Goal: Task Accomplishment & Management: Complete application form

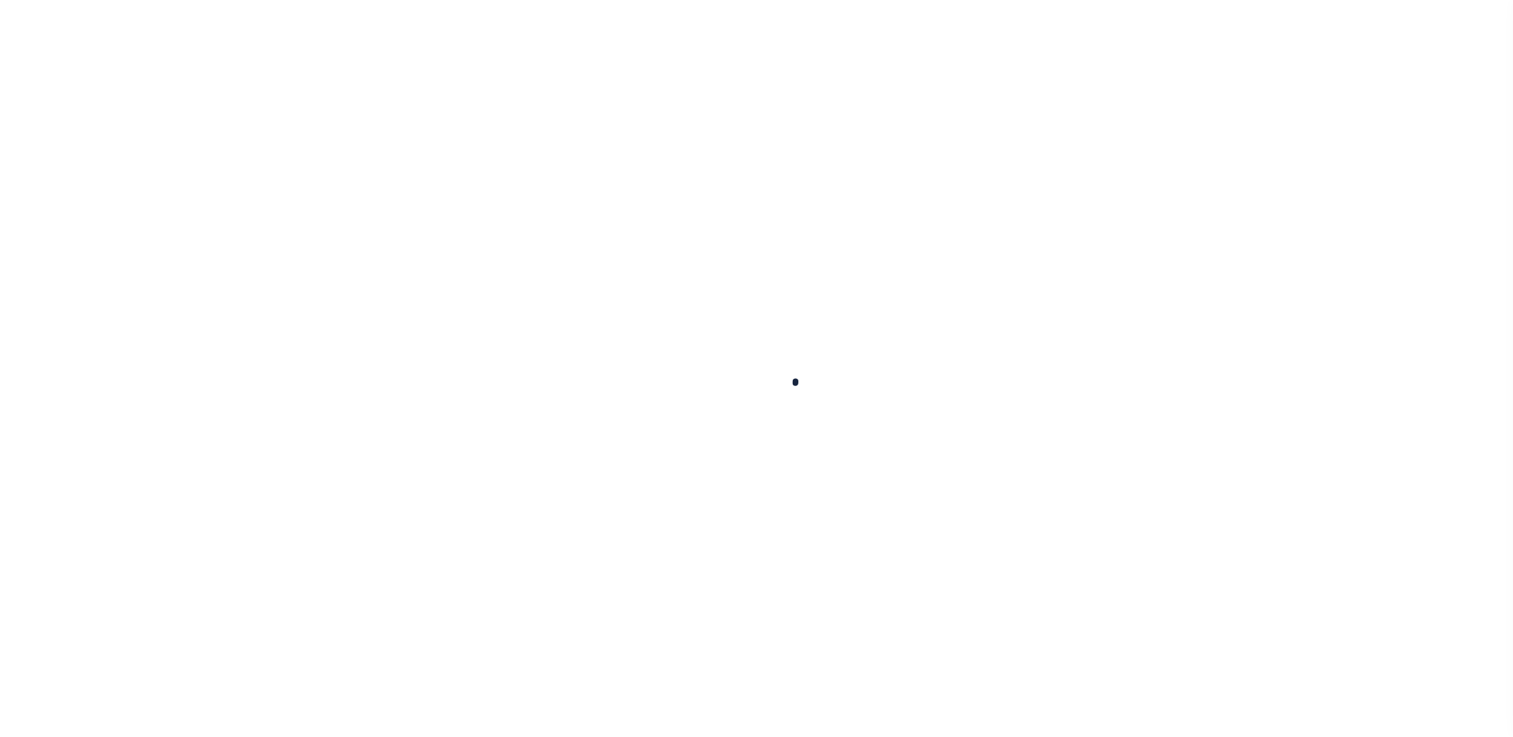
scroll to position [28, 0]
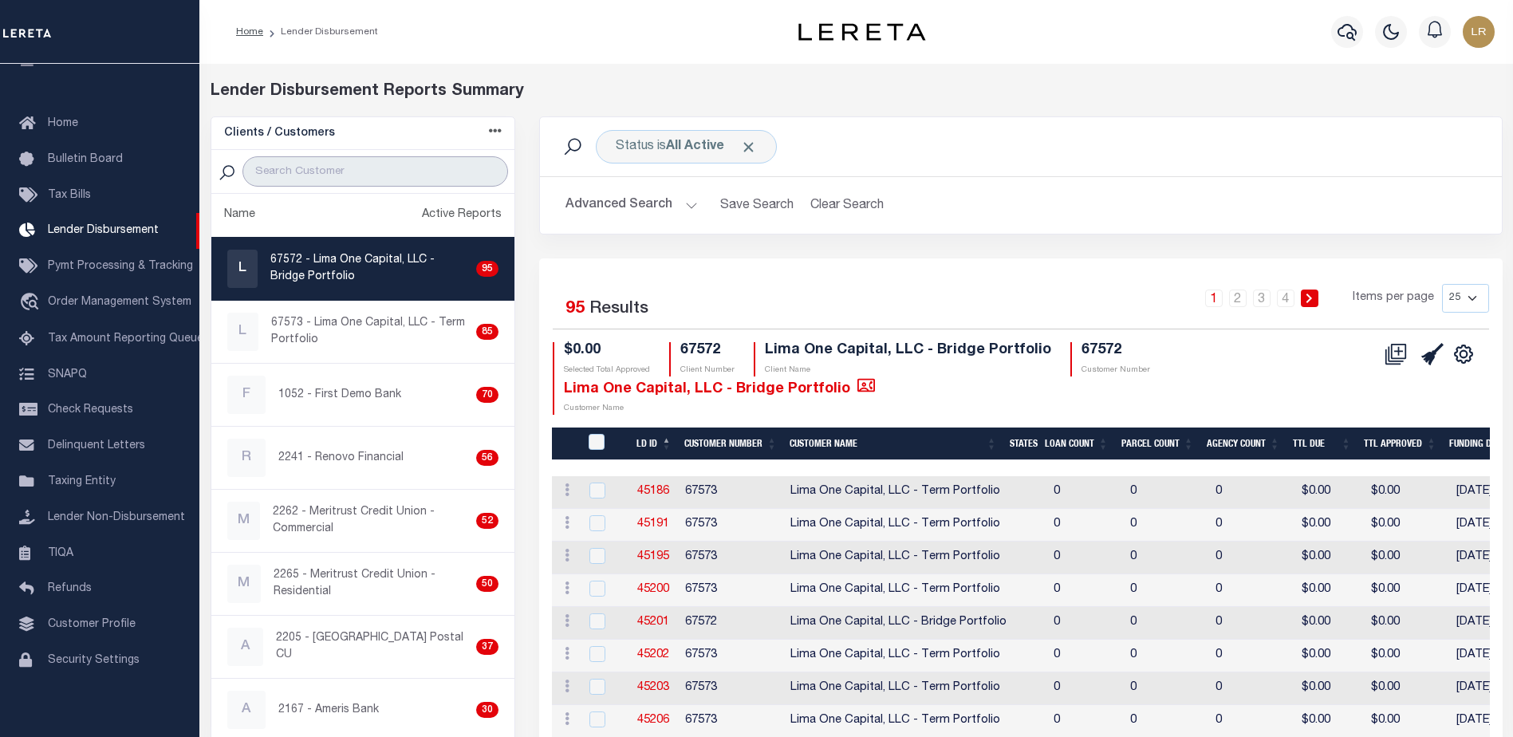
click at [328, 171] on input "search" at bounding box center [375, 171] width 266 height 30
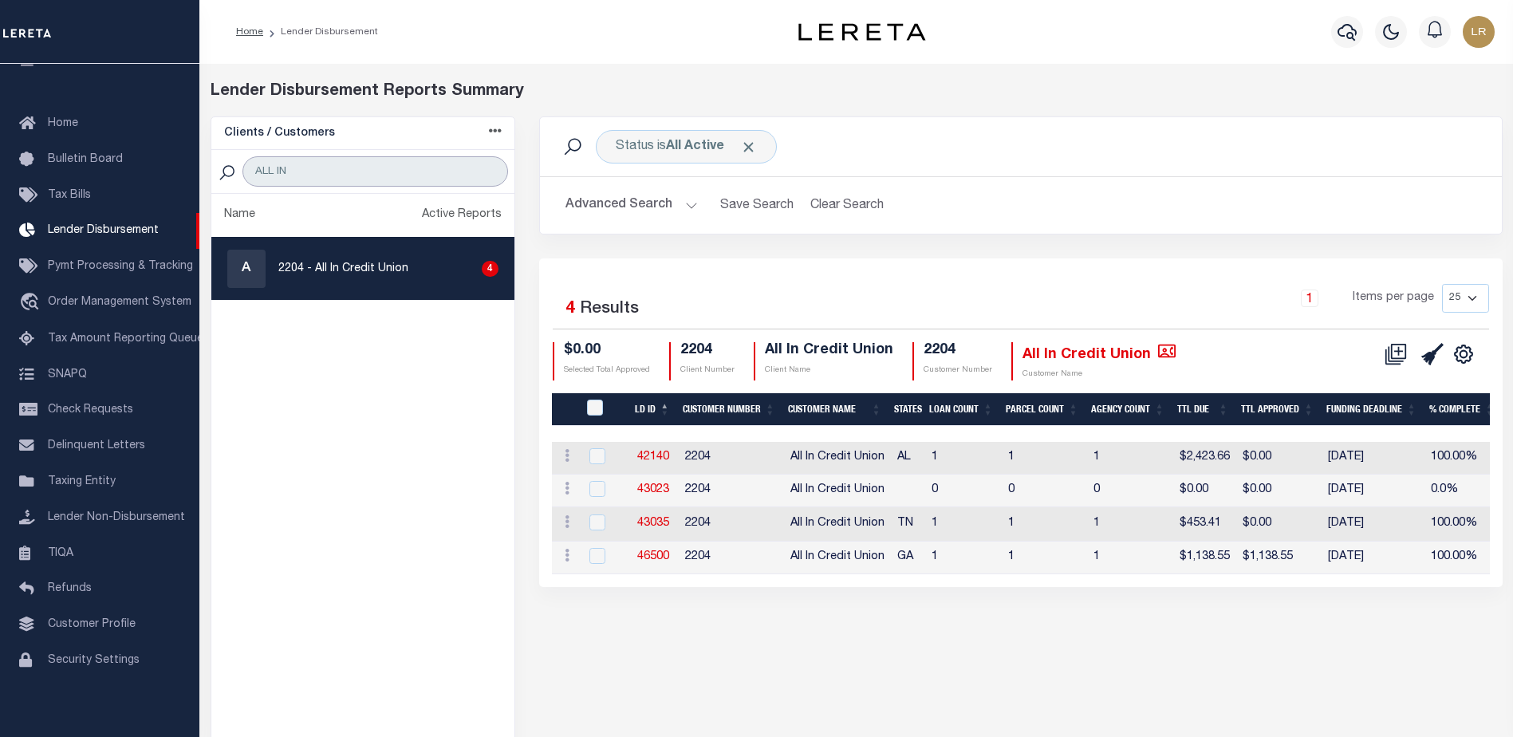
type input "ALL IN"
click at [664, 554] on link "46500" at bounding box center [653, 556] width 32 height 11
checkbox input "true"
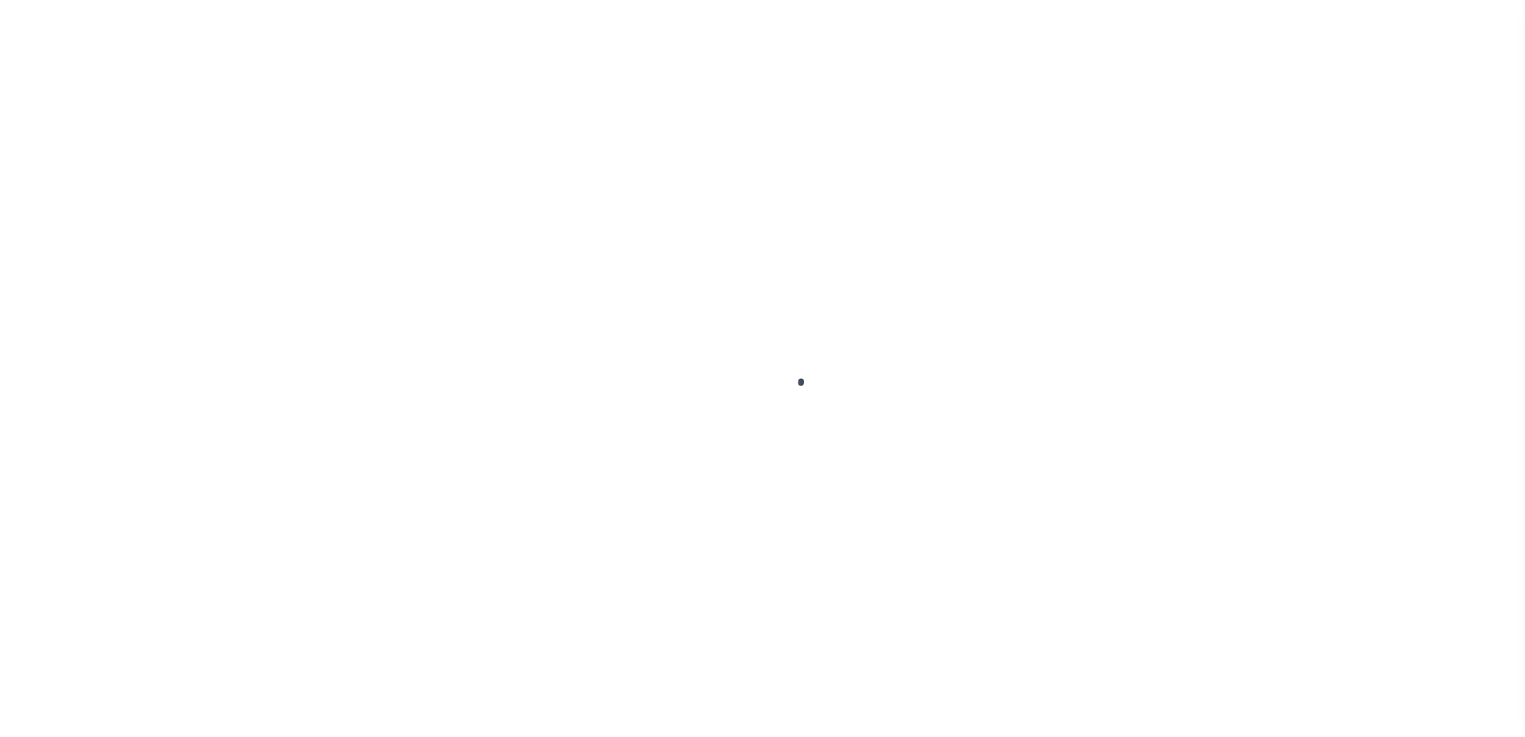
type input "$0.00"
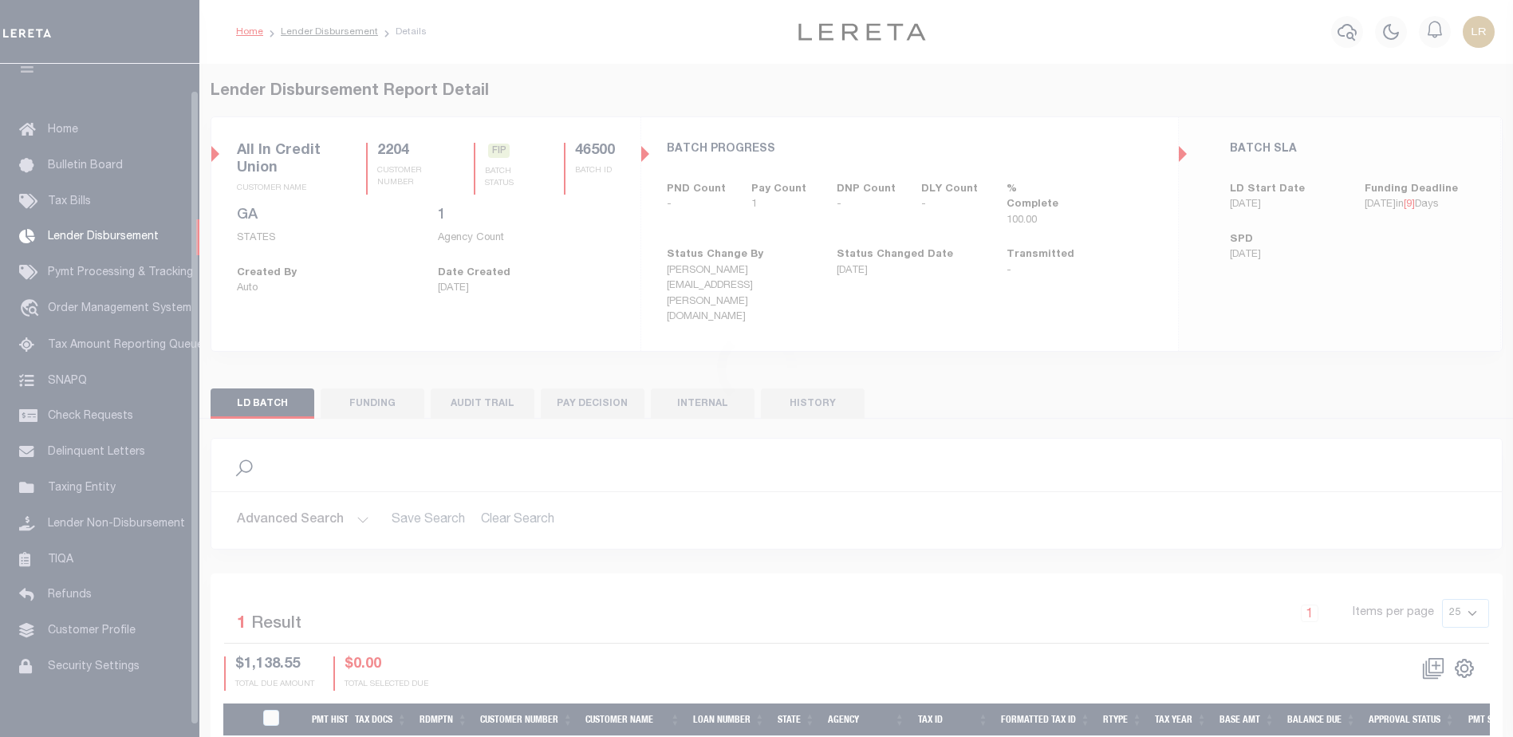
scroll to position [28, 0]
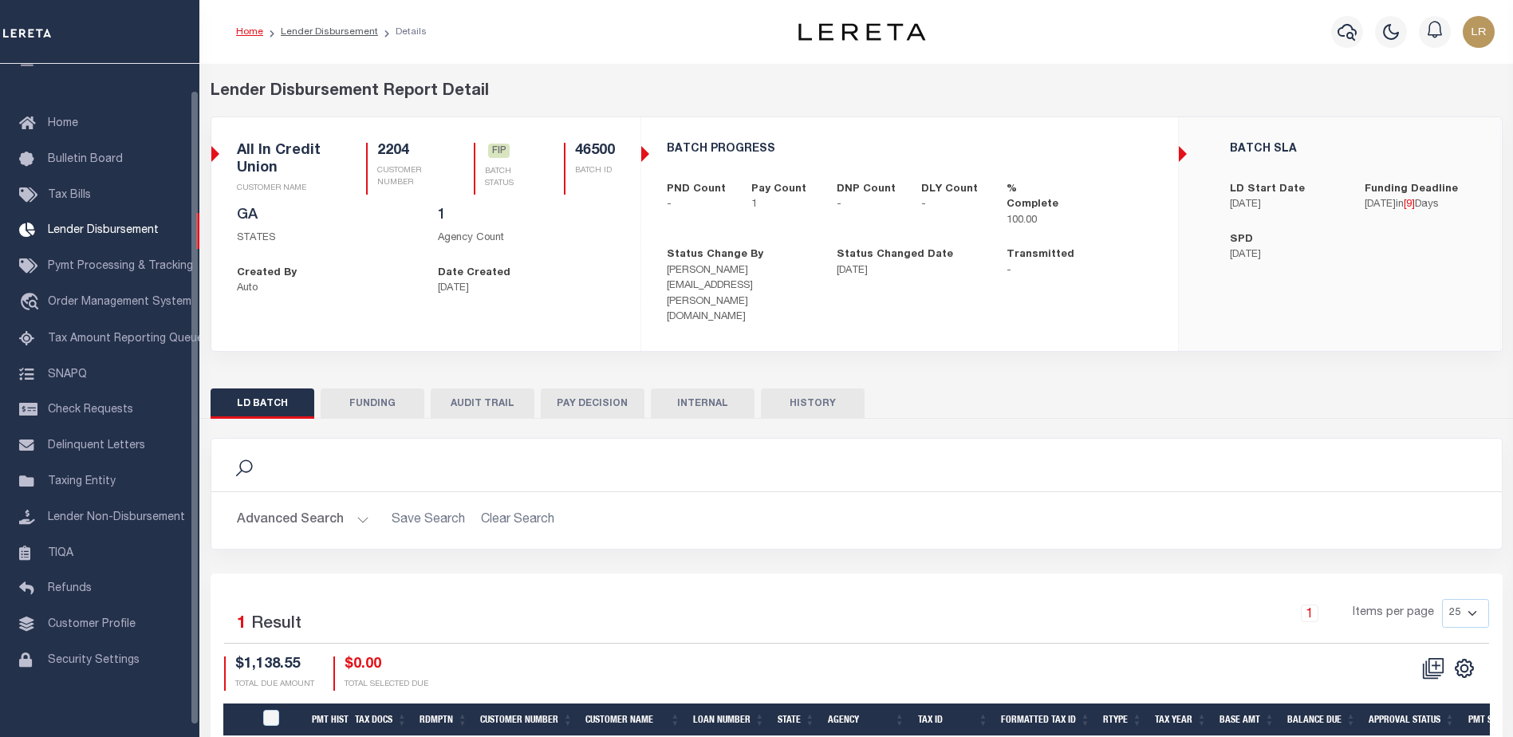
click at [394, 388] on button "FUNDING" at bounding box center [373, 403] width 104 height 30
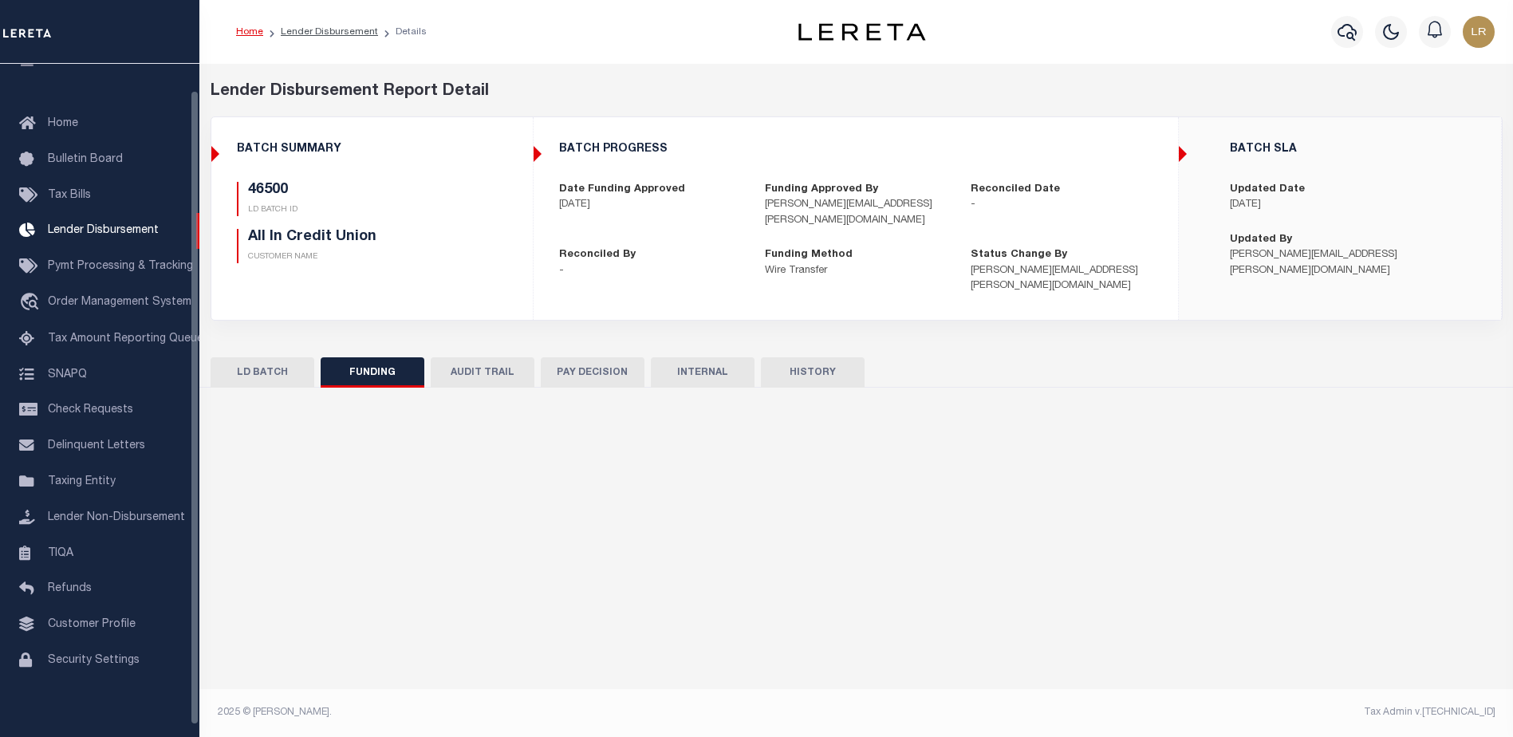
type input "$1,138.55"
type input "$0"
type input "[DATE]"
select select "100"
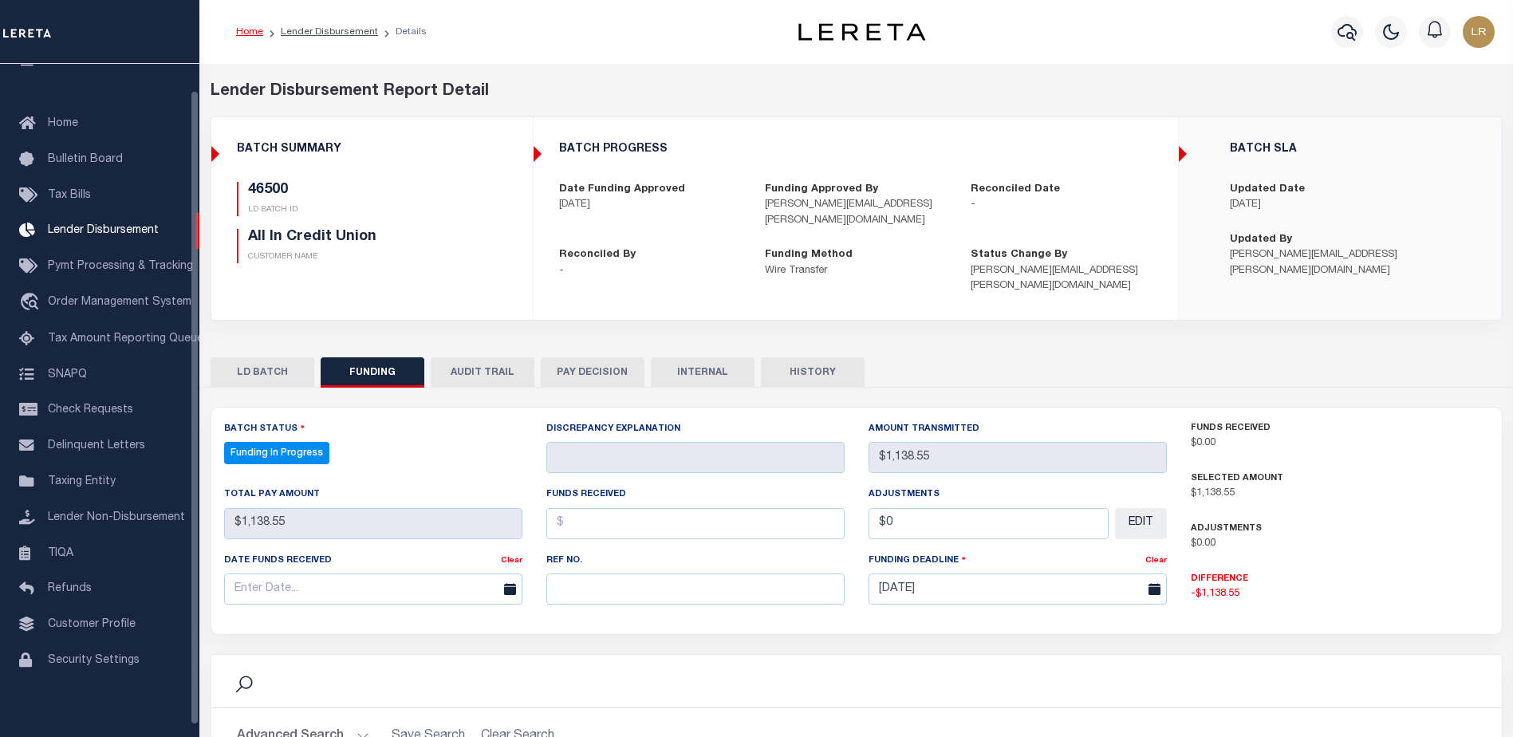
select select "100"
click at [533, 557] on div "Date funds received Clear" at bounding box center [373, 584] width 322 height 65
click at [557, 572] on div "Ref No." at bounding box center [695, 578] width 298 height 53
click at [563, 592] on input "text" at bounding box center [695, 588] width 298 height 31
paste input "20251003MMQFMP2700197110031332FT03"
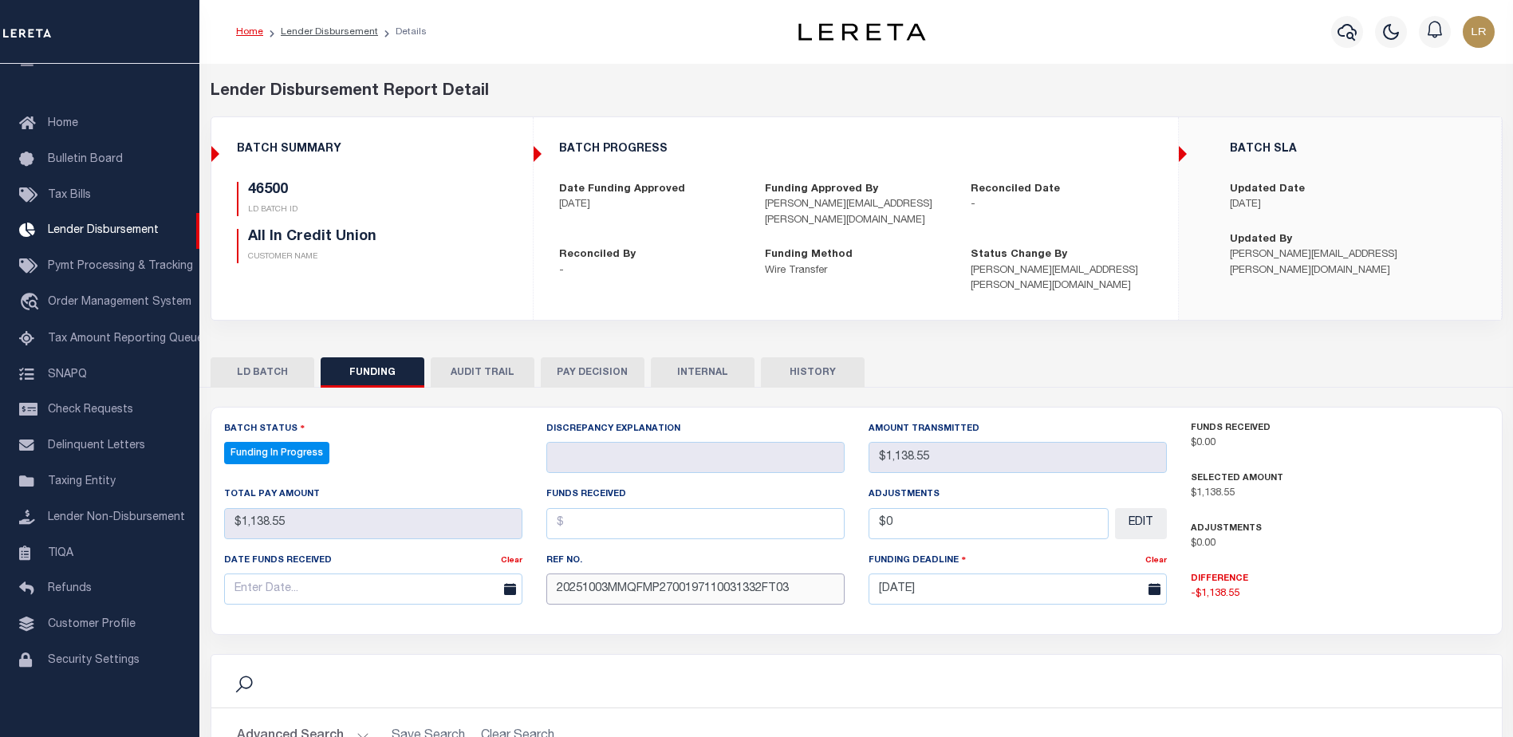
type input "20251003MMQFMP2700197110031332FT03"
click at [580, 525] on input "text" at bounding box center [695, 523] width 298 height 31
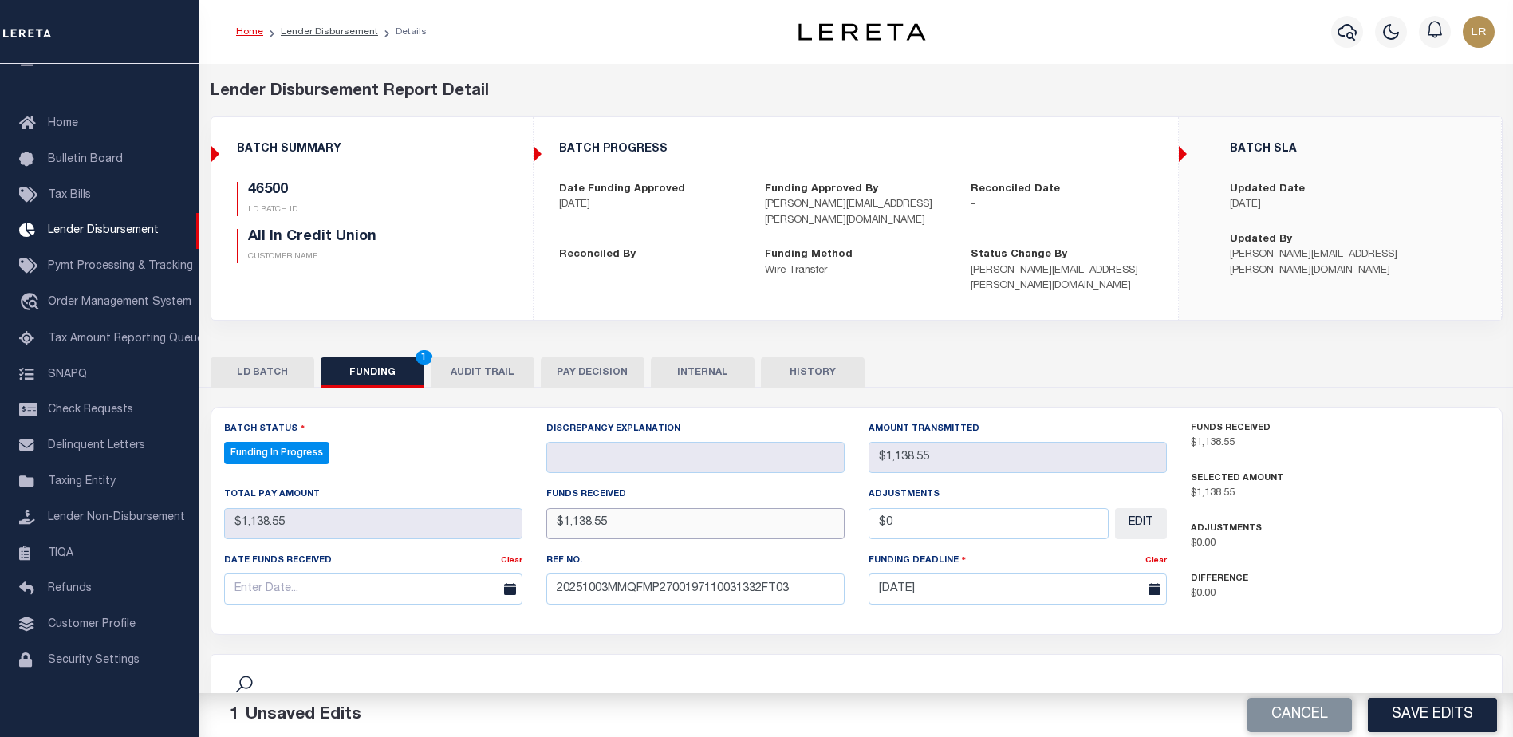
type input "$1,138.55"
click at [479, 586] on input "text" at bounding box center [373, 588] width 298 height 31
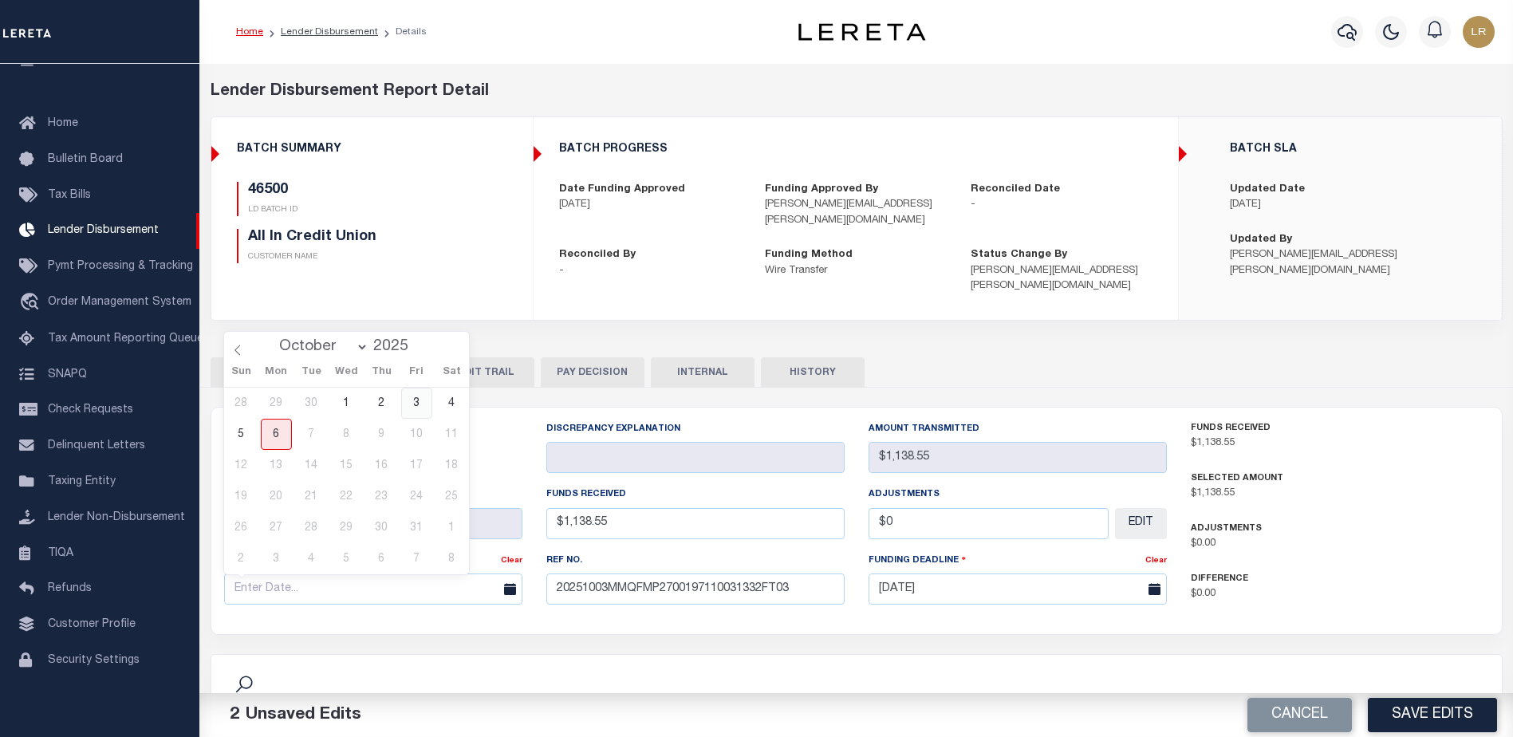
click at [423, 406] on span "3" at bounding box center [416, 403] width 31 height 31
type input "[DATE]"
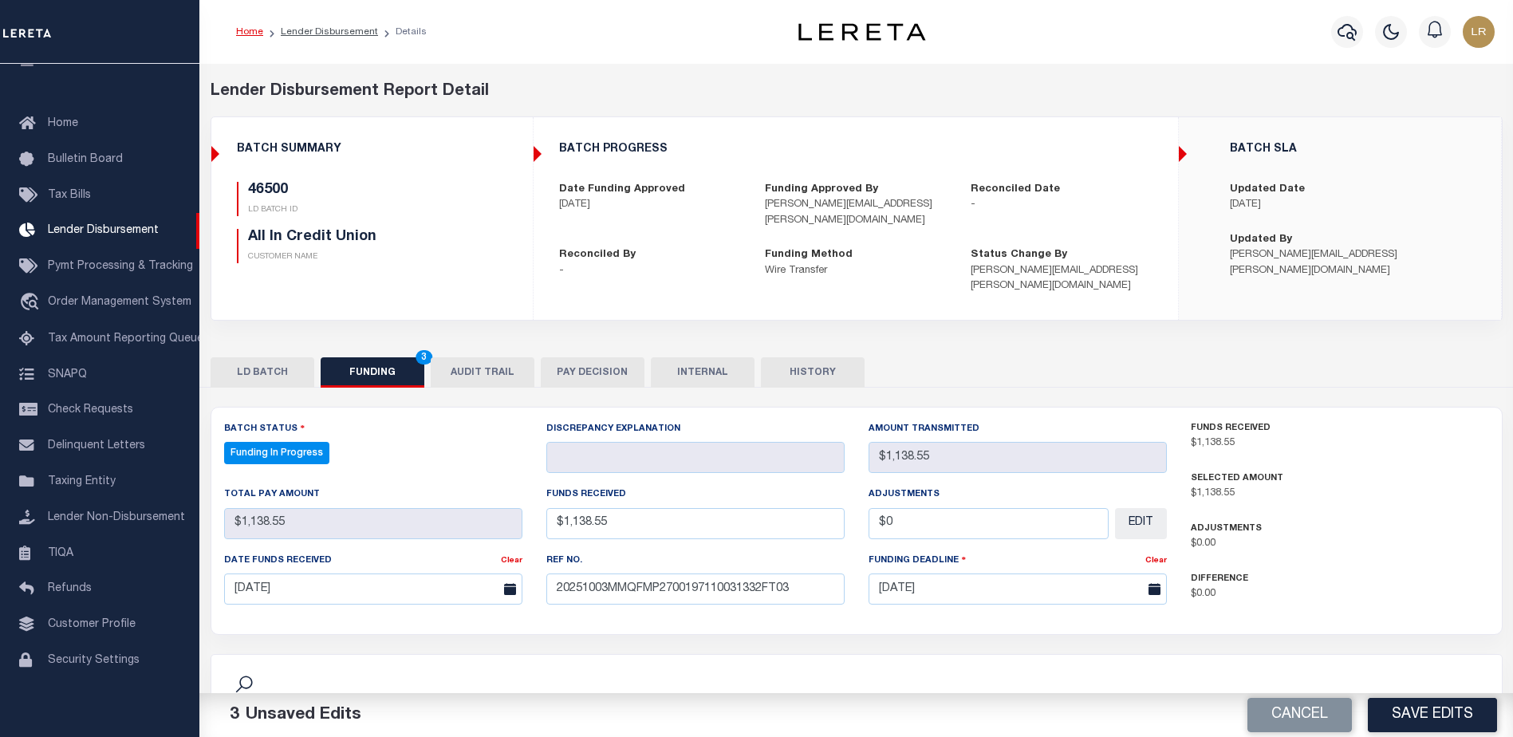
click at [1419, 717] on button "Save Edits" at bounding box center [1432, 715] width 129 height 34
type input "$1,138.55"
type input "$0"
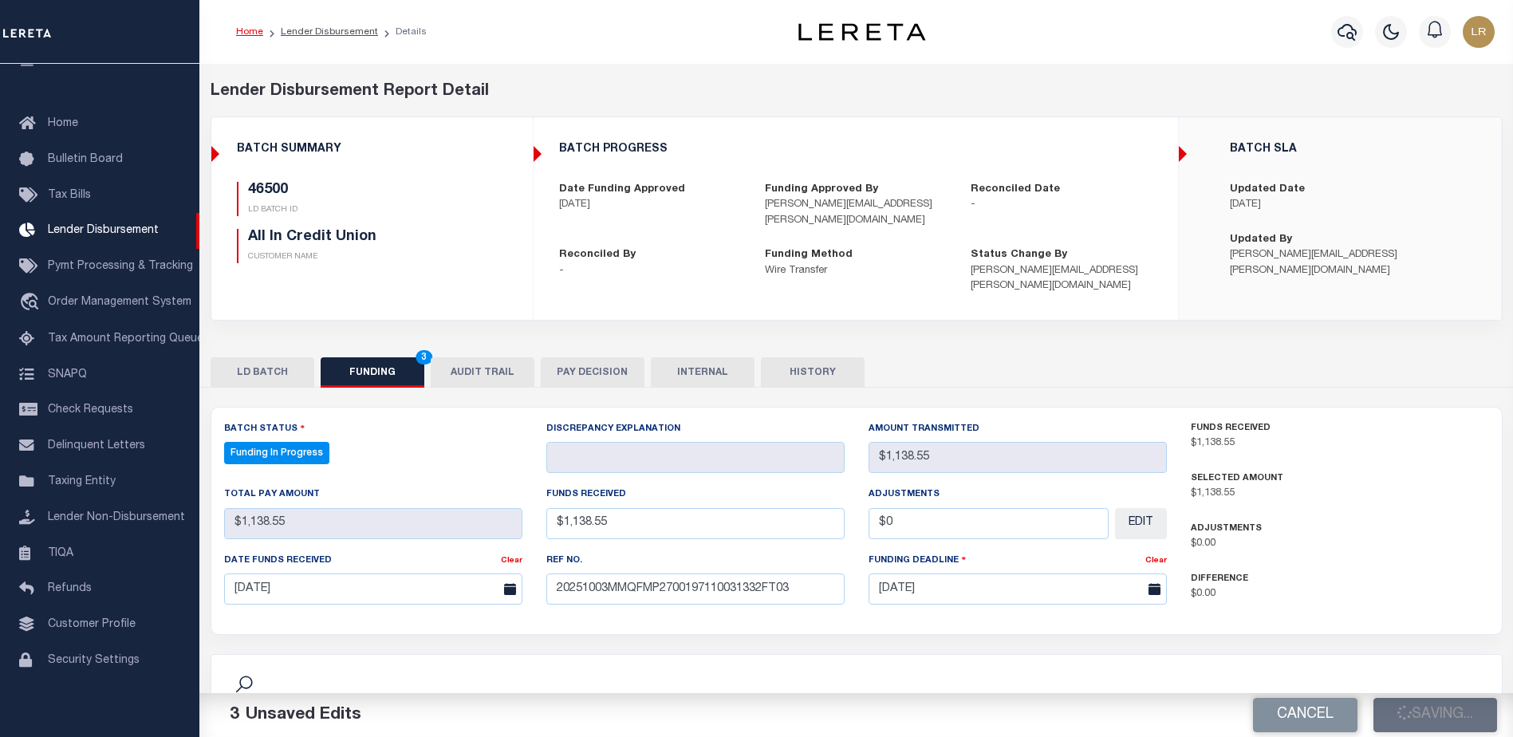
select select "100"
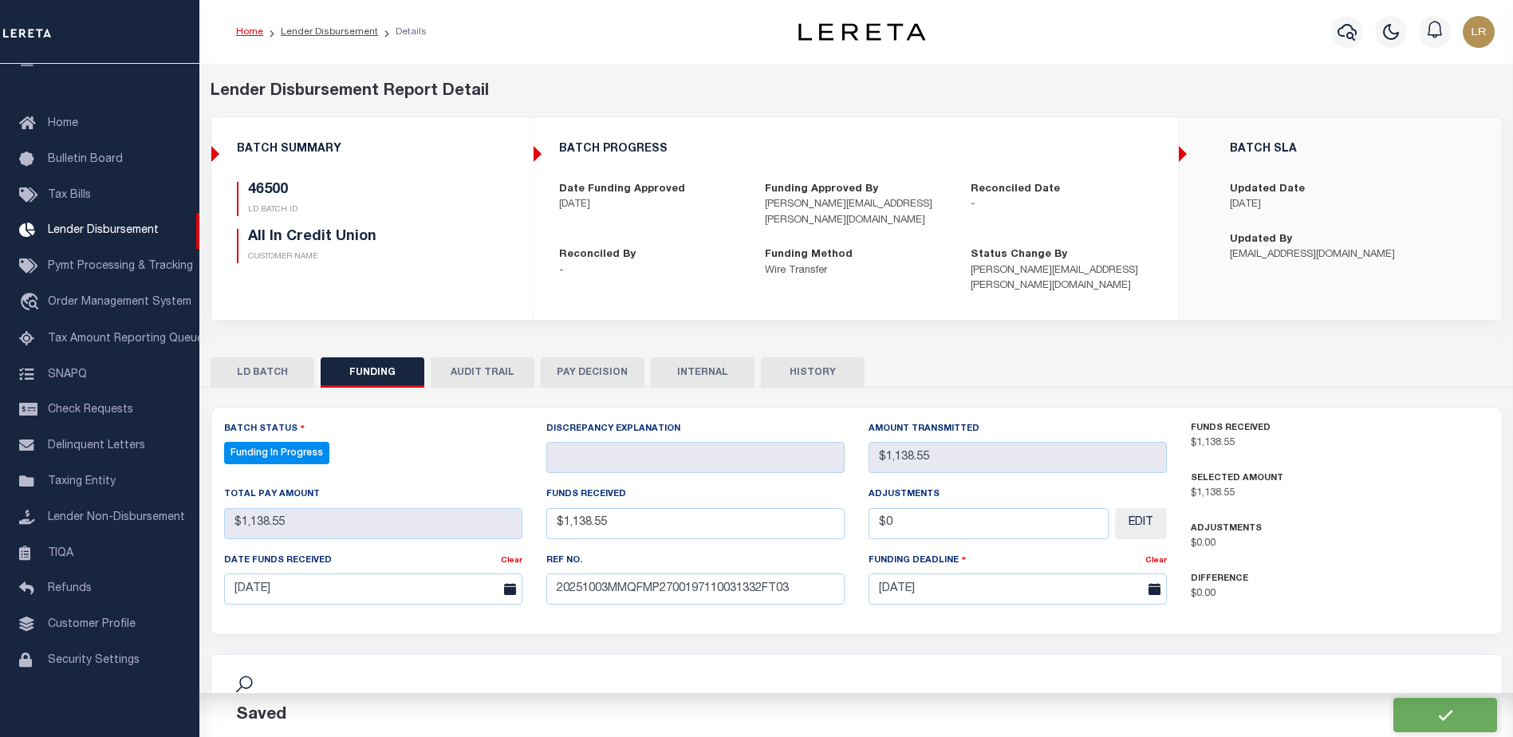
select select "100"
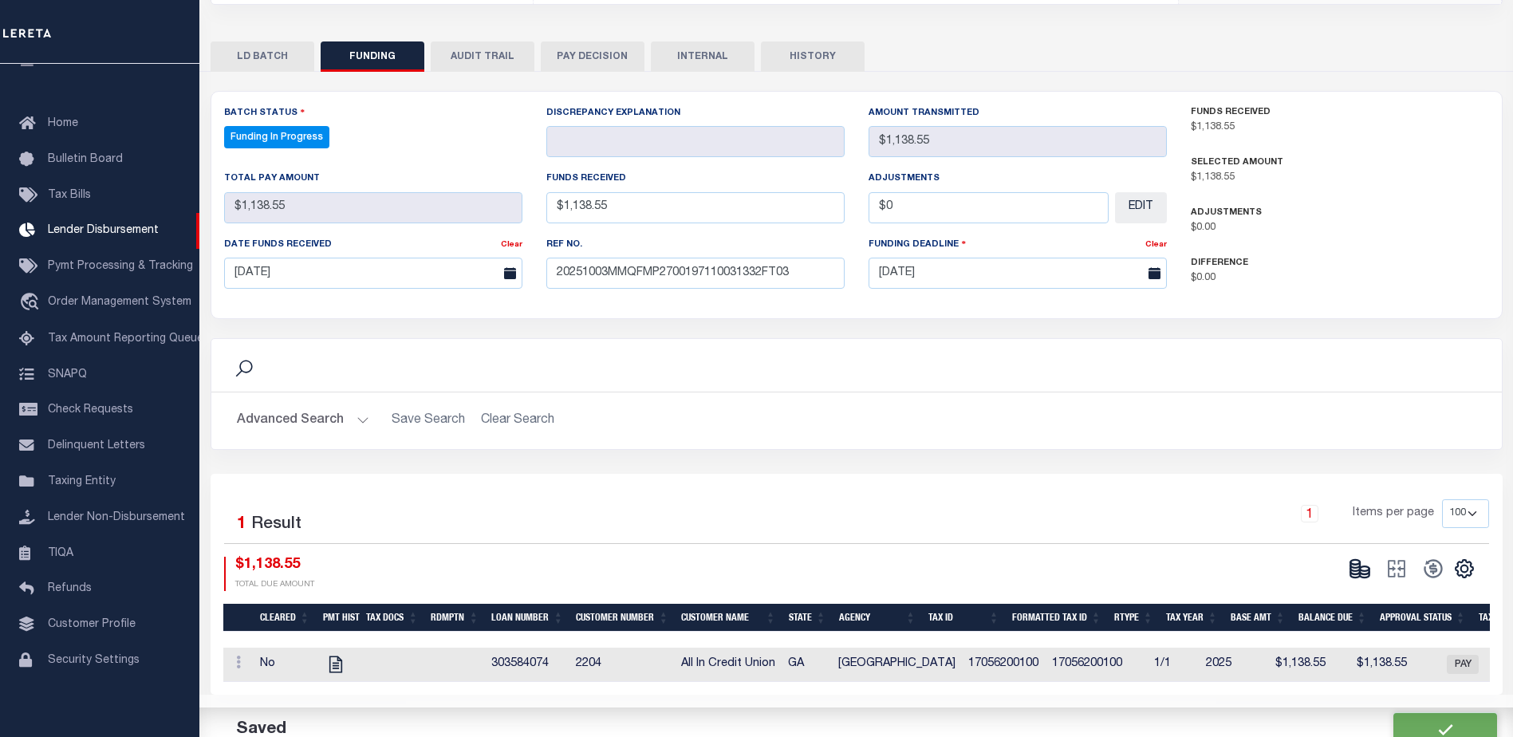
click at [1365, 571] on icon at bounding box center [1359, 568] width 22 height 22
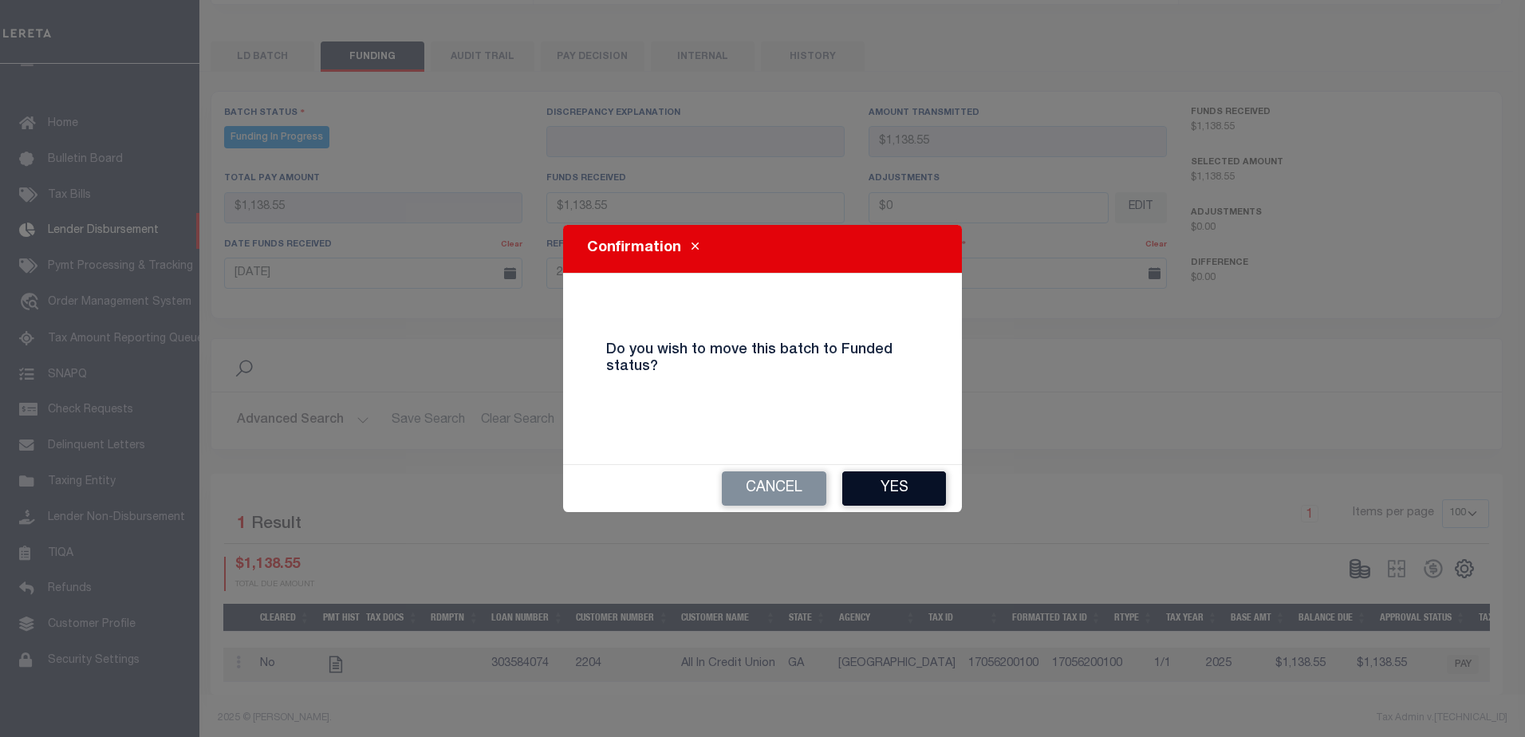
click at [895, 484] on button "Yes" at bounding box center [894, 488] width 104 height 34
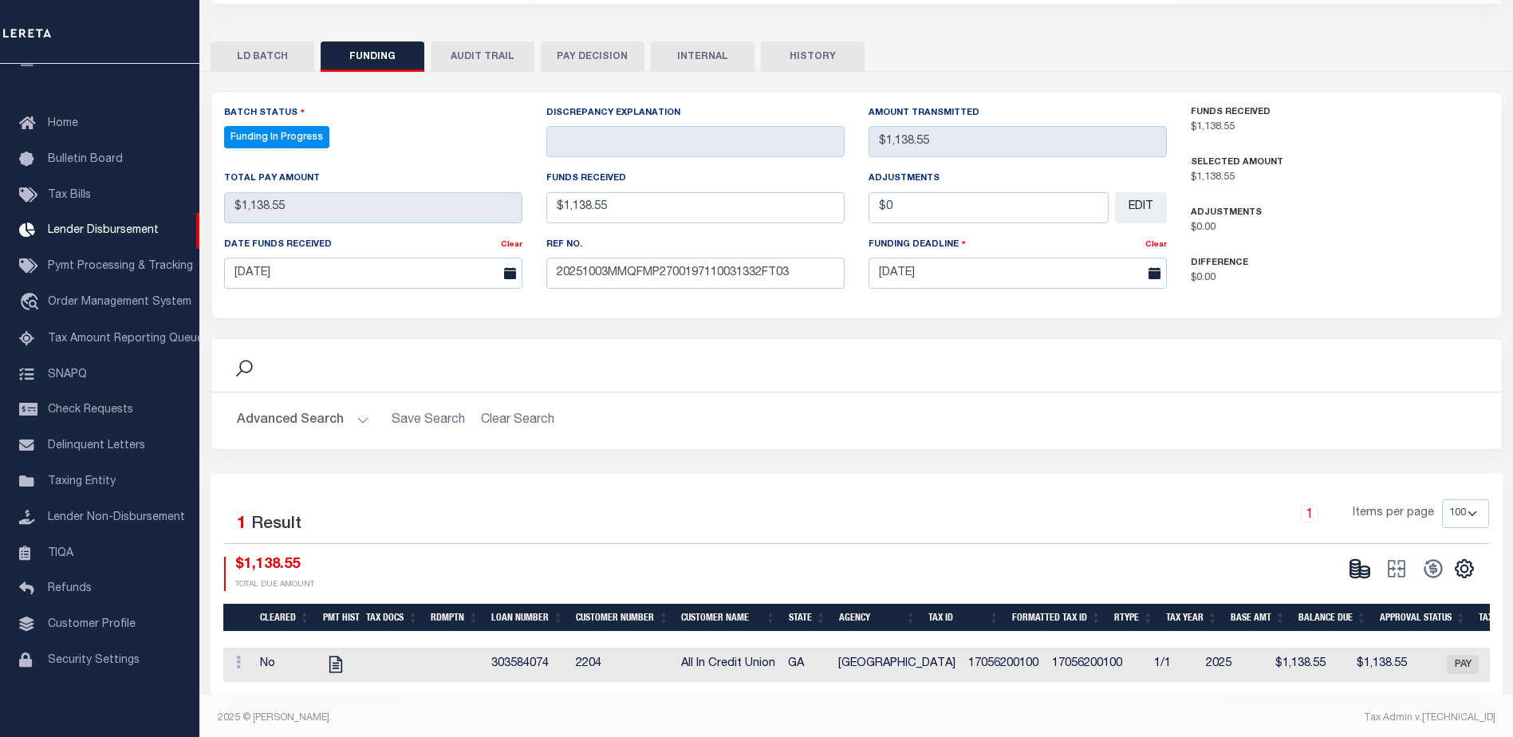
type input "$1,138.55"
type input "$0"
select select "100"
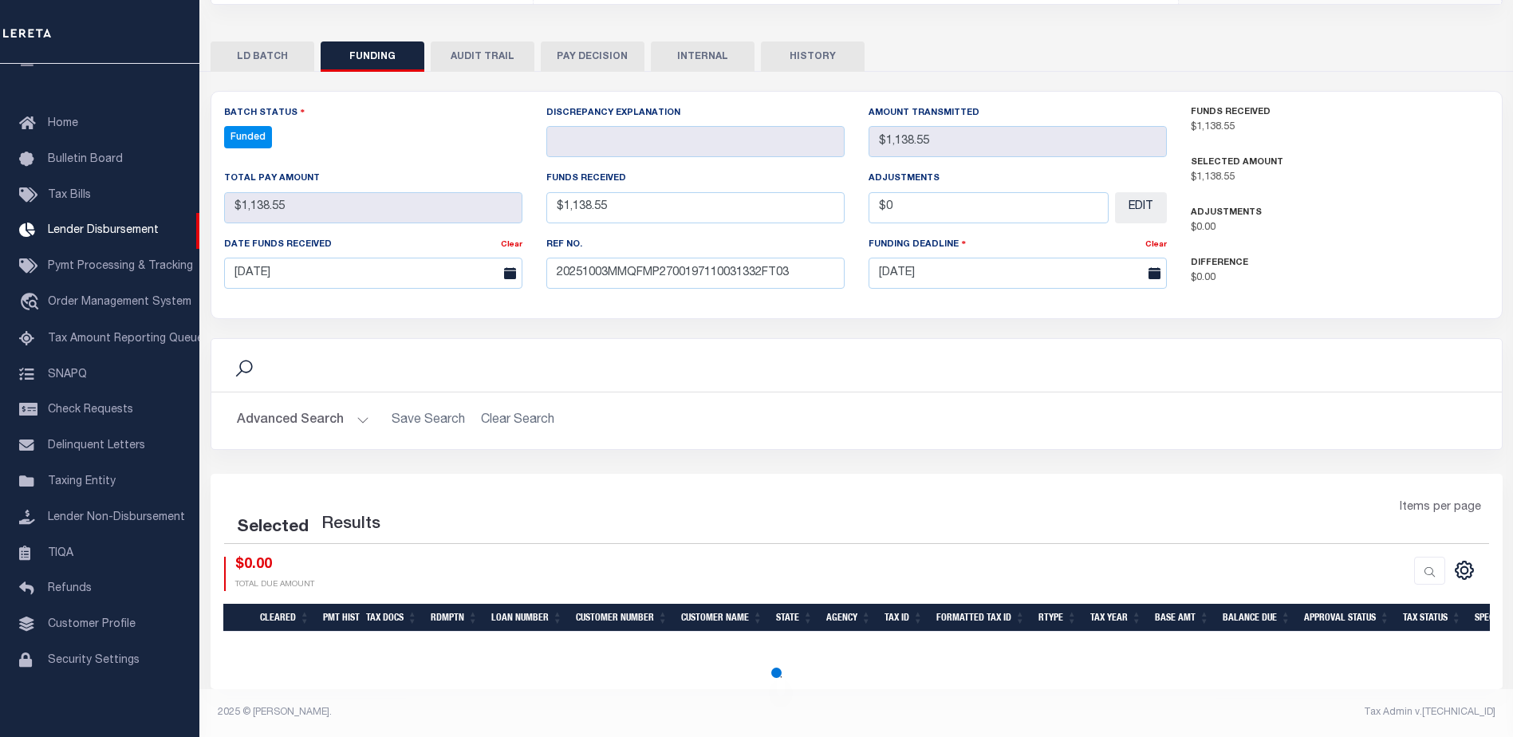
select select "100"
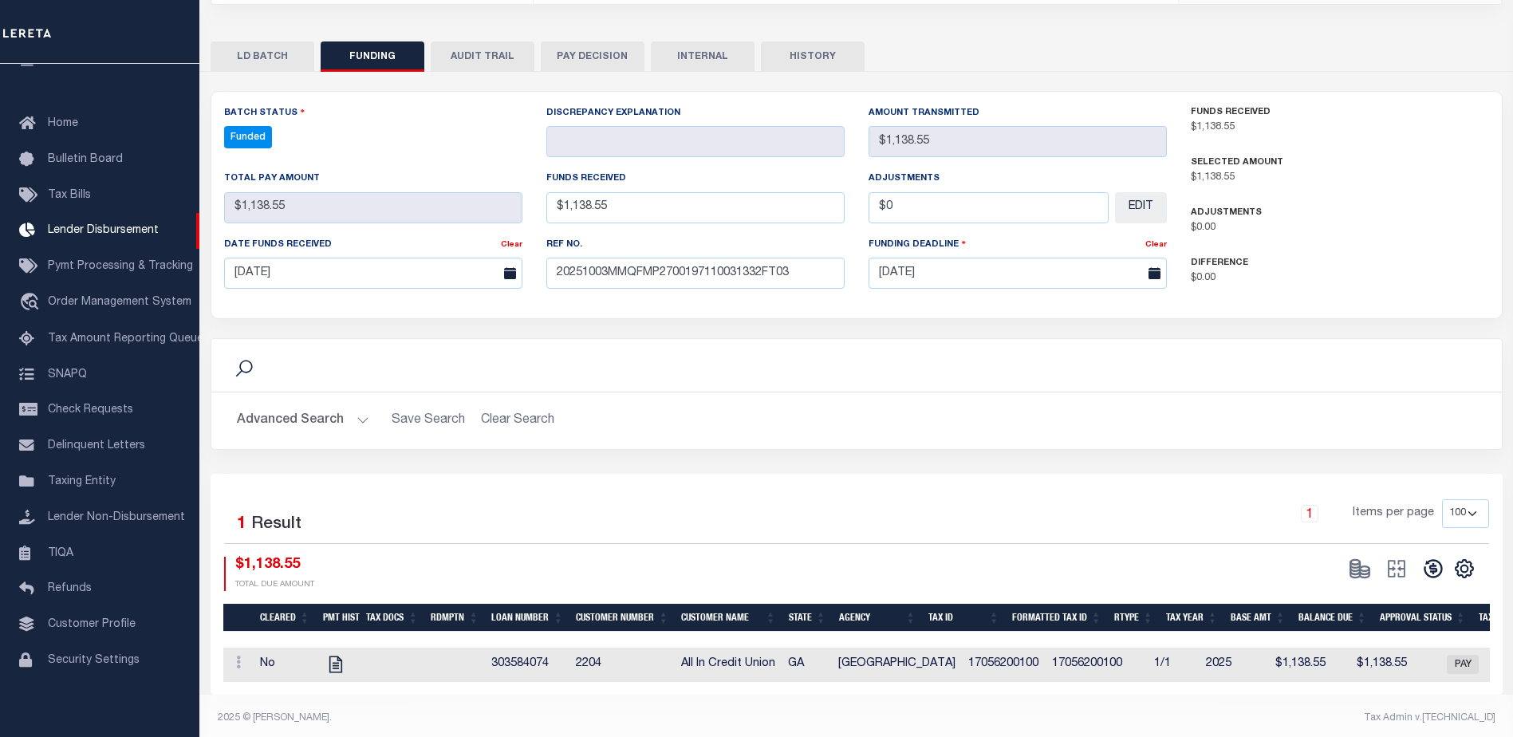
click at [1438, 565] on icon at bounding box center [1432, 569] width 18 height 18
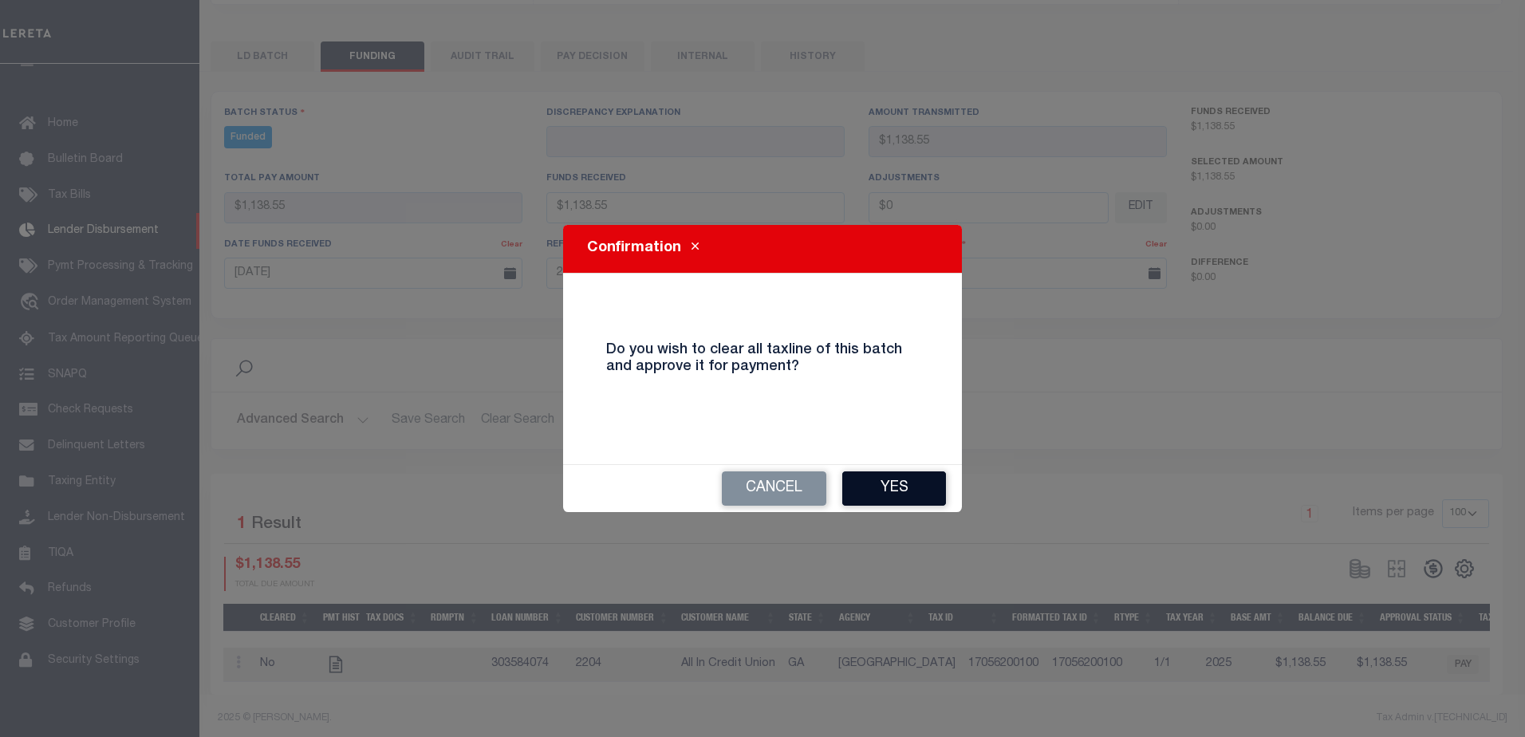
click at [922, 497] on button "Yes" at bounding box center [894, 488] width 104 height 34
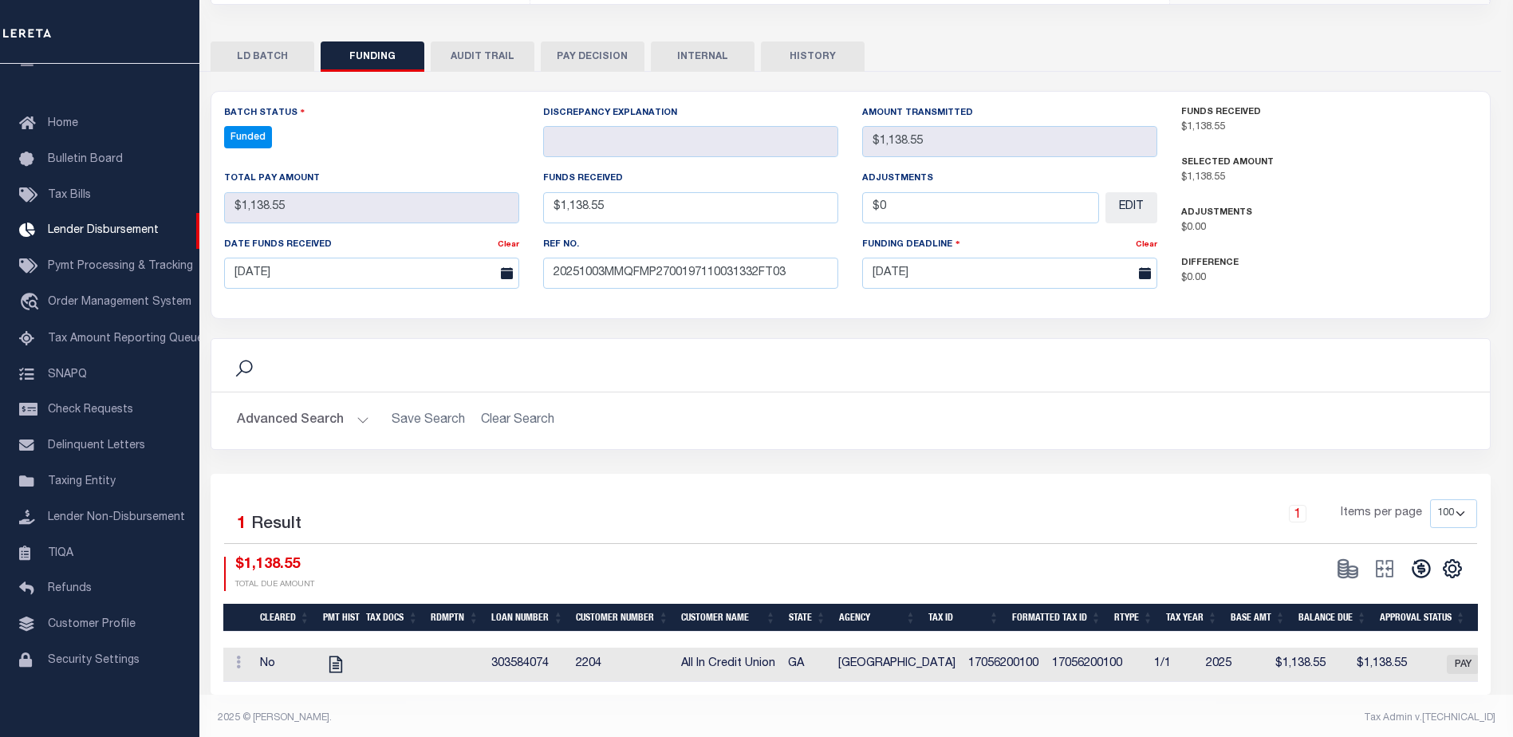
type input "$1,138.55"
type input "$0"
select select "100"
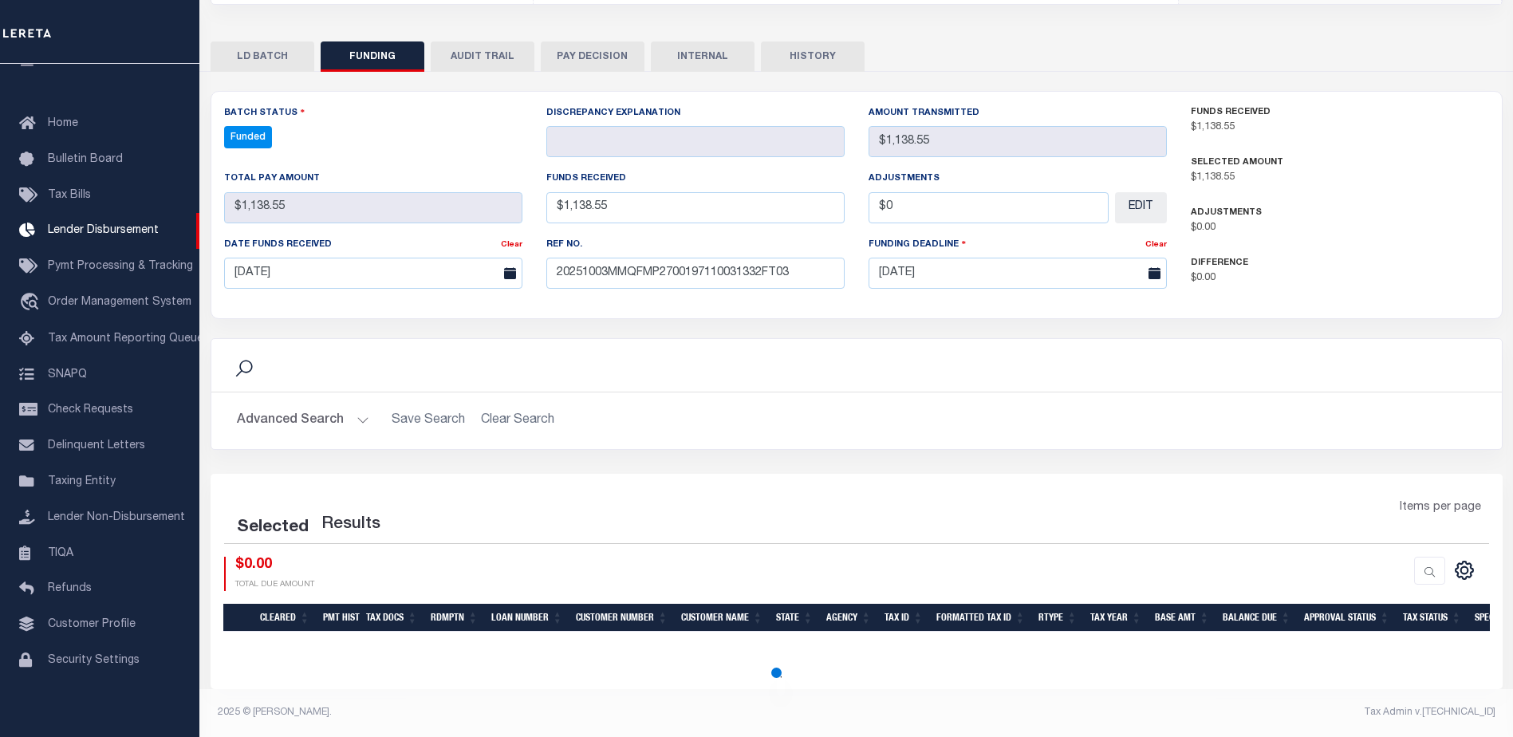
select select "100"
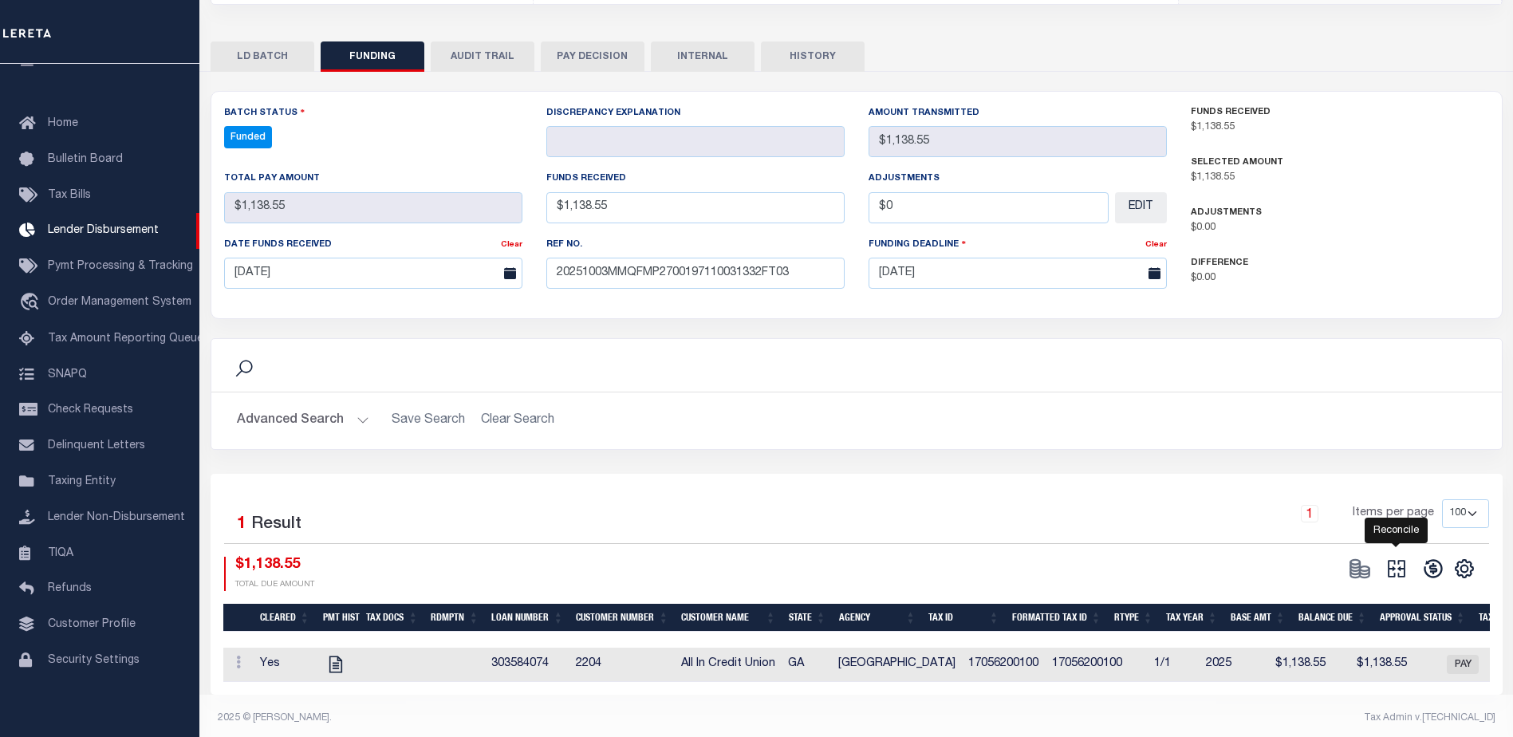
click at [1393, 573] on icon at bounding box center [1396, 568] width 22 height 22
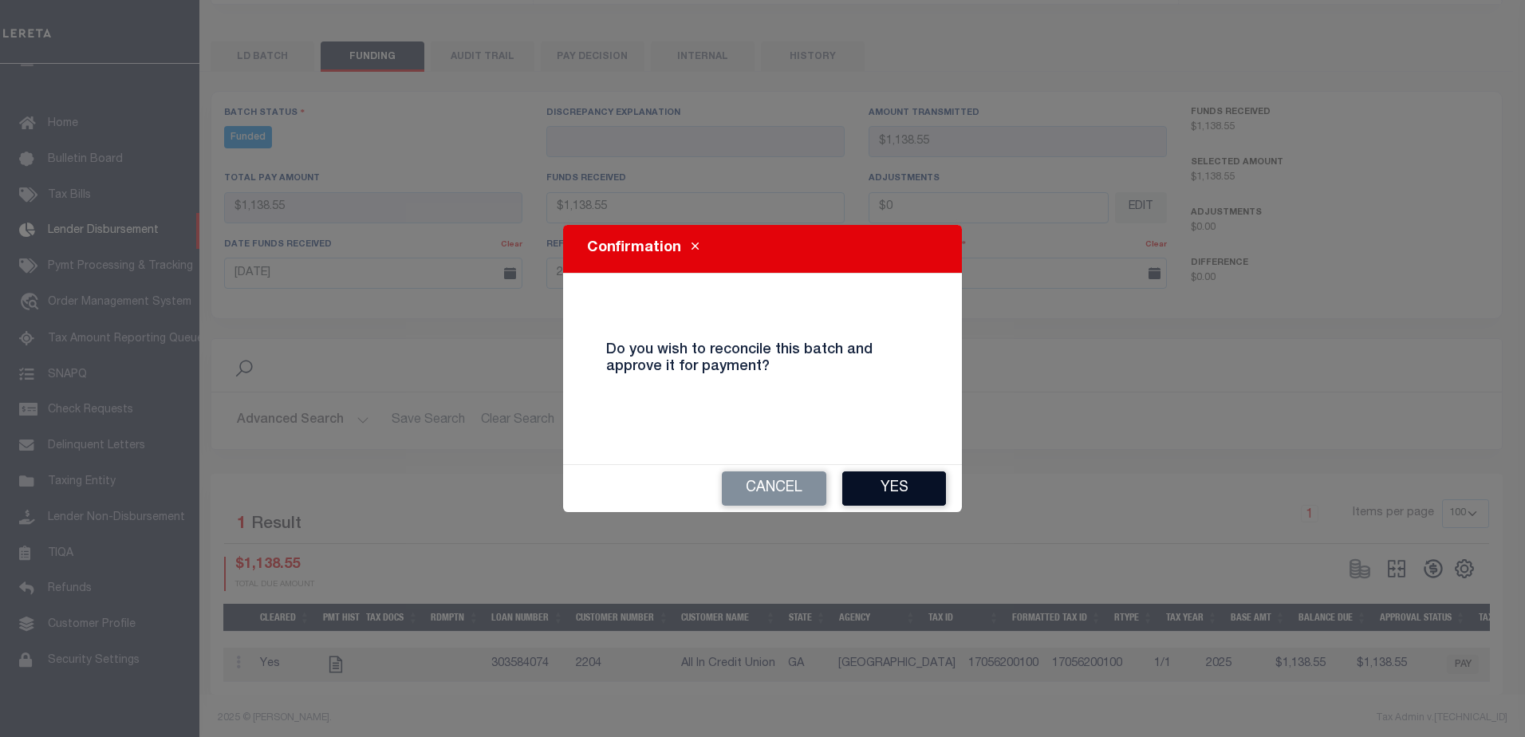
click at [895, 485] on button "Yes" at bounding box center [894, 488] width 104 height 34
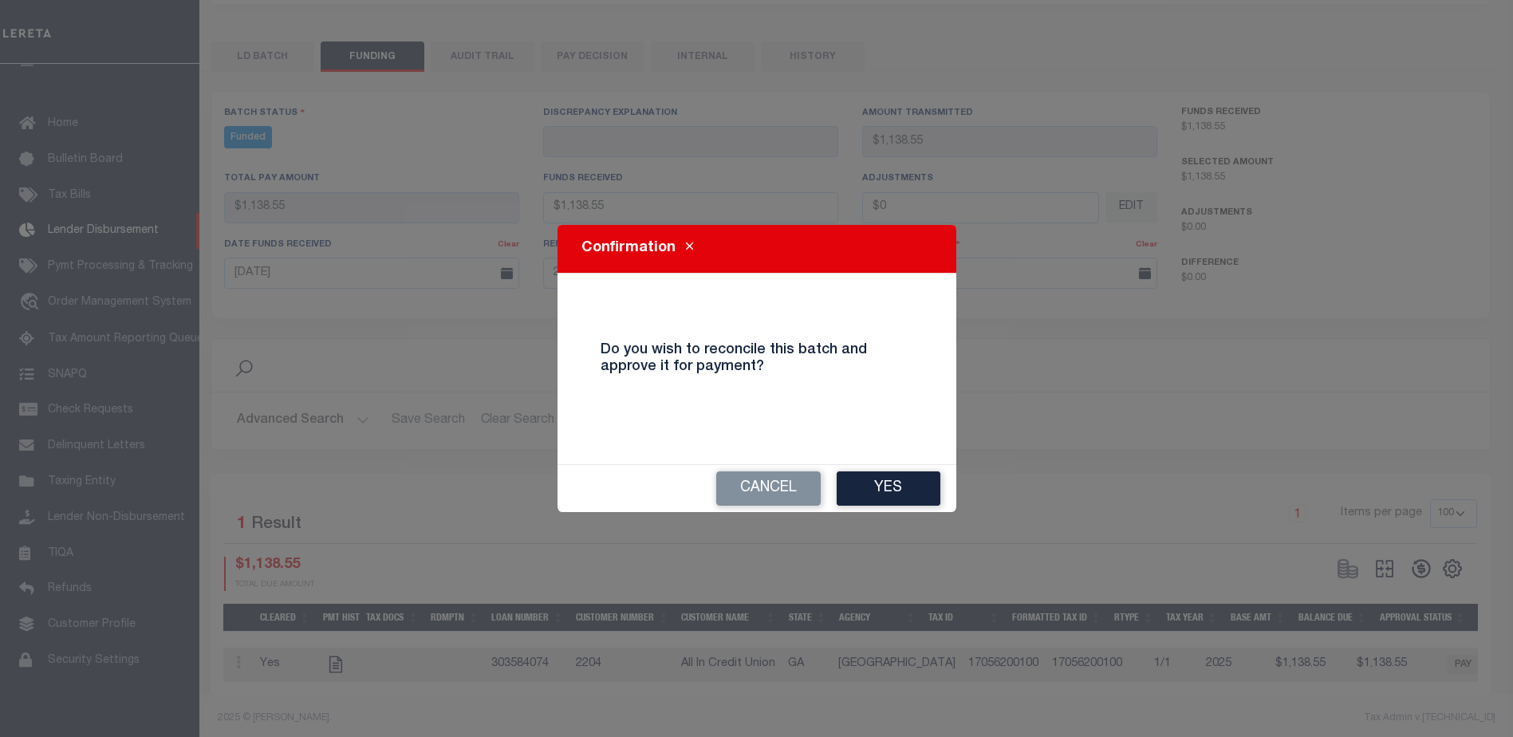
type input "$1,138.55"
type input "$0"
select select "100"
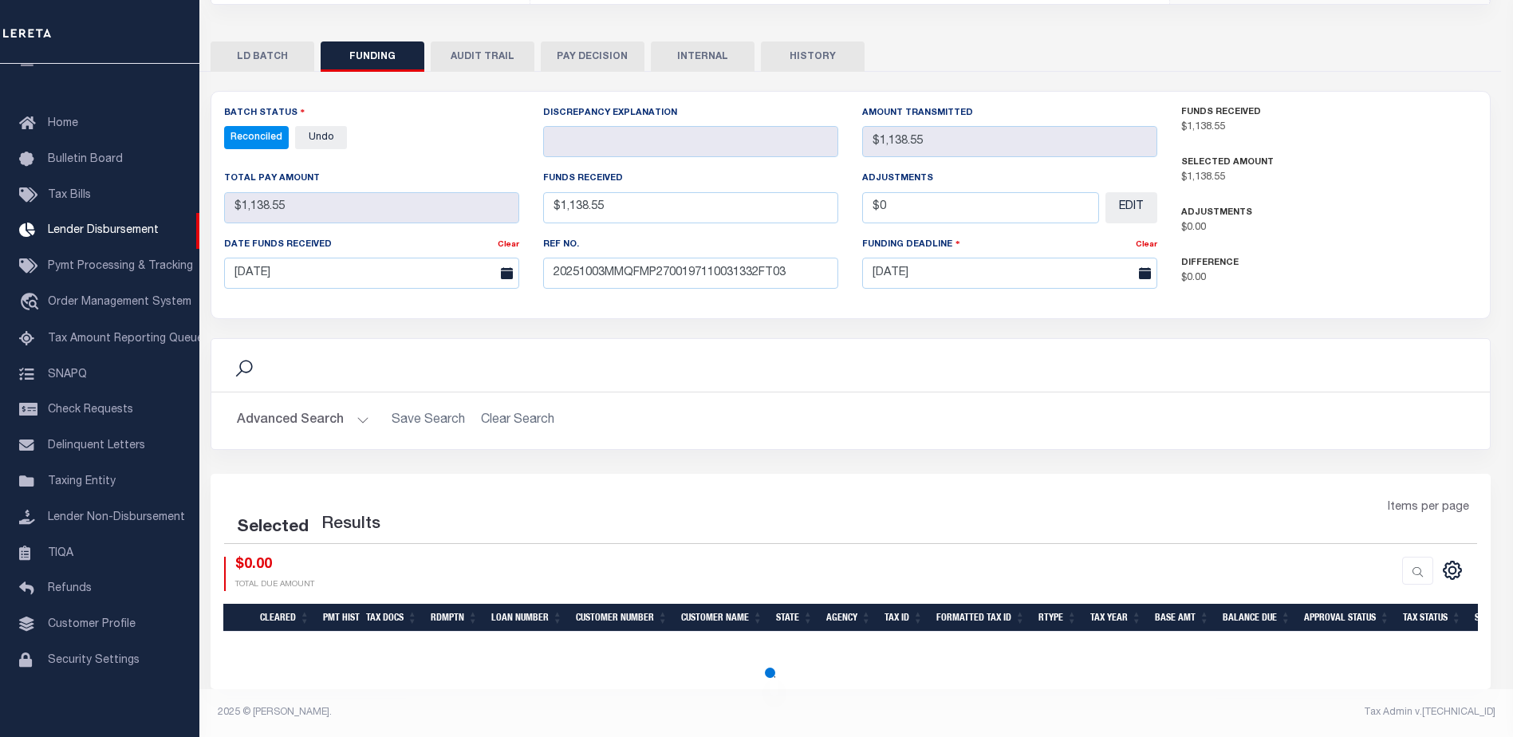
select select "100"
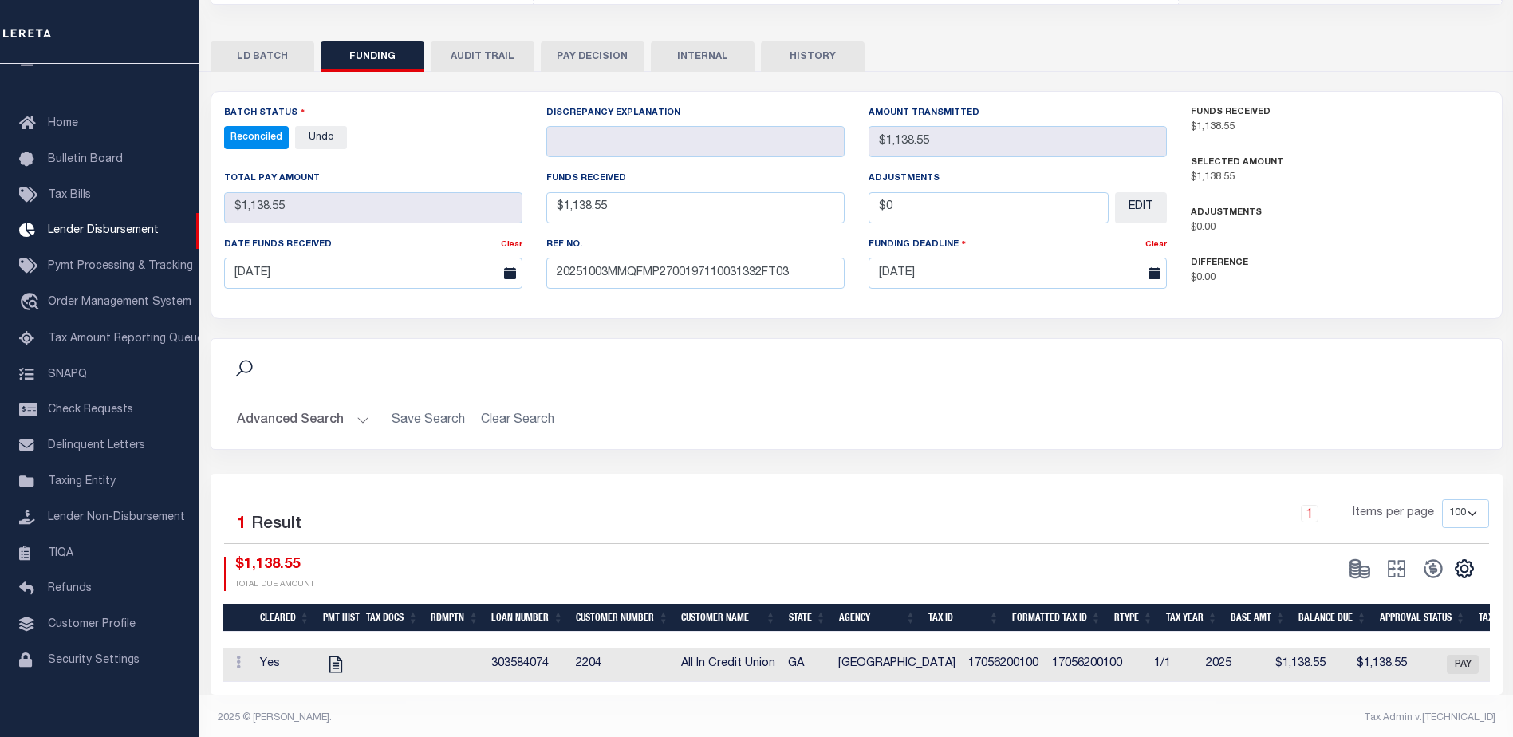
scroll to position [0, 0]
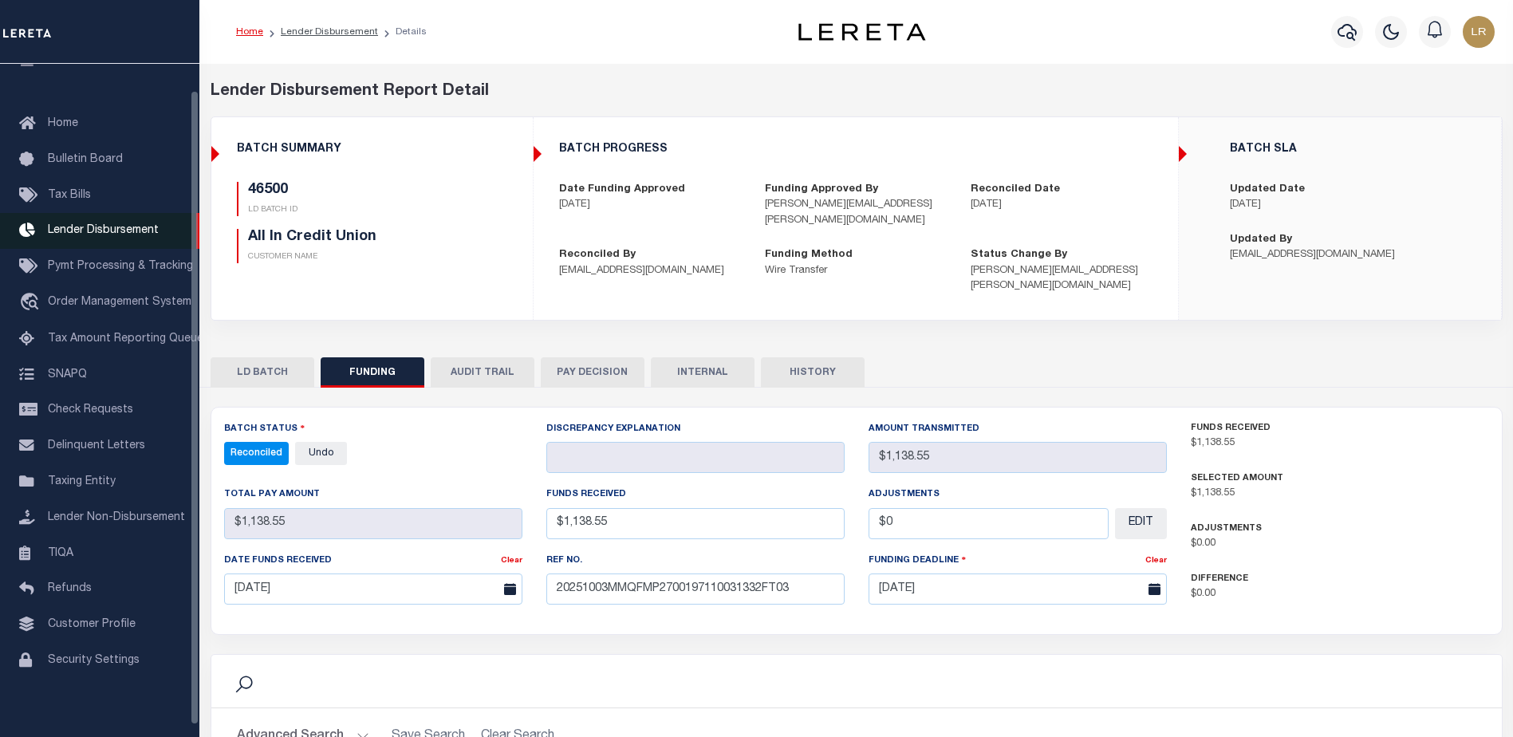
click at [152, 241] on link "Lender Disbursement" at bounding box center [99, 231] width 199 height 36
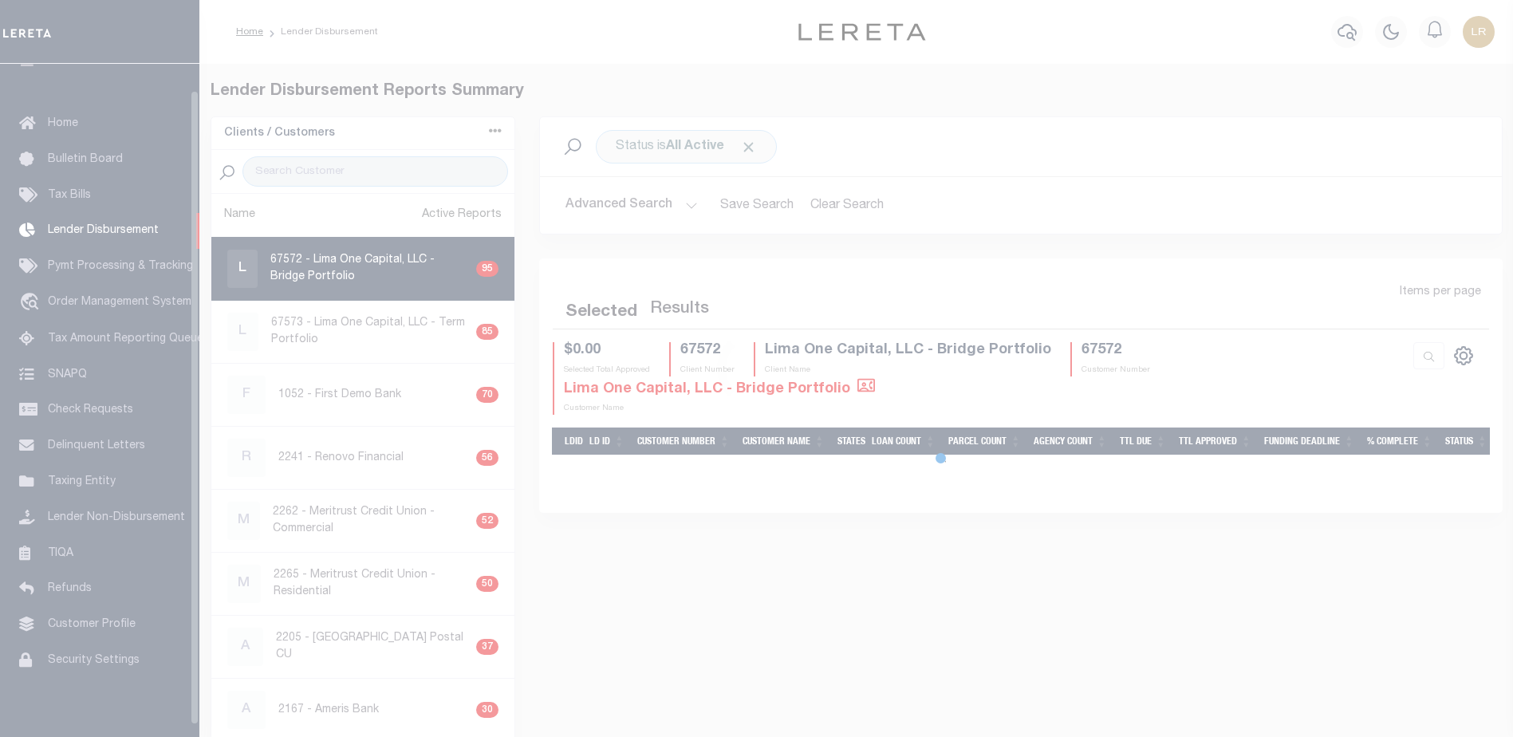
scroll to position [28, 0]
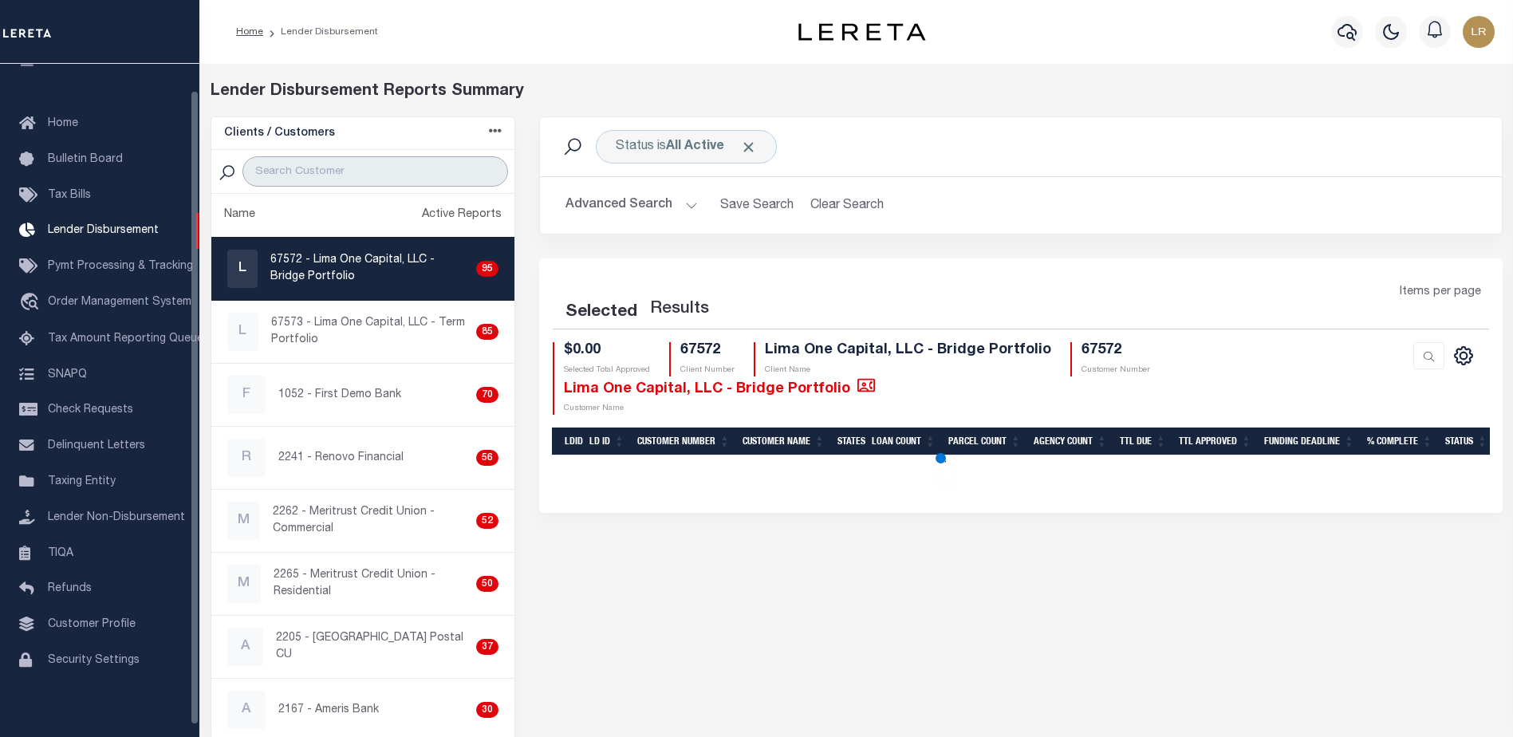
click at [313, 170] on input "search" at bounding box center [375, 171] width 266 height 30
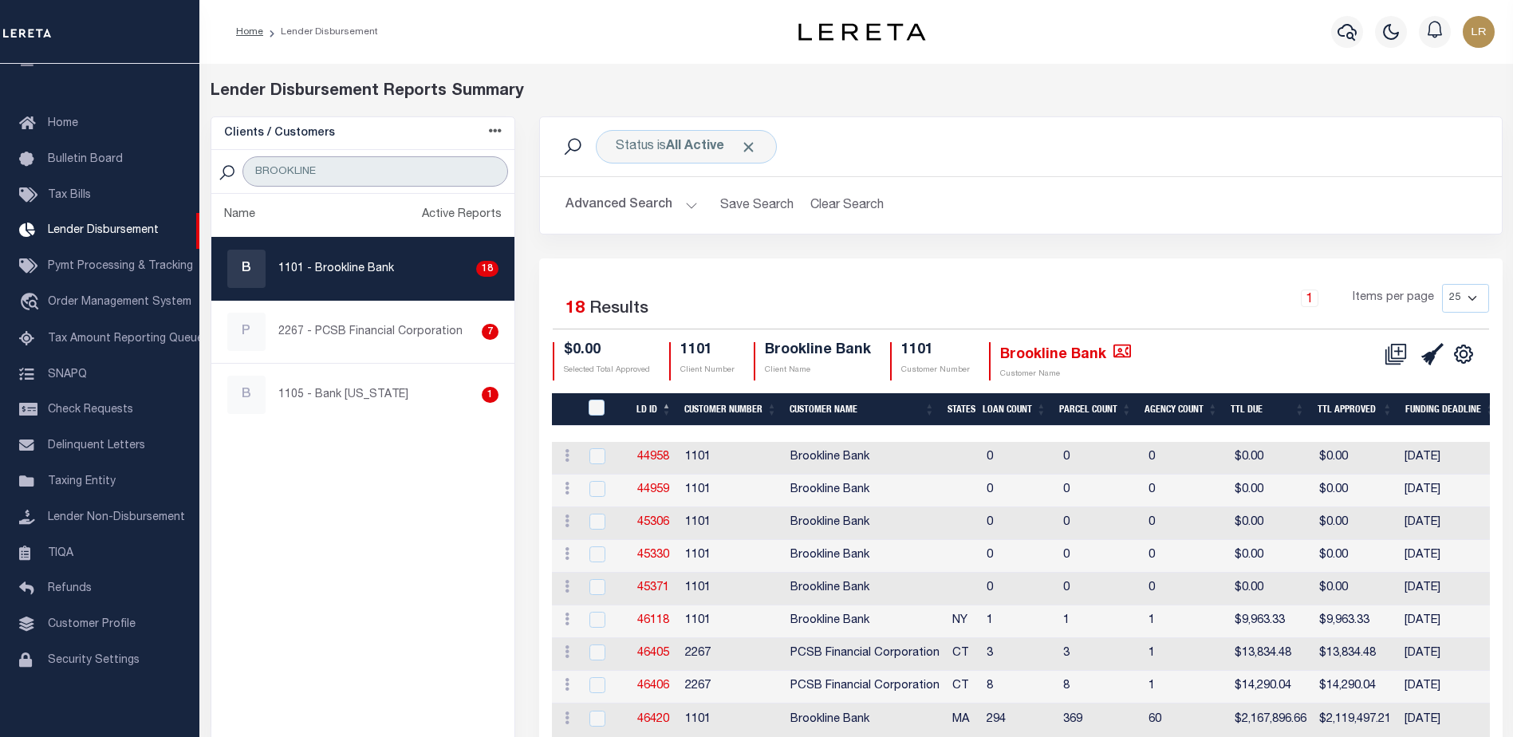
type input "BROOKLINE"
click at [379, 490] on ul "Name Active Reports B 1101 - Brookline Bank 18 P 2267 - PCSB Financial Corporat…" at bounding box center [363, 632] width 304 height 877
click at [675, 407] on th "LD ID" at bounding box center [654, 409] width 48 height 33
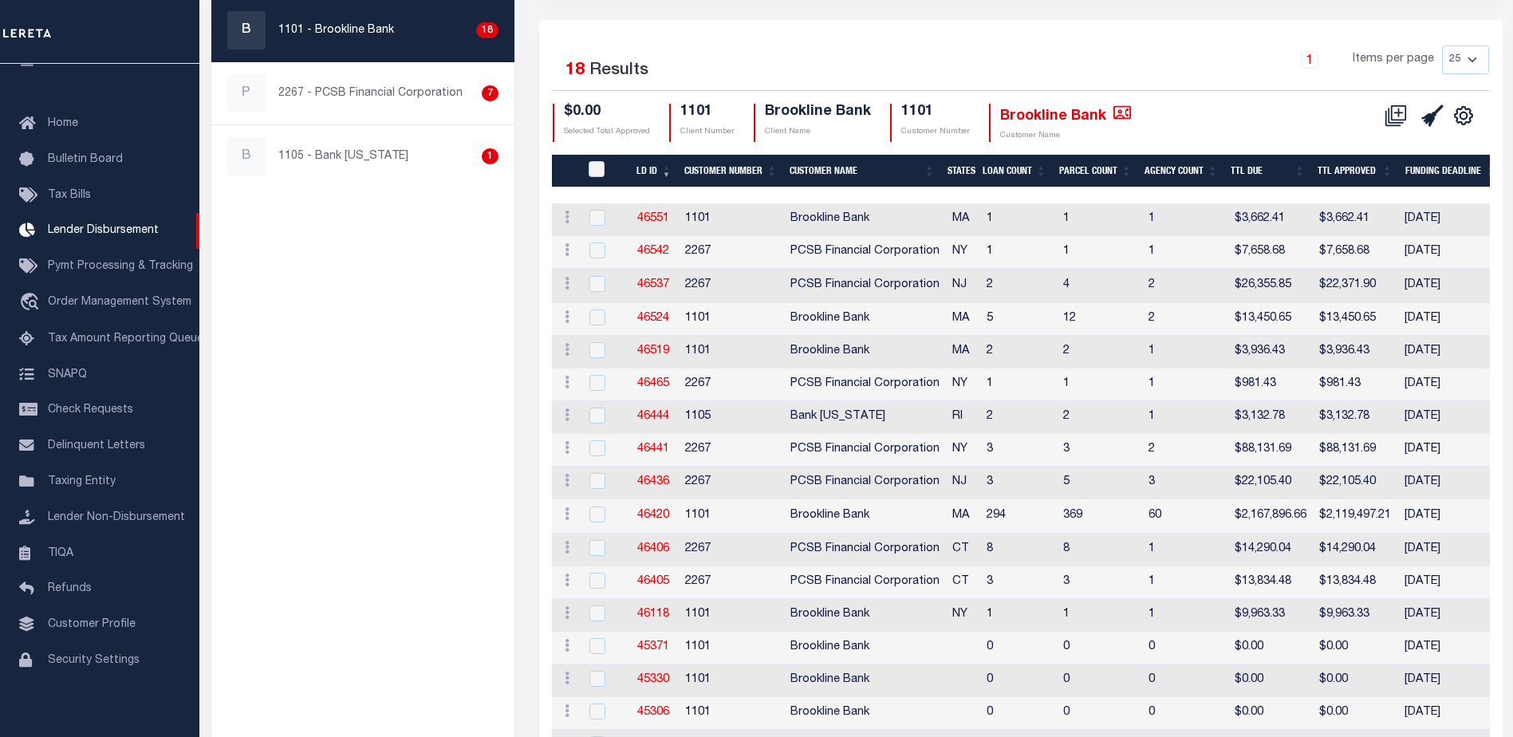
scroll to position [239, 0]
click at [643, 516] on link "46420" at bounding box center [653, 514] width 32 height 11
checkbox input "true"
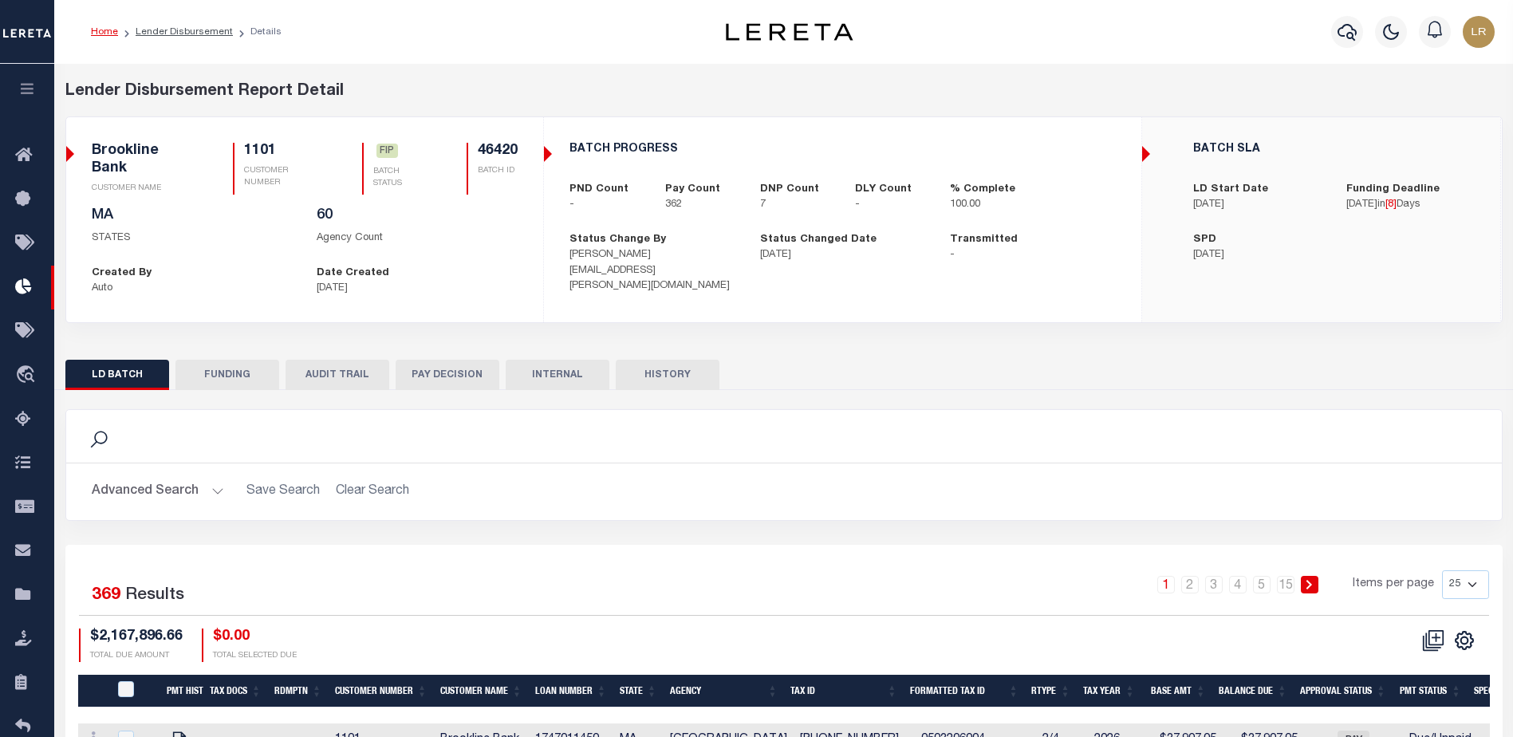
click at [223, 370] on button "FUNDING" at bounding box center [227, 375] width 104 height 30
type input "$2,119,497.21"
type input "$0"
type input "[DATE]"
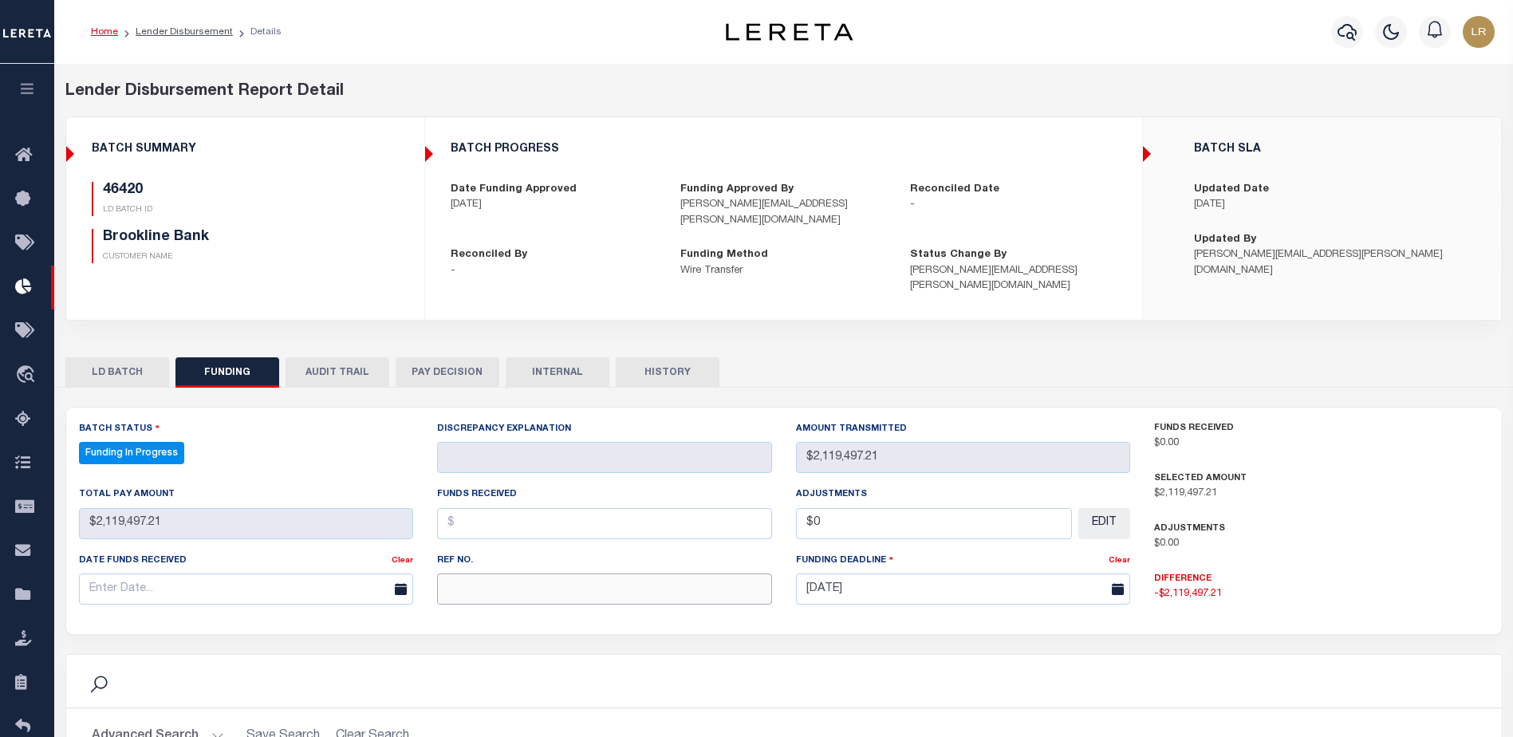
click at [464, 573] on input "text" at bounding box center [604, 588] width 335 height 31
paste input "20251003MMQFMP2700121410030948FT03"
type input "20251003MMQFMP2700121410030948FT03"
click at [460, 510] on input "text" at bounding box center [604, 523] width 335 height 31
select select "100"
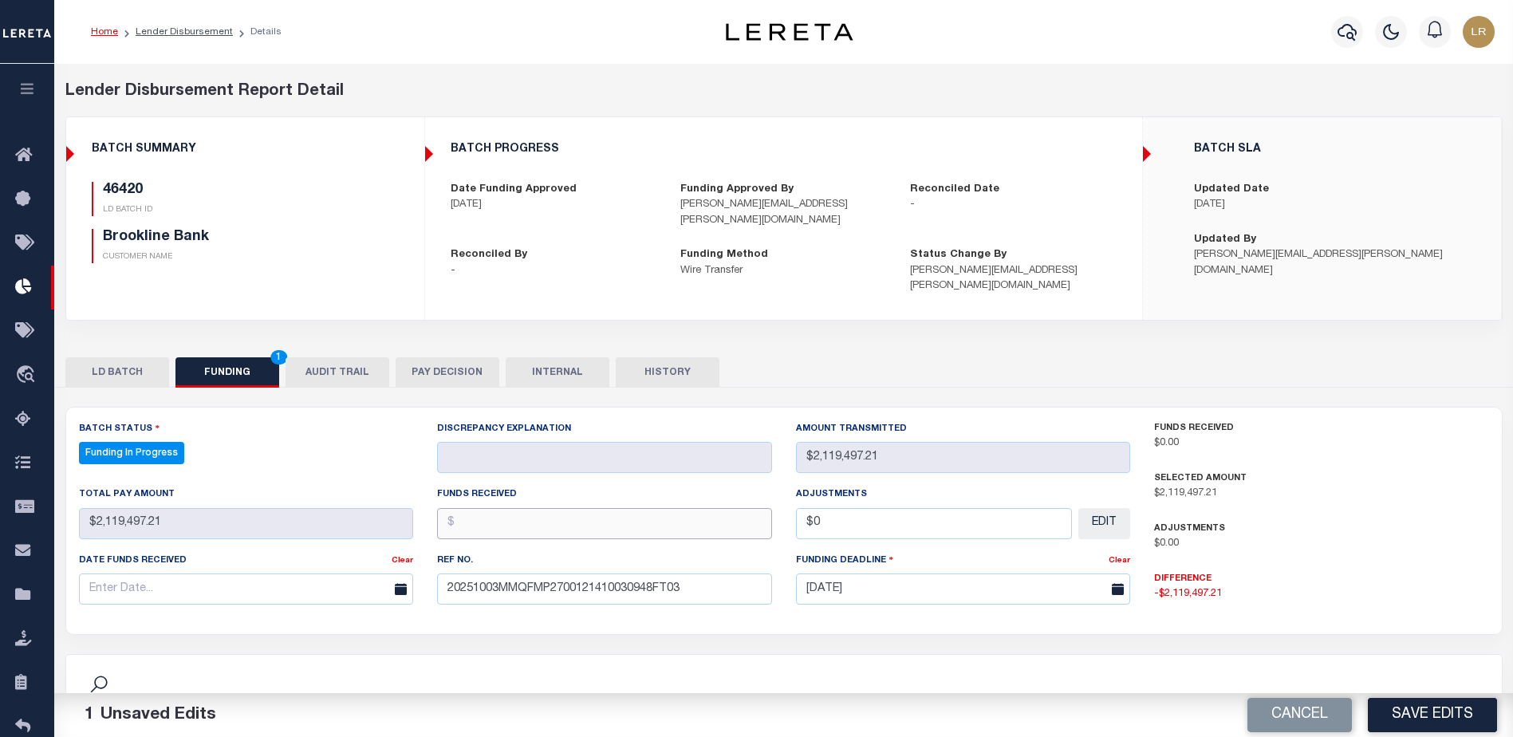
click at [468, 510] on input "text" at bounding box center [604, 523] width 335 height 31
type input "$2,119,497.21"
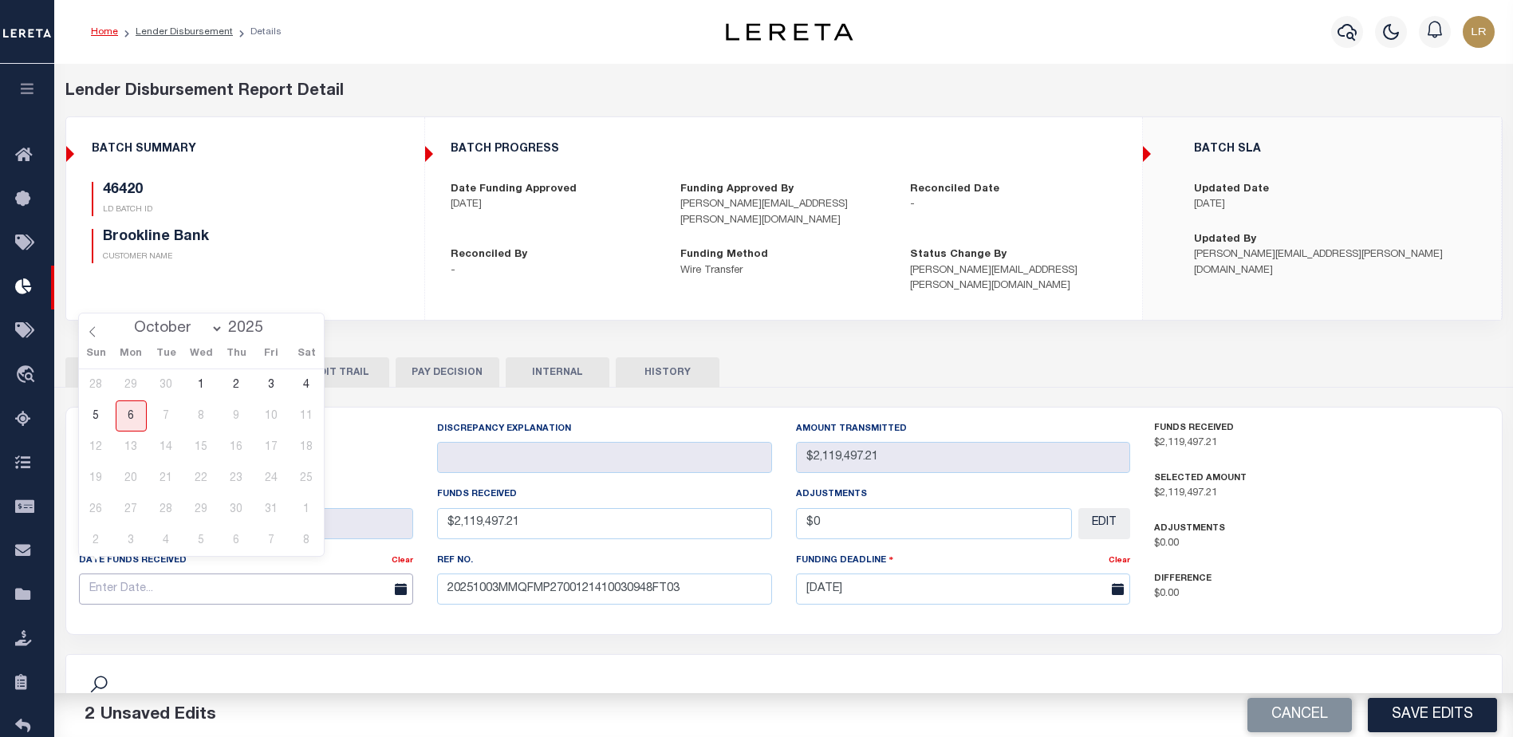
click at [327, 573] on input "text" at bounding box center [246, 588] width 335 height 31
click at [274, 390] on span "3" at bounding box center [271, 384] width 31 height 31
type input "[DATE]"
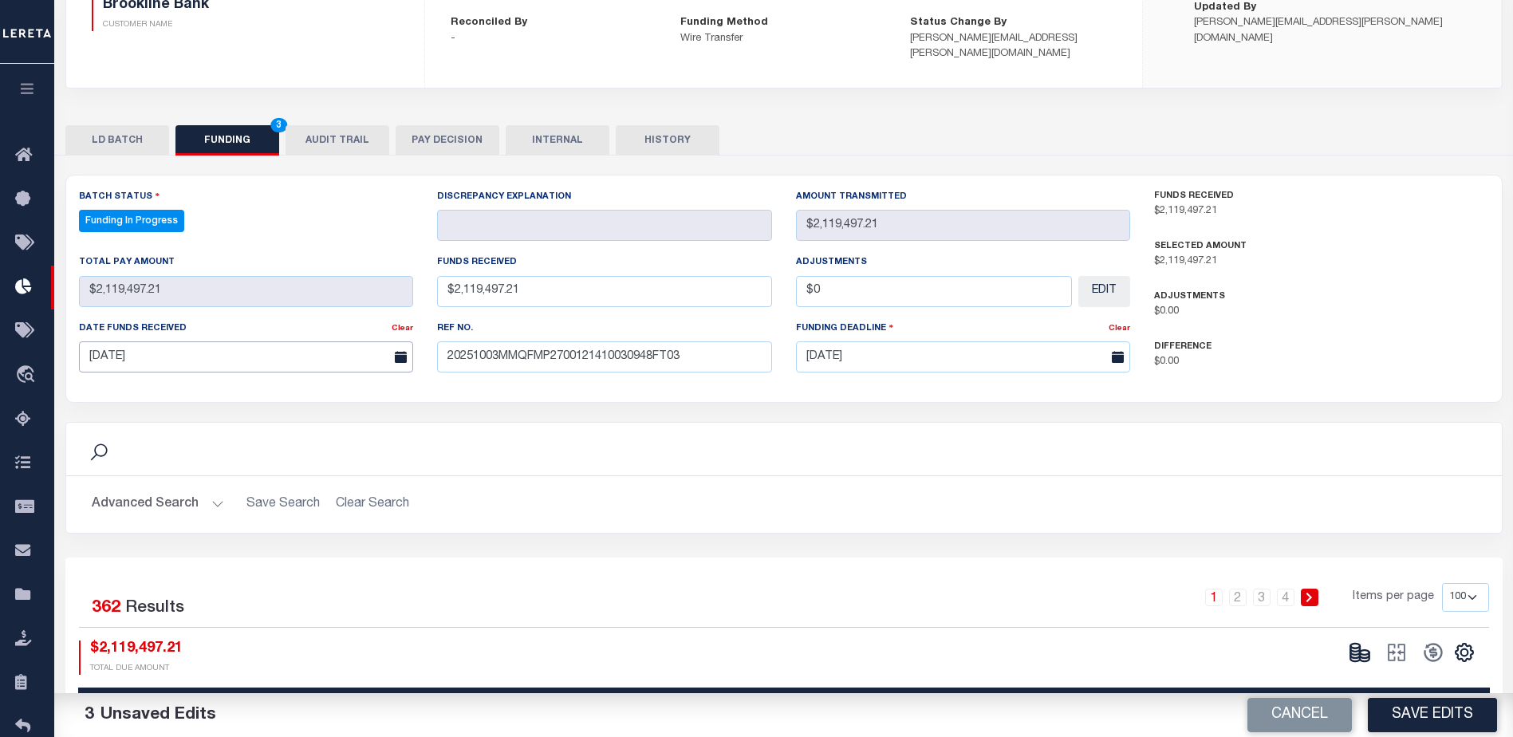
scroll to position [319, 0]
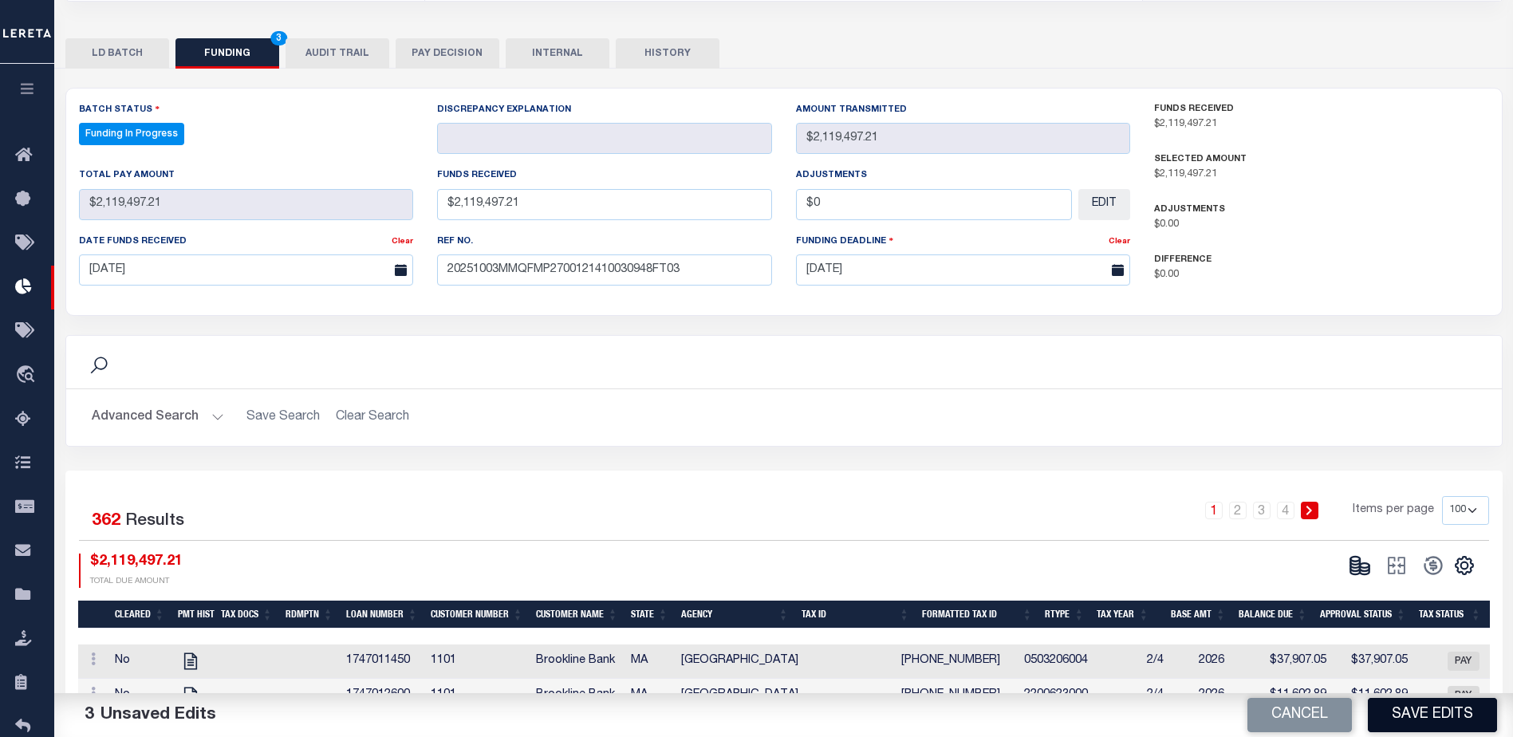
click at [1407, 717] on button "Save Edits" at bounding box center [1432, 715] width 129 height 34
type input "$2,119,497.21"
type input "$0"
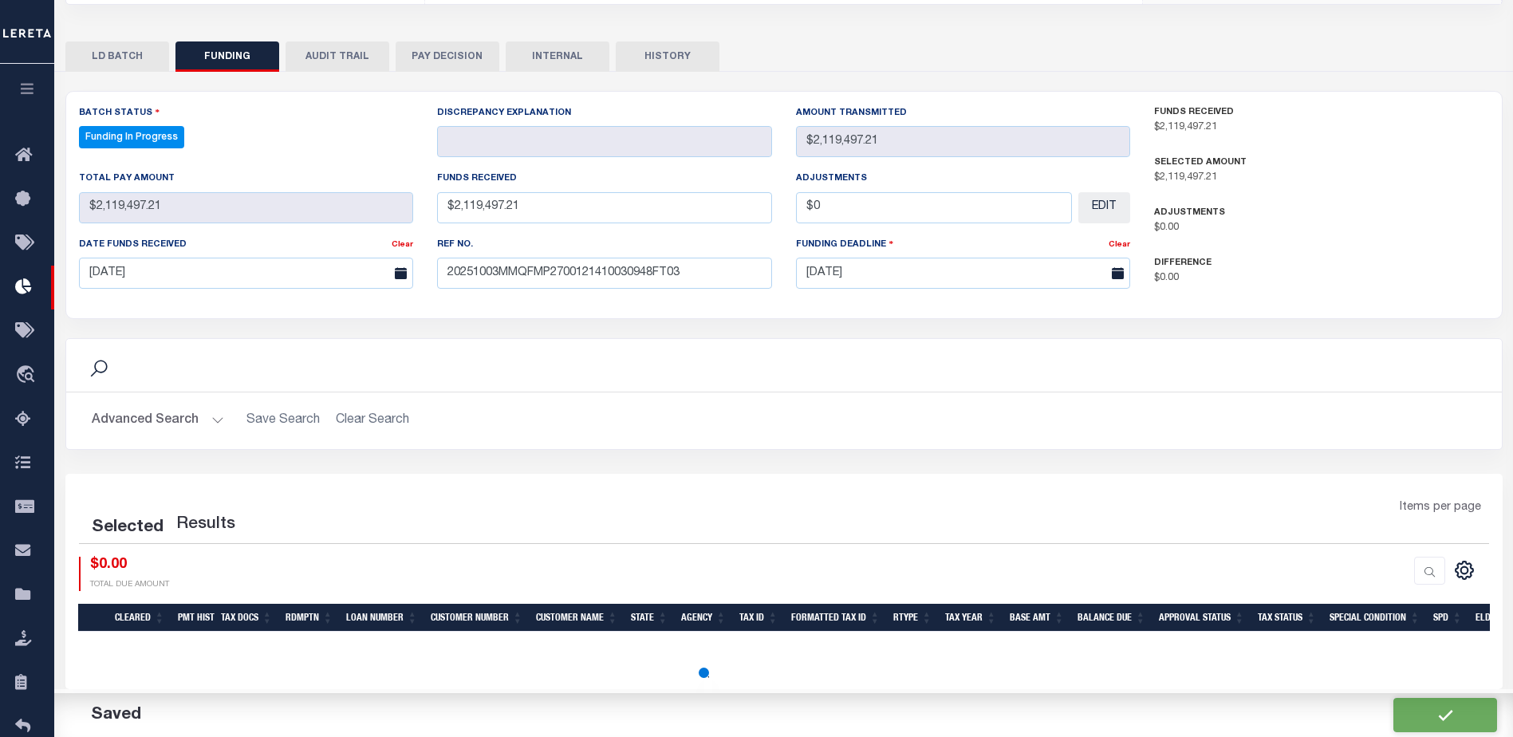
scroll to position [297, 0]
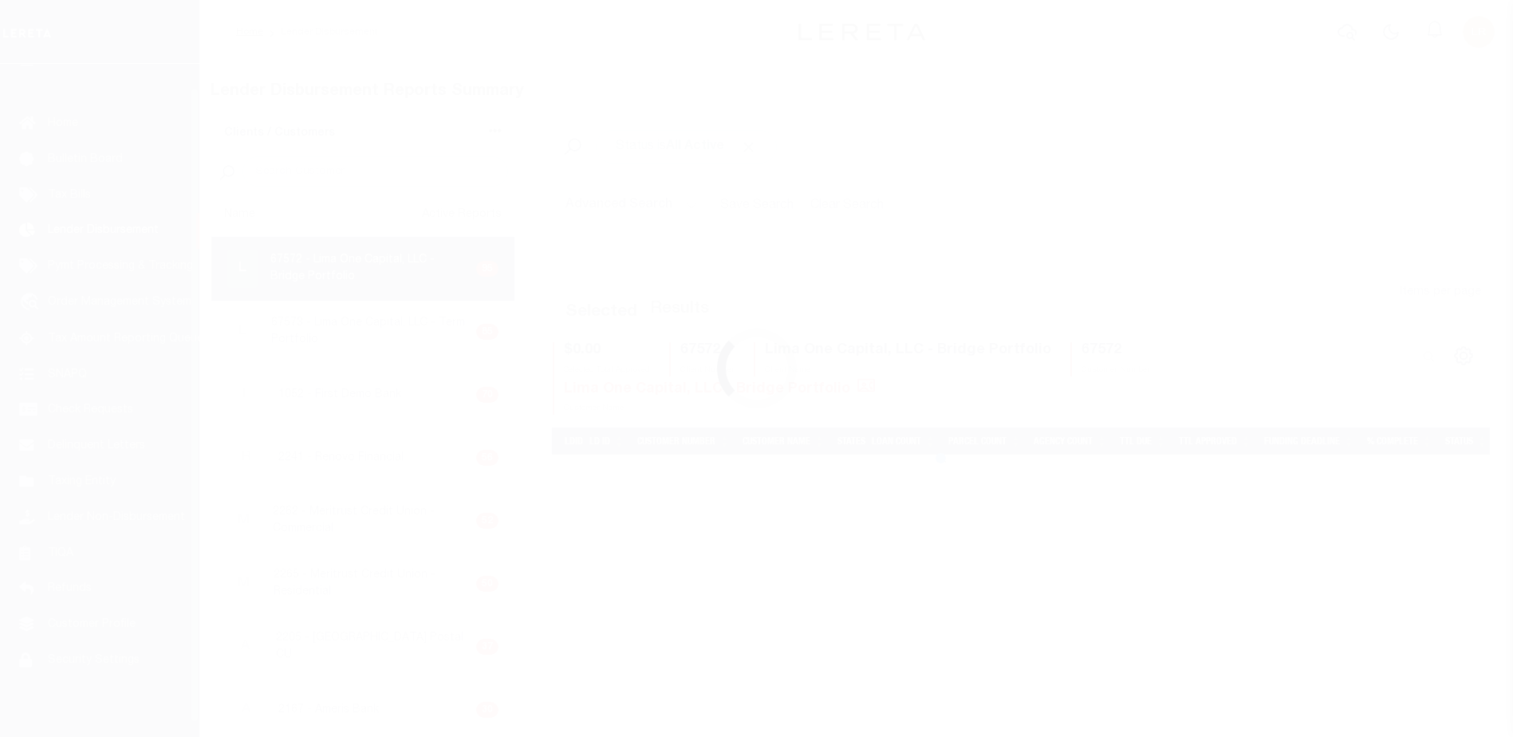
scroll to position [28, 0]
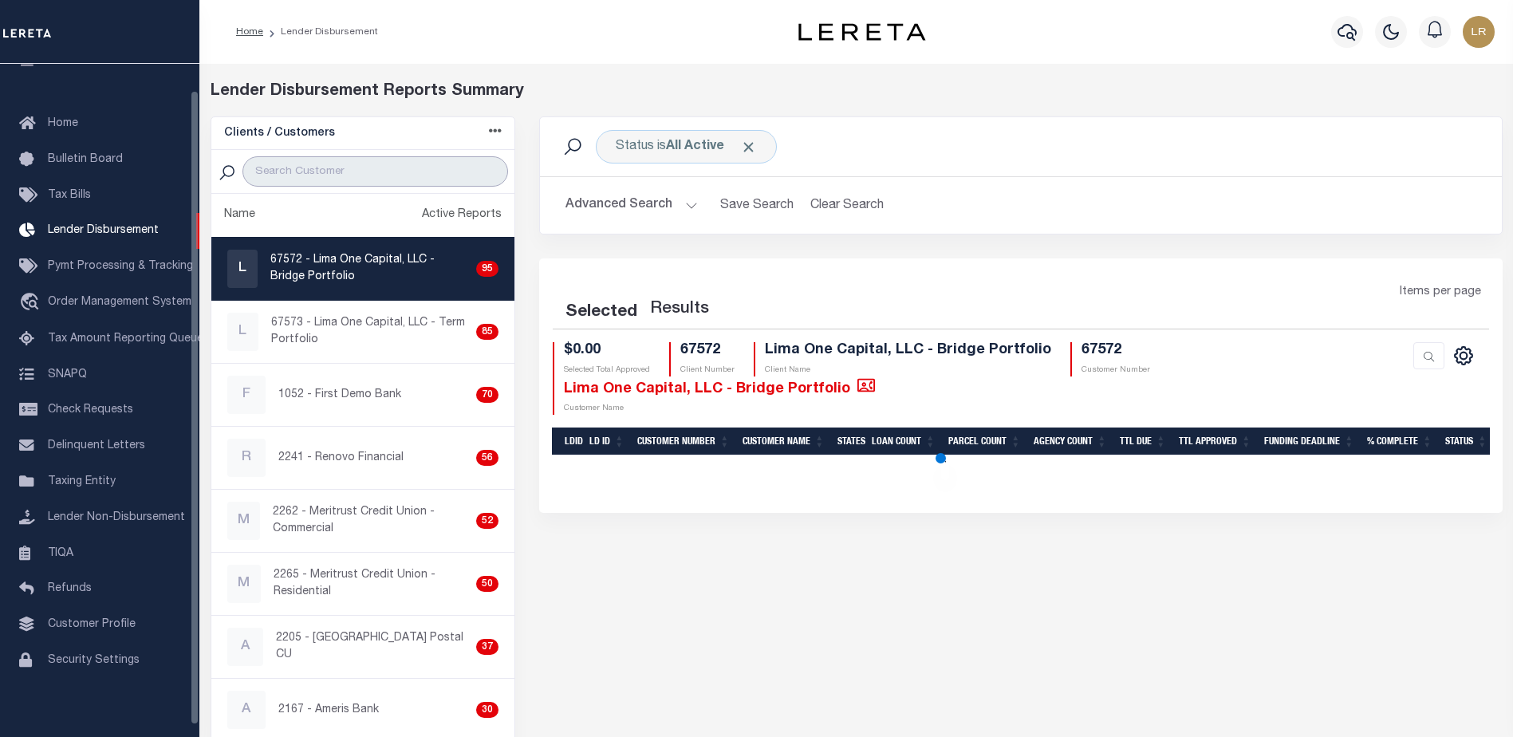
click at [334, 165] on input "search" at bounding box center [375, 171] width 266 height 30
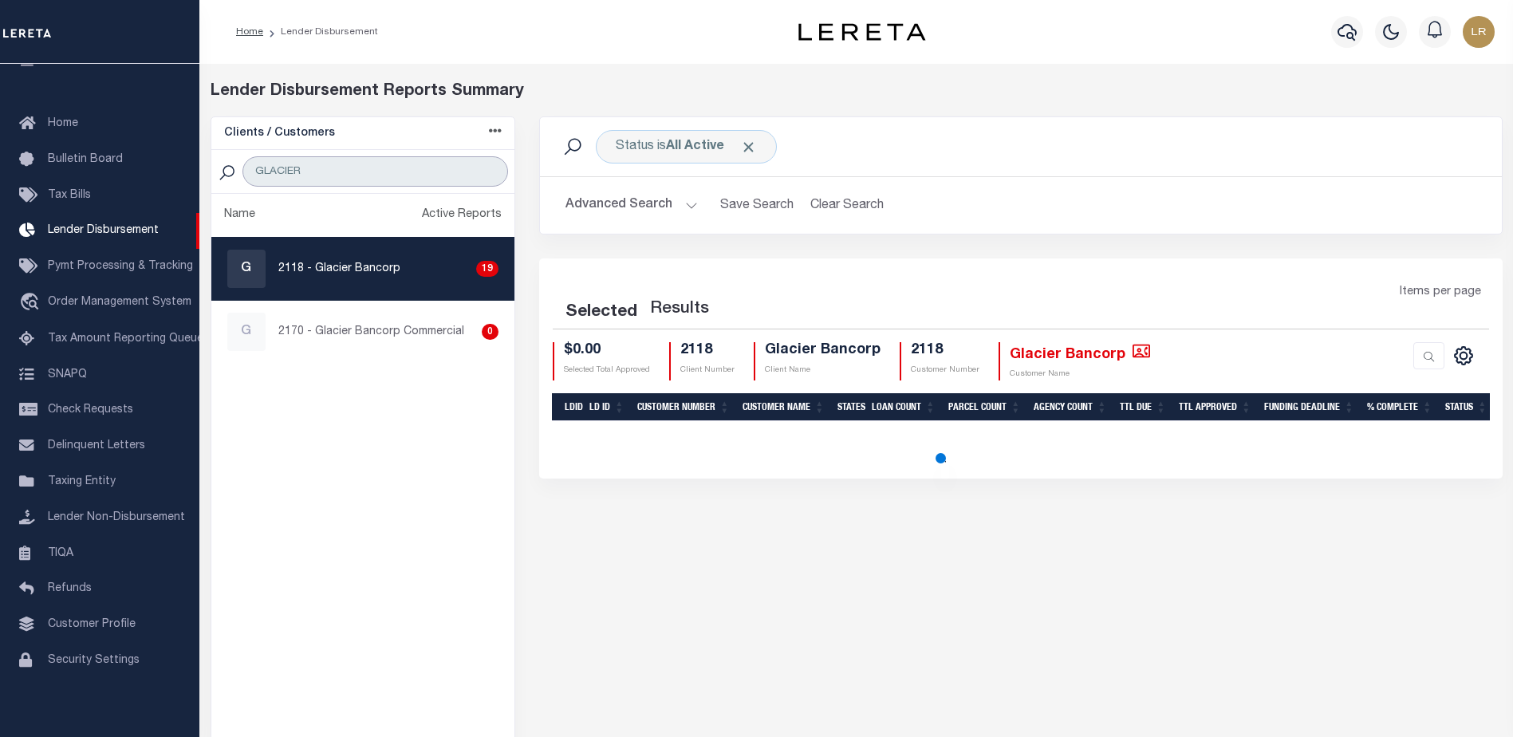
type input "GLACIER"
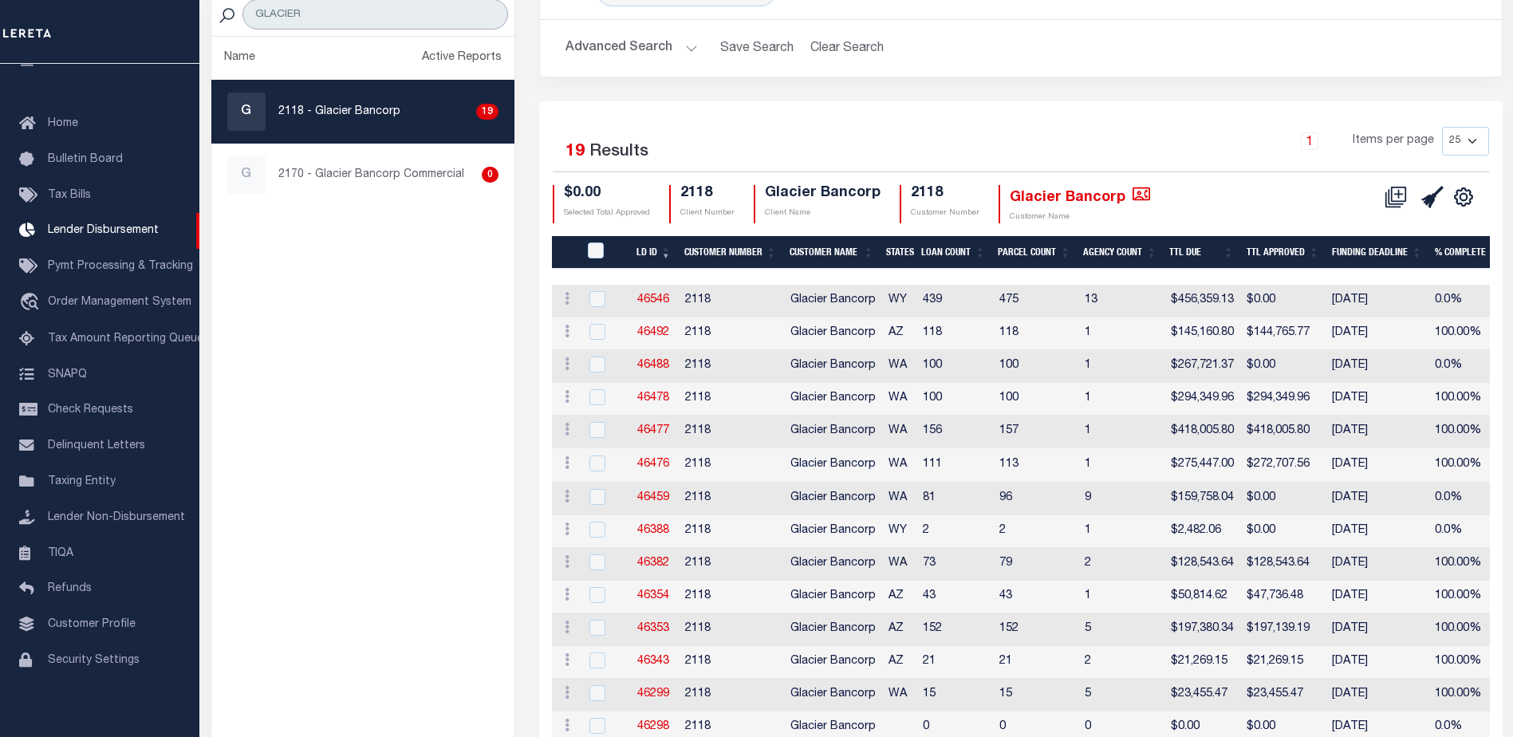
scroll to position [159, 0]
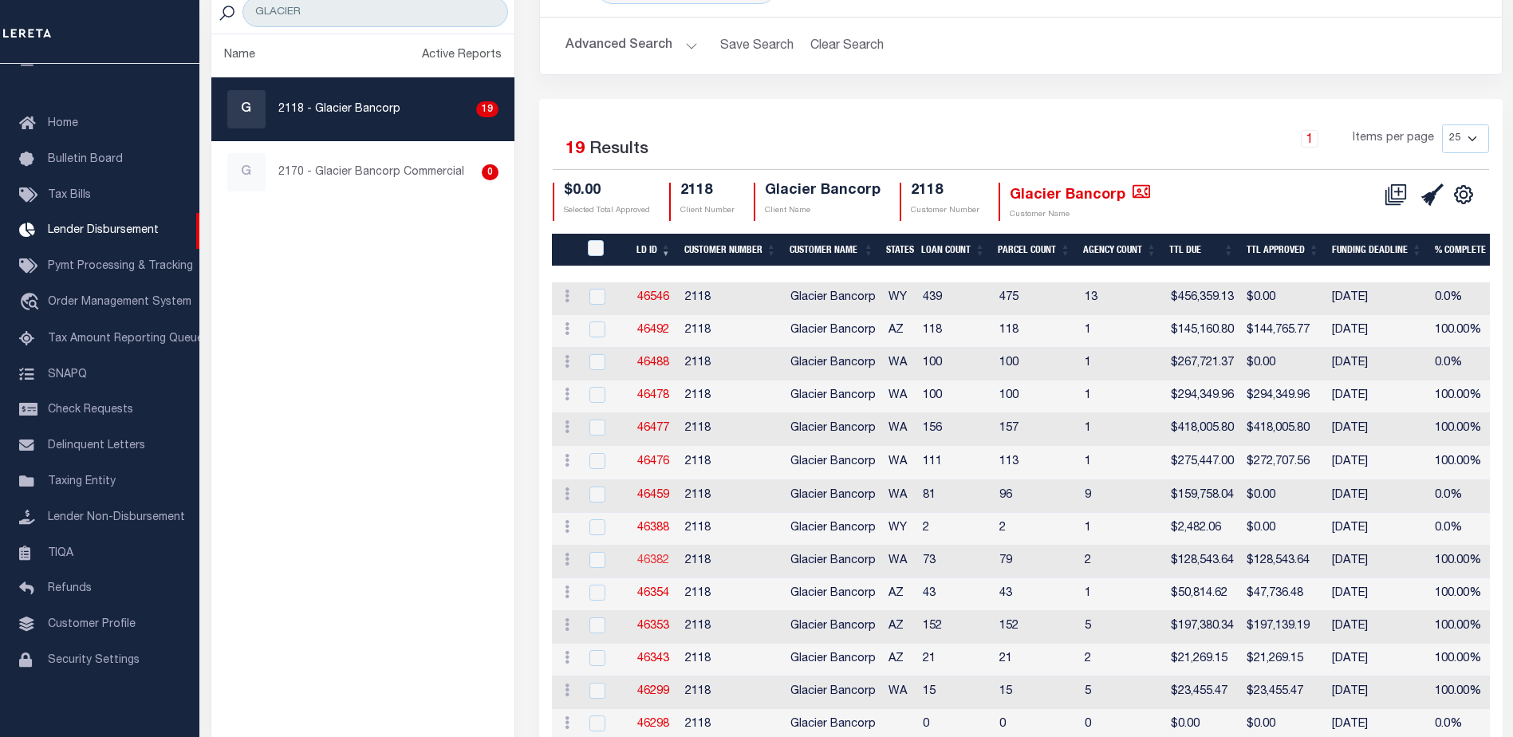
click at [655, 565] on link "46382" at bounding box center [653, 560] width 32 height 11
checkbox input "true"
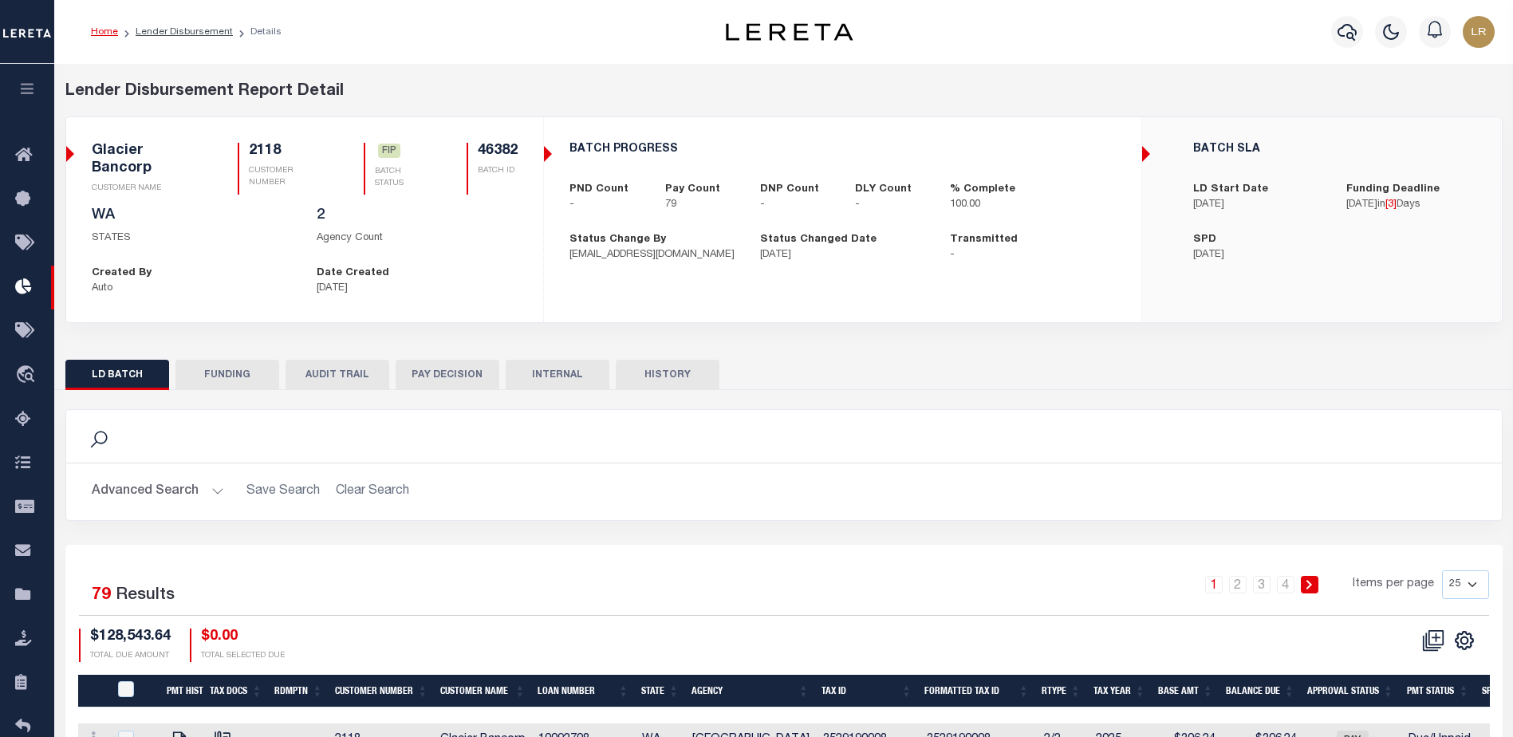
click at [253, 384] on button "FUNDING" at bounding box center [227, 375] width 104 height 30
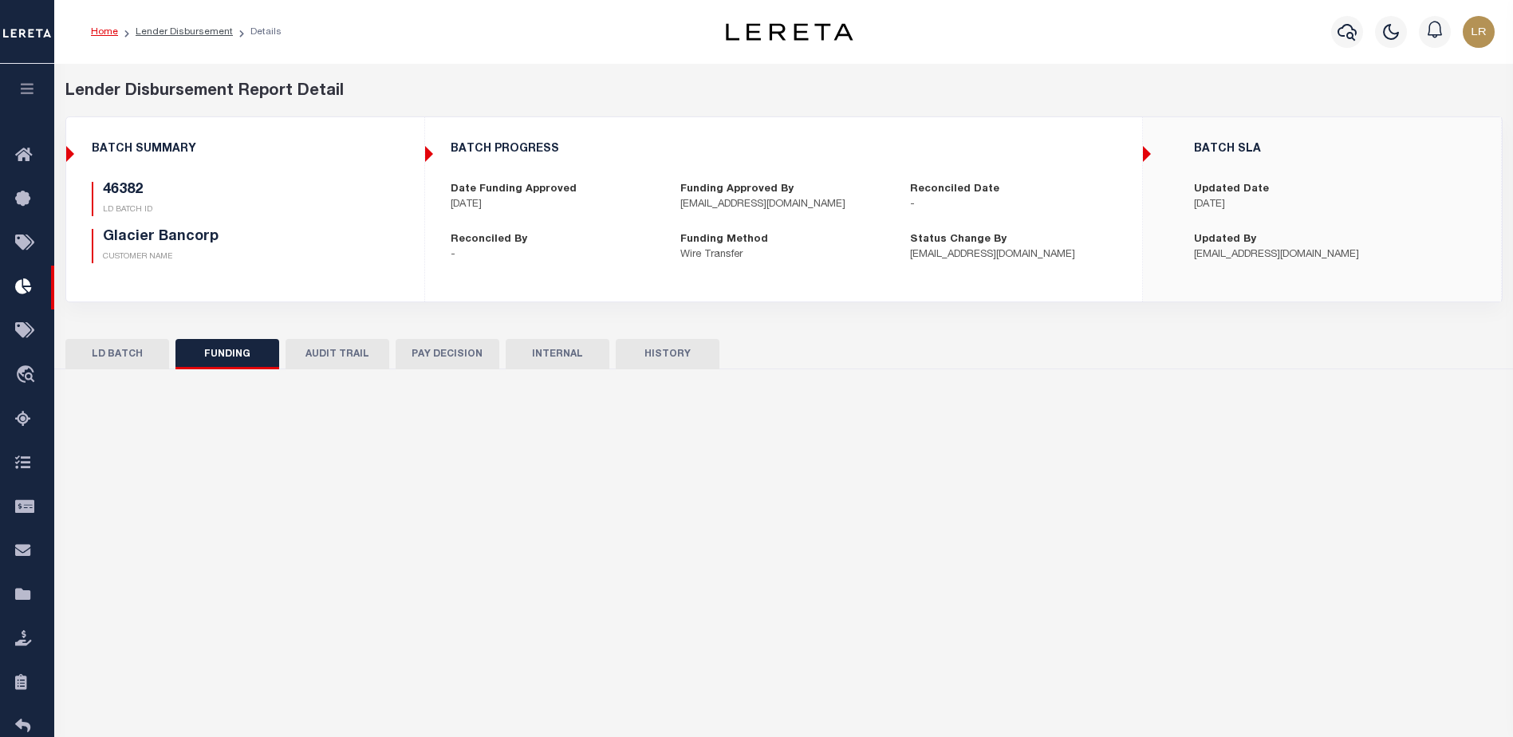
type input "$128,543.64"
type input "$0"
type input "[DATE]"
select select "9"
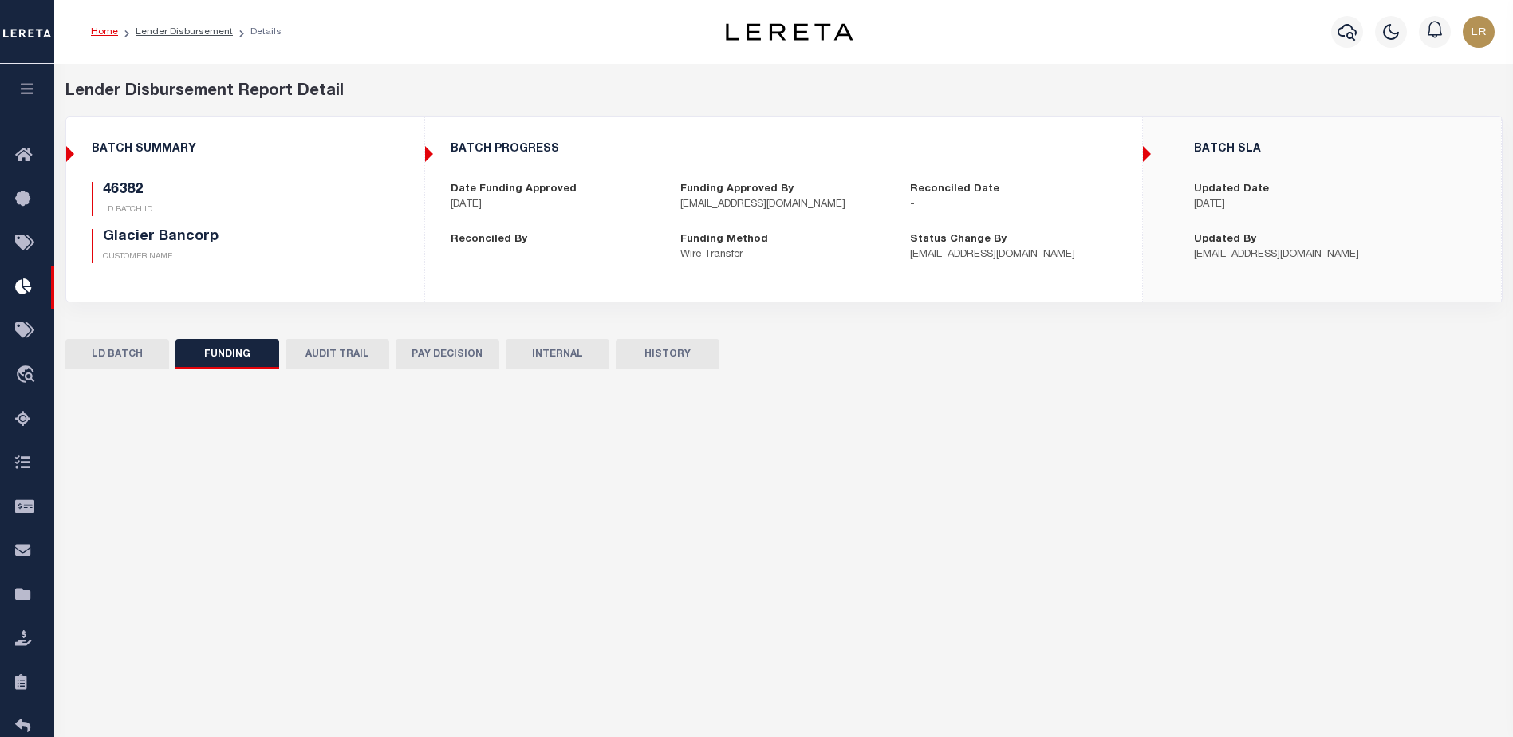
select select "100"
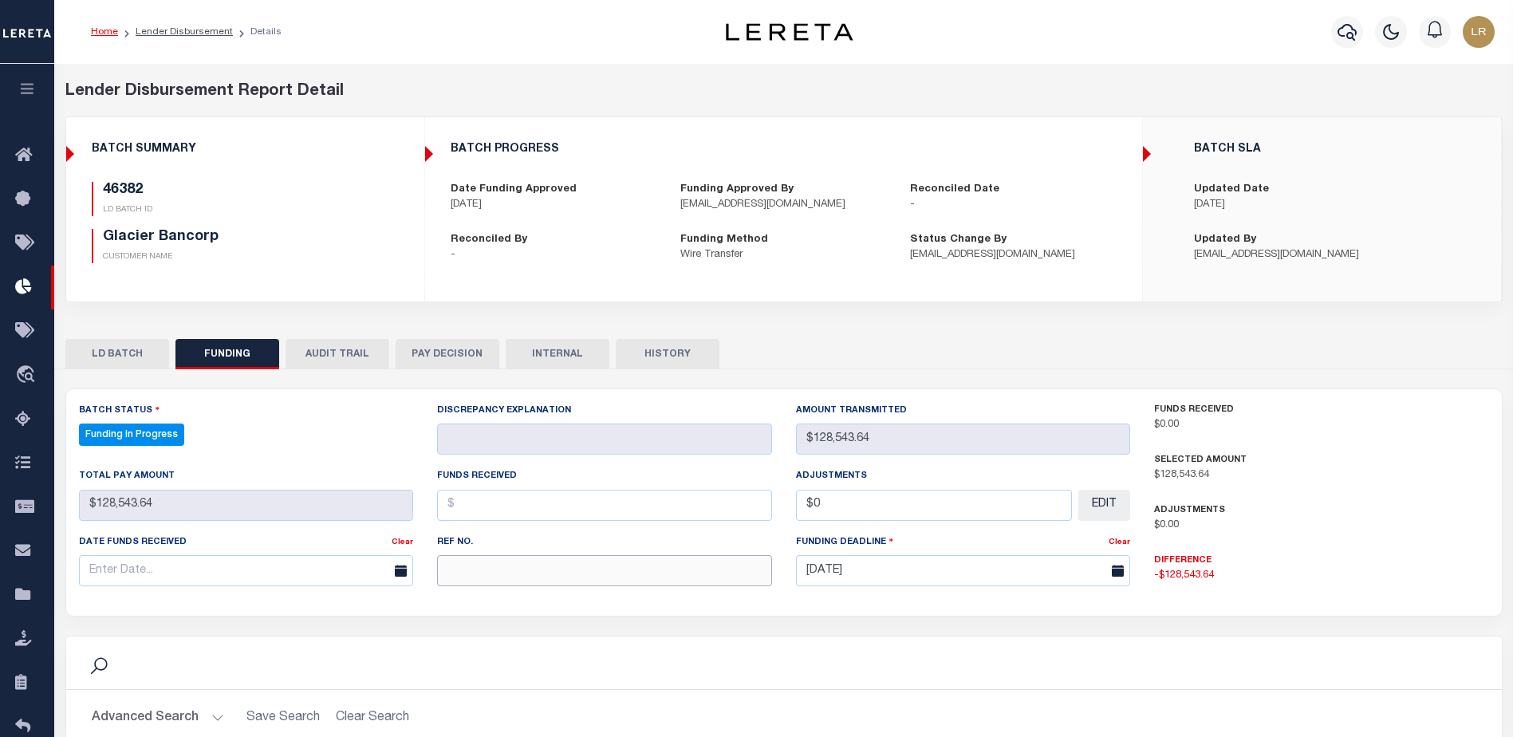
click at [474, 586] on input "text" at bounding box center [604, 570] width 335 height 31
paste input "20251003MMQFMP2700292410031650FT03"
type input "20251003MMQFMP2700292410031650FT03"
click at [466, 498] on input "text" at bounding box center [604, 505] width 335 height 31
select select "100"
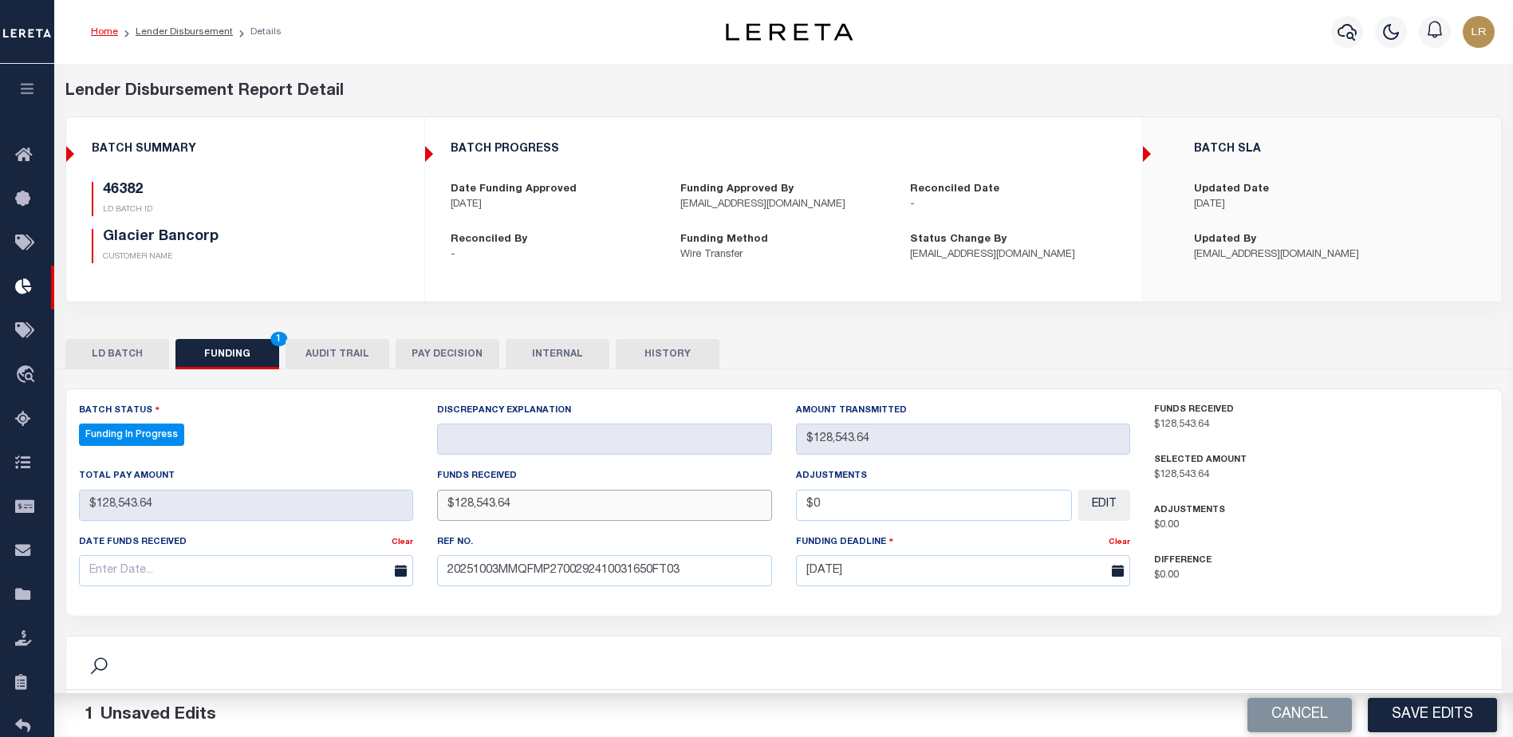
type input "$128,543.64"
click at [345, 565] on input "text" at bounding box center [246, 570] width 335 height 31
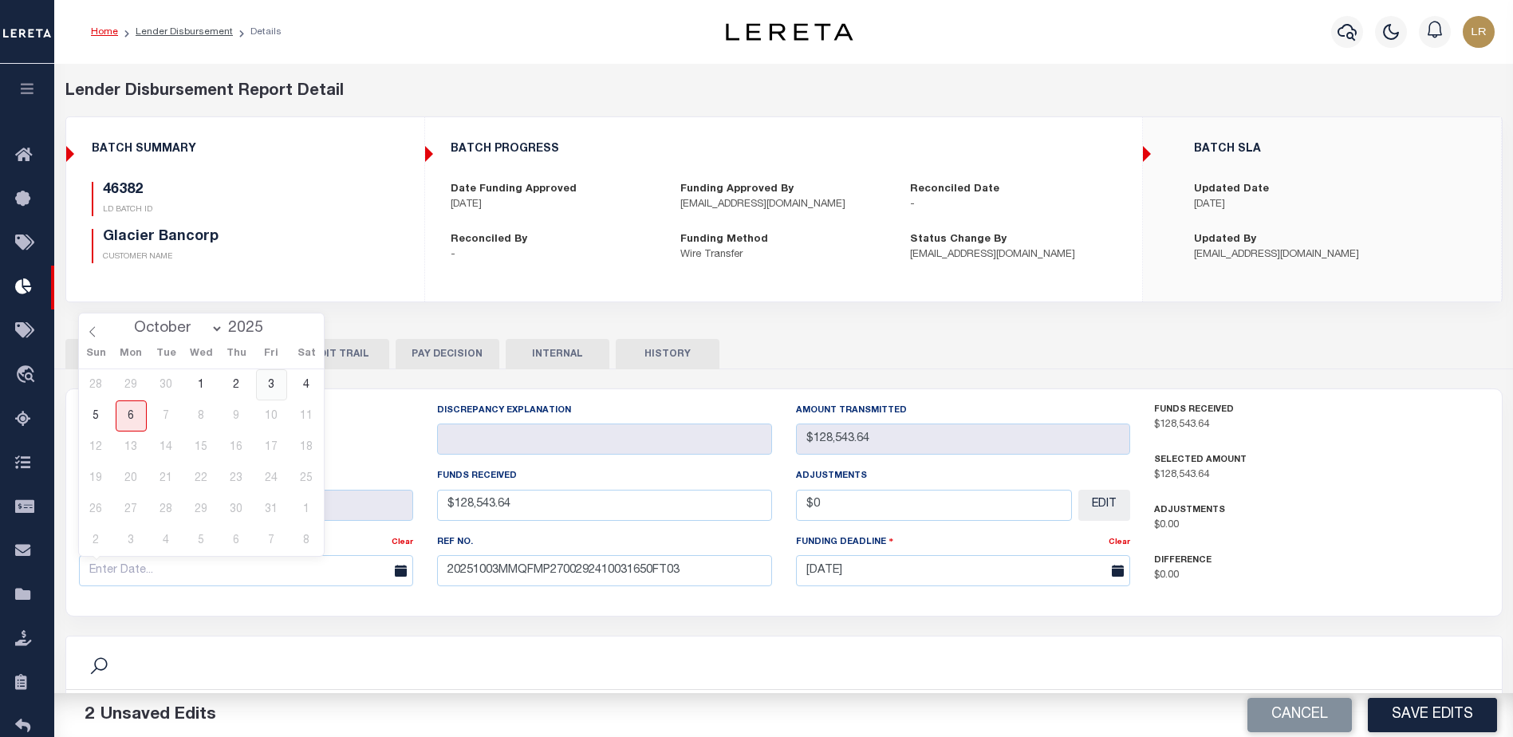
click at [264, 385] on span "3" at bounding box center [271, 384] width 31 height 31
type input "[DATE]"
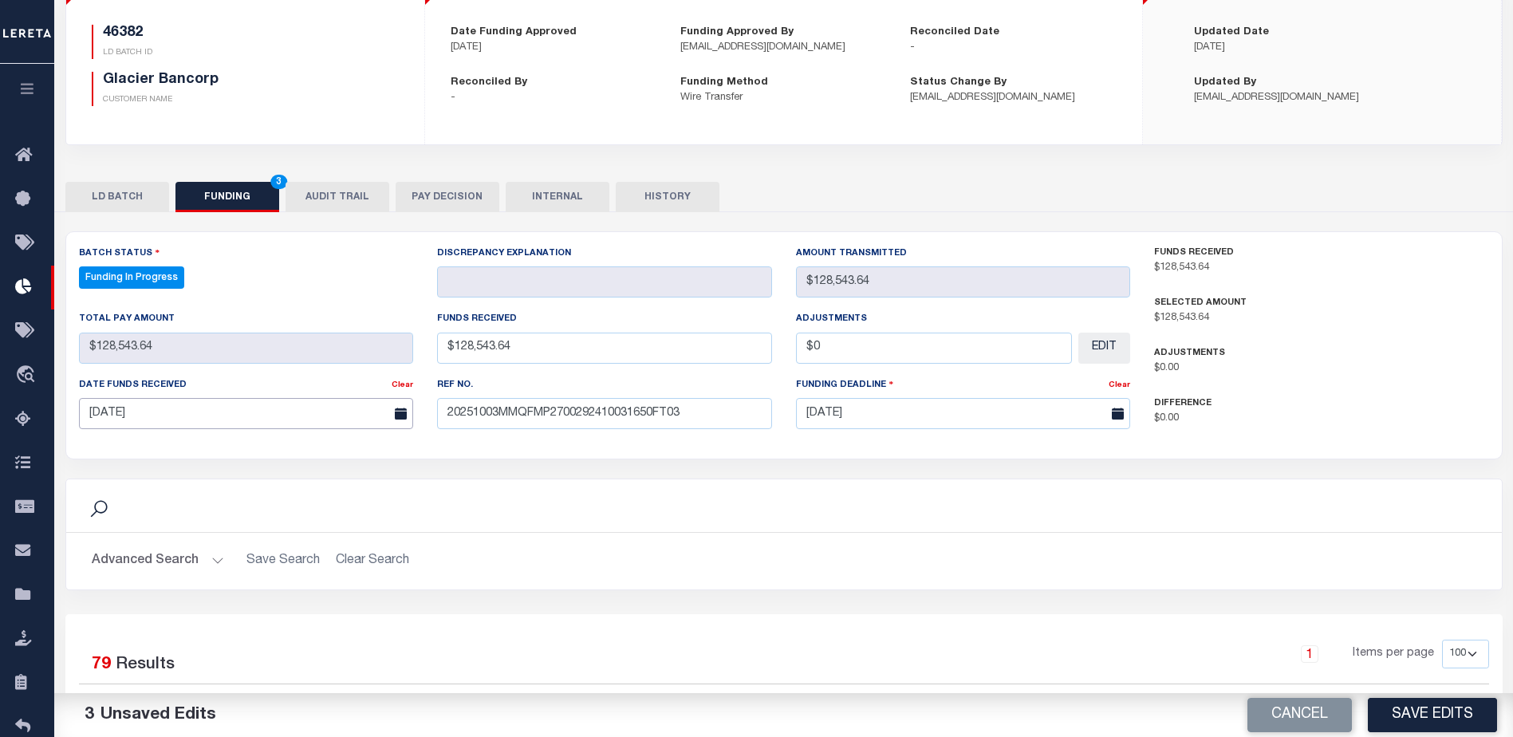
scroll to position [319, 0]
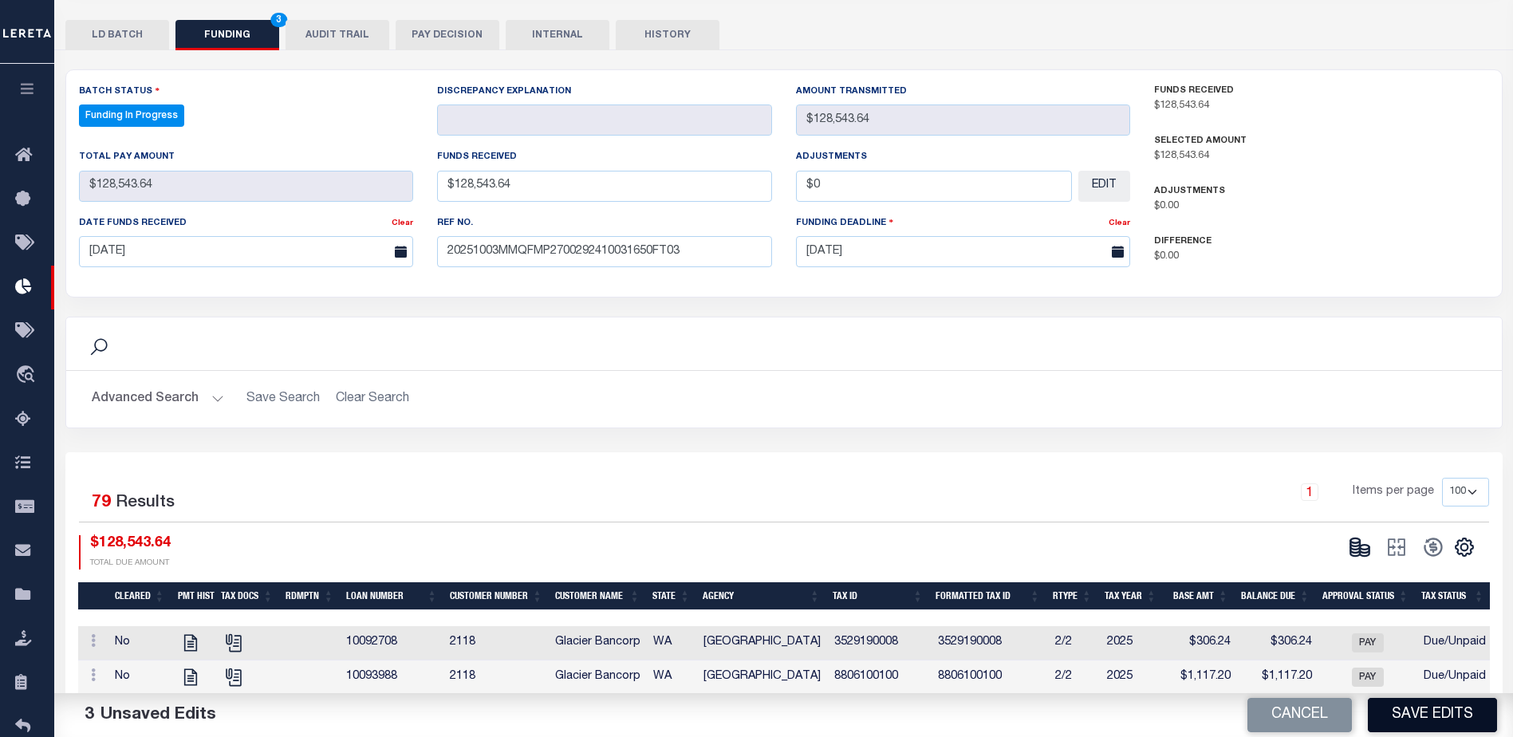
click at [1400, 718] on button "Save Edits" at bounding box center [1432, 715] width 129 height 34
type input "$128,543.64"
type input "$0"
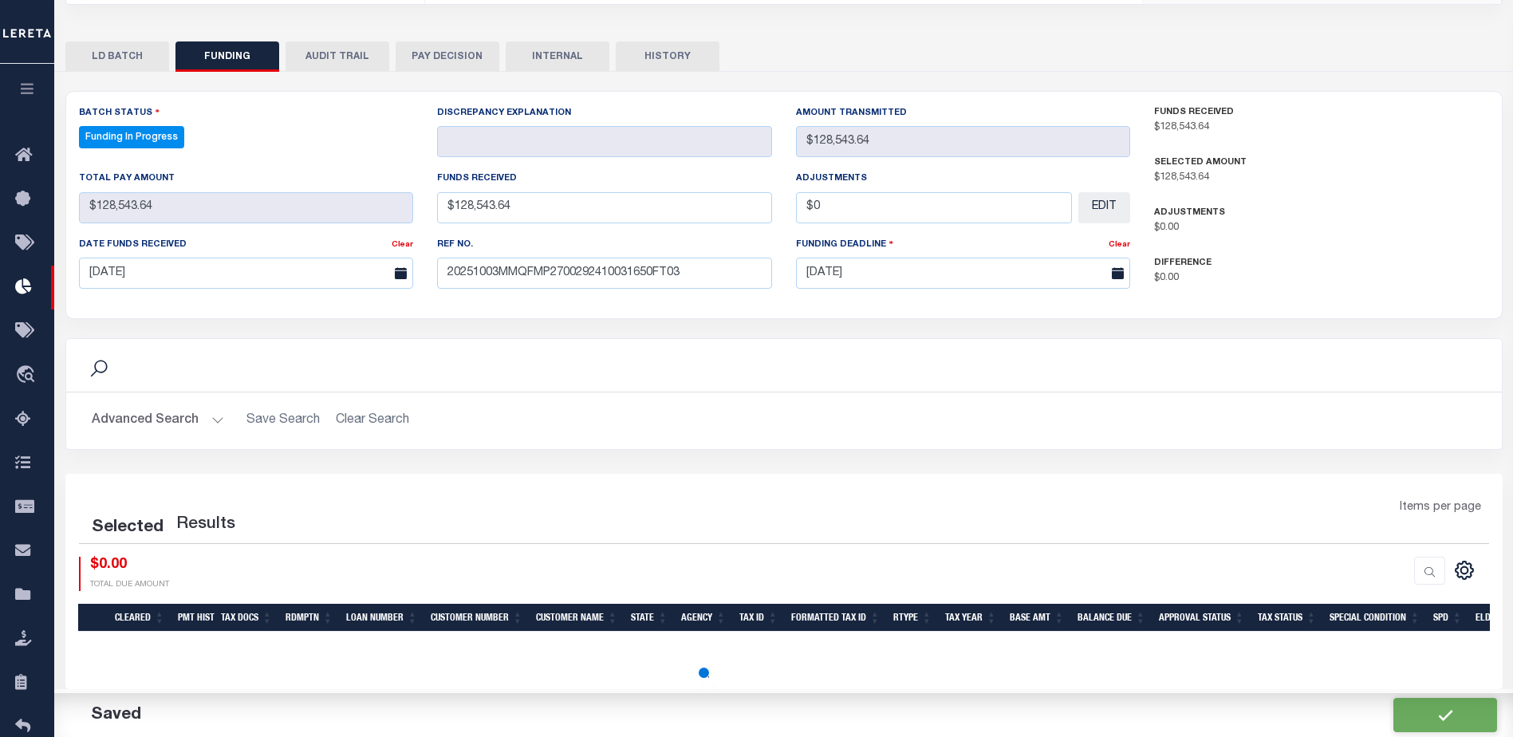
scroll to position [297, 0]
select select "100"
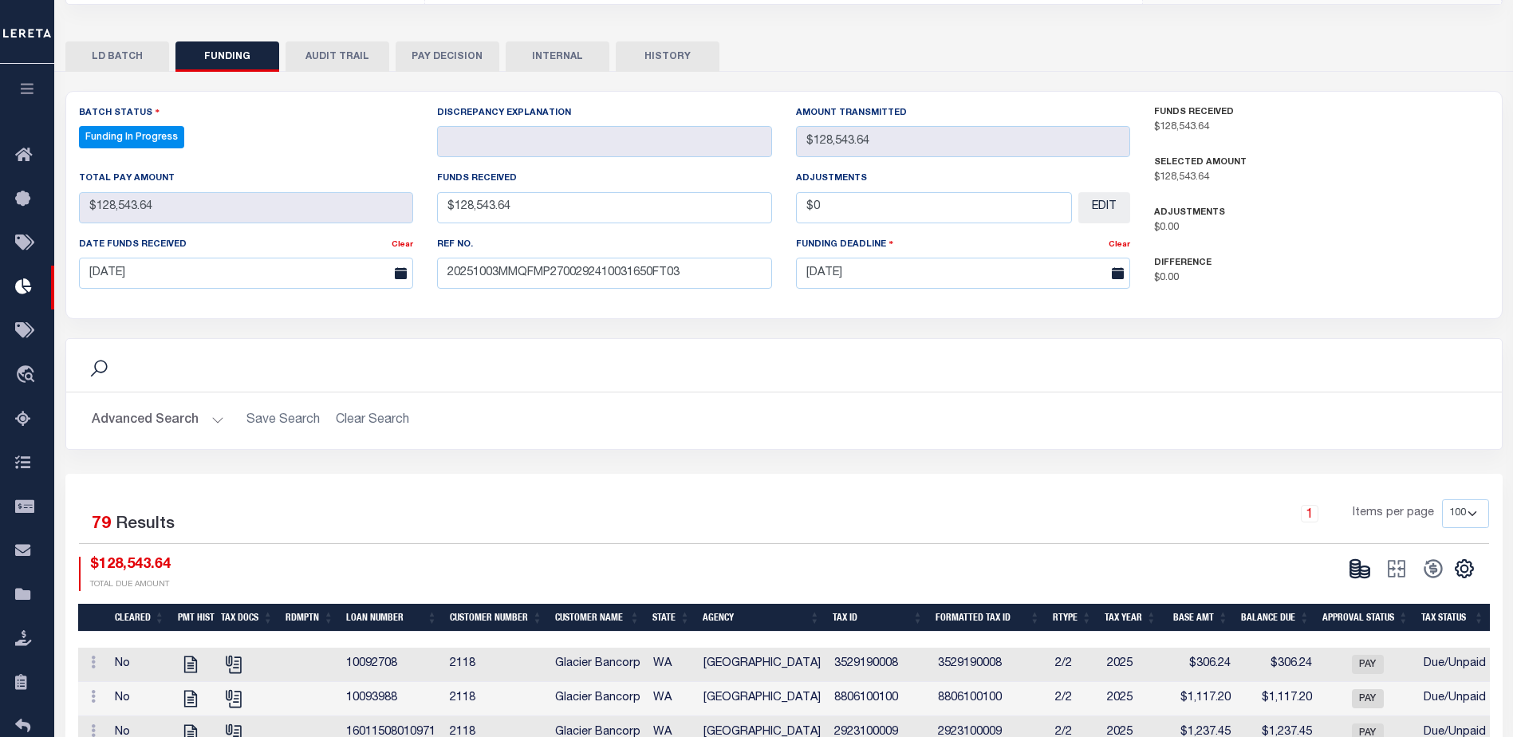
scroll to position [319, 0]
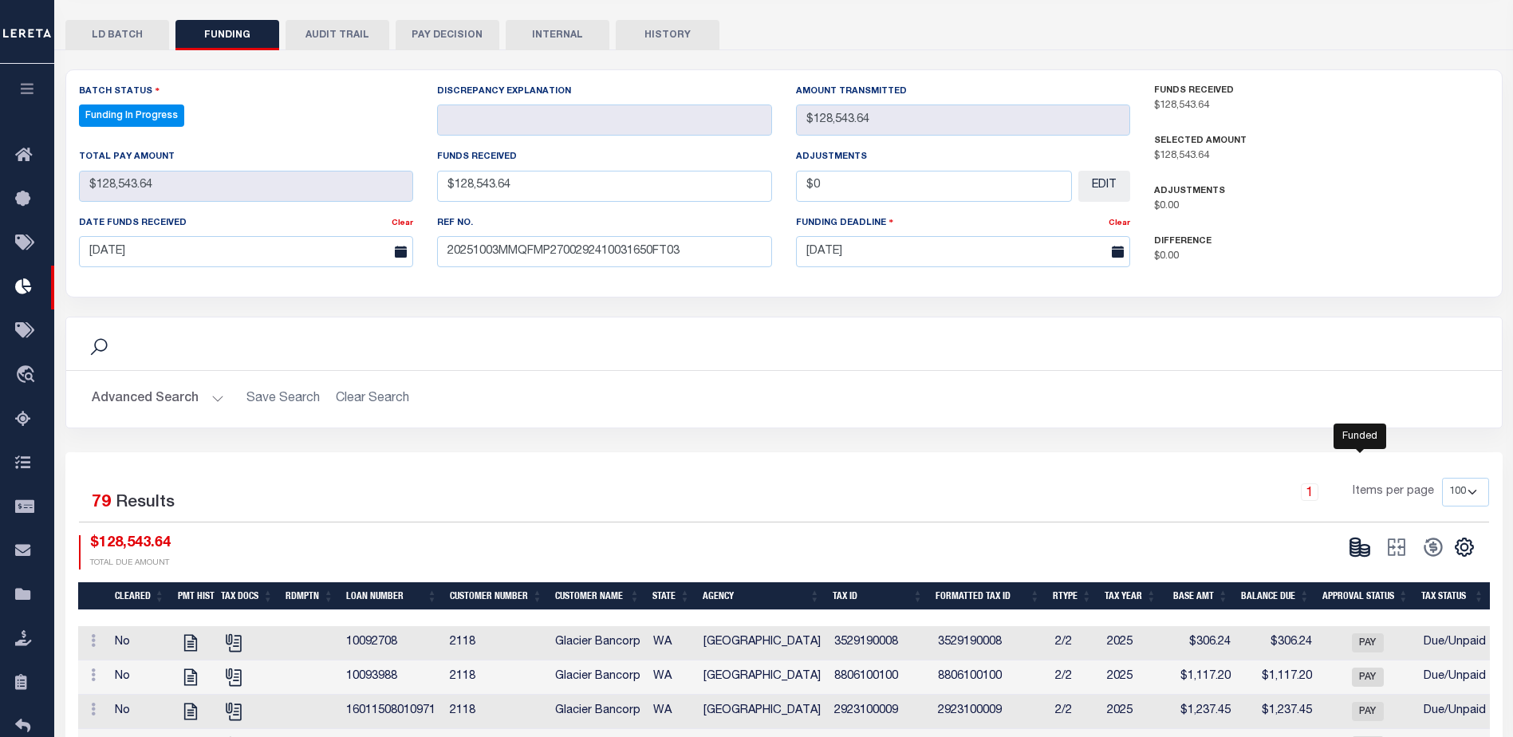
click at [1361, 549] on icon at bounding box center [1359, 547] width 22 height 22
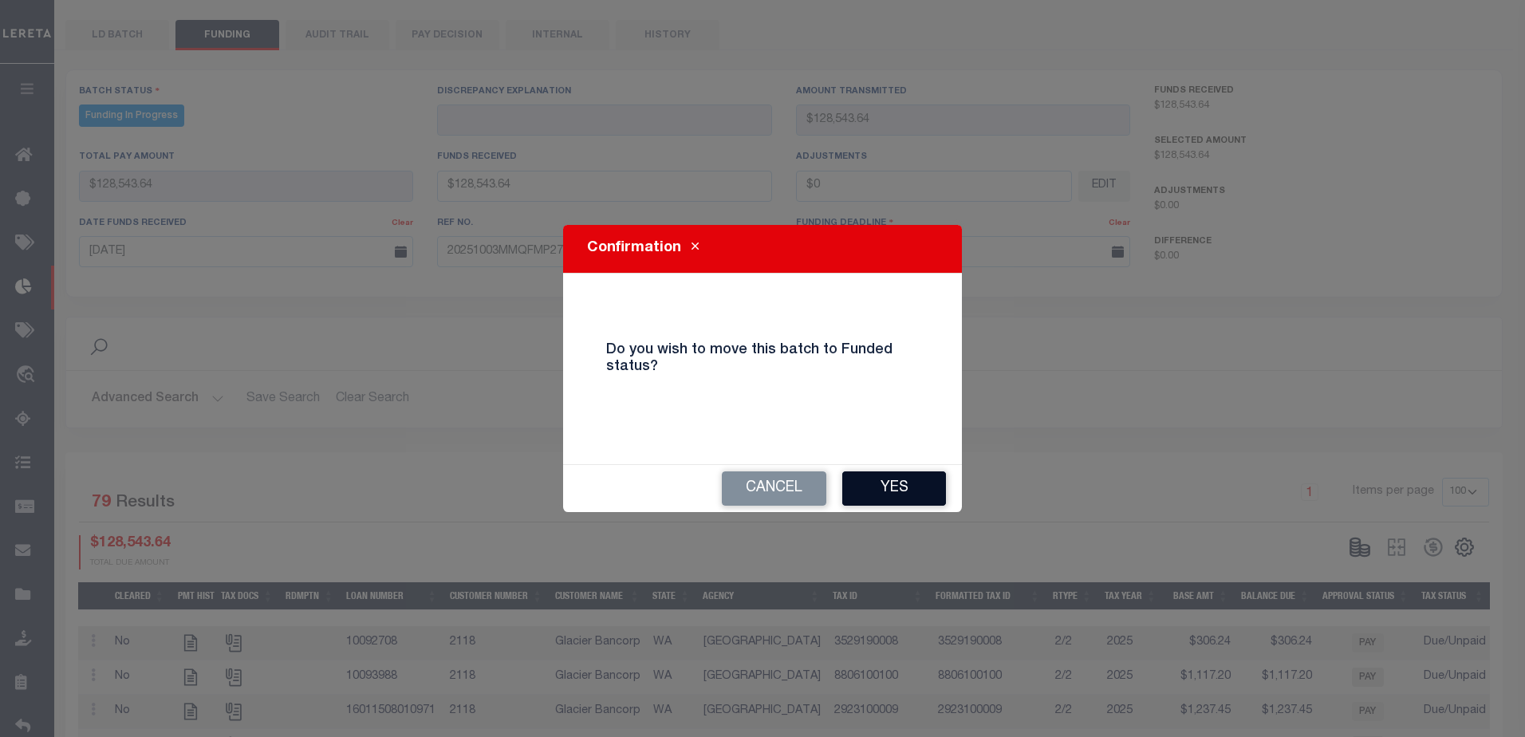
click at [921, 499] on button "Yes" at bounding box center [894, 488] width 104 height 34
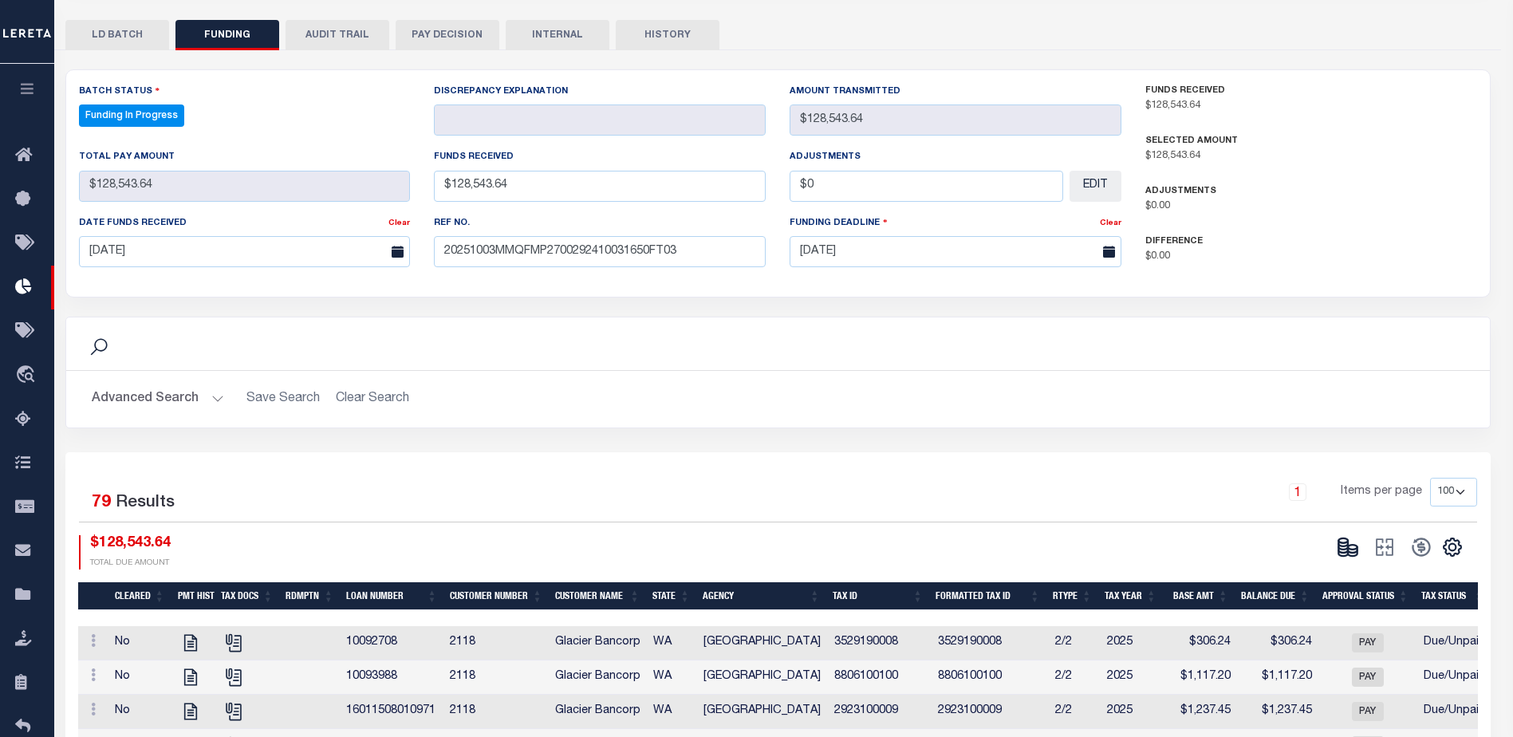
type input "$128,543.64"
type input "$0"
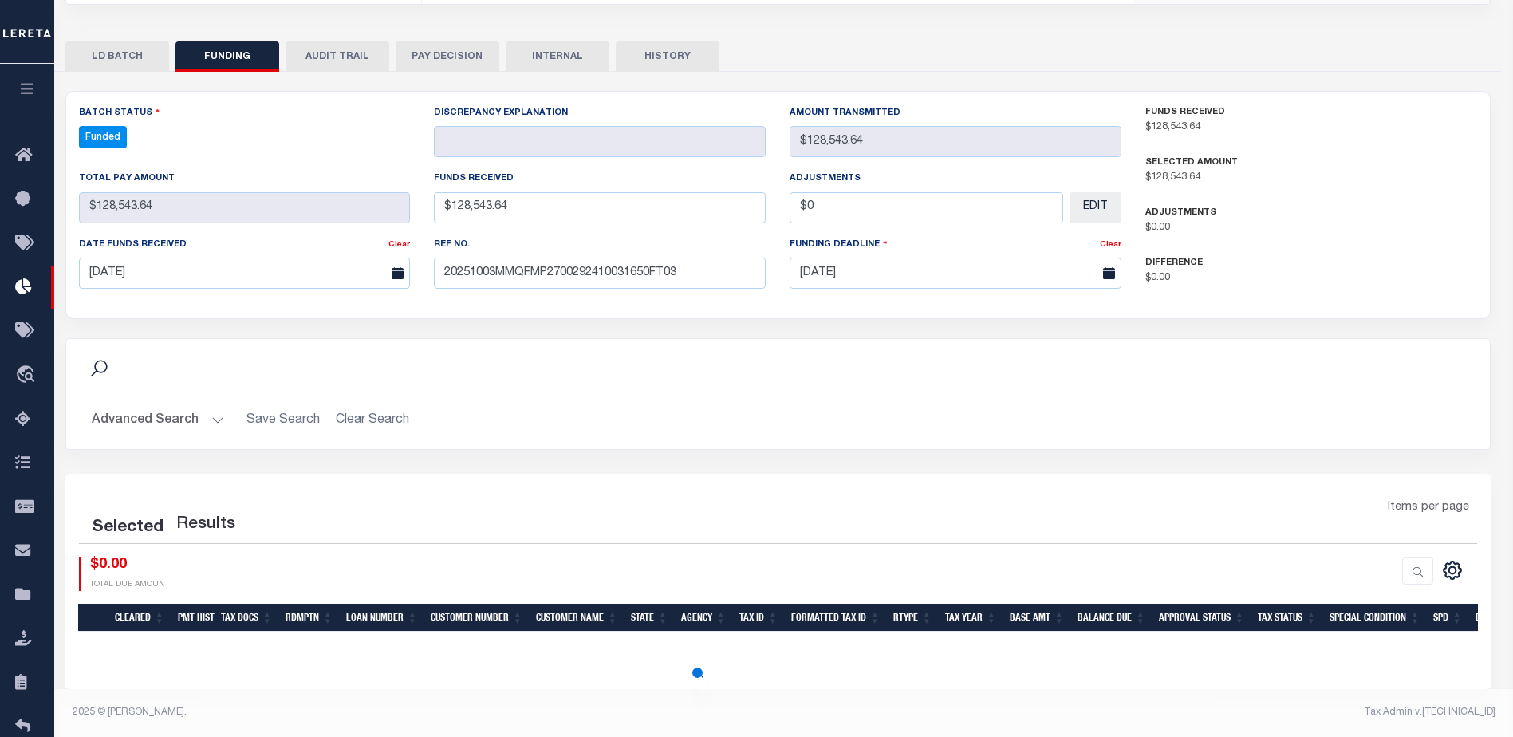
scroll to position [297, 0]
select select "100"
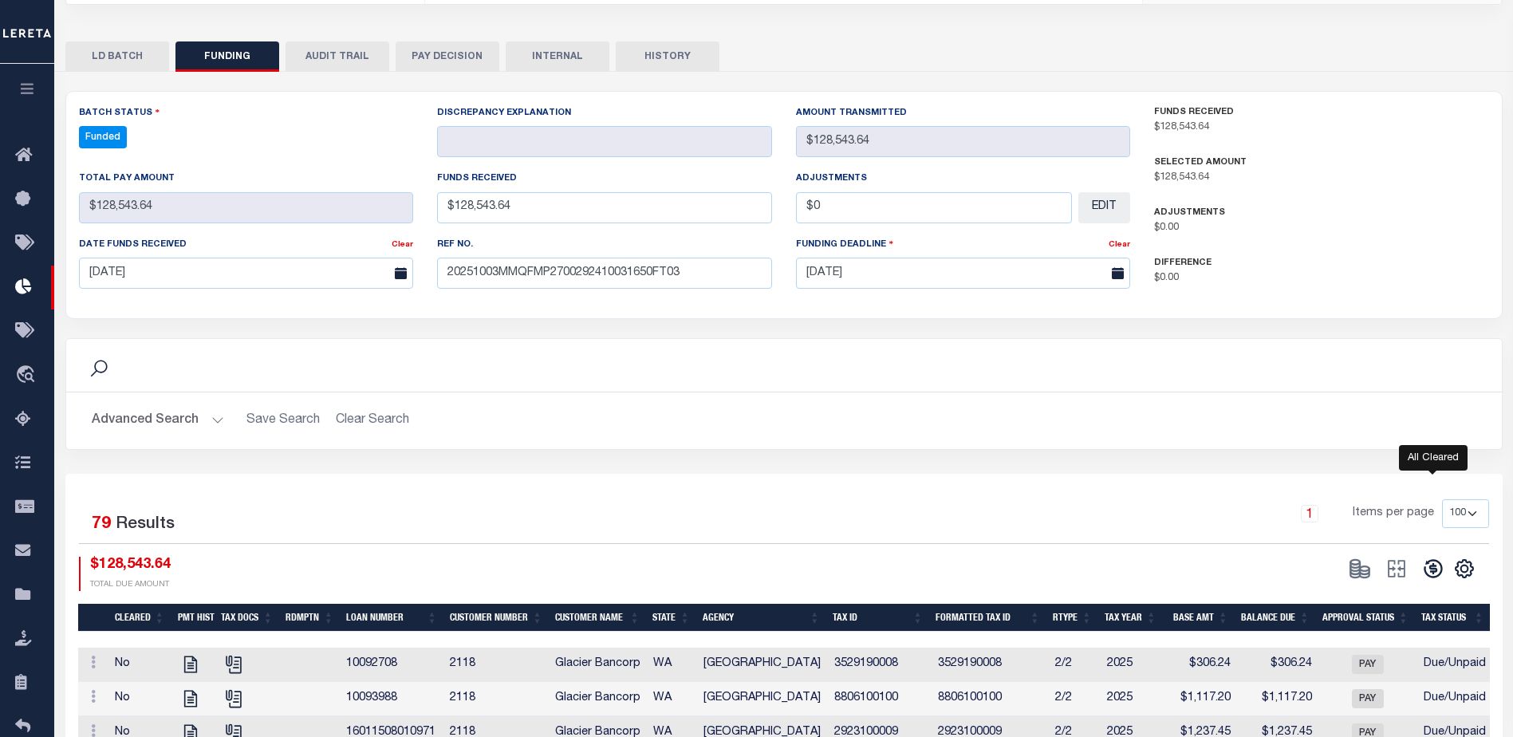
click at [1433, 572] on icon at bounding box center [1433, 568] width 22 height 22
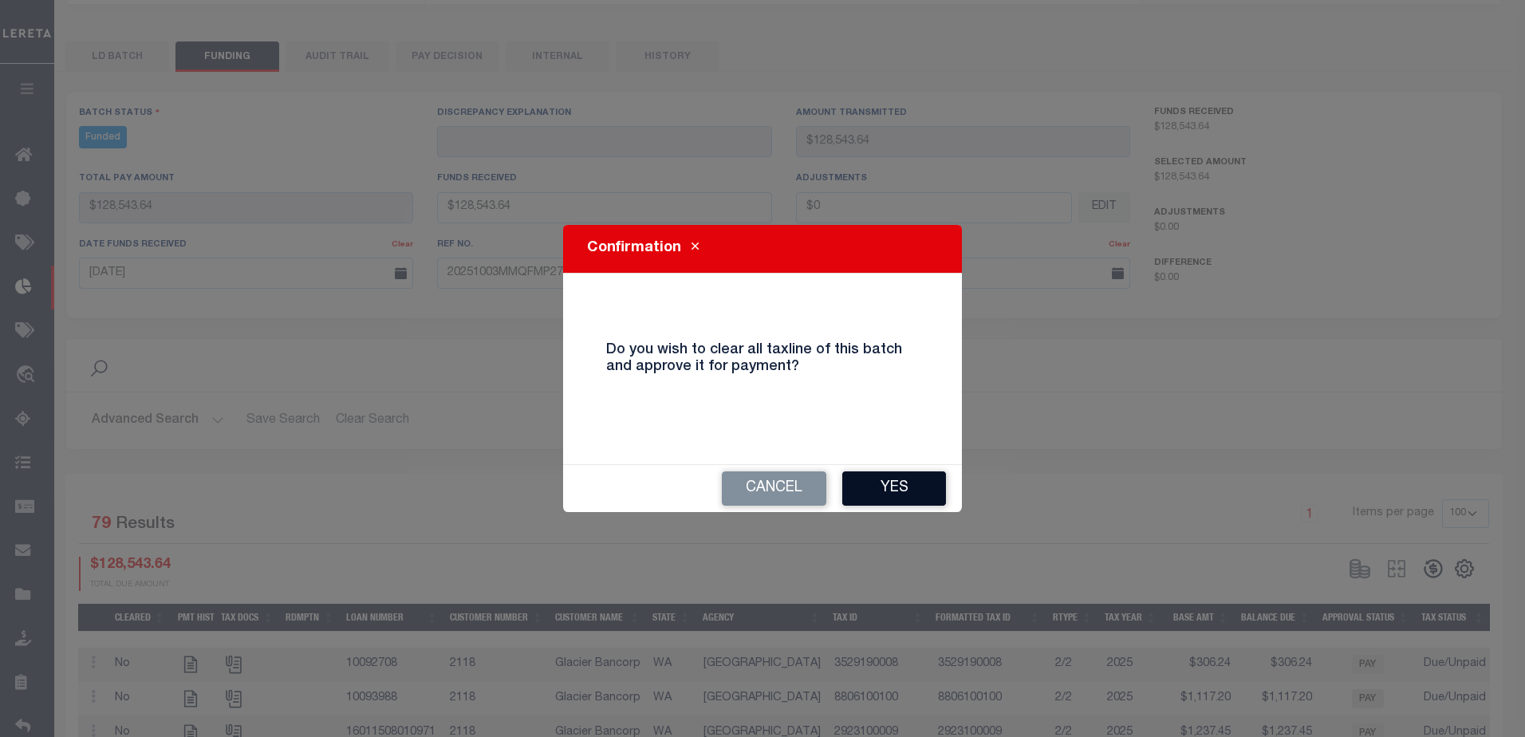
click at [927, 495] on button "Yes" at bounding box center [894, 488] width 104 height 34
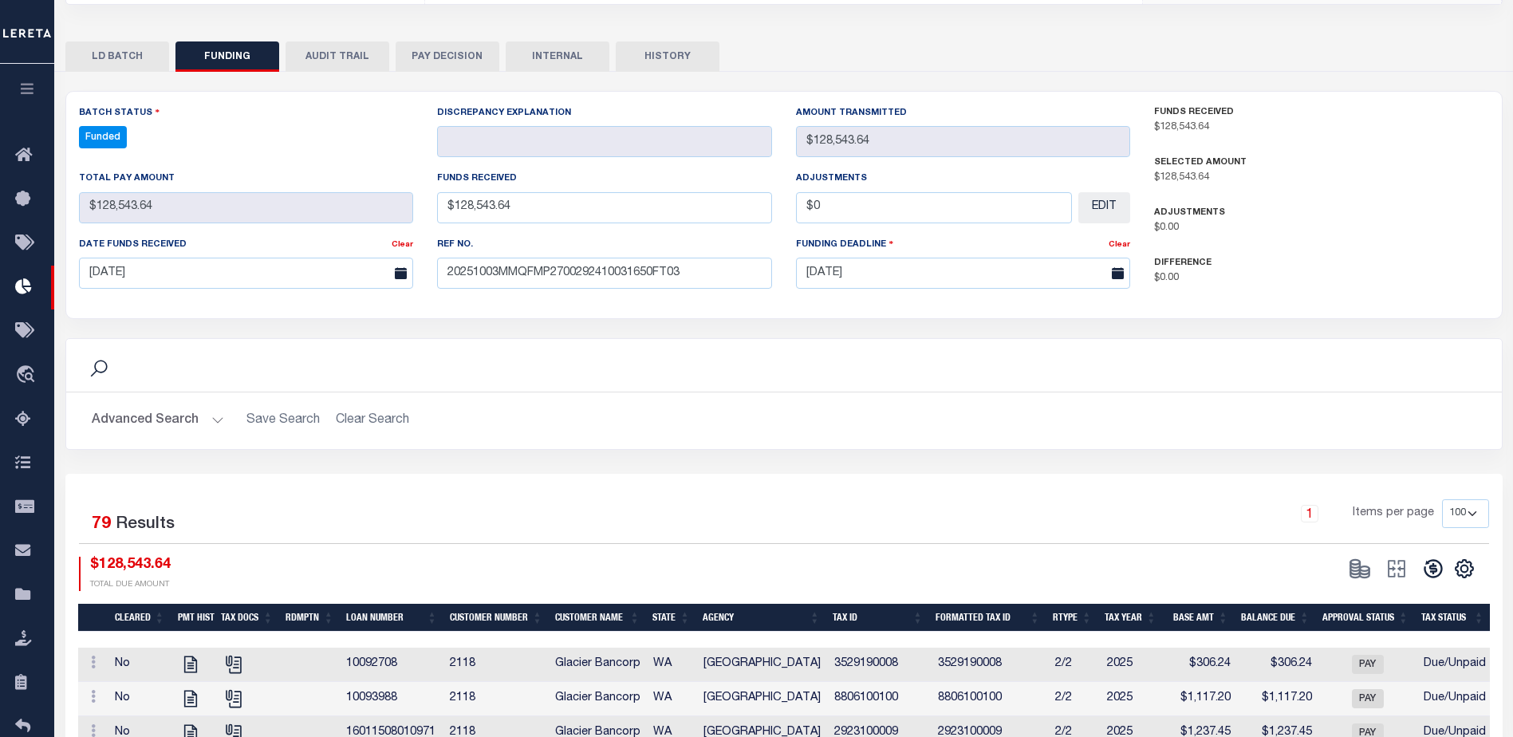
type input "$128,543.64"
type input "$0"
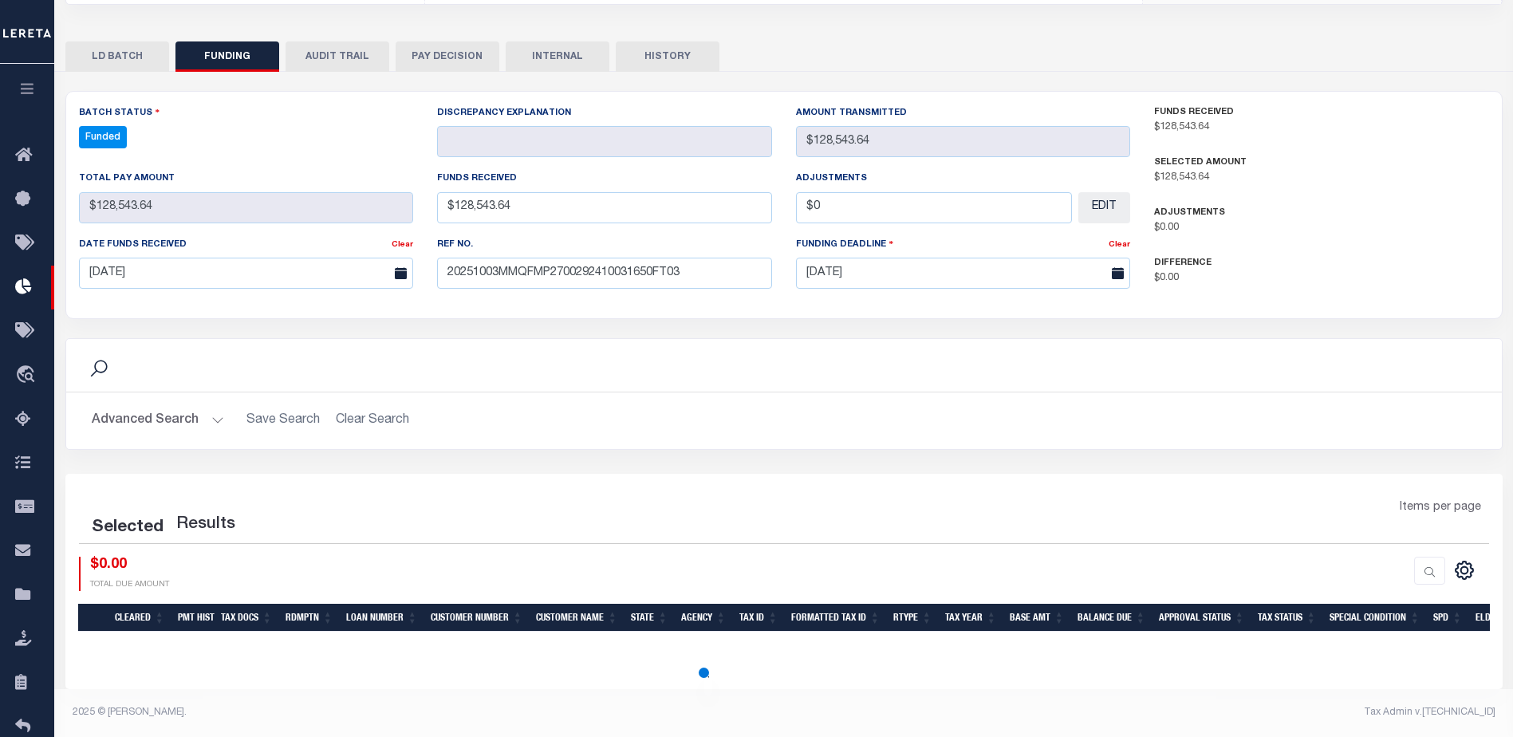
select select "100"
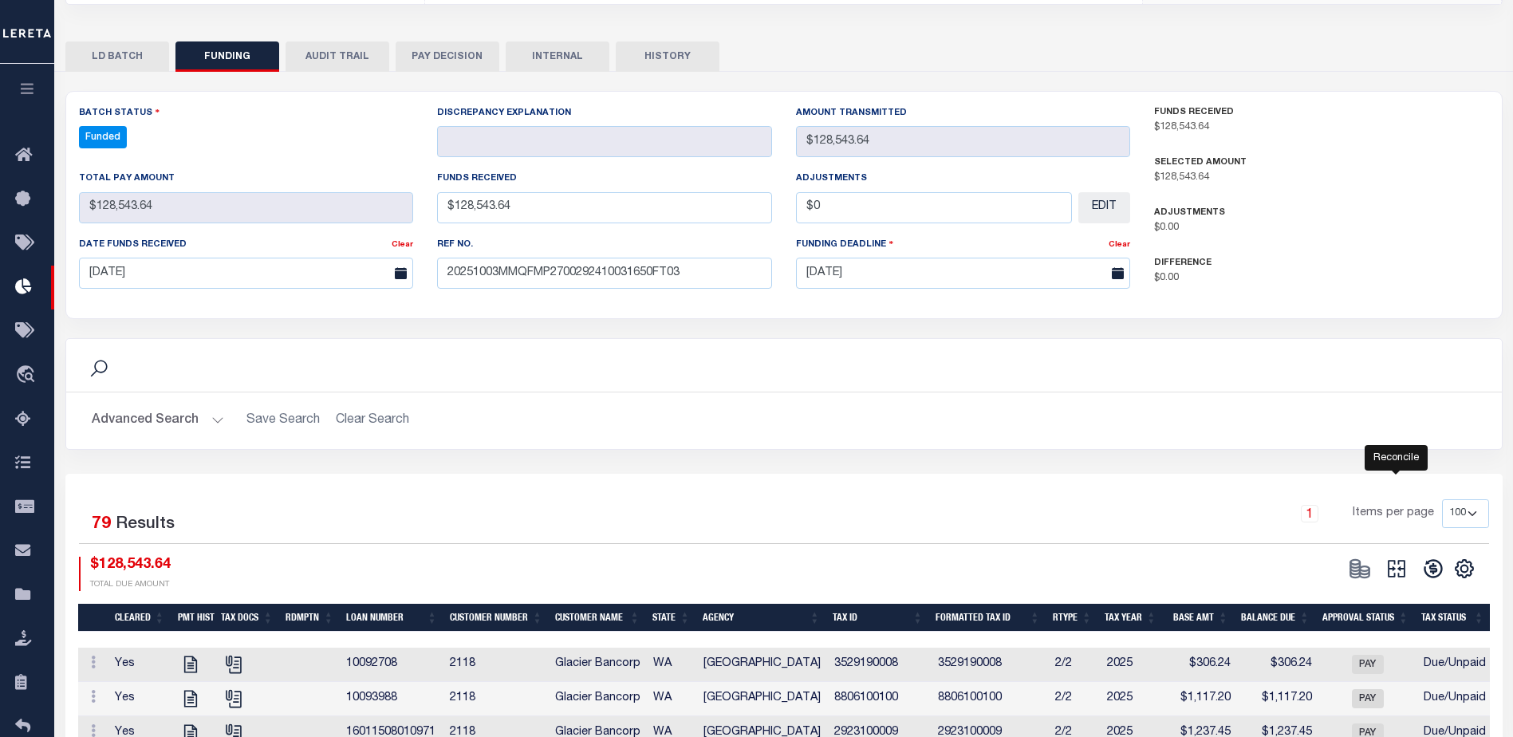
click at [1399, 574] on icon "" at bounding box center [1396, 568] width 22 height 22
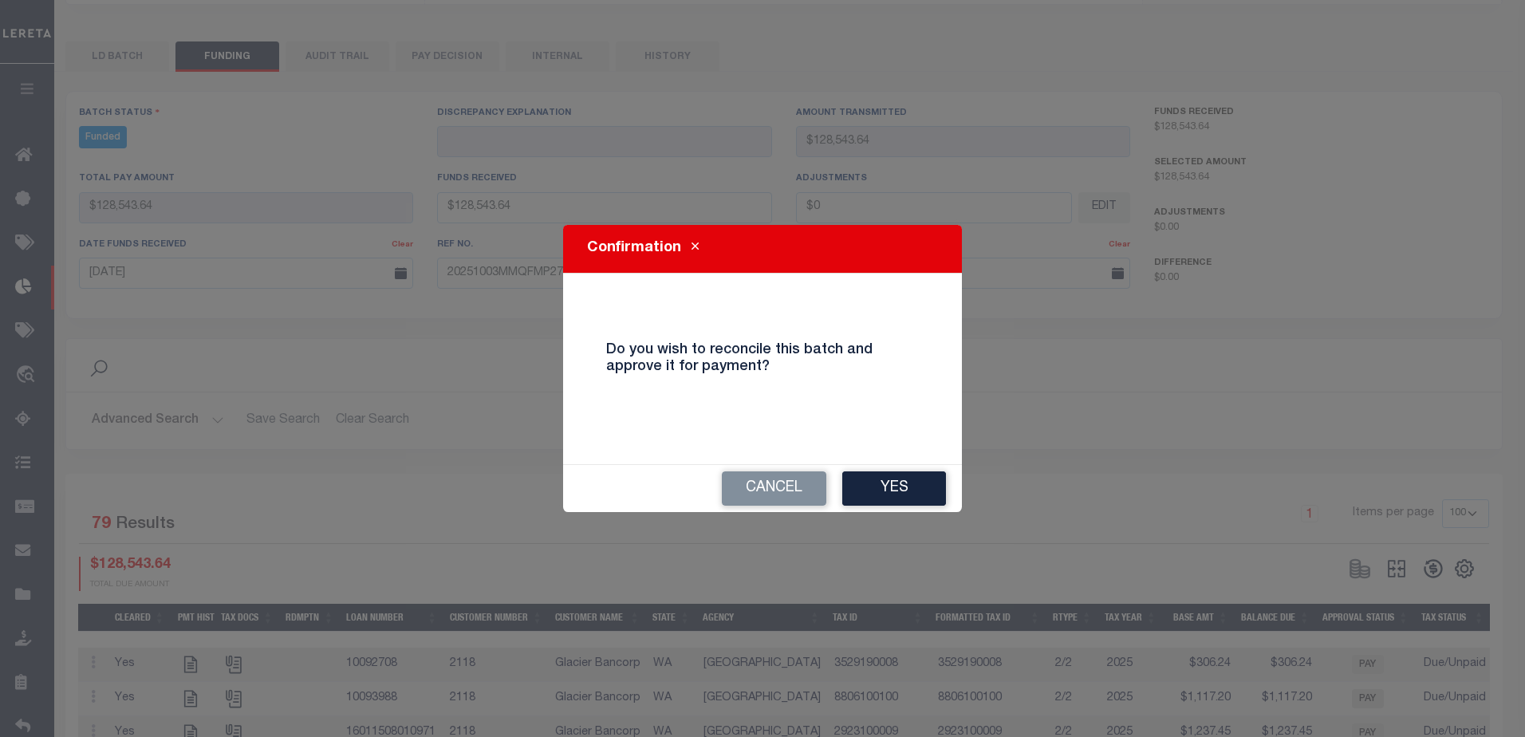
click at [893, 488] on button "Yes" at bounding box center [894, 488] width 104 height 34
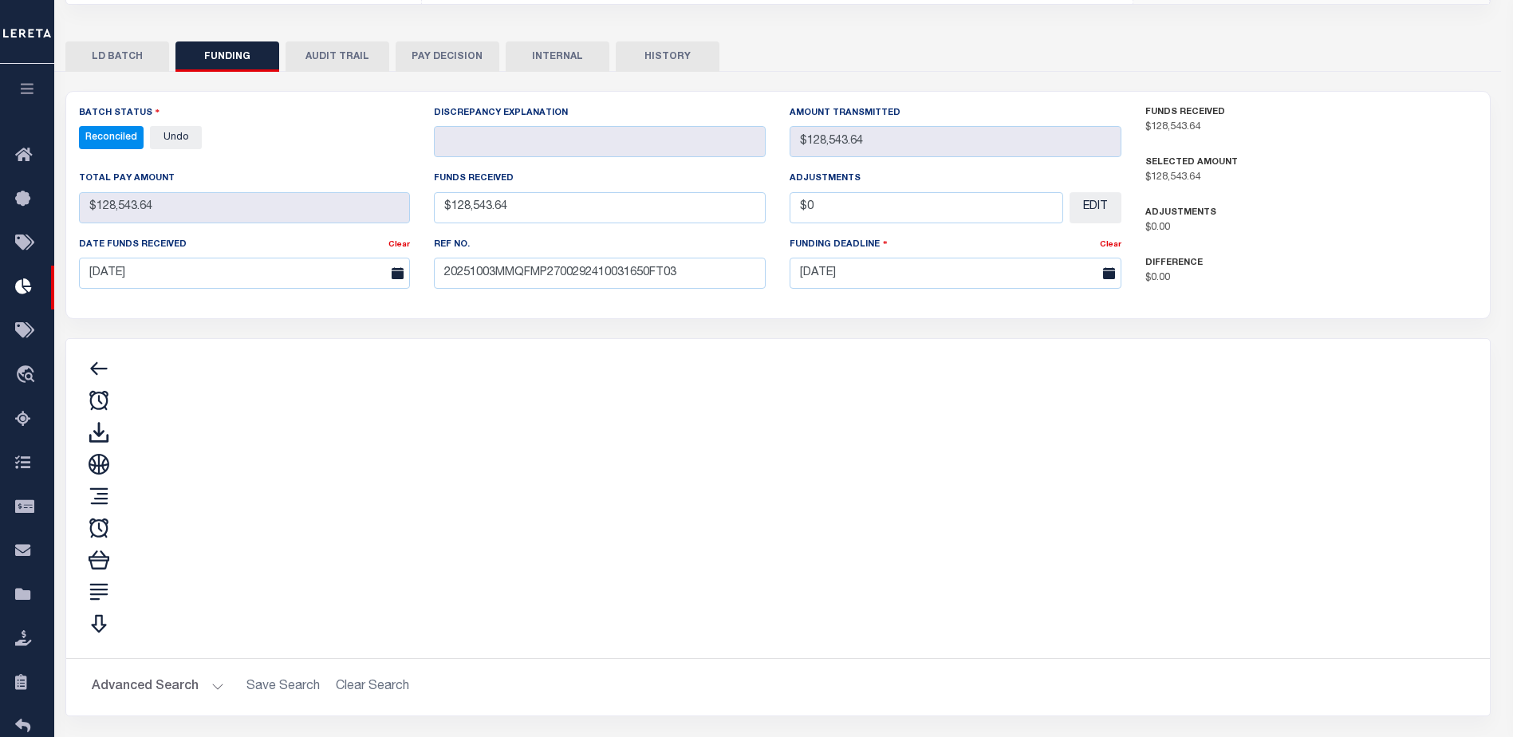
type input "$128,543.64"
type input "$0"
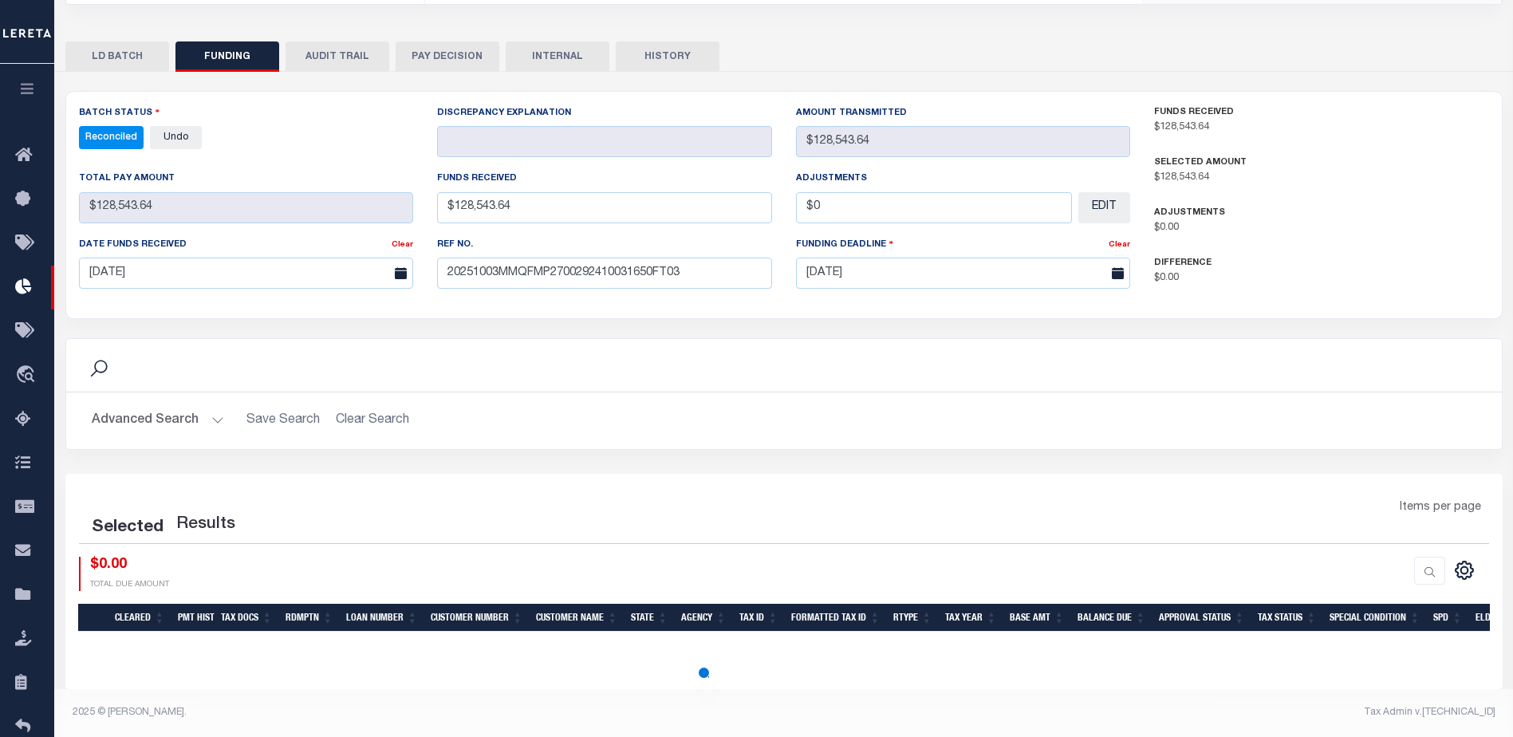
select select "100"
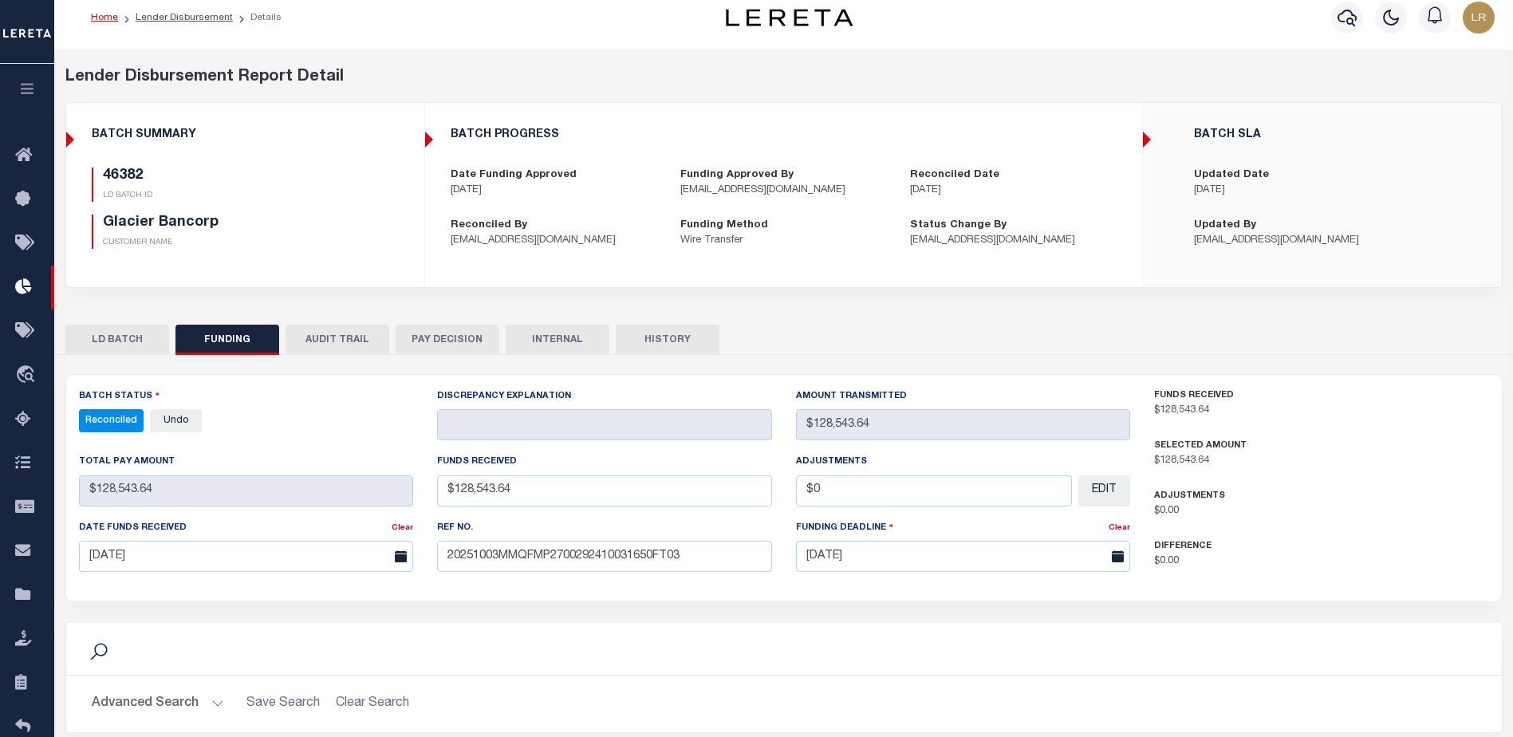
scroll to position [0, 0]
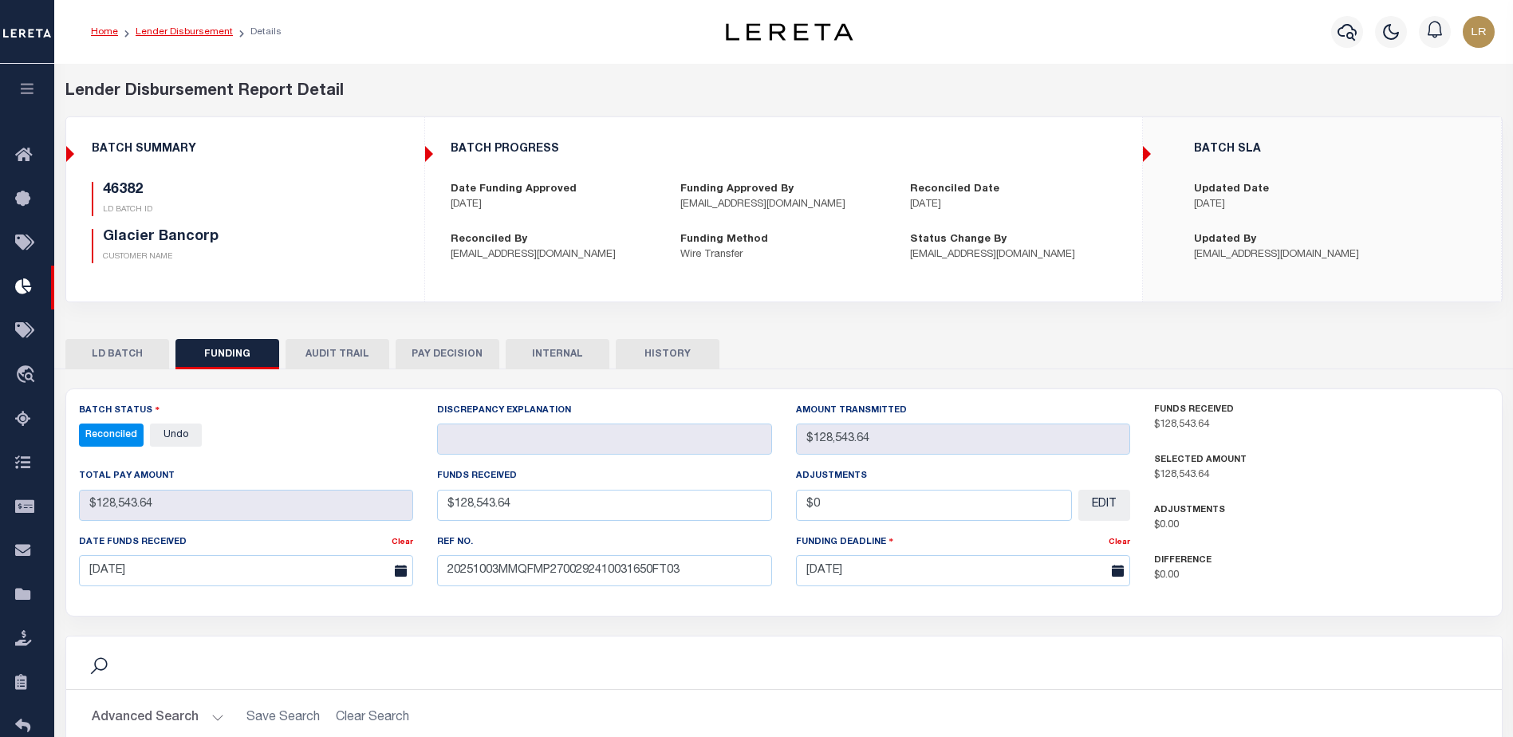
click at [214, 37] on link "Lender Disbursement" at bounding box center [184, 32] width 97 height 10
checkbox input "true"
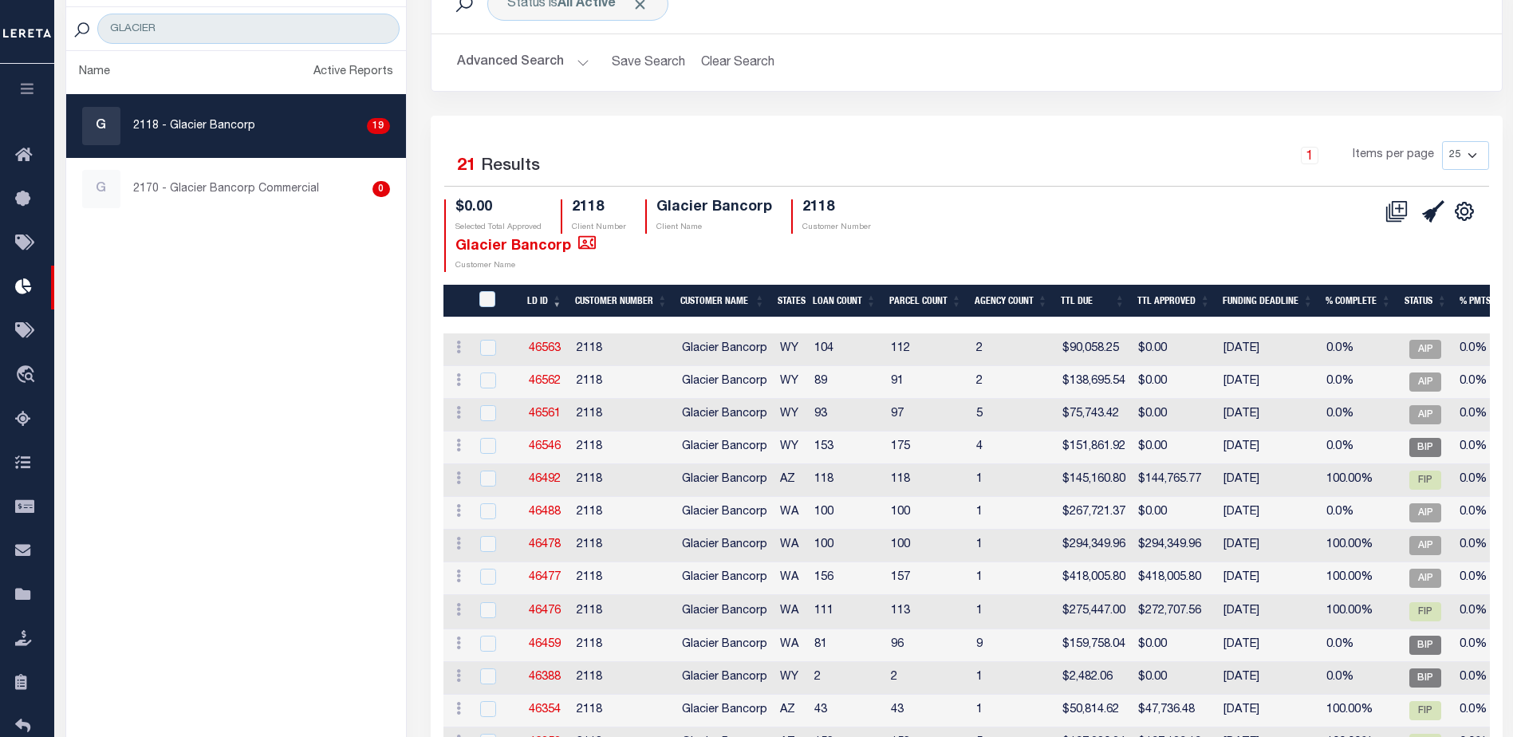
scroll to position [159, 0]
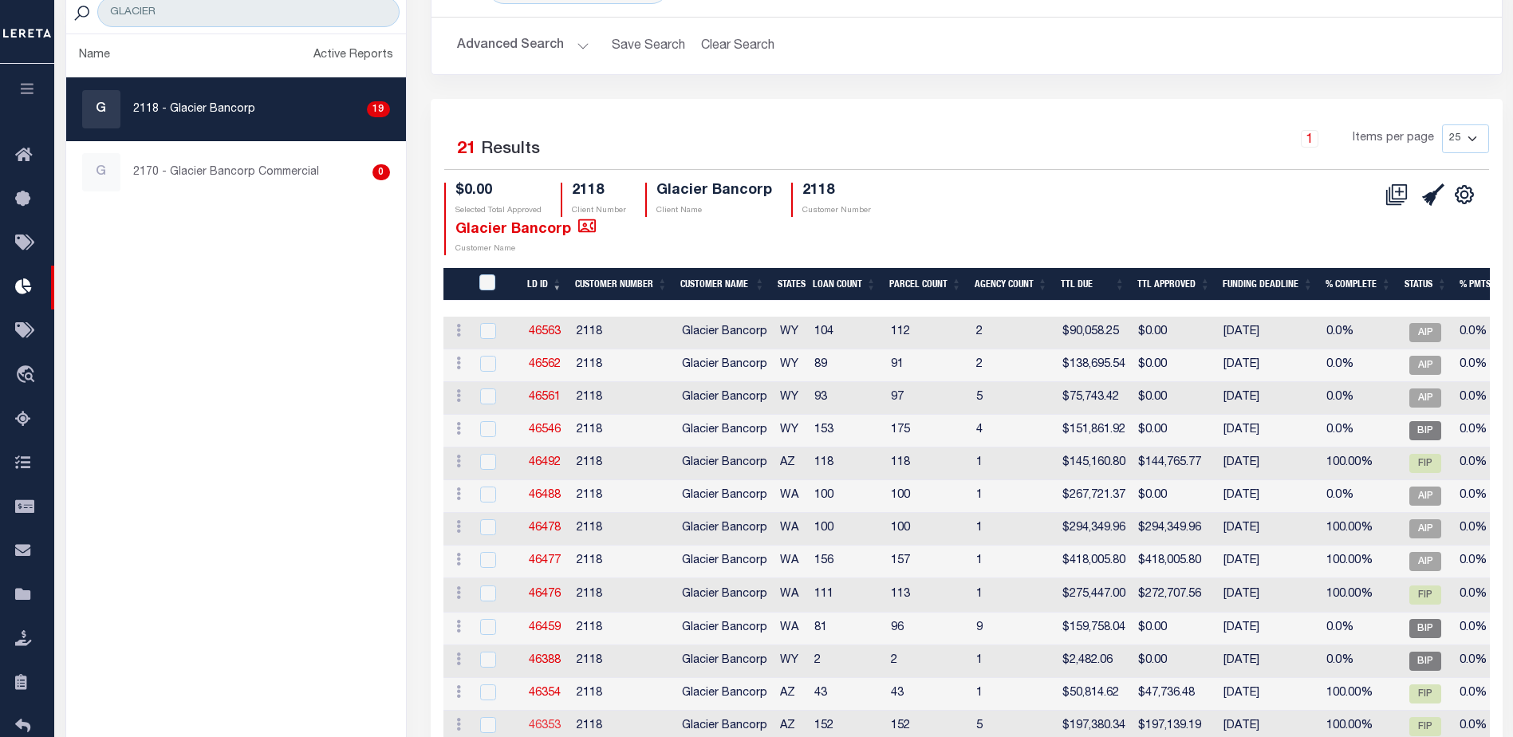
click at [556, 720] on link "46353" at bounding box center [545, 725] width 32 height 11
checkbox input "true"
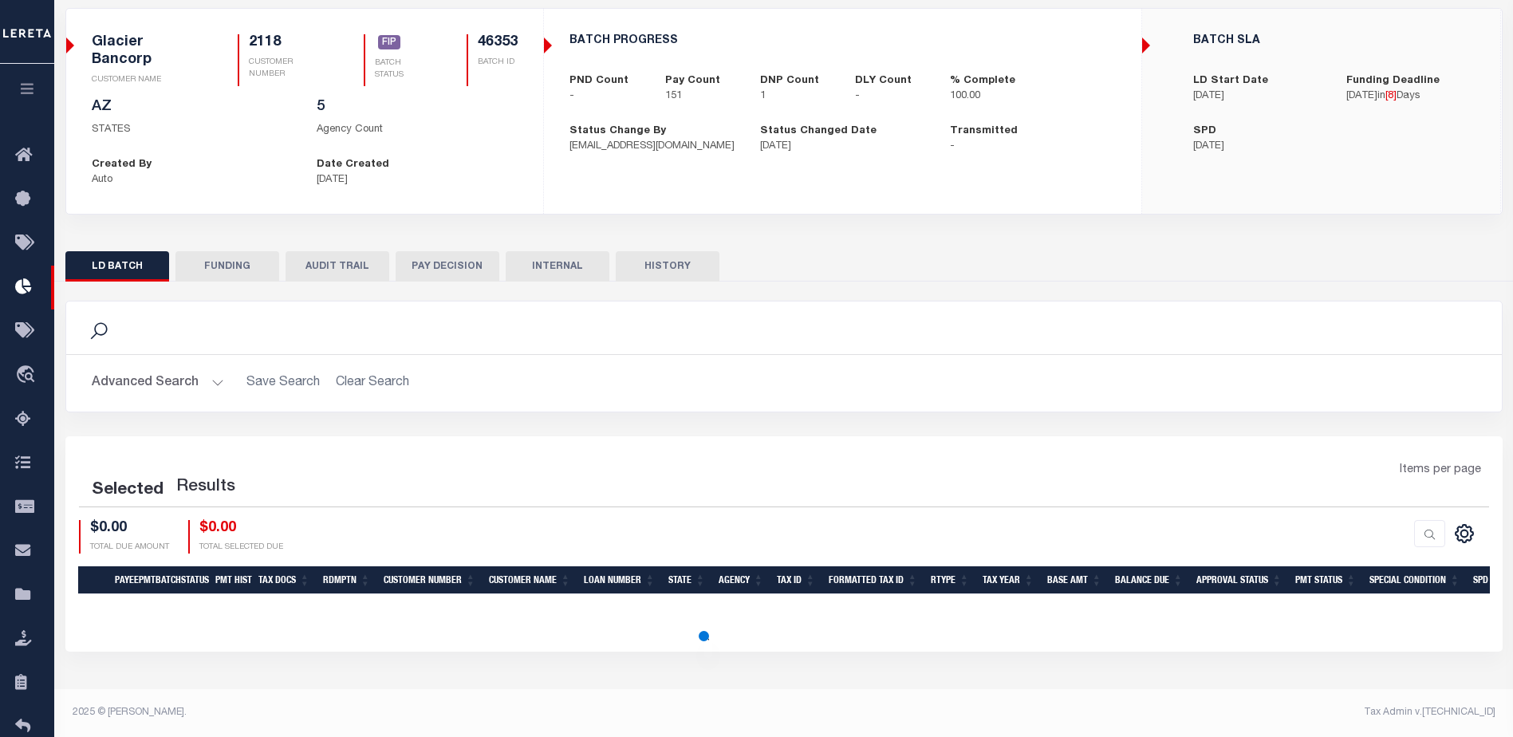
scroll to position [159, 0]
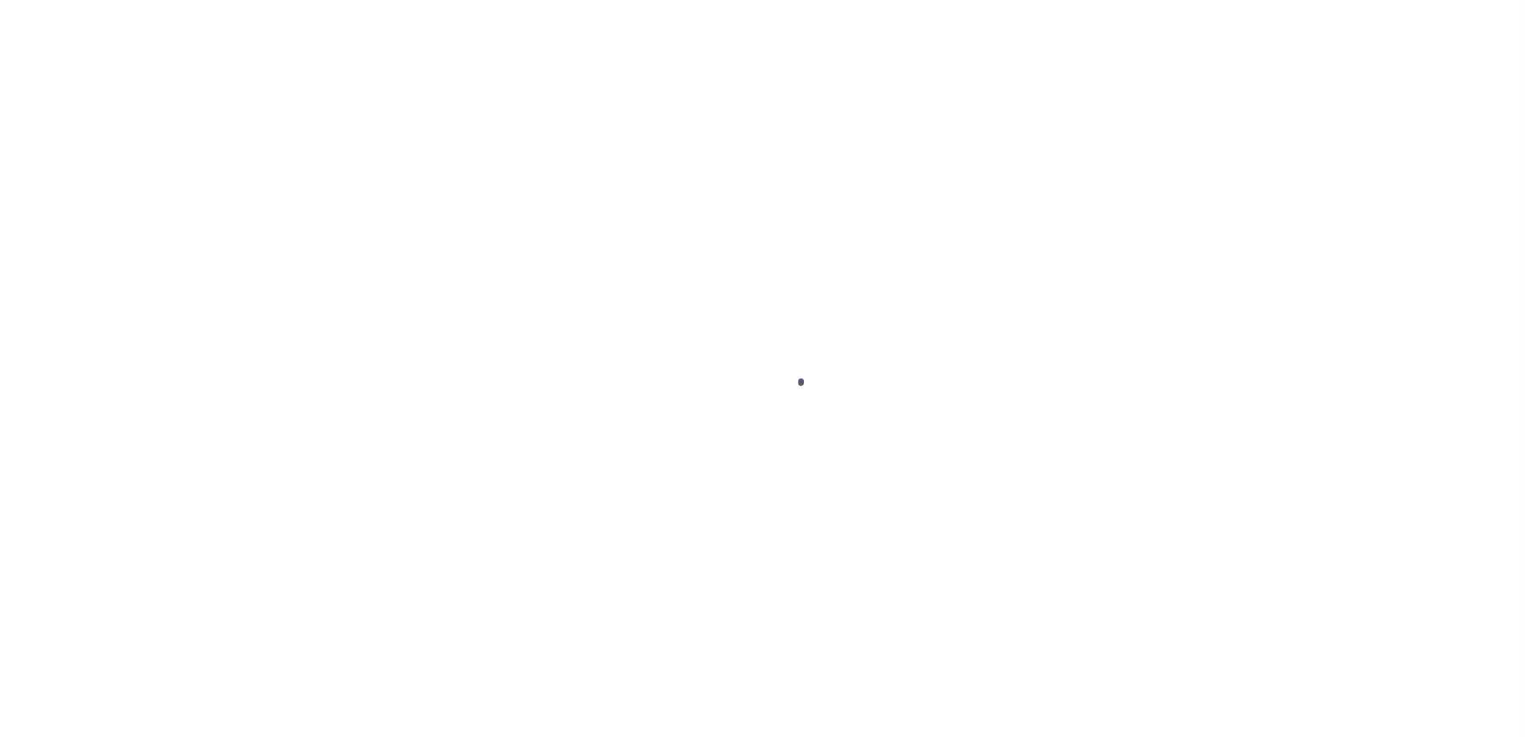
type input "$0.00"
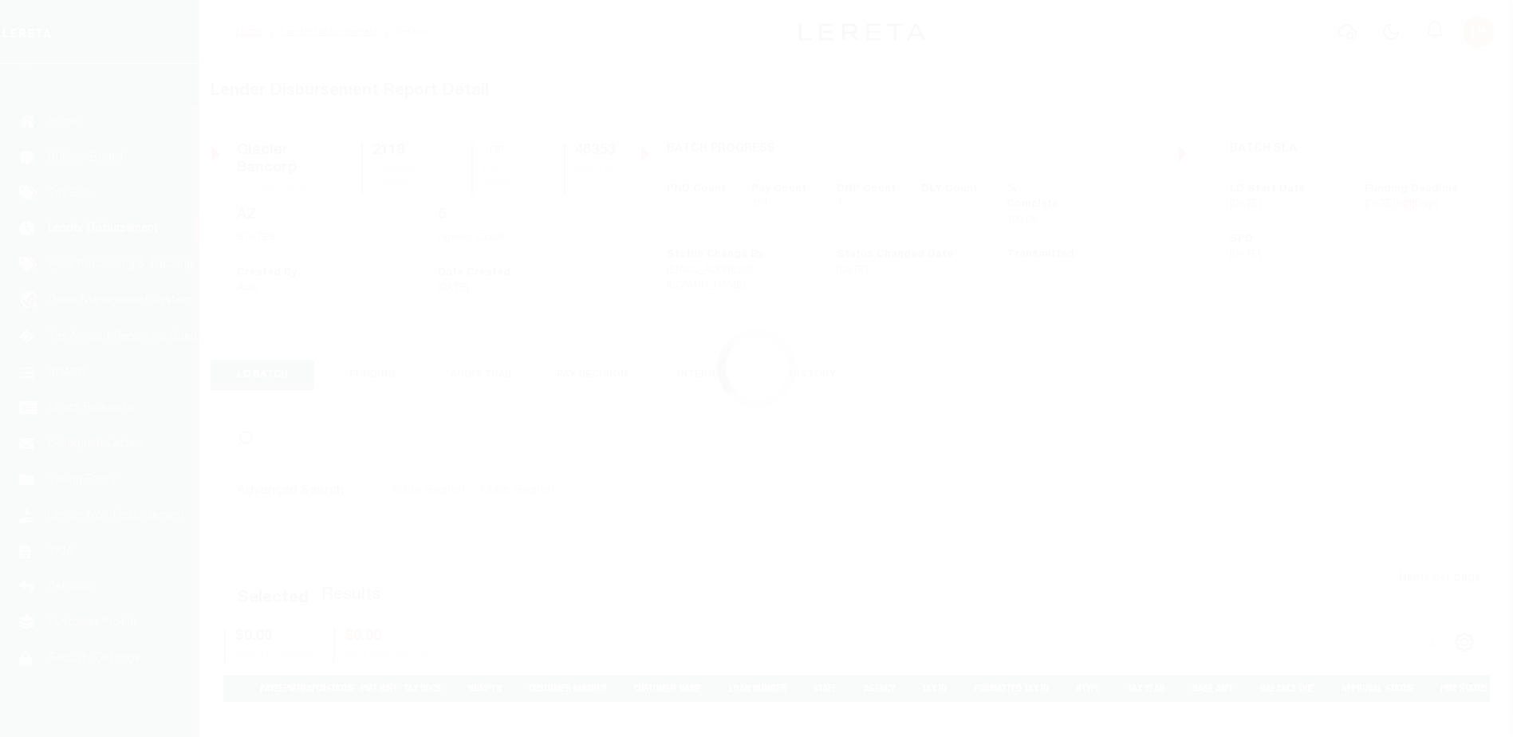
scroll to position [40, 0]
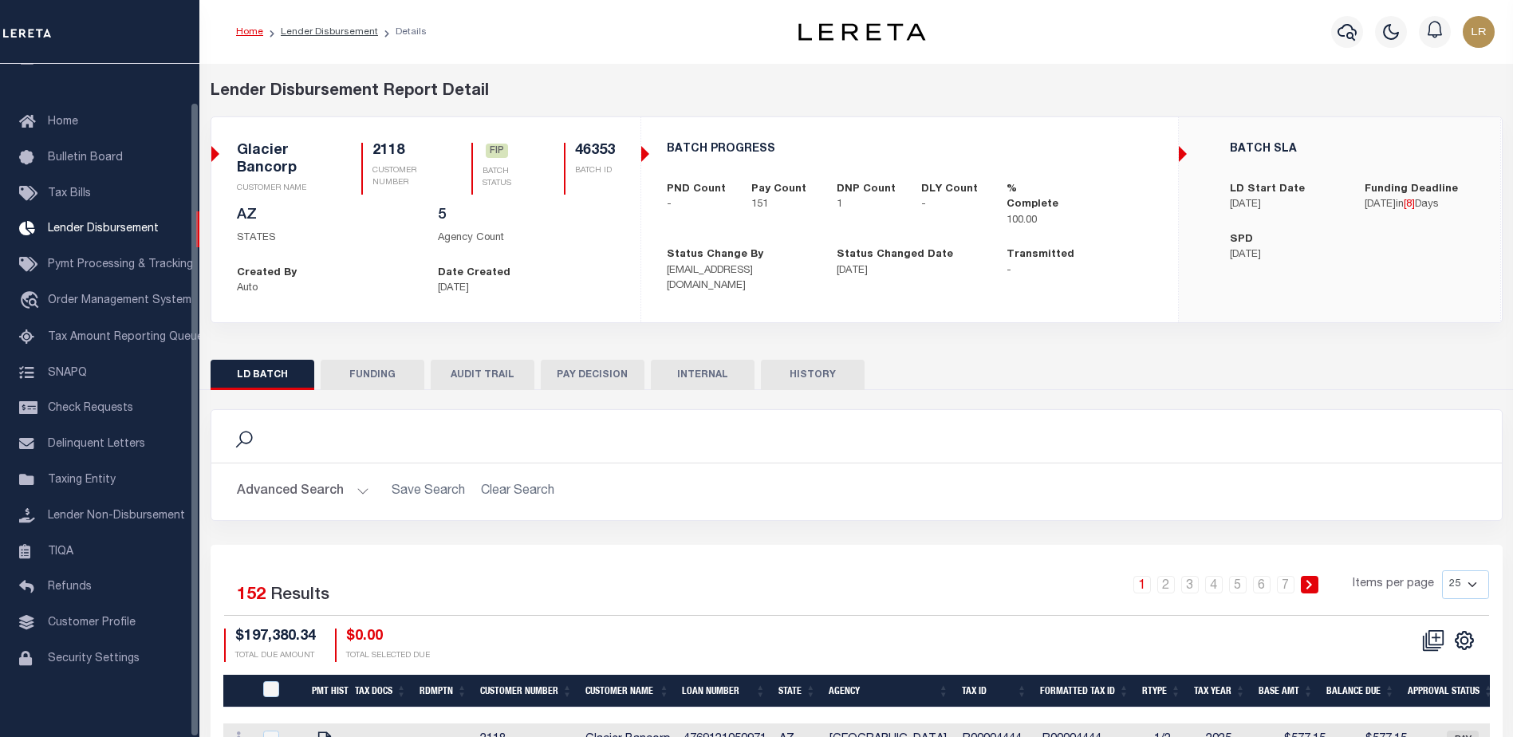
click at [381, 372] on button "FUNDING" at bounding box center [373, 375] width 104 height 30
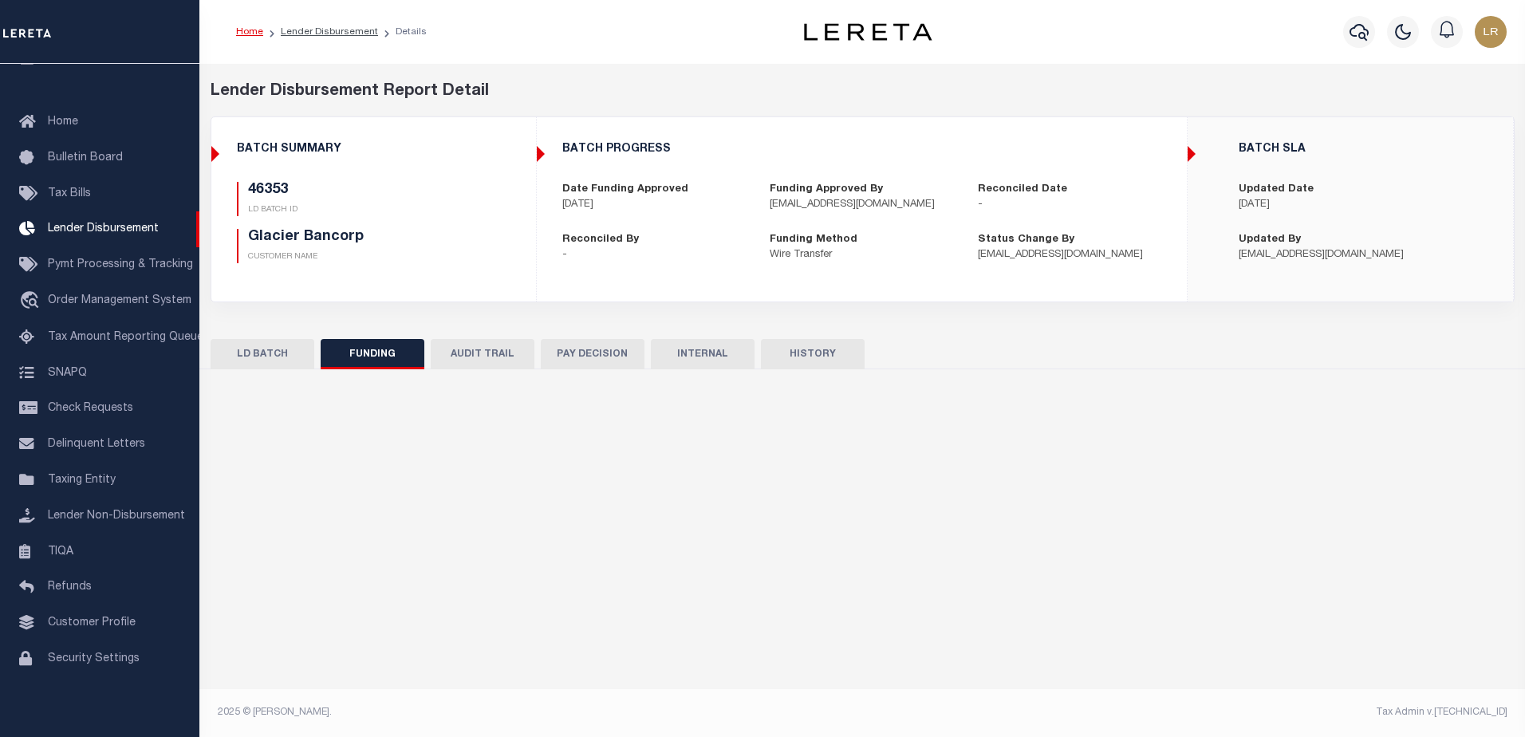
type input "[PERSON_NAME] S Tax ID 1091409801 -- DO NOT PAY -- PENDING PAYOFF"
type input "$197,139.19"
type input "$0"
type input "[DATE]"
select select "9"
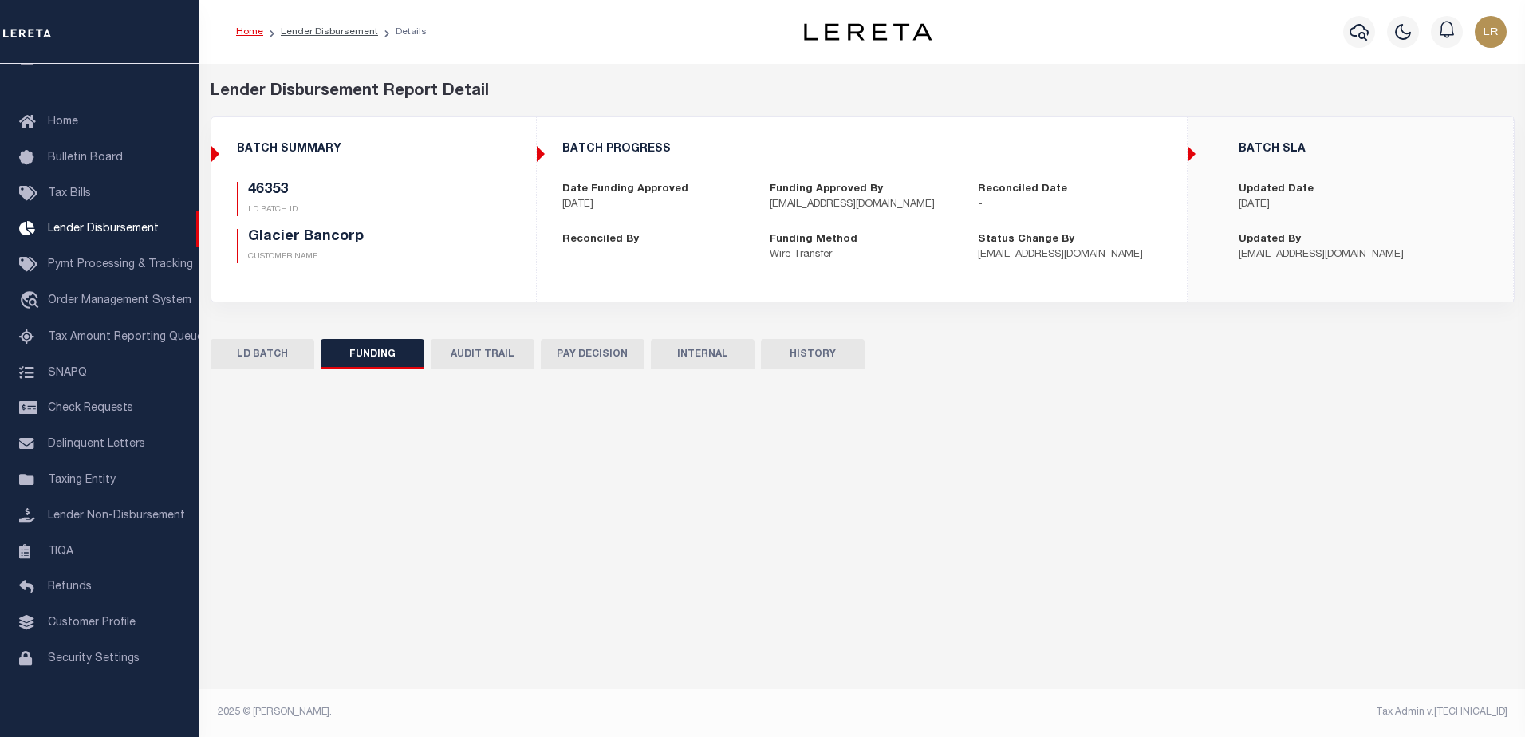
select select "100"
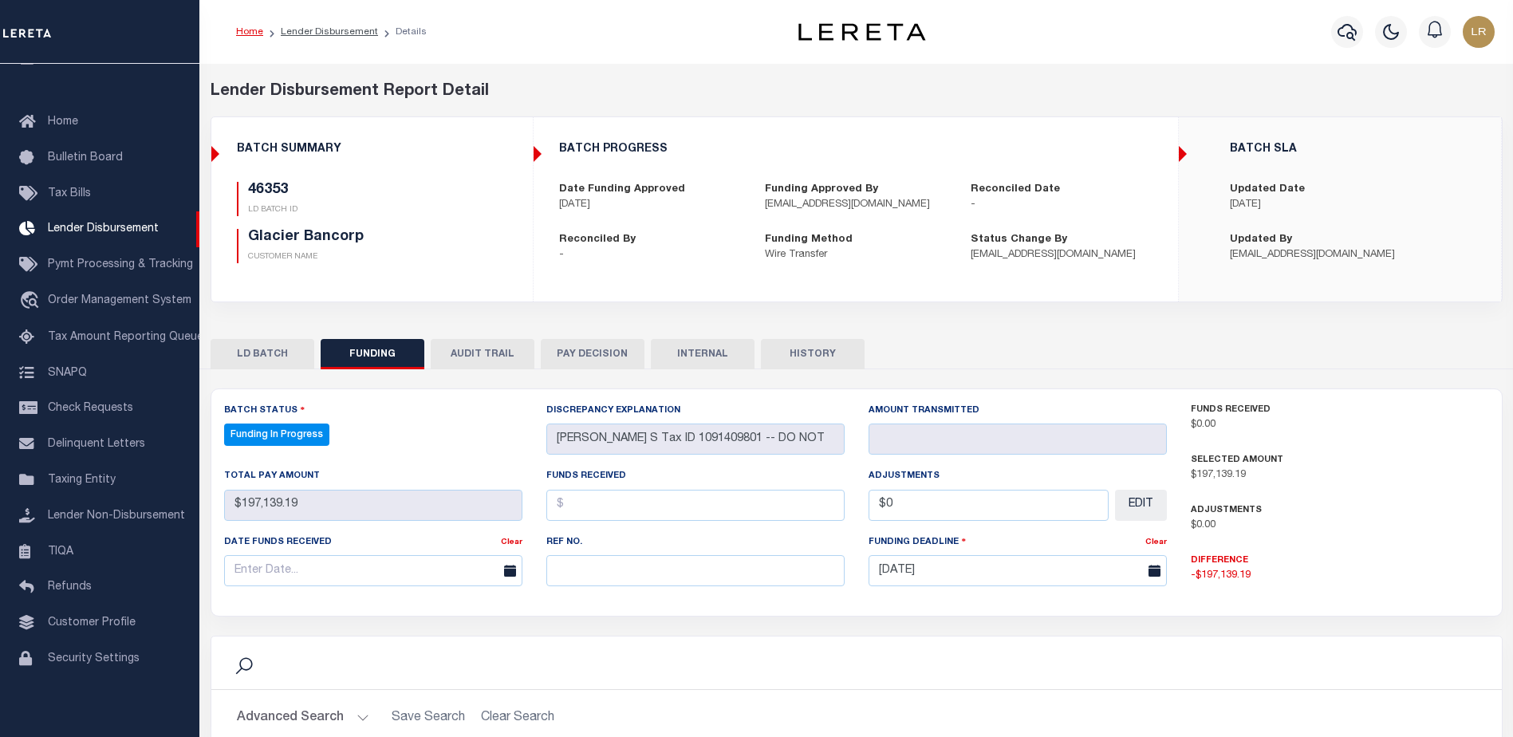
drag, startPoint x: 534, startPoint y: 542, endPoint x: 580, endPoint y: 563, distance: 50.0
click at [537, 543] on div "Ref No." at bounding box center [695, 565] width 322 height 65
drag, startPoint x: 580, startPoint y: 563, endPoint x: 574, endPoint y: 513, distance: 50.5
click at [580, 563] on input "text" at bounding box center [695, 570] width 298 height 31
paste input "20251003MMQFMP2700185010031303FT03"
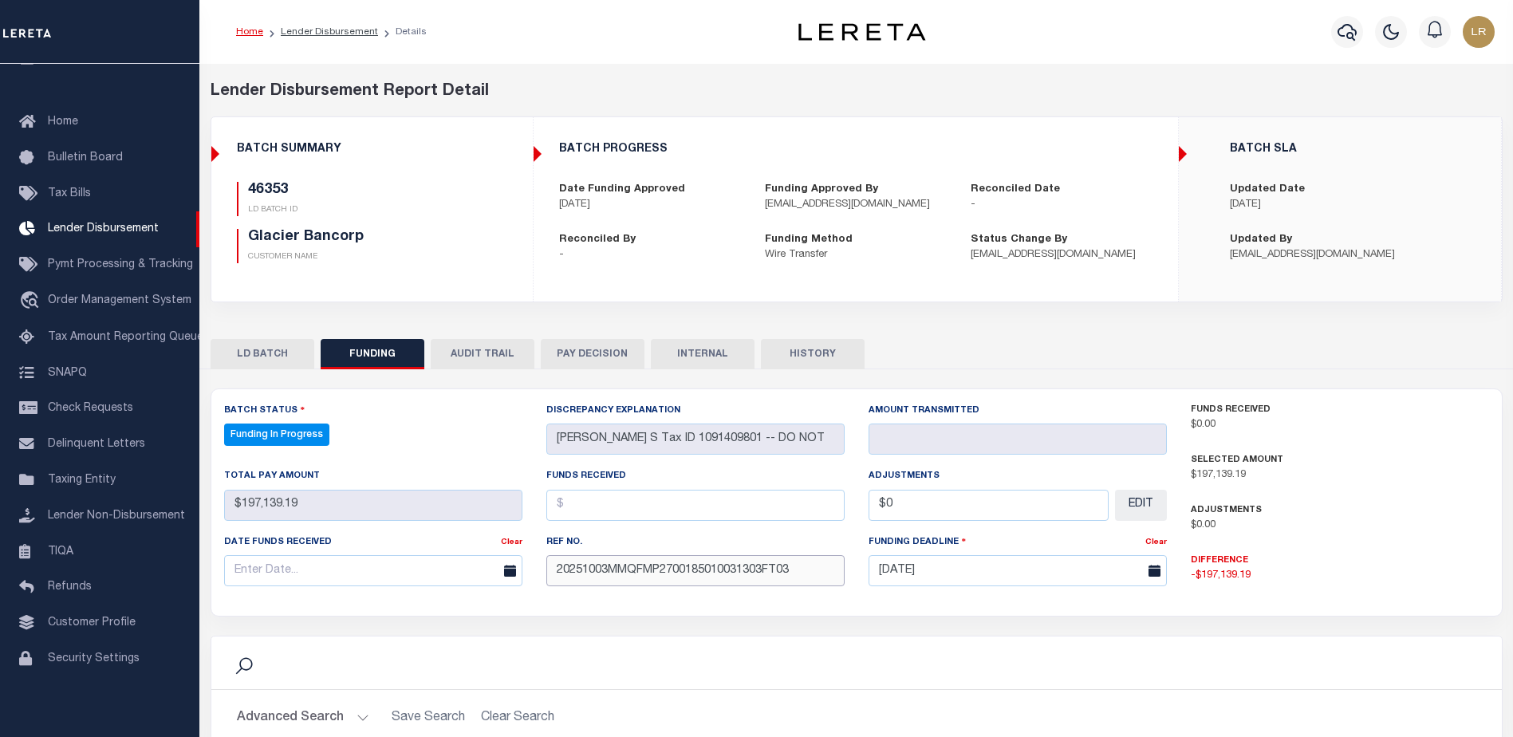
type input "20251003MMQFMP2700185010031303FT03"
click at [575, 512] on input "text" at bounding box center [695, 505] width 298 height 31
select select "100"
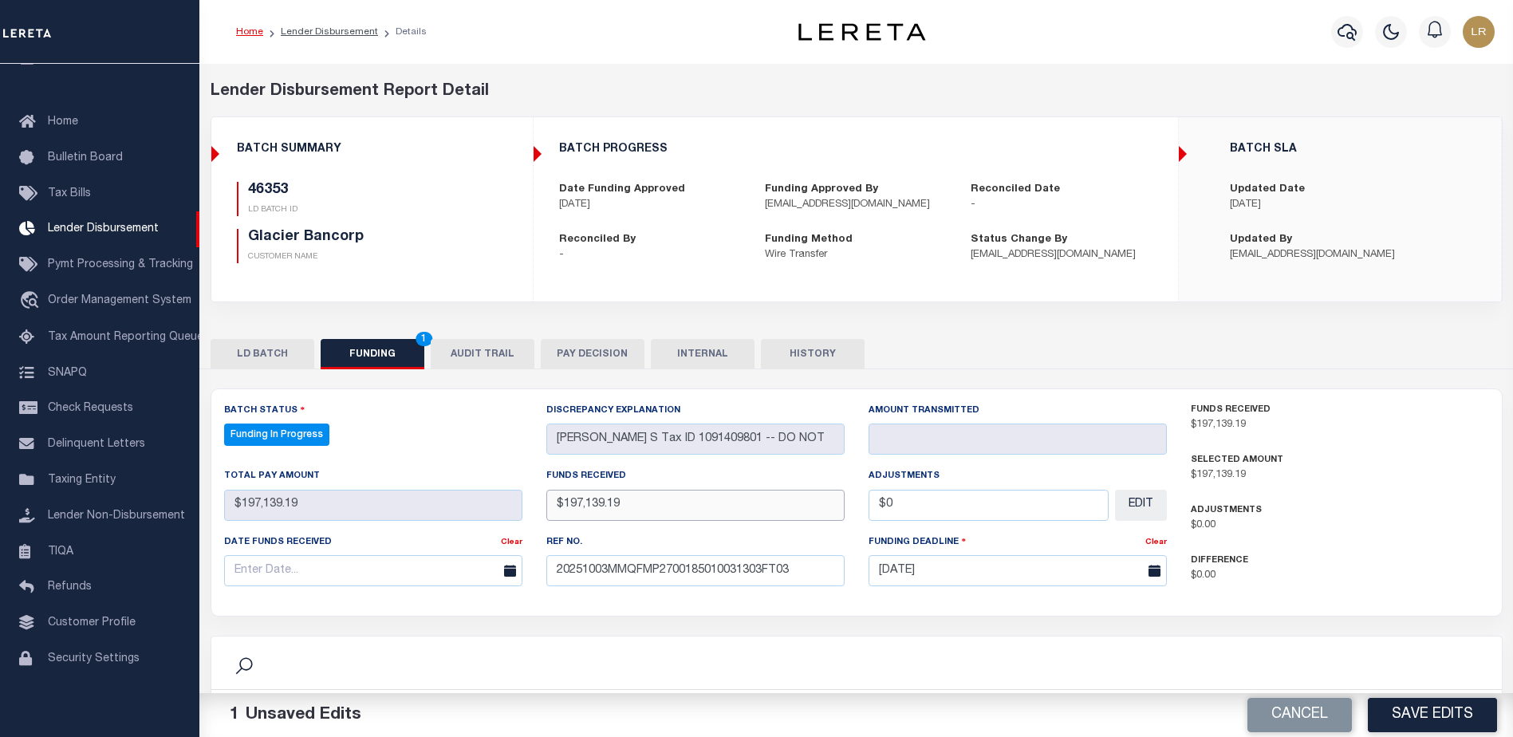
type input "$197,139.19"
click at [457, 572] on input "text" at bounding box center [373, 570] width 298 height 31
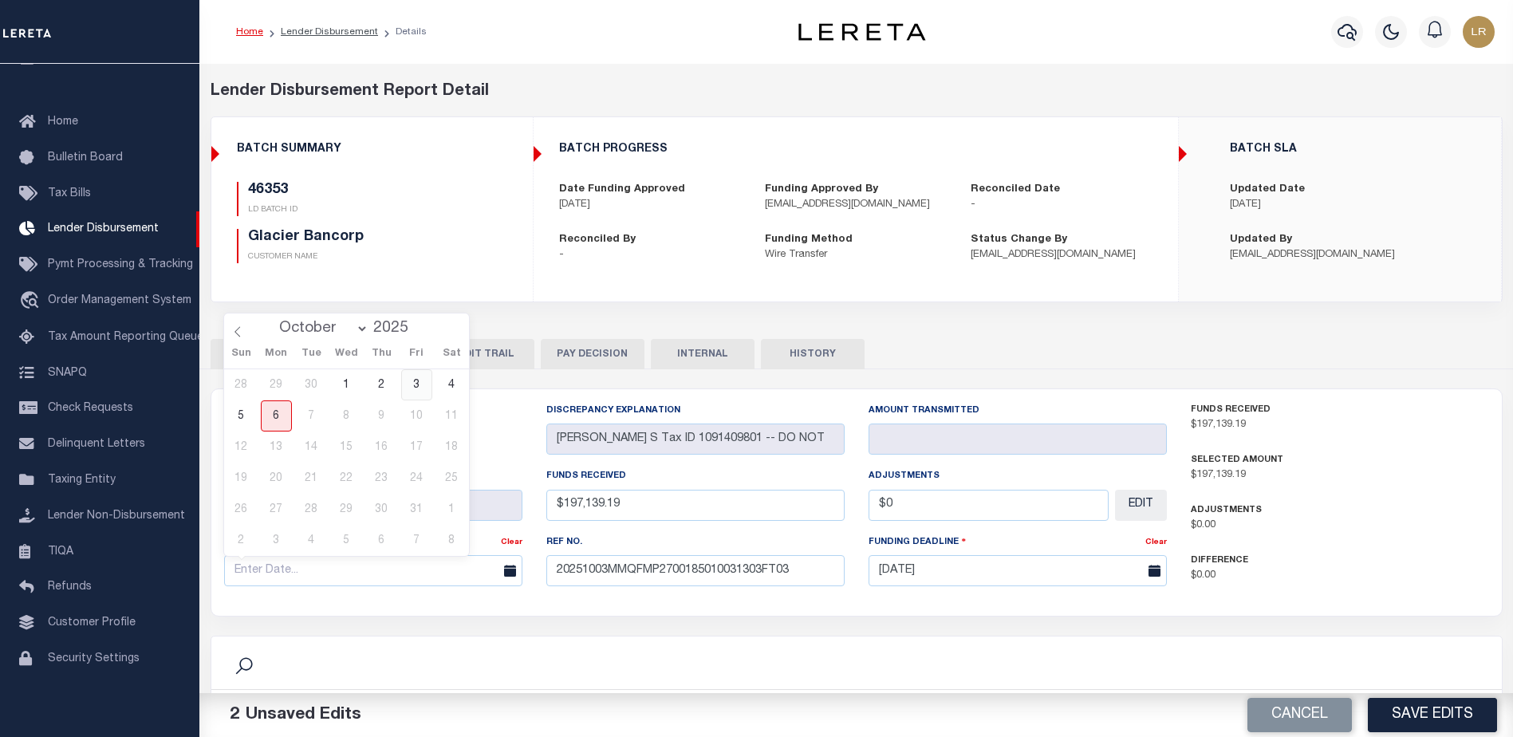
click at [411, 388] on span "3" at bounding box center [416, 384] width 31 height 31
type input "[DATE]"
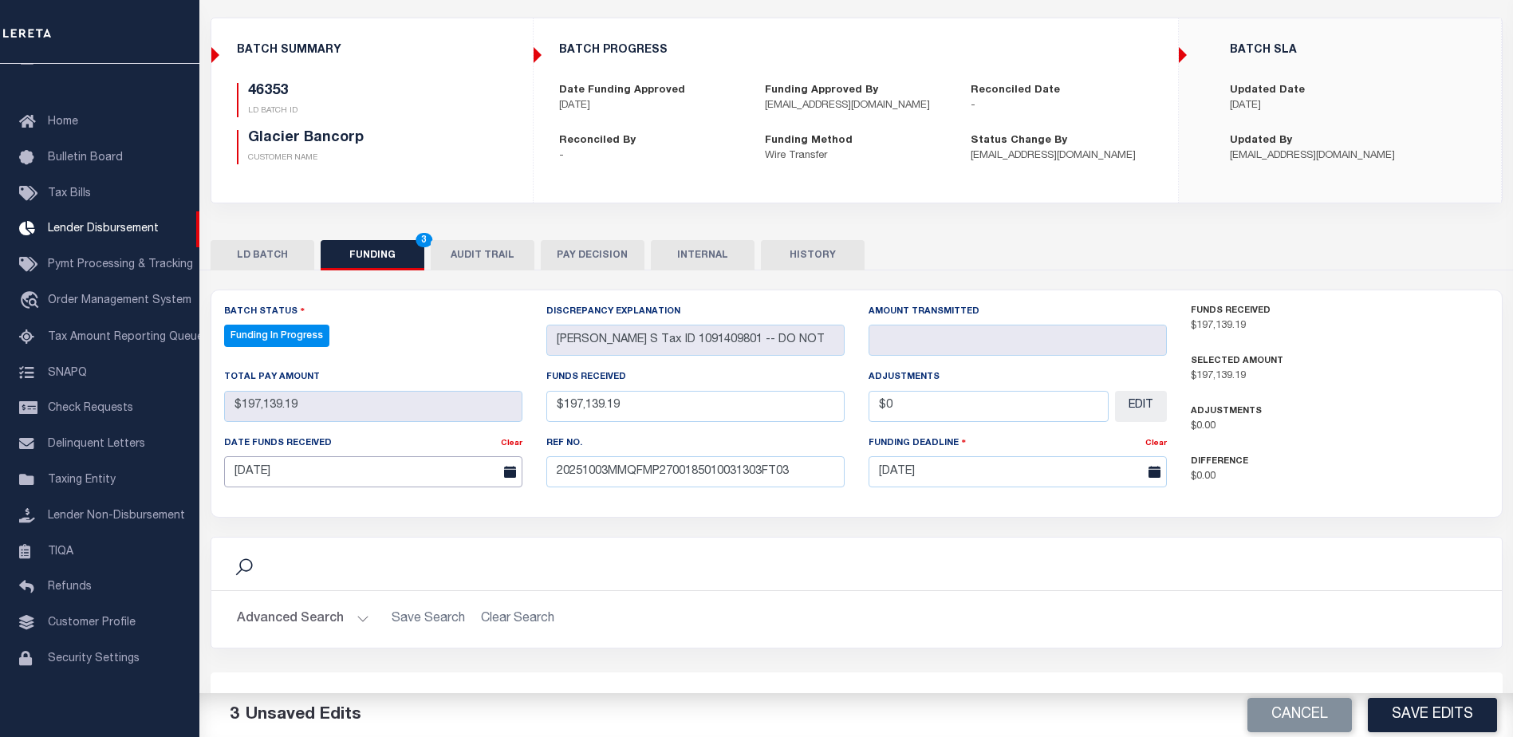
scroll to position [159, 0]
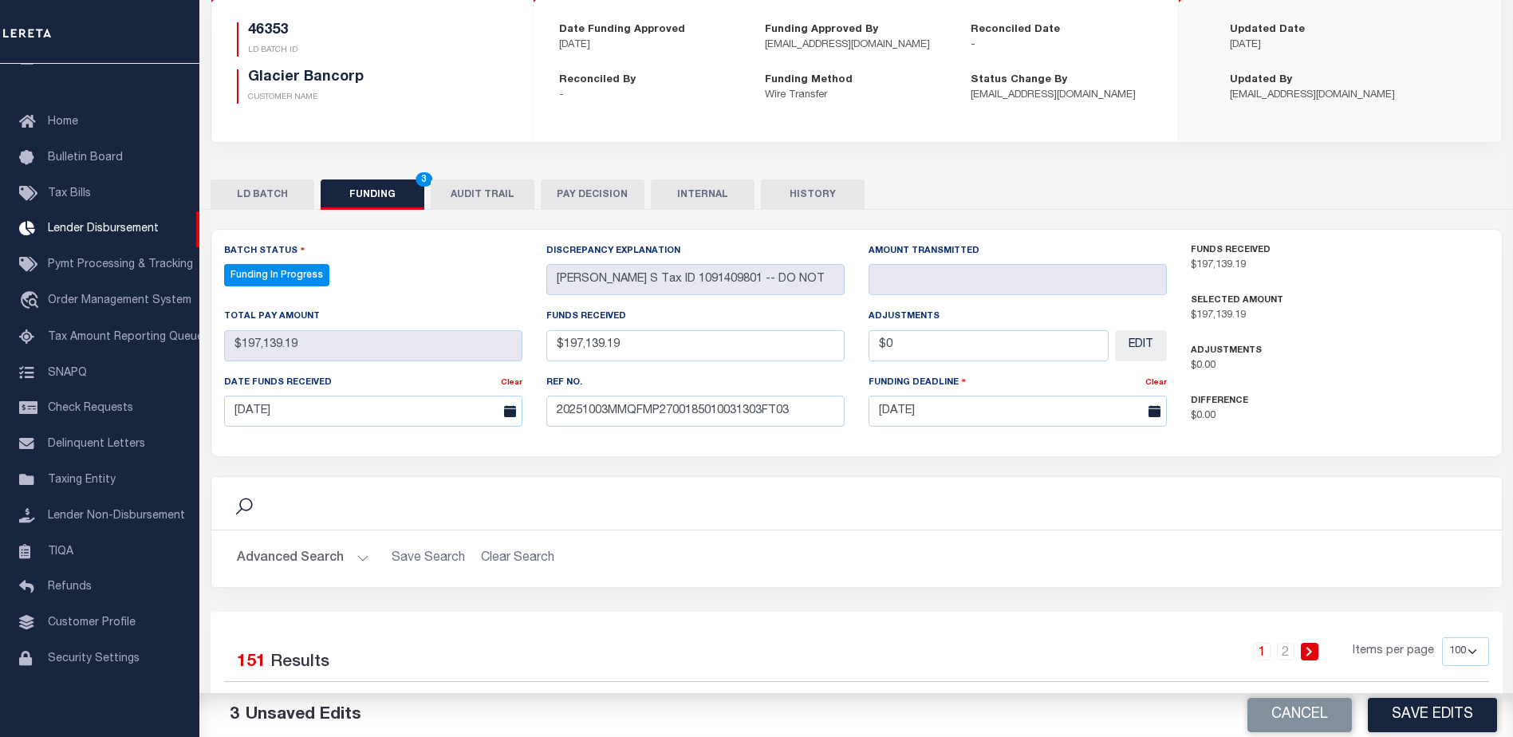
click at [1400, 709] on button "Save Edits" at bounding box center [1432, 715] width 129 height 34
type input "$197,139.19"
type input "$0"
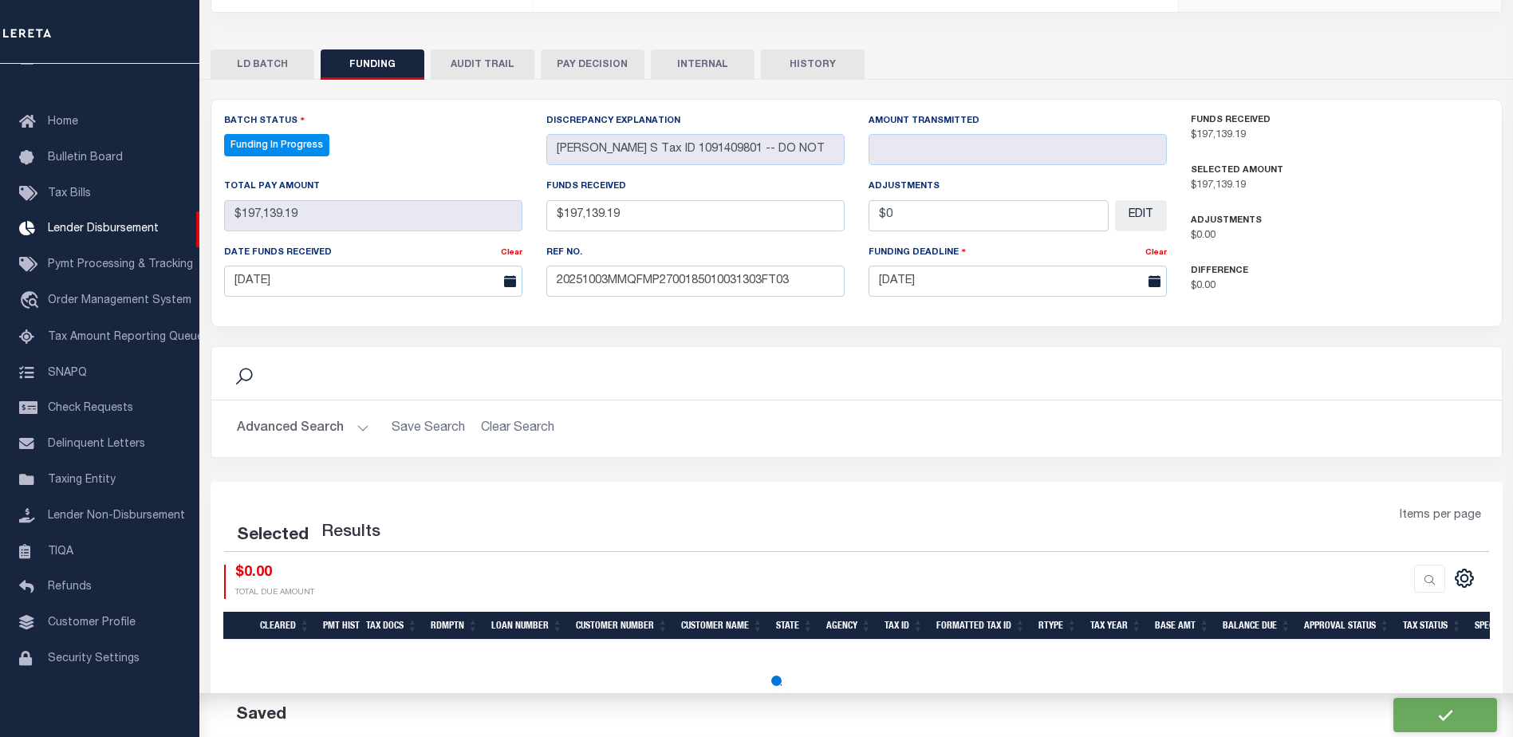
scroll to position [297, 0]
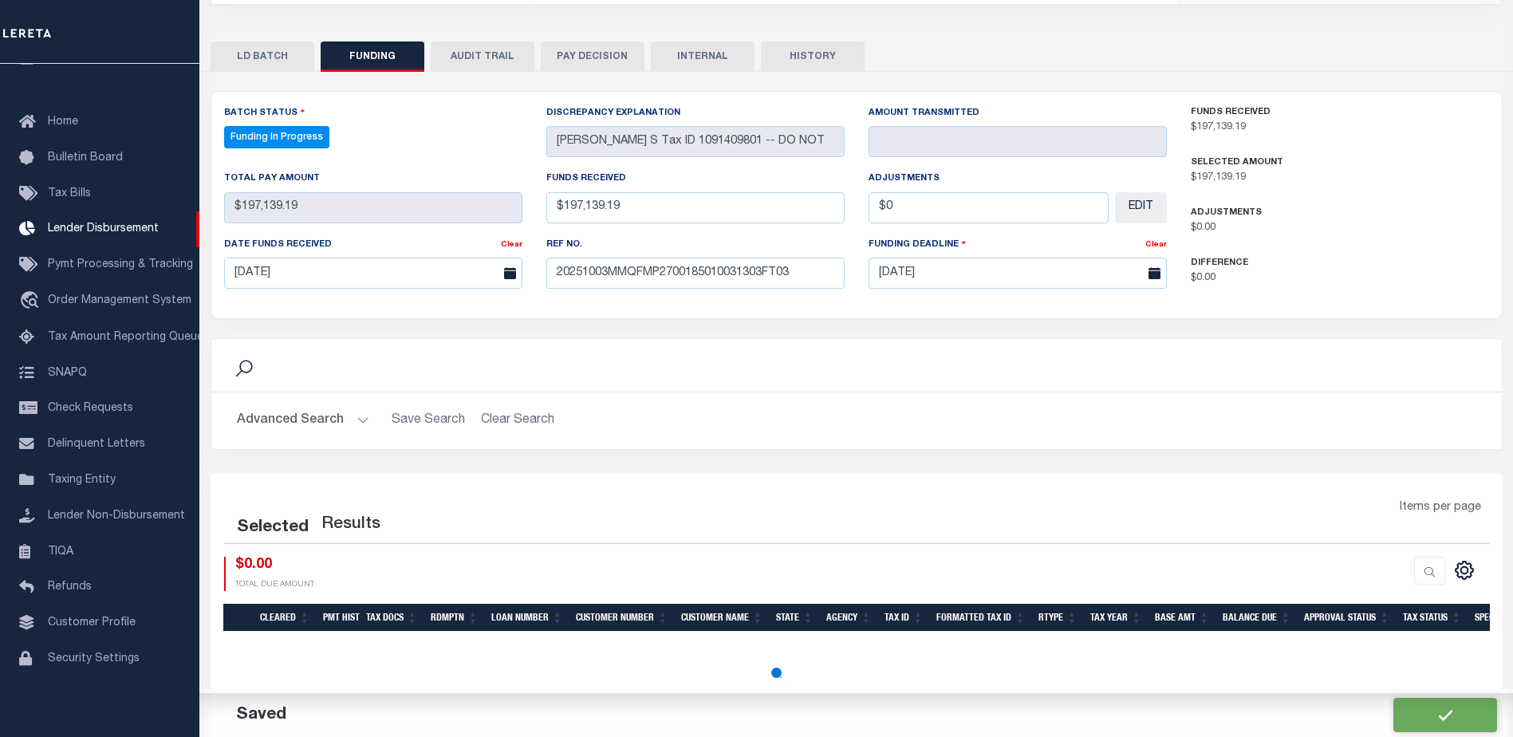
select select "100"
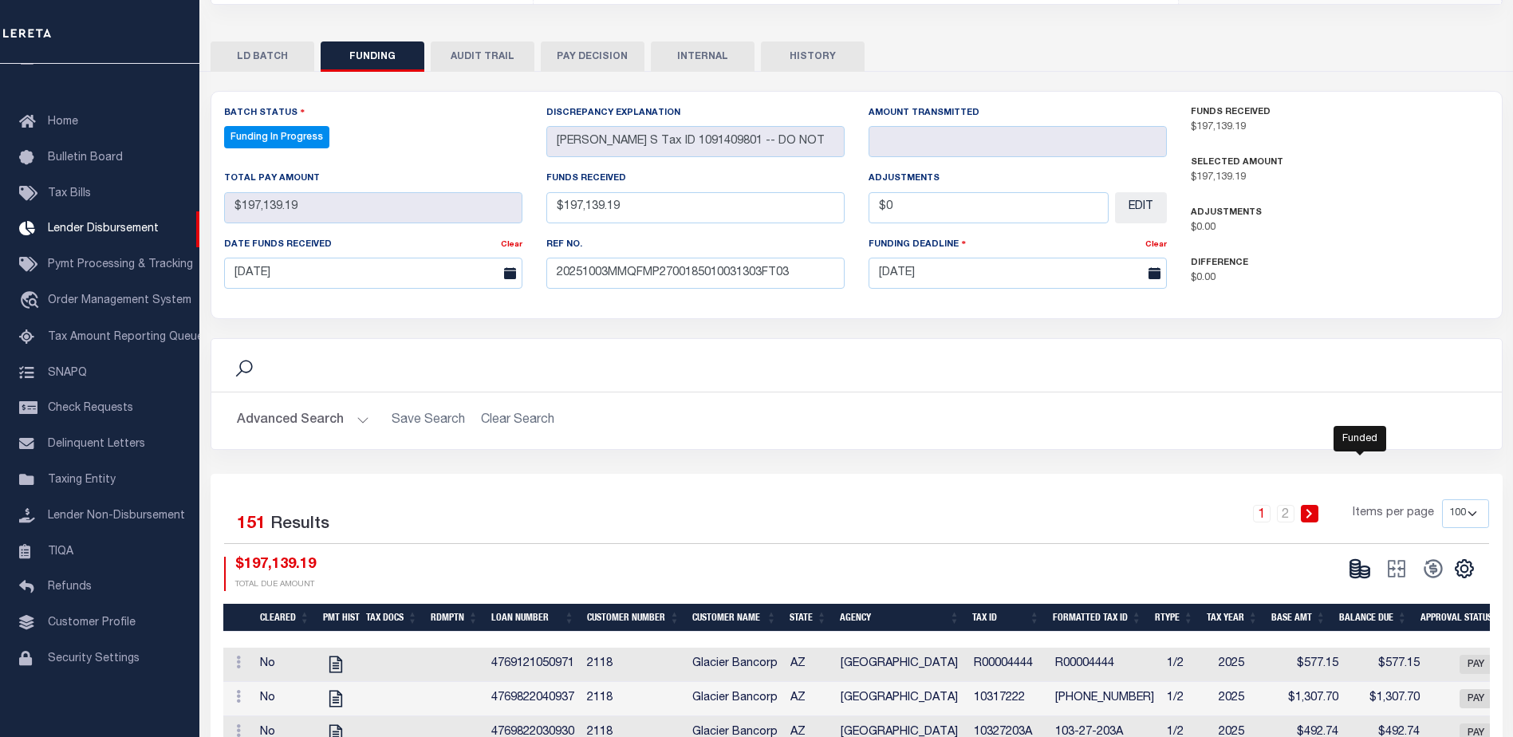
click at [1369, 569] on ellipse at bounding box center [1365, 568] width 10 height 5
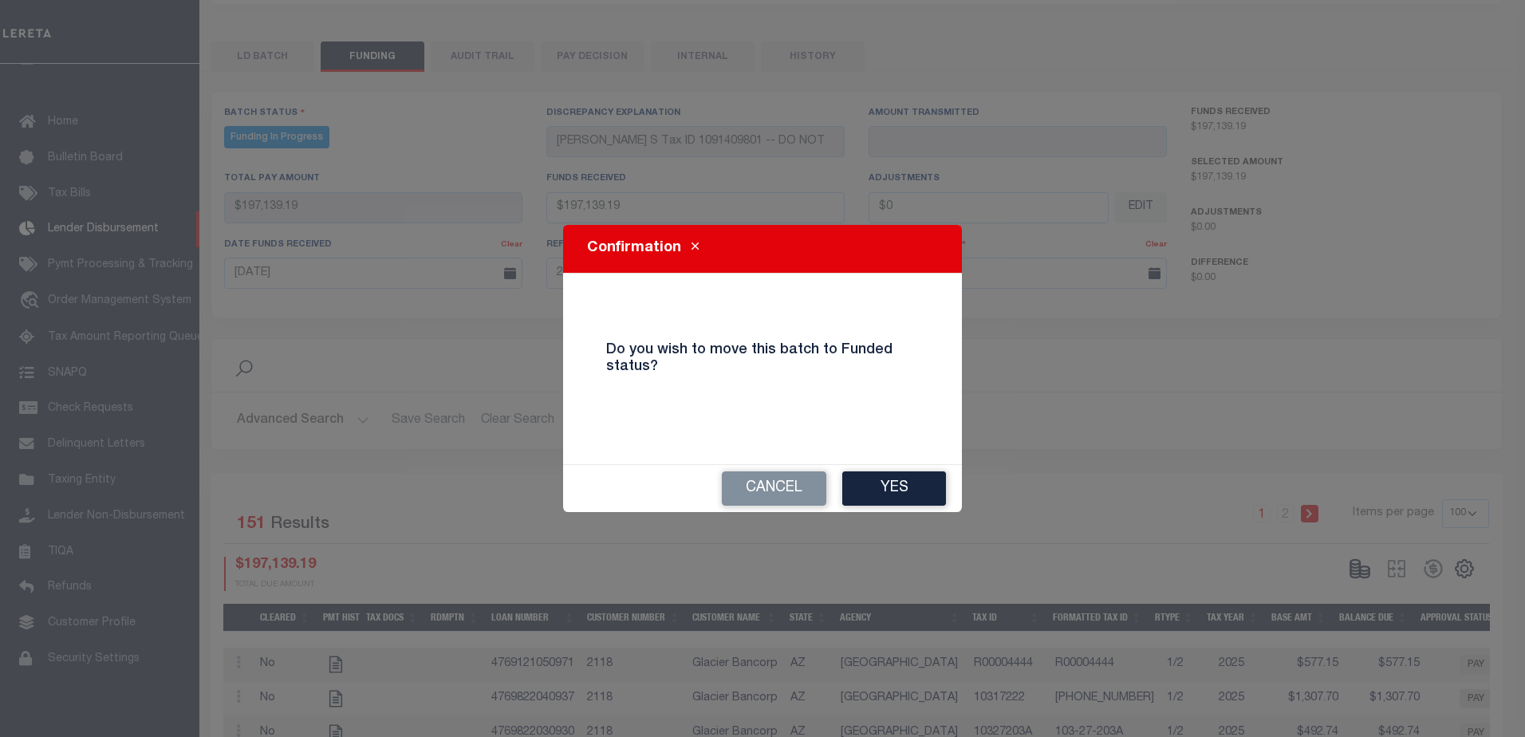
click at [946, 498] on div "Cancel Yes" at bounding box center [762, 488] width 399 height 47
click at [866, 517] on div "Confirmation Do you wish to move this batch to Funded status? Cancel Yes" at bounding box center [762, 368] width 1525 height 737
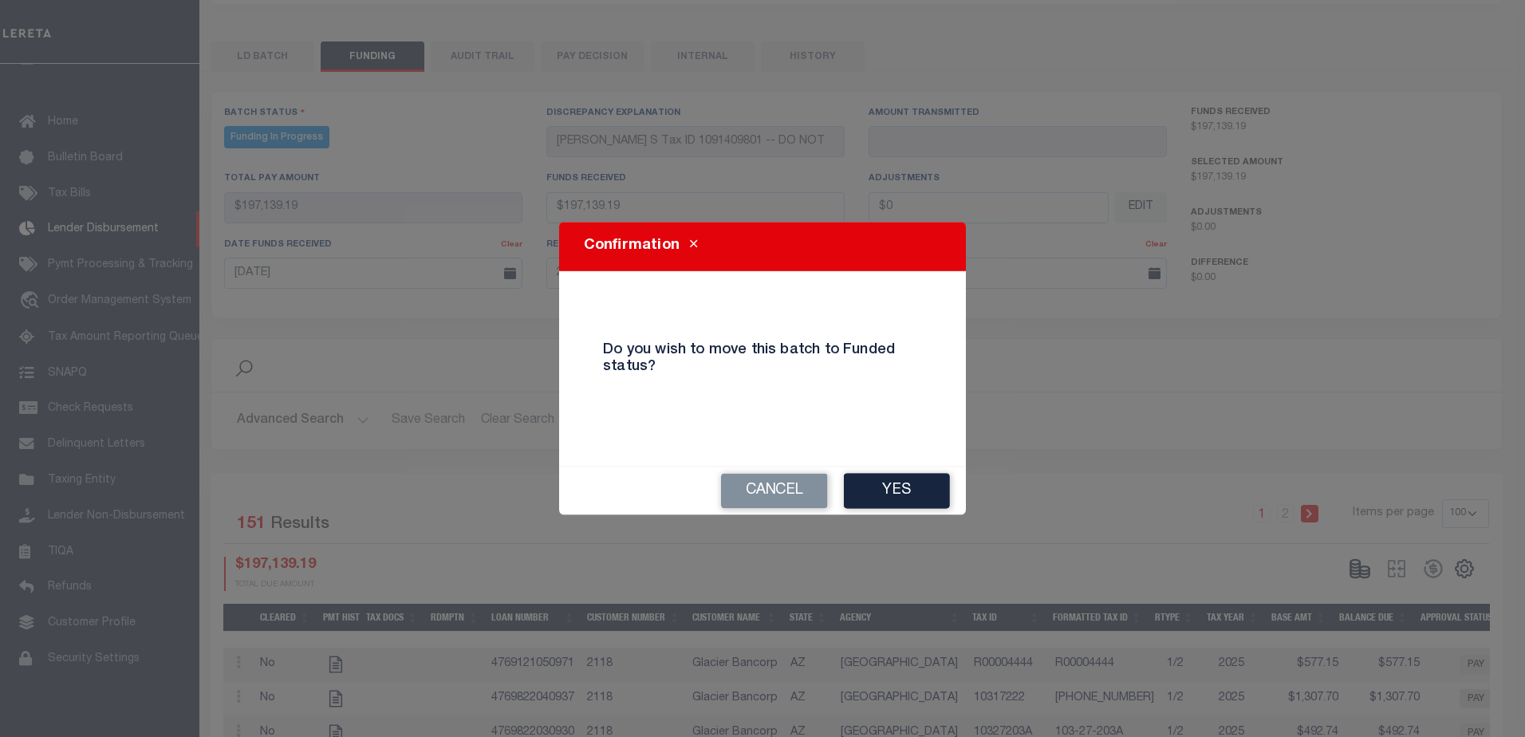
click at [888, 490] on button "Yes" at bounding box center [897, 490] width 106 height 35
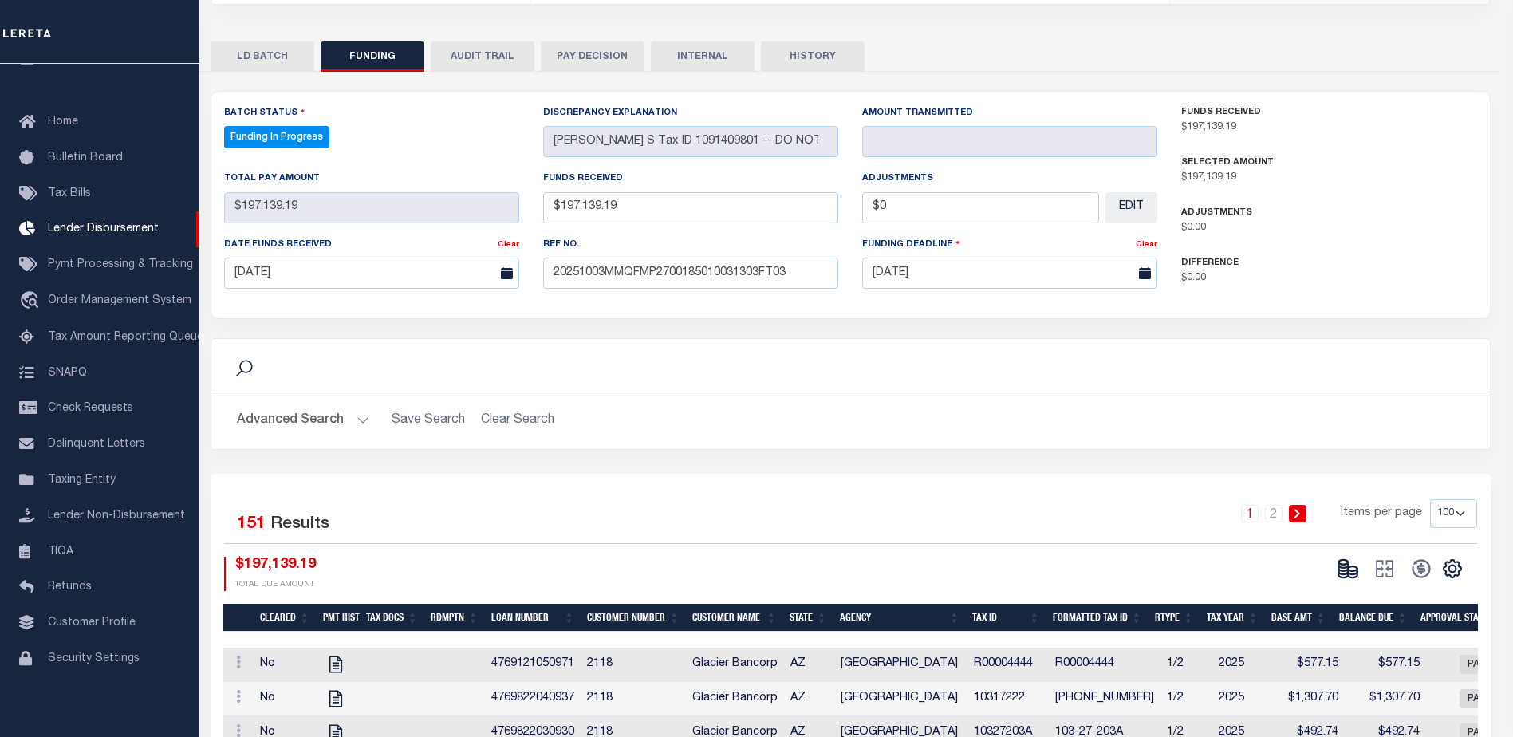
type input "$197,139.19"
type input "$0"
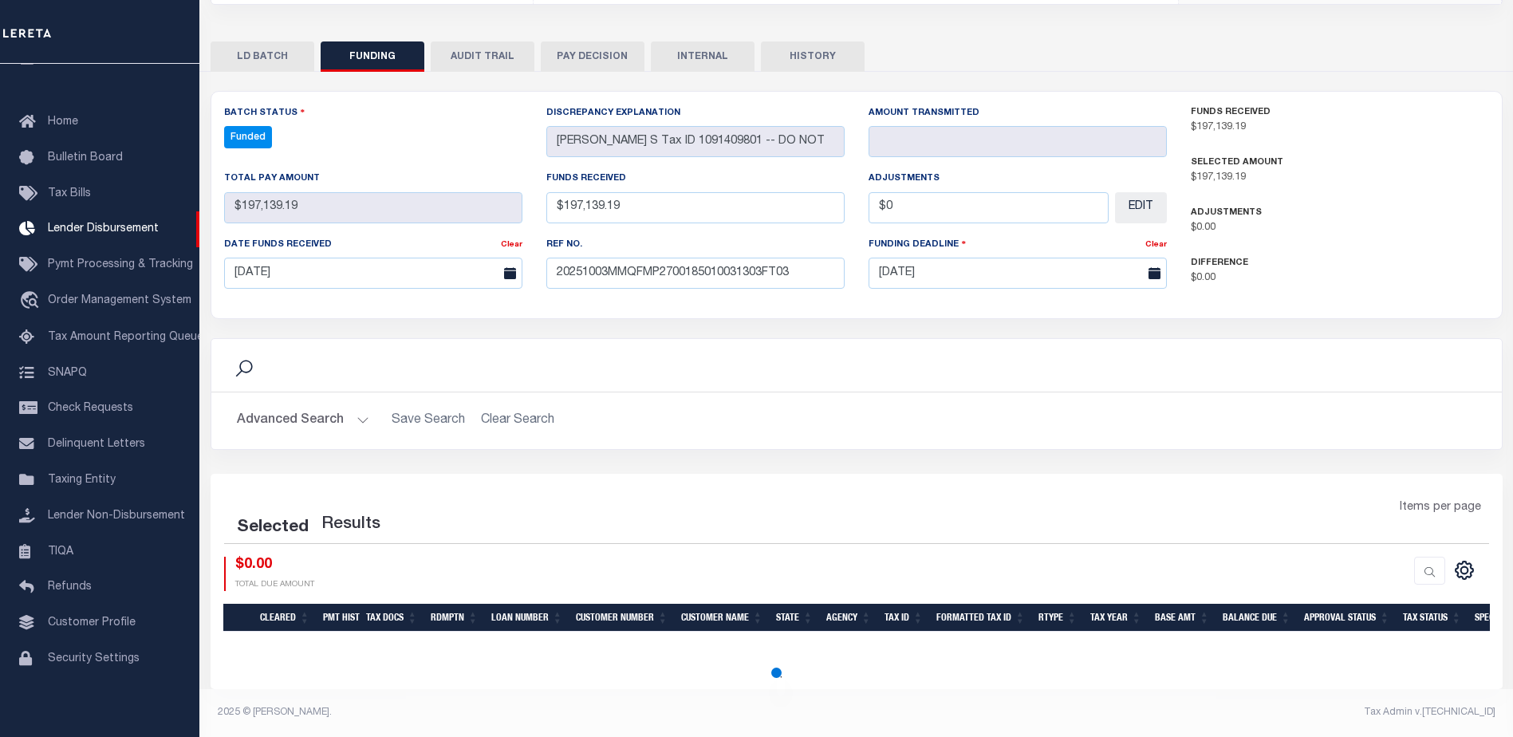
select select "100"
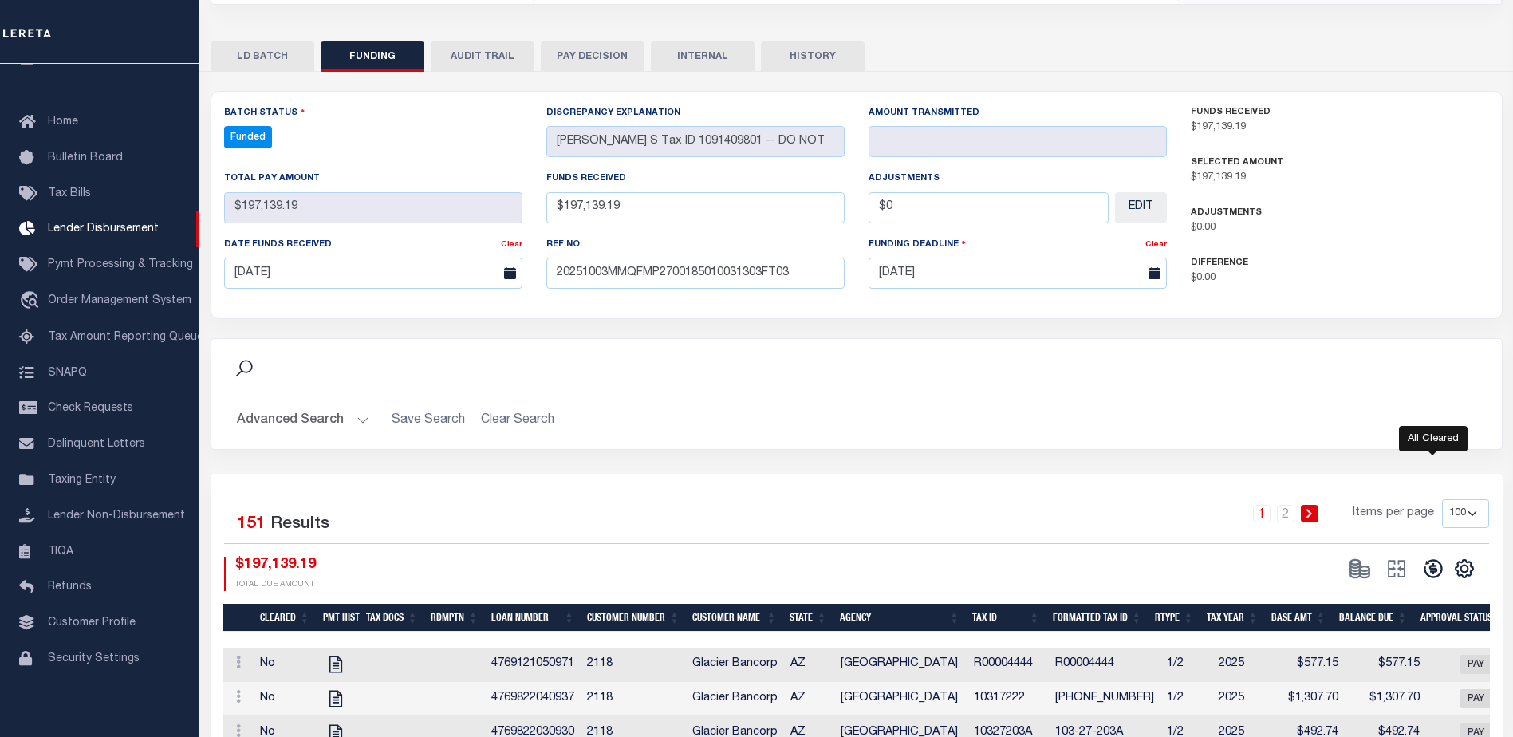
click at [1438, 580] on icon at bounding box center [1433, 568] width 22 height 22
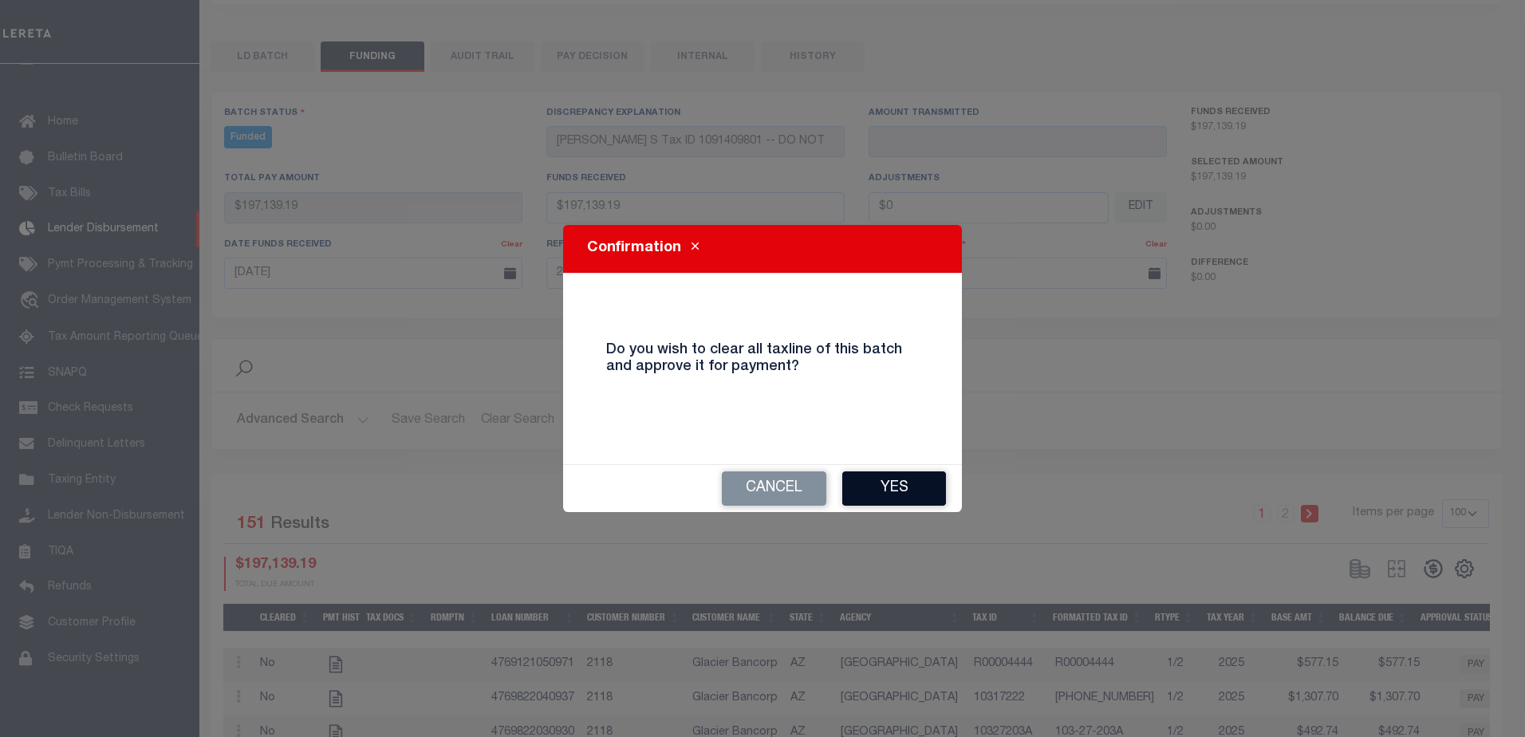
click at [924, 493] on button "Yes" at bounding box center [894, 488] width 104 height 34
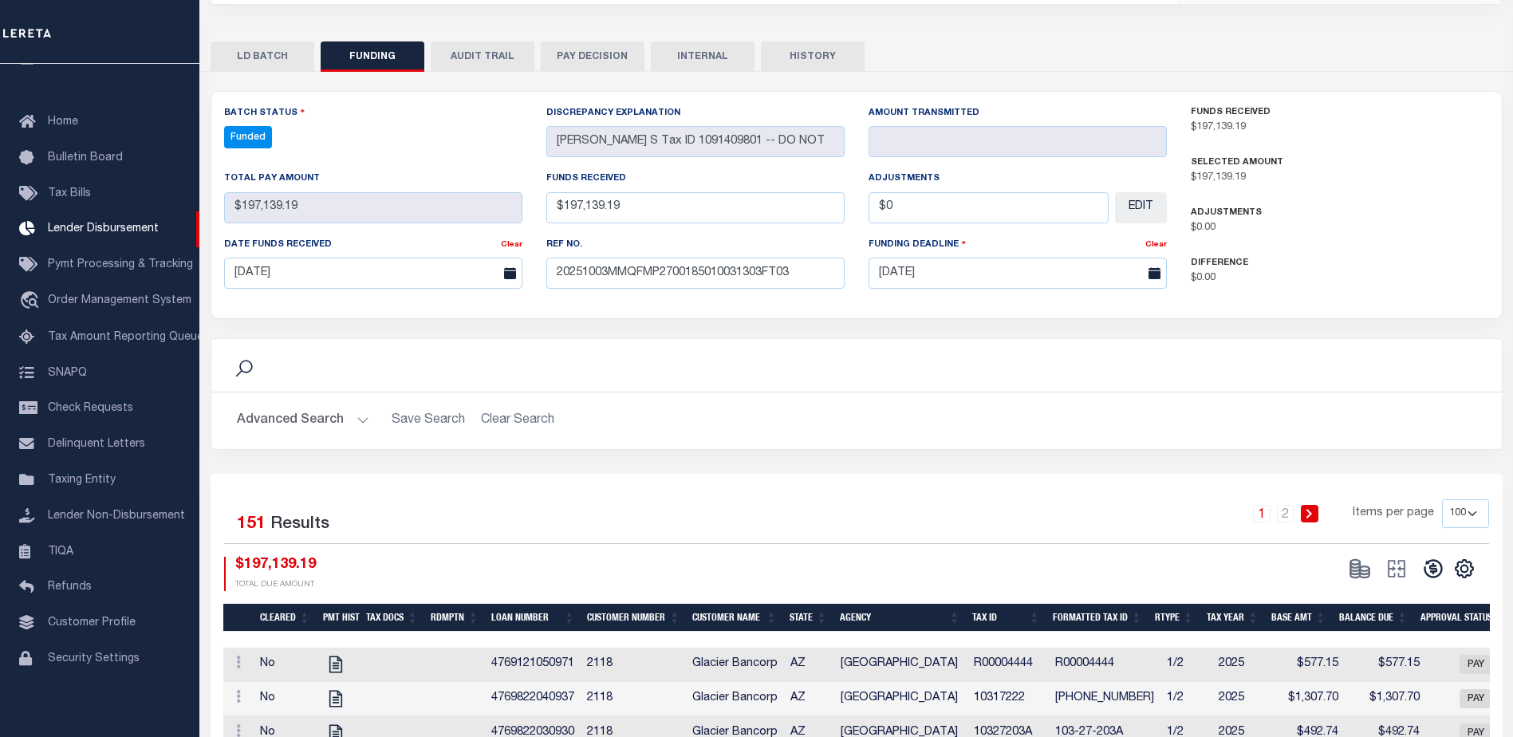
type input "$197,139.19"
type input "$0"
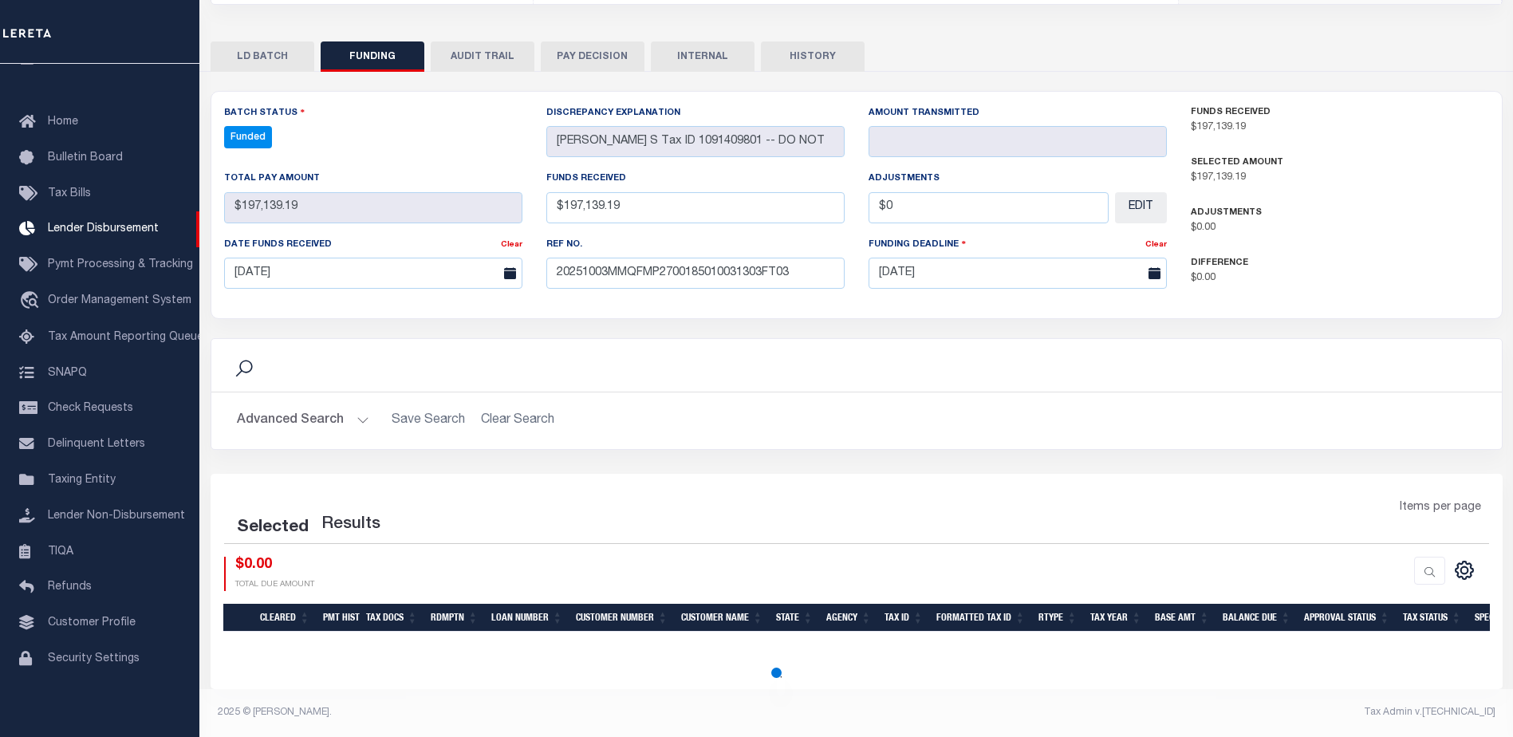
select select "100"
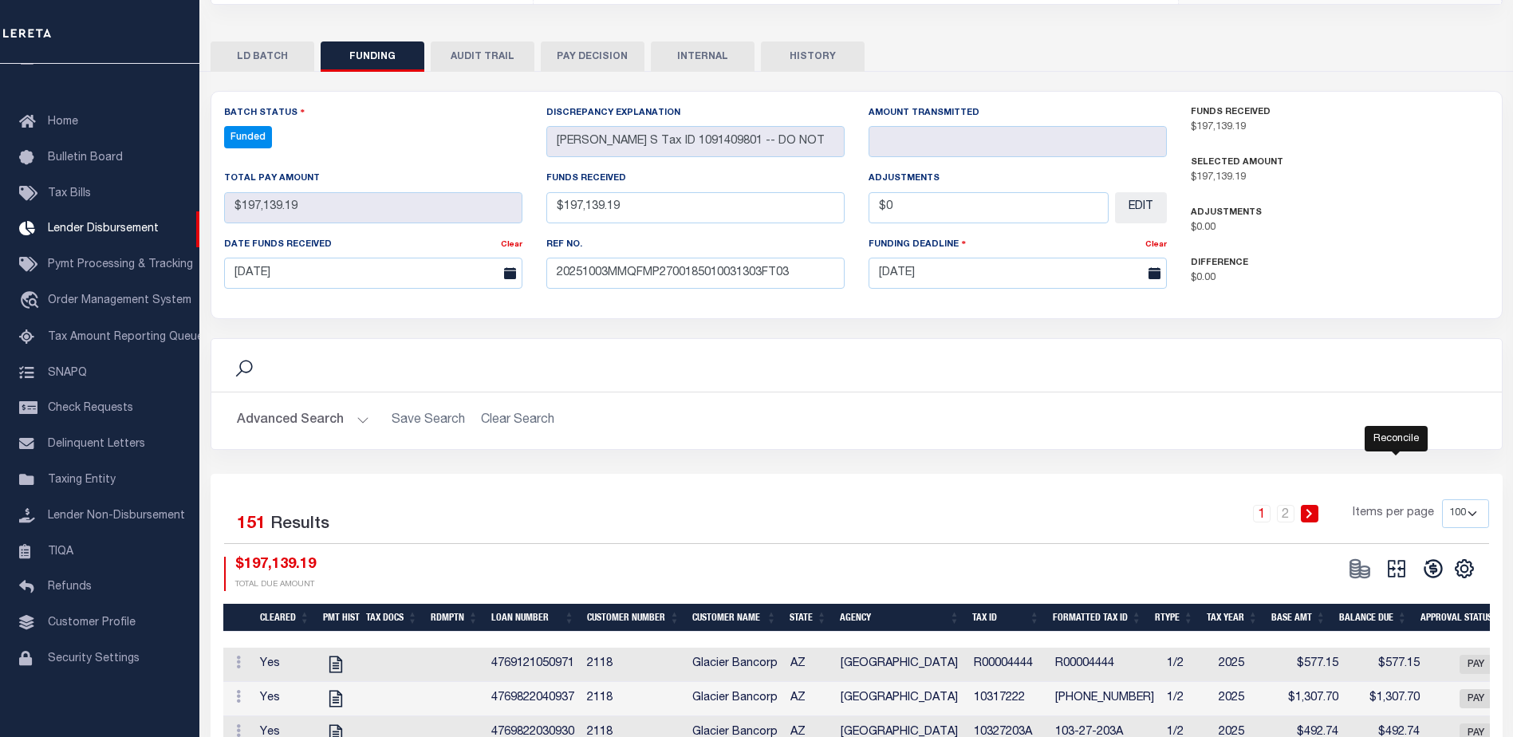
click at [1403, 569] on icon "" at bounding box center [1396, 568] width 22 height 22
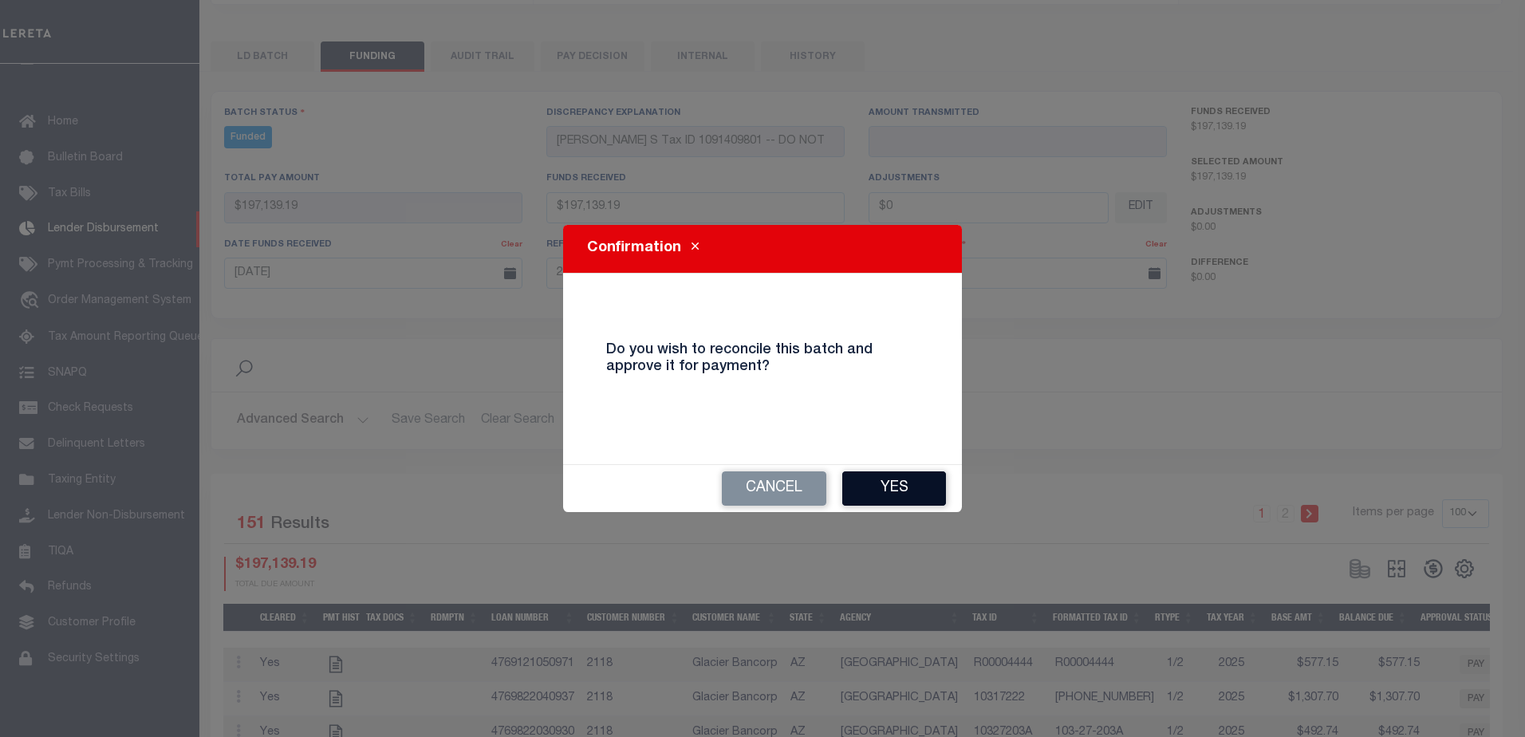
click at [919, 483] on button "Yes" at bounding box center [894, 488] width 104 height 34
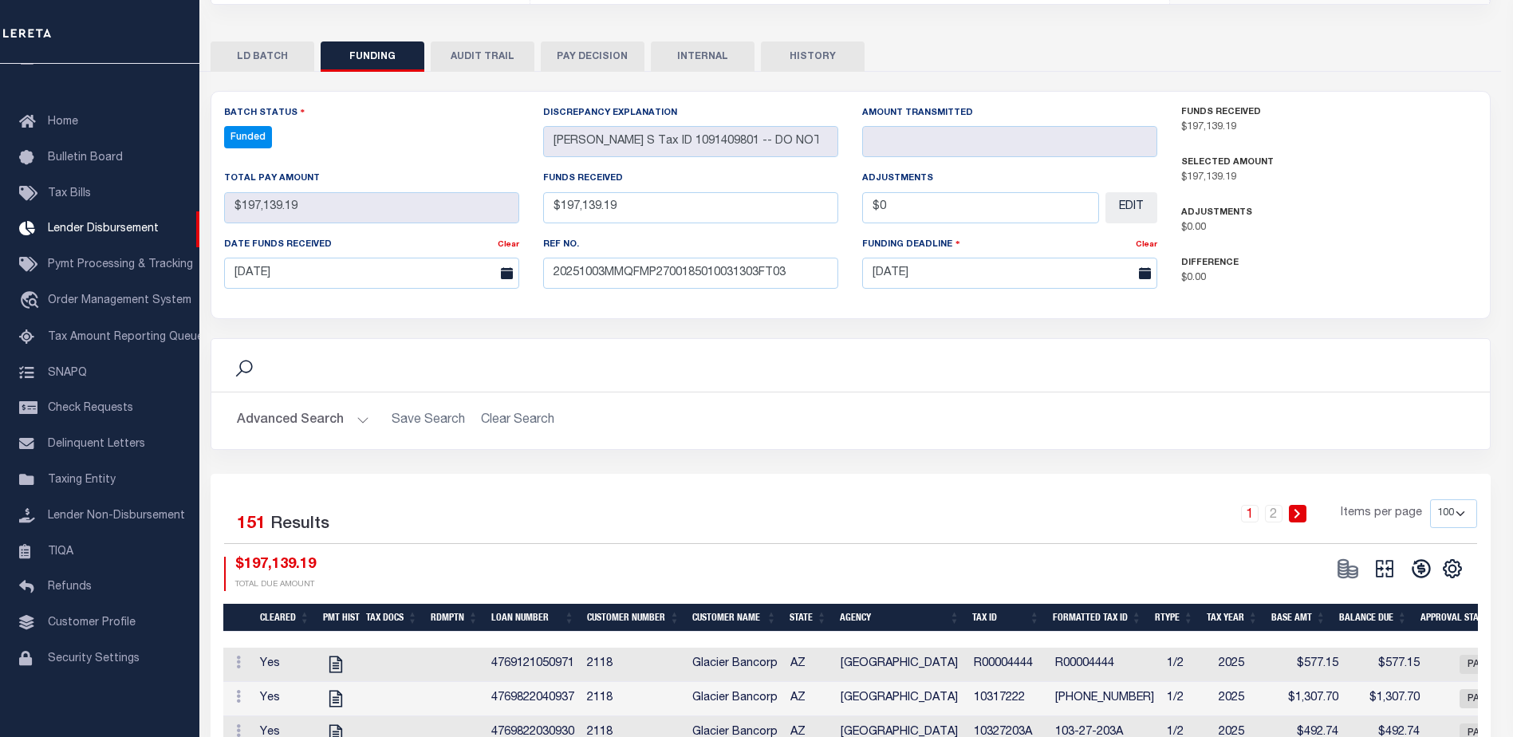
type input "$197,139.19"
type input "$0"
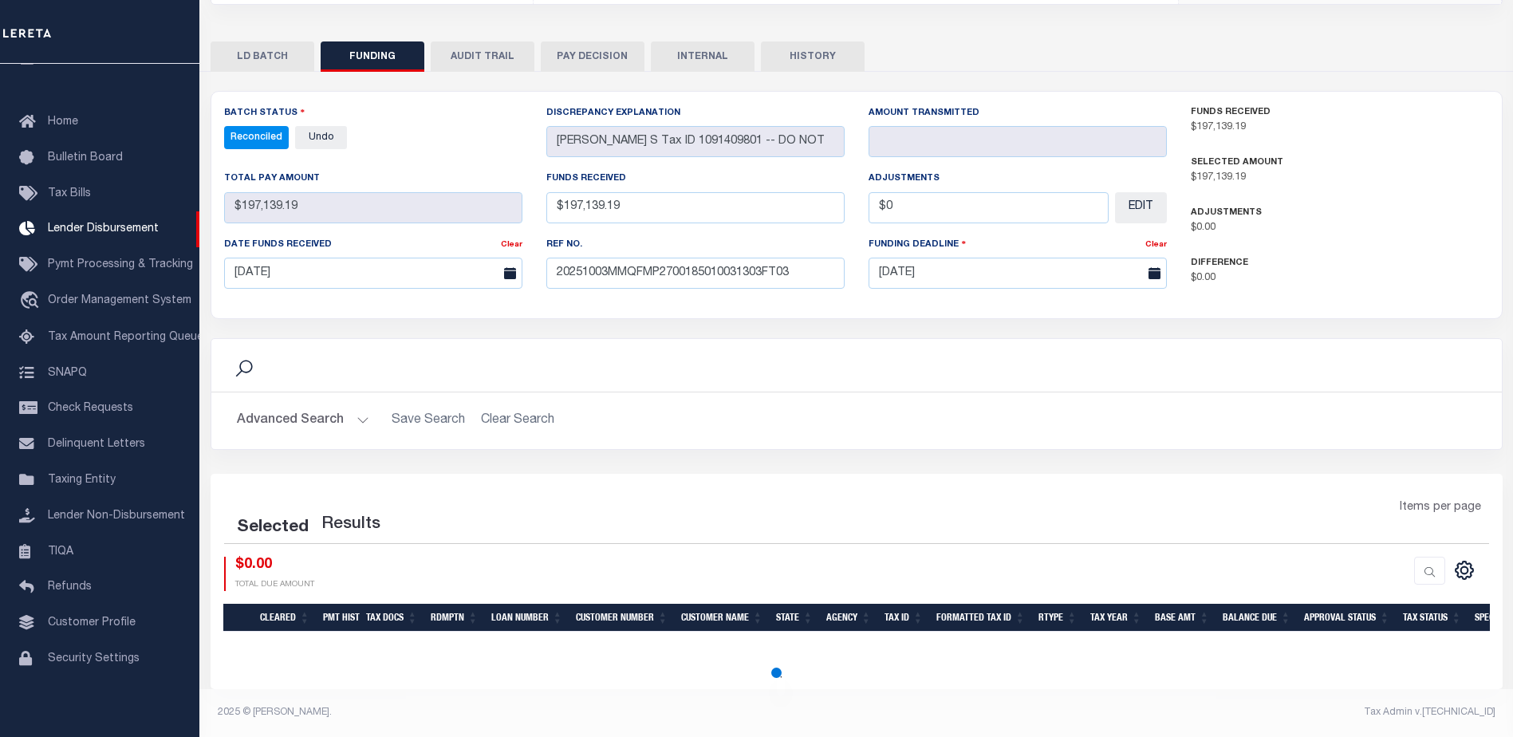
select select "100"
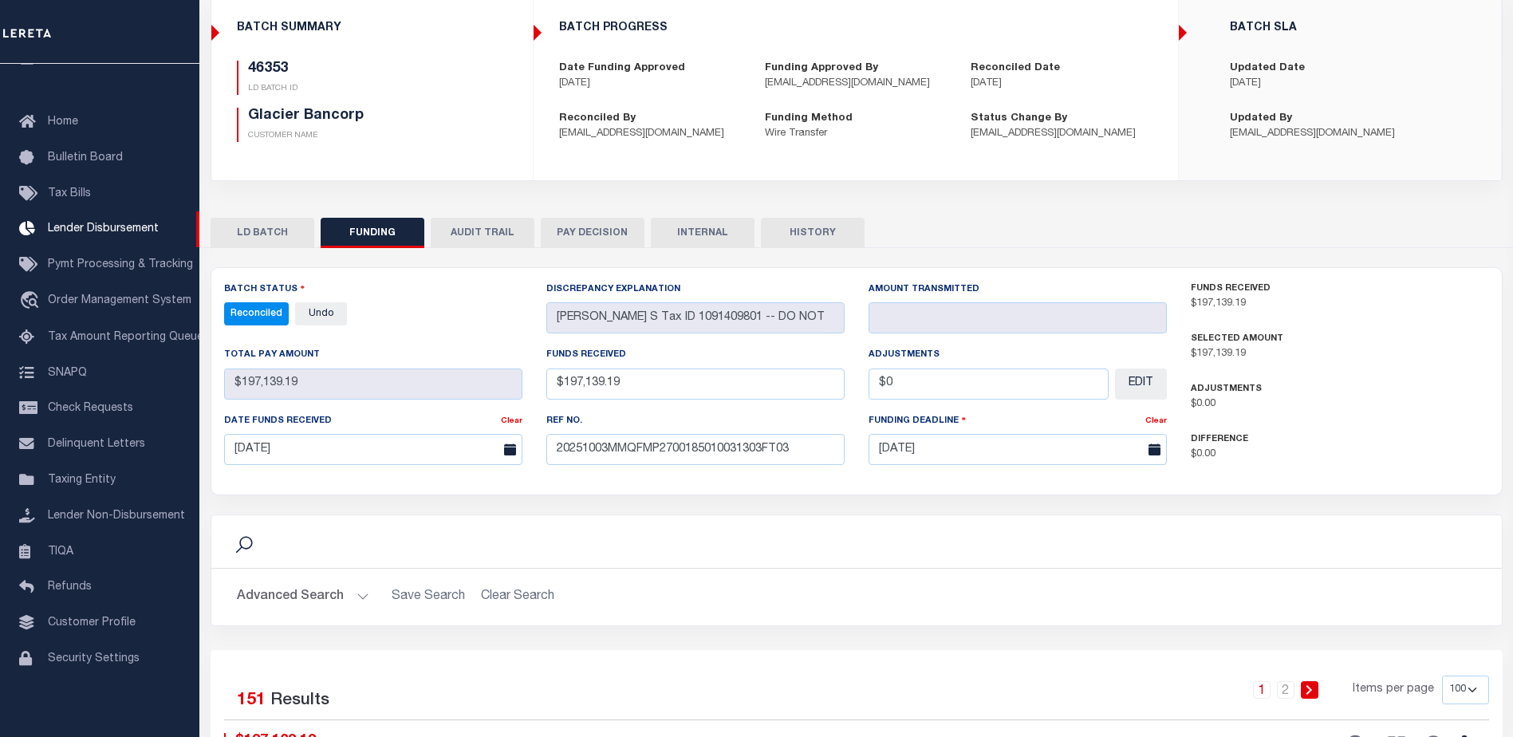
scroll to position [0, 0]
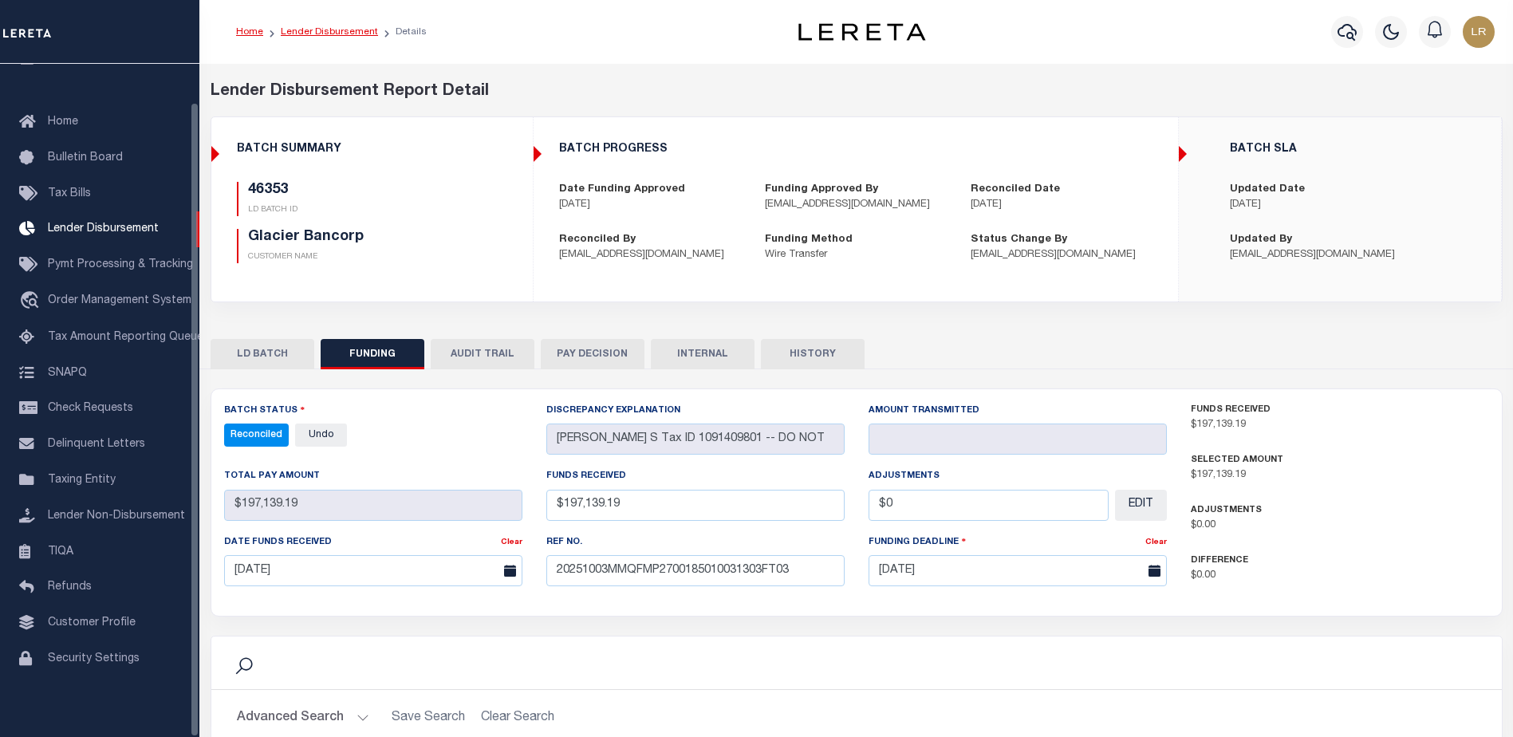
click at [329, 33] on link "Lender Disbursement" at bounding box center [329, 32] width 97 height 10
checkbox input "true"
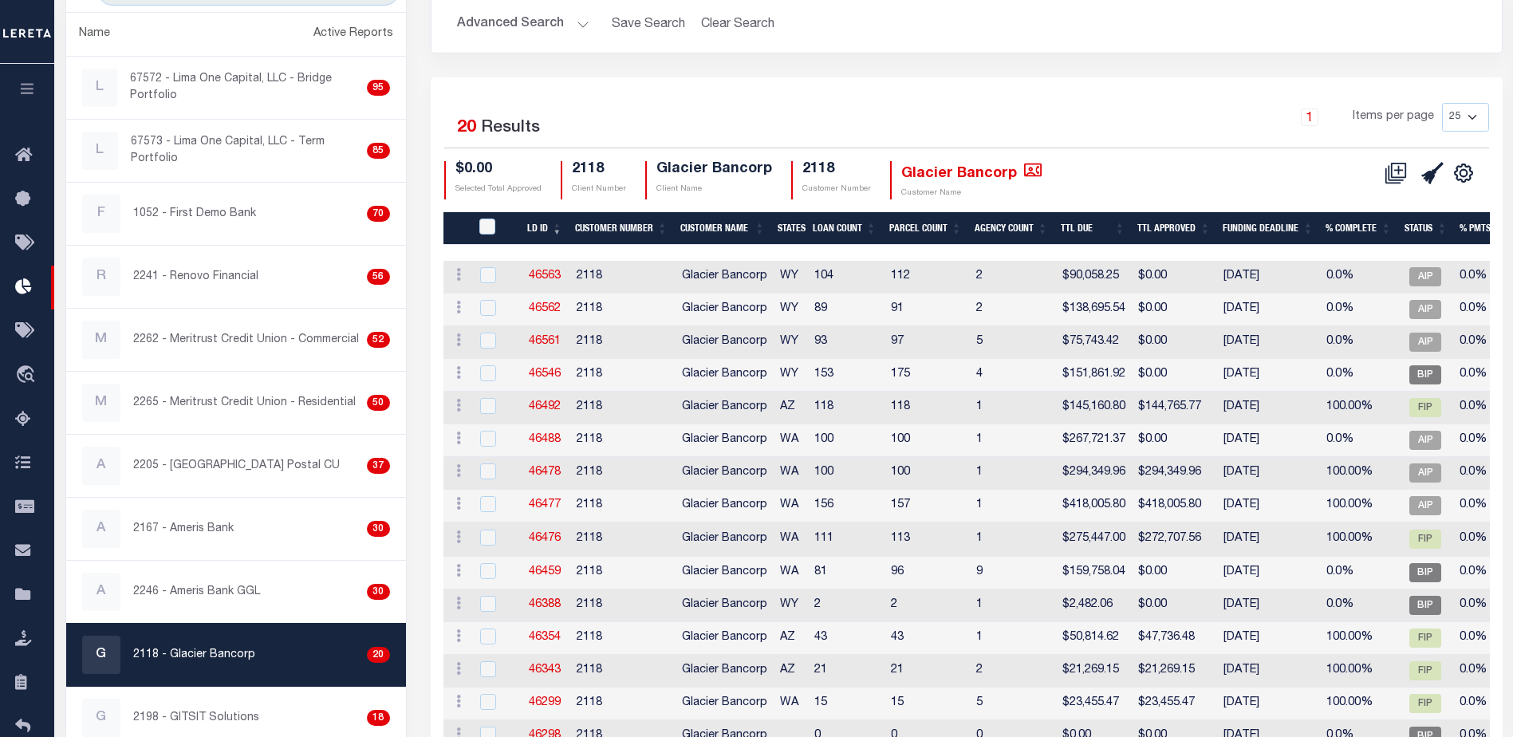
scroll to position [239, 0]
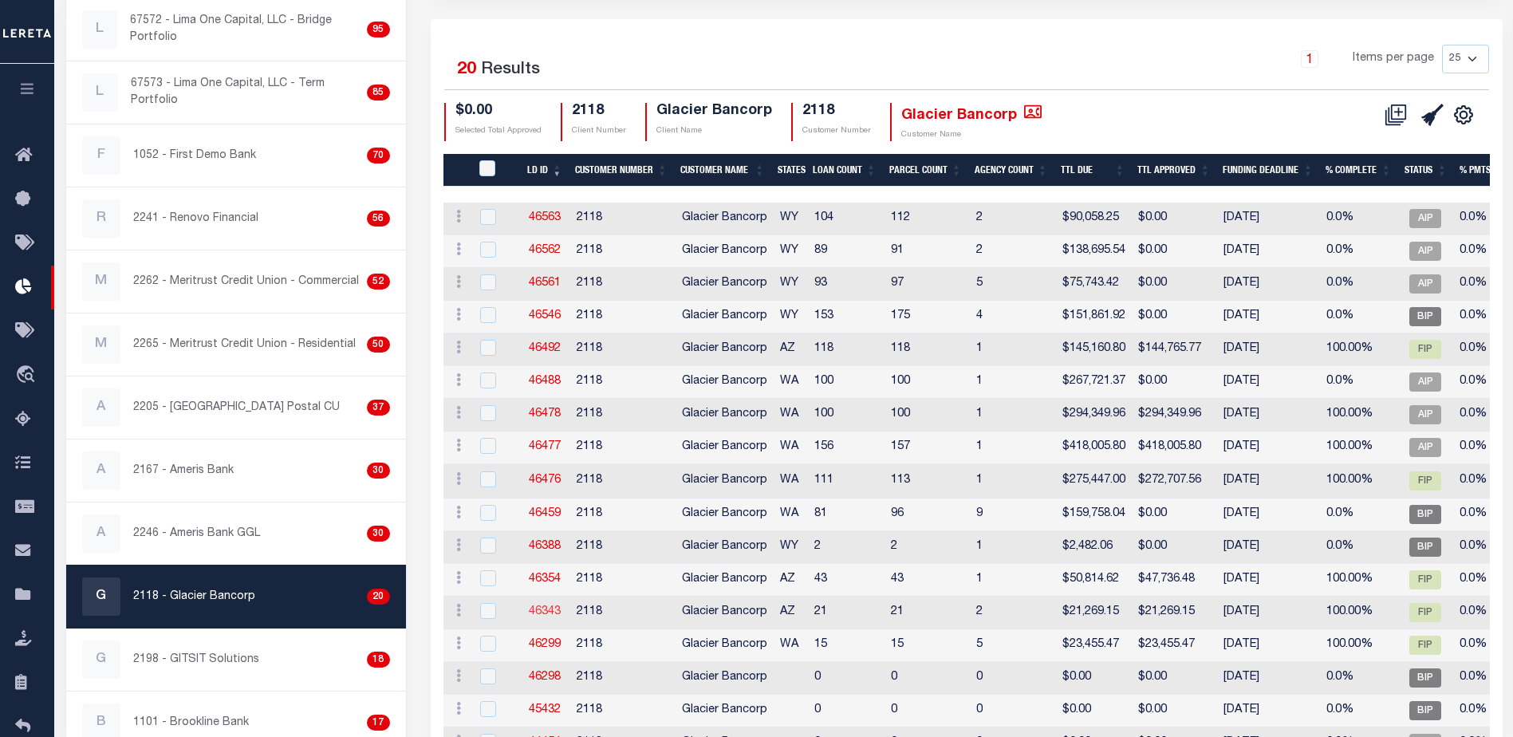
click at [537, 612] on link "46343" at bounding box center [545, 611] width 32 height 11
checkbox input "true"
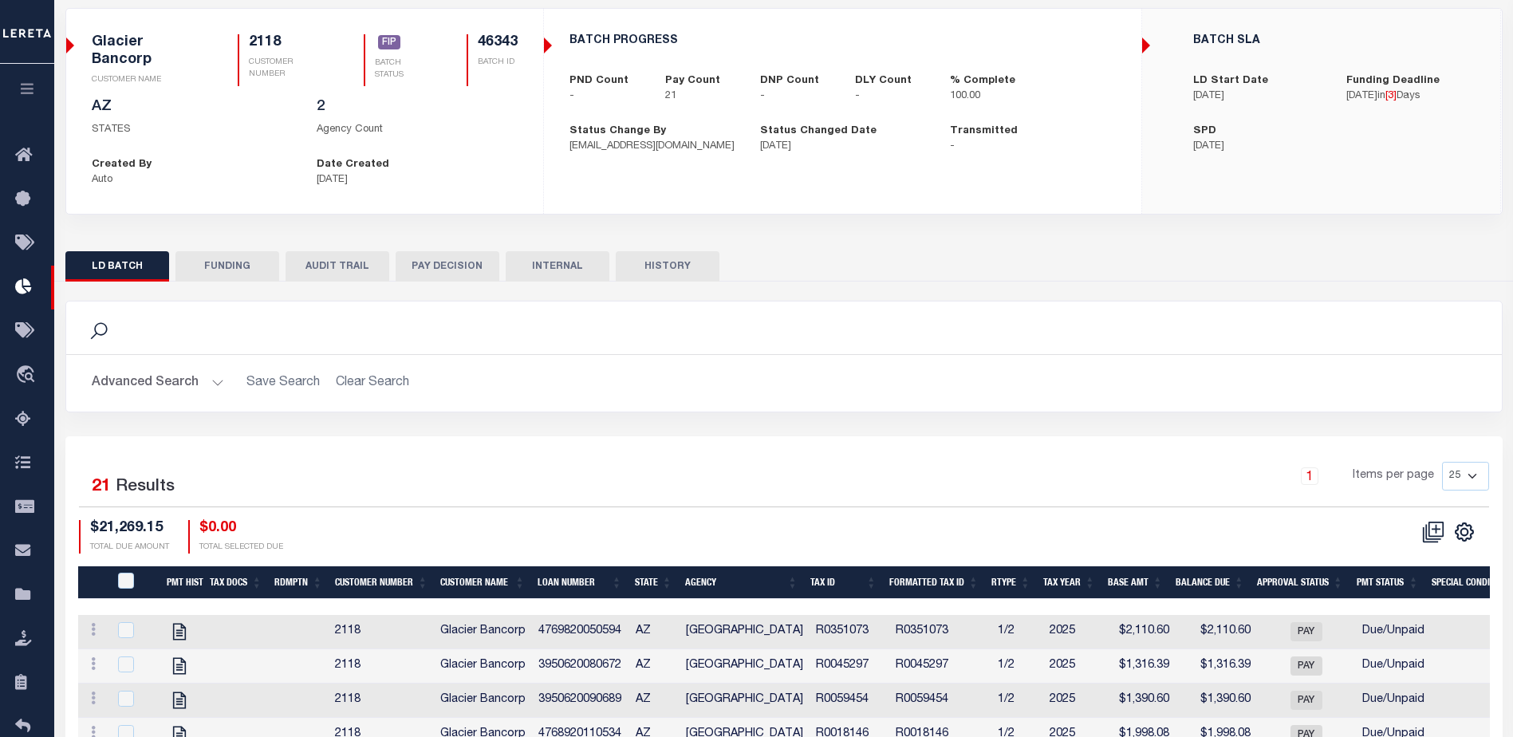
scroll to position [233, 0]
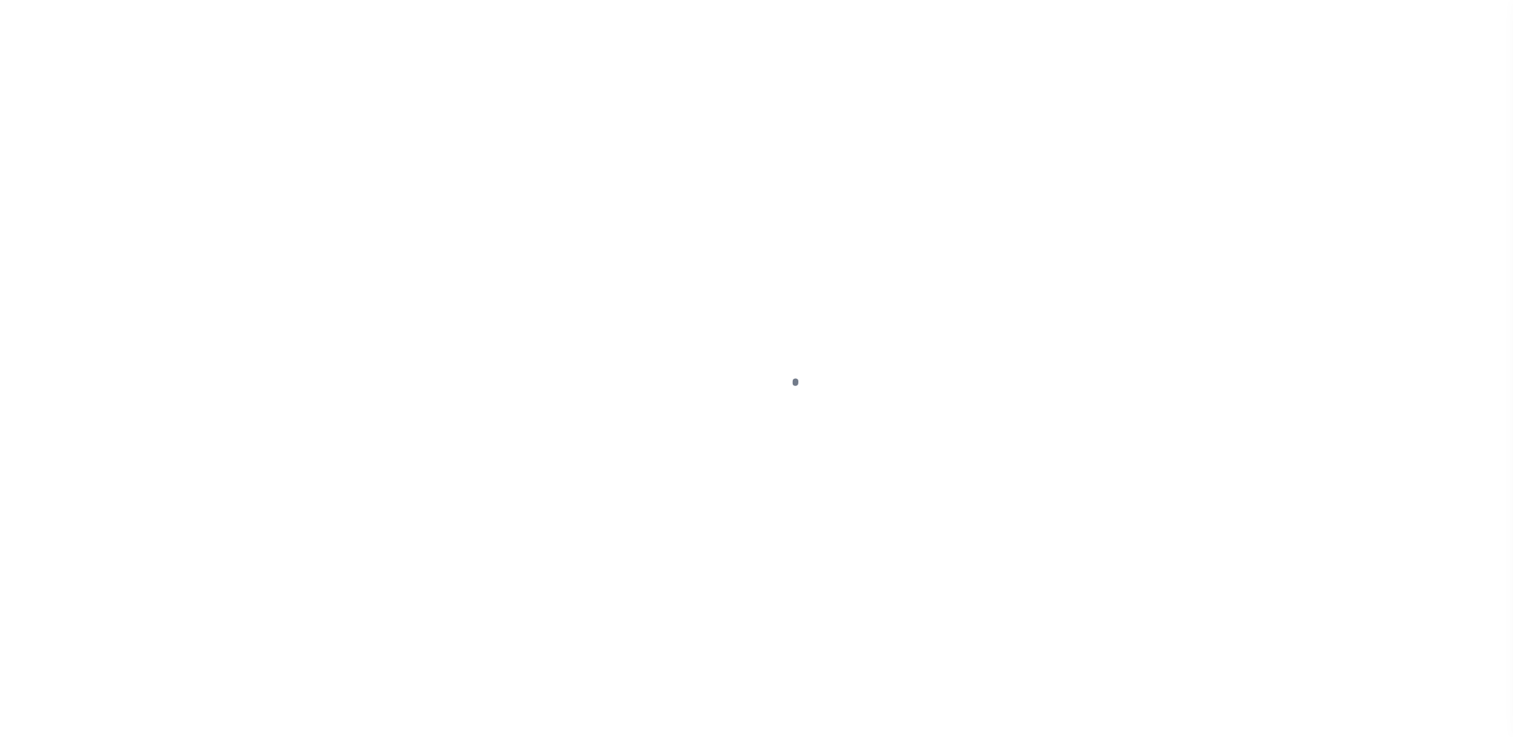
scroll to position [40, 0]
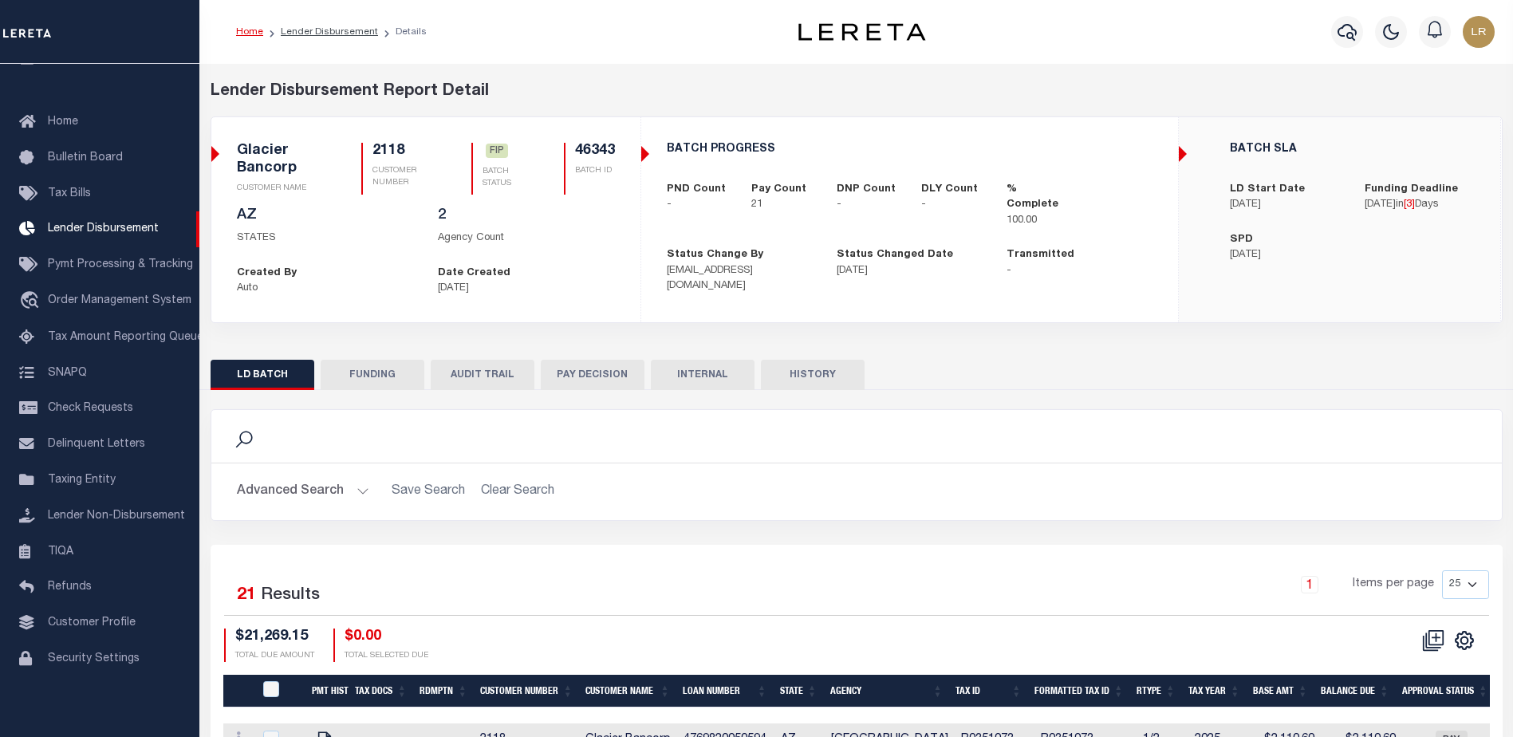
click at [402, 369] on button "FUNDING" at bounding box center [373, 375] width 104 height 30
type input "$21,269.15"
type input "$0"
type input "[DATE]"
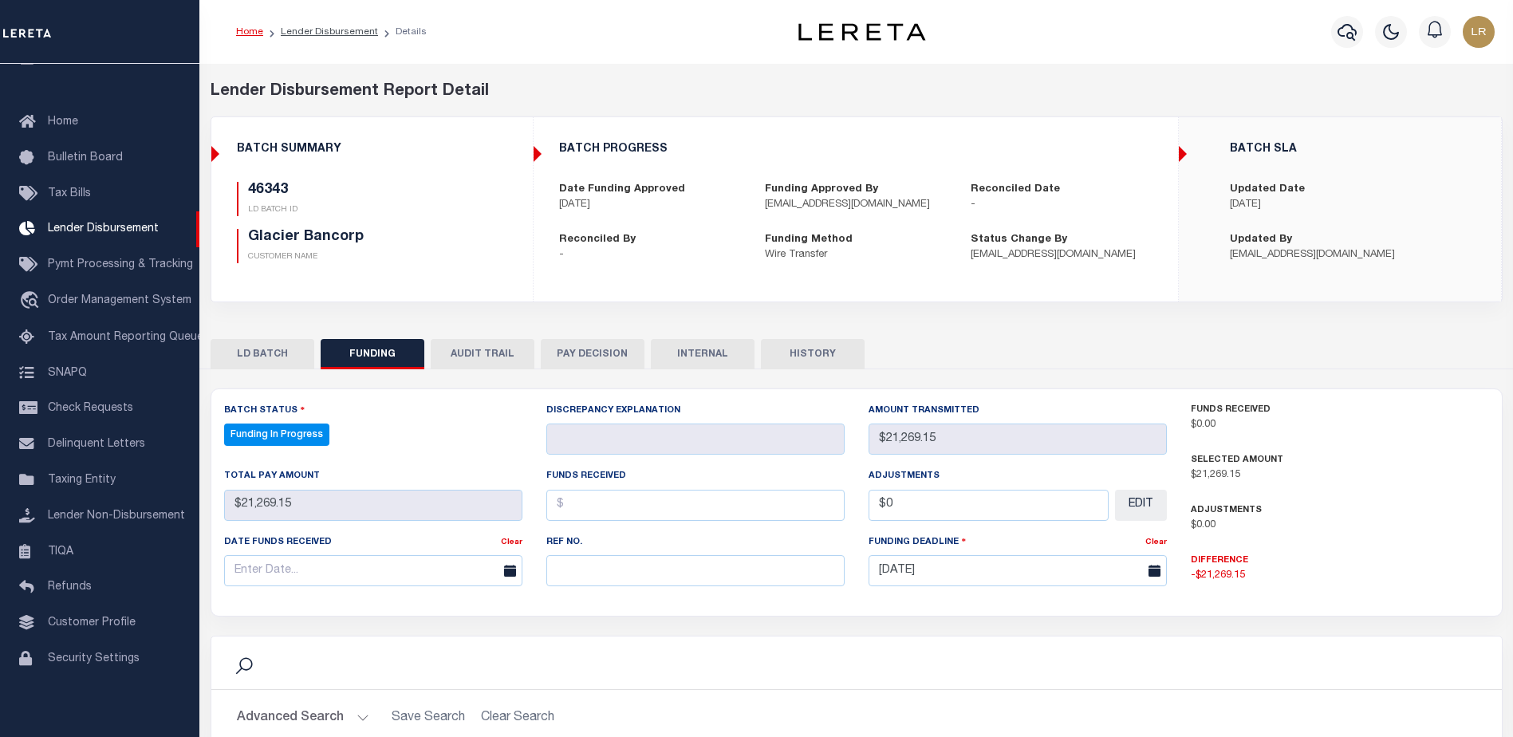
select select "100"
click at [581, 560] on input "text" at bounding box center [695, 570] width 298 height 31
paste input "20251003MMQFMP2700185210031303FT03"
type input "20251003MMQFMP2700185210031303FT03"
click at [573, 506] on input "text" at bounding box center [695, 505] width 298 height 31
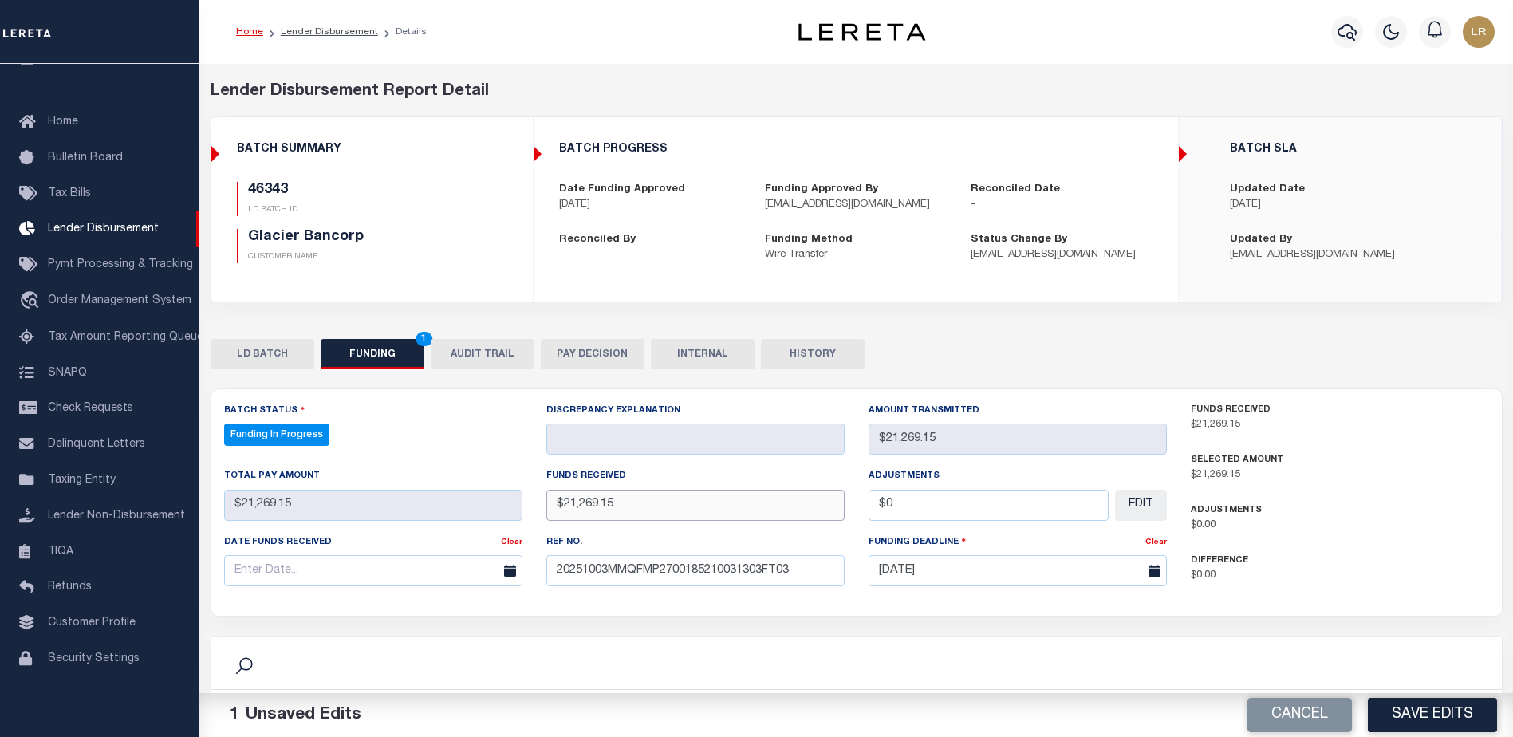
type input "$21,269.15"
click at [392, 579] on input "text" at bounding box center [373, 570] width 298 height 31
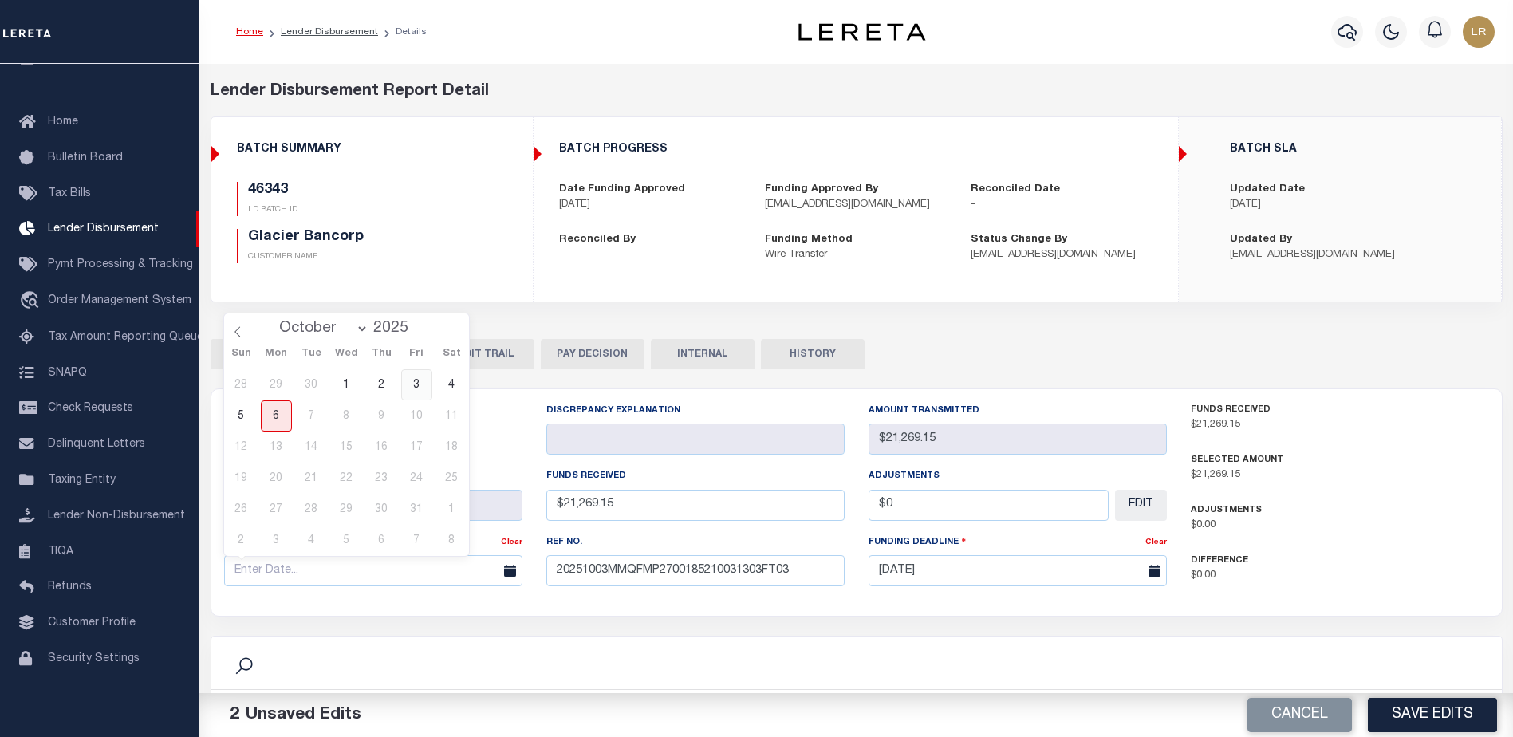
click at [424, 391] on span "3" at bounding box center [416, 384] width 31 height 31
type input "[DATE]"
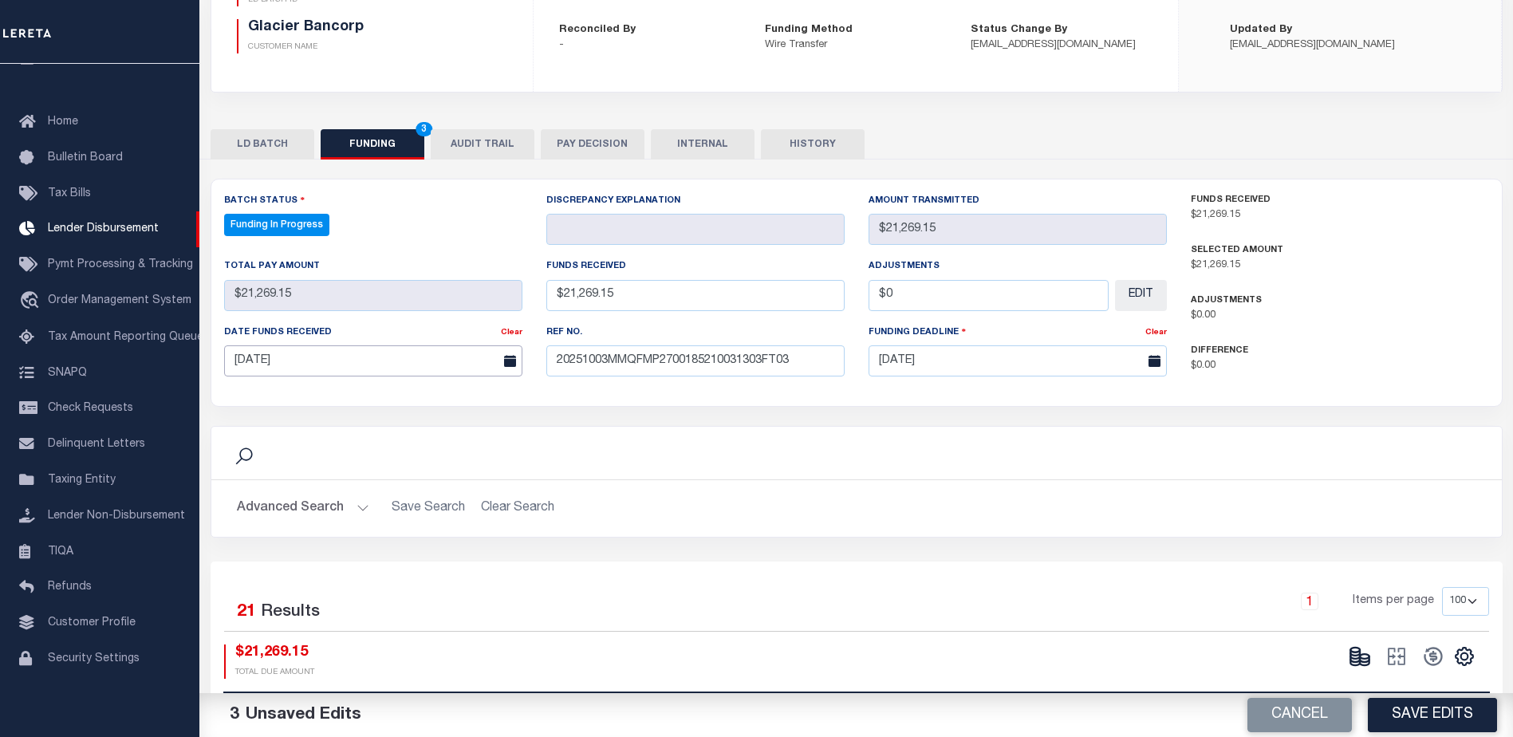
scroll to position [399, 0]
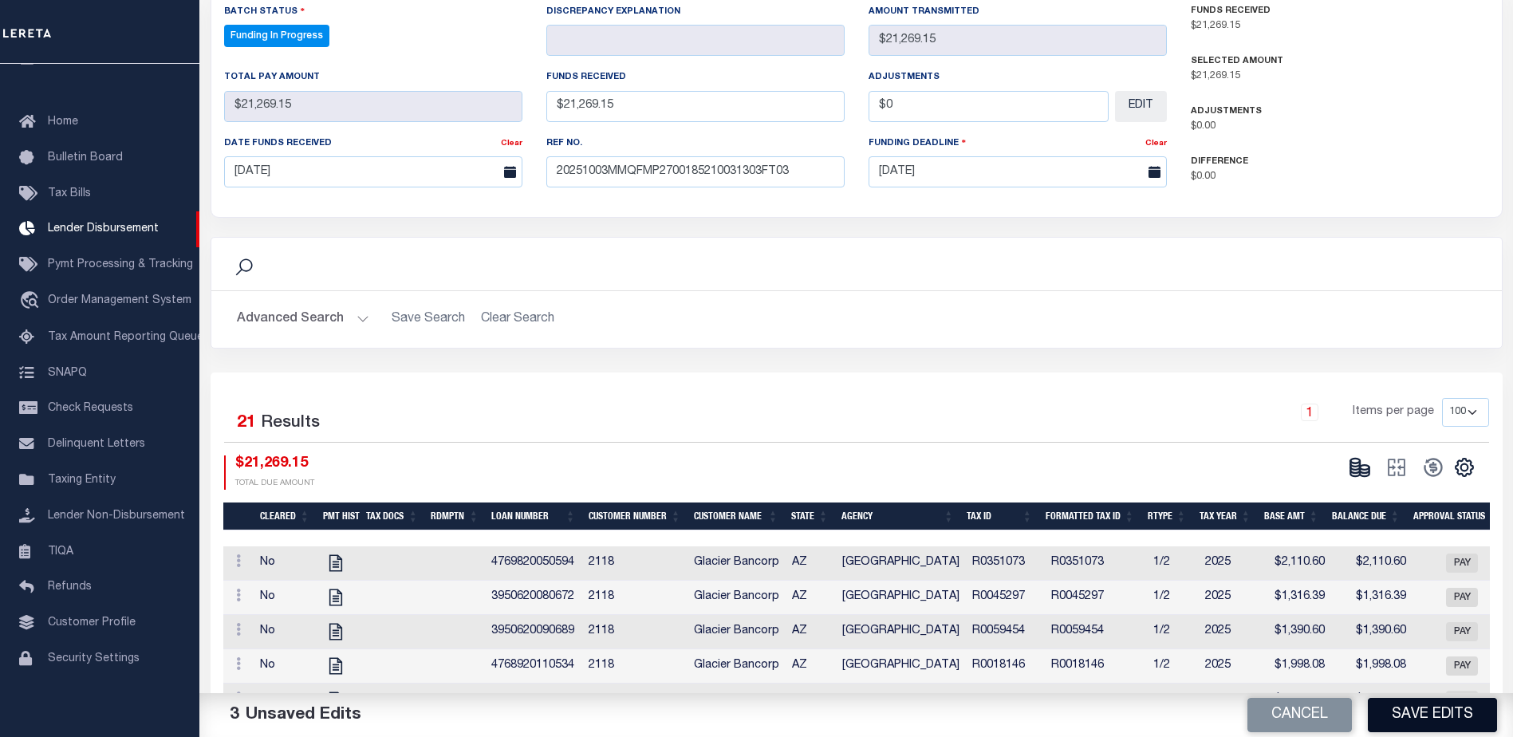
click at [1423, 705] on button "Save Edits" at bounding box center [1432, 715] width 129 height 34
type input "$21,269.15"
type input "$0"
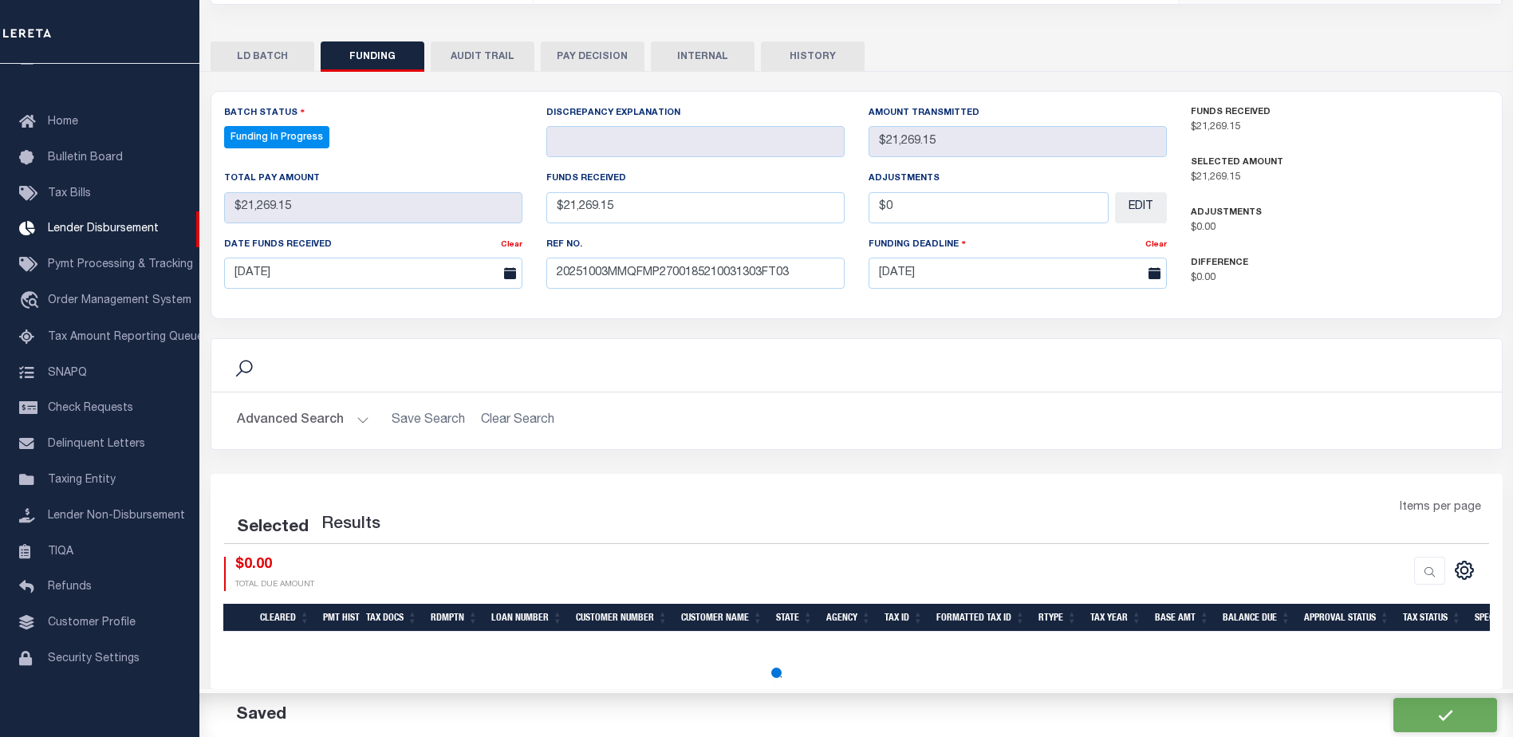
select select "100"
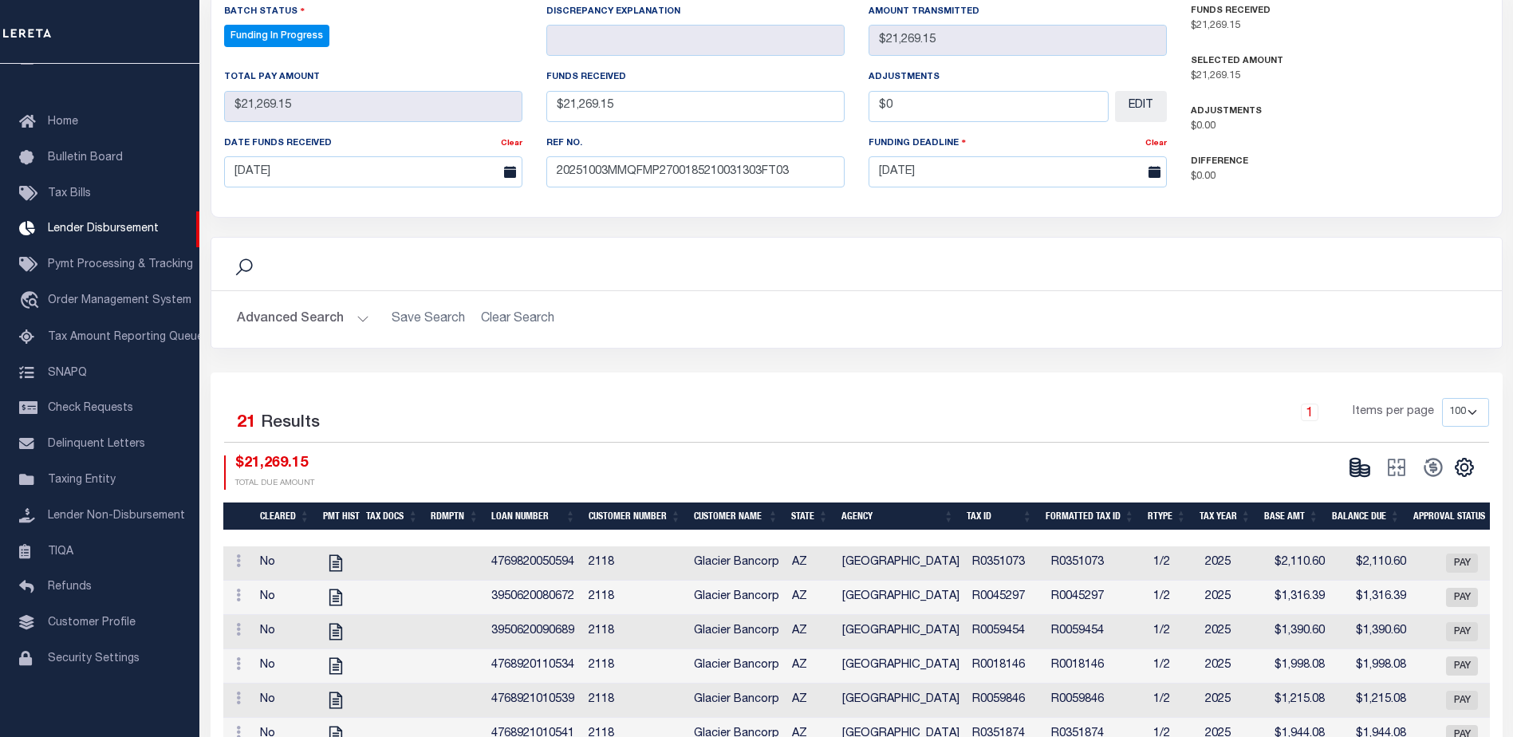
click at [1352, 476] on icon at bounding box center [1359, 467] width 22 height 22
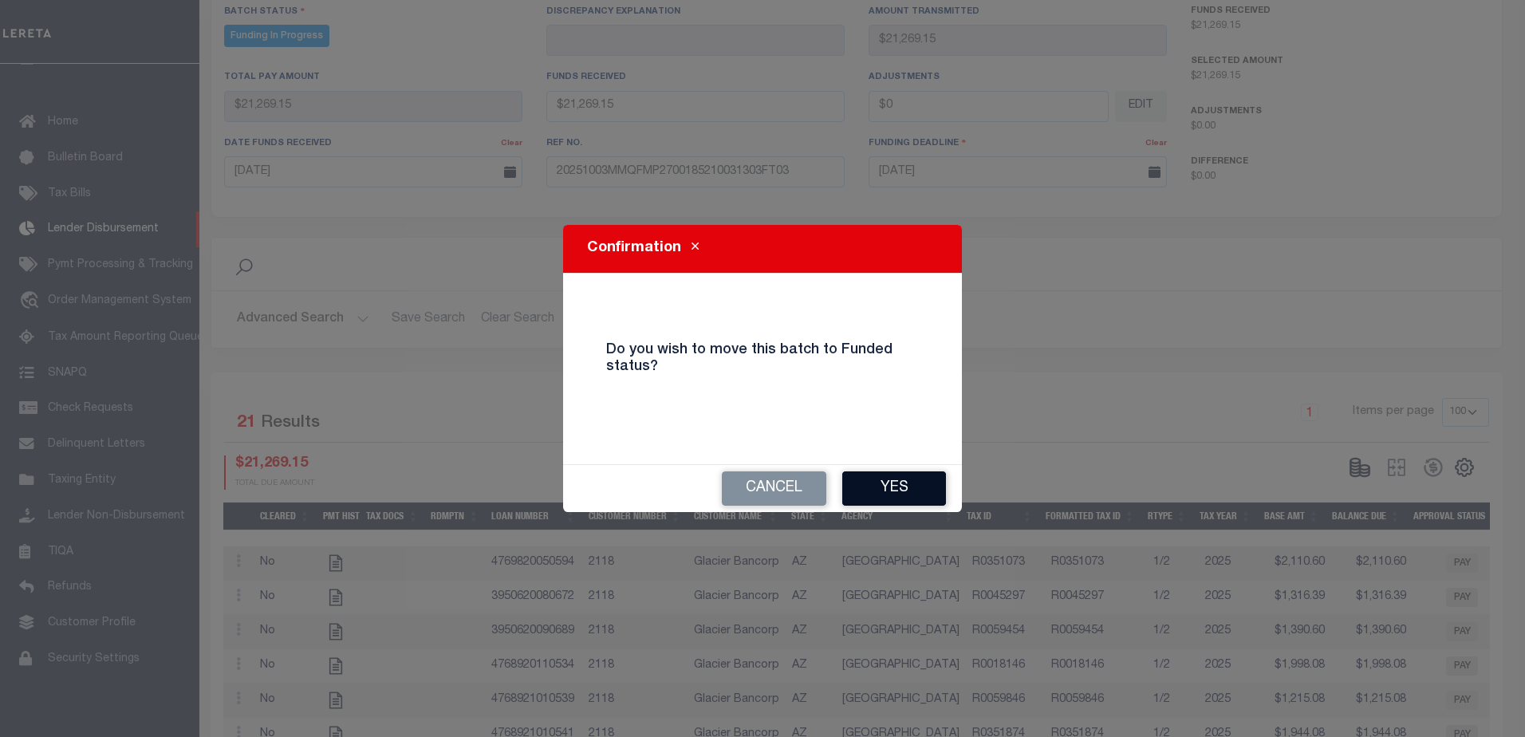
click at [890, 489] on button "Yes" at bounding box center [894, 488] width 104 height 34
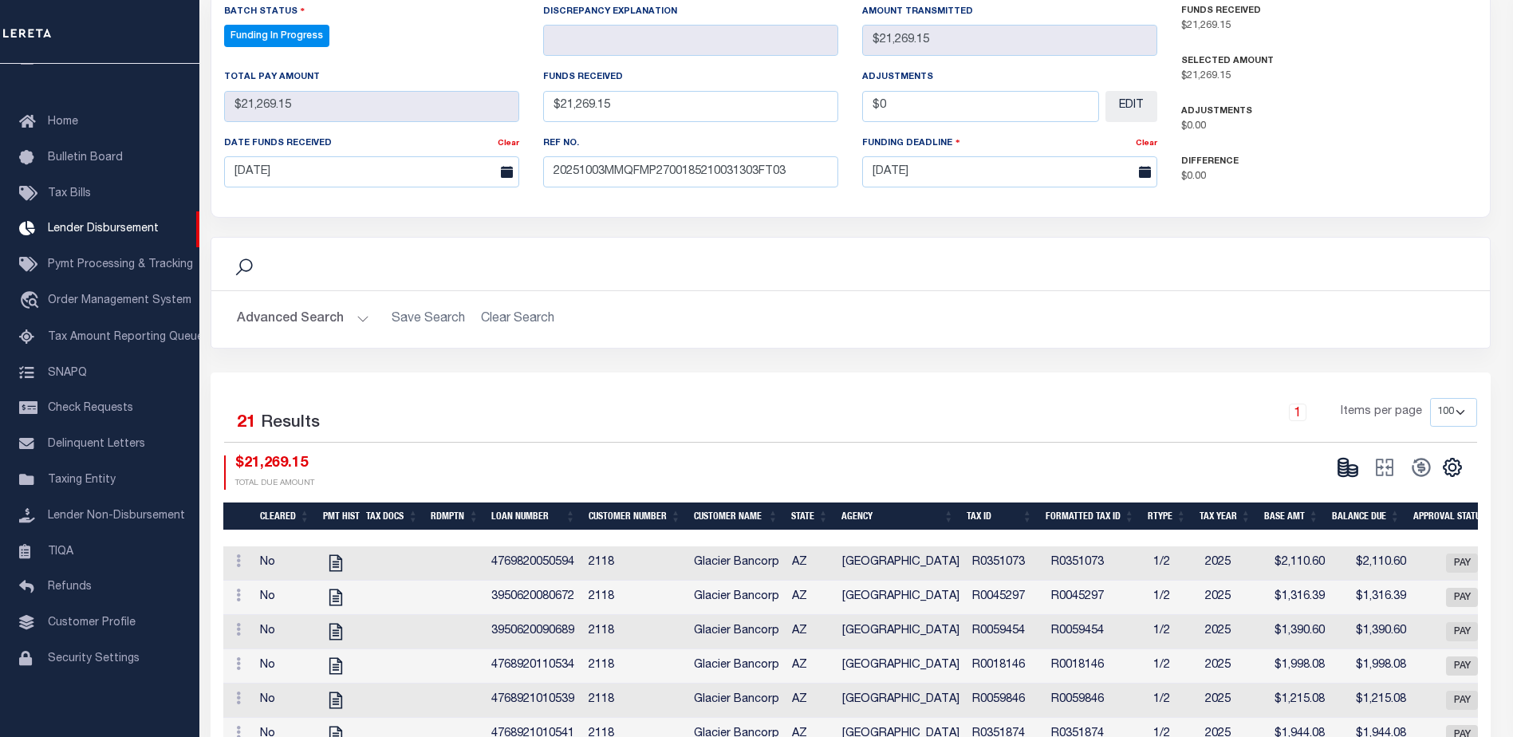
type input "$21,269.15"
type input "$0"
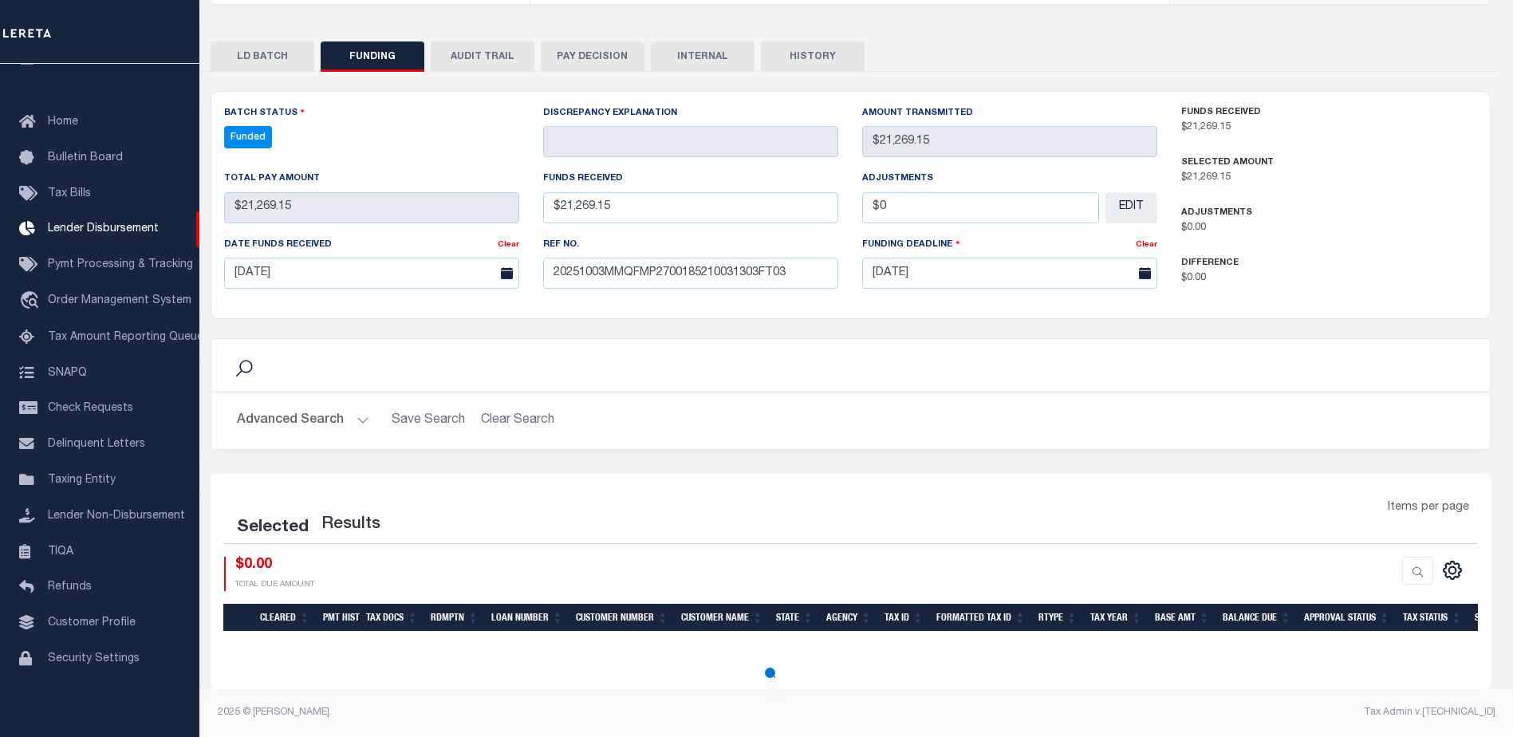
scroll to position [297, 0]
select select "100"
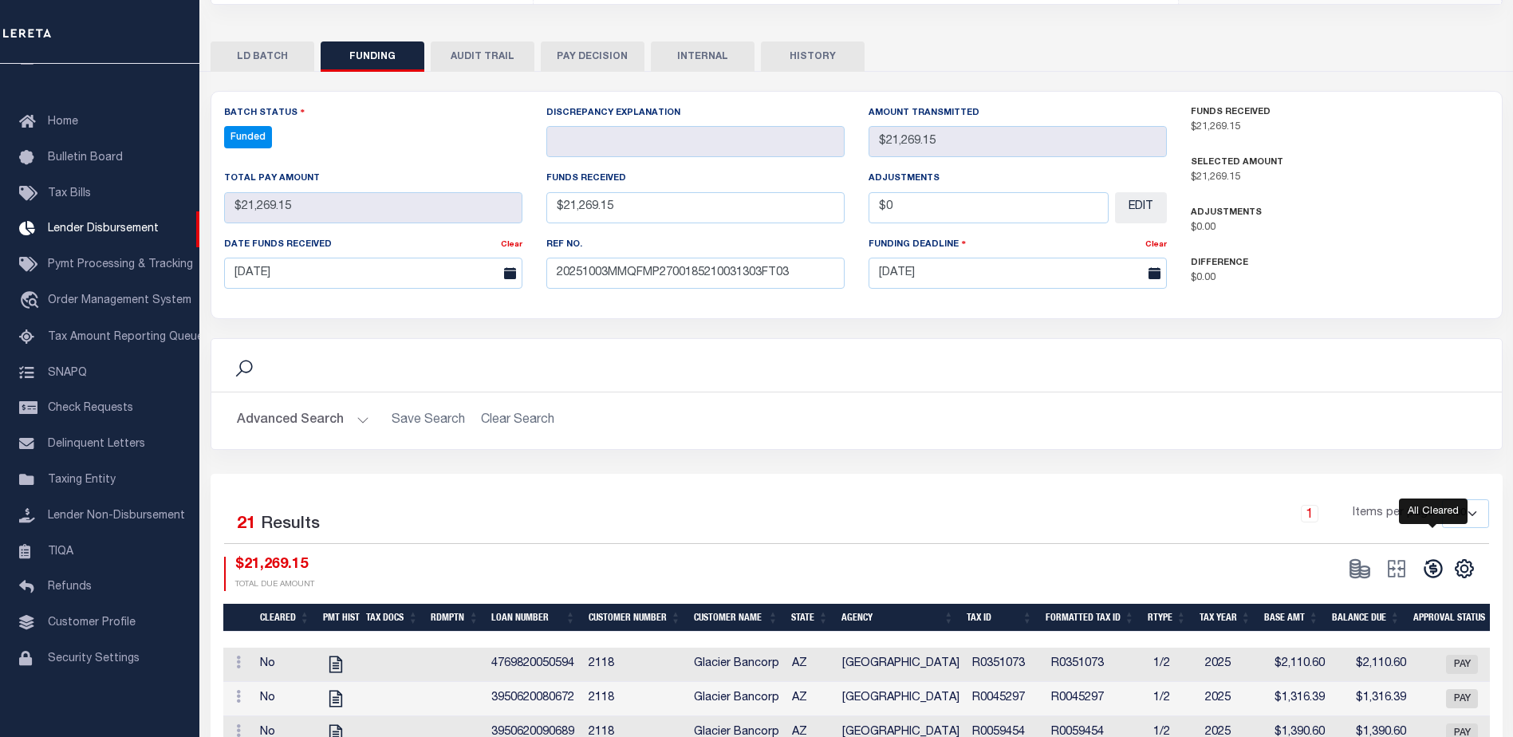
click at [1431, 564] on icon at bounding box center [1433, 568] width 22 height 22
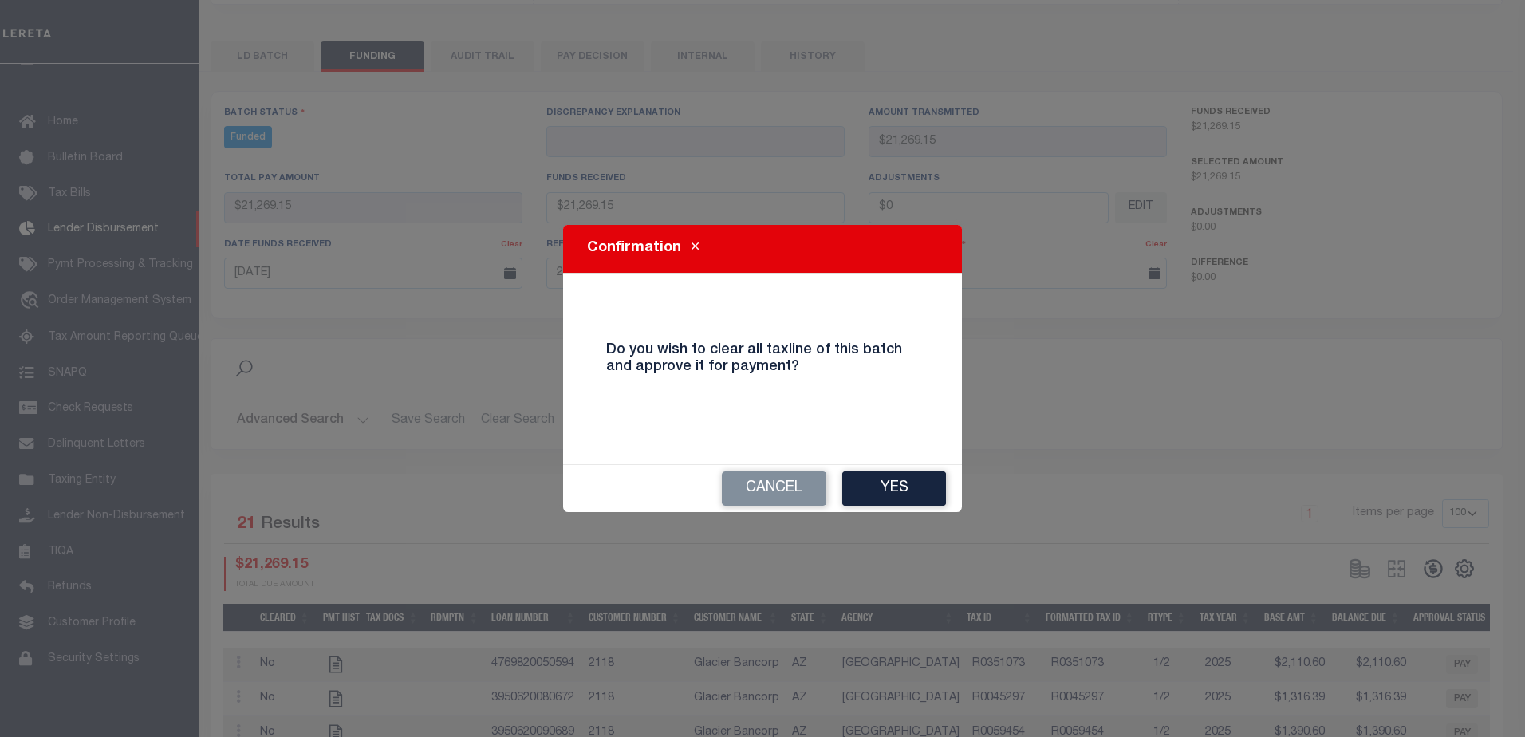
drag, startPoint x: 921, startPoint y: 485, endPoint x: 929, endPoint y: 476, distance: 11.9
click at [921, 486] on button "Yes" at bounding box center [894, 488] width 104 height 34
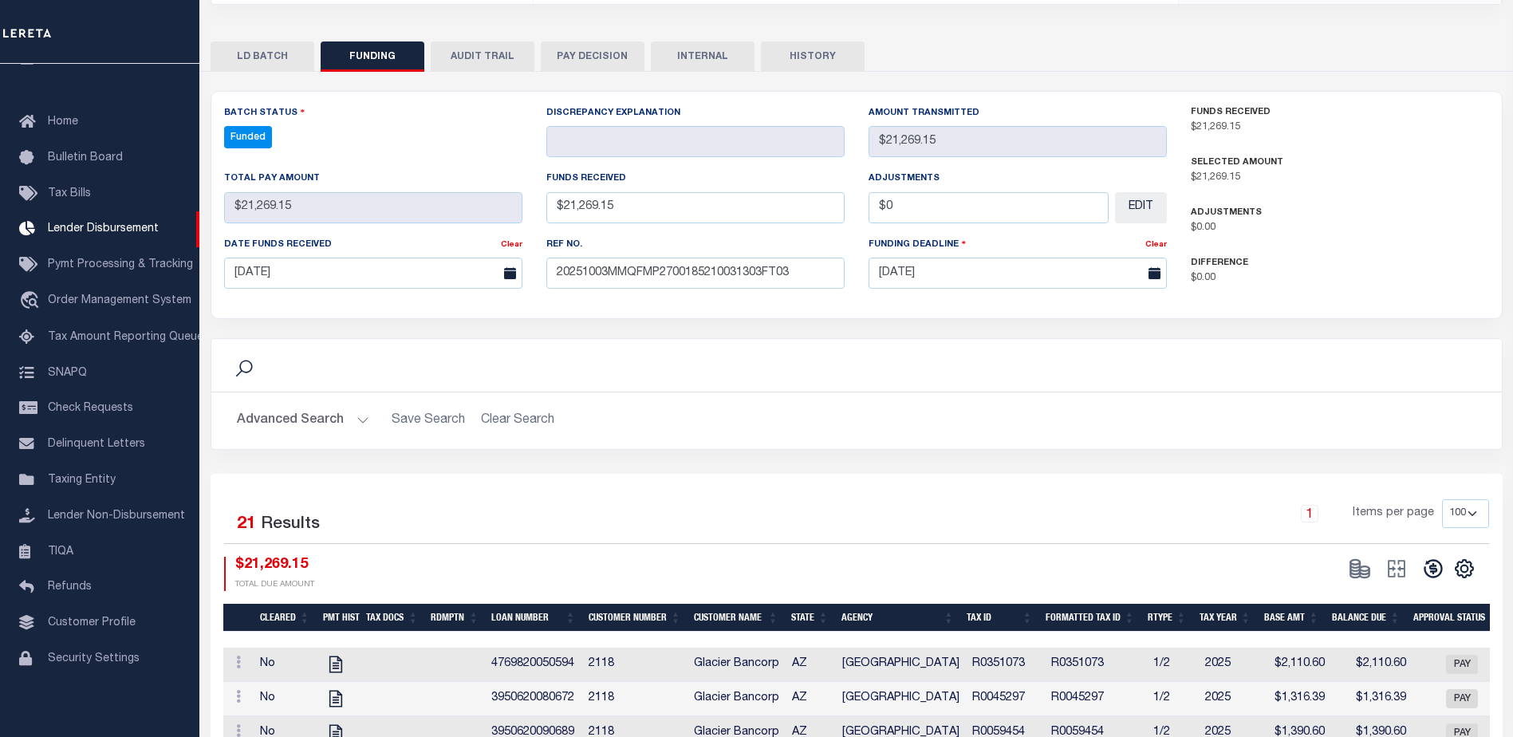
type input "$21,269.15"
type input "$0"
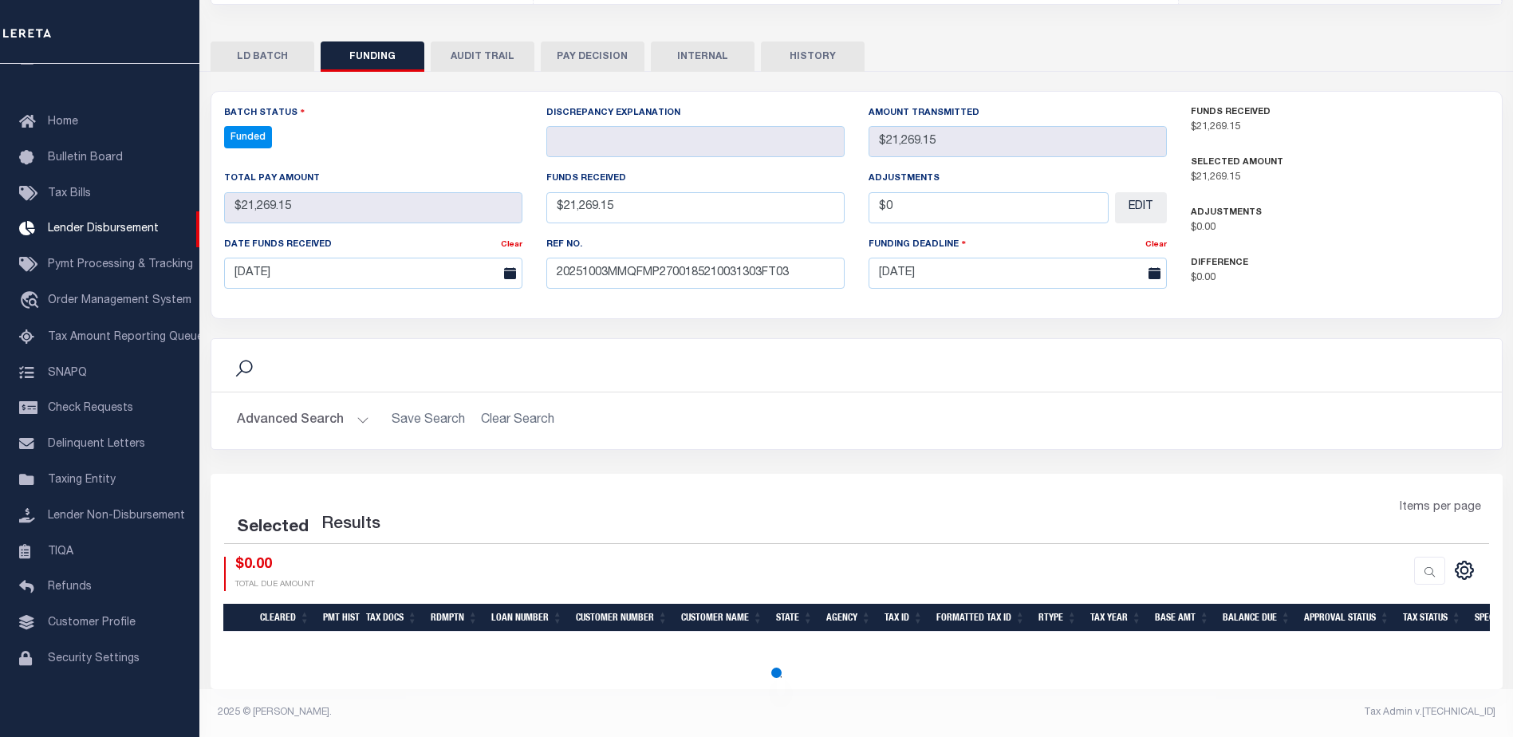
select select "100"
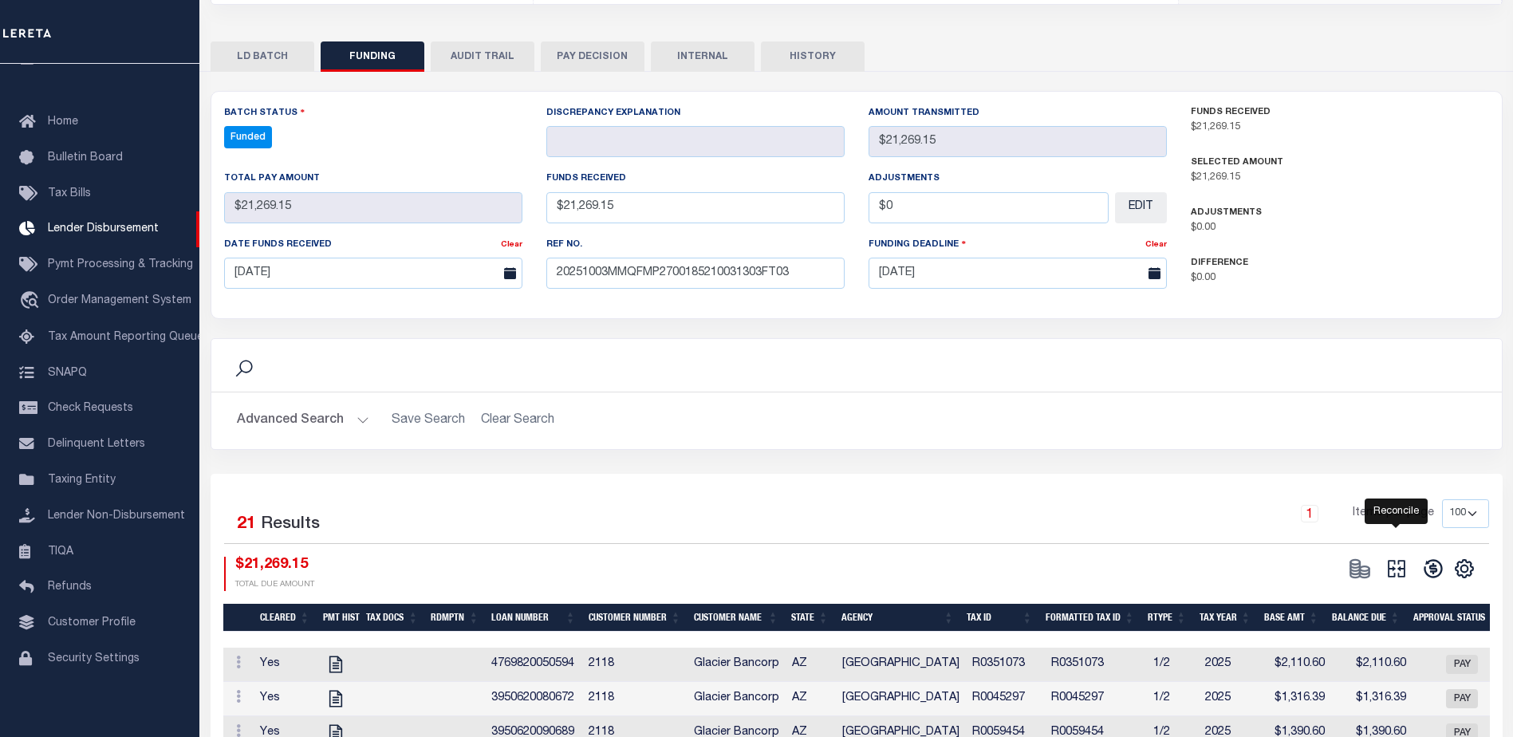
click at [1403, 577] on icon "" at bounding box center [1396, 568] width 22 height 22
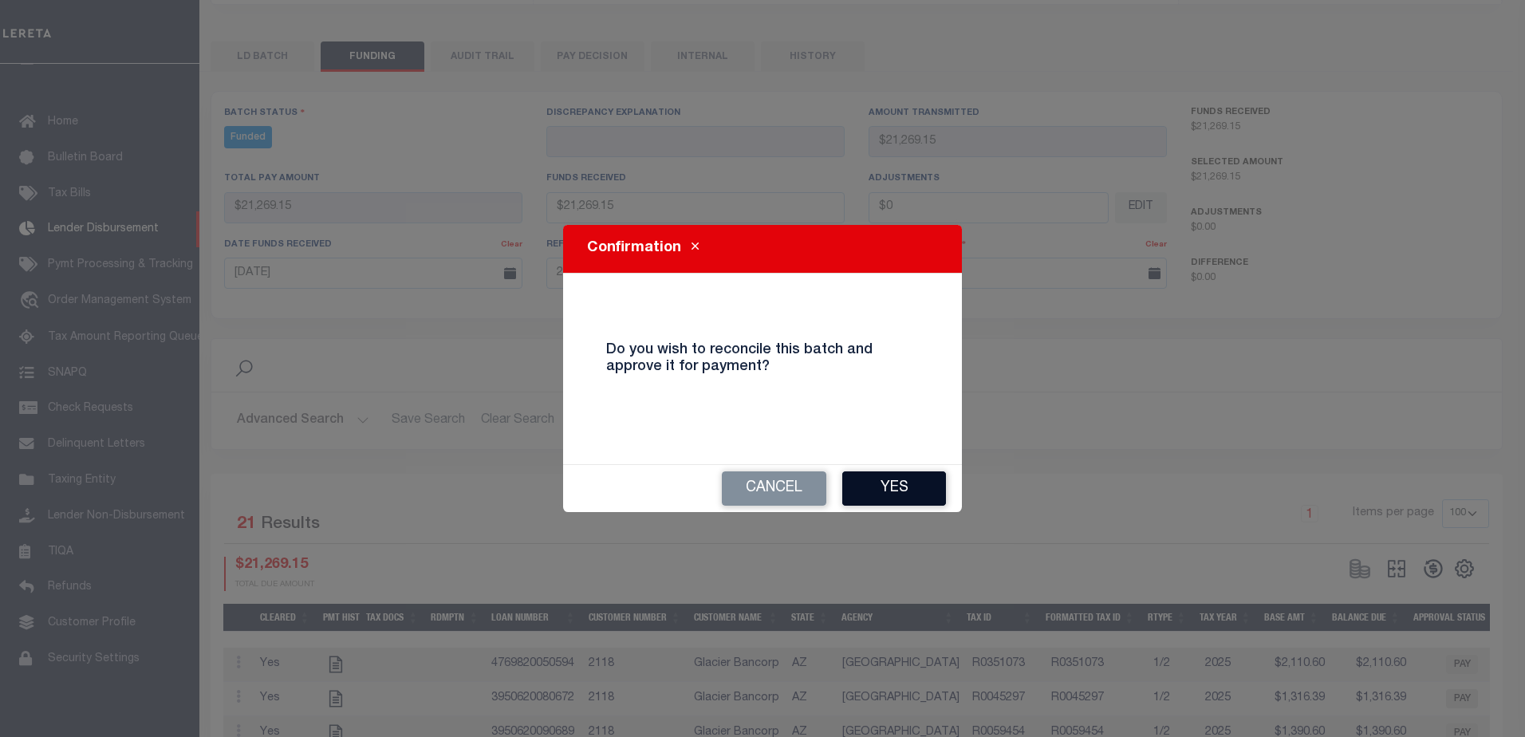
click at [911, 494] on button "Yes" at bounding box center [894, 488] width 104 height 34
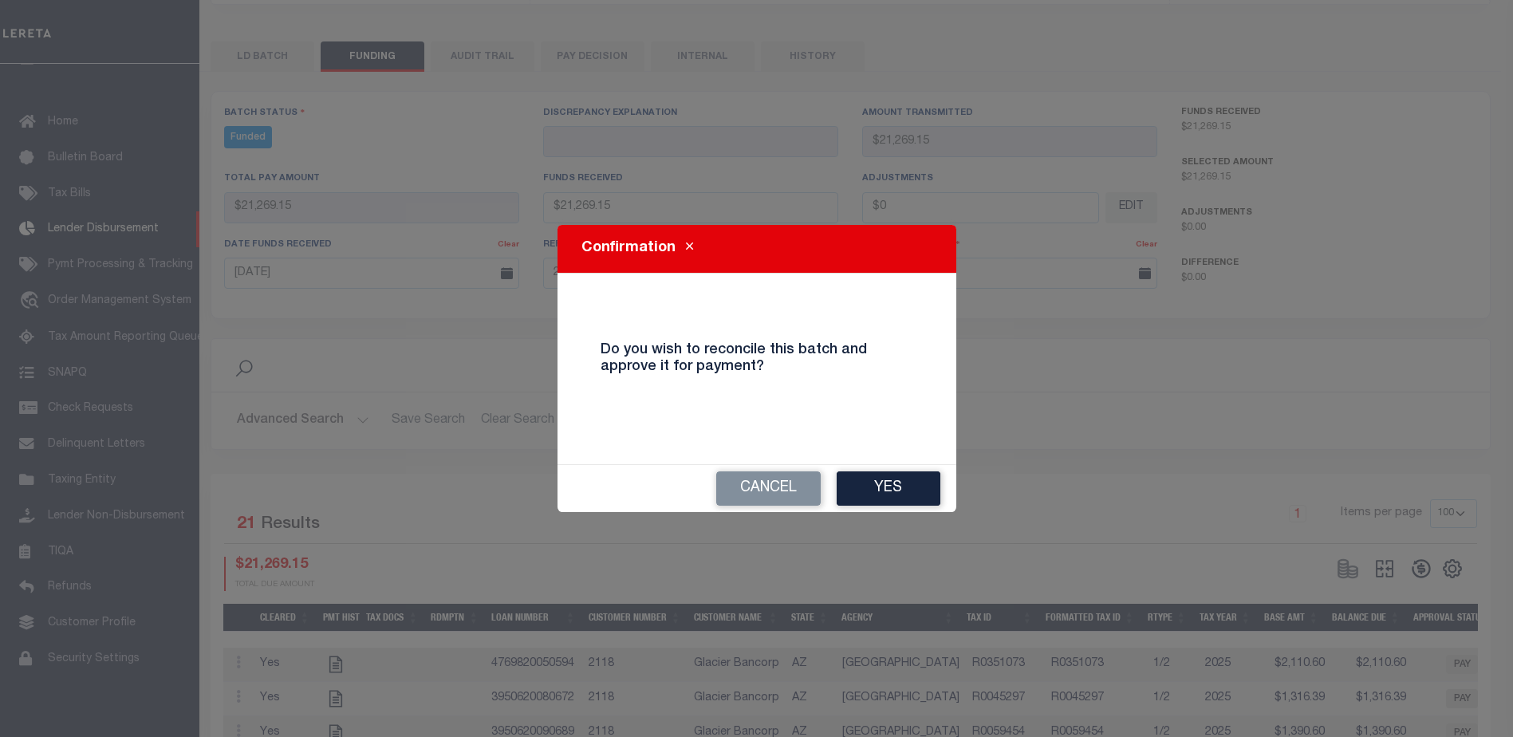
type input "$21,269.15"
type input "$0"
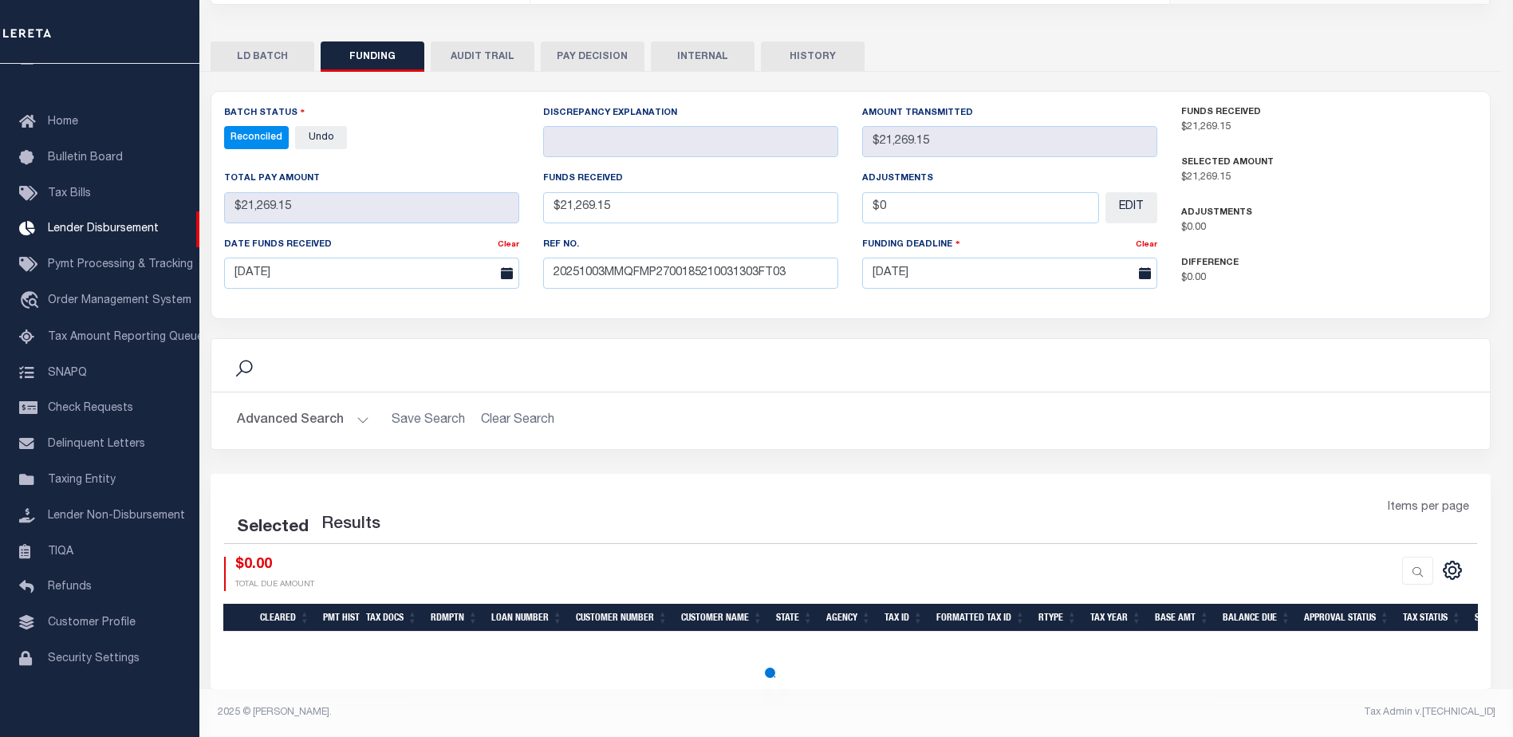
select select "100"
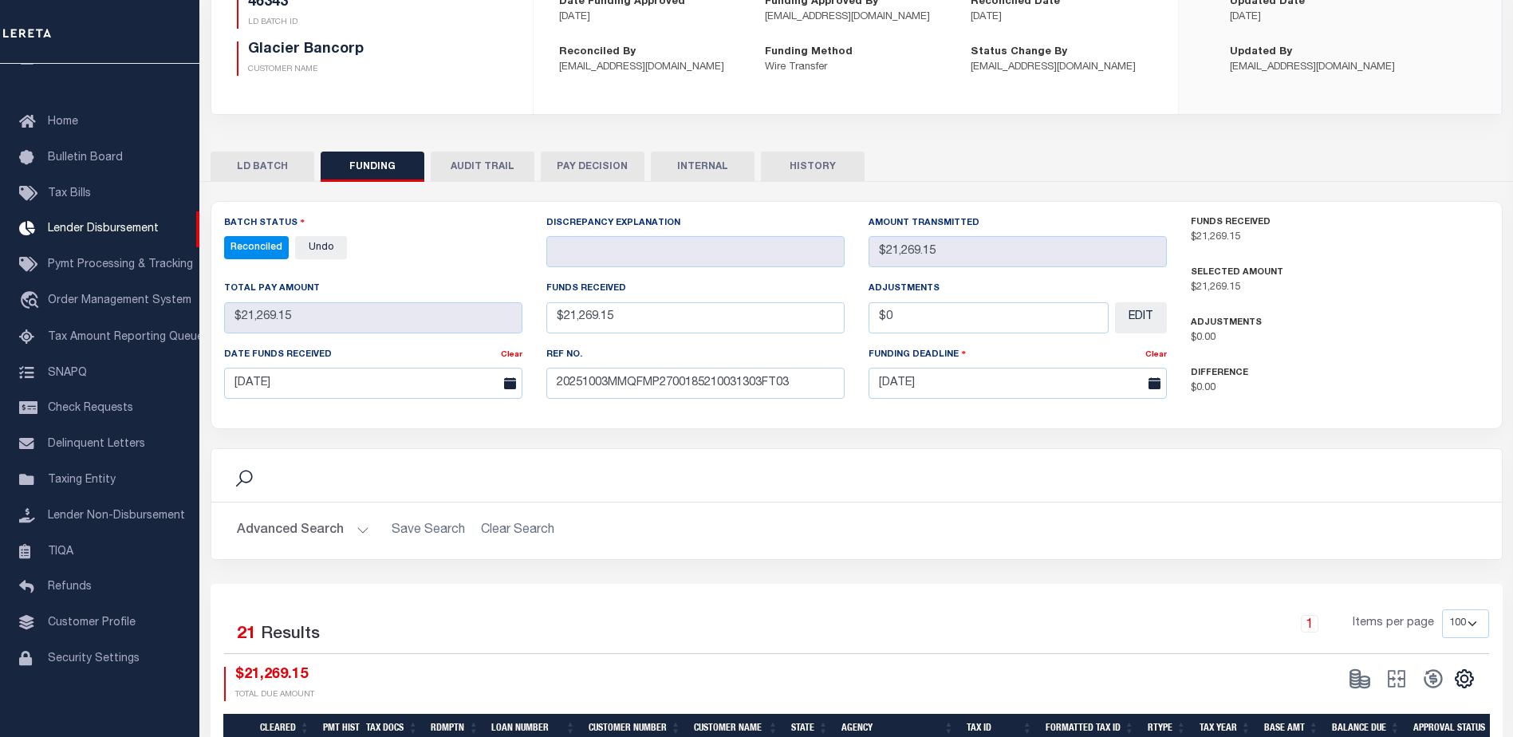
scroll to position [0, 0]
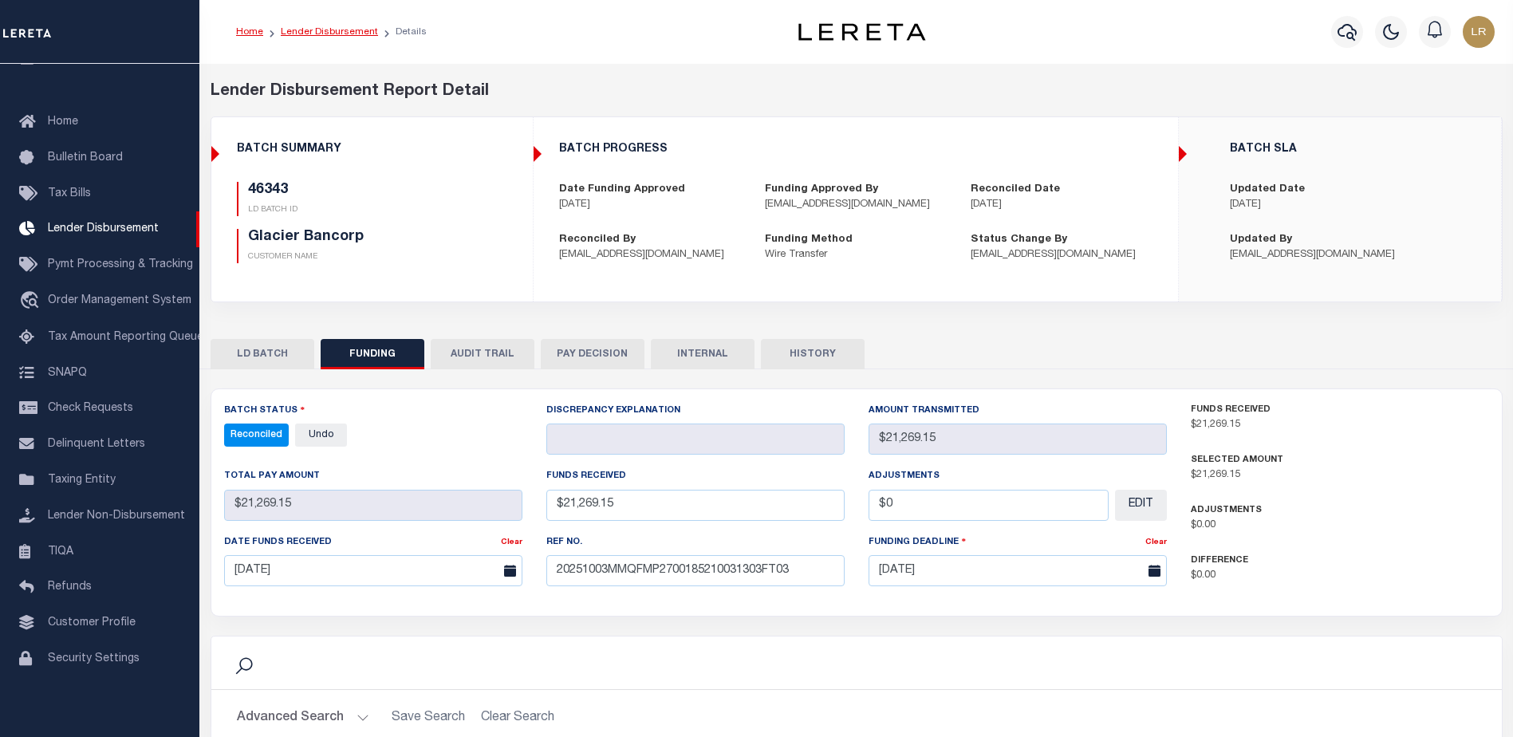
click at [339, 34] on link "Lender Disbursement" at bounding box center [329, 32] width 97 height 10
checkbox input "true"
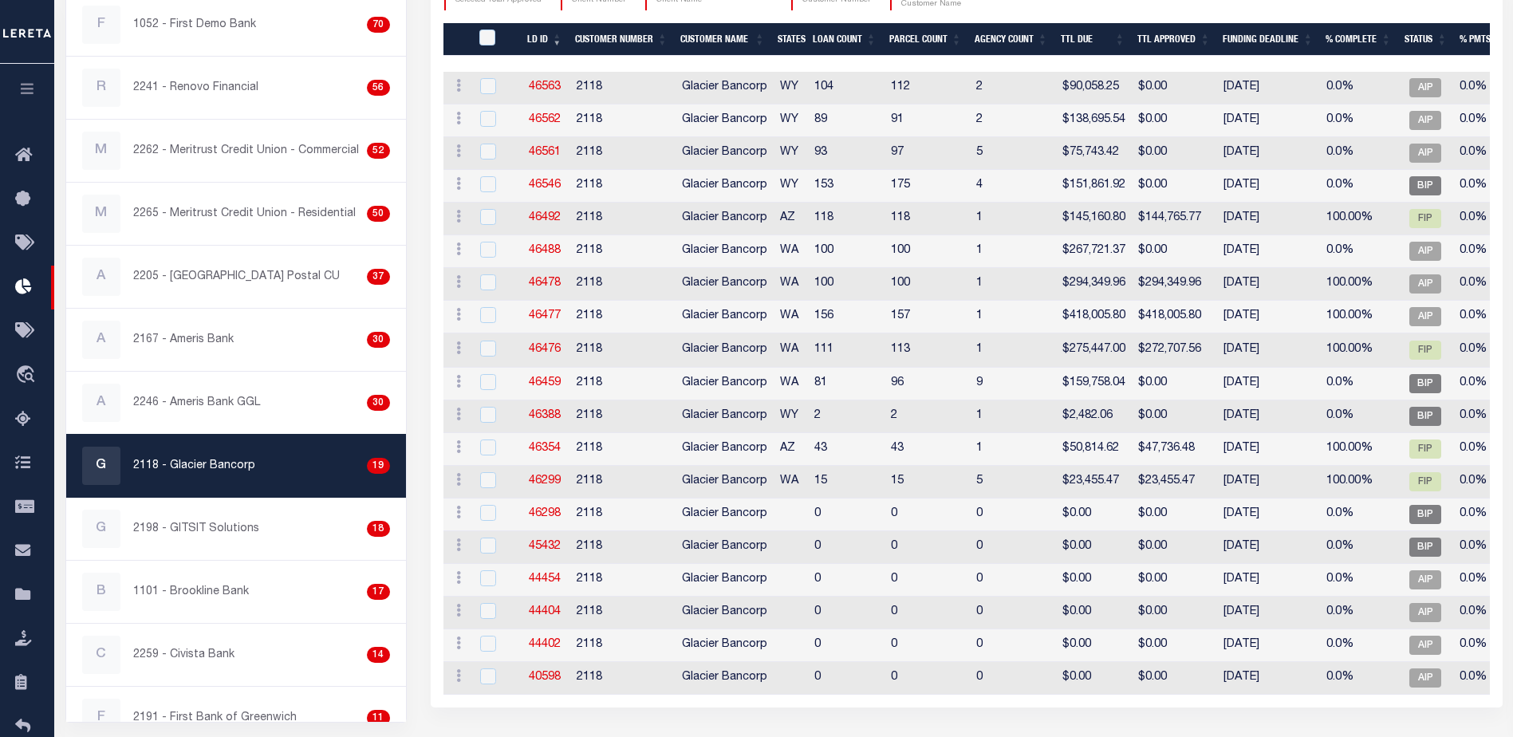
scroll to position [290, 0]
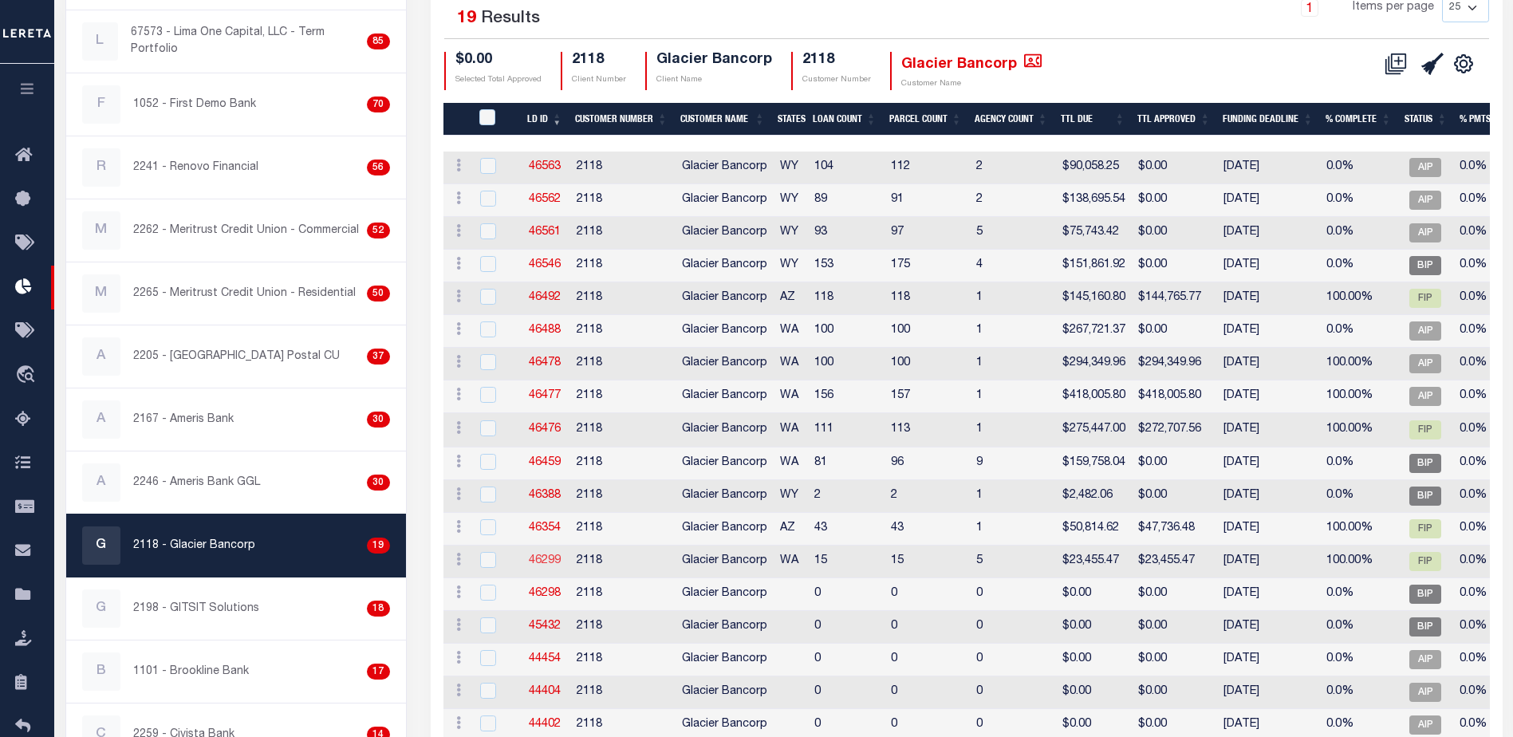
click at [545, 555] on link "46299" at bounding box center [545, 560] width 32 height 11
checkbox input "true"
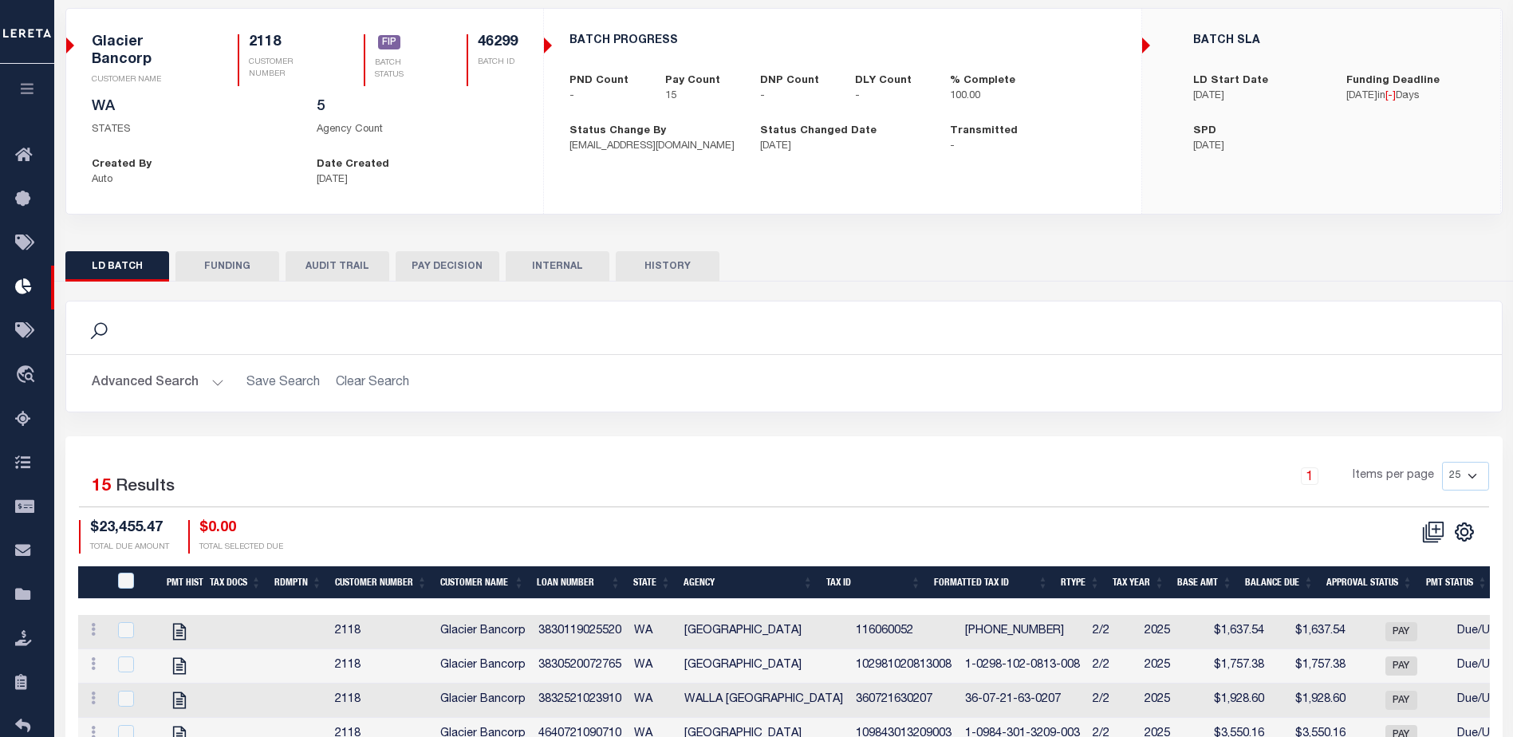
scroll to position [290, 0]
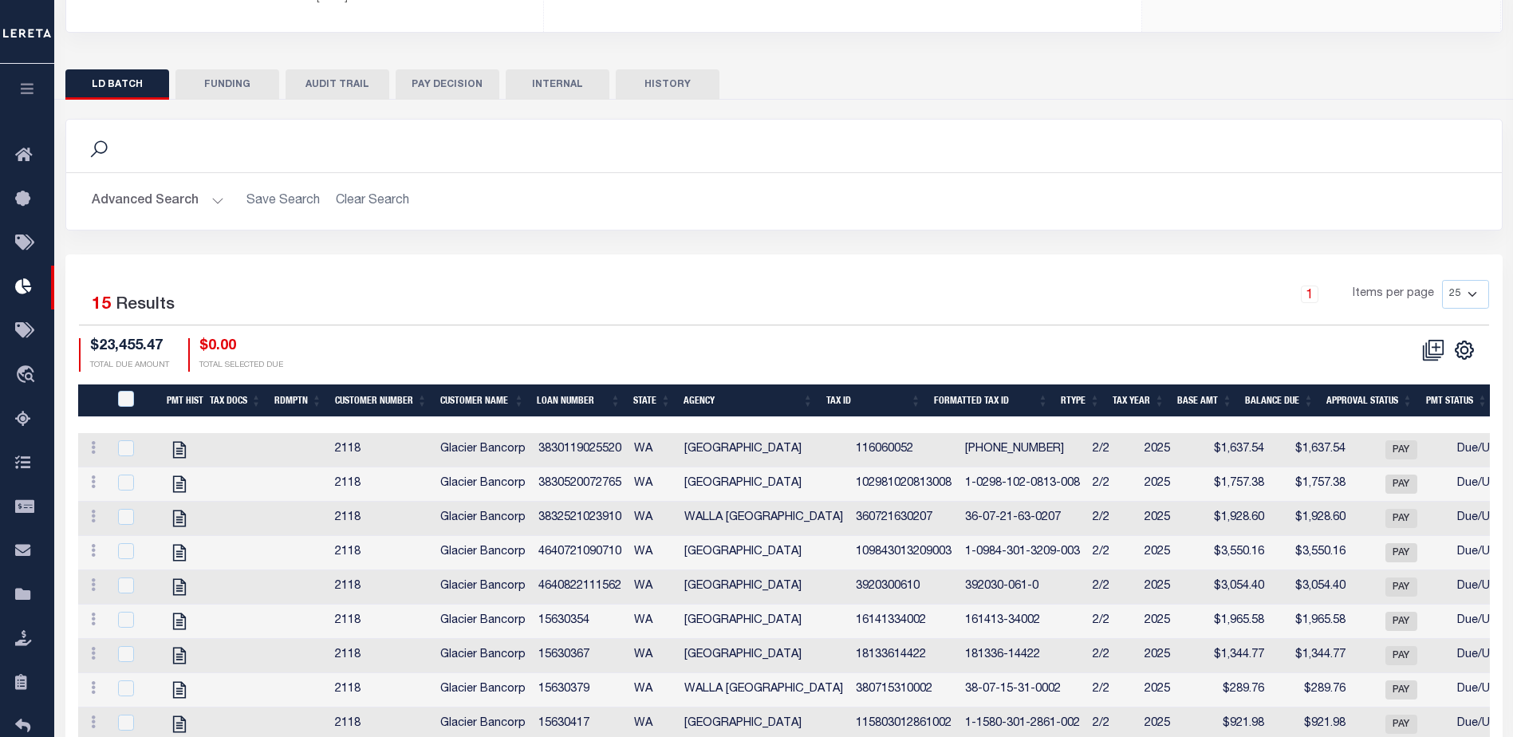
click at [201, 74] on button "FUNDING" at bounding box center [227, 84] width 104 height 30
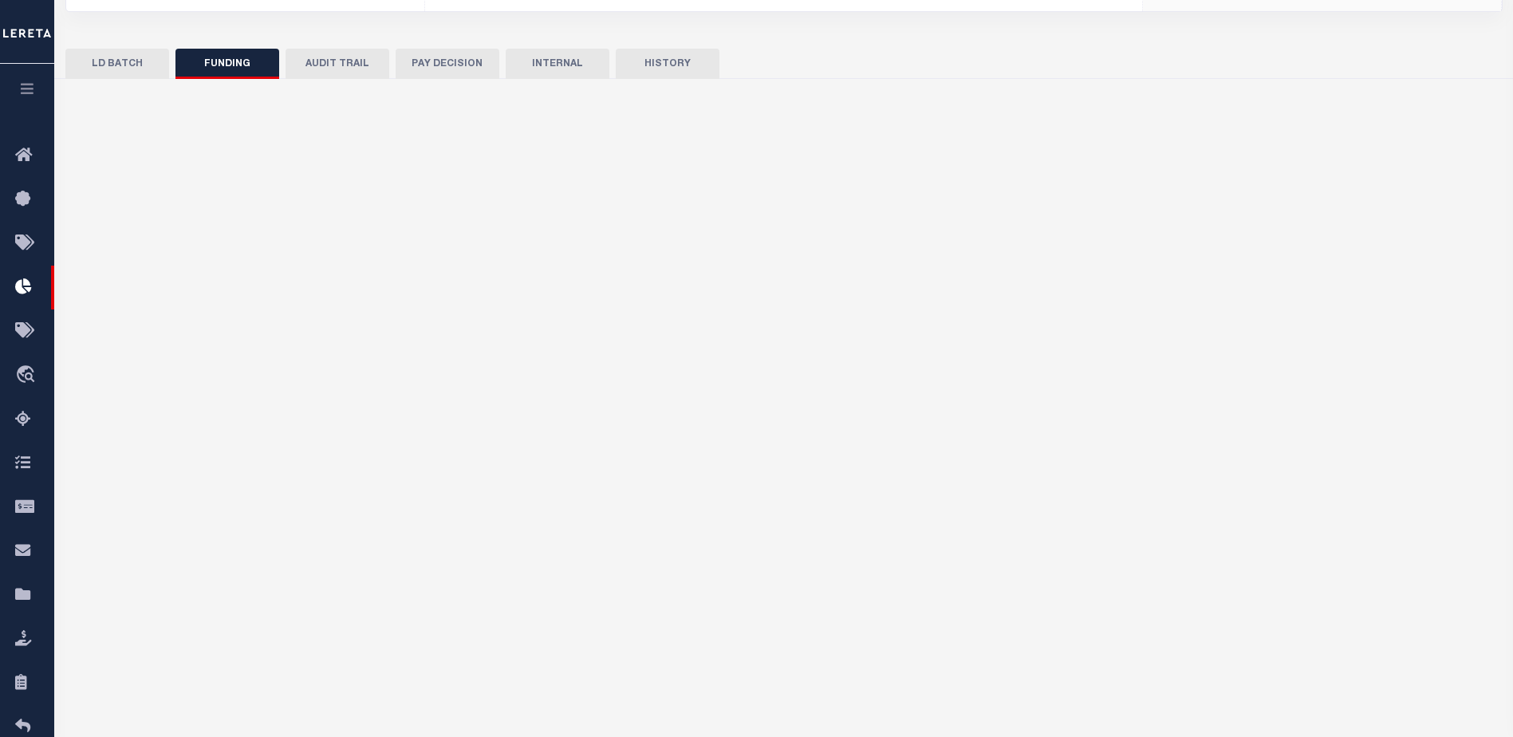
type input "$23,455.47"
type input "$0"
type input "[DATE]"
select select "100"
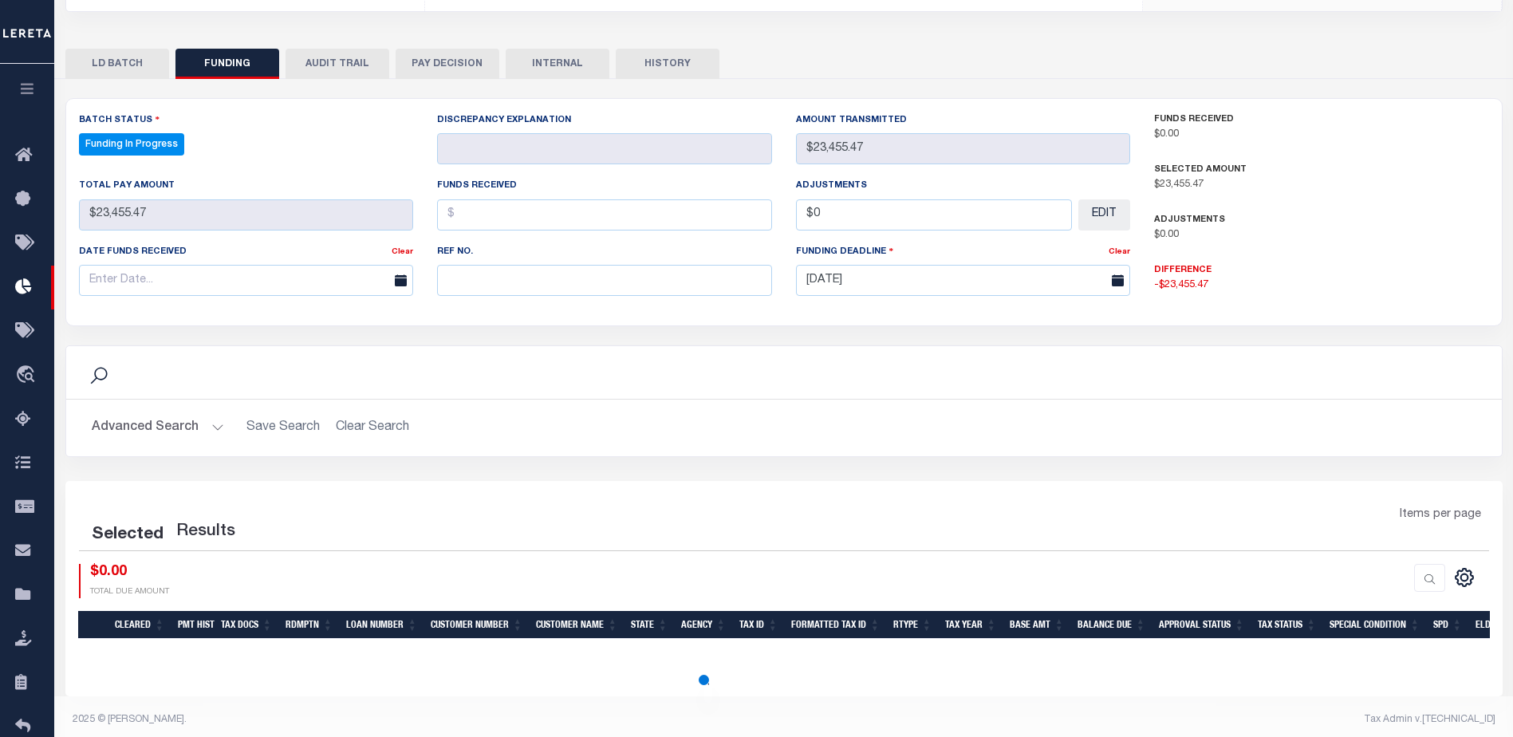
select select "100"
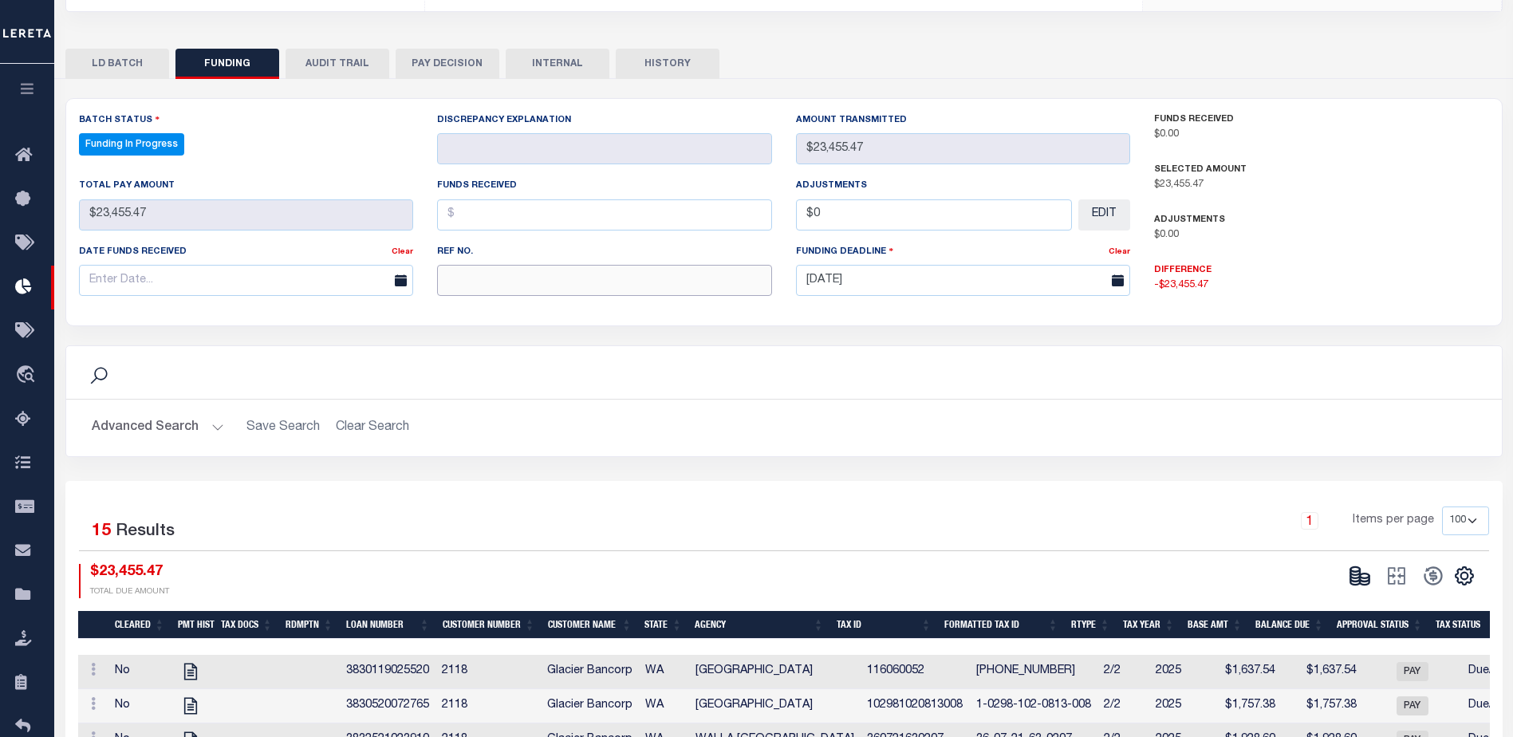
paste input "20251003MMQFMP2700185110031303FT03"
type input "20251003MMQFMP2700185110031303FT03"
click at [535, 226] on input "text" at bounding box center [604, 214] width 335 height 31
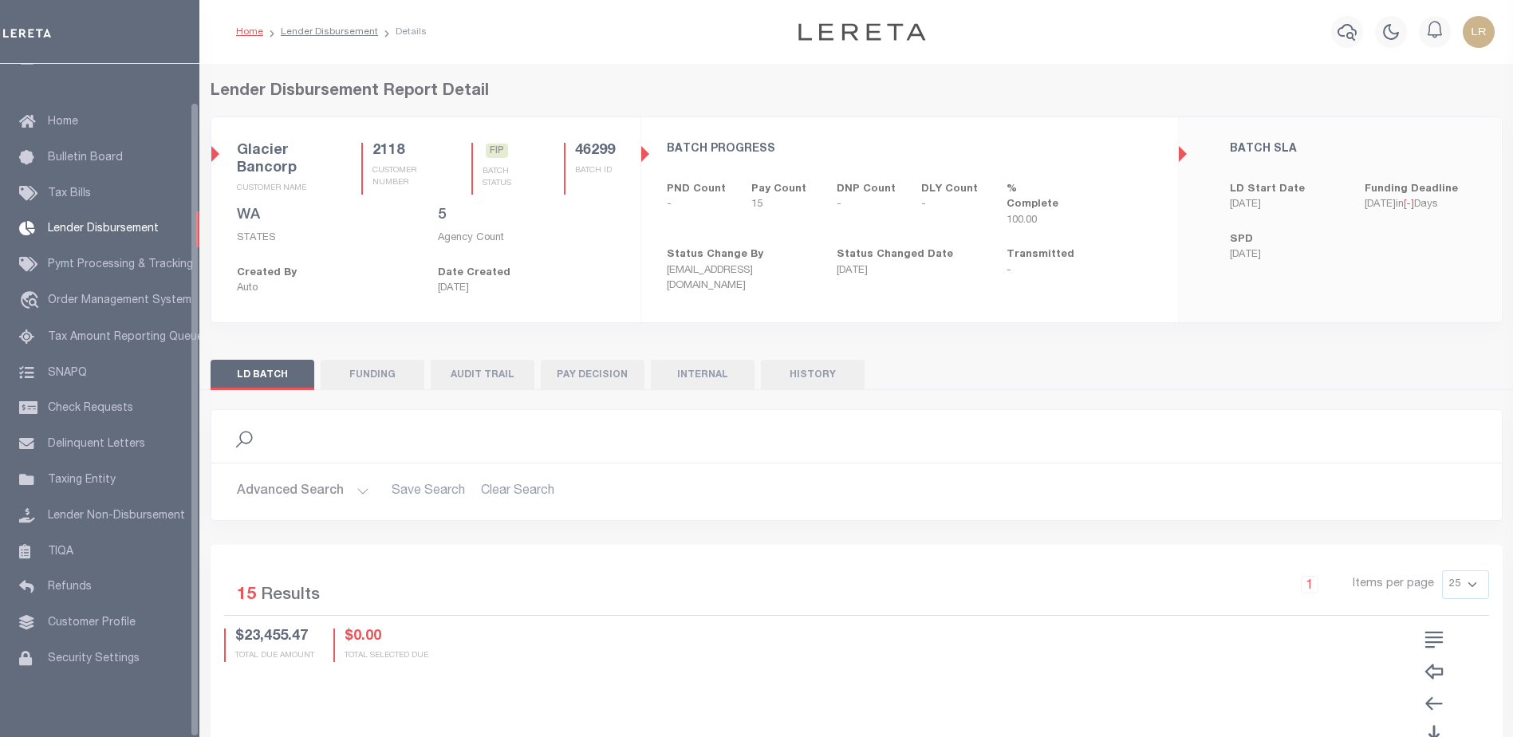
scroll to position [40, 0]
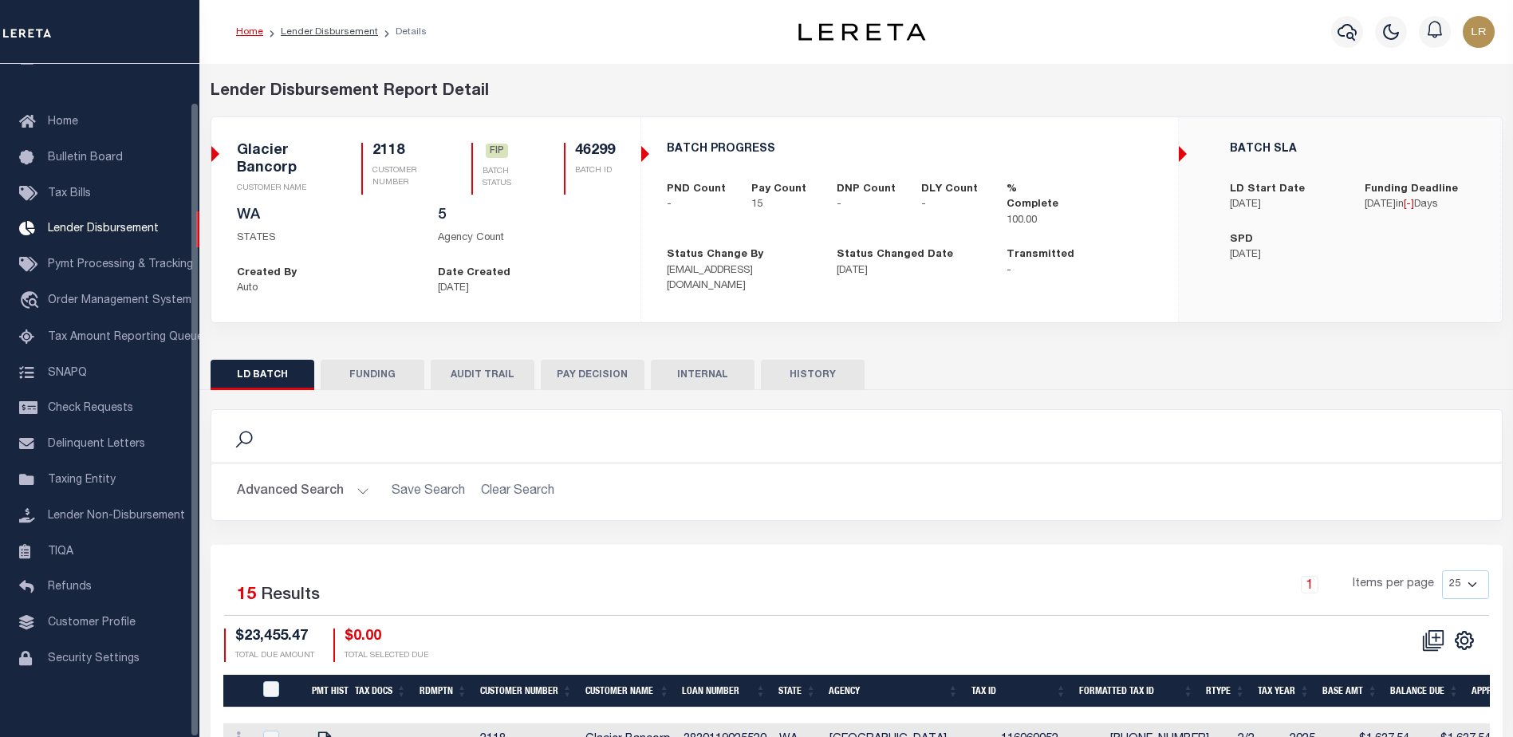
click at [399, 375] on button "FUNDING" at bounding box center [373, 375] width 104 height 30
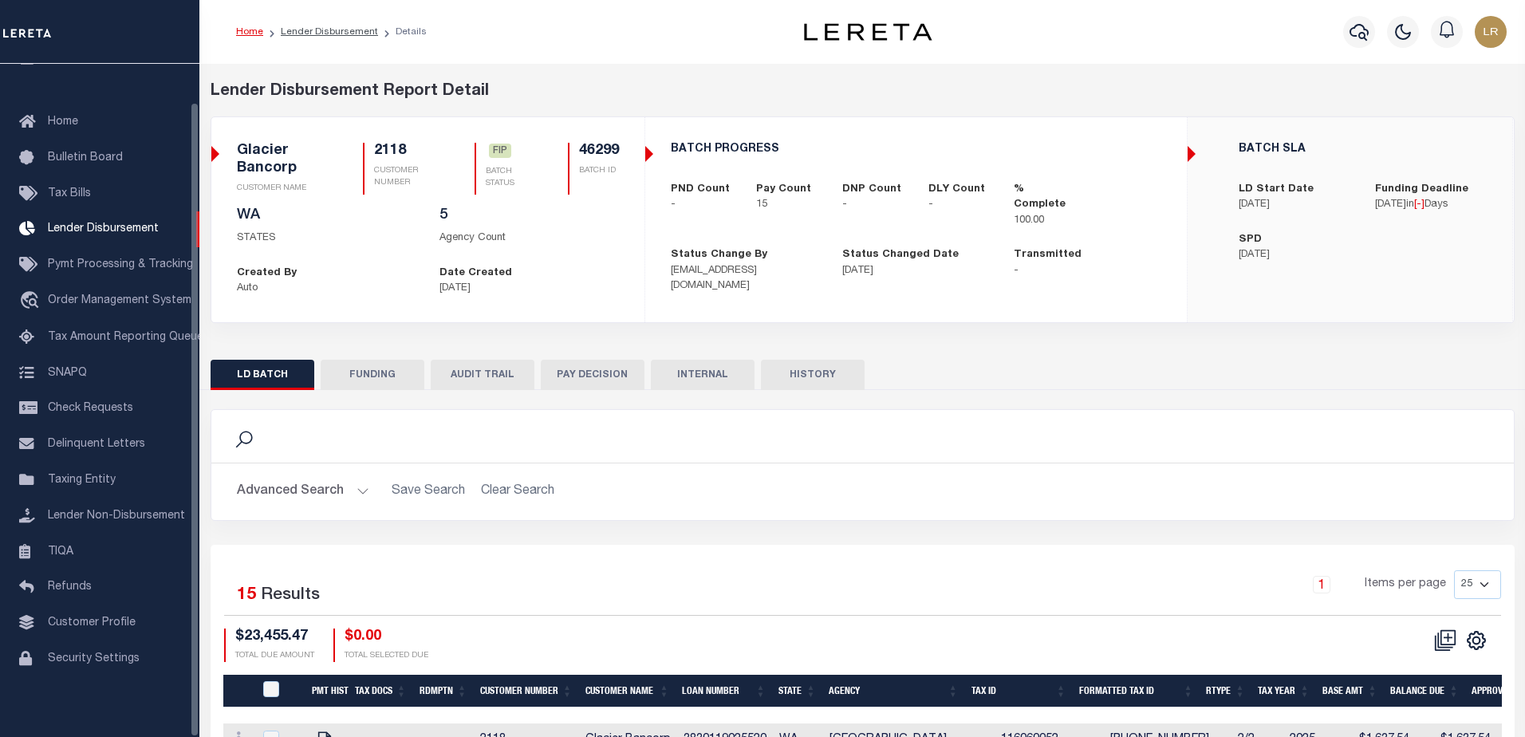
type input "$23,455.47"
type input "$0"
type input "[DATE]"
select select "100"
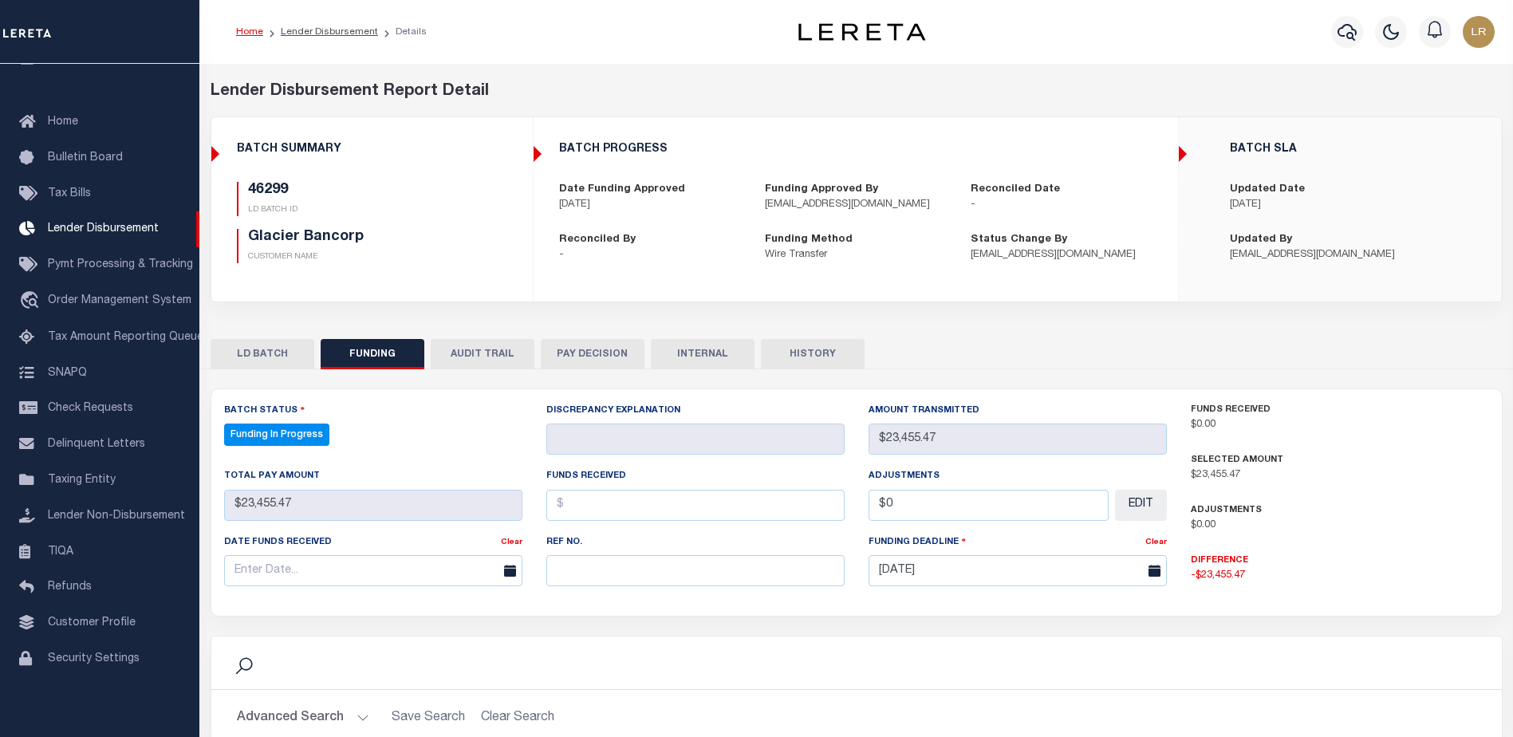
select select "100"
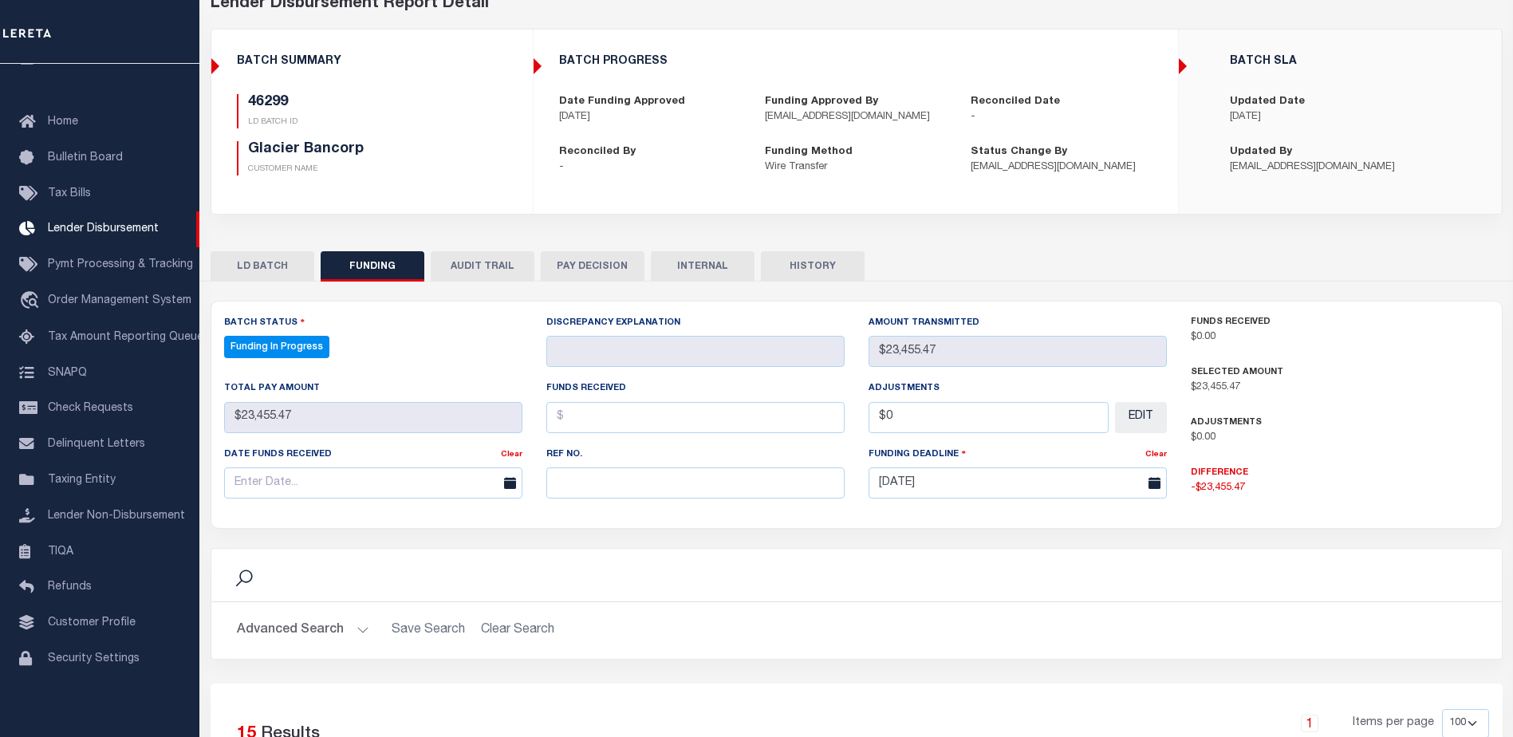
scroll to position [159, 0]
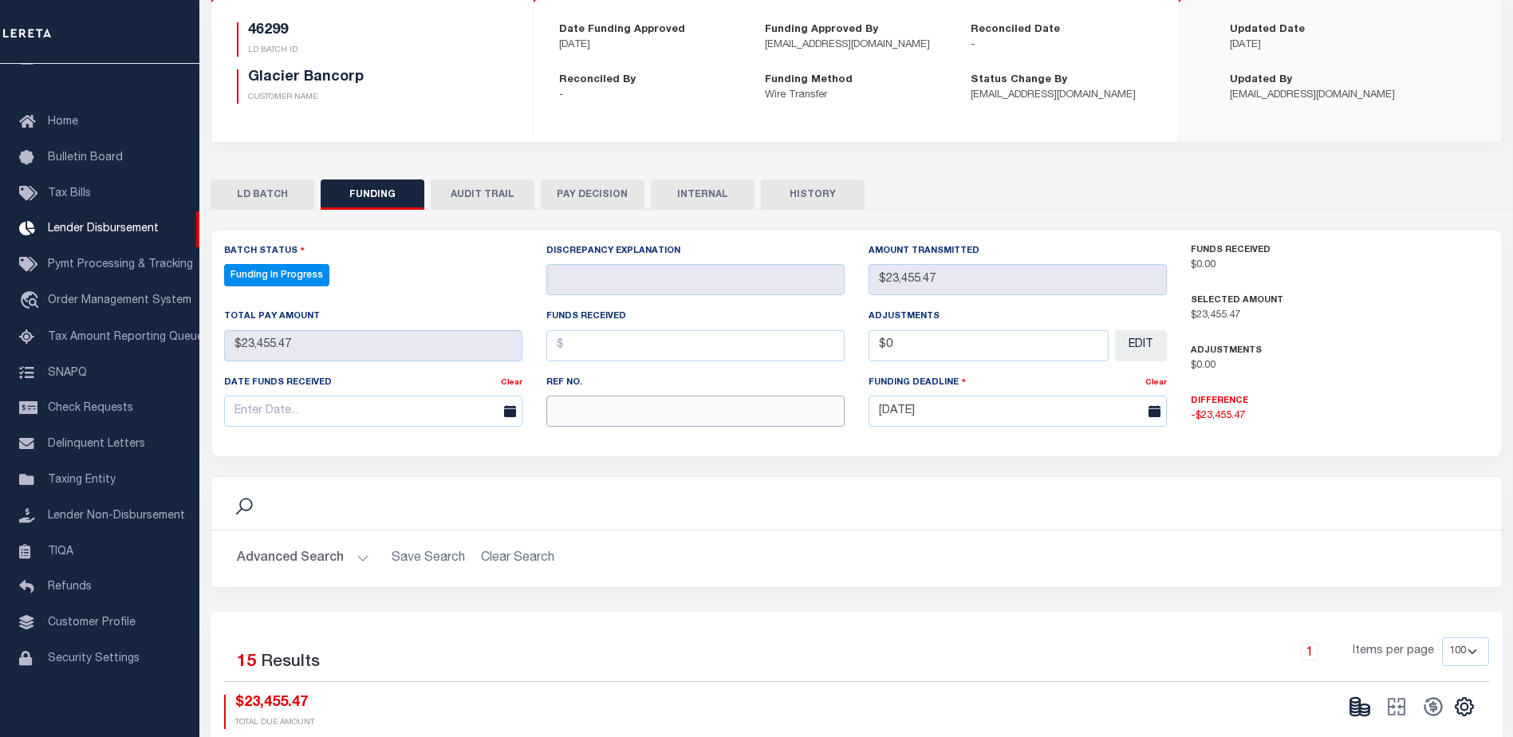
click at [577, 418] on input "text" at bounding box center [695, 411] width 298 height 31
paste input "20251003MMQFMP2700185110031303FT03"
type input "20251003MMQFMP2700185110031303FT03"
click at [574, 352] on input "text" at bounding box center [695, 345] width 298 height 31
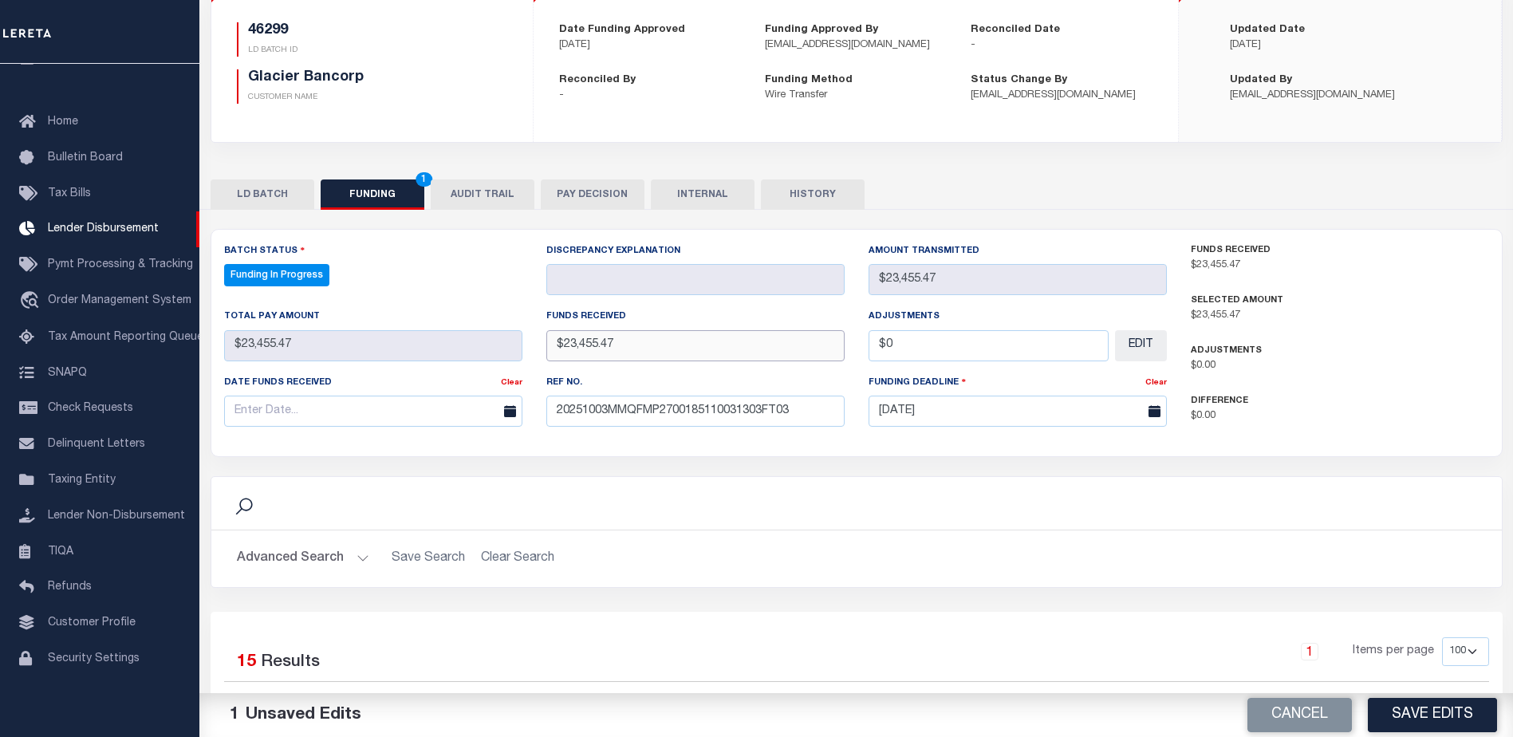
type input "$23,455.47"
click at [417, 426] on body "Home Lender Disbursement Details Profile" at bounding box center [756, 601] width 1513 height 1520
click at [421, 511] on span "3" at bounding box center [416, 501] width 31 height 31
type input "[DATE]"
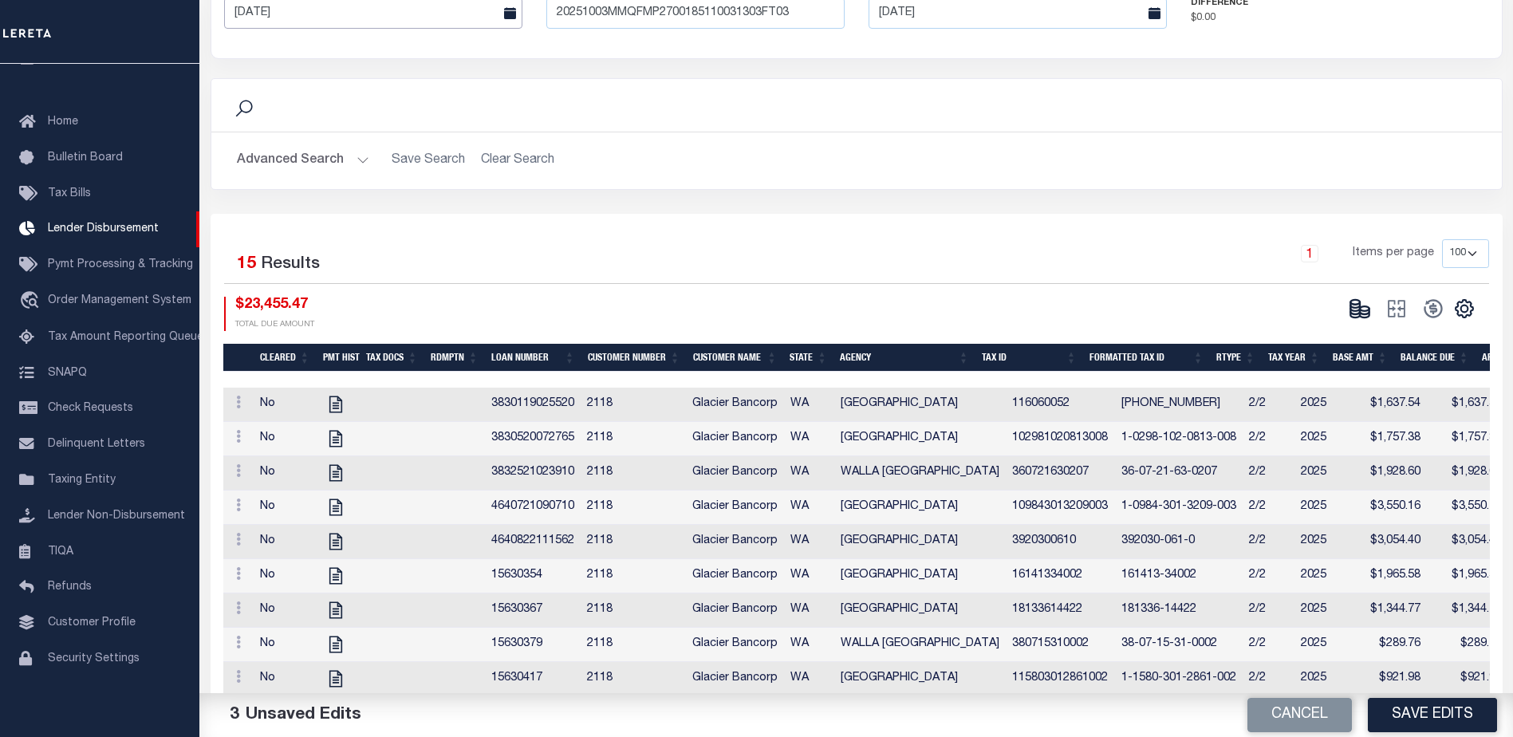
scroll to position [558, 0]
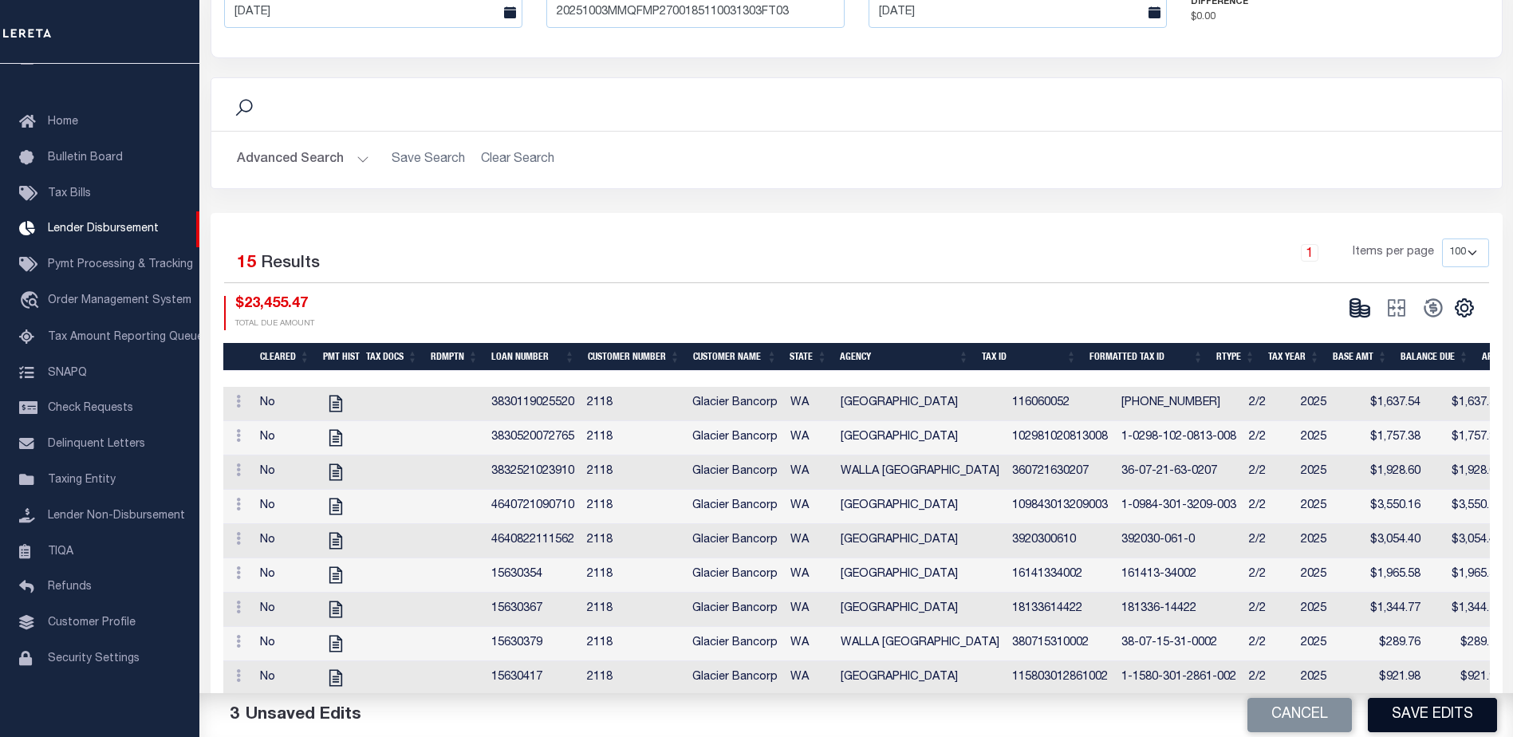
click at [1419, 722] on button "Save Edits" at bounding box center [1432, 715] width 129 height 34
type input "$23,455.47"
type input "$0"
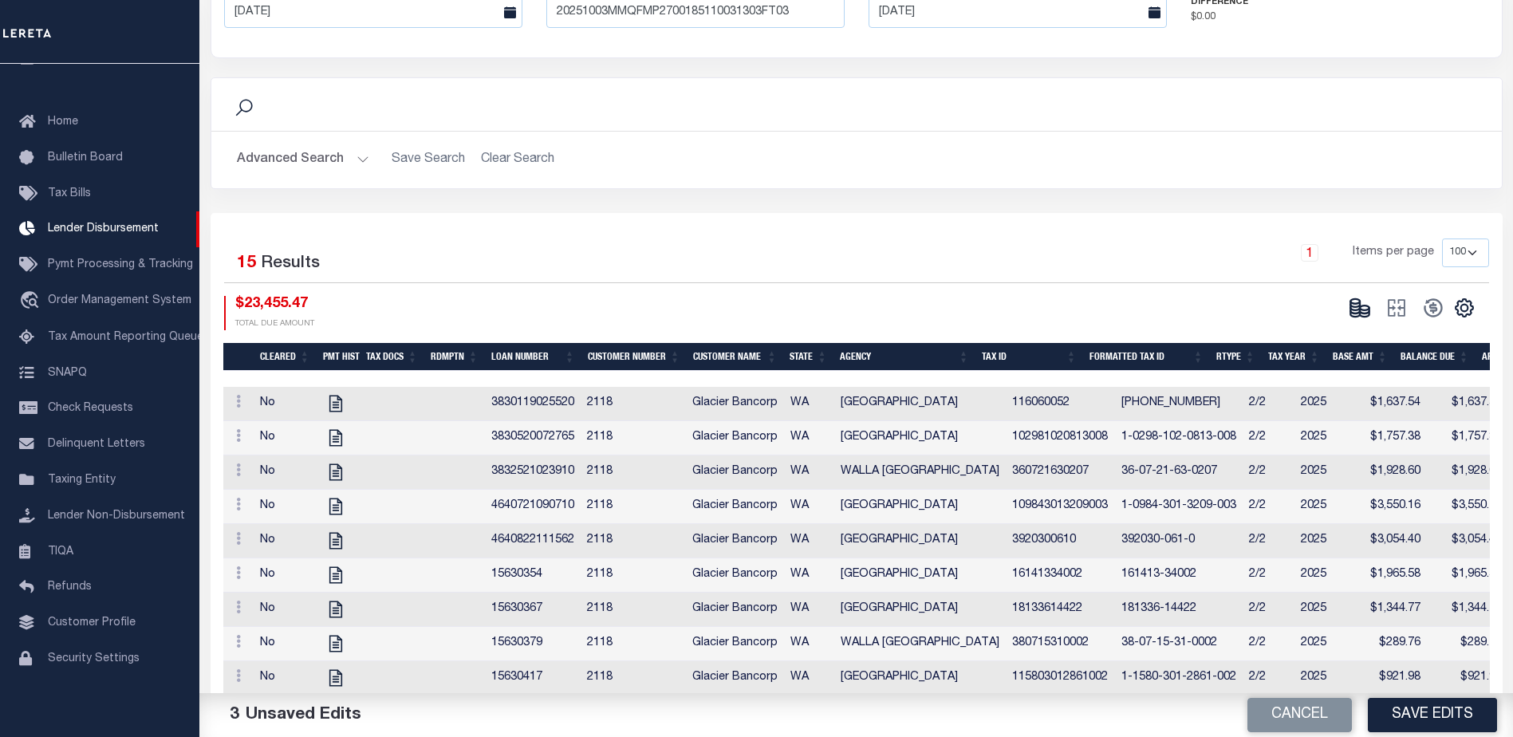
select select "100"
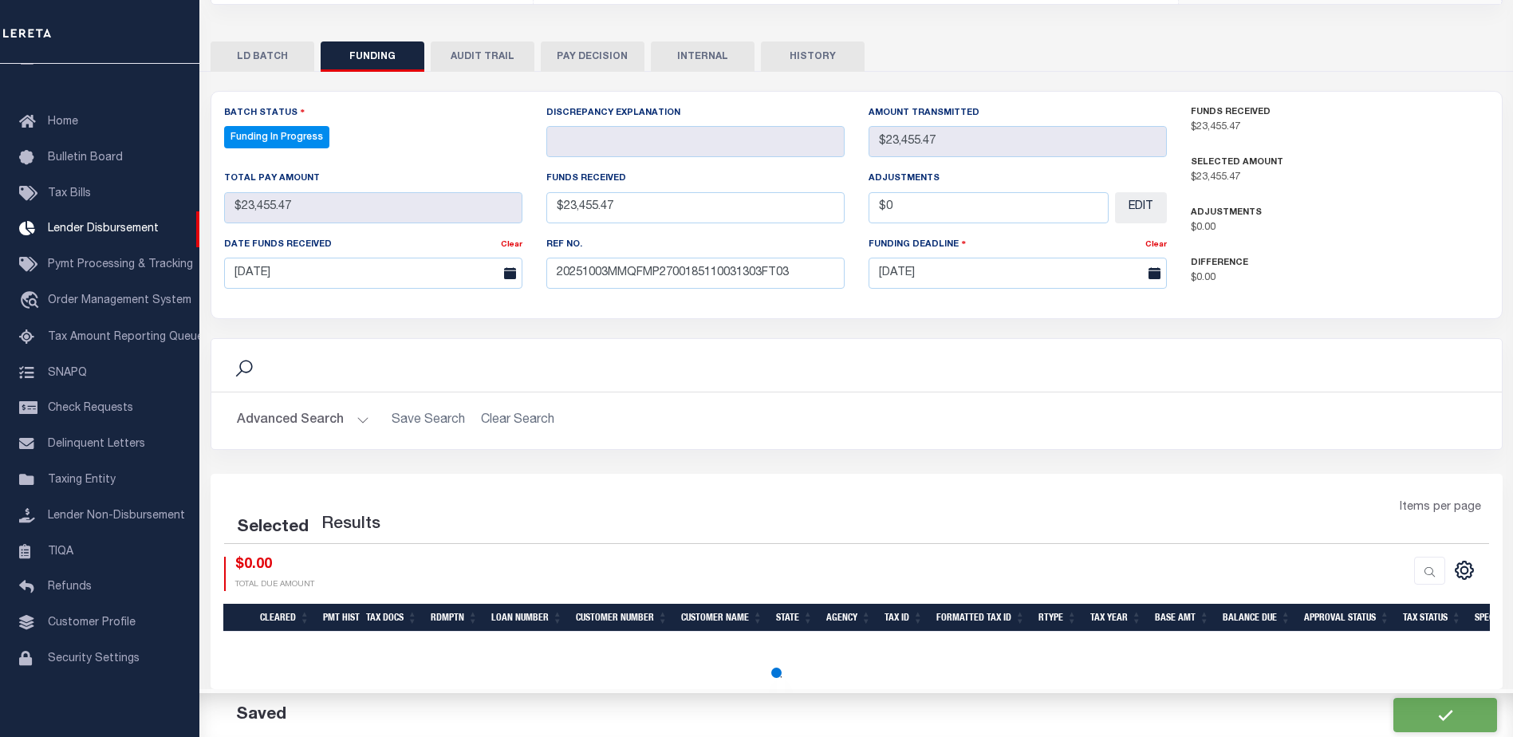
select select "100"
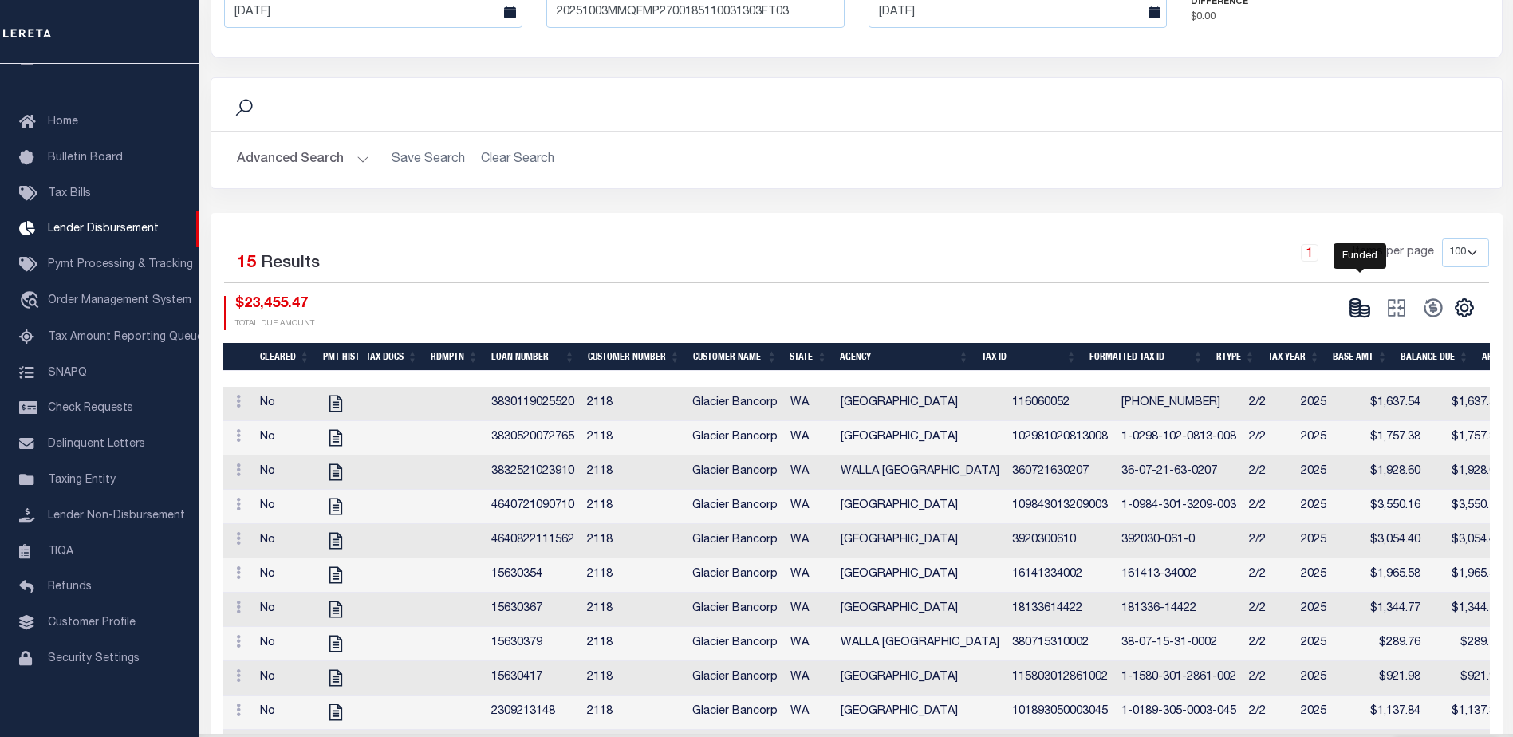
click at [1360, 313] on icon at bounding box center [1365, 311] width 10 height 6
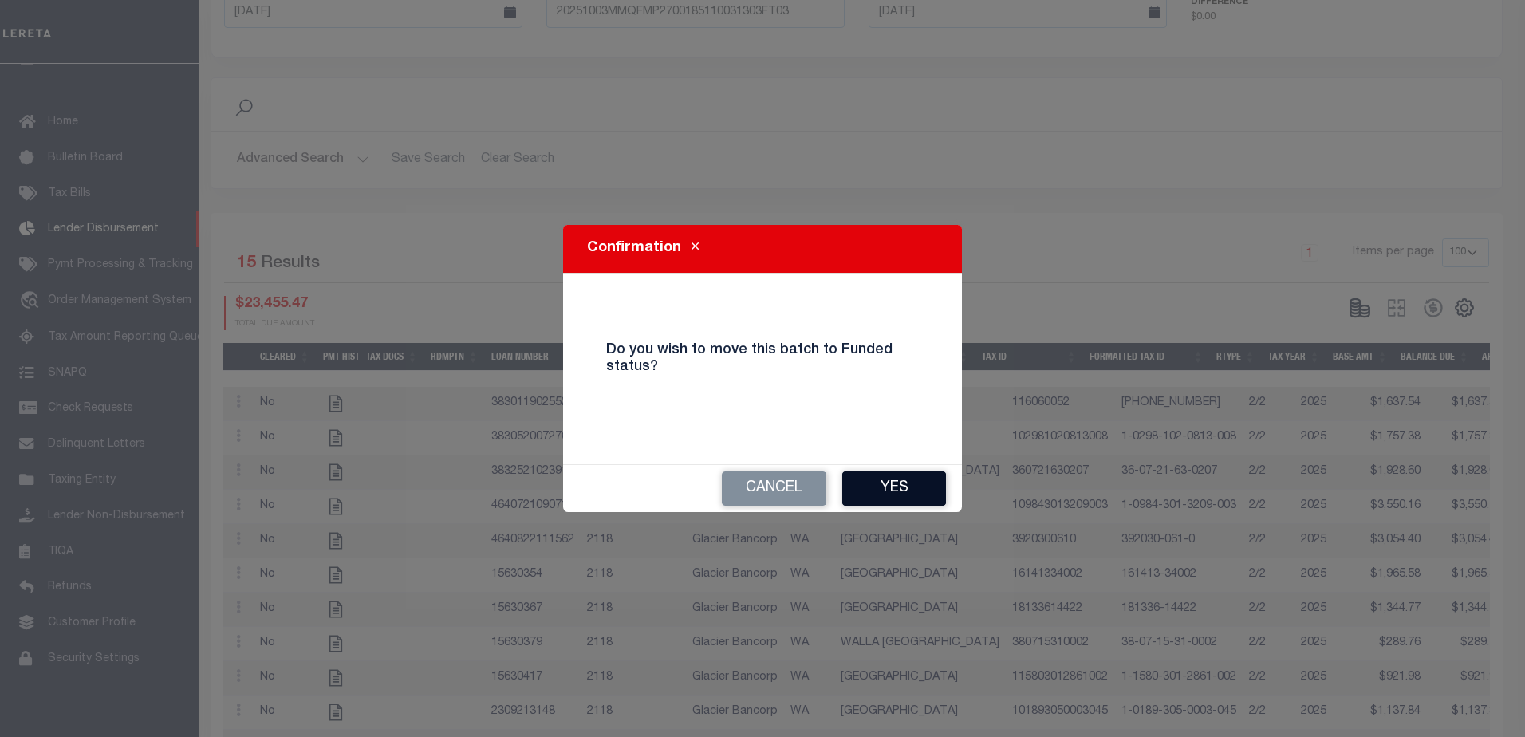
click at [906, 494] on button "Yes" at bounding box center [894, 488] width 104 height 34
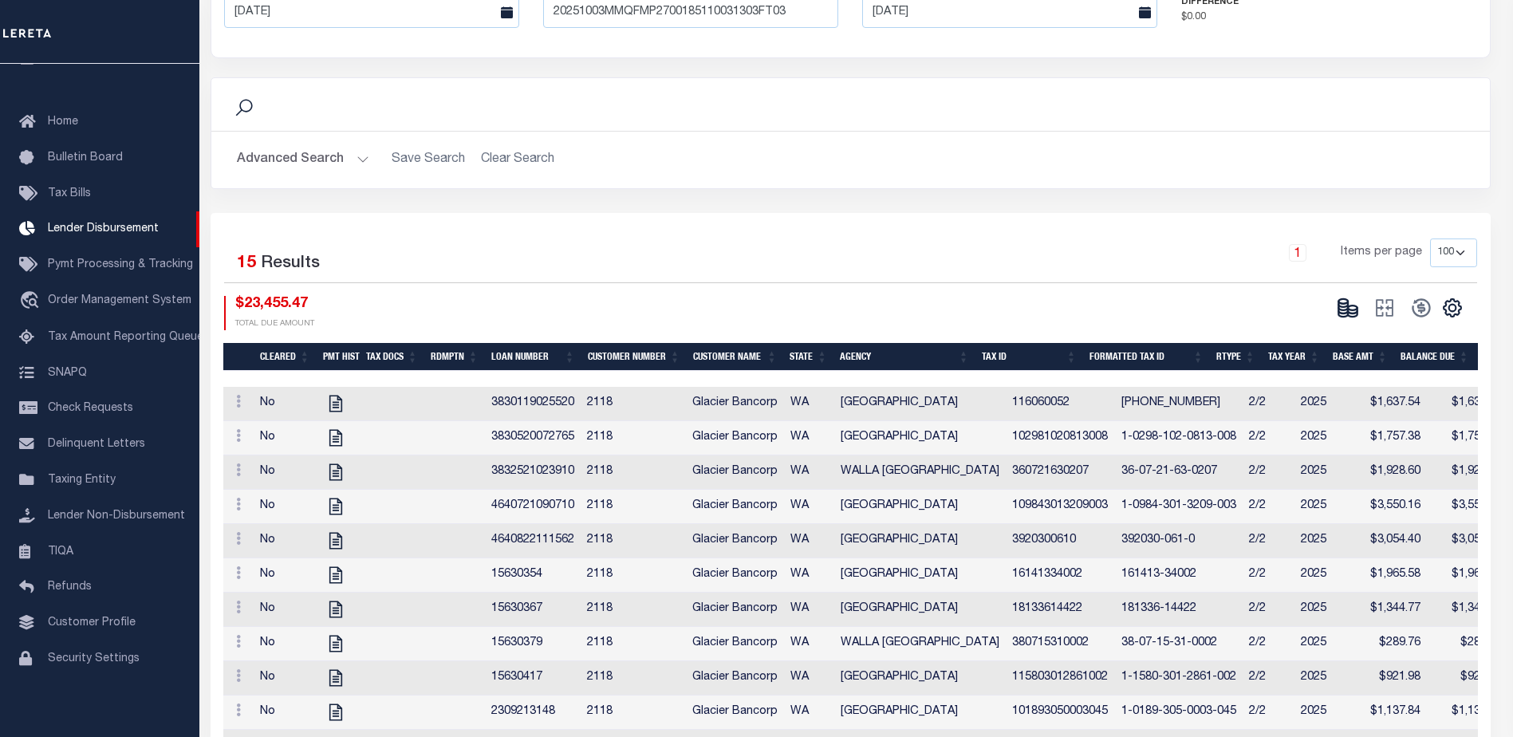
type input "$23,455.47"
type input "$0"
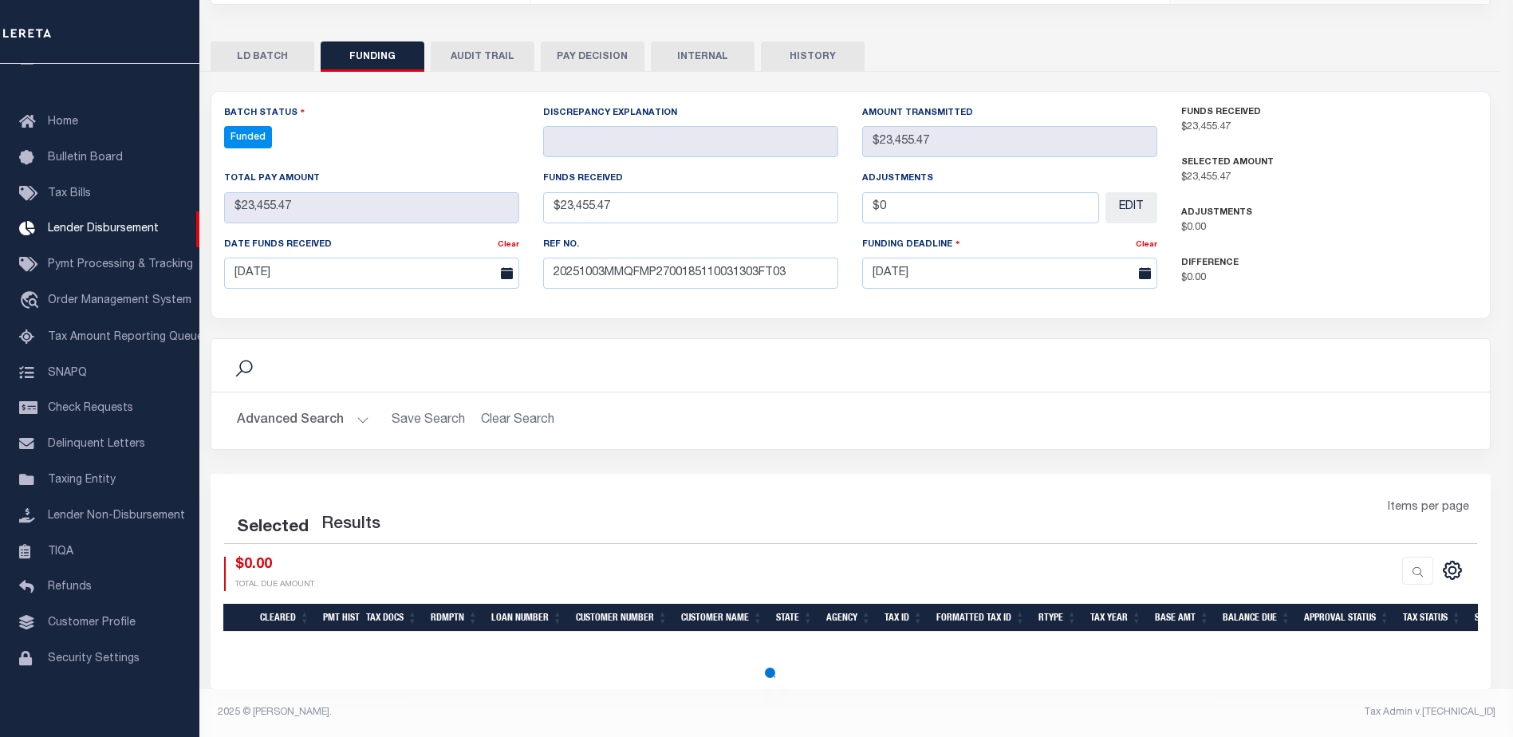
scroll to position [297, 0]
select select "100"
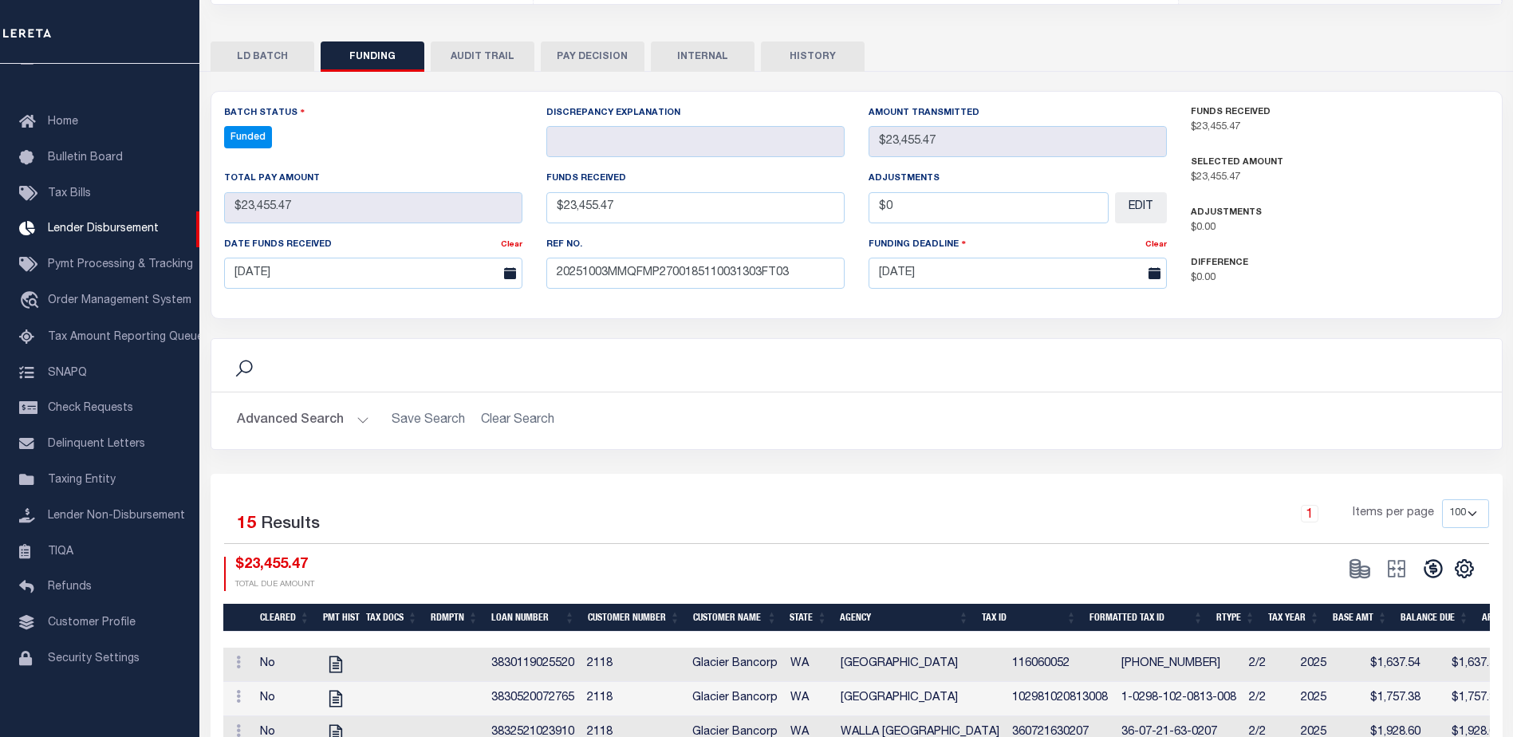
click at [1446, 562] on button at bounding box center [1433, 569] width 37 height 24
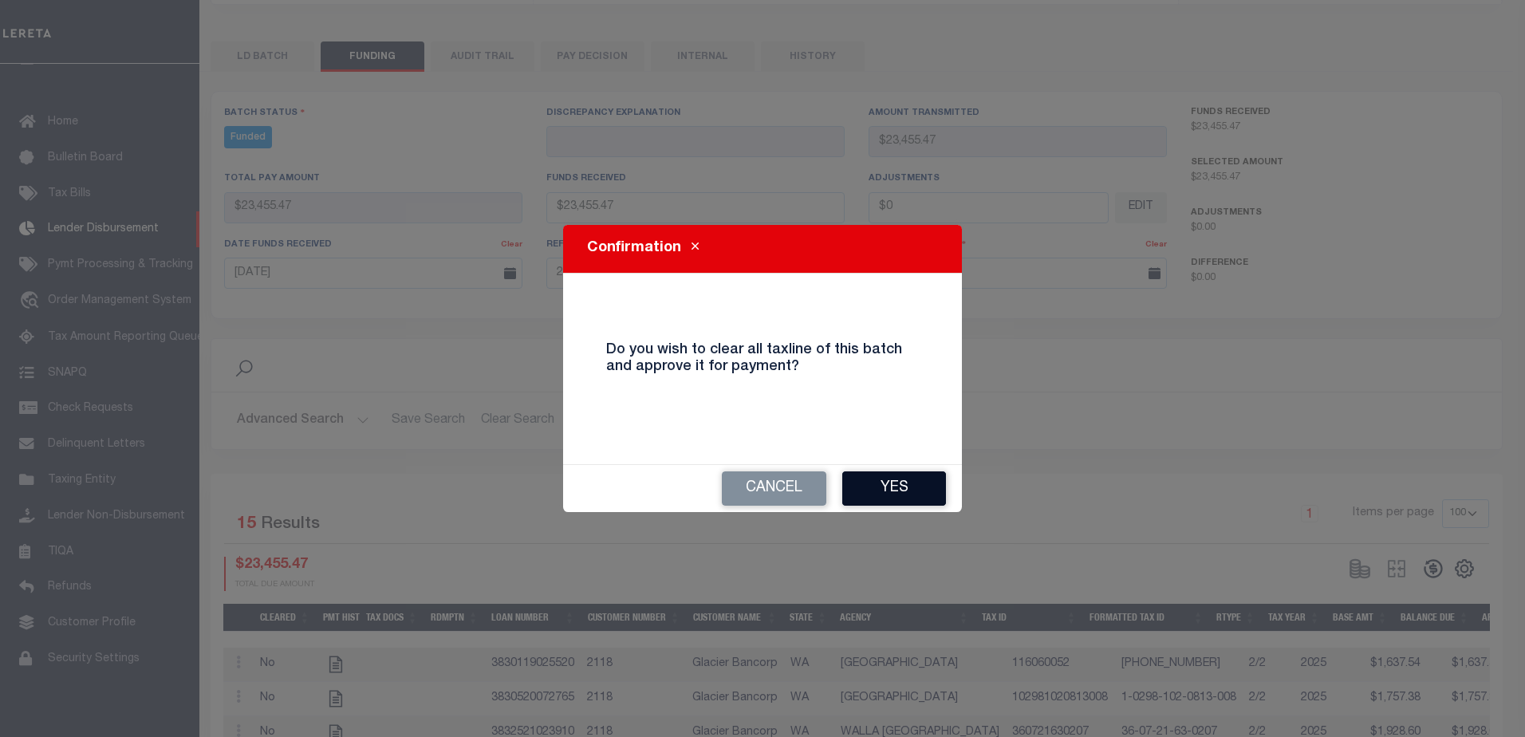
click at [917, 493] on button "Yes" at bounding box center [894, 488] width 104 height 34
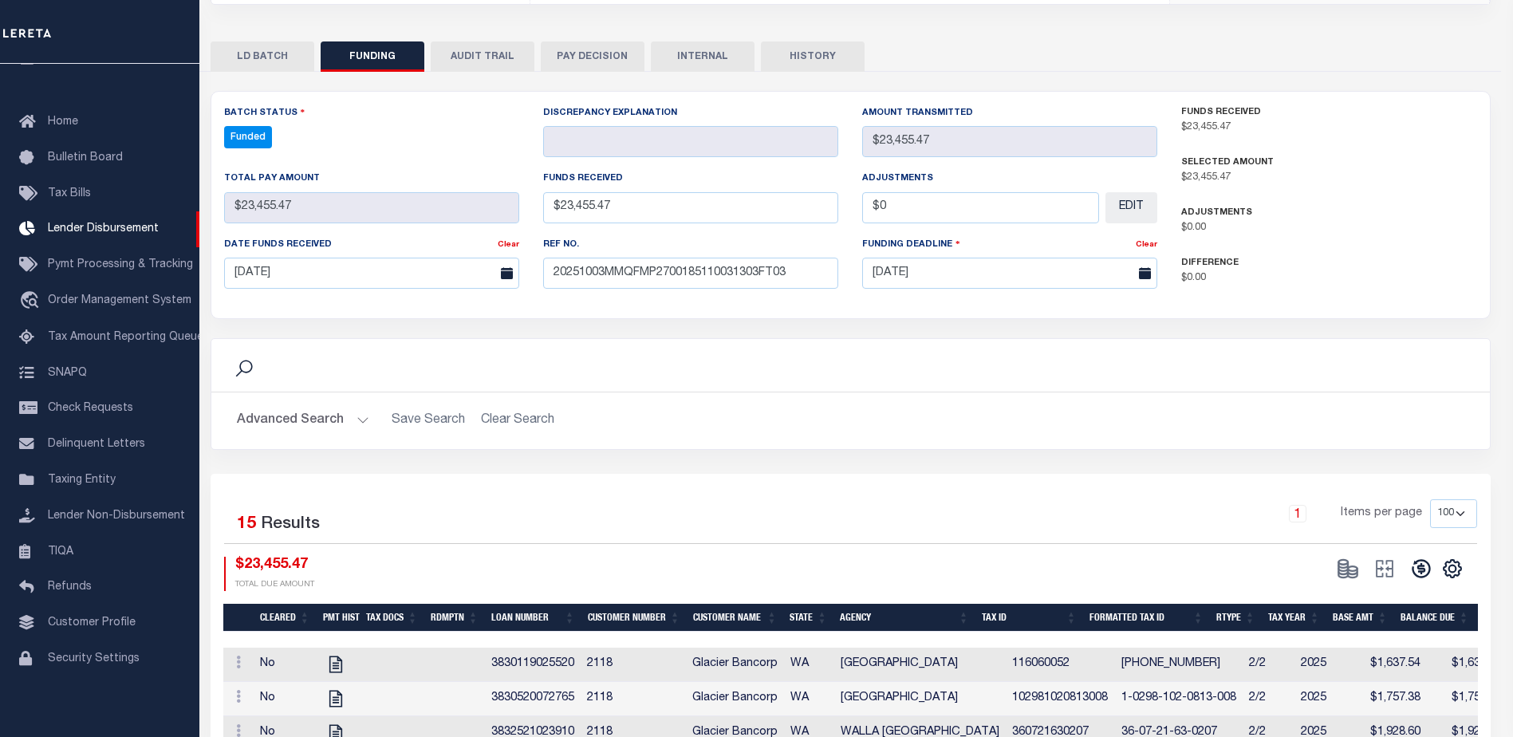
type input "$23,455.47"
type input "$0"
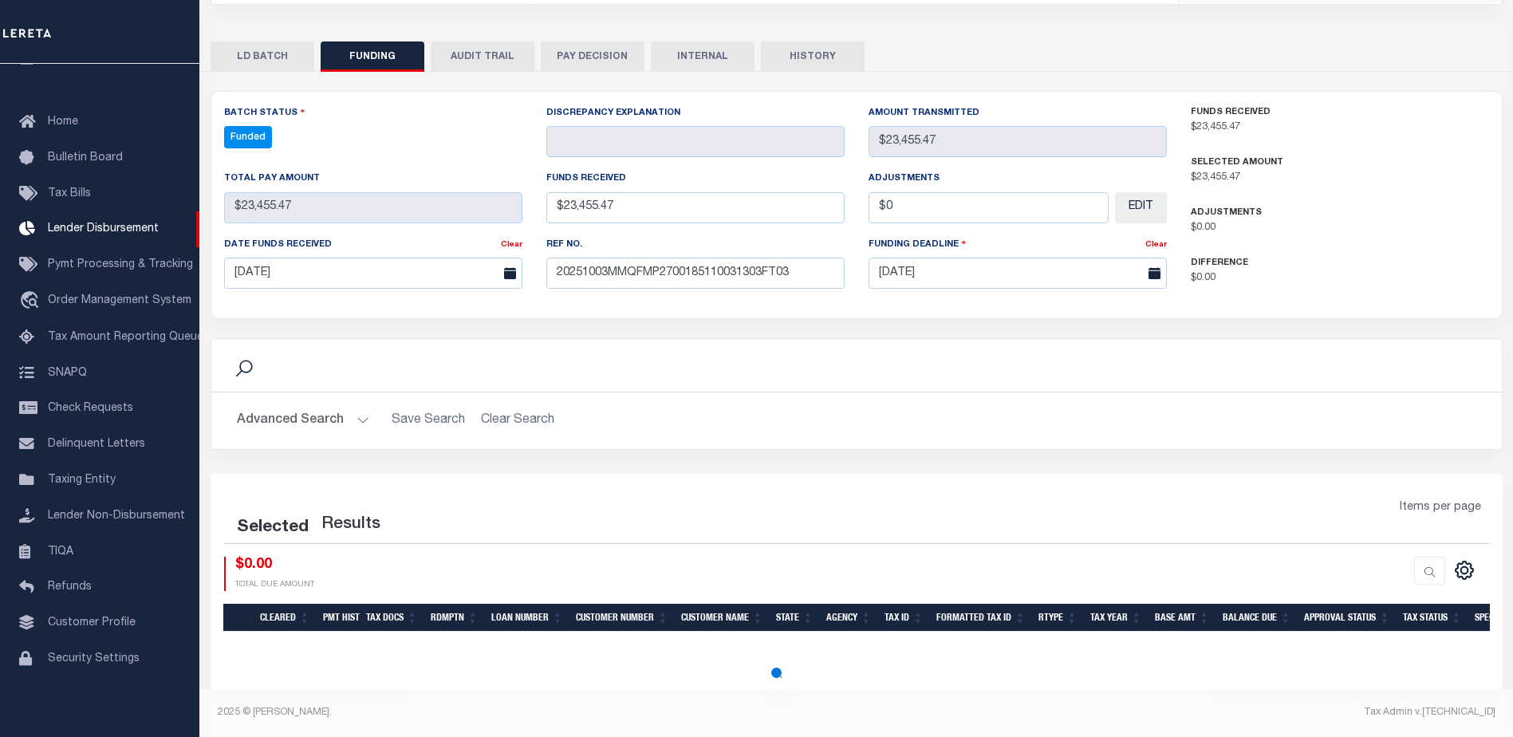
select select "100"
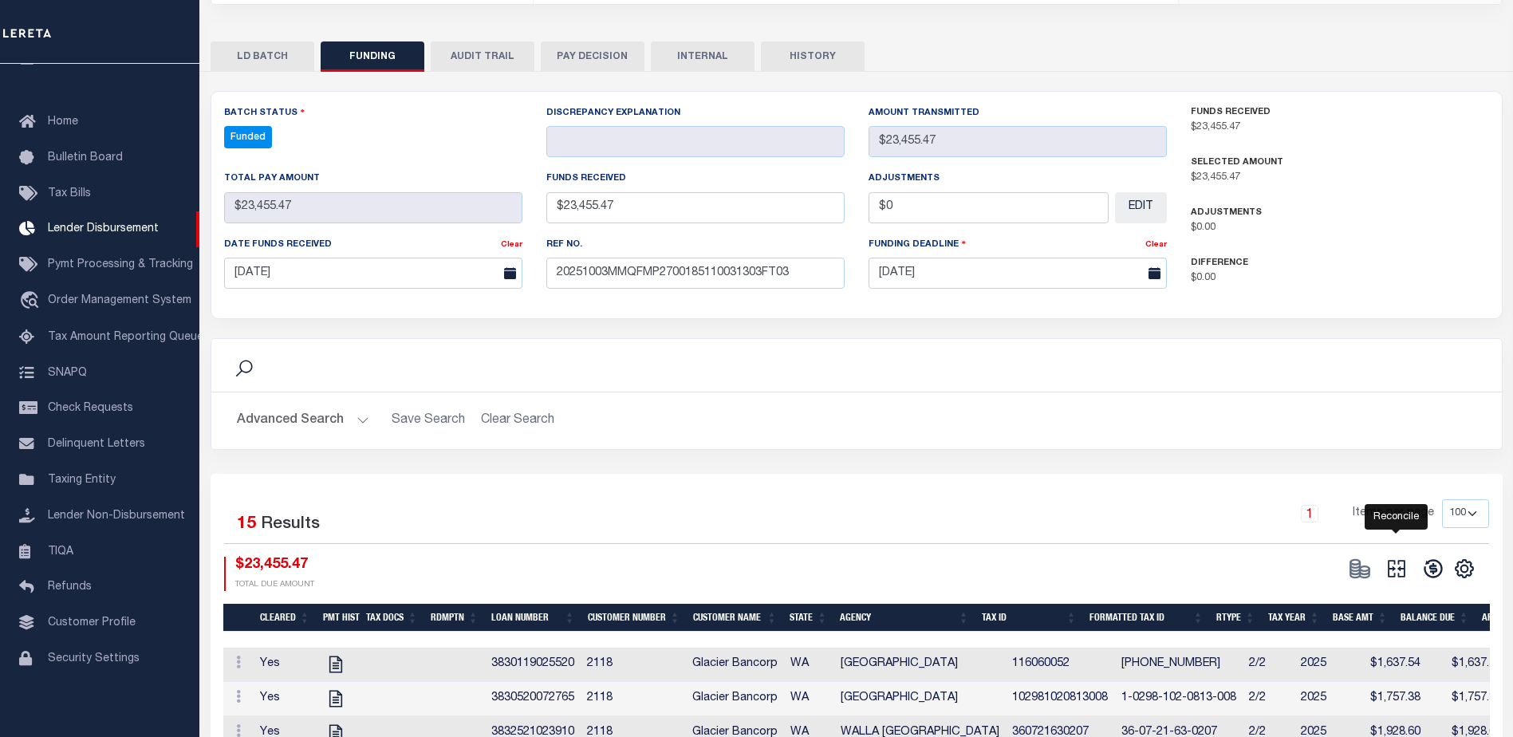
click at [1406, 574] on icon at bounding box center [1396, 568] width 22 height 22
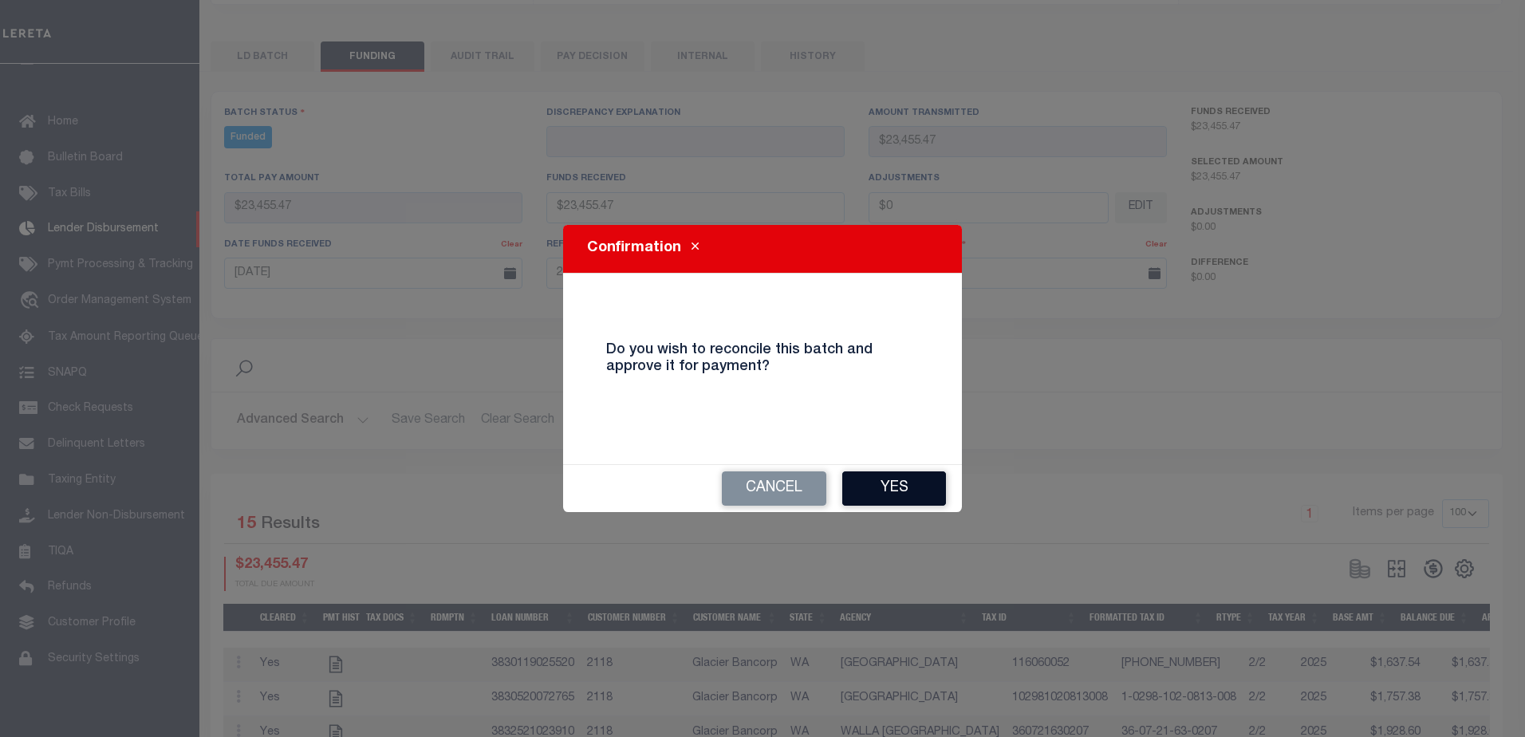
click at [912, 492] on button "Yes" at bounding box center [894, 488] width 104 height 34
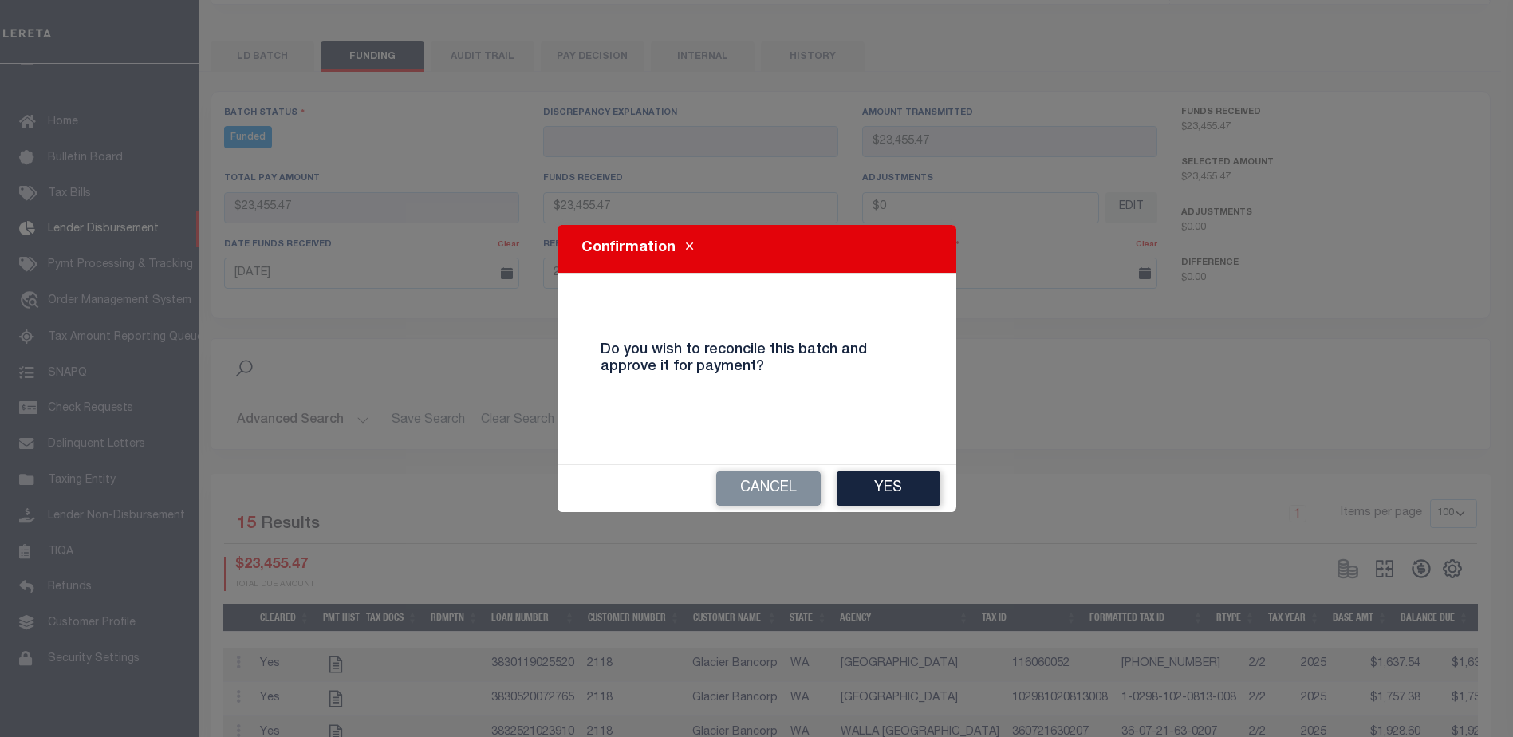
type input "$23,455.47"
type input "$0"
select select "100"
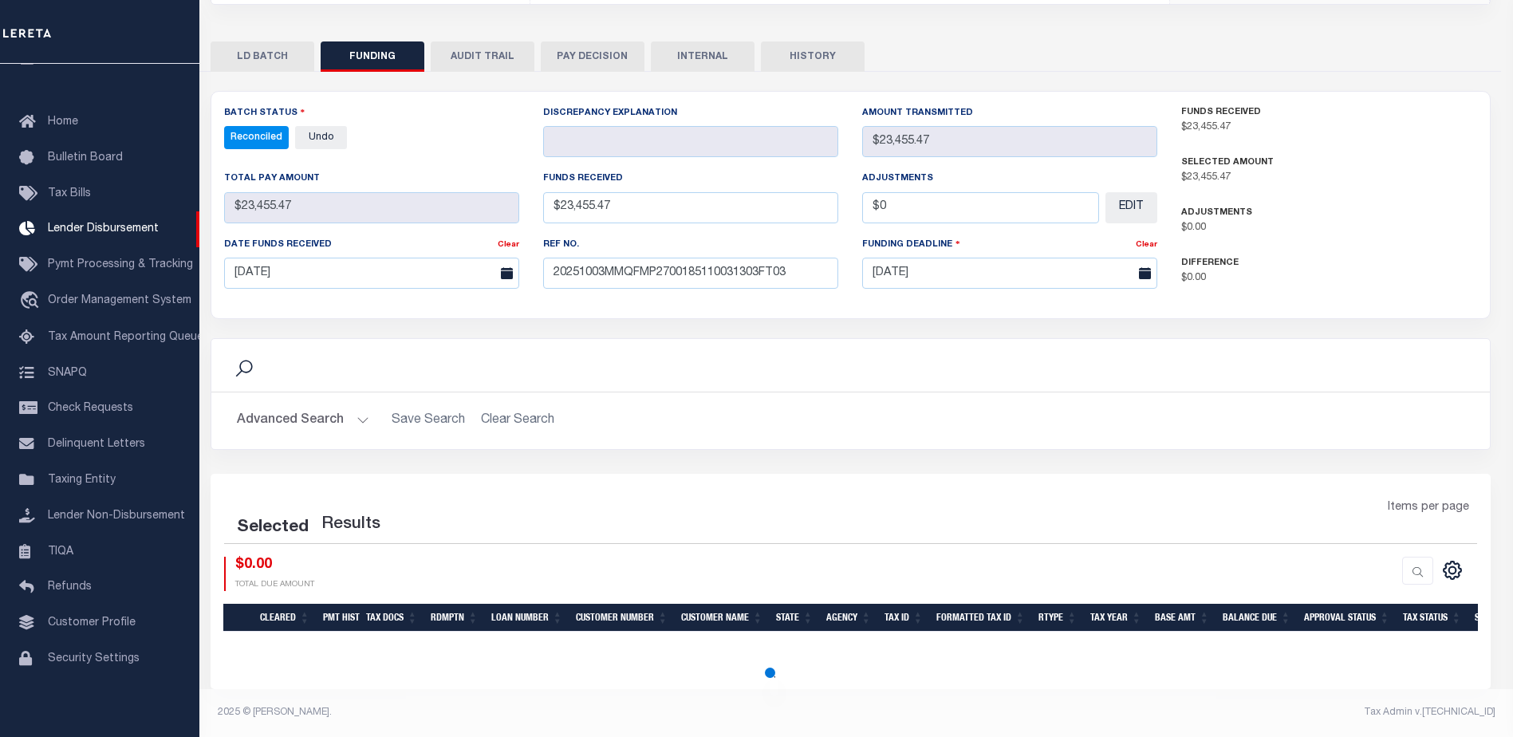
select select "100"
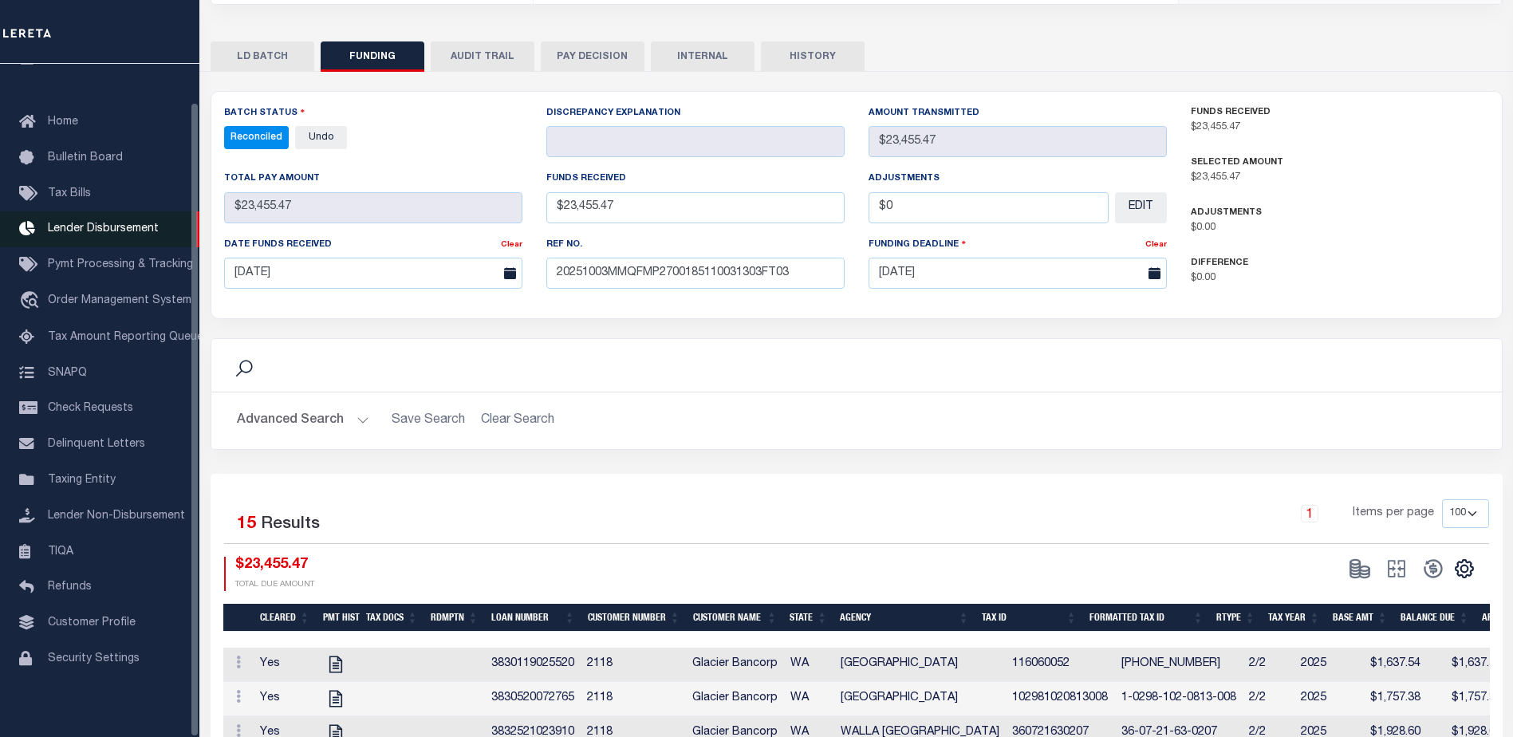
click at [141, 229] on link "Lender Disbursement" at bounding box center [99, 229] width 199 height 36
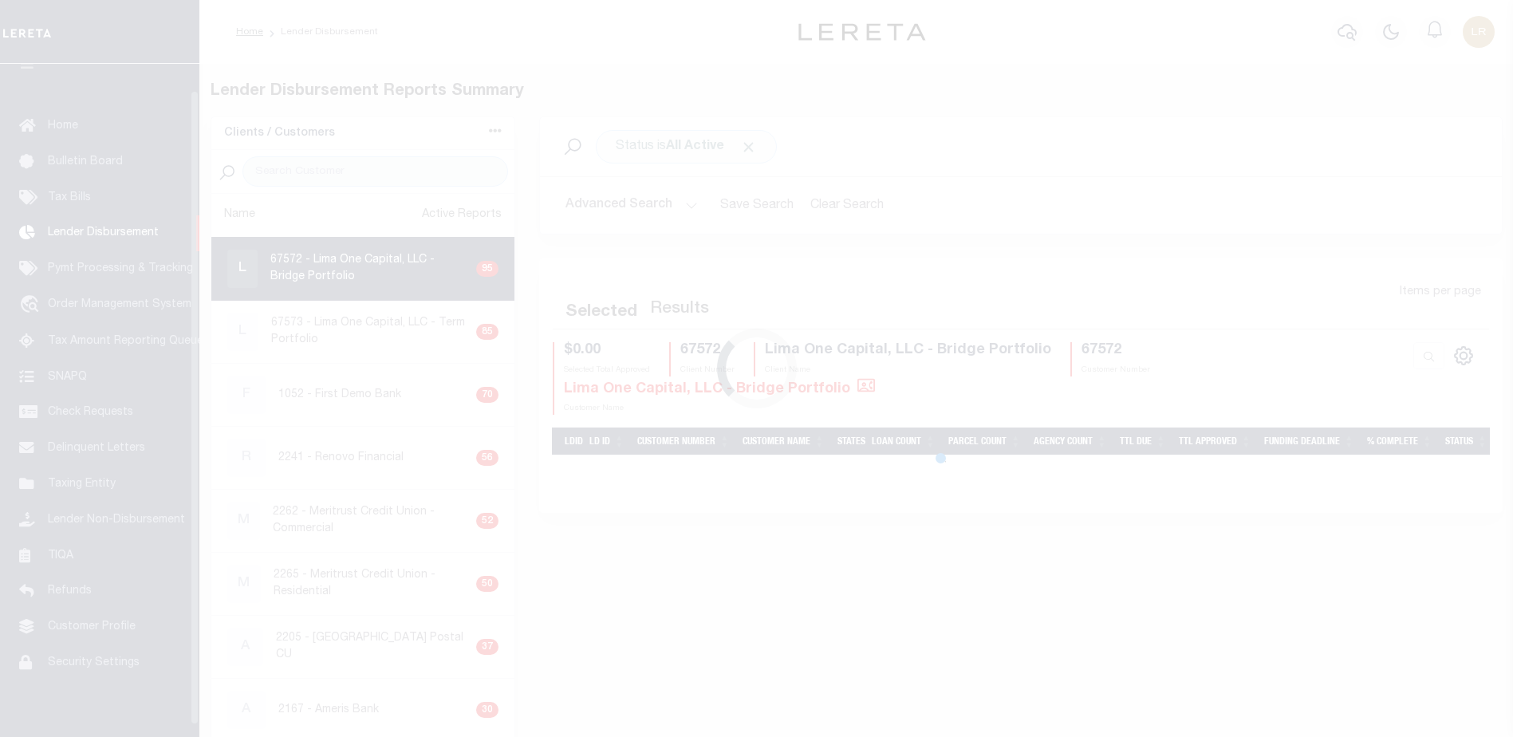
scroll to position [28, 0]
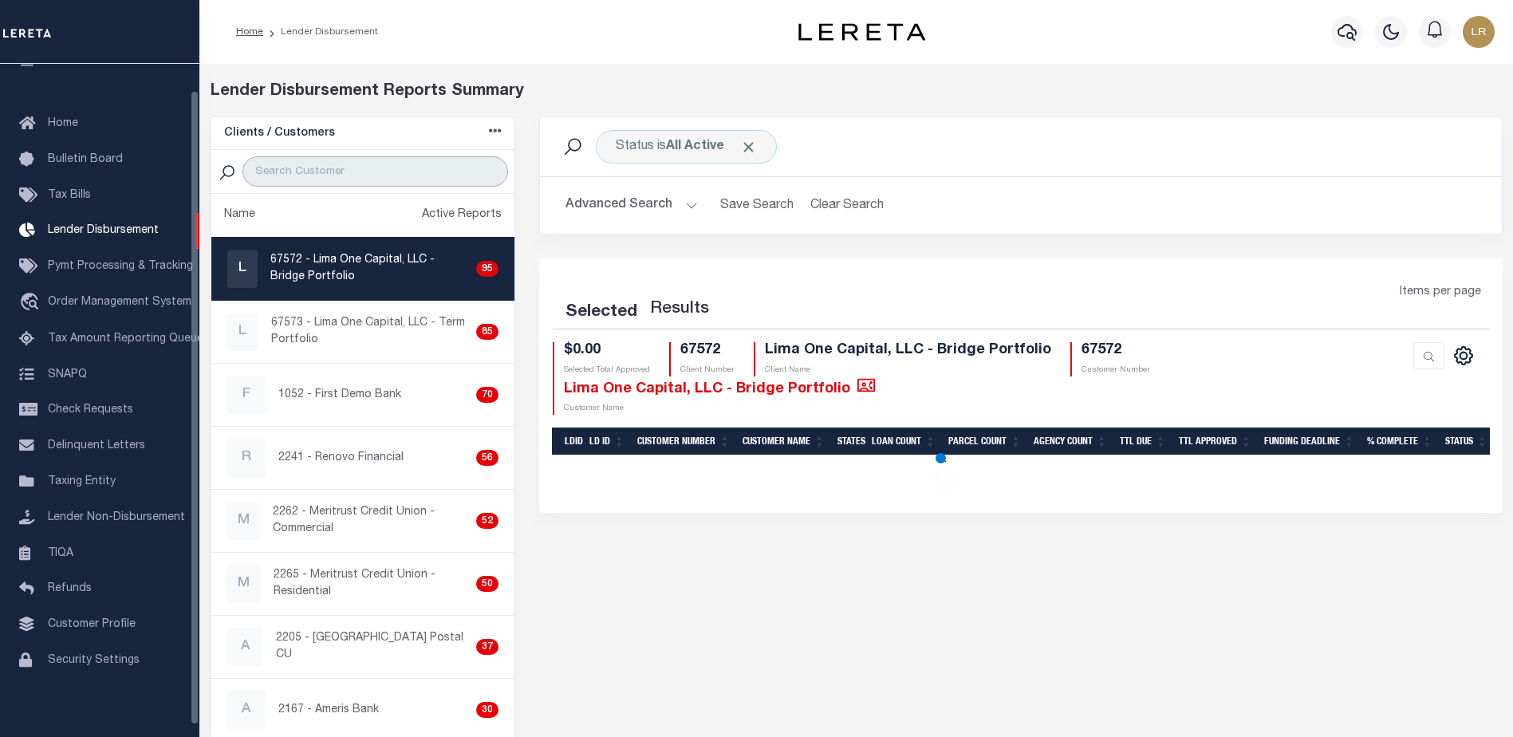
click at [323, 171] on input "search" at bounding box center [375, 171] width 266 height 30
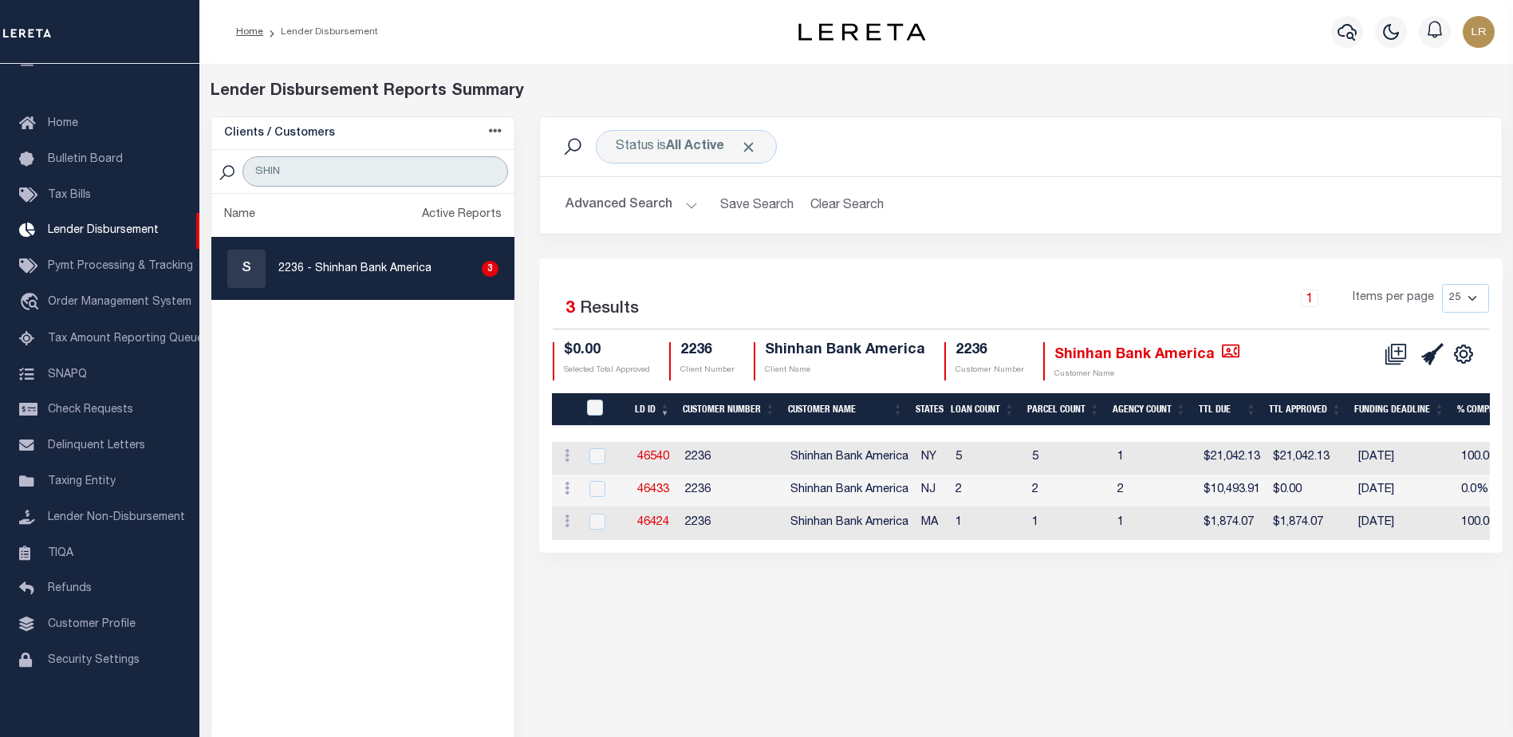
type input "SHIN"
click at [655, 519] on link "46424" at bounding box center [653, 522] width 32 height 11
checkbox input "true"
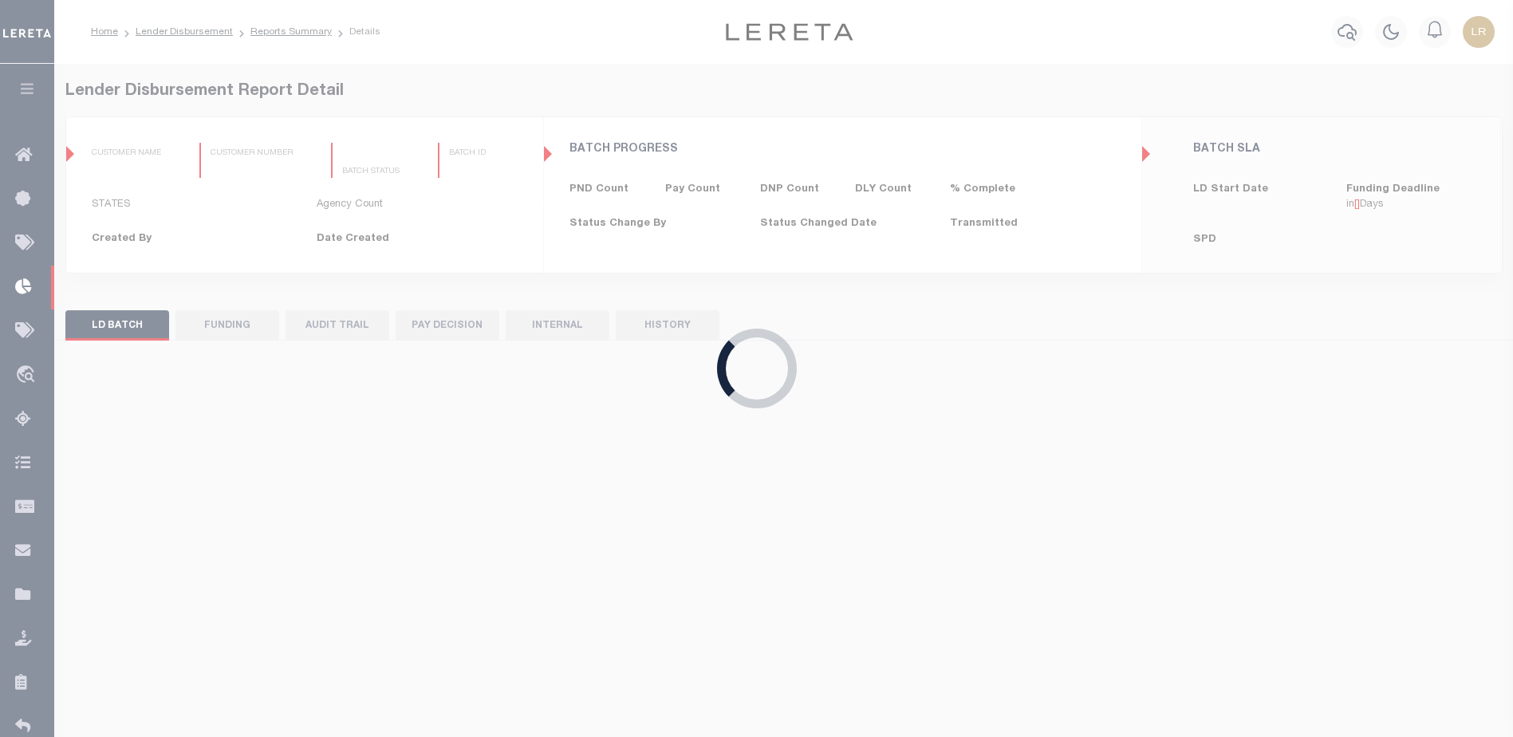
type input "$0.00"
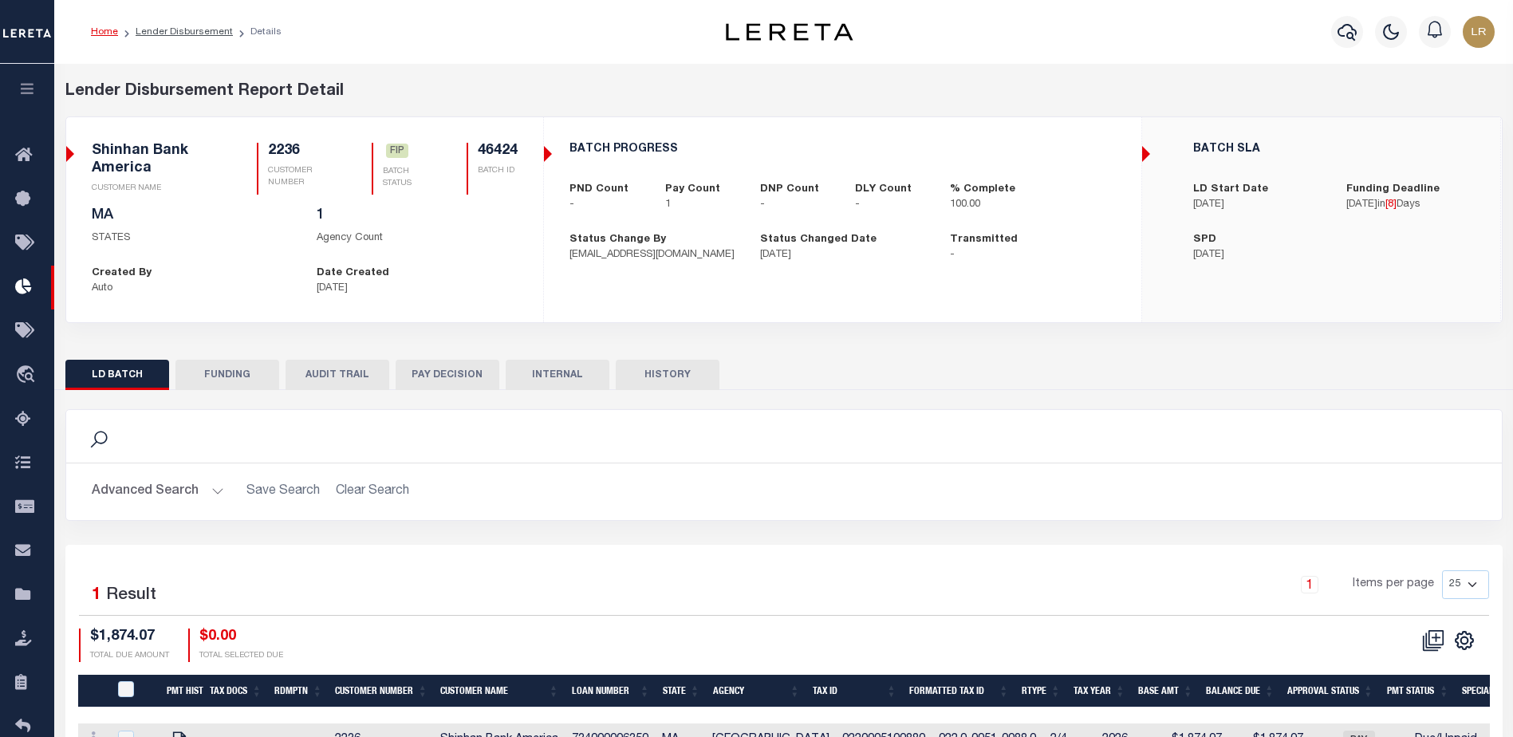
click at [272, 360] on button "FUNDING" at bounding box center [227, 375] width 104 height 30
type input "$1,874.07"
type input "$0"
type input "[DATE]"
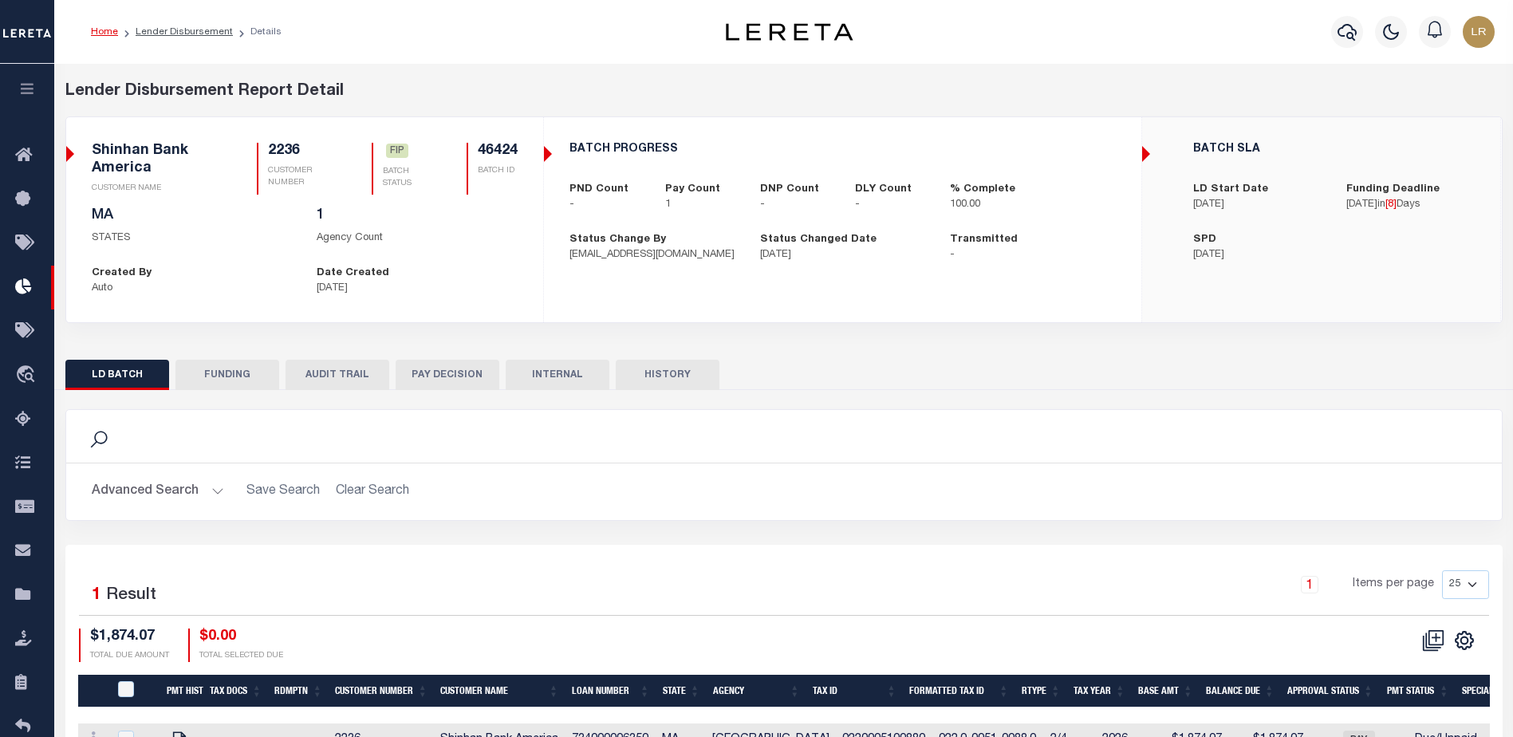
select select "100"
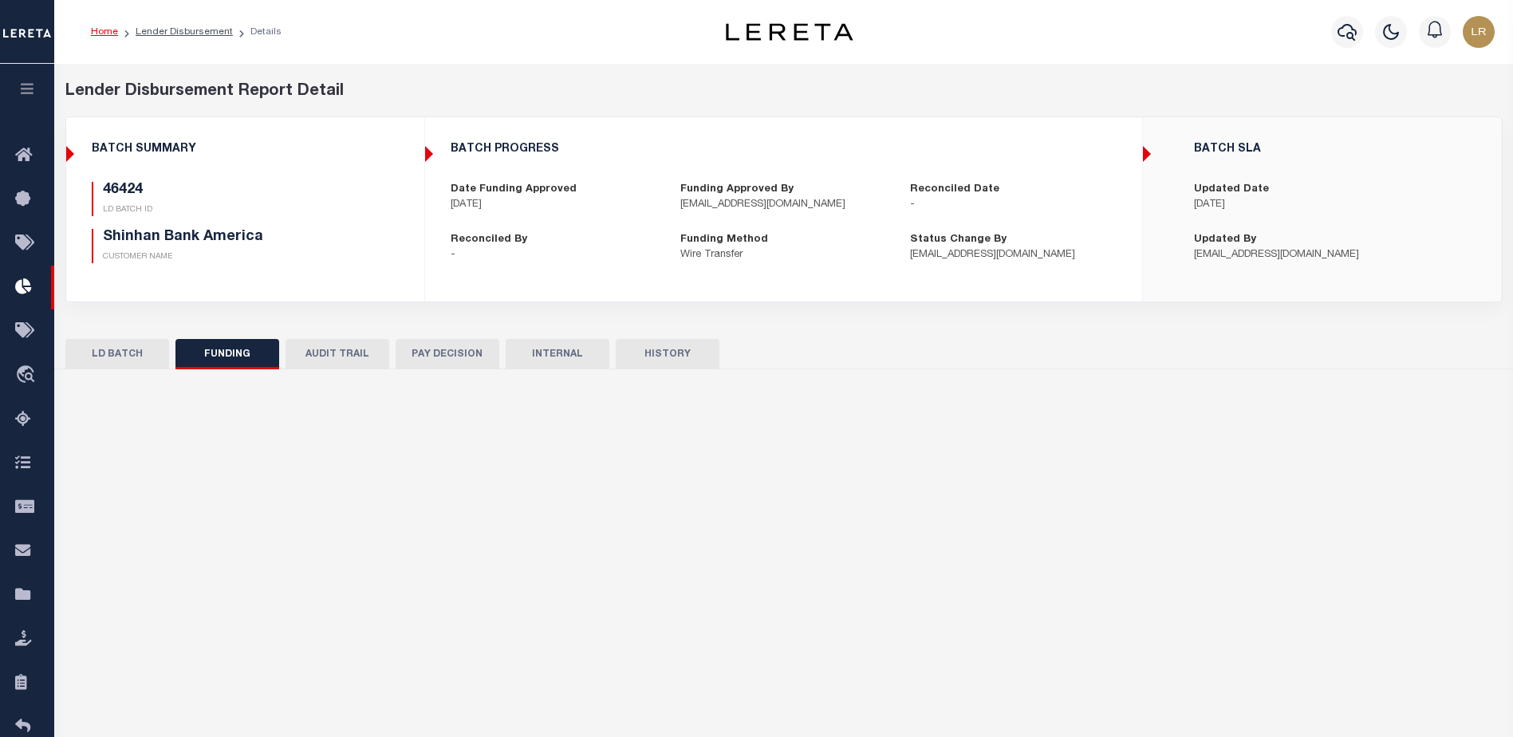
select select "100"
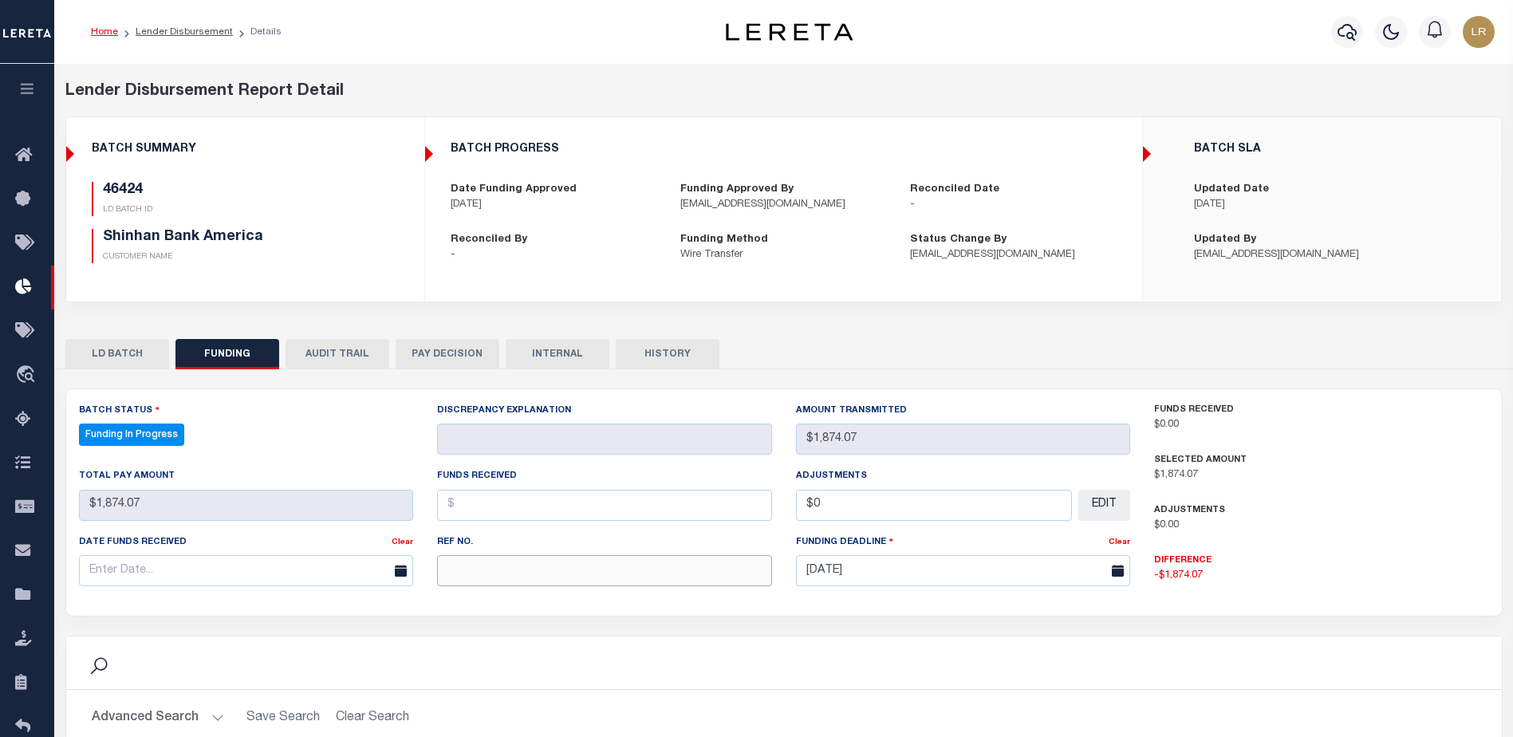
click at [482, 573] on input "text" at bounding box center [604, 570] width 335 height 31
paste input "20251003MMQFMP2700246110031514FT03"
type input "20251003MMQFMP2700246110031514FT03"
click at [468, 509] on input "text" at bounding box center [604, 505] width 335 height 31
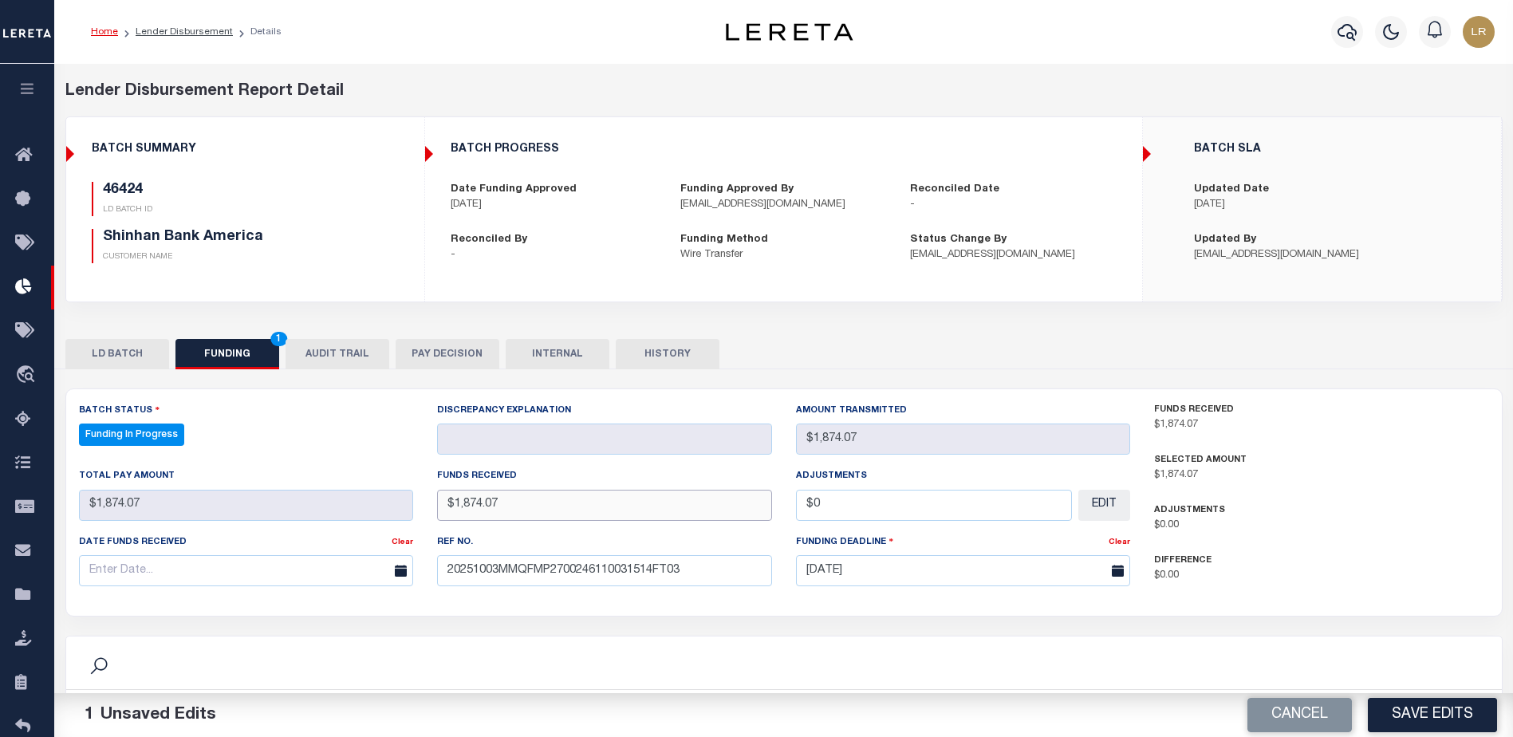
type input "$1,874.07"
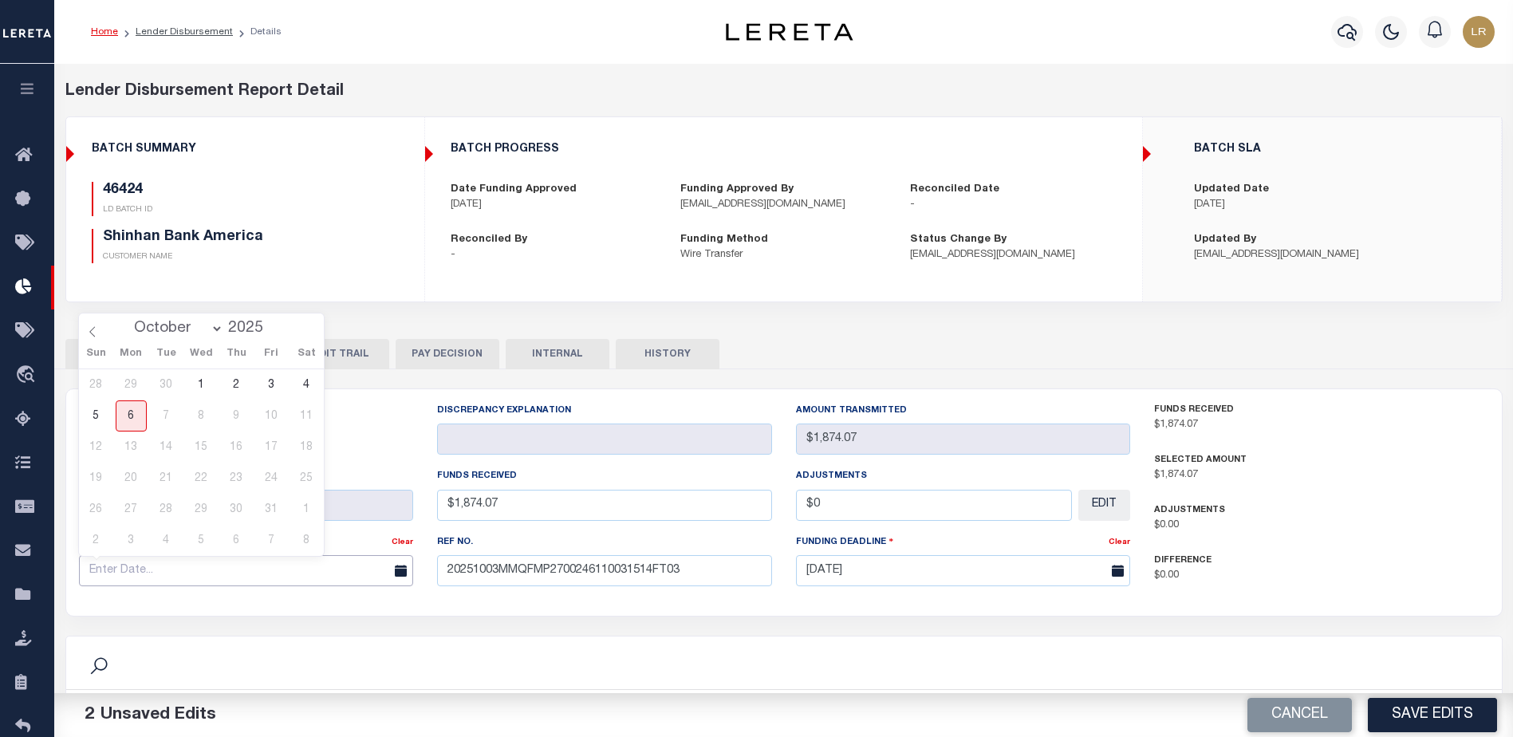
click at [329, 567] on input "text" at bounding box center [246, 570] width 335 height 31
click at [274, 391] on span "3" at bounding box center [271, 384] width 31 height 31
type input "[DATE]"
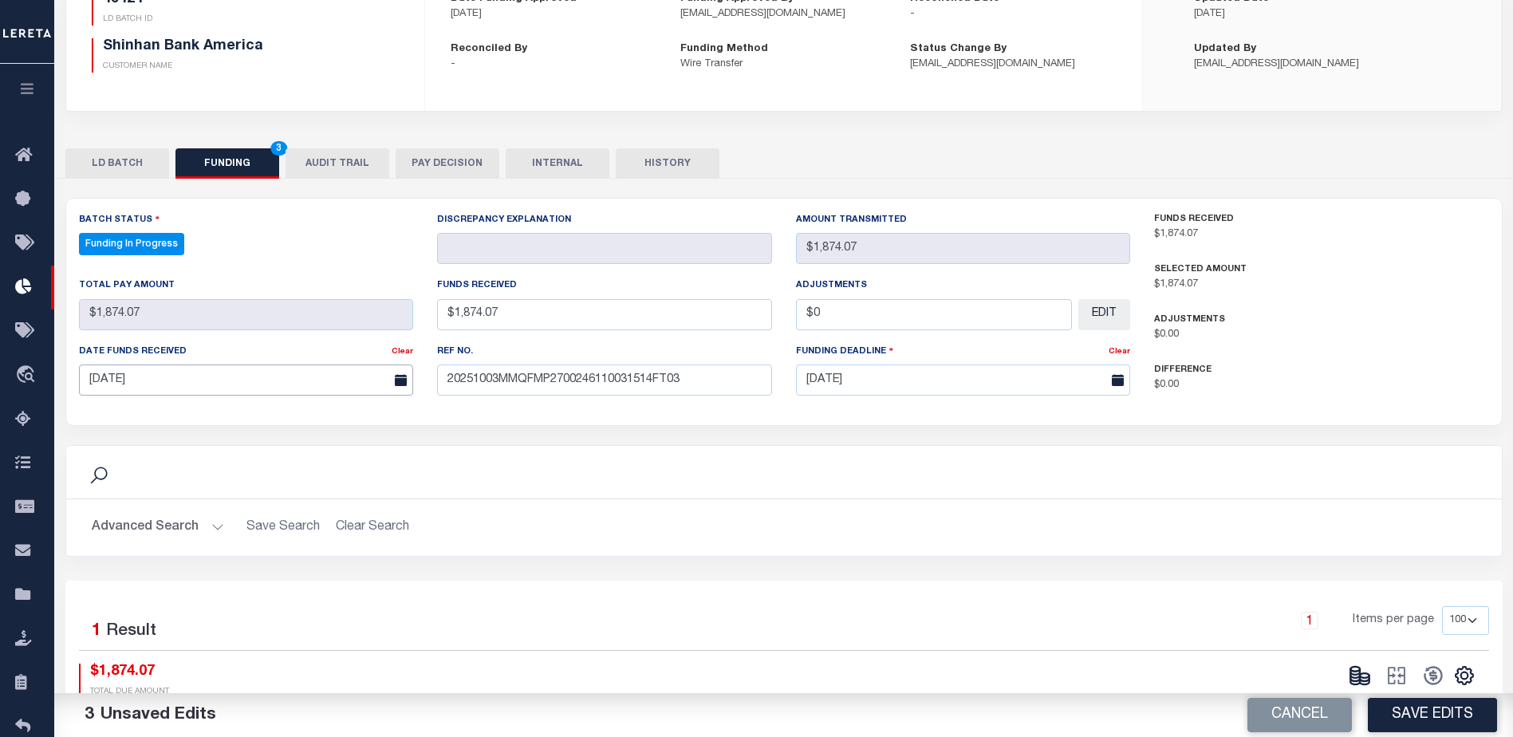
scroll to position [239, 0]
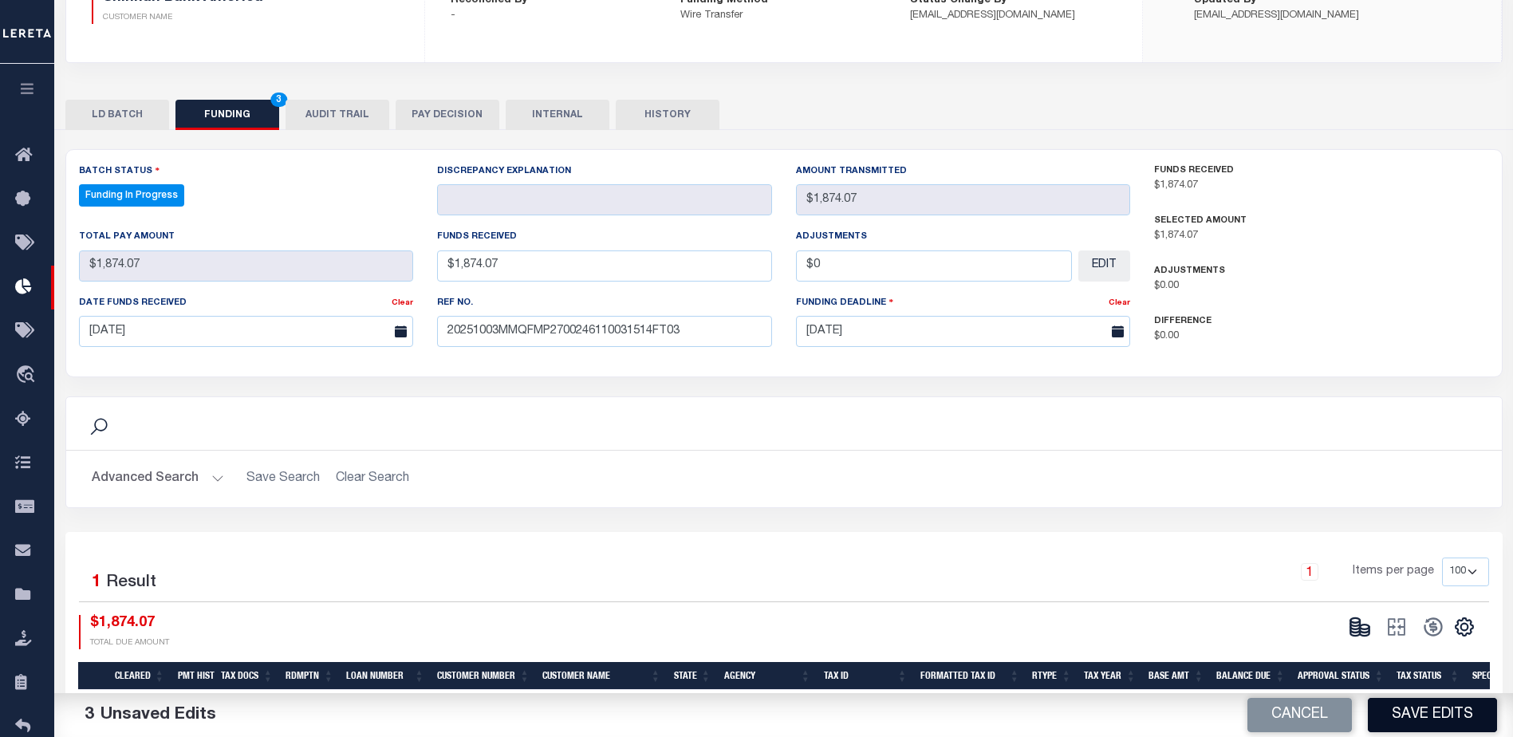
click at [1481, 722] on button "Save Edits" at bounding box center [1432, 715] width 129 height 34
type input "$1,874.07"
type input "$0"
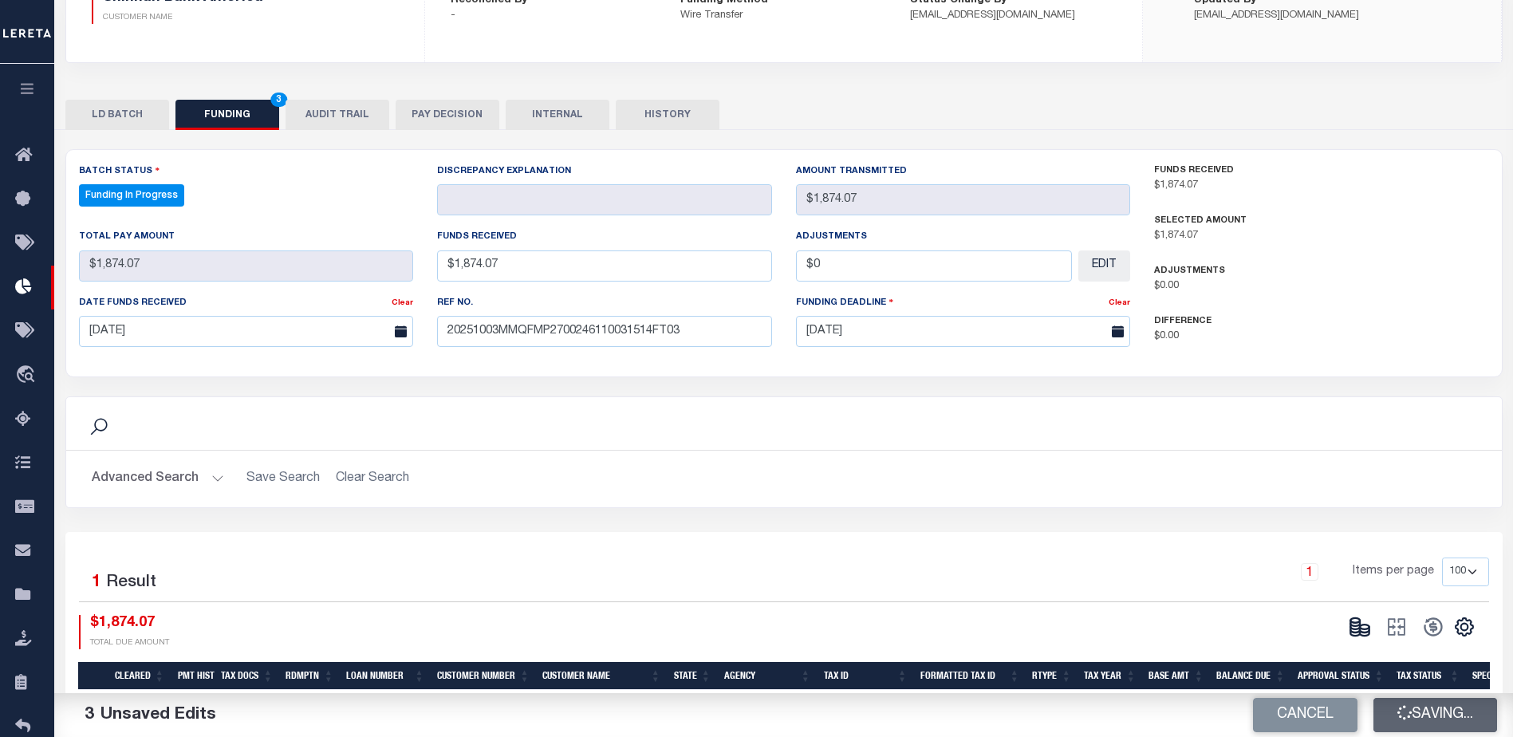
select select "100"
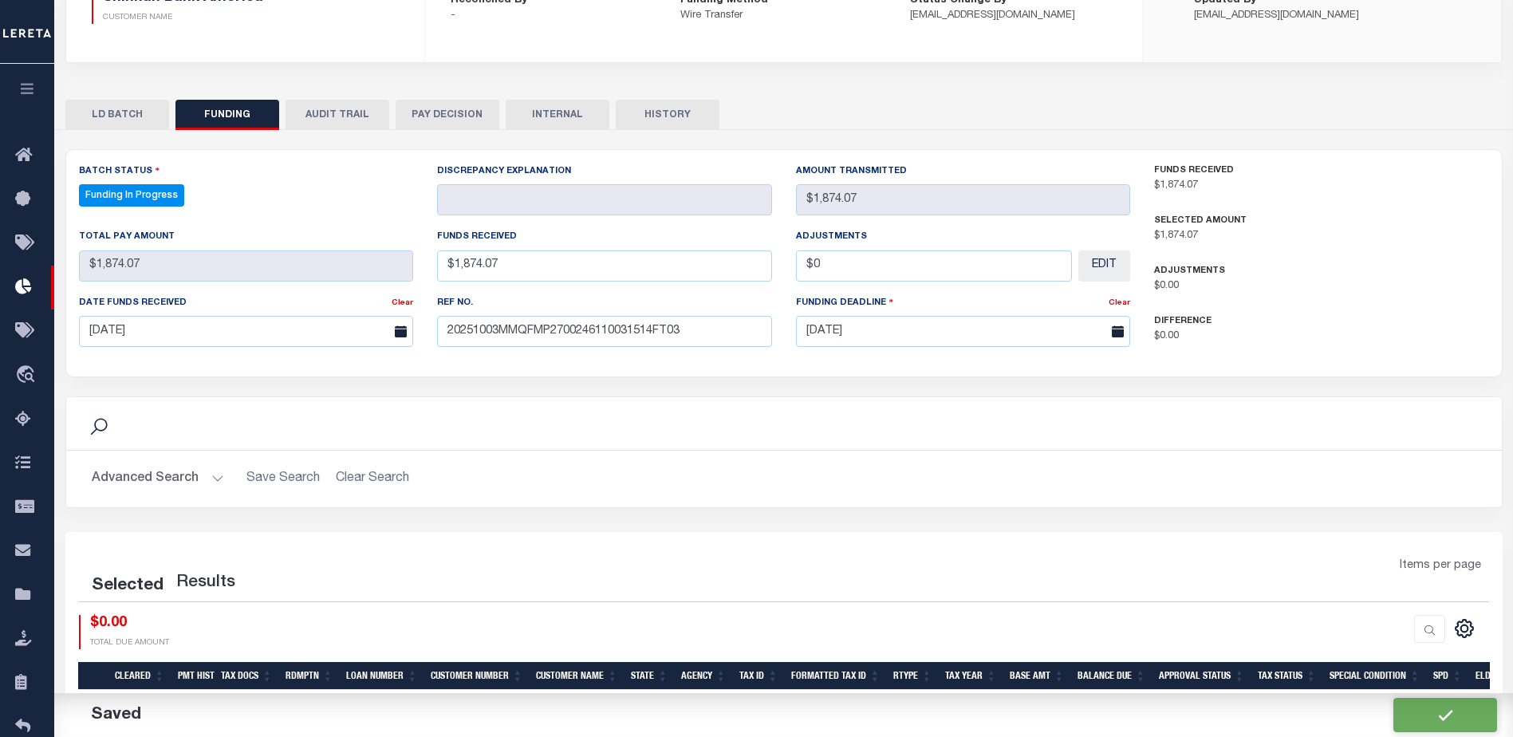
select select "100"
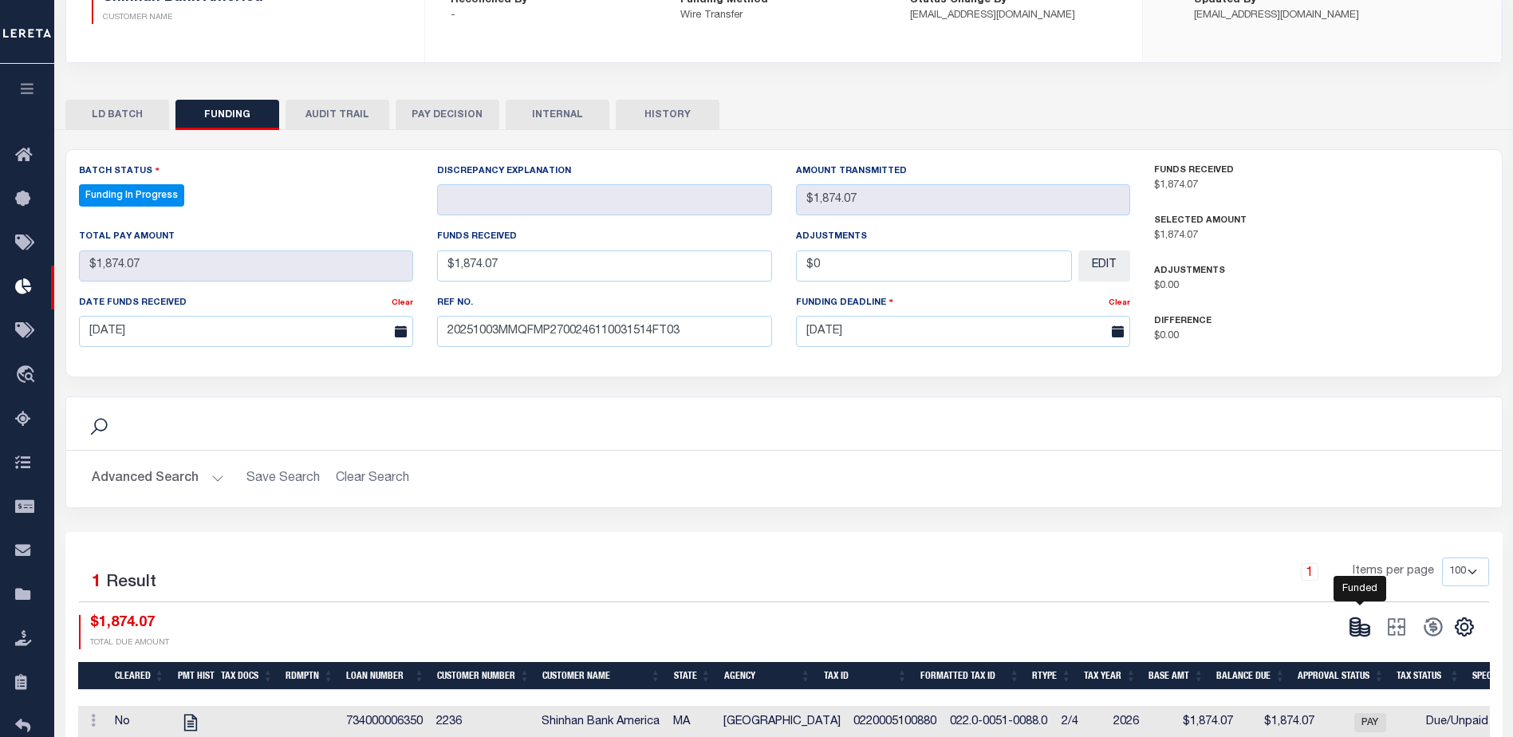
click at [1367, 621] on icon at bounding box center [1359, 627] width 22 height 22
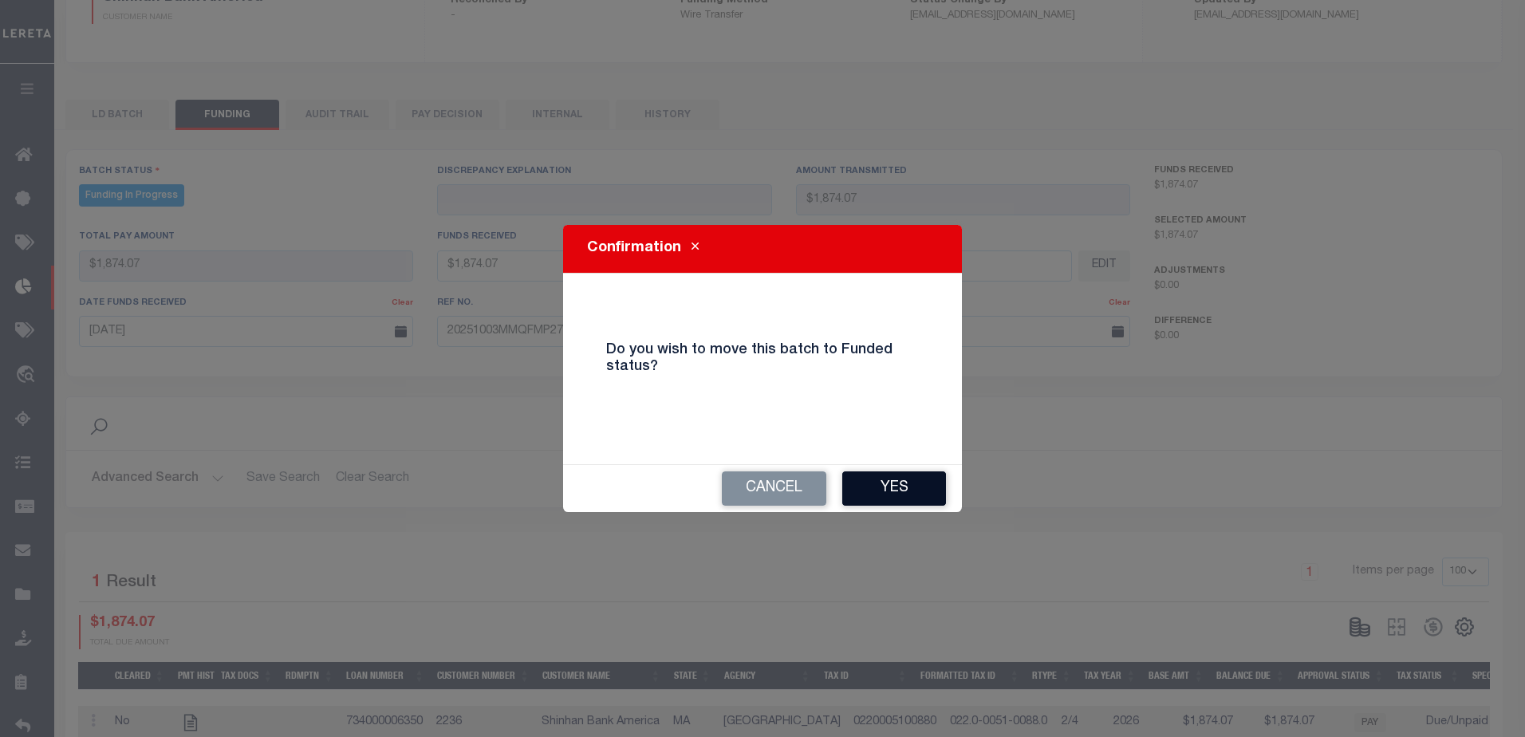
click at [919, 481] on button "Yes" at bounding box center [894, 488] width 104 height 34
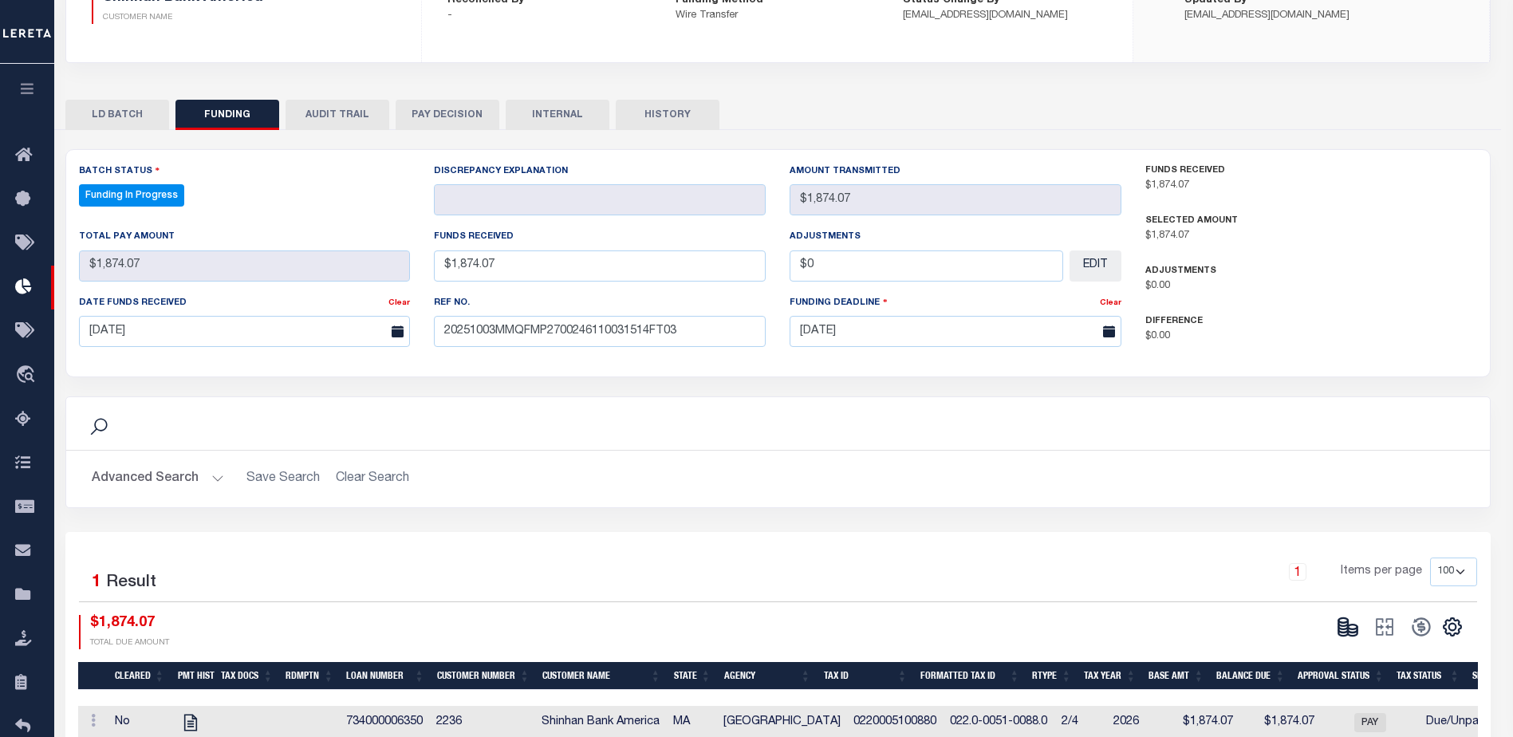
type input "$1,874.07"
type input "$0"
select select "100"
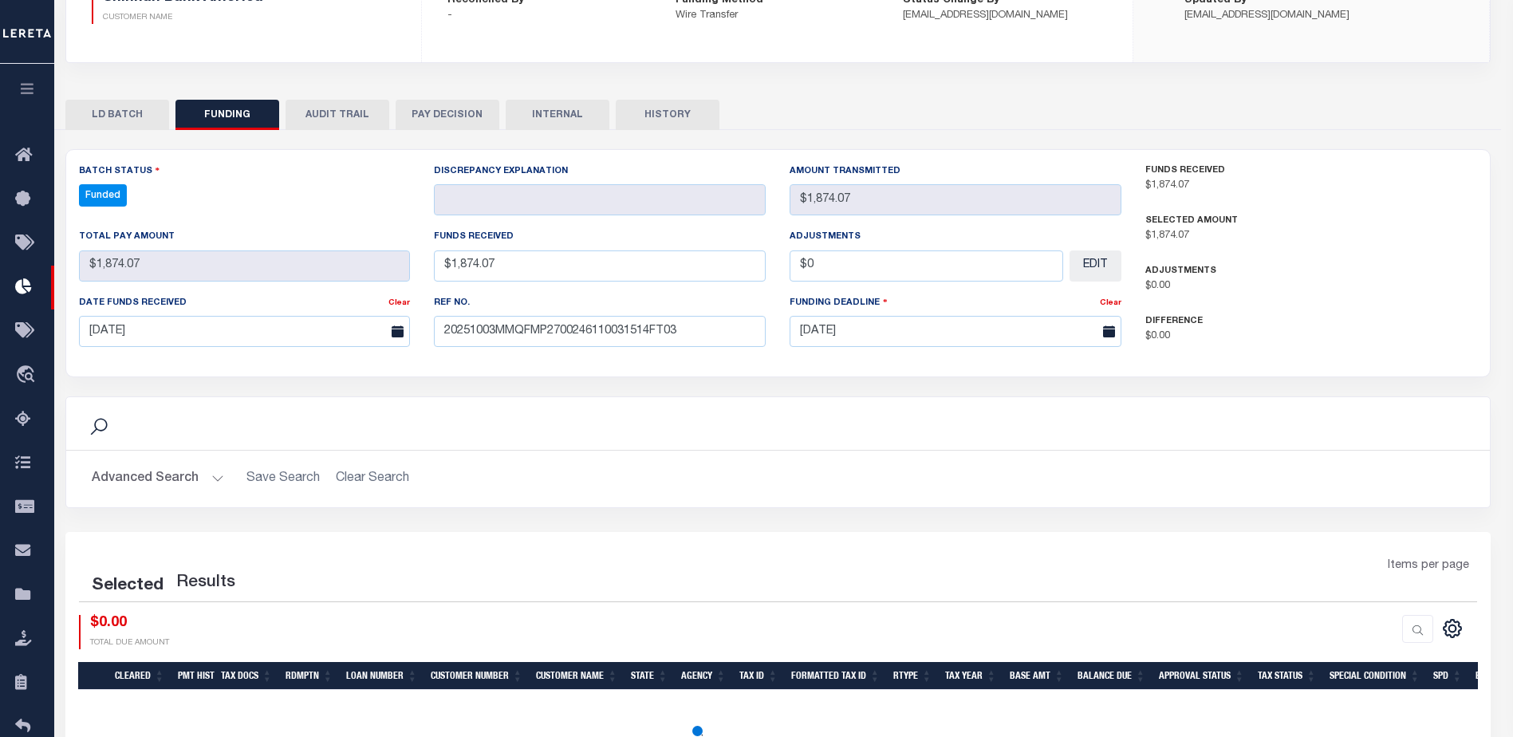
select select "100"
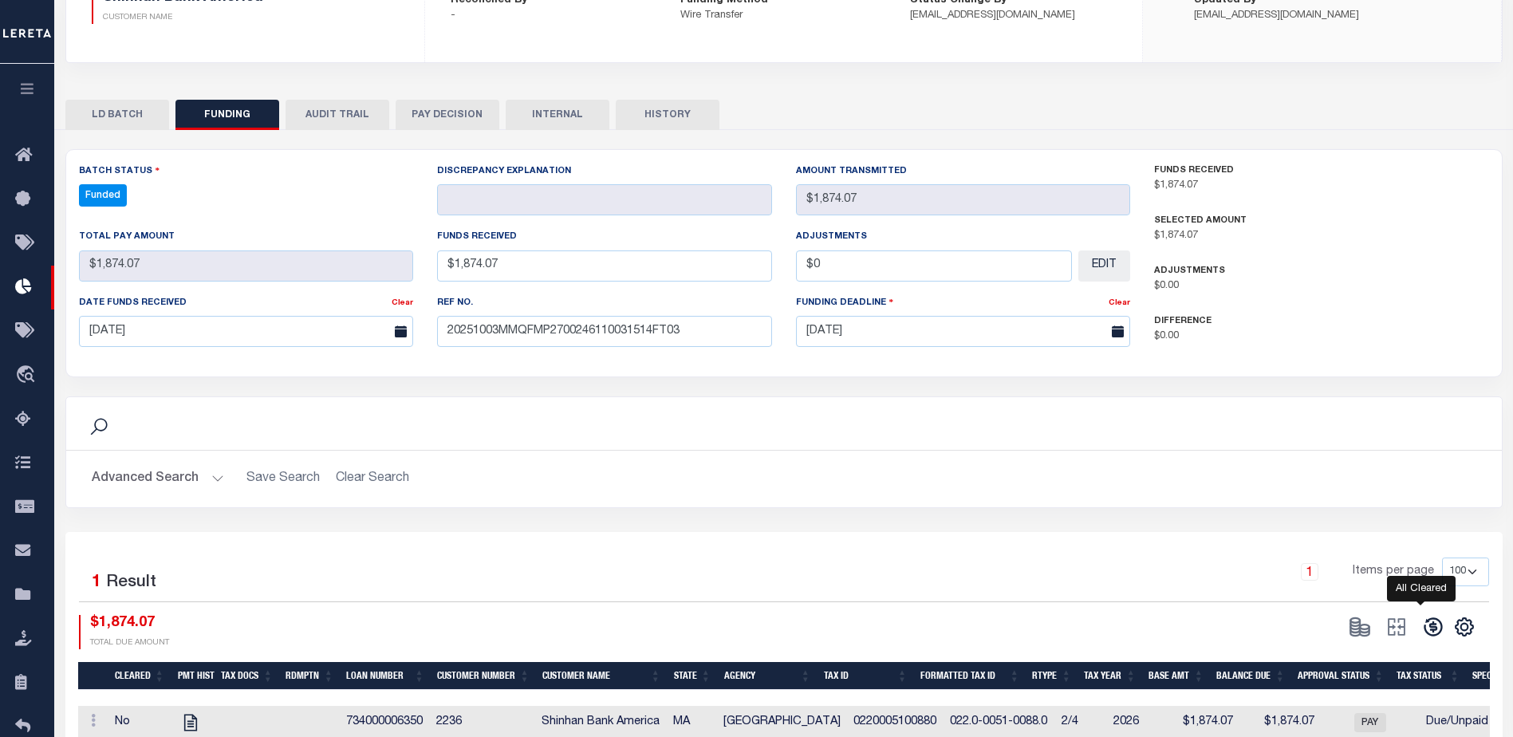
click at [1427, 632] on icon at bounding box center [1433, 627] width 22 height 22
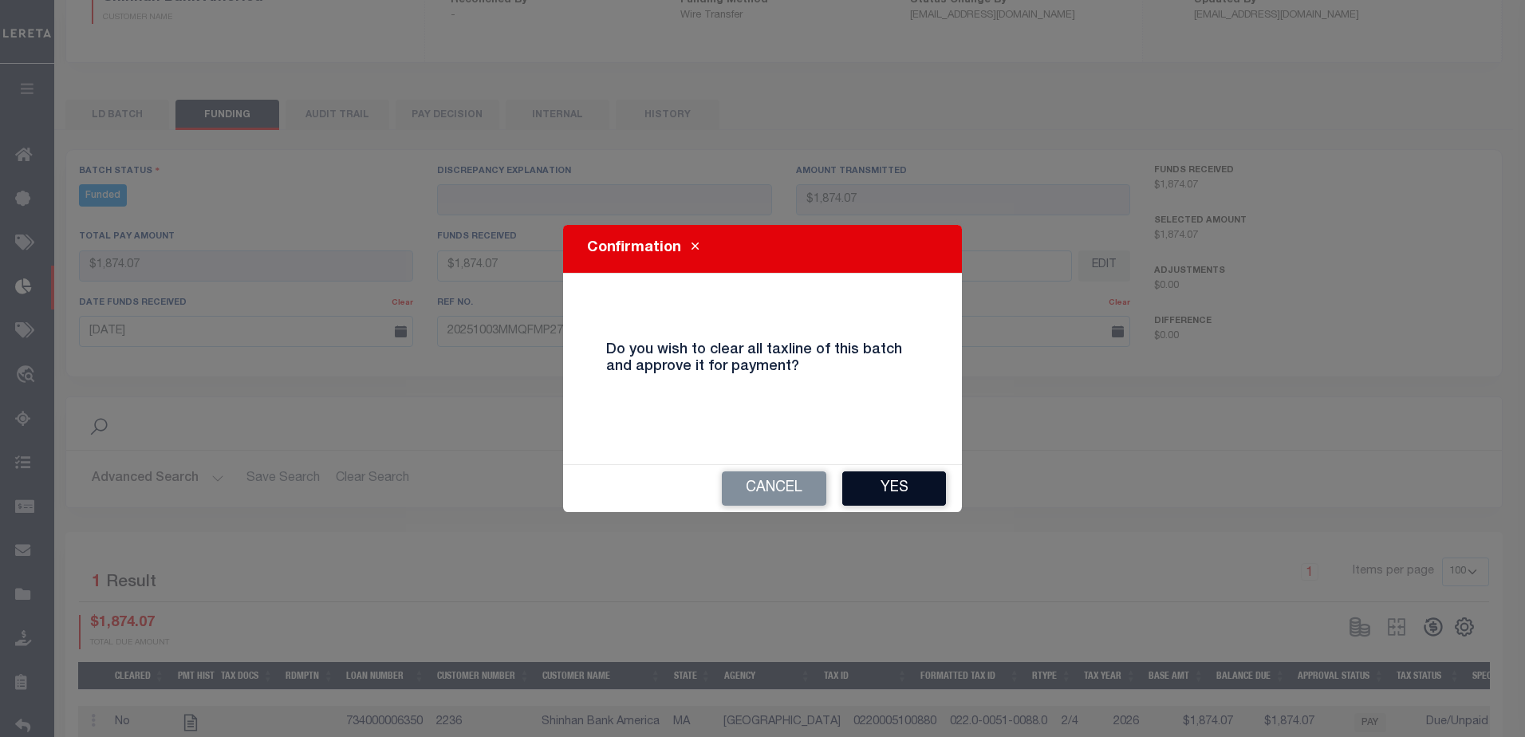
click at [938, 497] on button "Yes" at bounding box center [894, 488] width 104 height 34
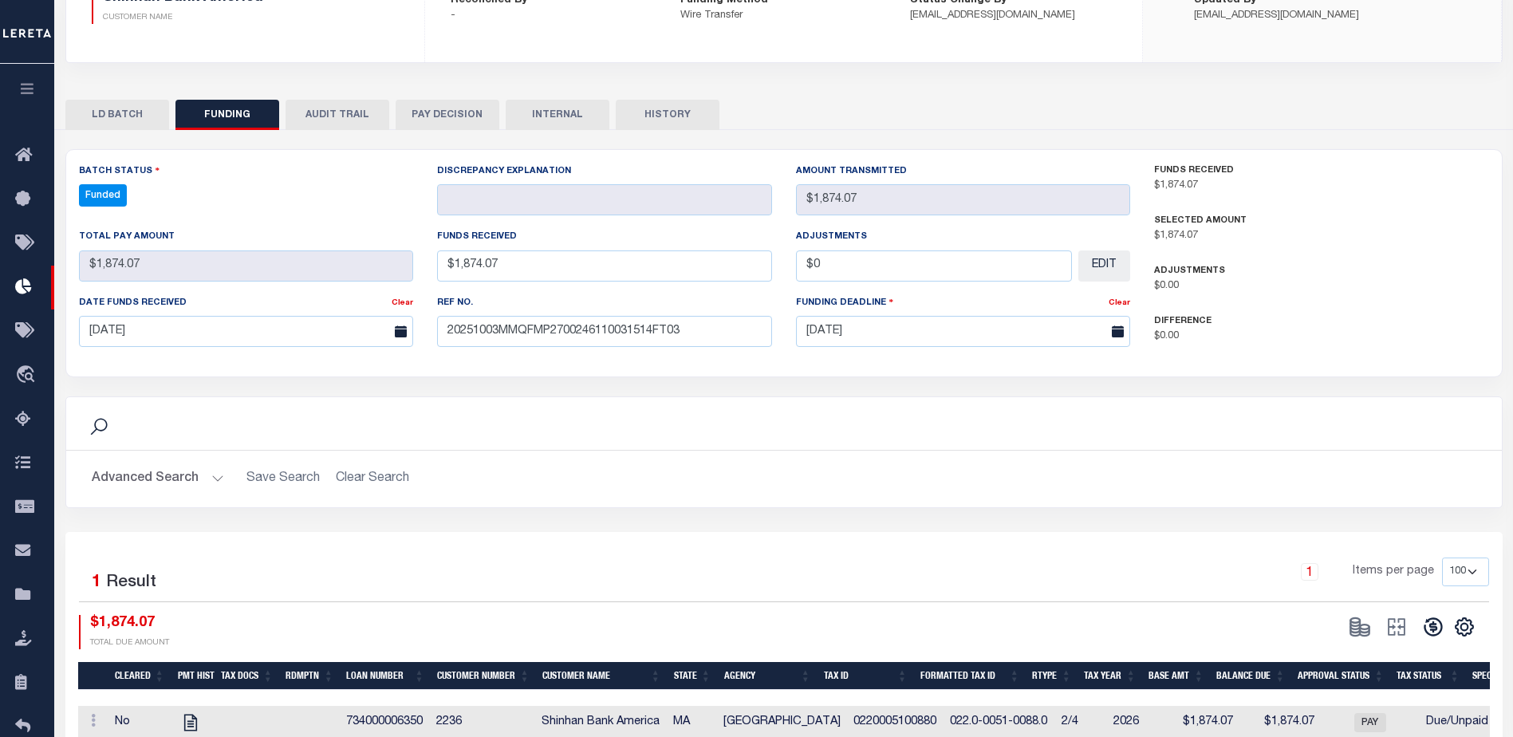
type input "$1,874.07"
type input "$0"
select select "100"
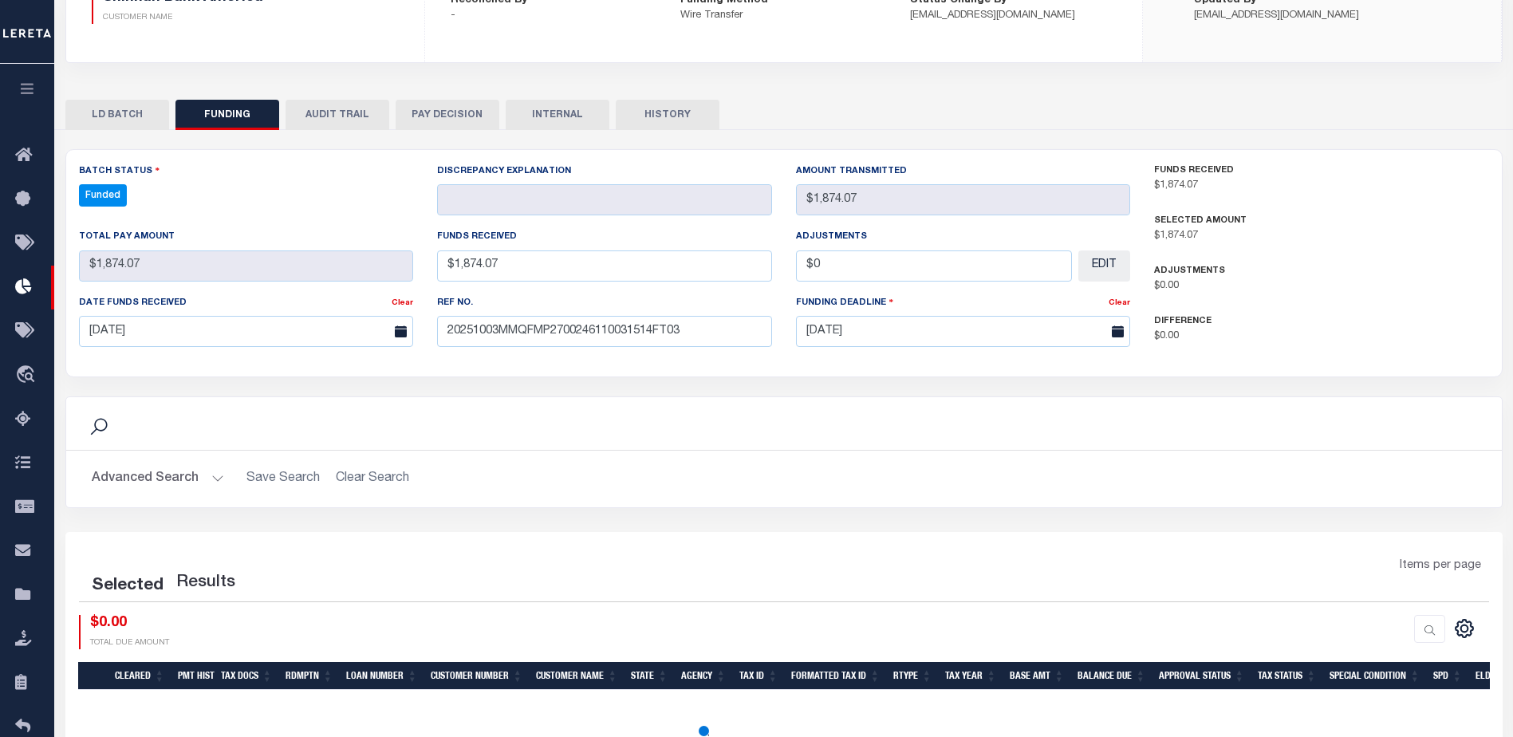
select select "100"
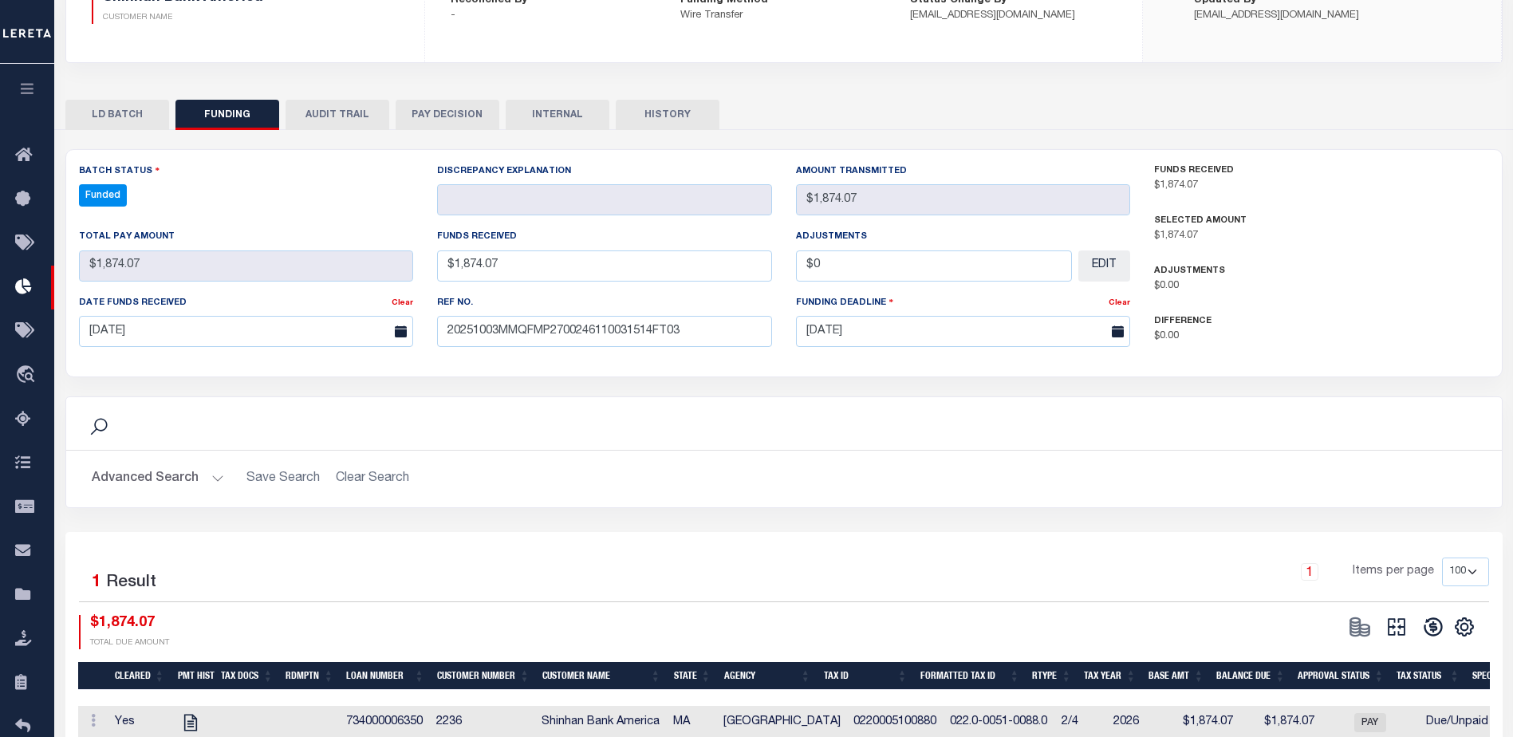
click at [1398, 631] on icon at bounding box center [1396, 627] width 22 height 22
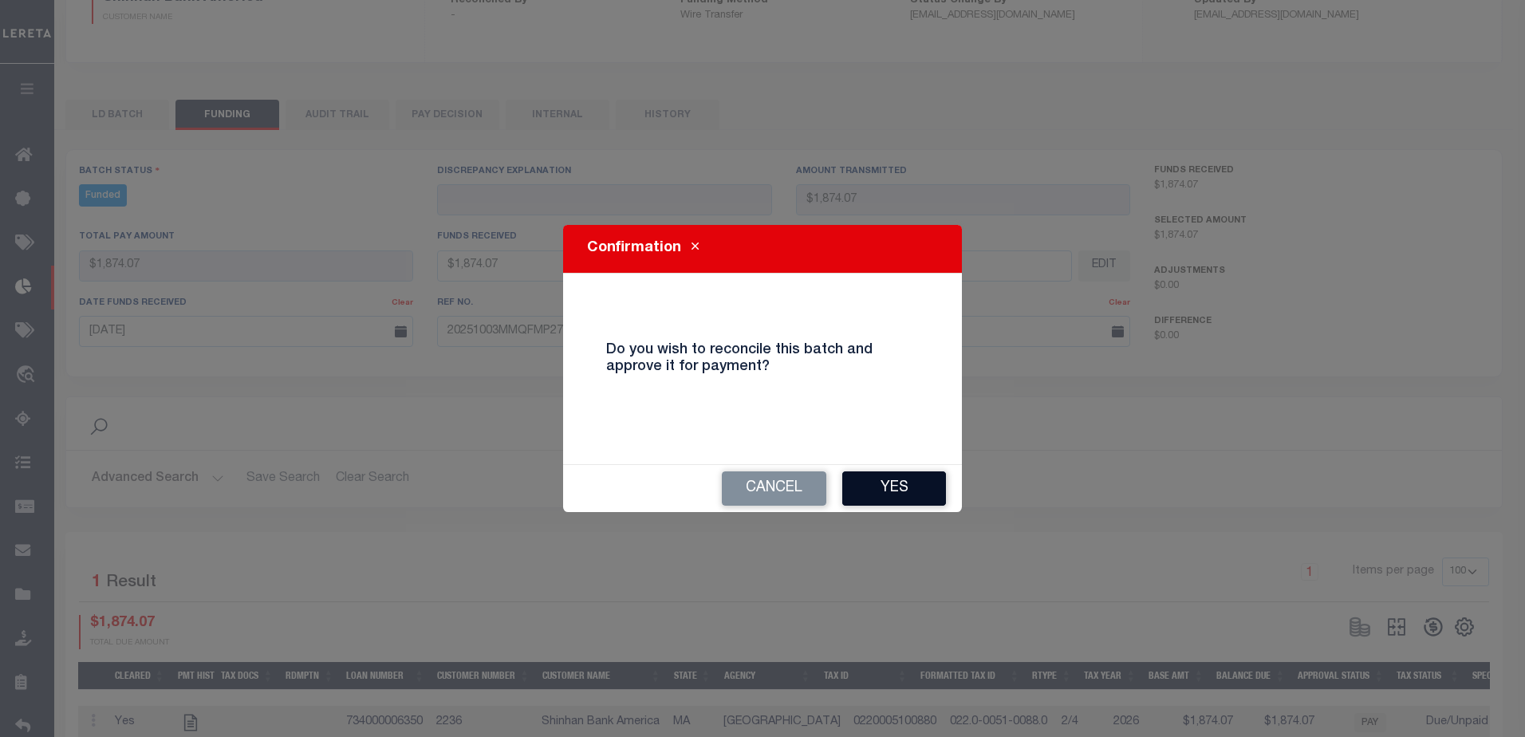
click at [896, 501] on button "Yes" at bounding box center [894, 488] width 104 height 34
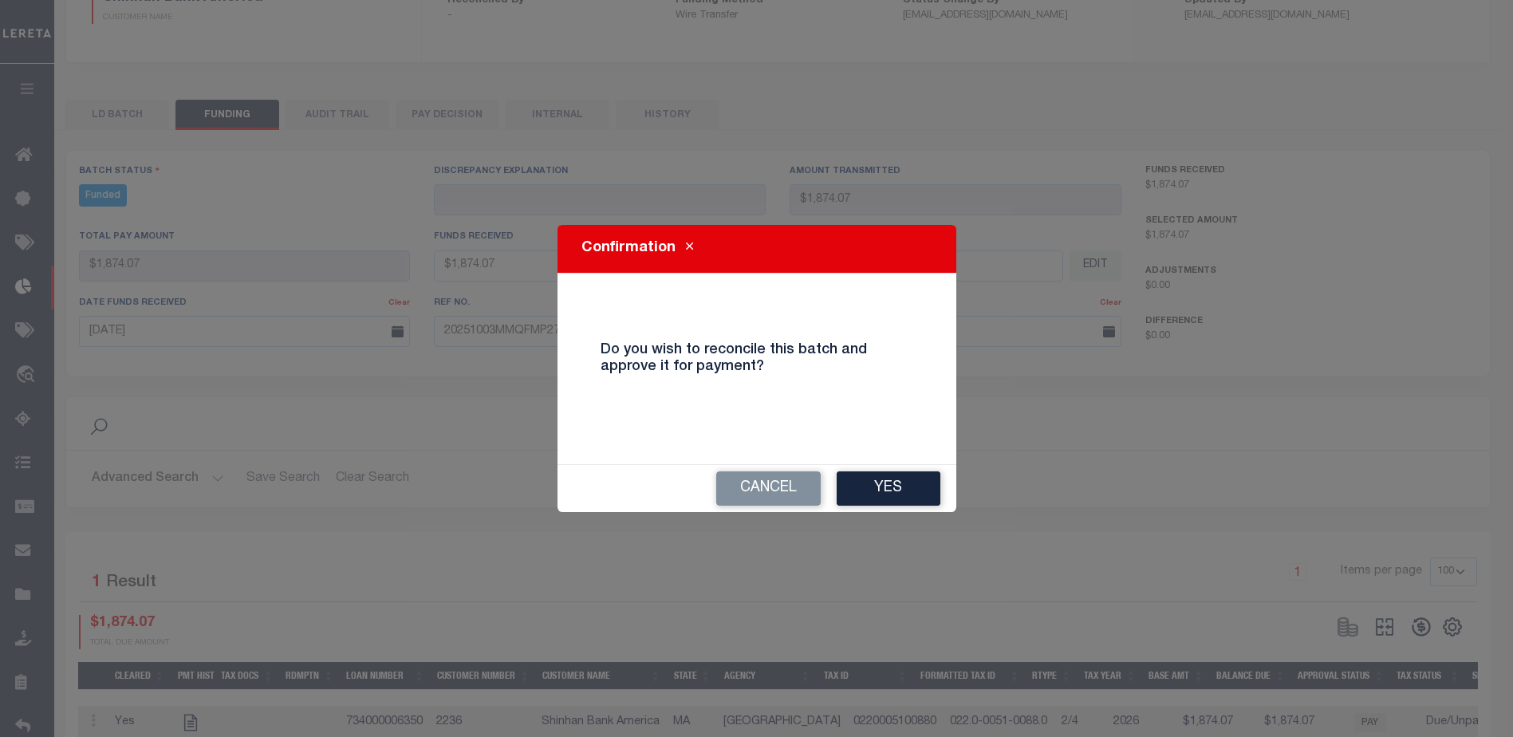
select select "100"
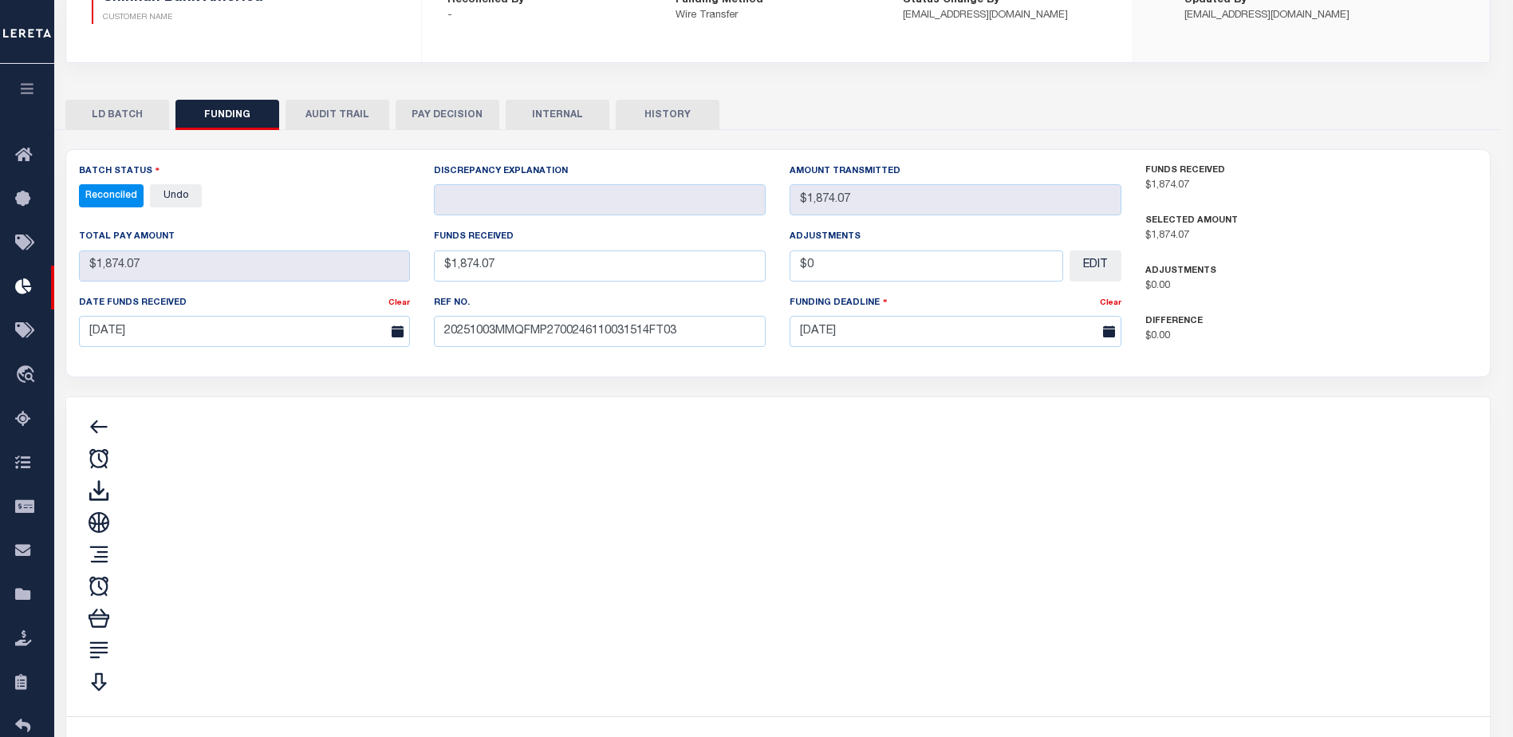
type input "$1,874.07"
type input "$0"
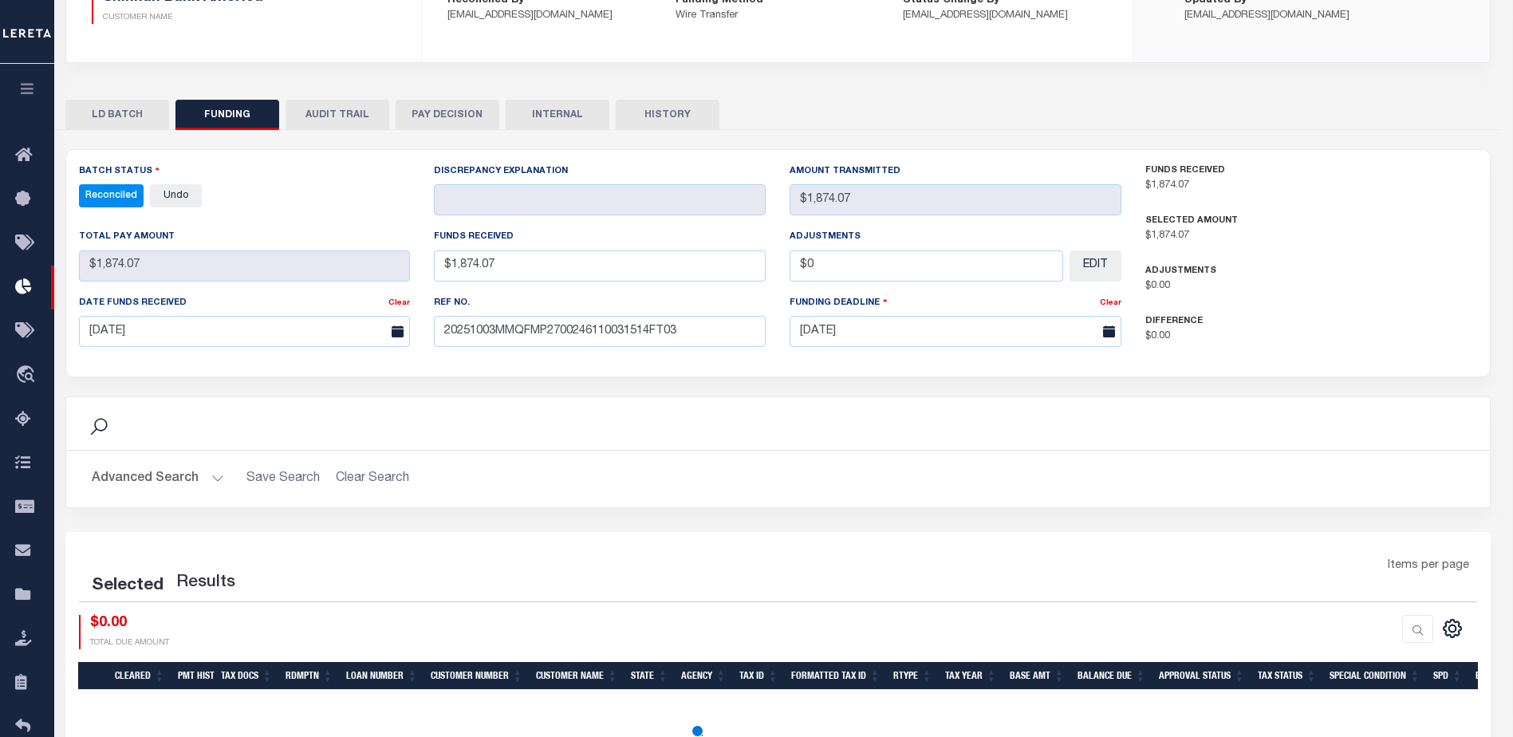
select select "100"
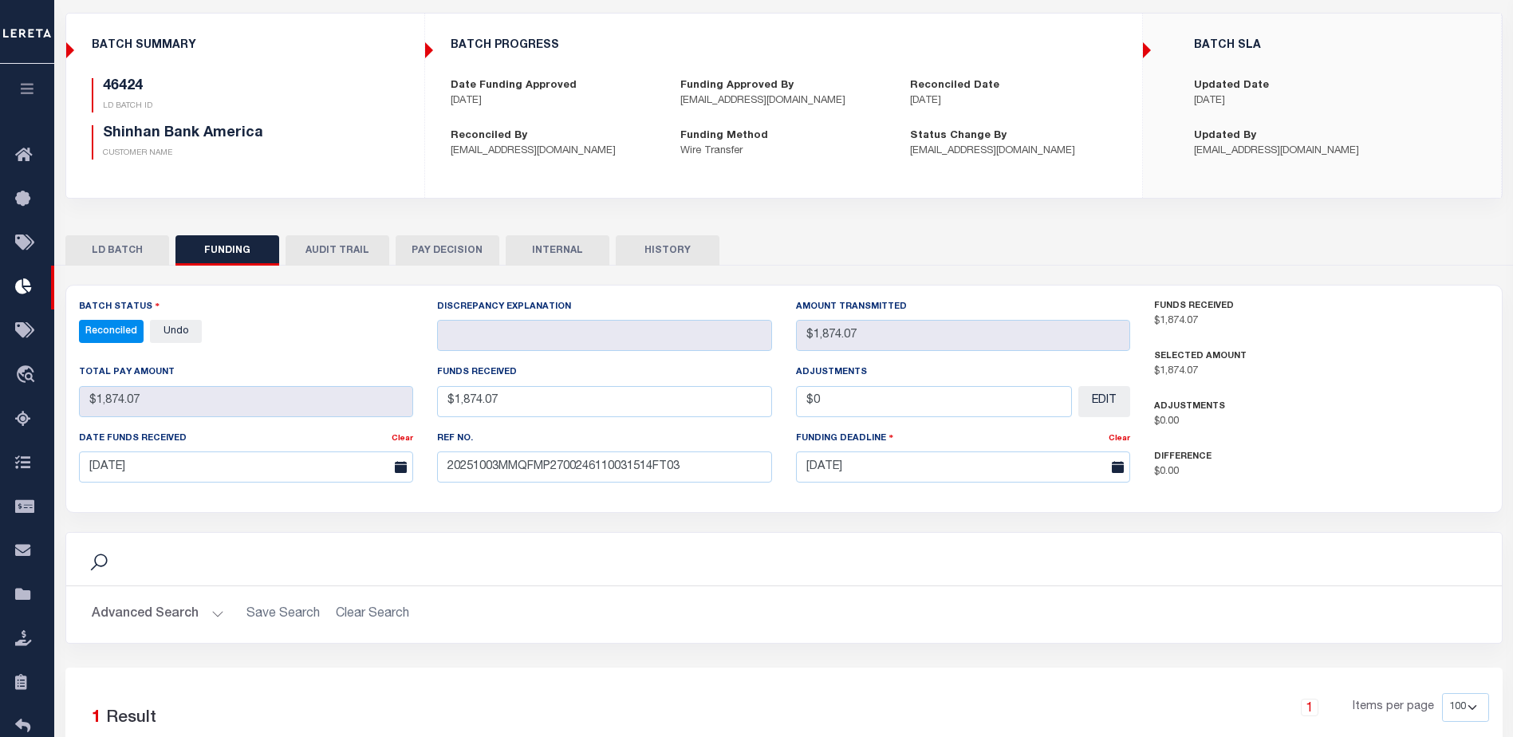
scroll to position [0, 0]
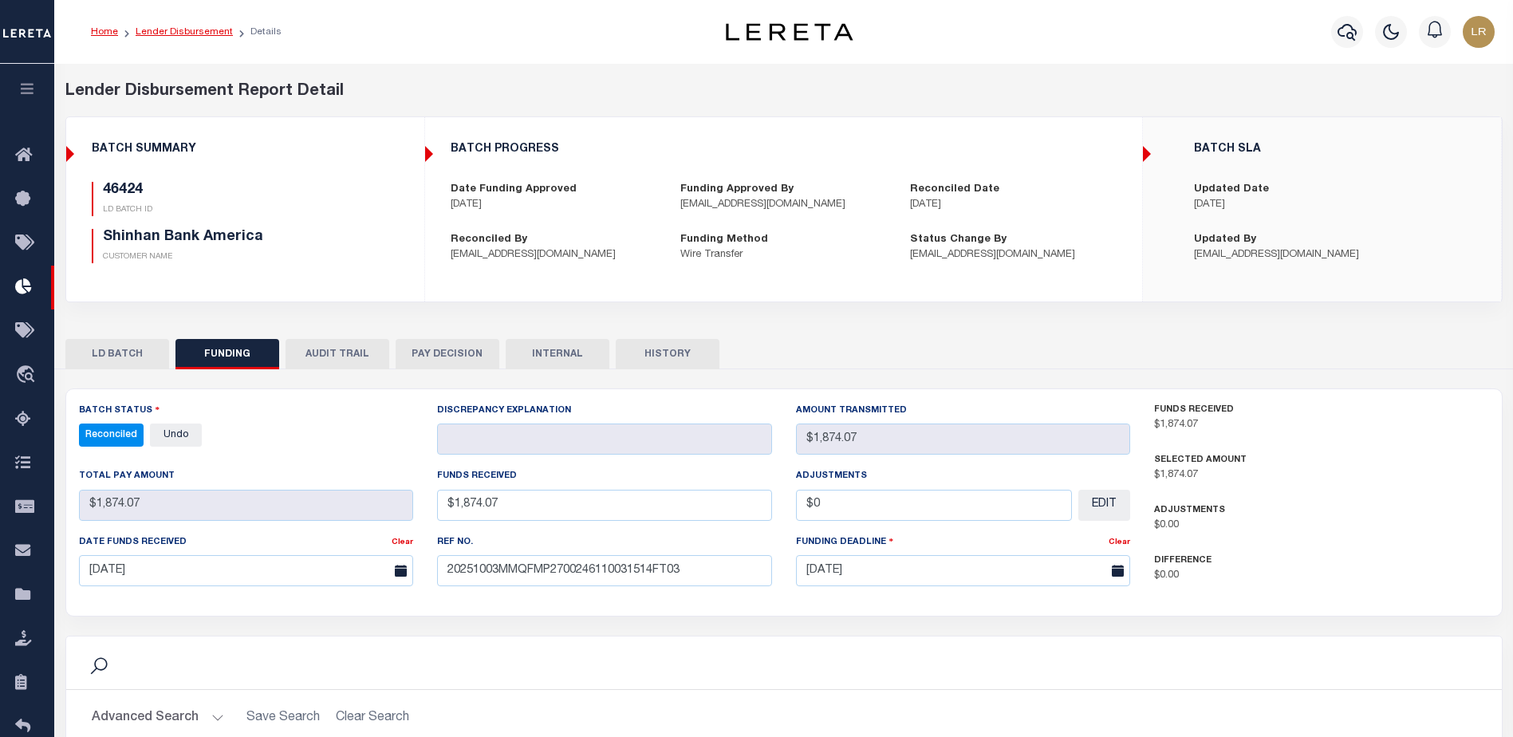
click at [207, 27] on link "Lender Disbursement" at bounding box center [184, 32] width 97 height 10
checkbox input "true"
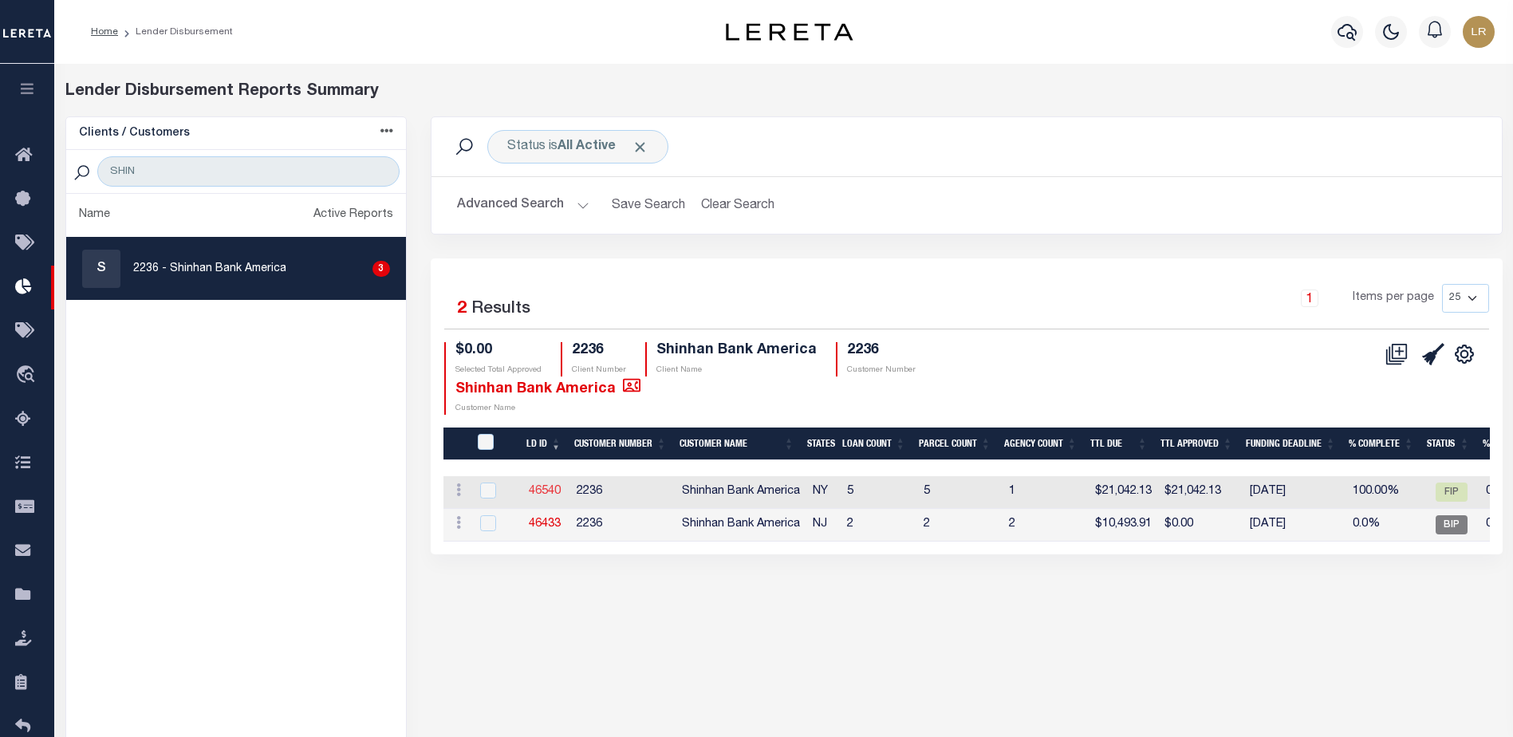
click at [535, 493] on link "46540" at bounding box center [545, 491] width 32 height 11
checkbox input "true"
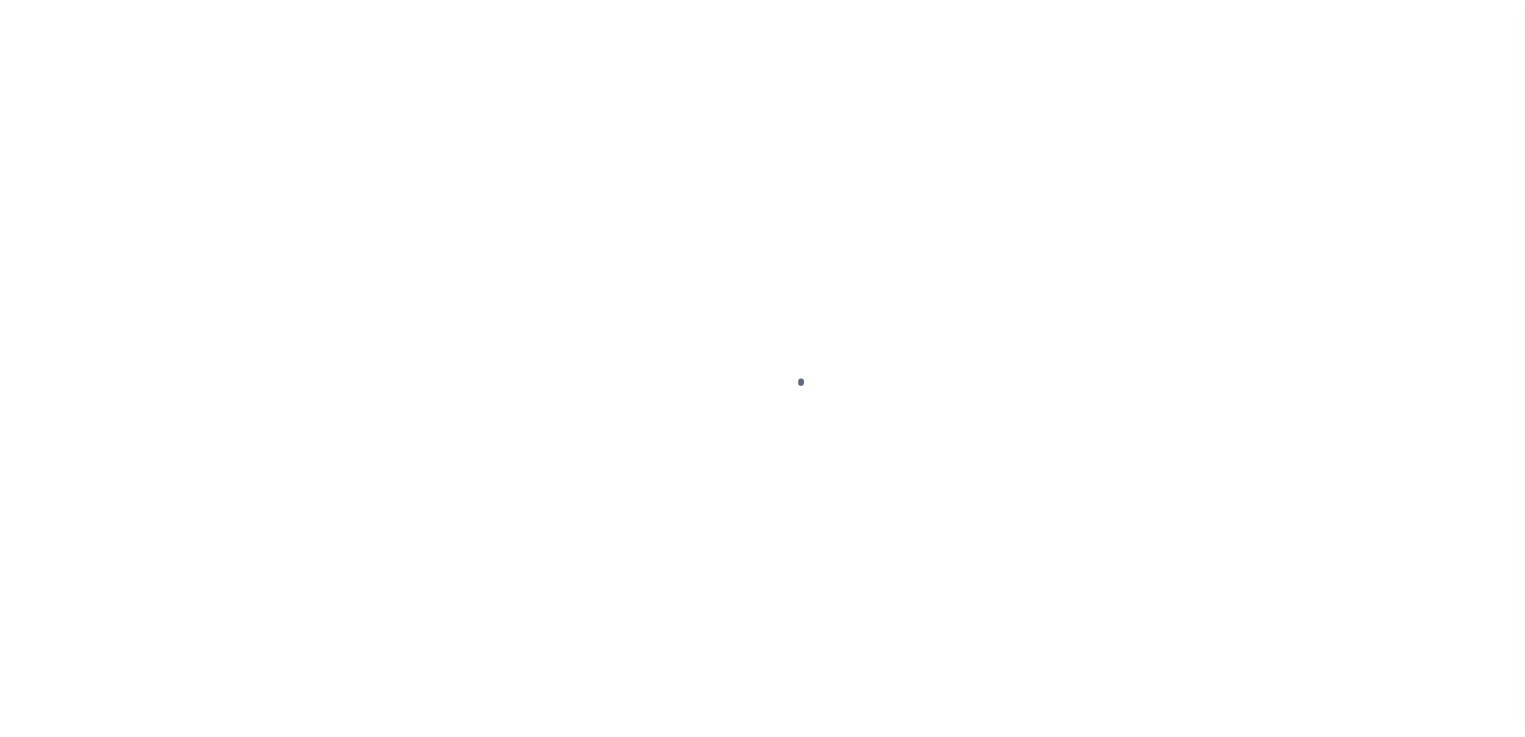
type input "$0.00"
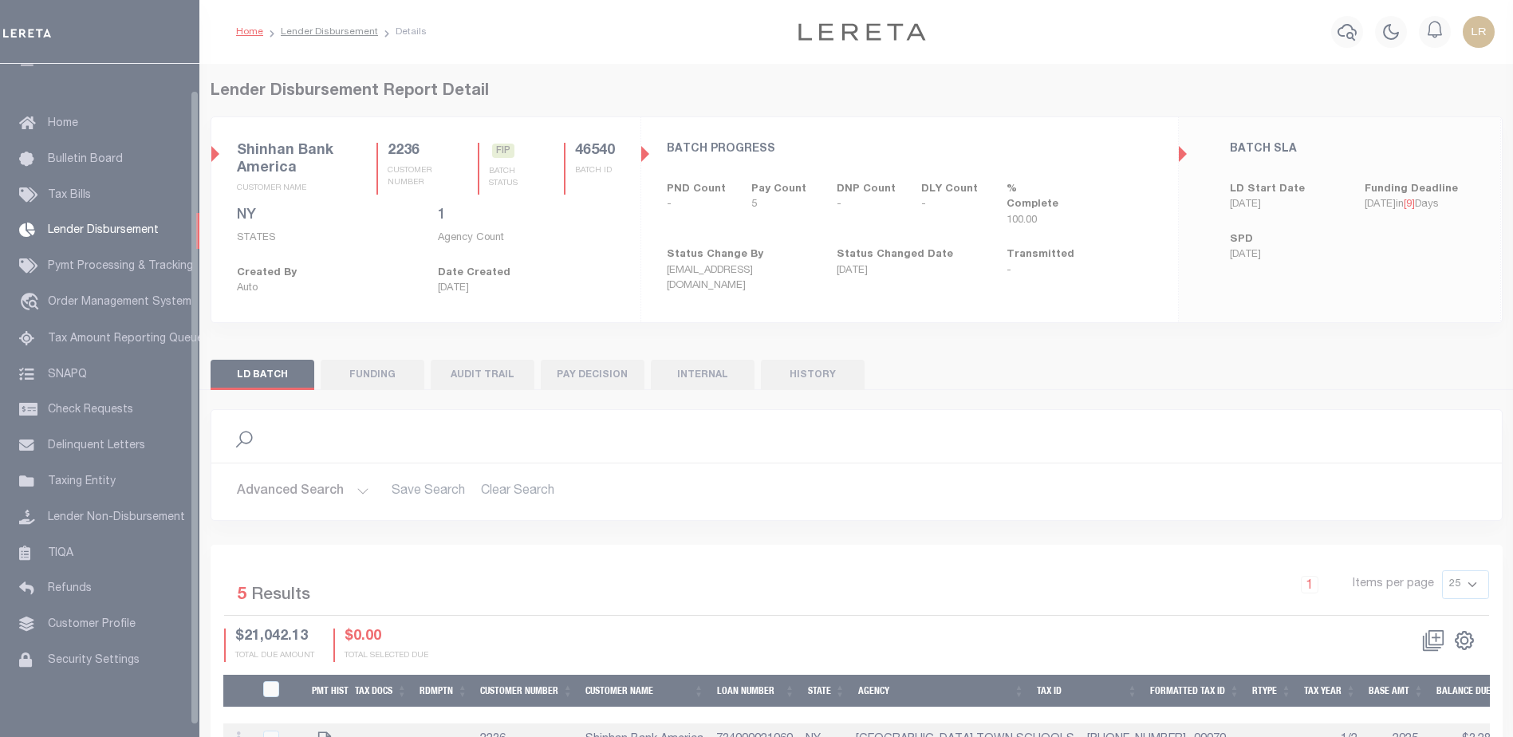
scroll to position [28, 0]
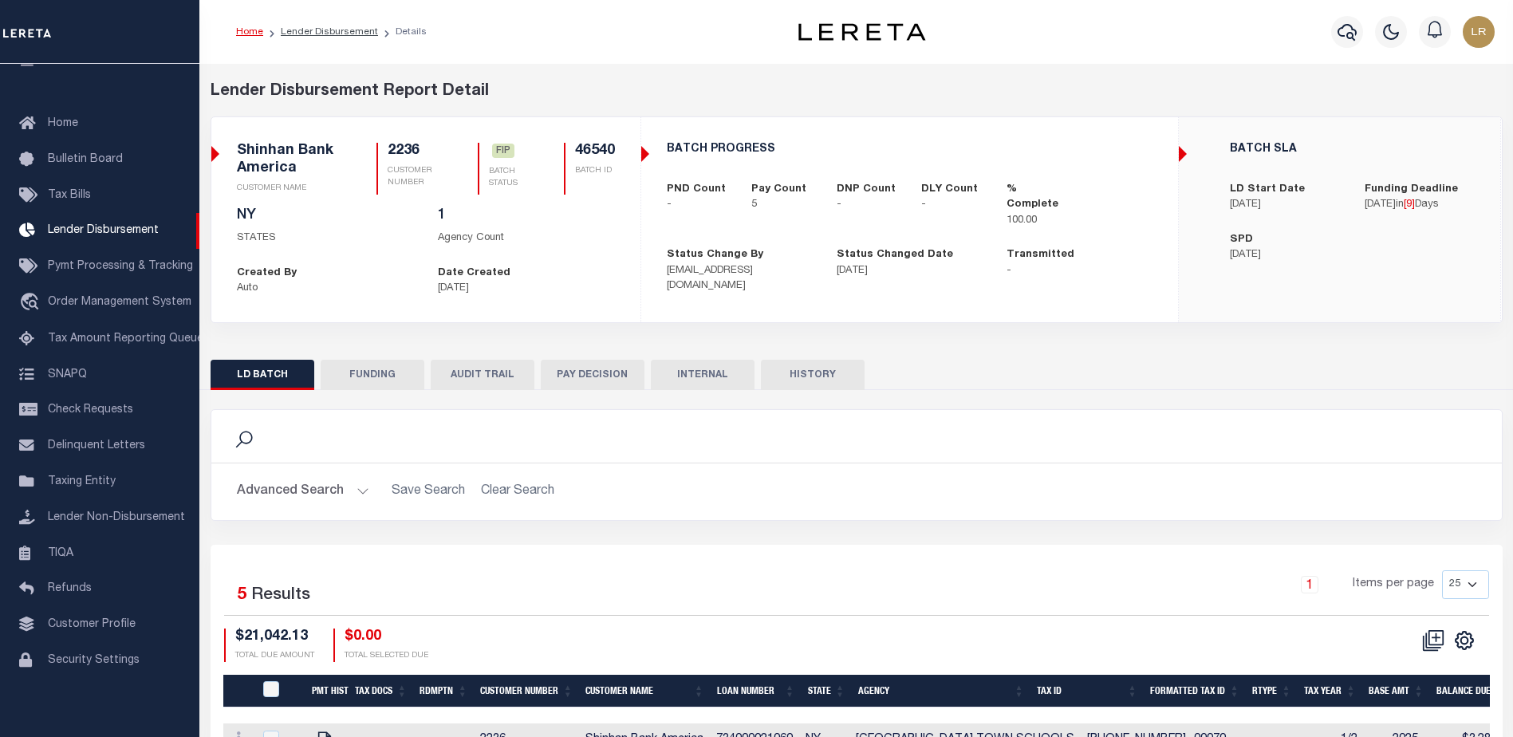
click at [354, 382] on button "FUNDING" at bounding box center [373, 375] width 104 height 30
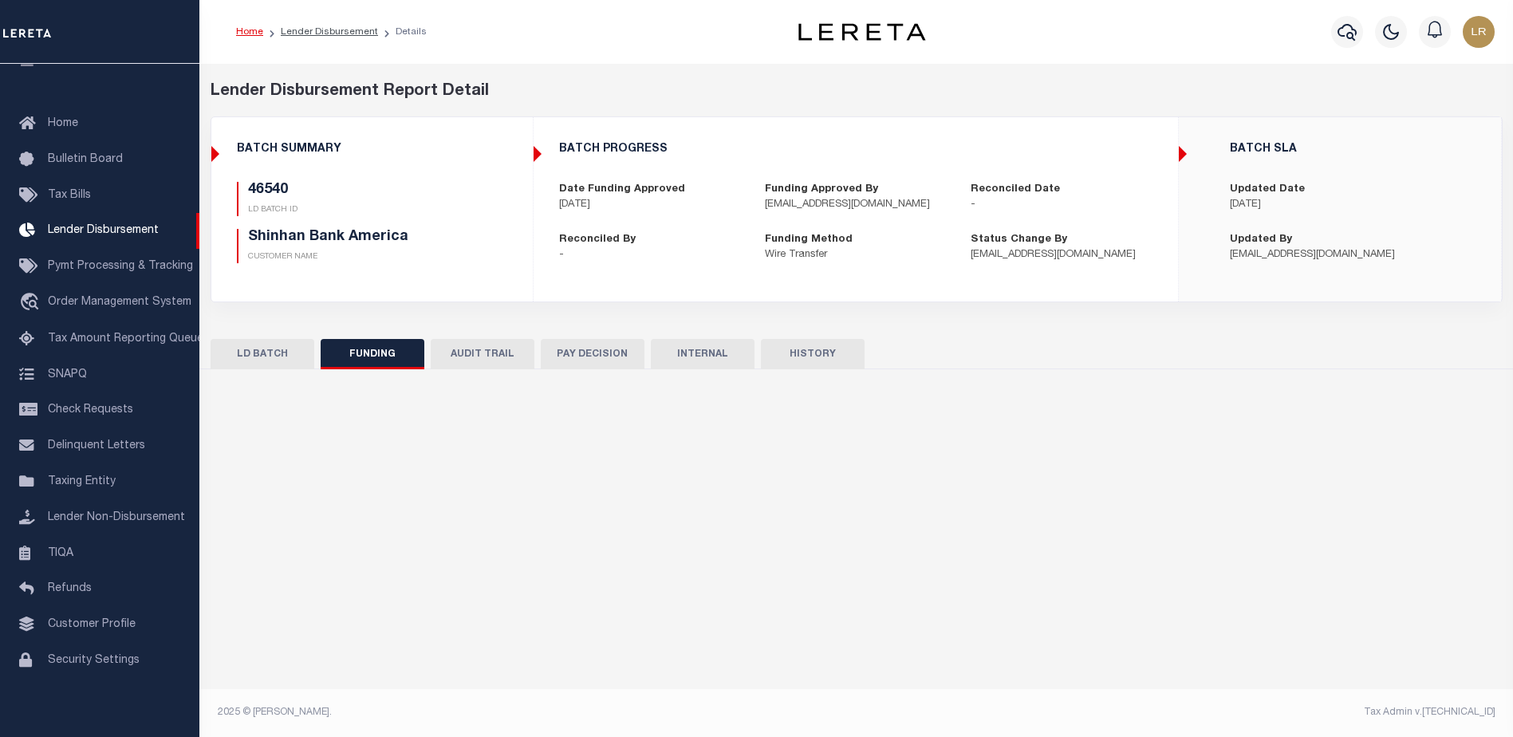
type input "$21,042.13"
type input "$0"
type input "[DATE]"
select select "100"
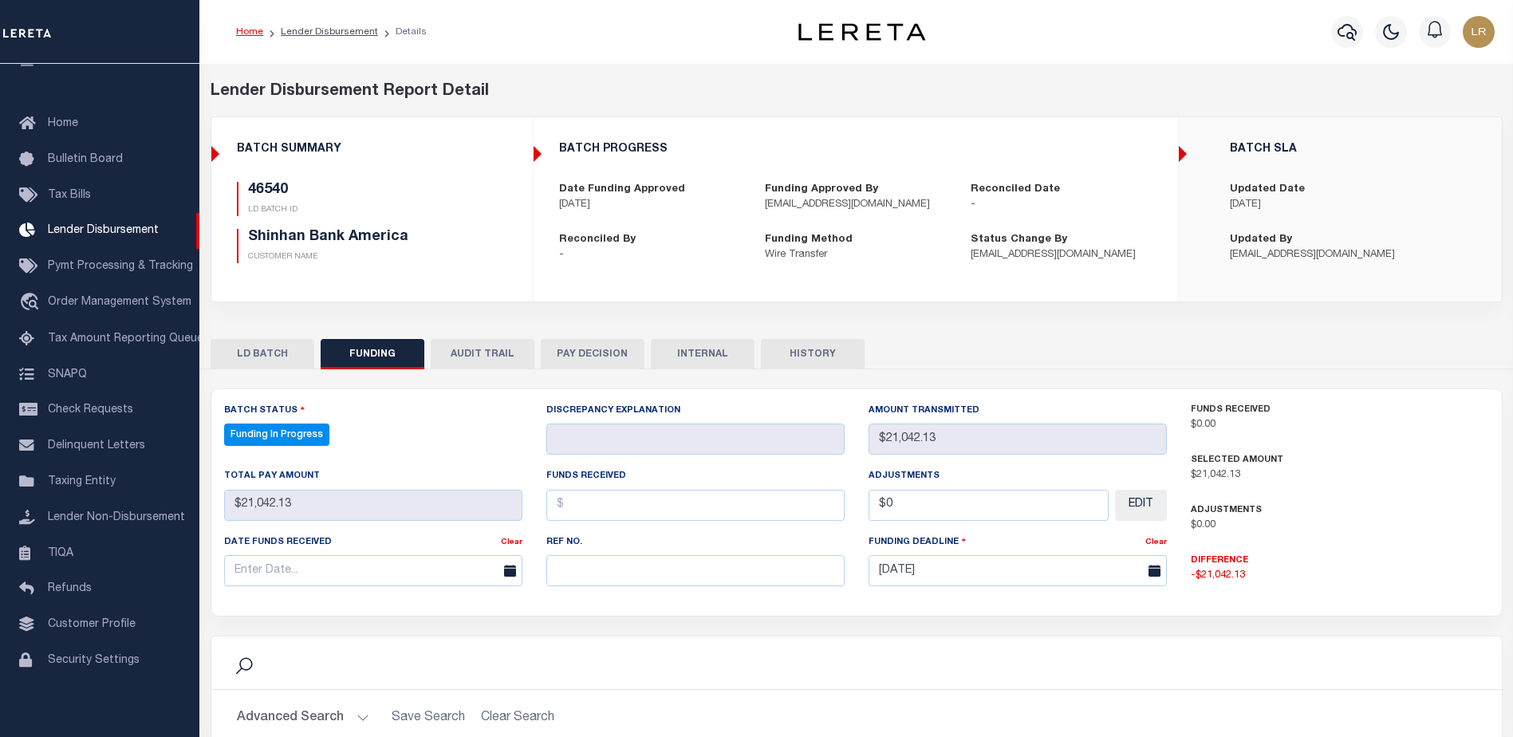
select select "100"
click at [584, 577] on input "text" at bounding box center [695, 570] width 298 height 31
paste input "20251003MMQFMP2700246210031514FT03"
type input "20251003MMQFMP2700246210031514FT03"
click at [572, 512] on input "text" at bounding box center [695, 505] width 298 height 31
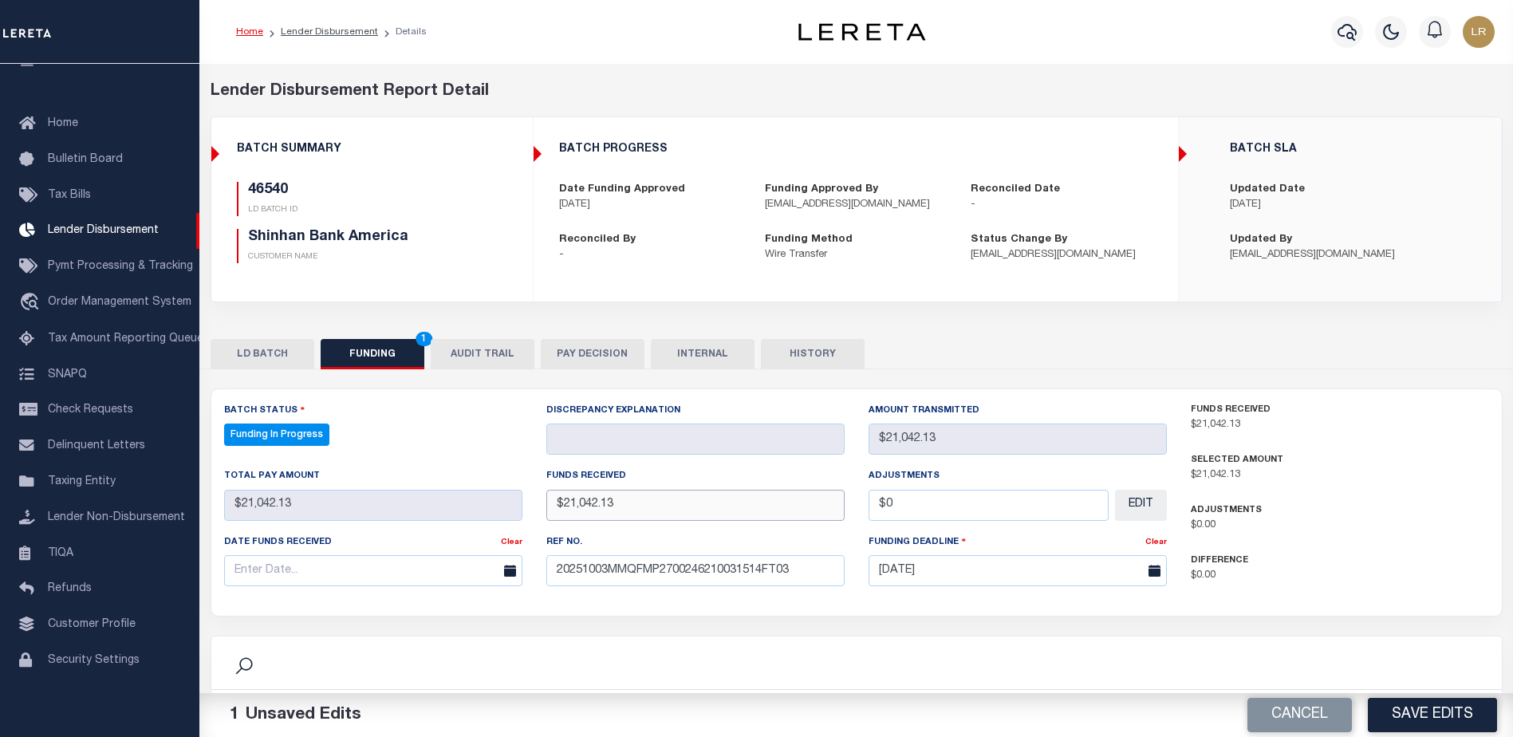
type input "$21,042.13"
click at [450, 576] on input "text" at bounding box center [373, 570] width 298 height 31
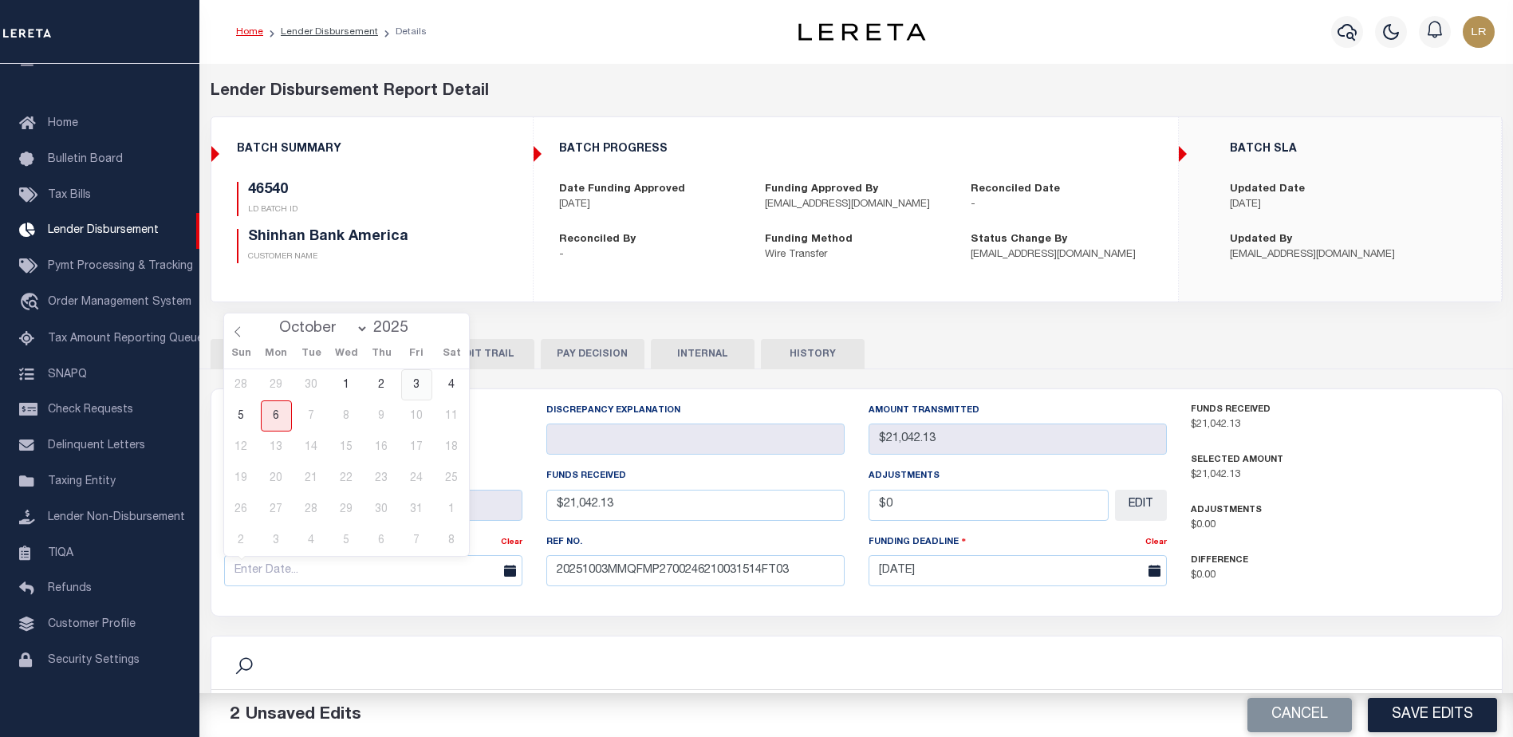
click at [412, 384] on span "3" at bounding box center [416, 384] width 31 height 31
type input "[DATE]"
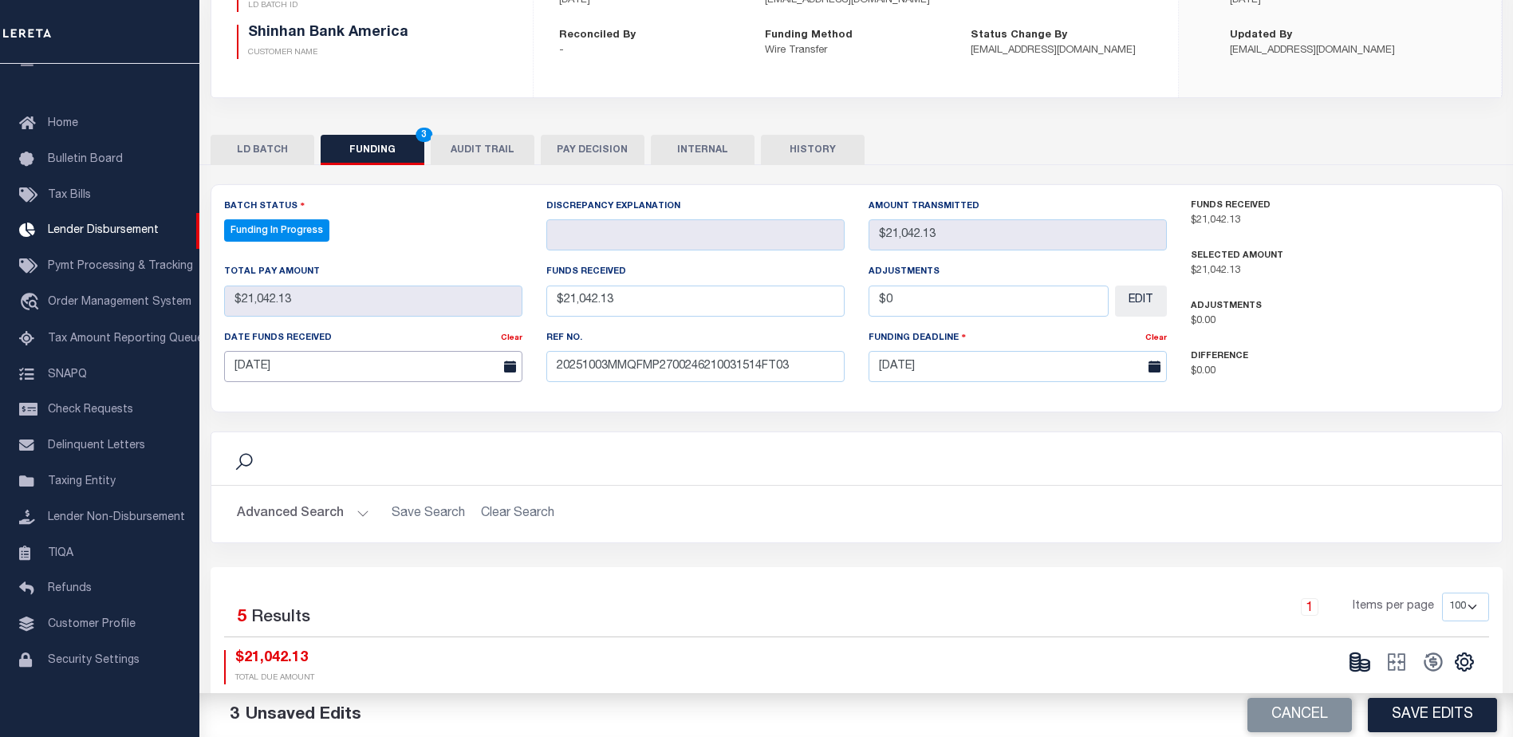
scroll to position [319, 0]
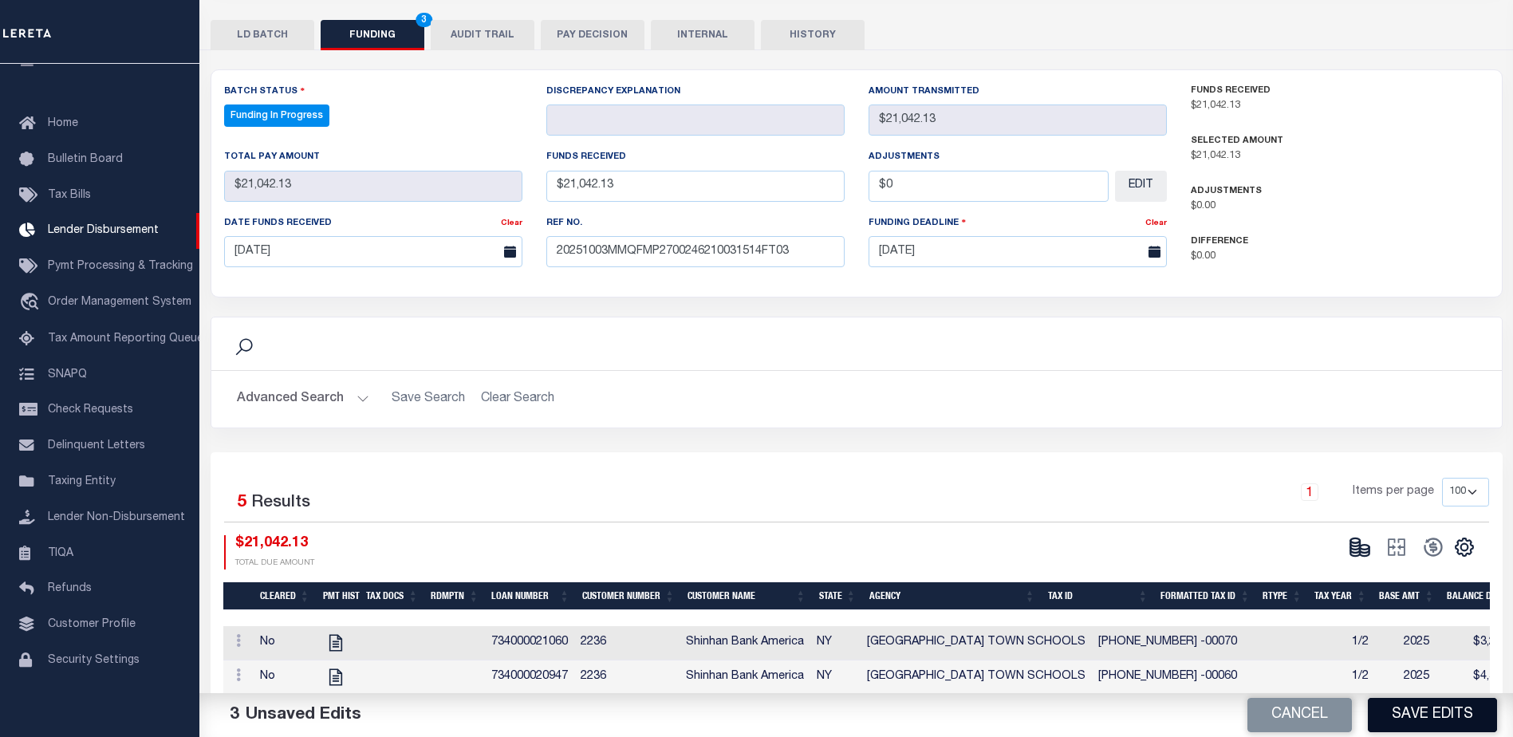
click at [1472, 722] on button "Save Edits" at bounding box center [1432, 715] width 129 height 34
type input "$21,042.13"
type input "$0"
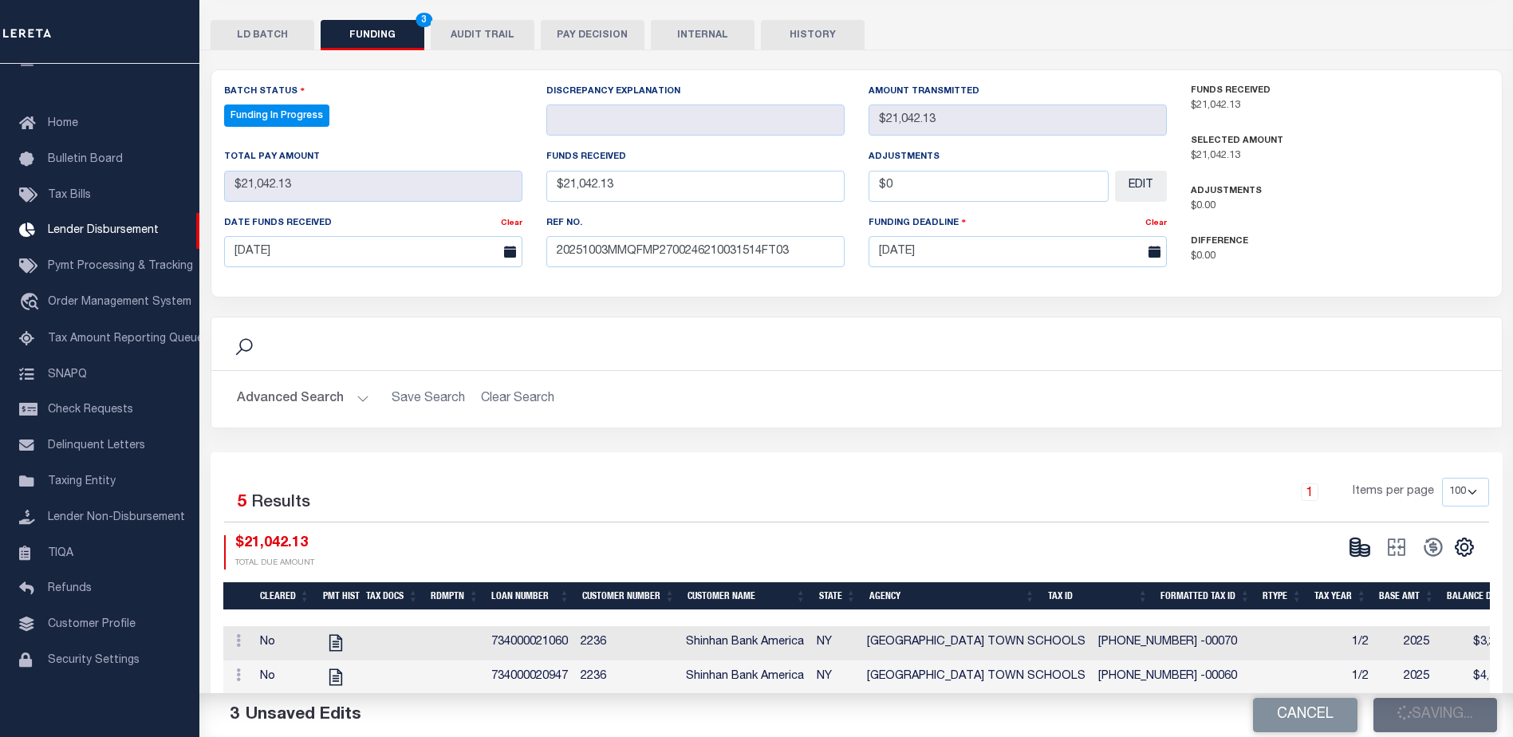
select select "100"
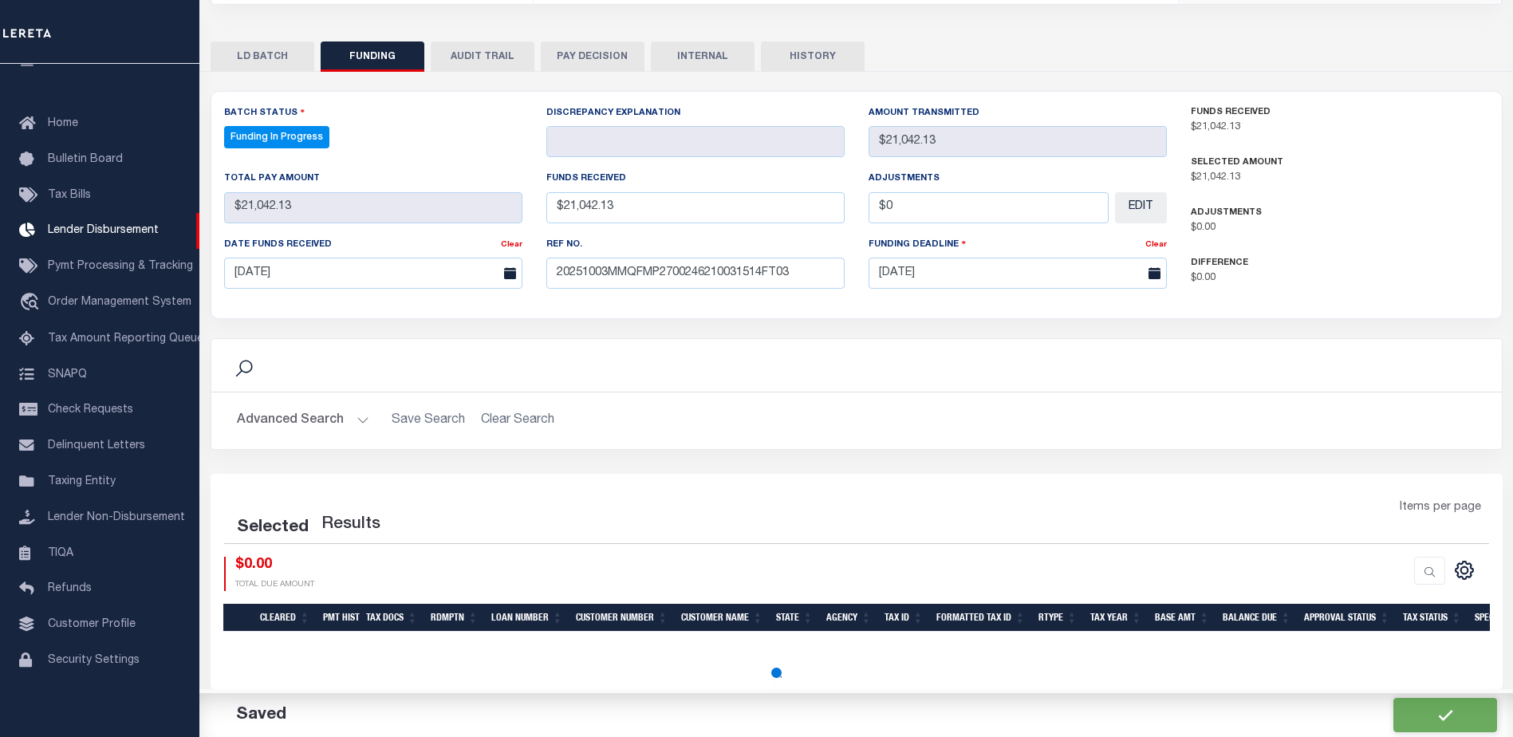
select select "100"
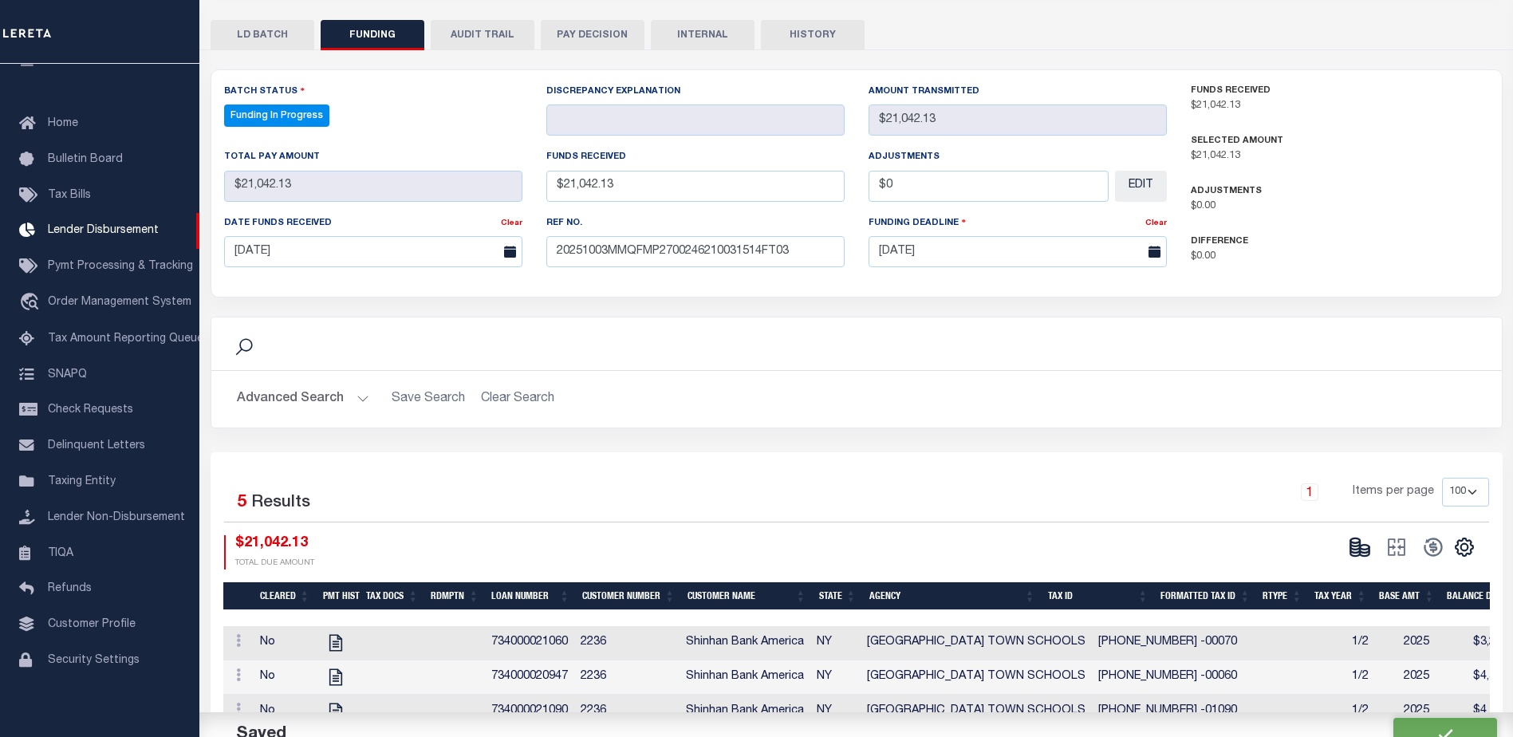
click at [1372, 555] on button at bounding box center [1359, 547] width 37 height 24
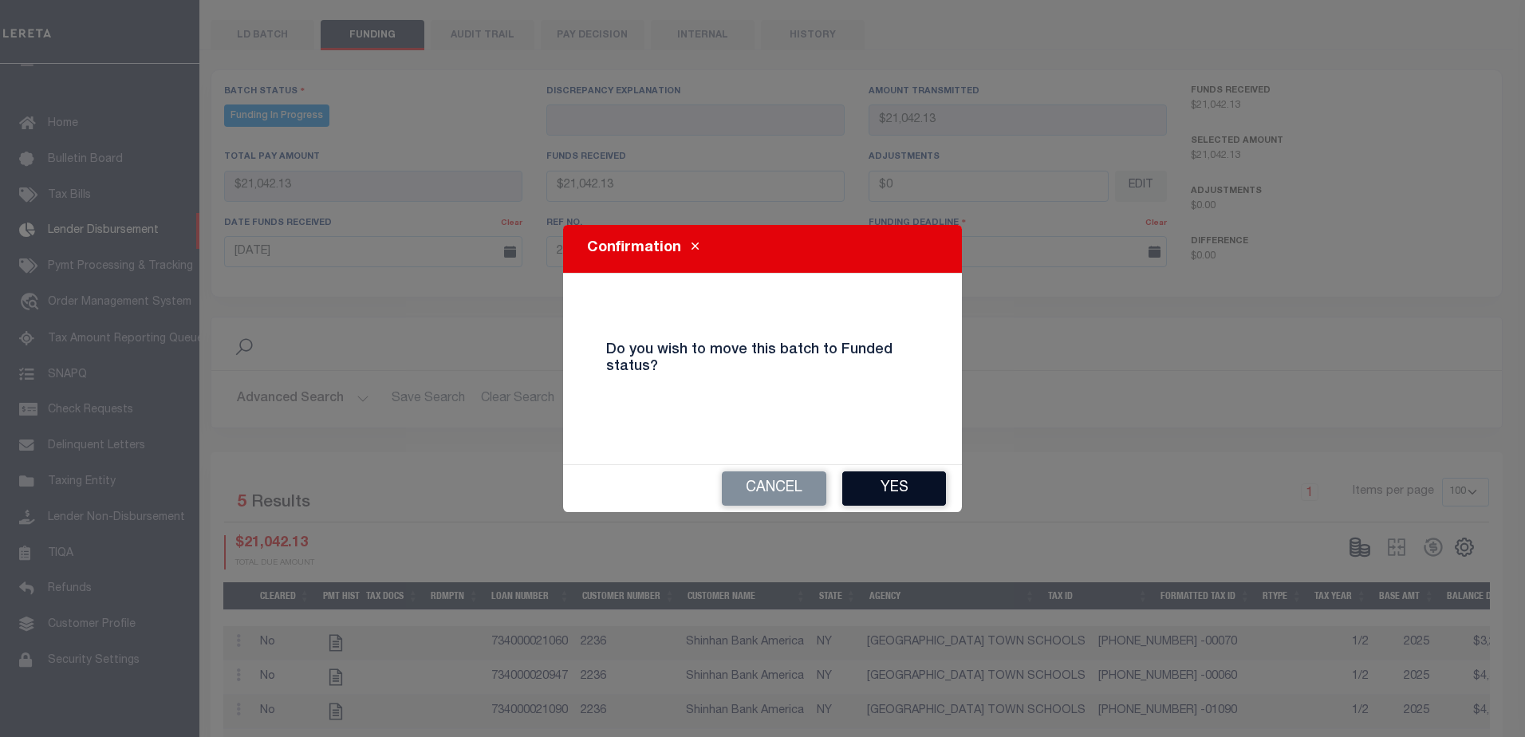
click at [905, 495] on button "Yes" at bounding box center [894, 488] width 104 height 34
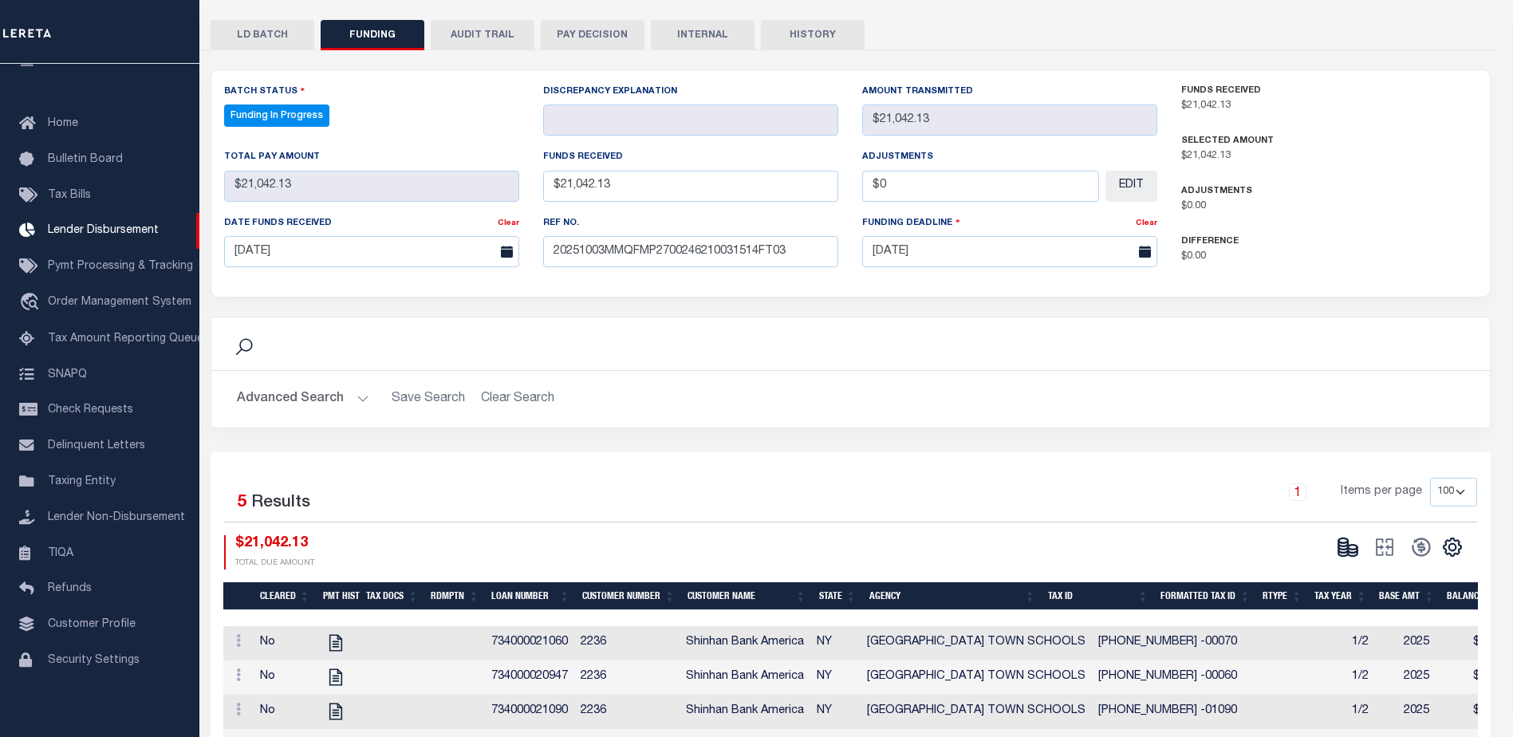
type input "$21,042.13"
type input "$0"
select select "100"
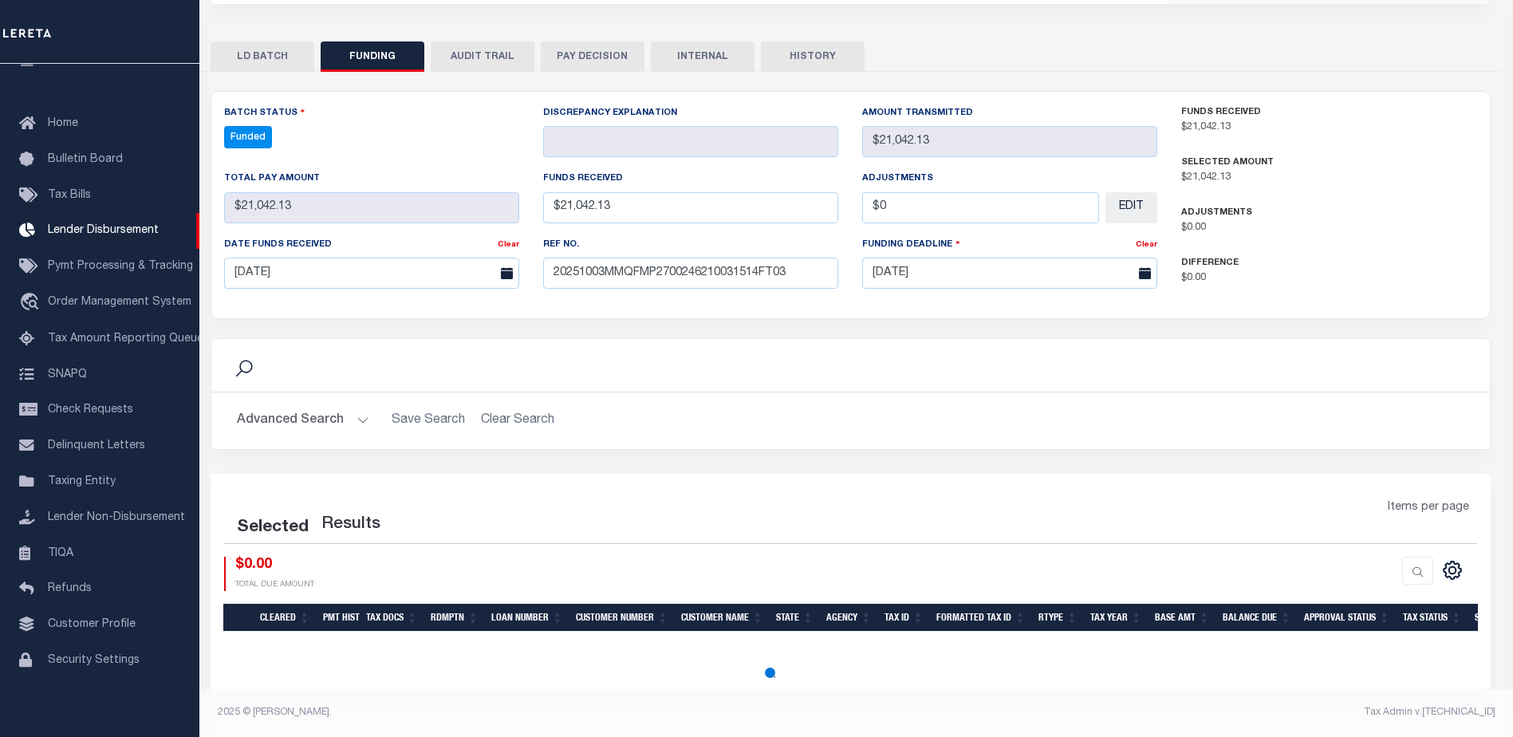
select select "100"
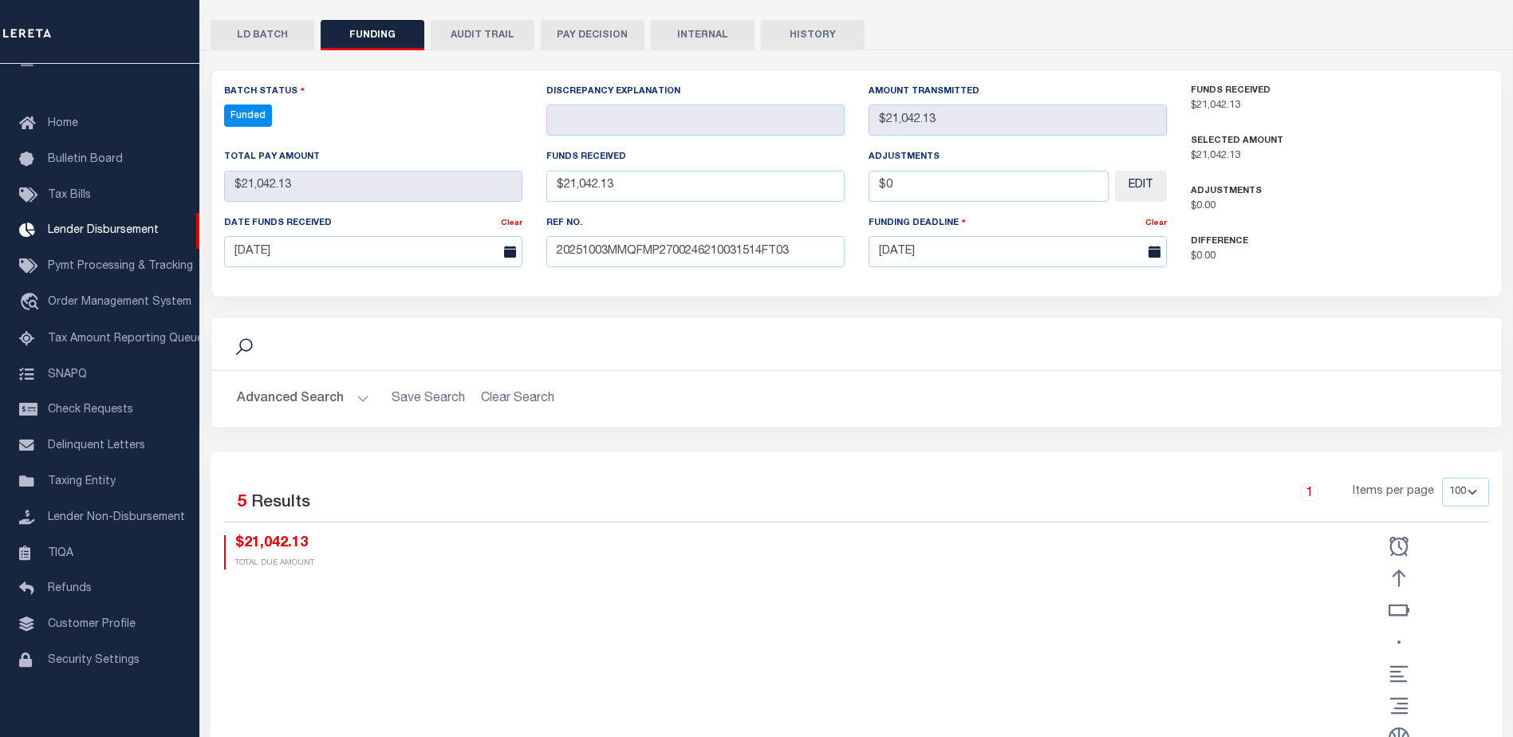
scroll to position [297, 0]
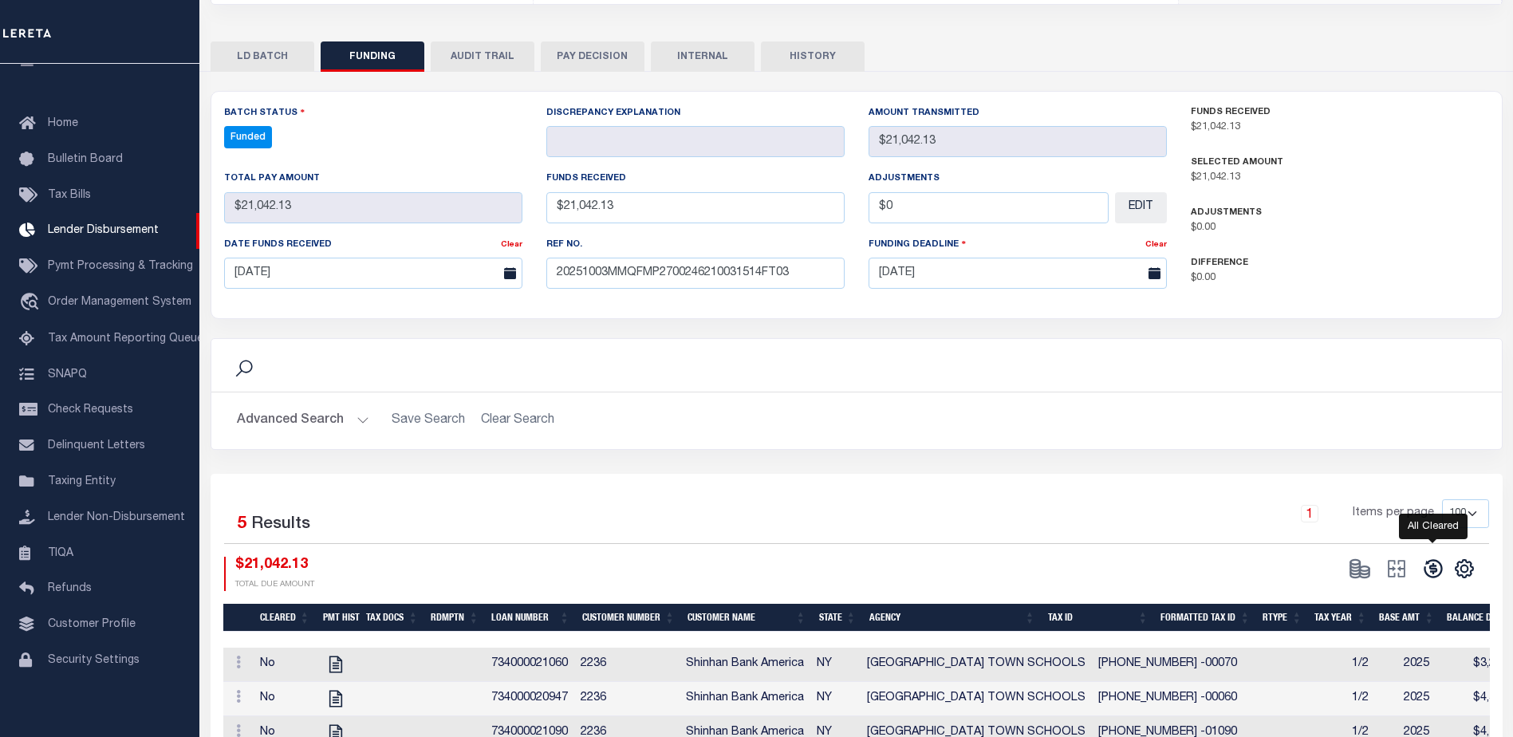
click at [1428, 563] on icon at bounding box center [1432, 569] width 18 height 18
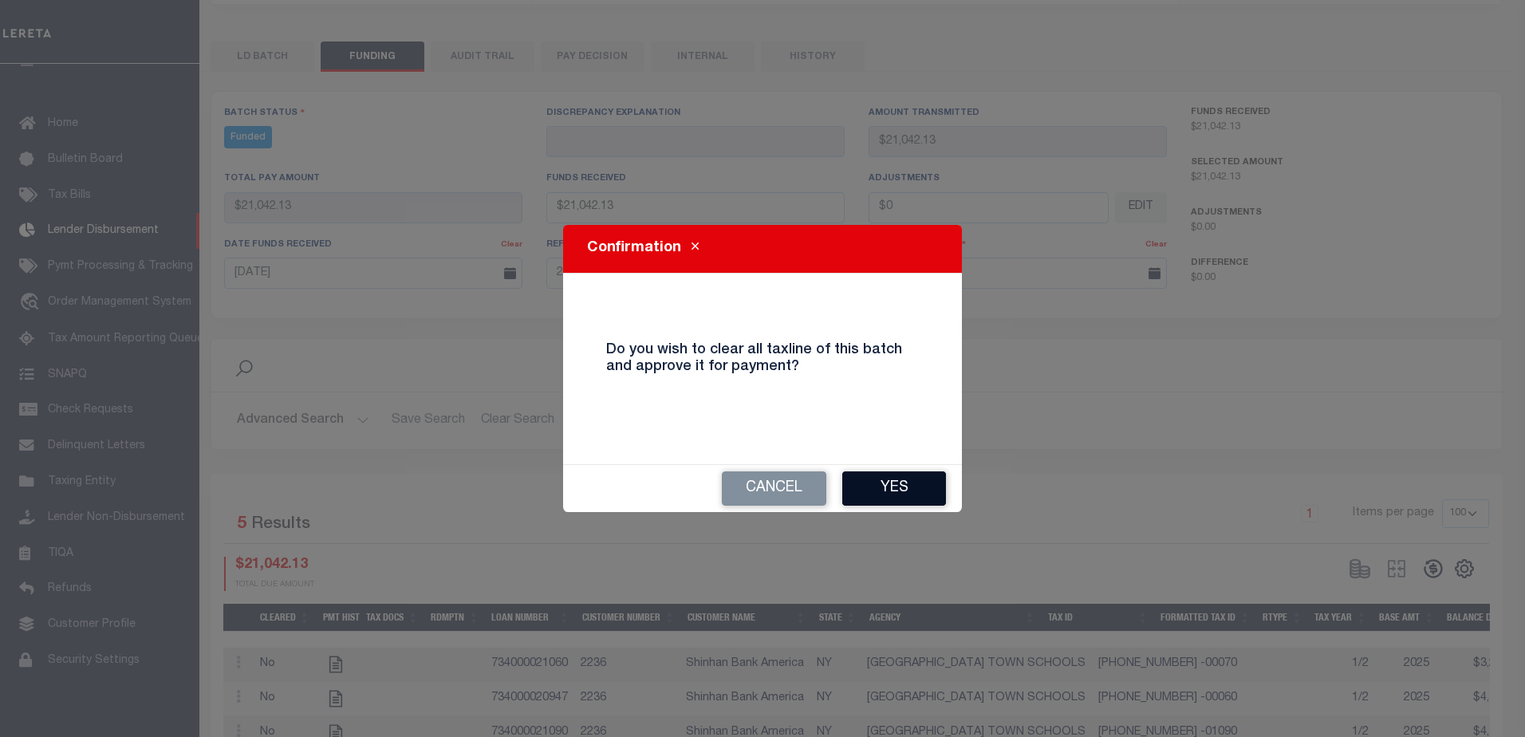
click at [919, 501] on button "Yes" at bounding box center [894, 488] width 104 height 34
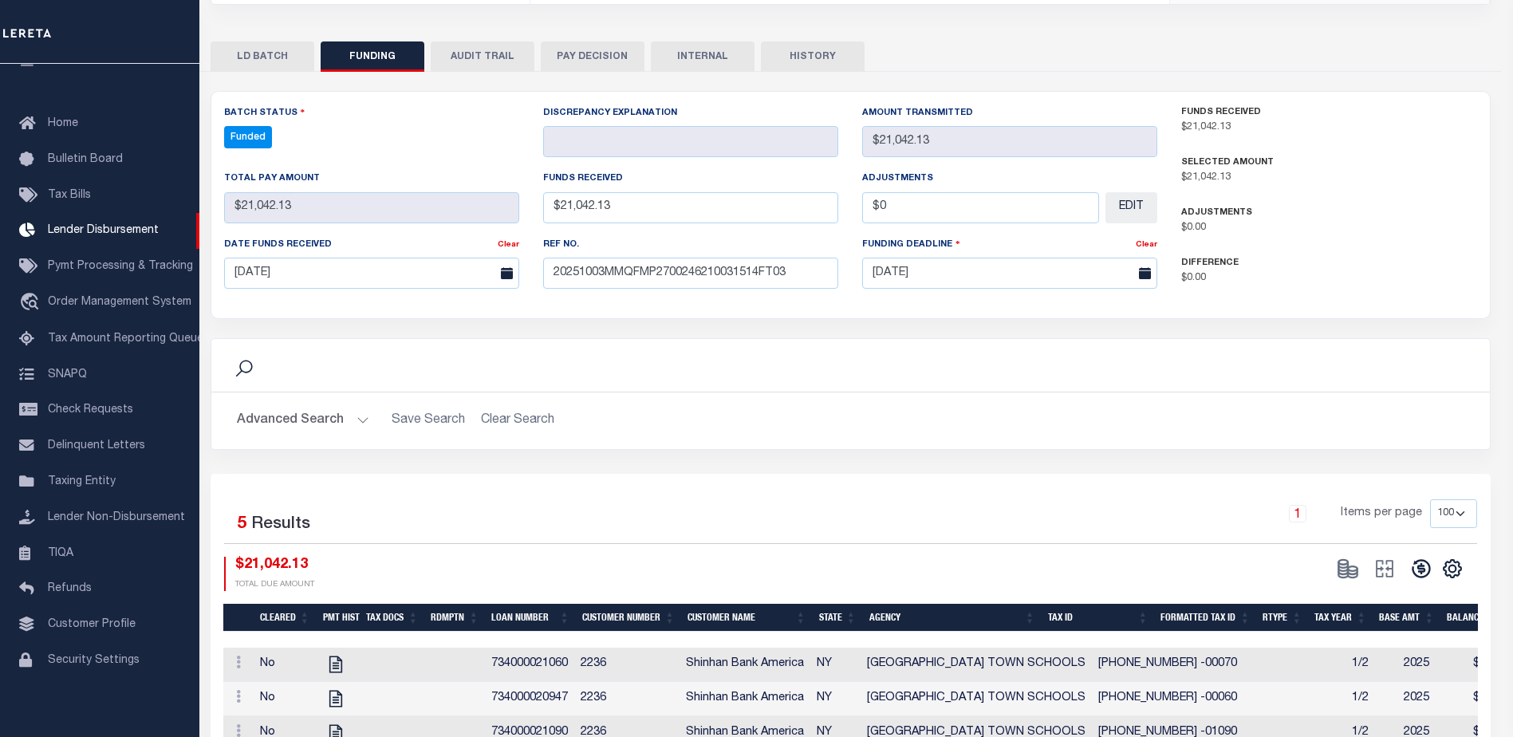
type input "$21,042.13"
type input "$0"
select select "100"
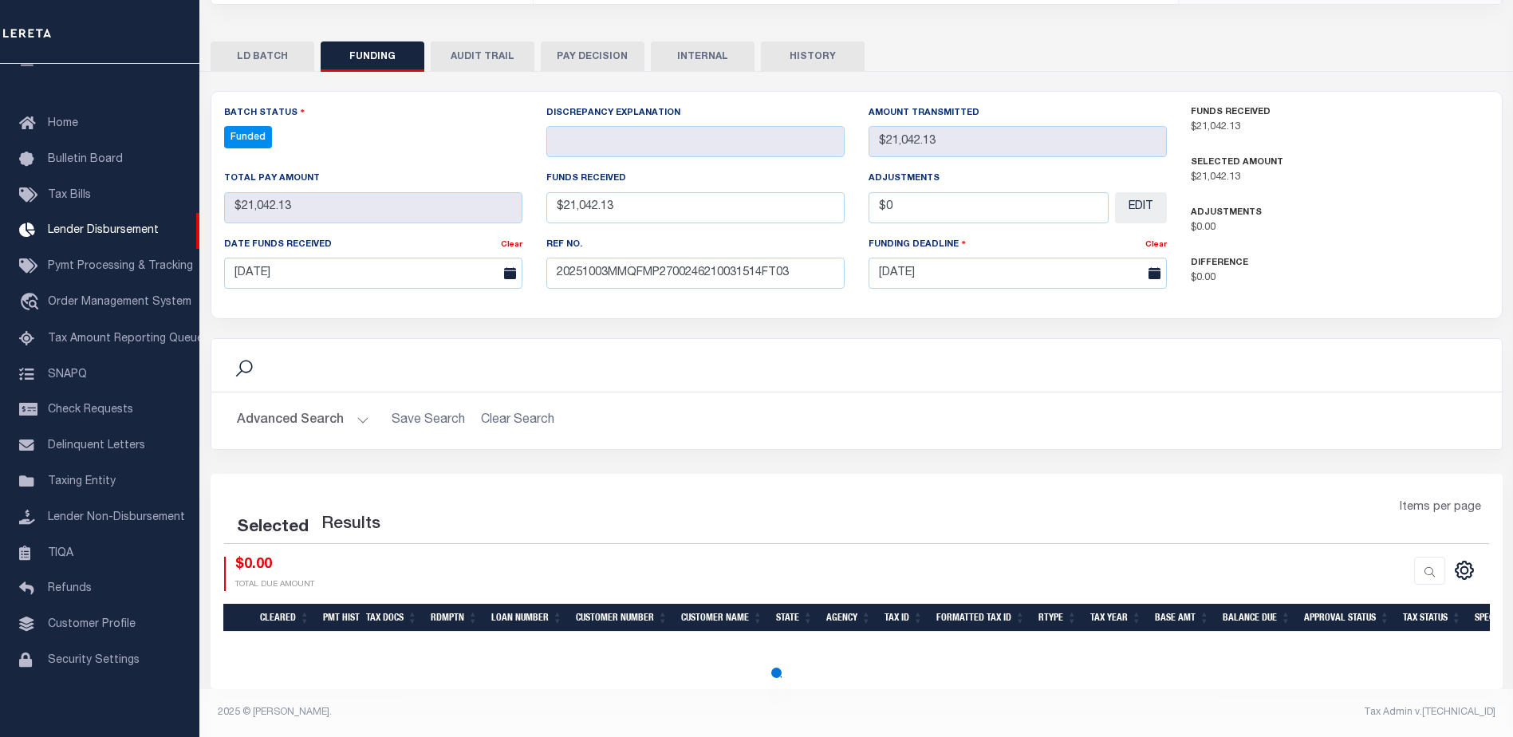
select select "100"
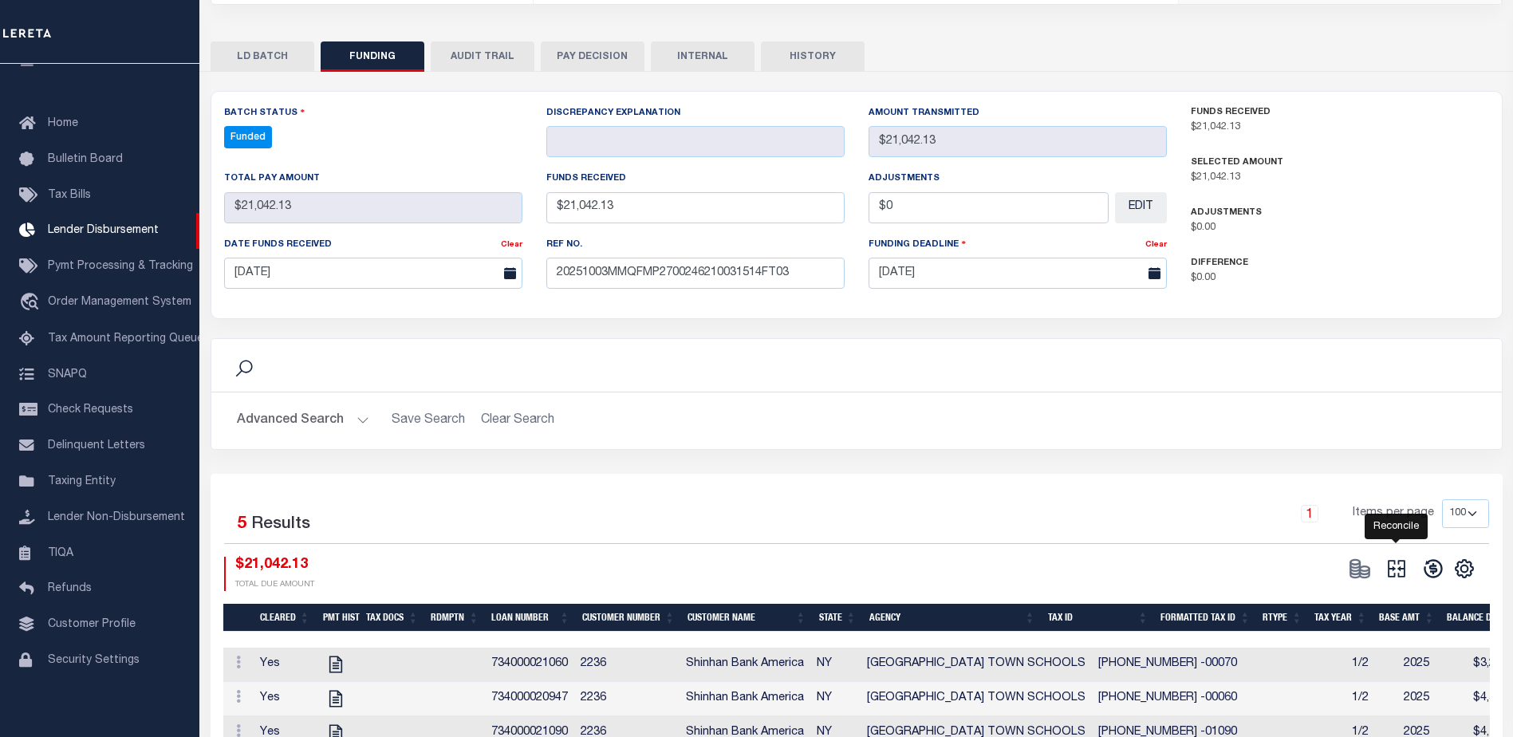
click at [1390, 571] on icon at bounding box center [1396, 569] width 18 height 18
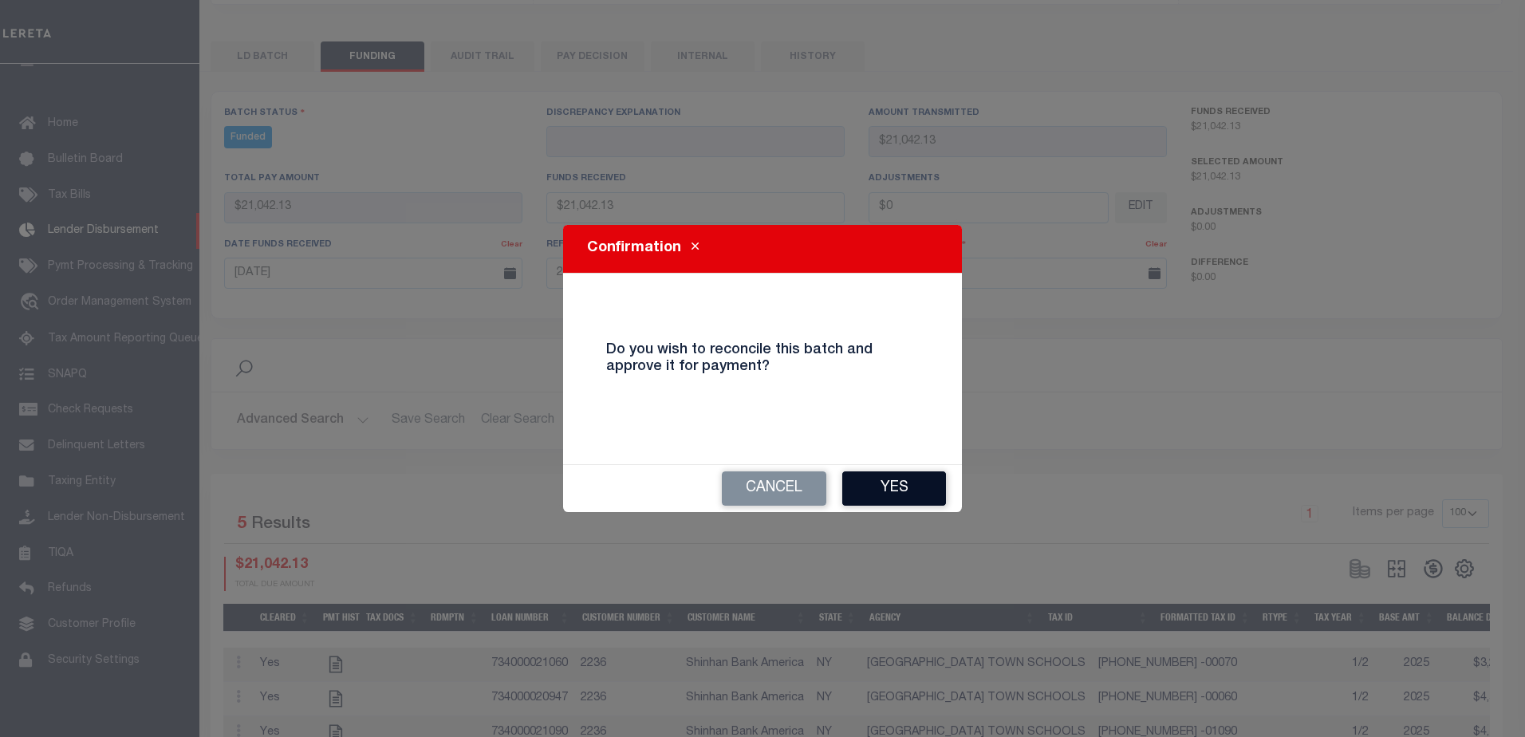
click at [867, 479] on button "Yes" at bounding box center [894, 488] width 104 height 34
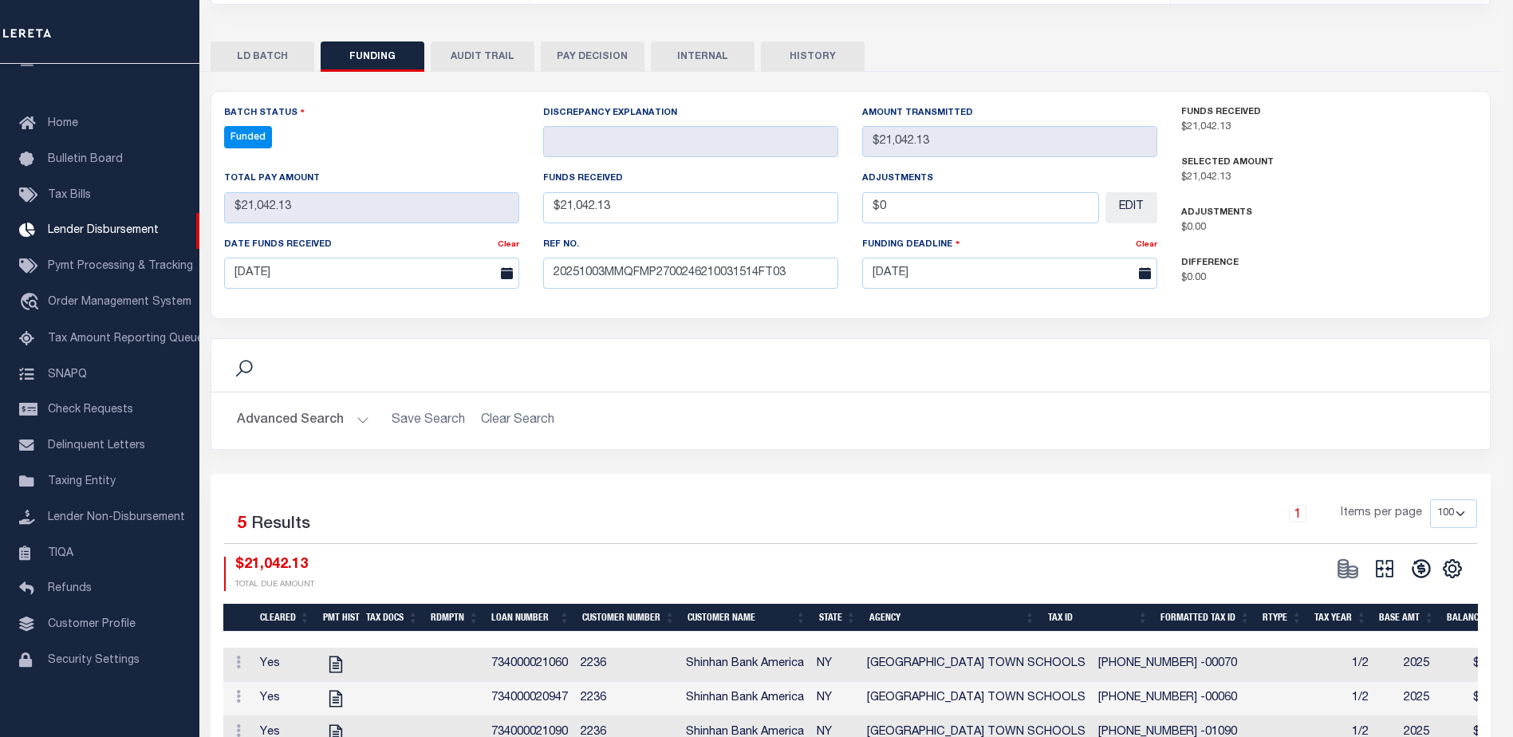
type input "$21,042.13"
type input "$0"
select select "100"
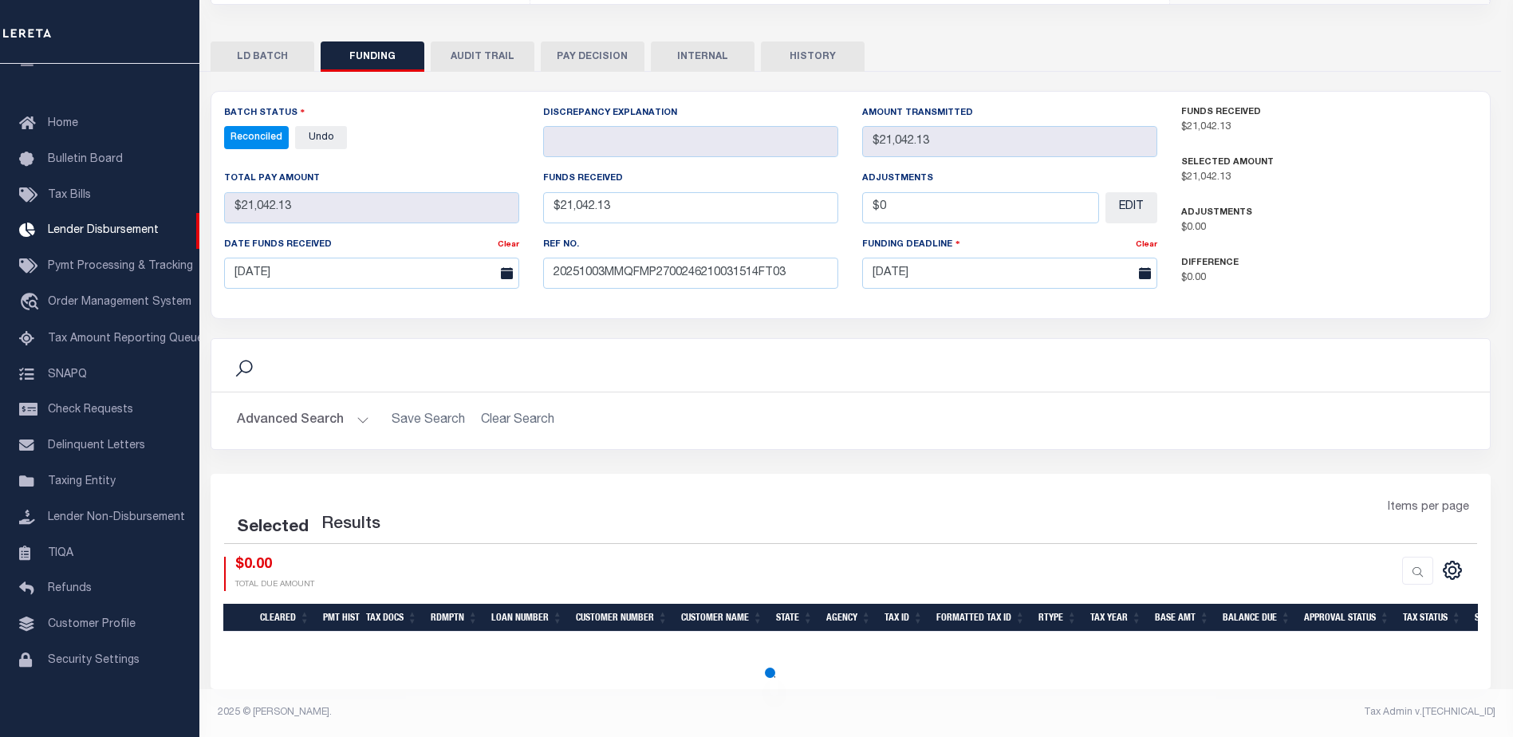
select select "100"
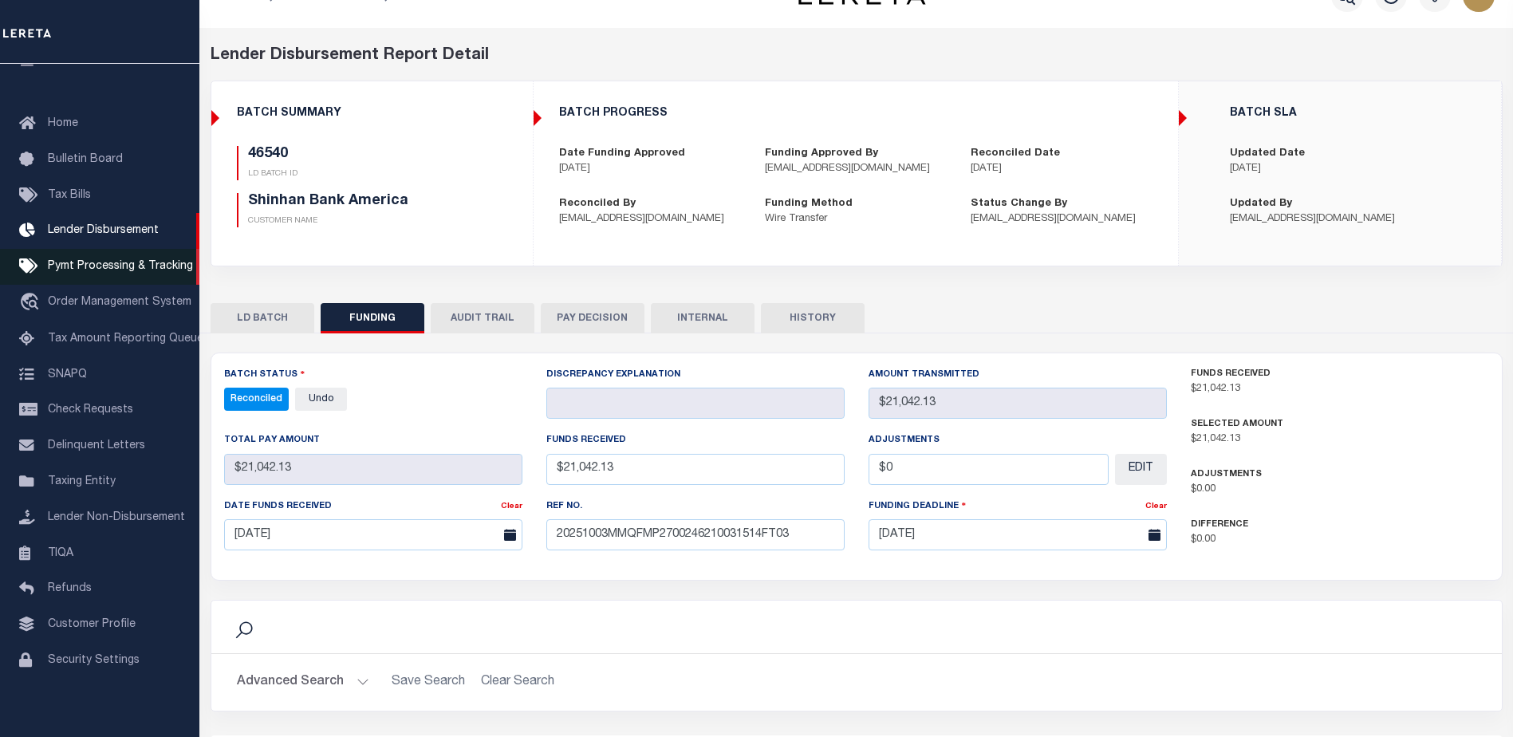
scroll to position [0, 0]
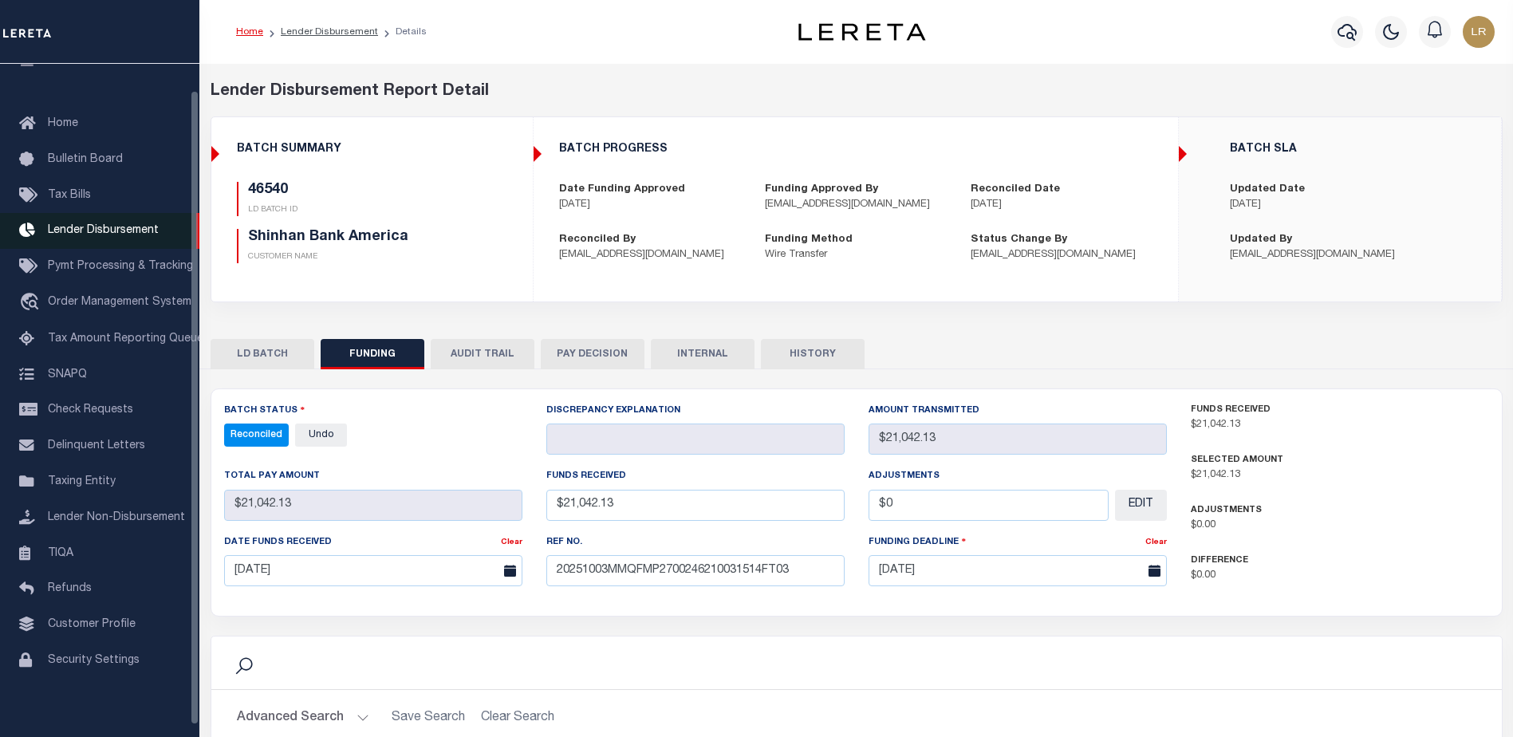
click at [151, 242] on link "Lender Disbursement" at bounding box center [99, 231] width 199 height 36
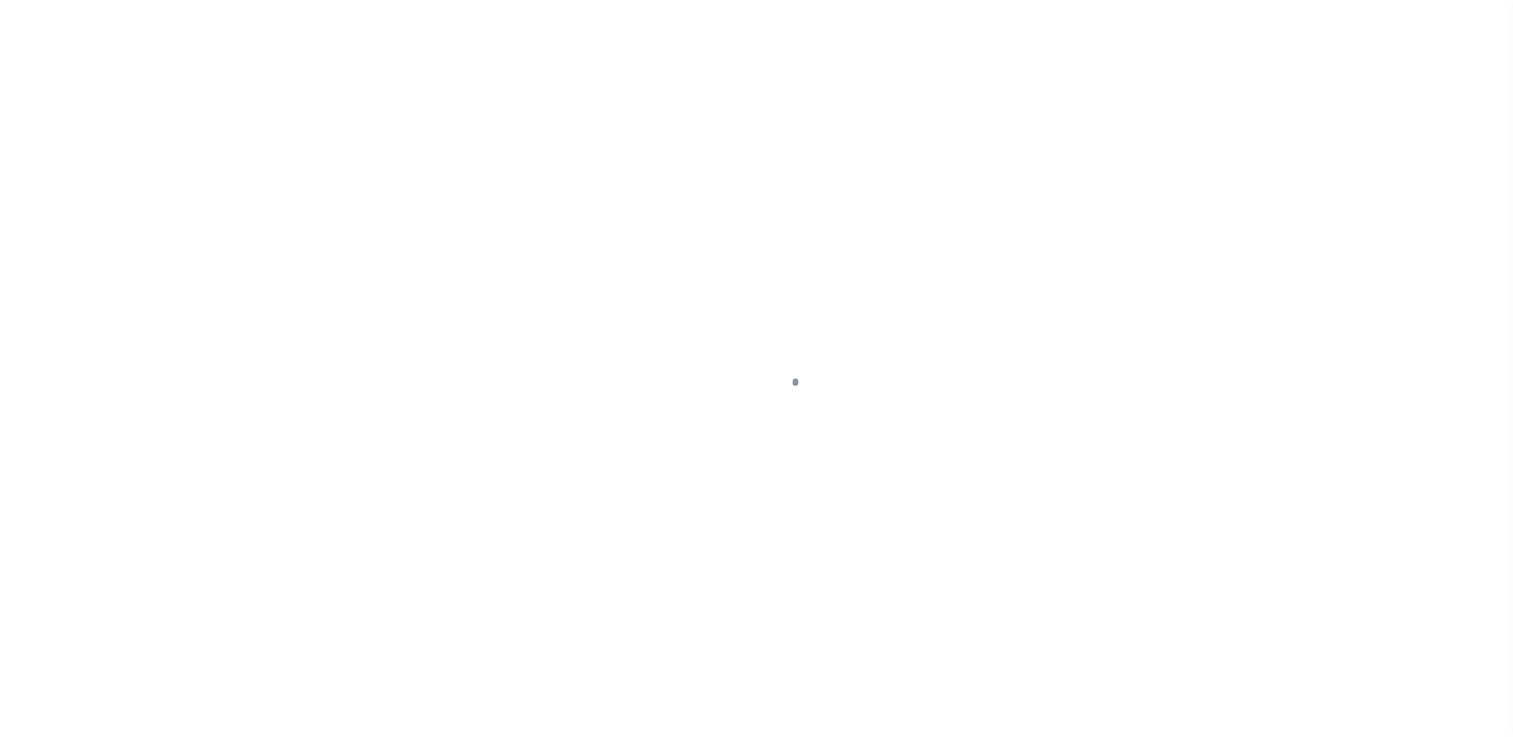
scroll to position [28, 0]
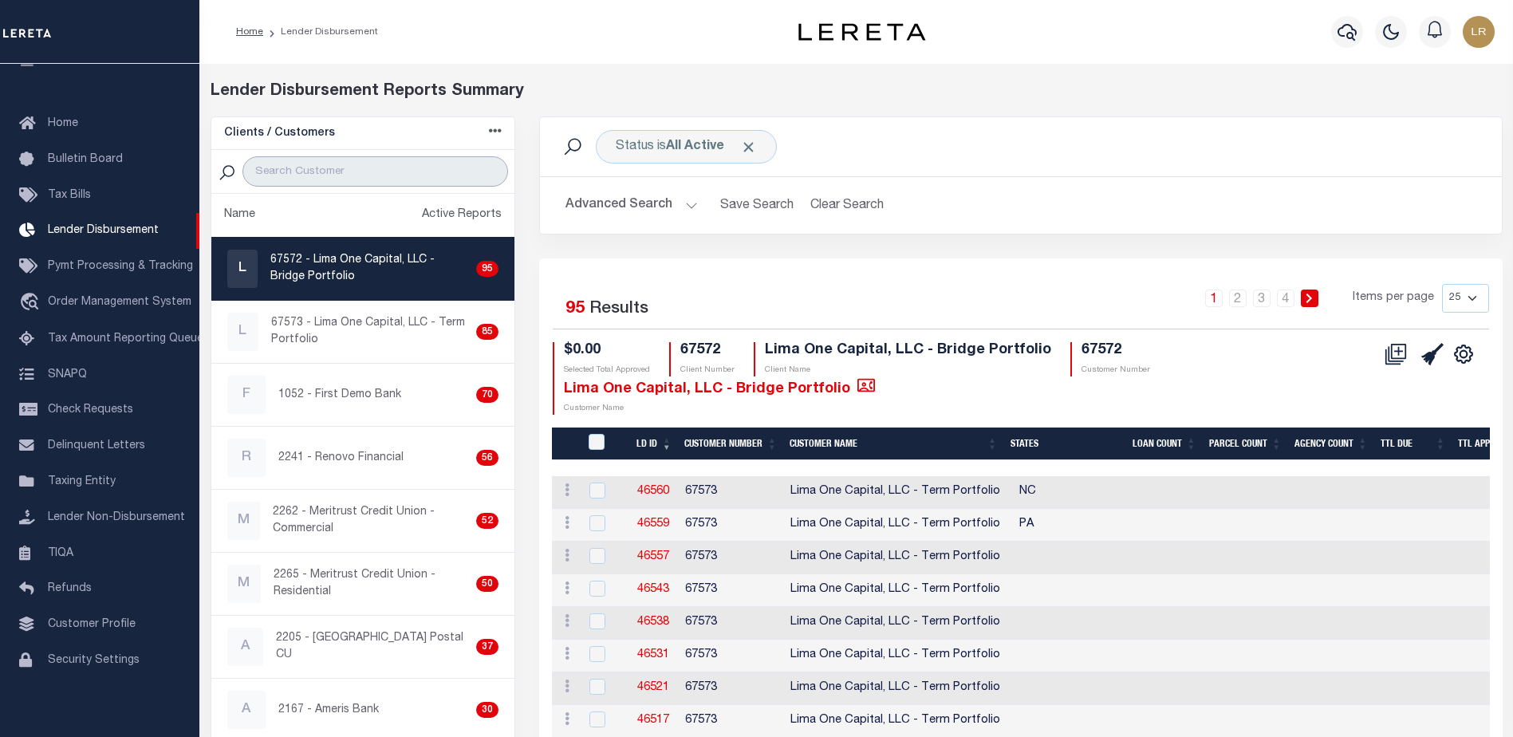
click at [303, 180] on input "search" at bounding box center [375, 171] width 266 height 30
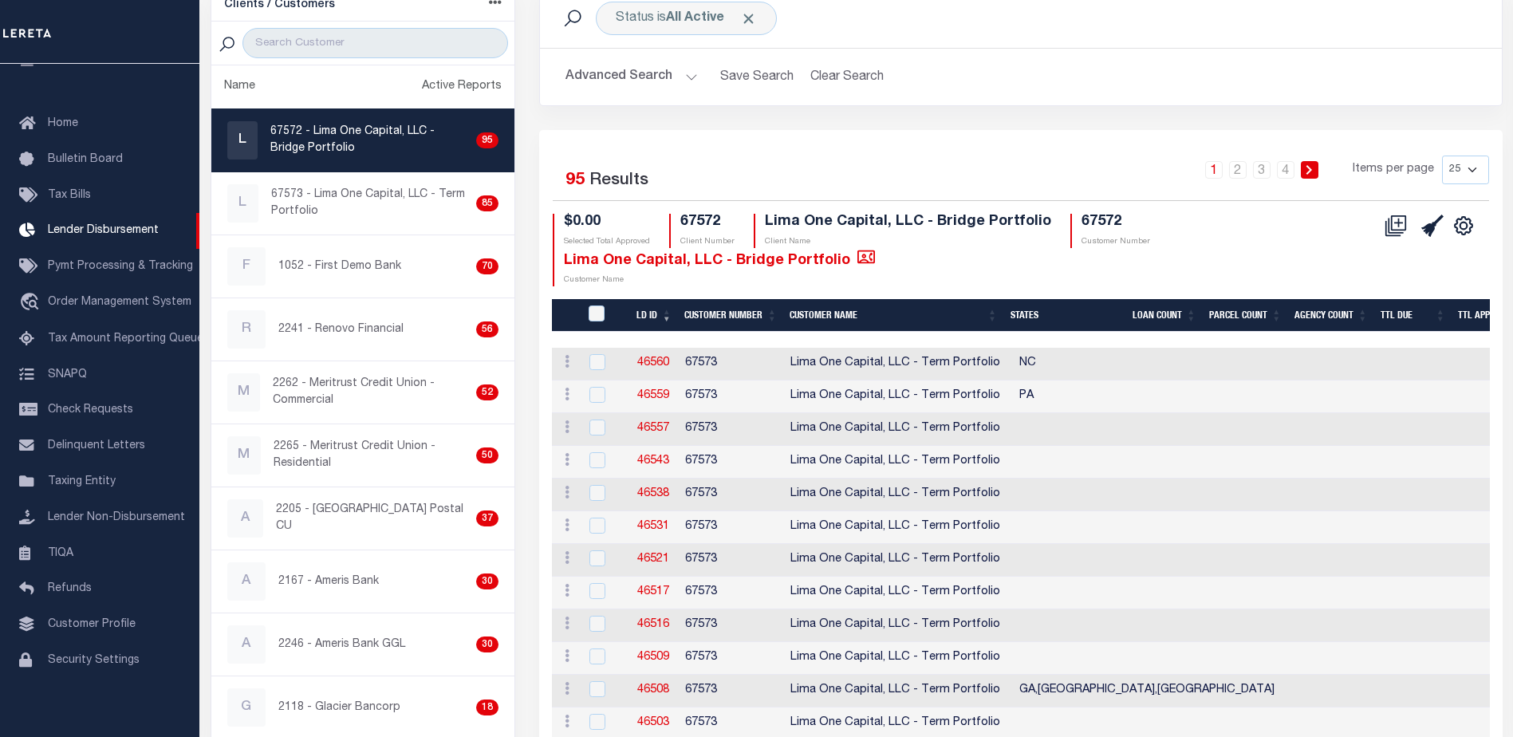
scroll to position [80, 0]
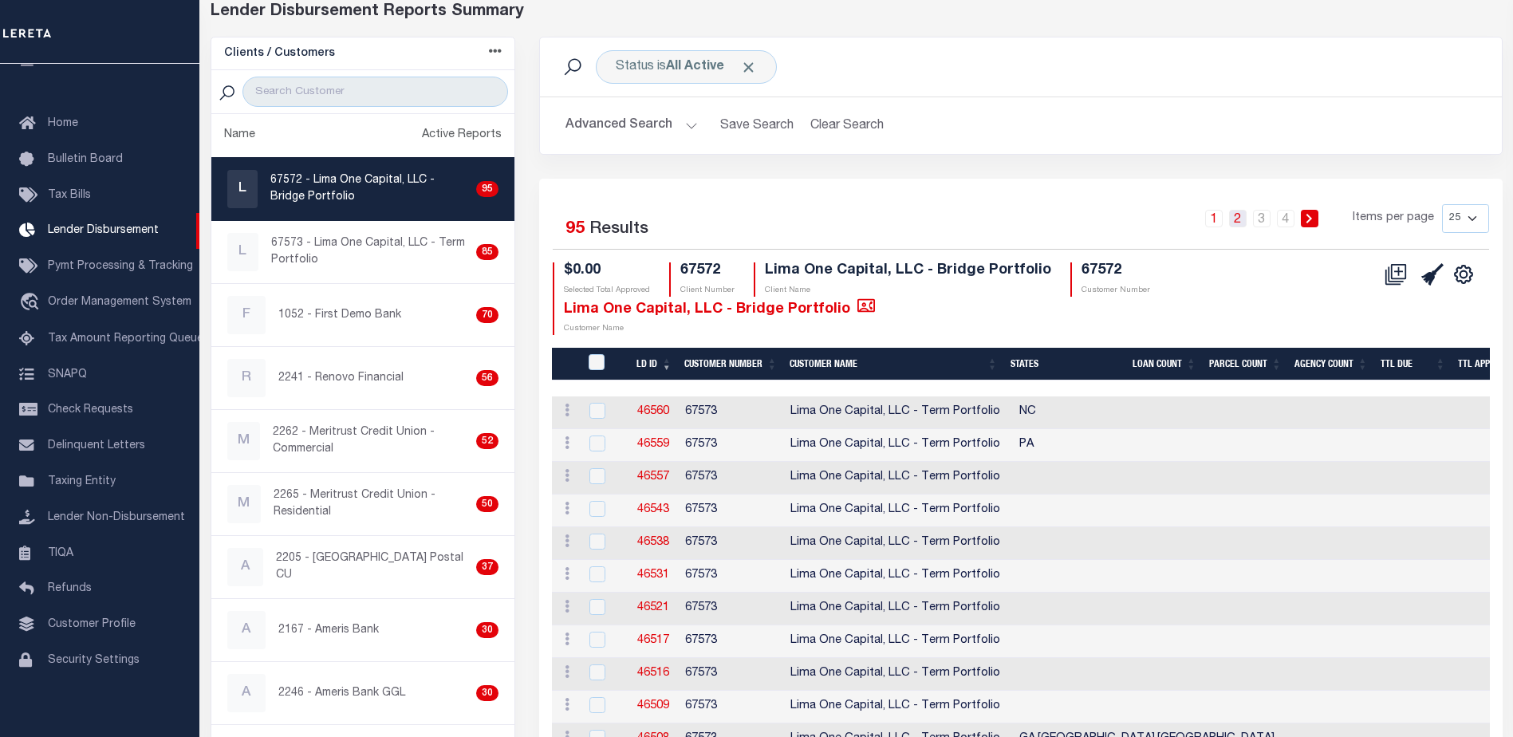
click at [1244, 222] on link "2" at bounding box center [1238, 219] width 18 height 18
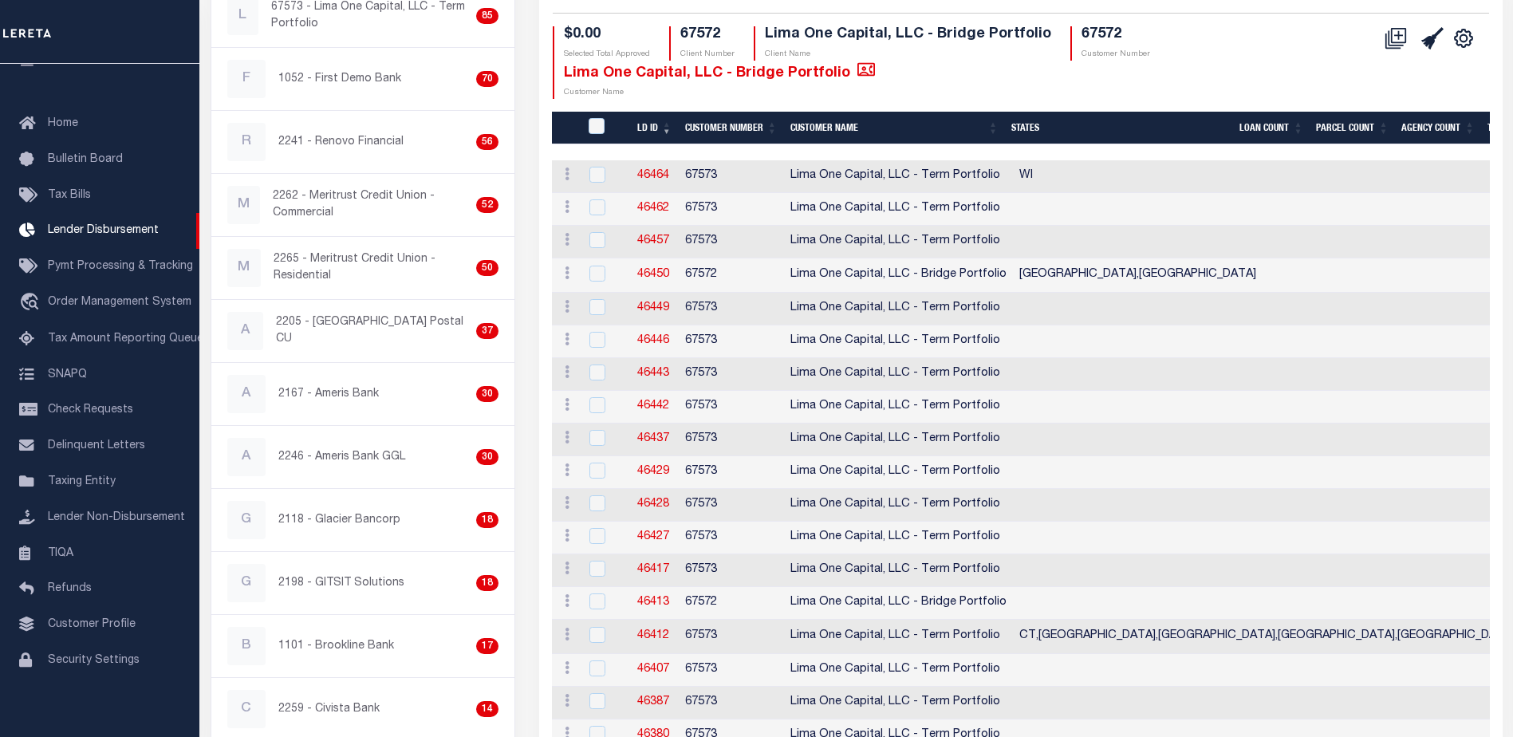
scroll to position [317, 0]
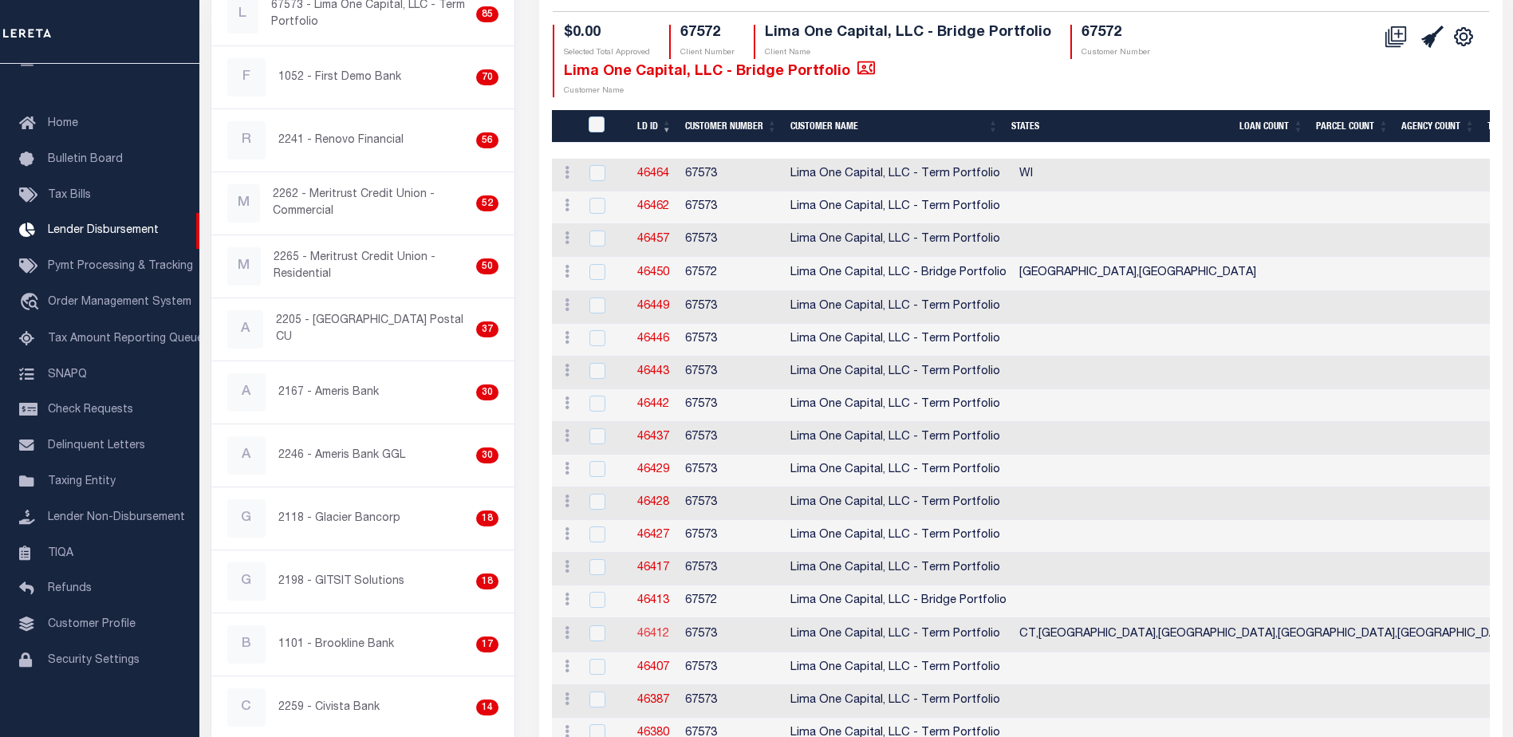
click at [647, 631] on link "46412" at bounding box center [653, 633] width 32 height 11
checkbox input "true"
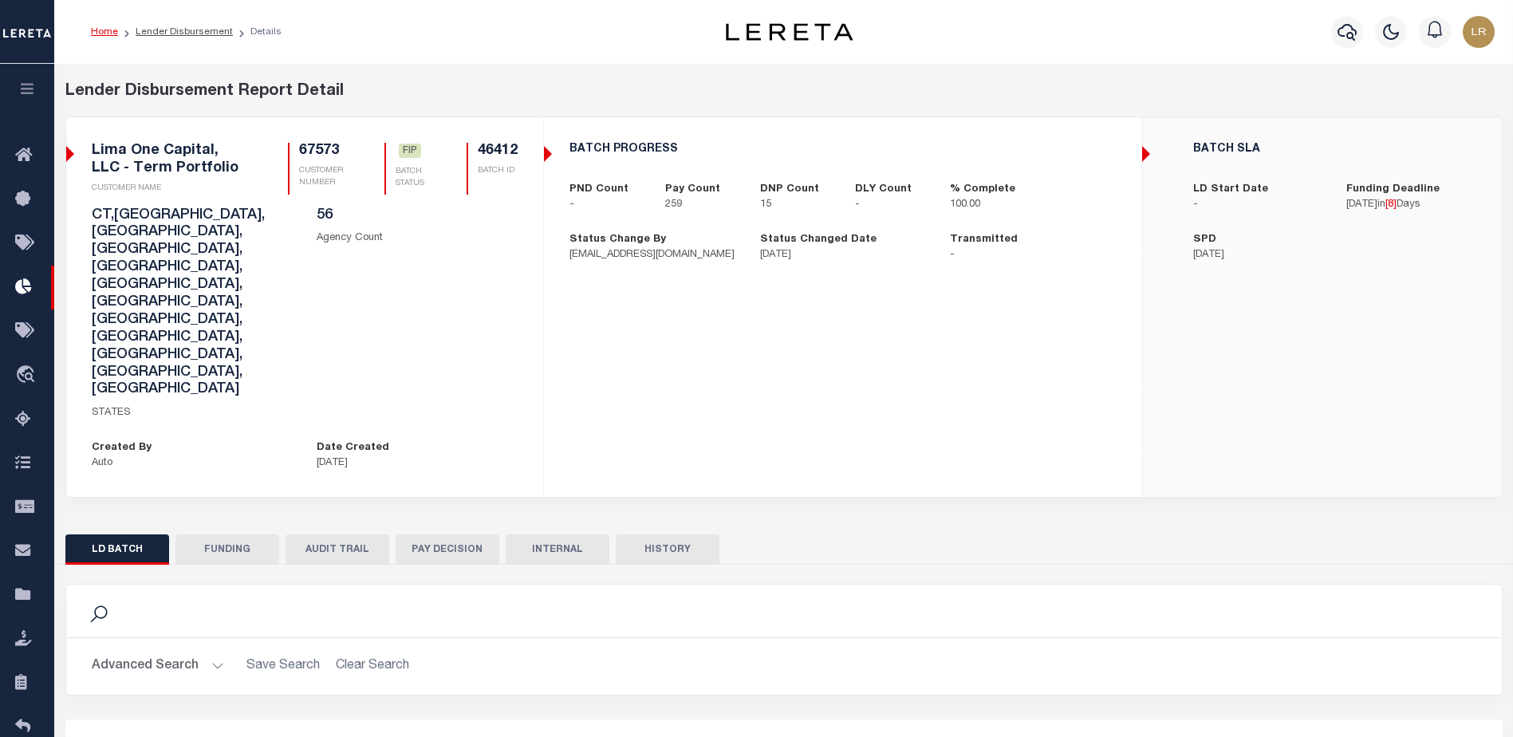
click at [219, 534] on button "FUNDING" at bounding box center [227, 549] width 104 height 30
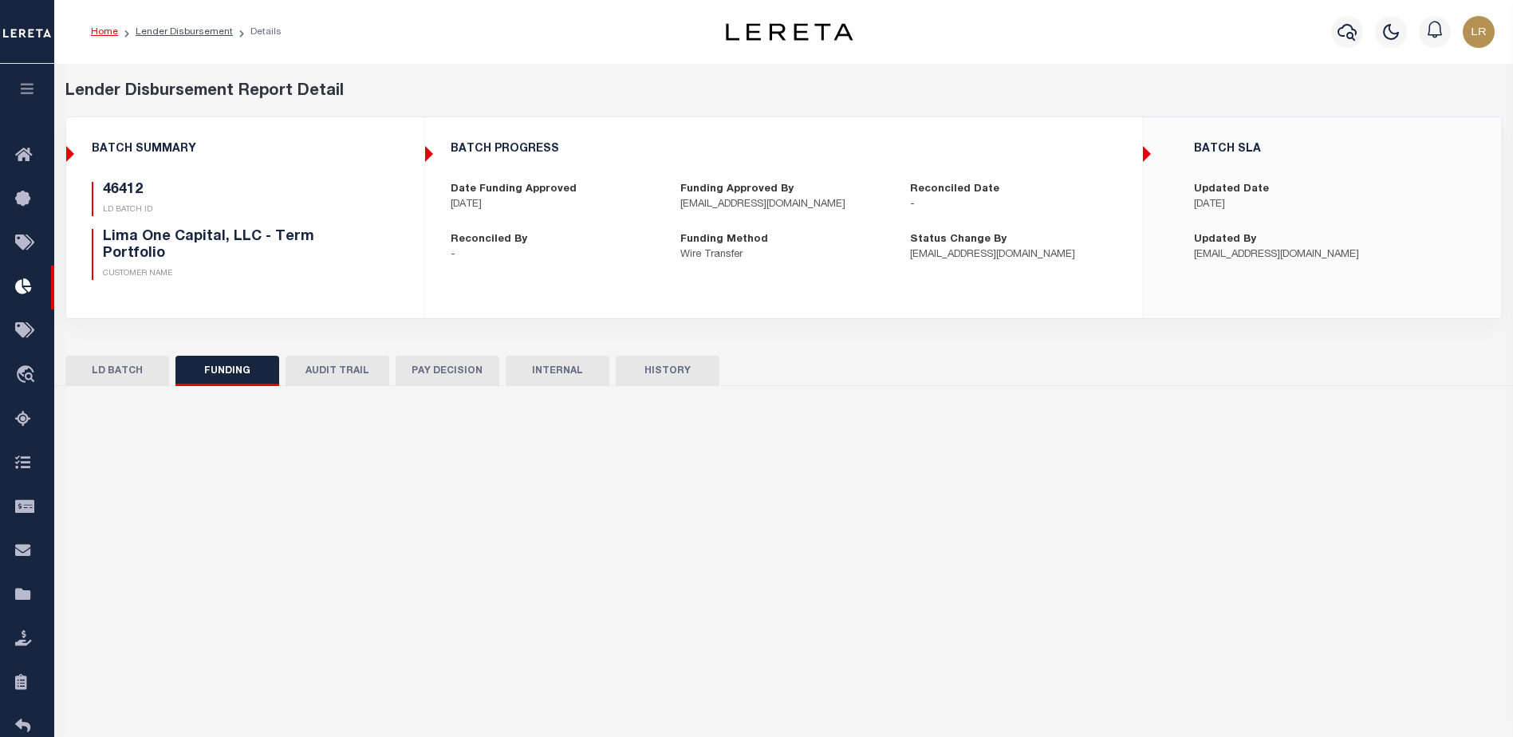
type input "$520,879.29"
type input "$0"
type input "[DATE]"
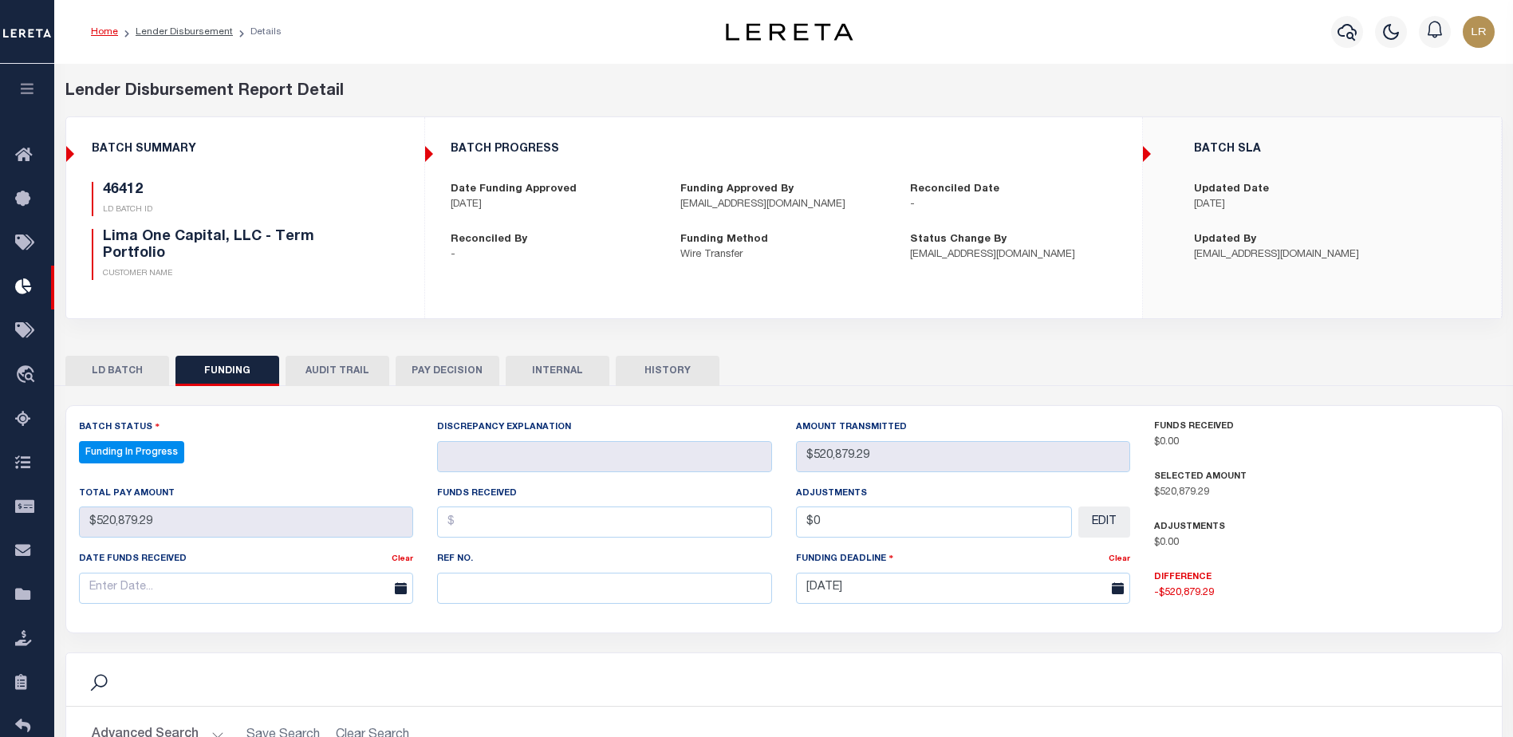
select select "100"
click at [573, 582] on input "text" at bounding box center [604, 588] width 335 height 31
paste input "20251003MMQFMP2700130210031020FT03"
type input "20251003MMQFMP2700130210031020FT03"
click at [499, 525] on input "text" at bounding box center [604, 521] width 335 height 31
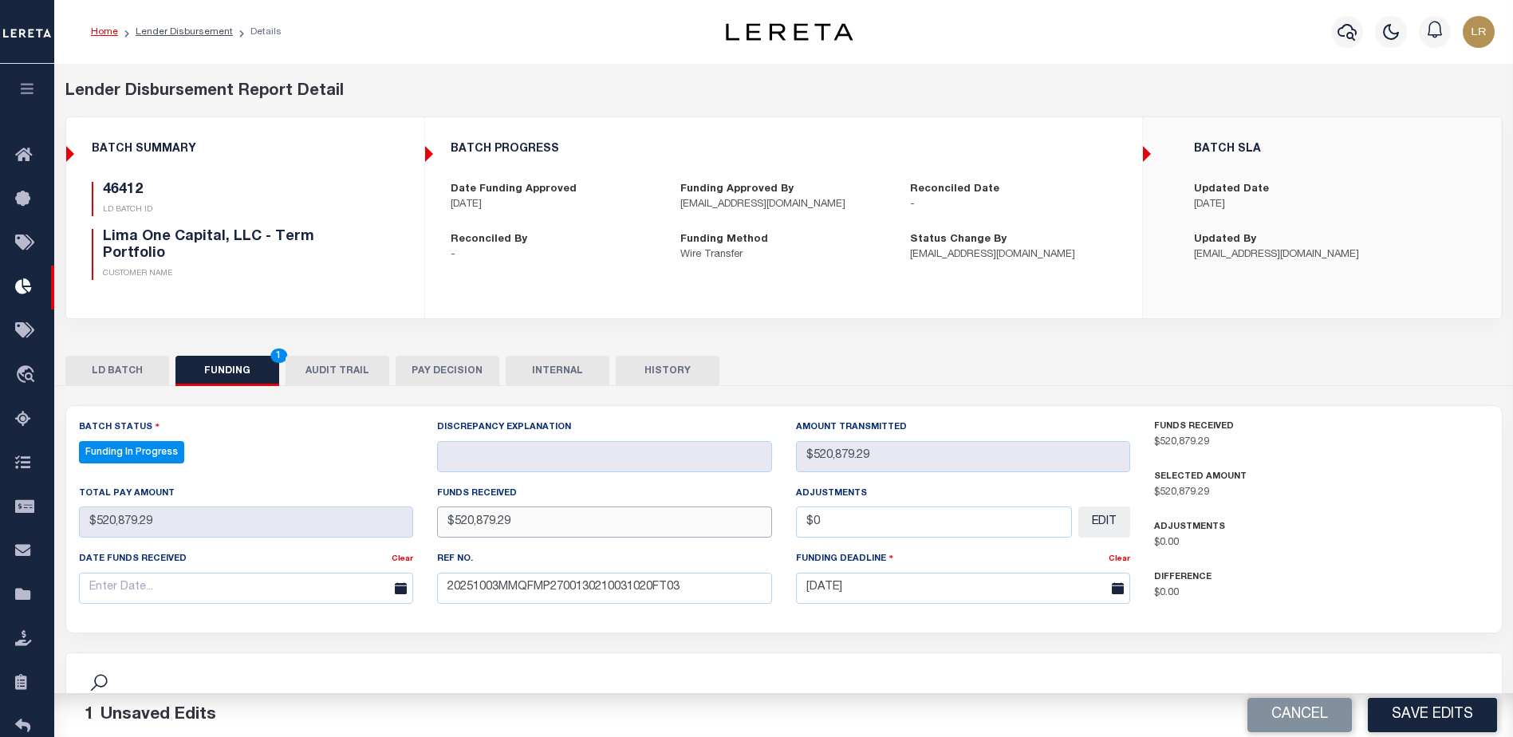
type input "$520,879.29"
click at [304, 604] on div "Date funds received Clear" at bounding box center [246, 582] width 359 height 65
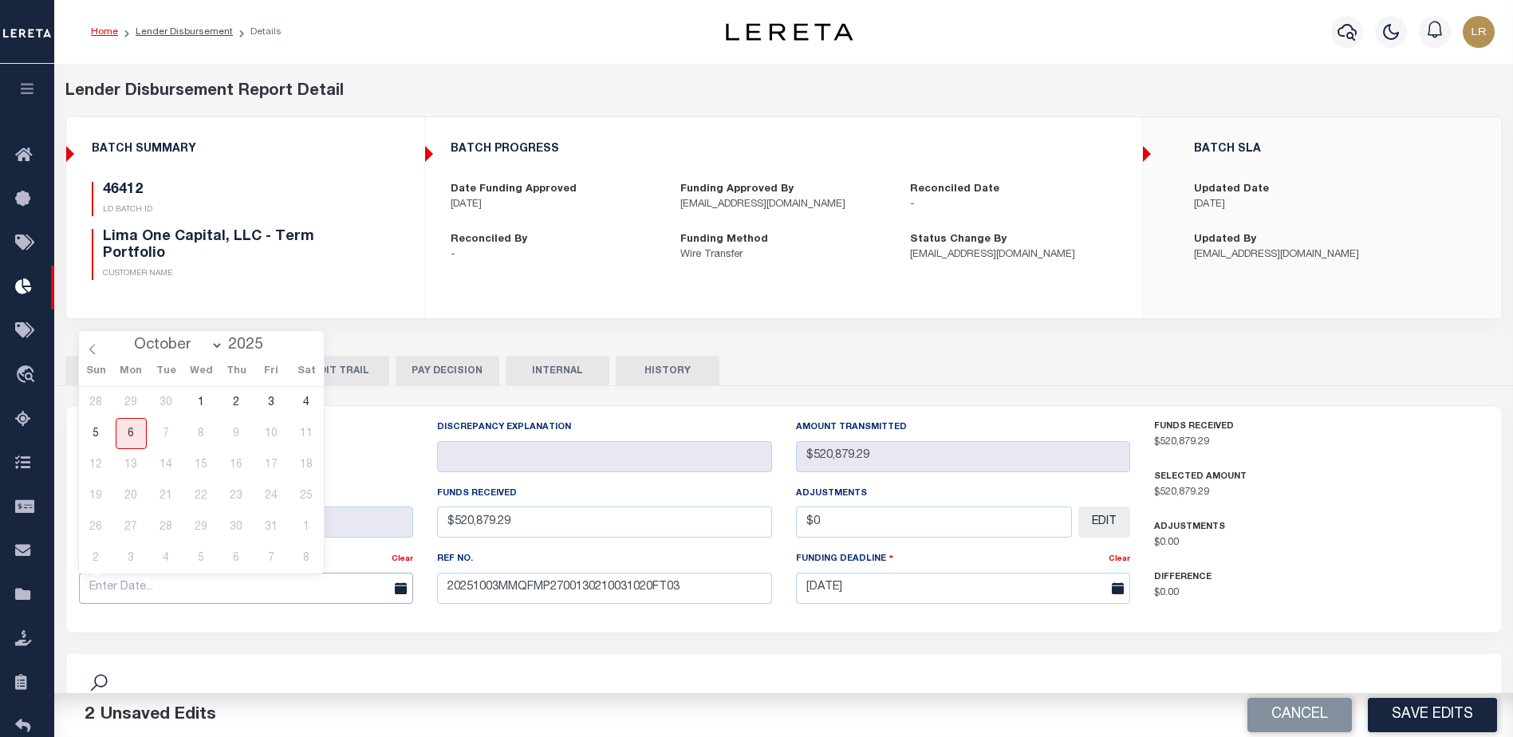
click at [310, 597] on input "text" at bounding box center [246, 588] width 335 height 31
click at [270, 409] on span "3" at bounding box center [271, 402] width 31 height 31
type input "[DATE]"
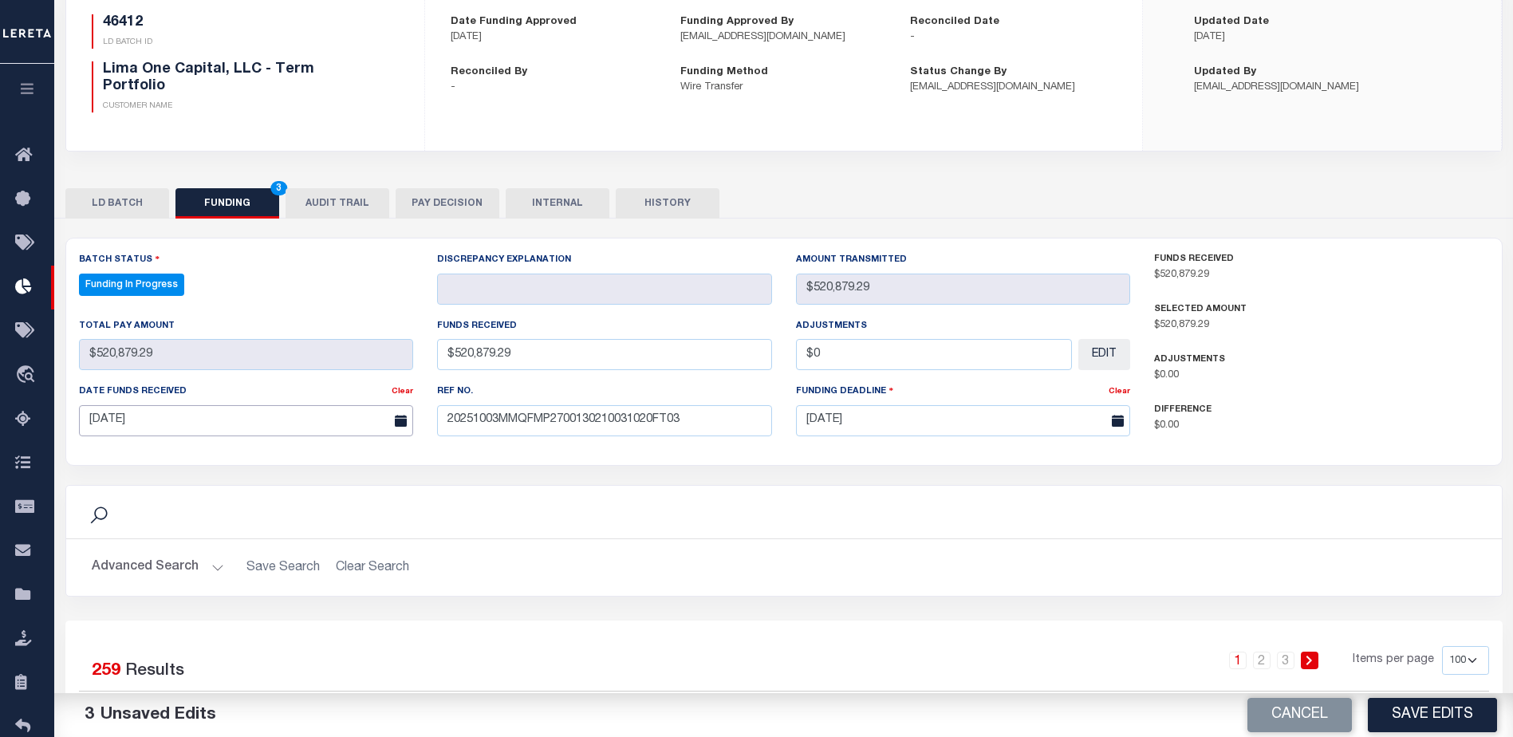
scroll to position [239, 0]
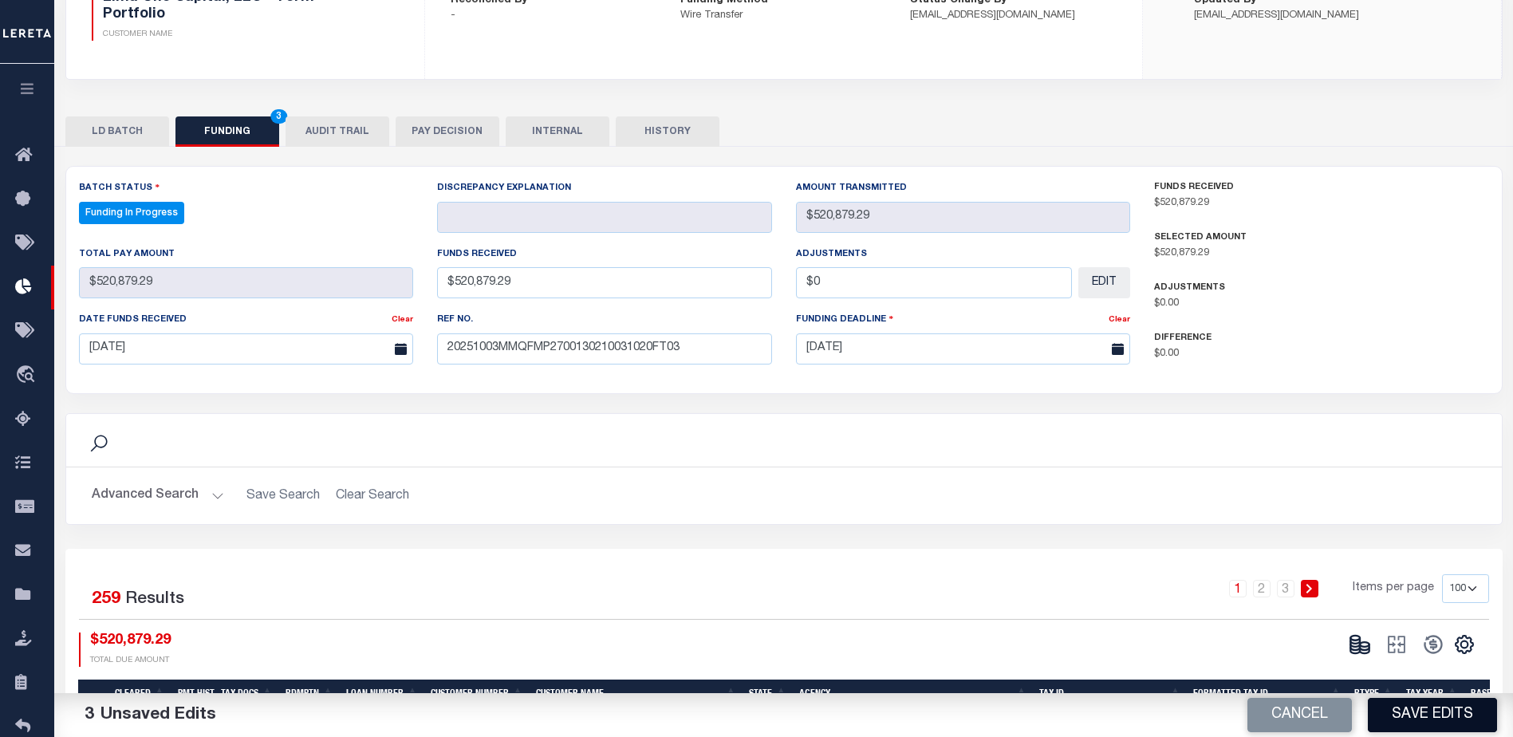
click at [1458, 717] on button "Save Edits" at bounding box center [1432, 715] width 129 height 34
type input "$520,879.29"
type input "$0"
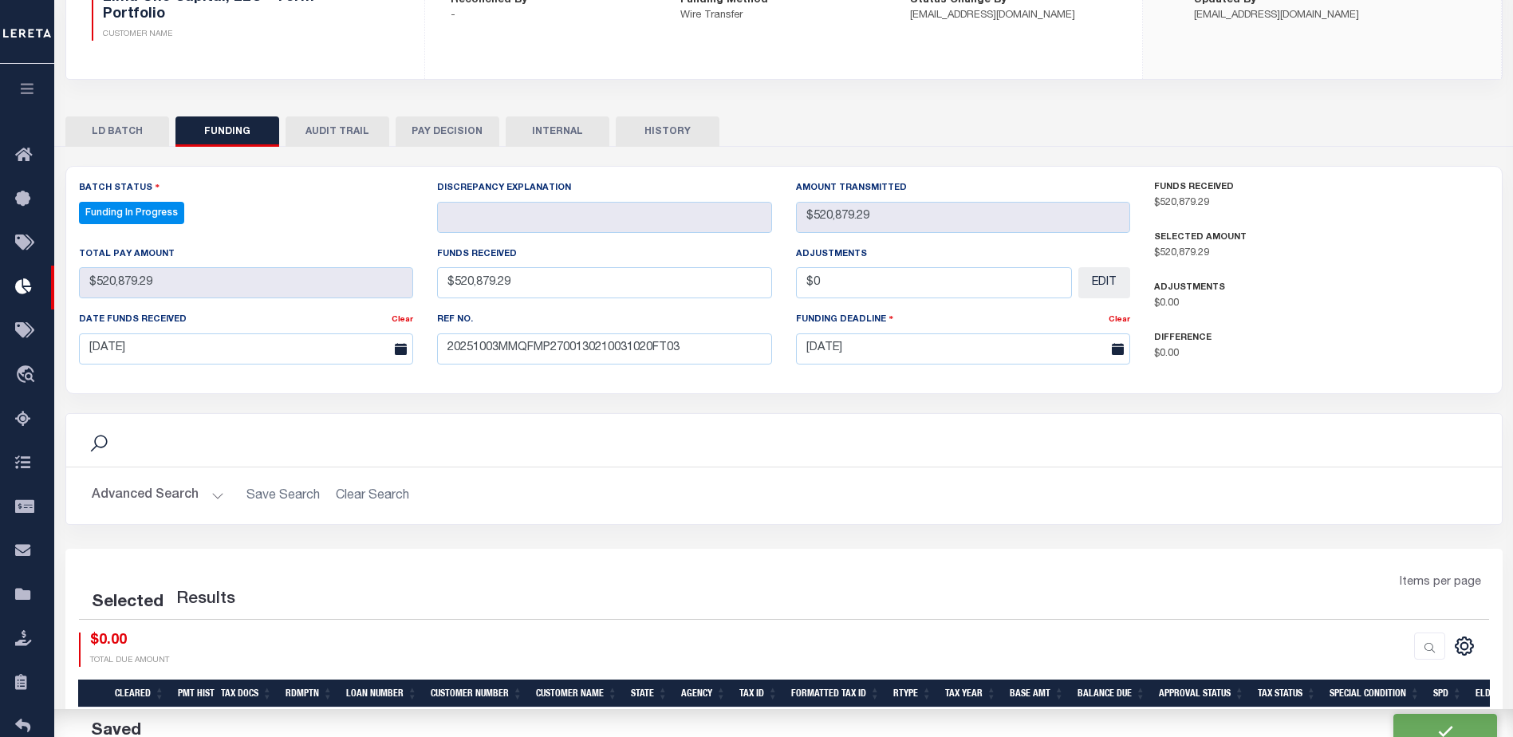
select select "100"
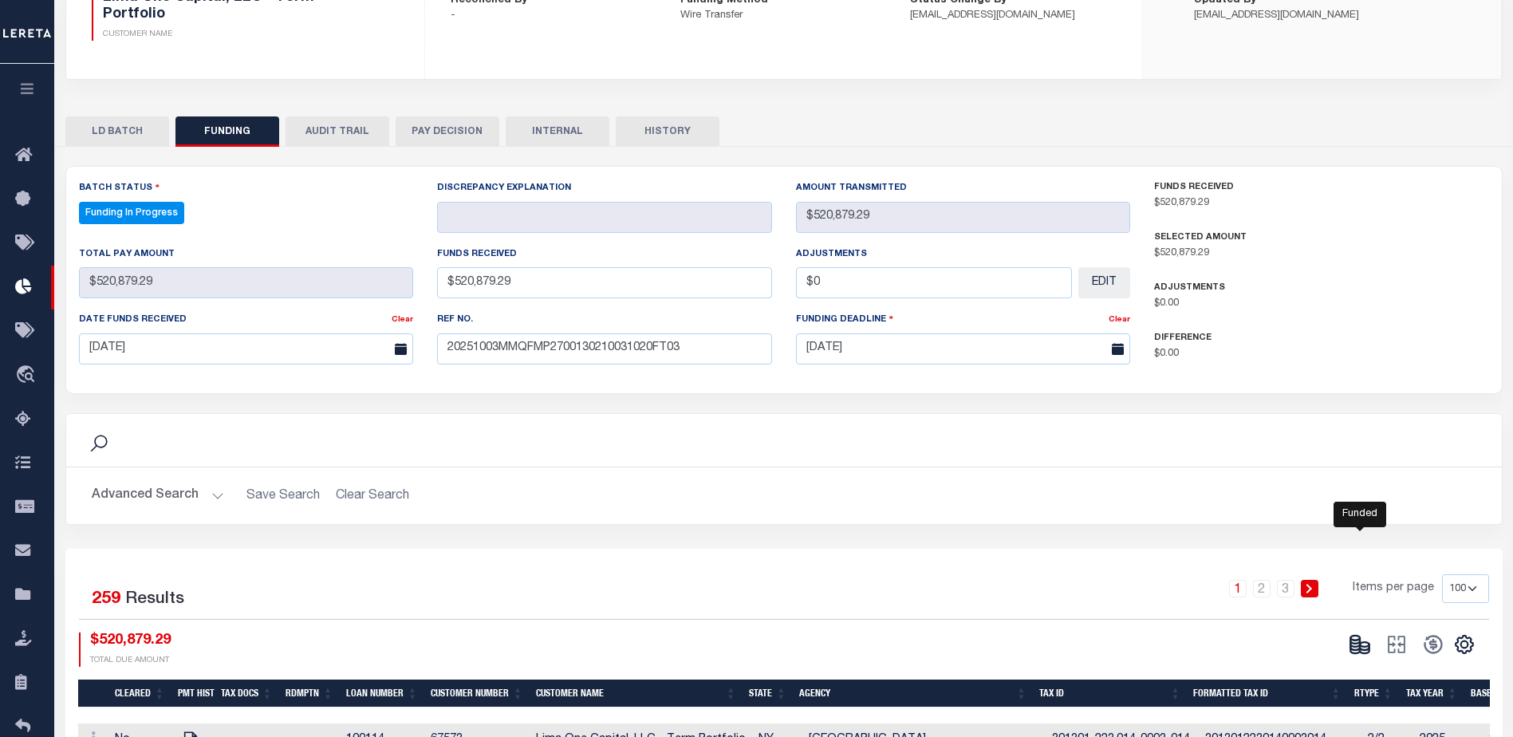
click at [1381, 649] on span at bounding box center [1396, 644] width 37 height 24
click at [1361, 647] on icon at bounding box center [1359, 644] width 22 height 22
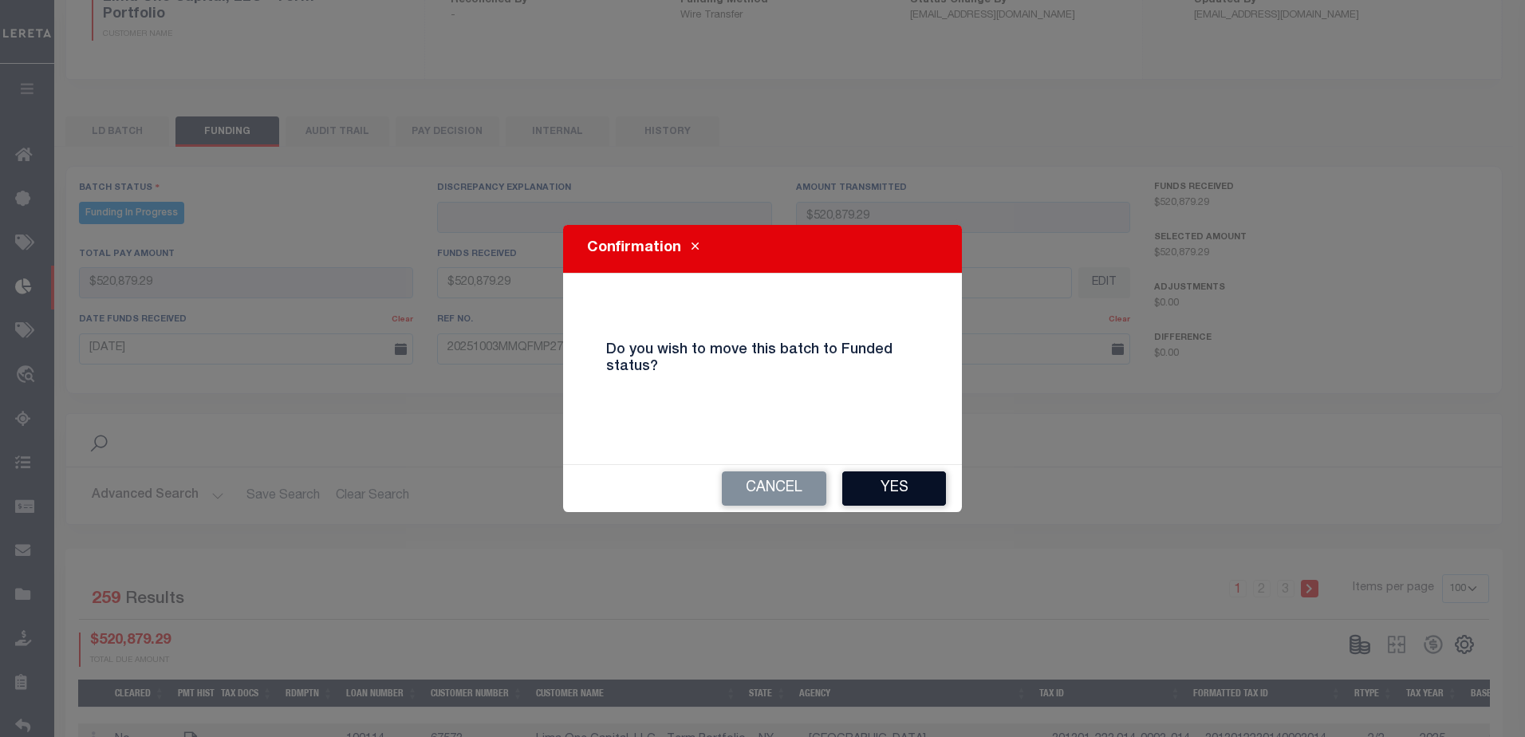
click at [927, 494] on button "Yes" at bounding box center [894, 488] width 104 height 34
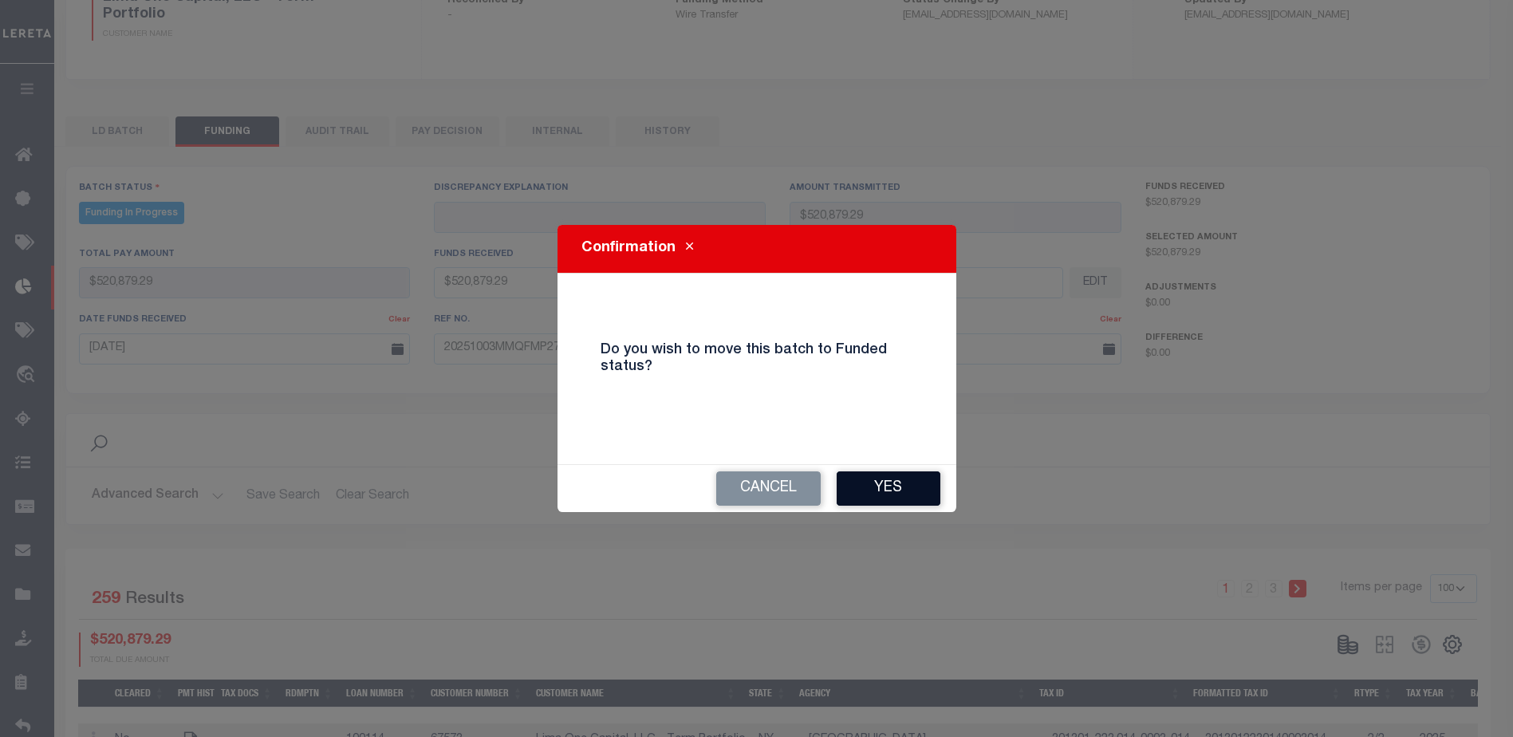
type input "$520,879.29"
type input "$0"
select select "100"
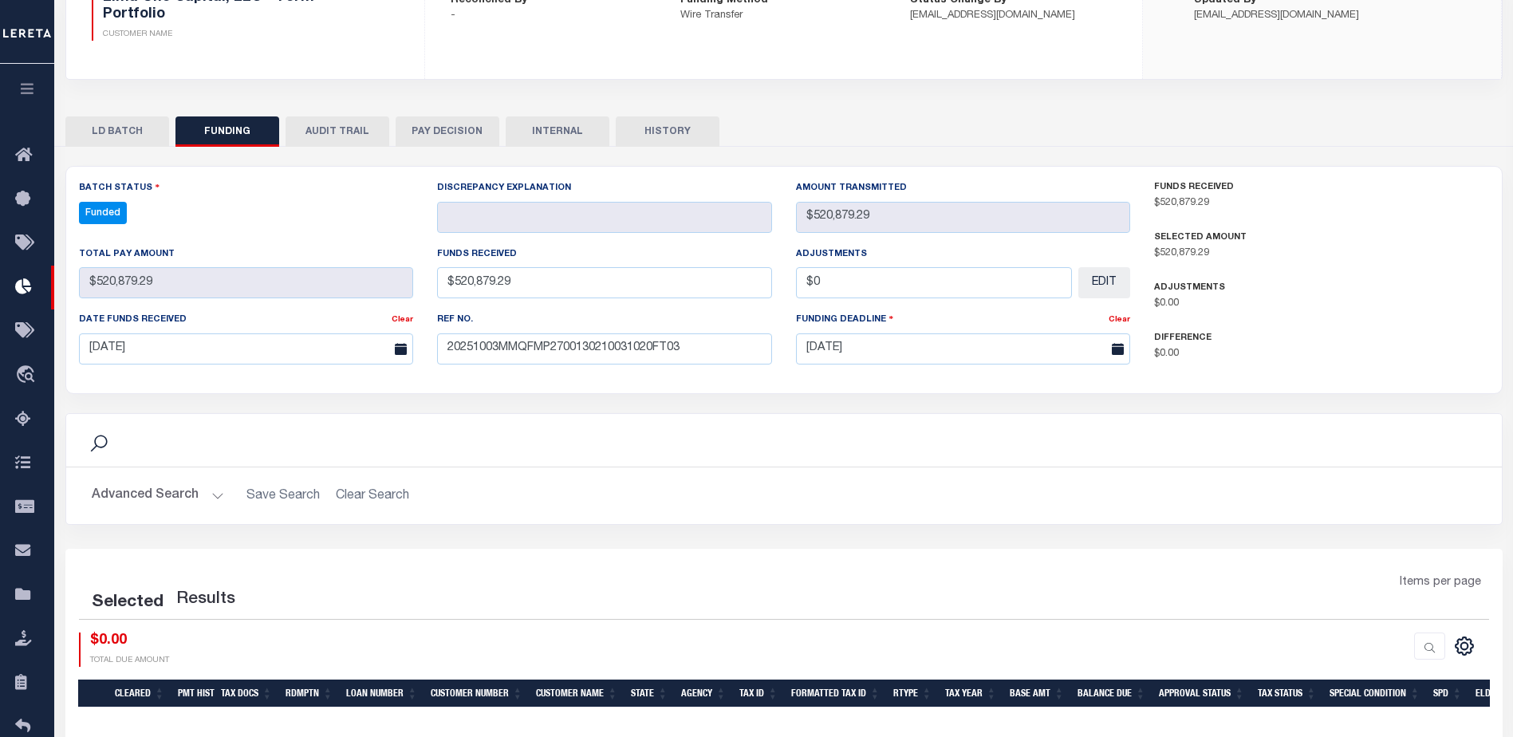
select select "100"
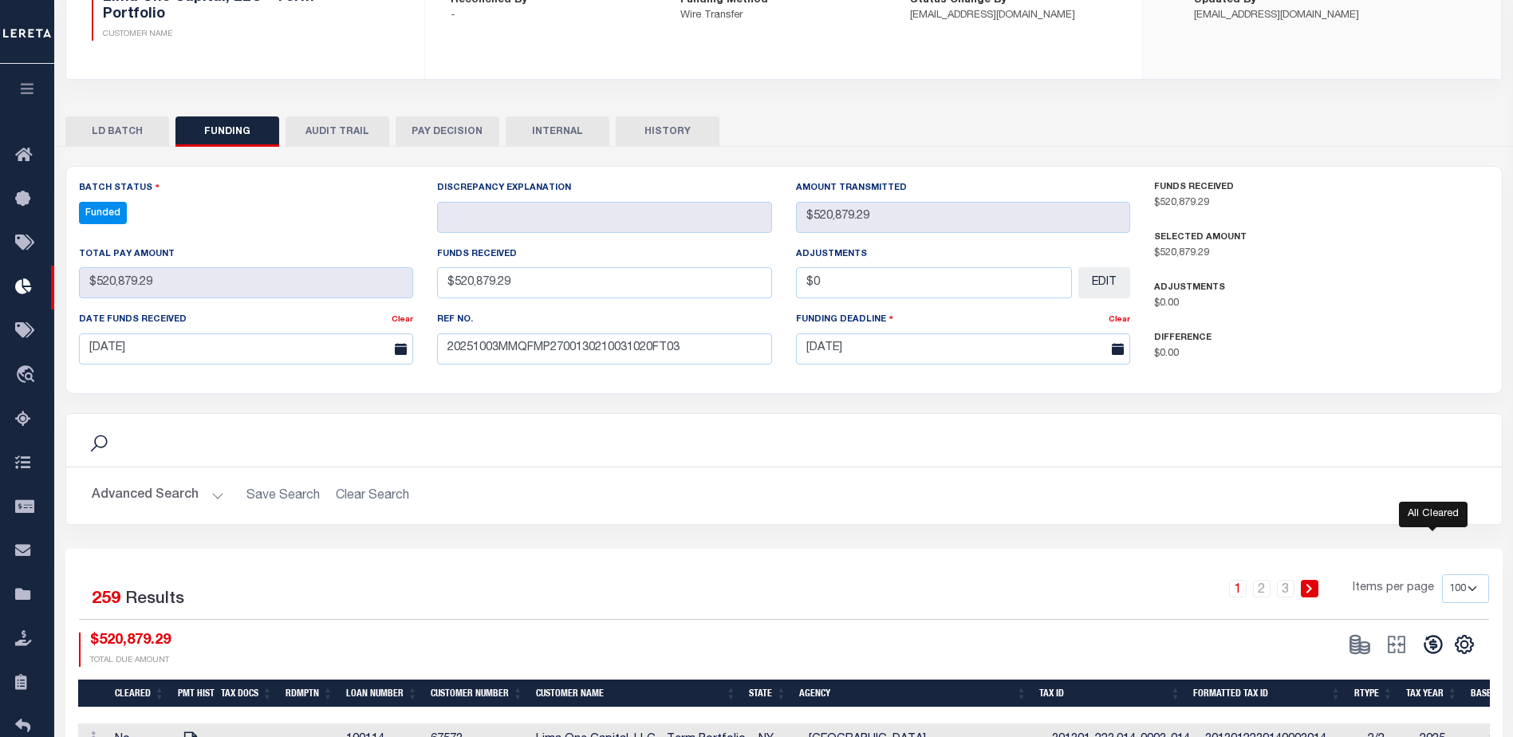
click at [1434, 648] on icon at bounding box center [1432, 644] width 18 height 18
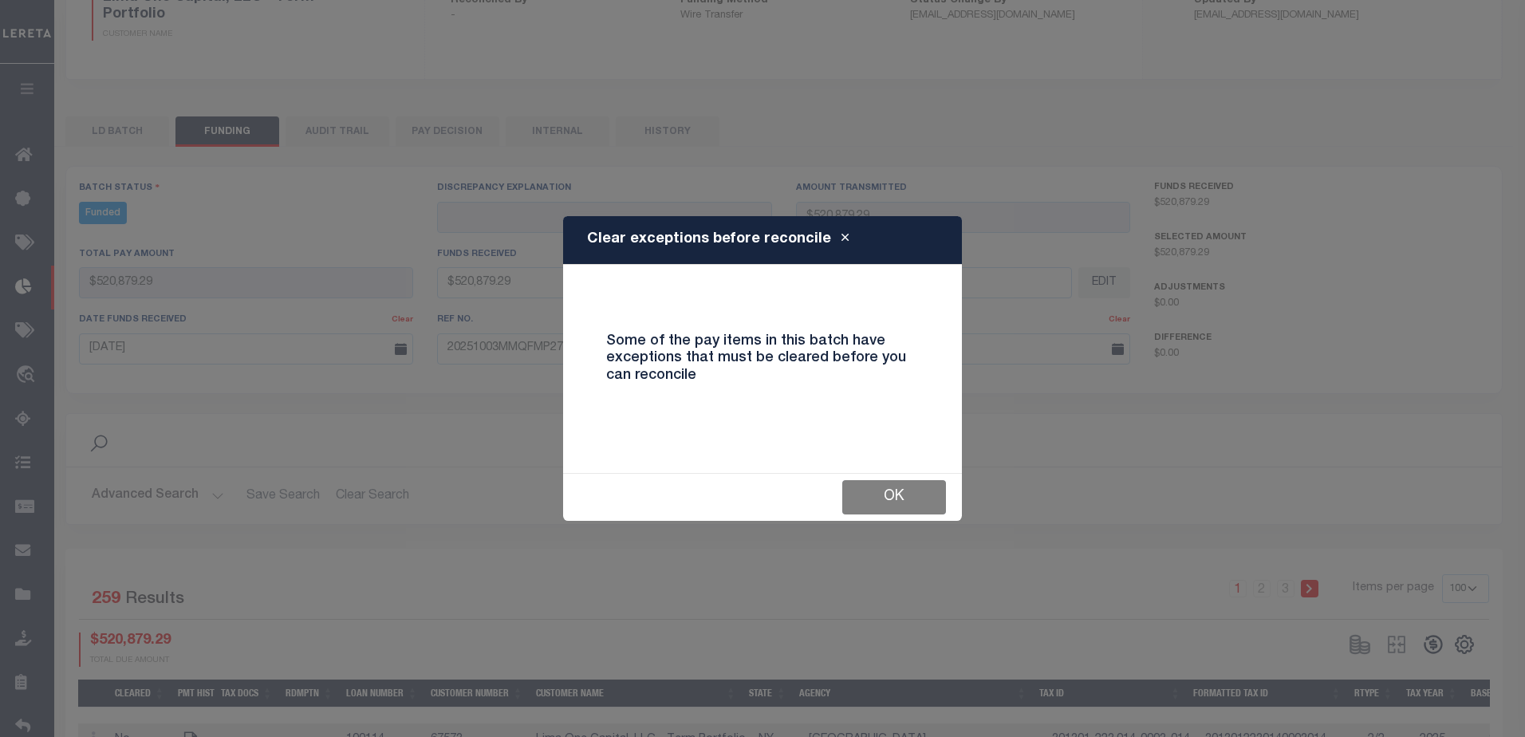
click at [939, 505] on button "OK" at bounding box center [894, 497] width 104 height 34
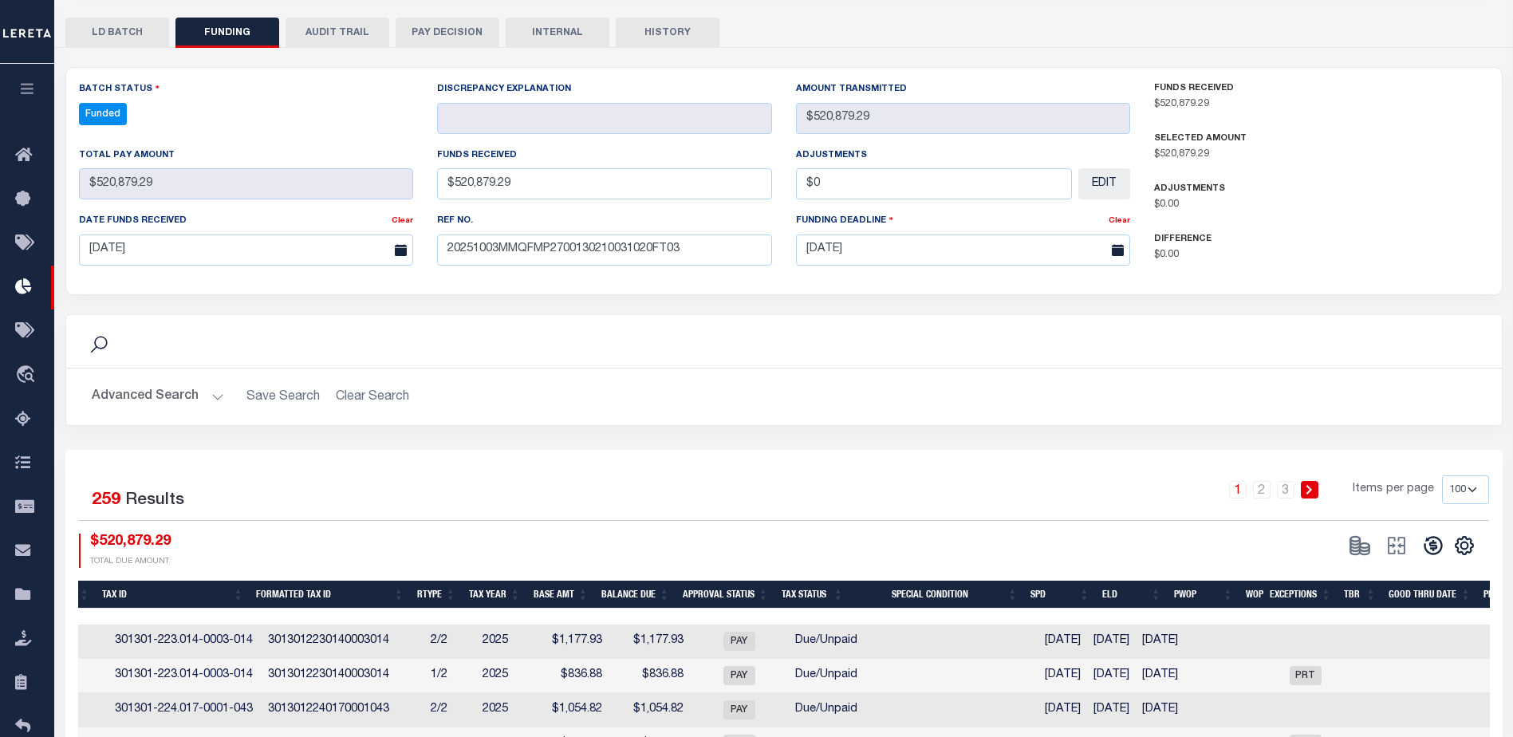
scroll to position [373, 0]
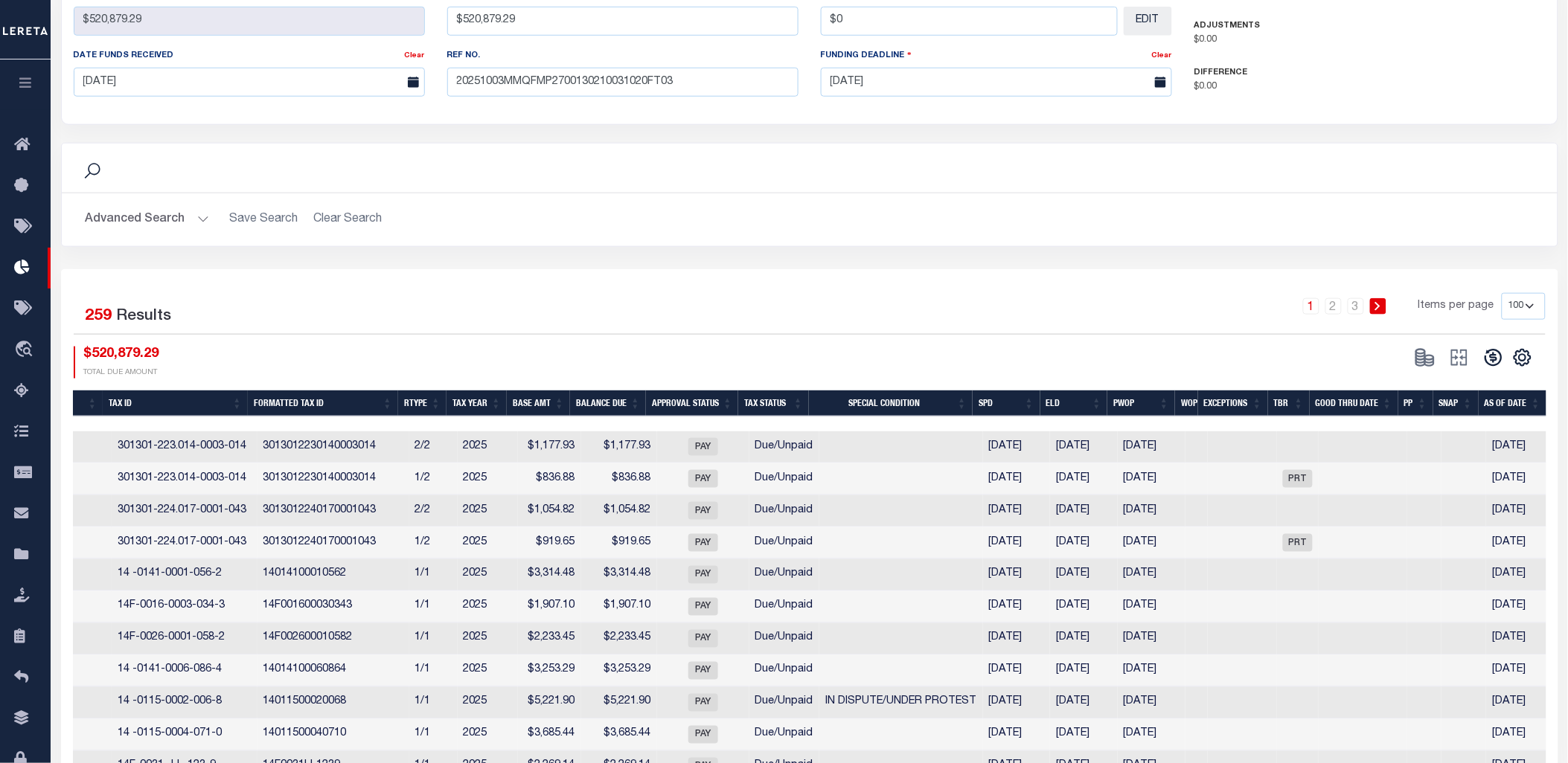
click at [1218, 406] on th "Exceptions" at bounding box center [1233, 404] width 70 height 26
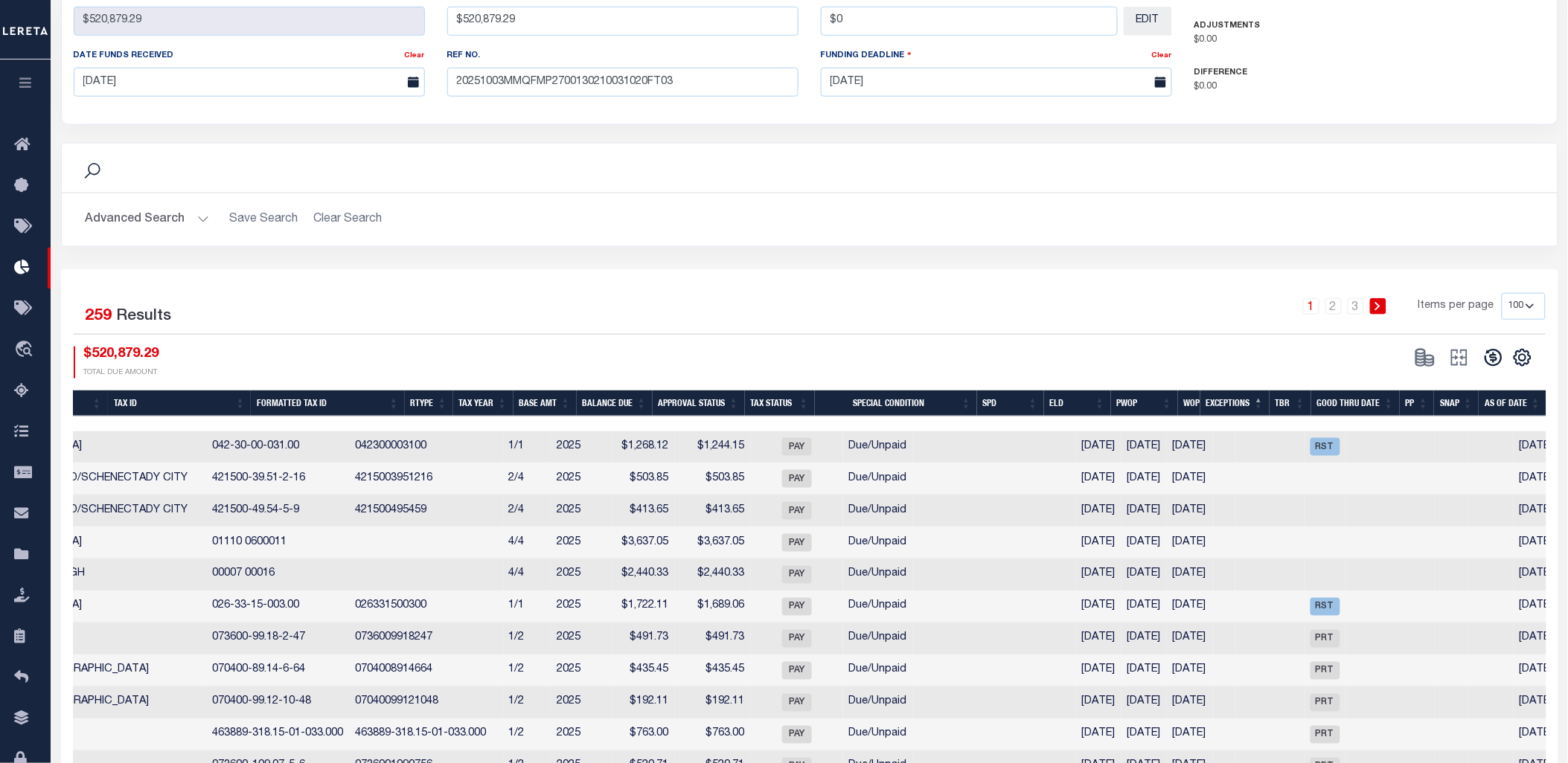
click at [1218, 406] on th "Exceptions" at bounding box center [1235, 404] width 69 height 26
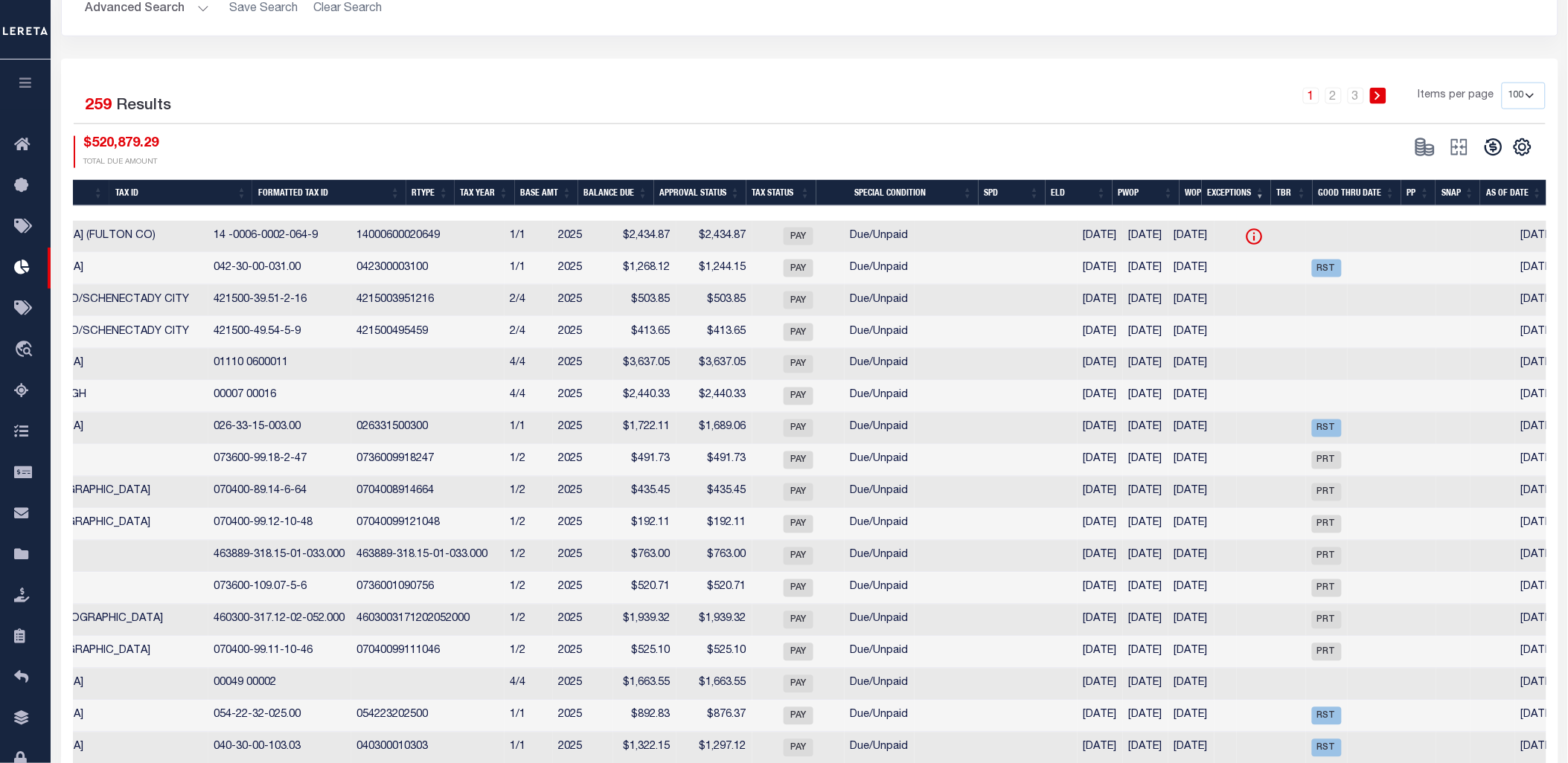
click at [1253, 237] on icon at bounding box center [1254, 237] width 2 height 8
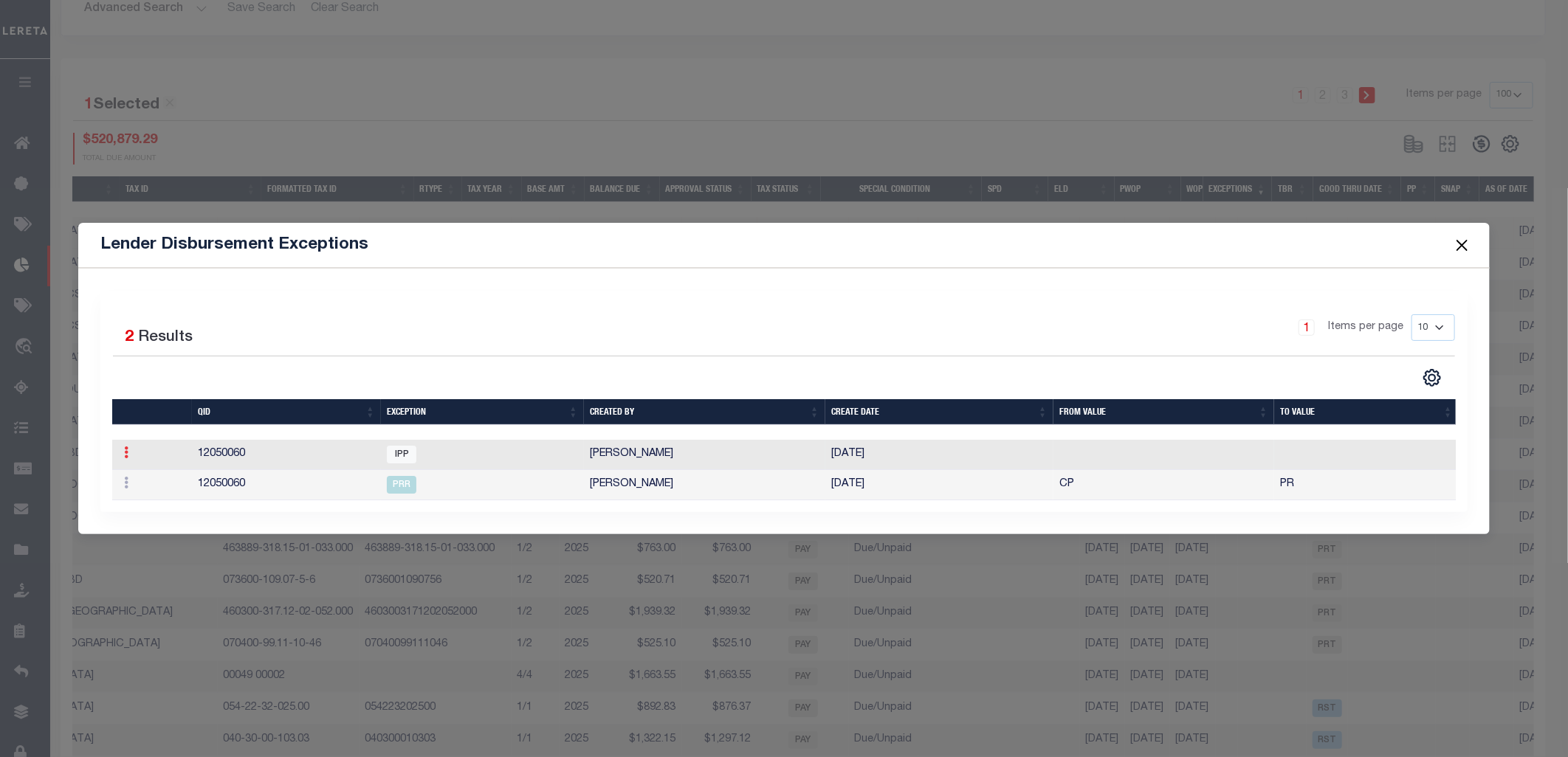
click at [126, 447] on icon at bounding box center [126, 452] width 5 height 12
click at [153, 499] on link "Delete Batch" at bounding box center [168, 500] width 100 height 24
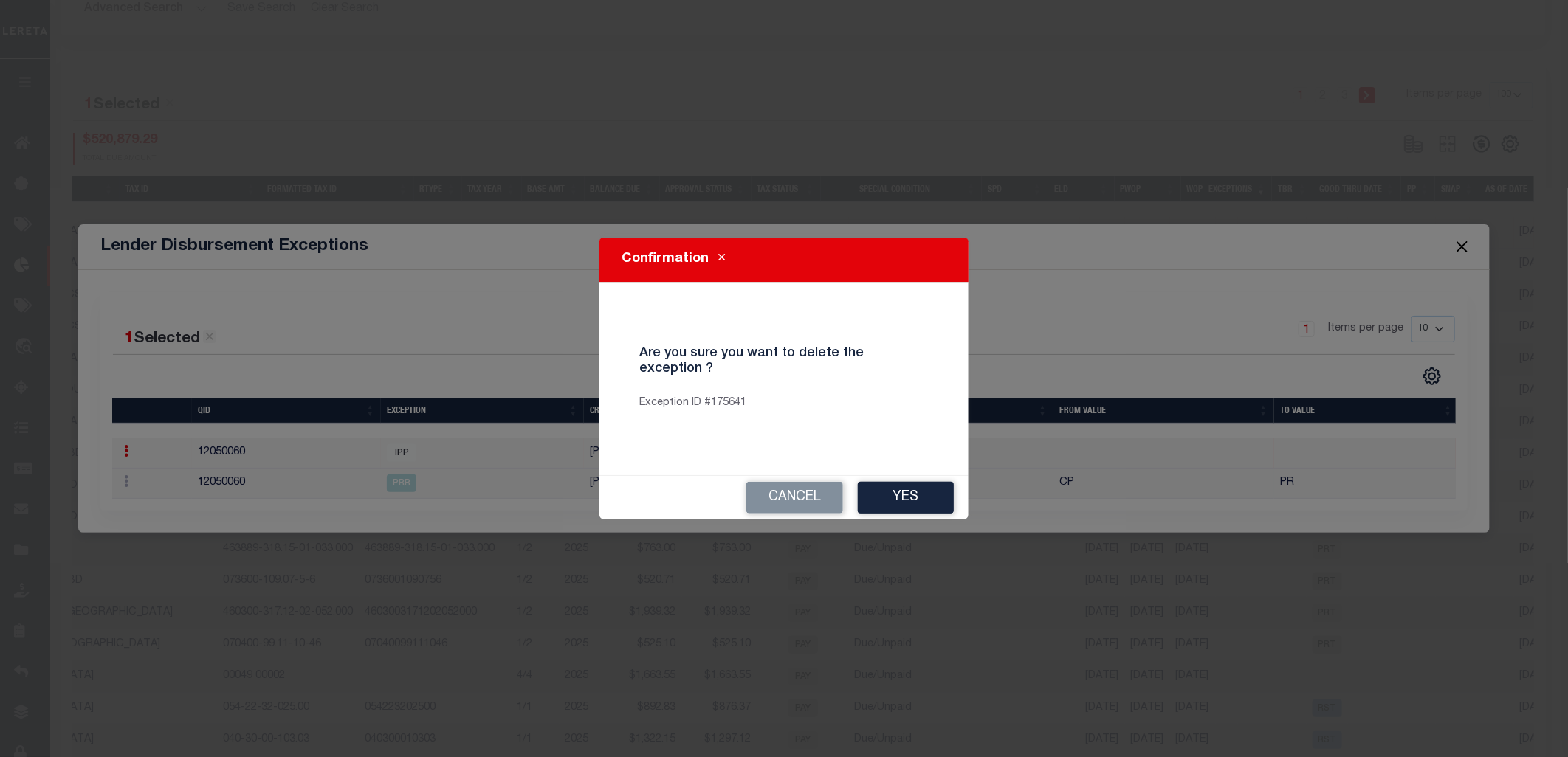
click at [1400, 237] on button "Close" at bounding box center [1462, 246] width 19 height 19
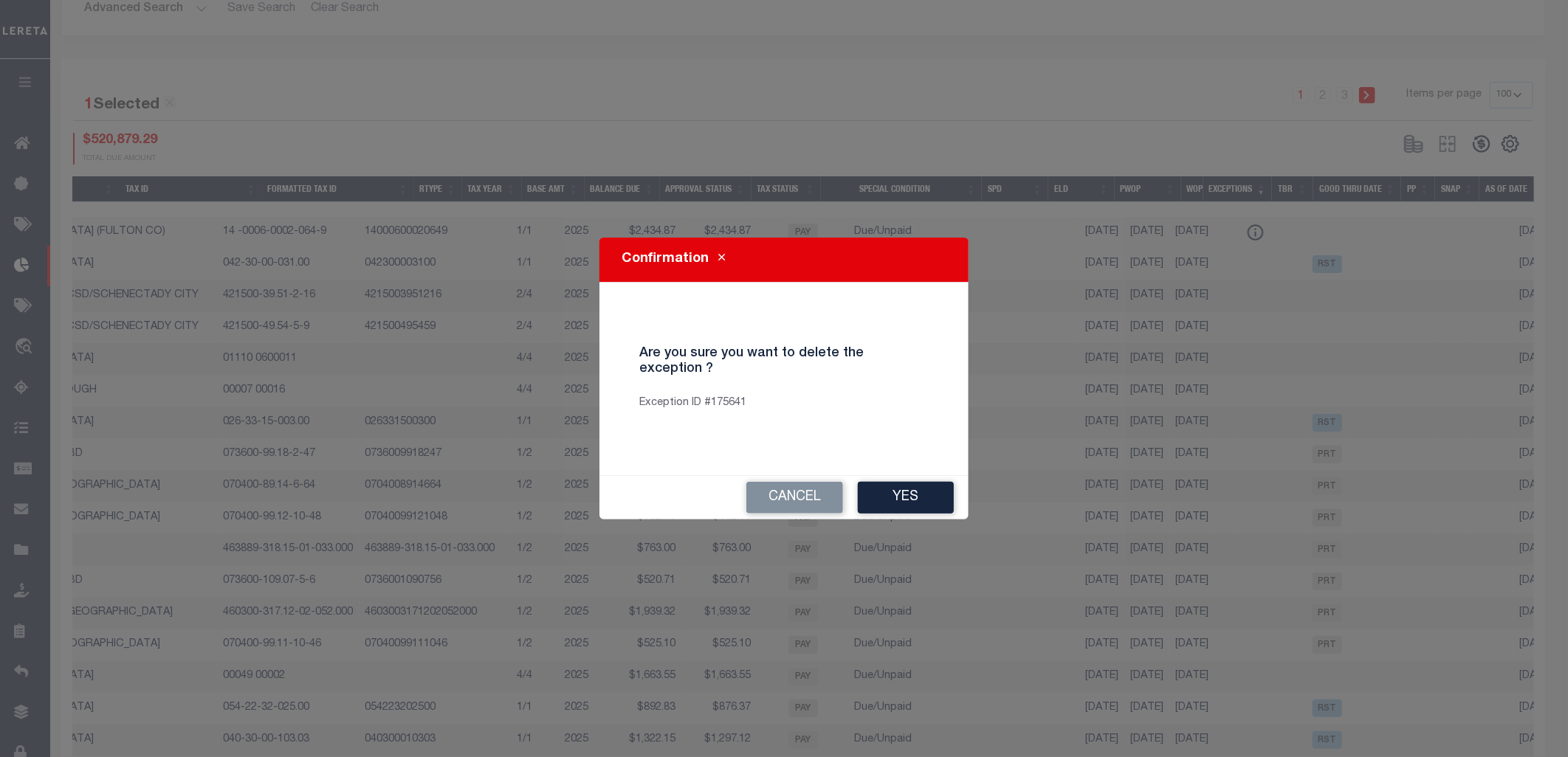
click at [902, 492] on button "Yes" at bounding box center [906, 498] width 96 height 31
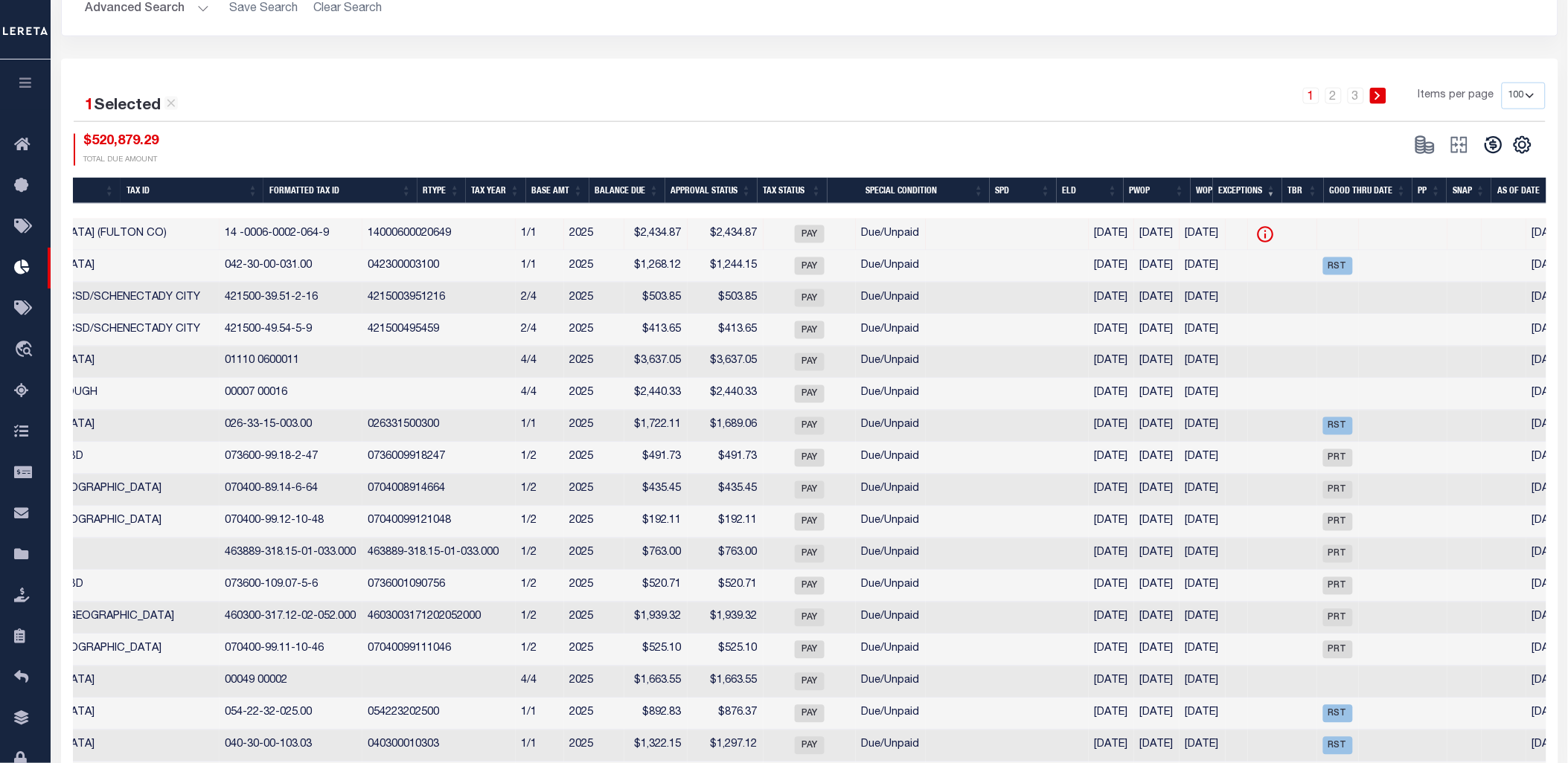
click at [1256, 233] on icon at bounding box center [1266, 234] width 20 height 20
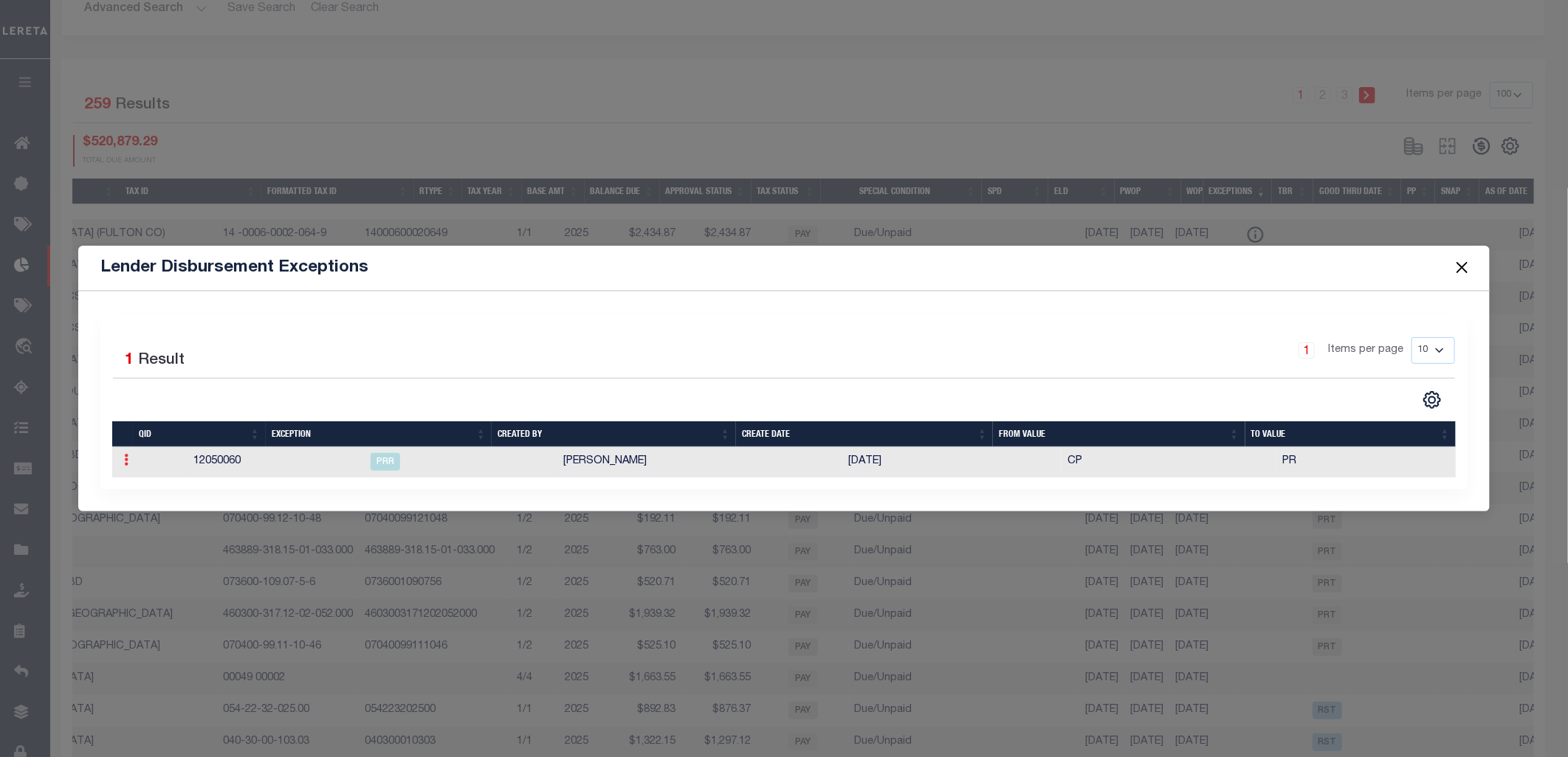
click at [131, 456] on link at bounding box center [127, 462] width 17 height 12
click at [175, 504] on link "Delete Batch" at bounding box center [168, 508] width 100 height 24
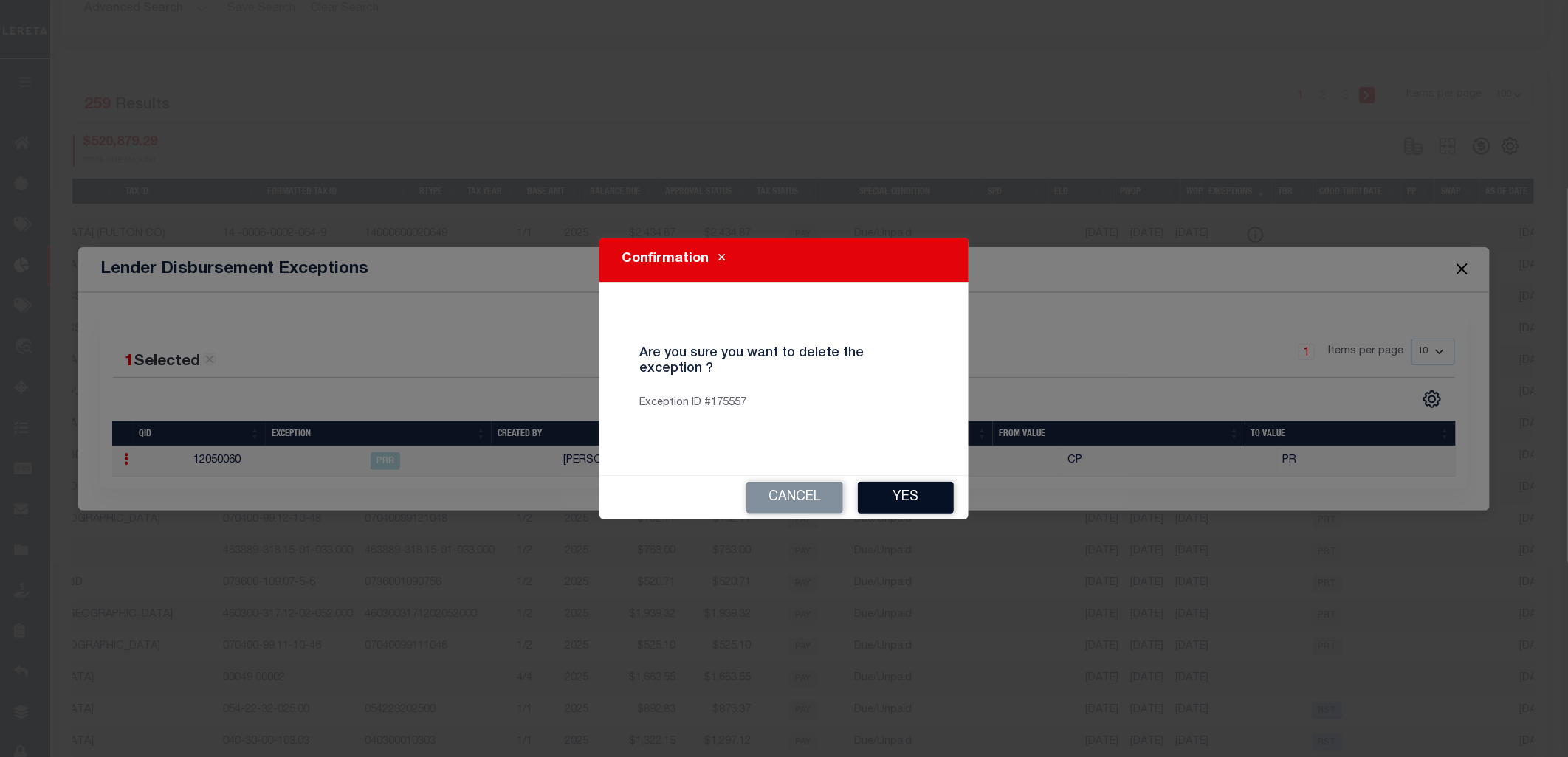
click at [881, 490] on button "Yes" at bounding box center [906, 498] width 96 height 31
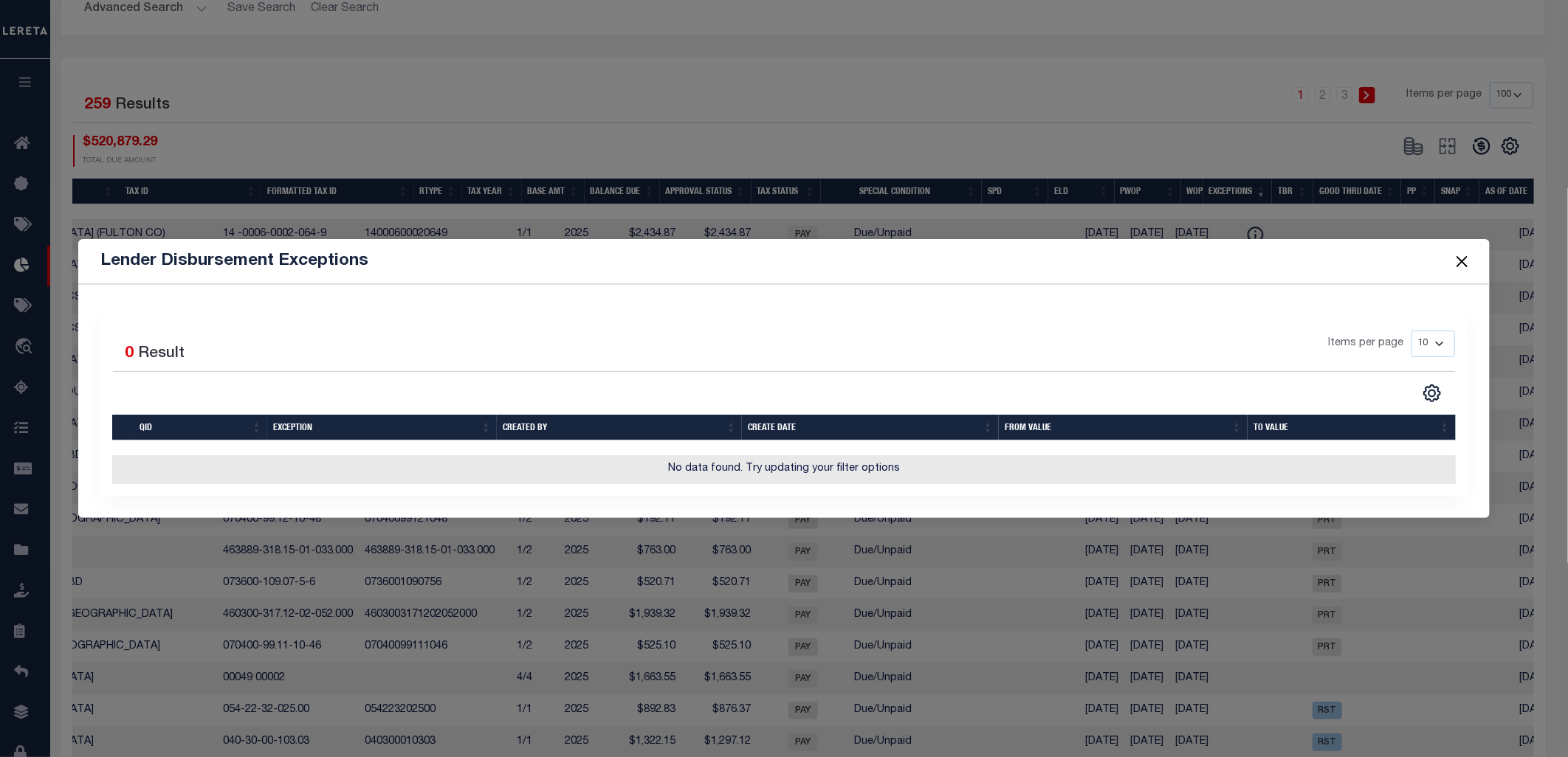
click at [1400, 252] on button "Close" at bounding box center [1462, 261] width 19 height 19
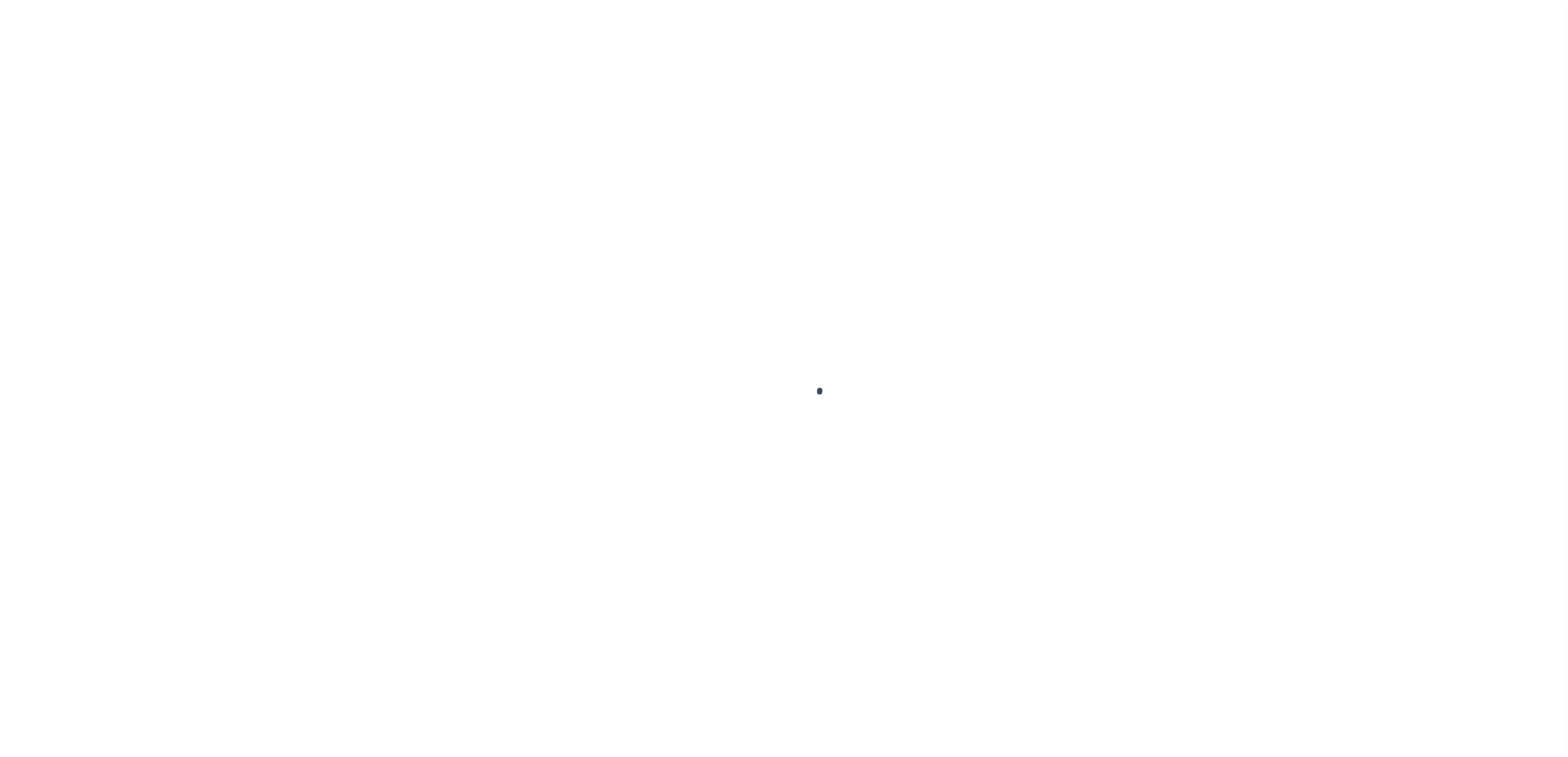
type input "$0.00"
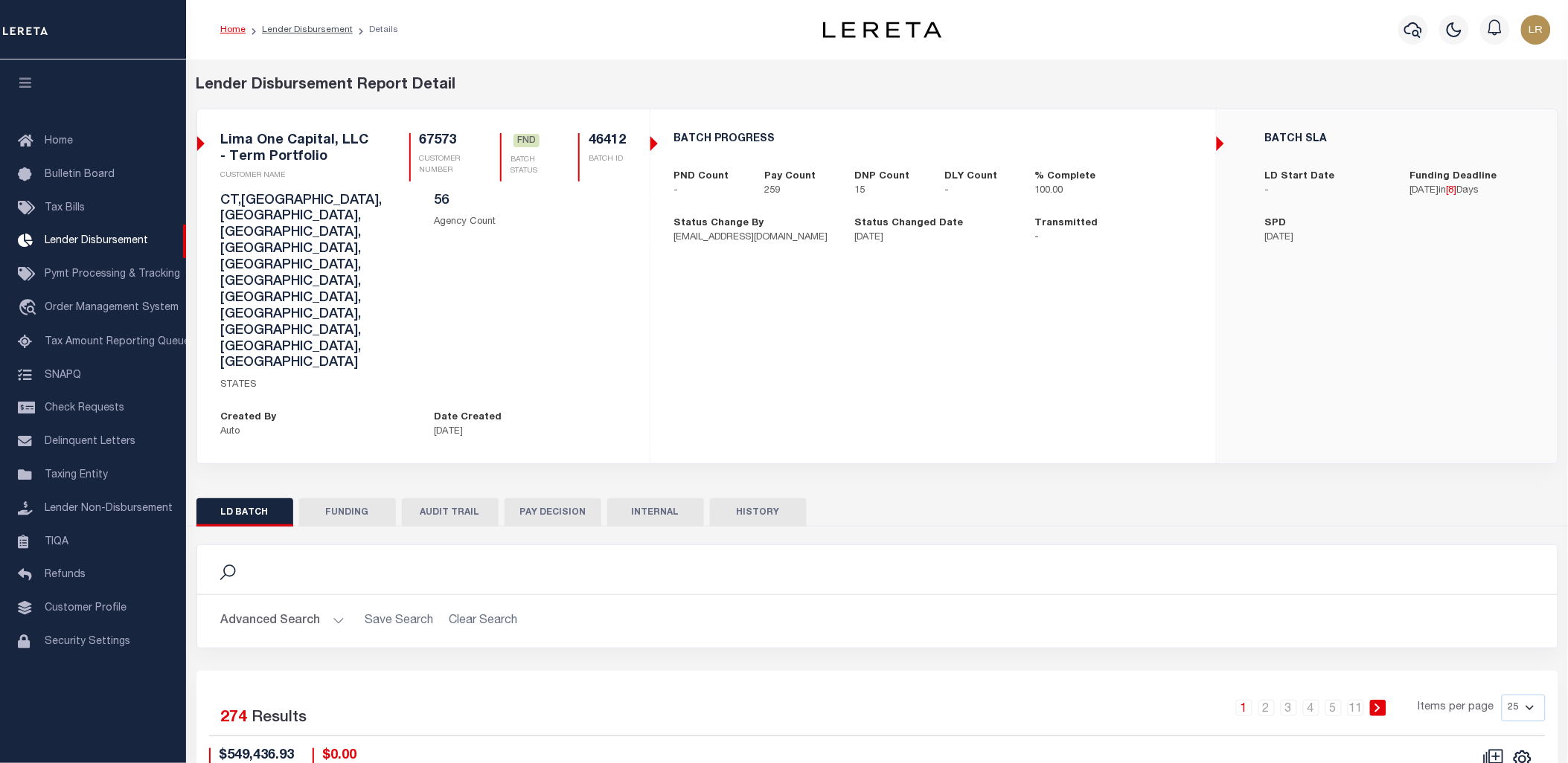
click at [339, 498] on button "FUNDING" at bounding box center [348, 512] width 97 height 28
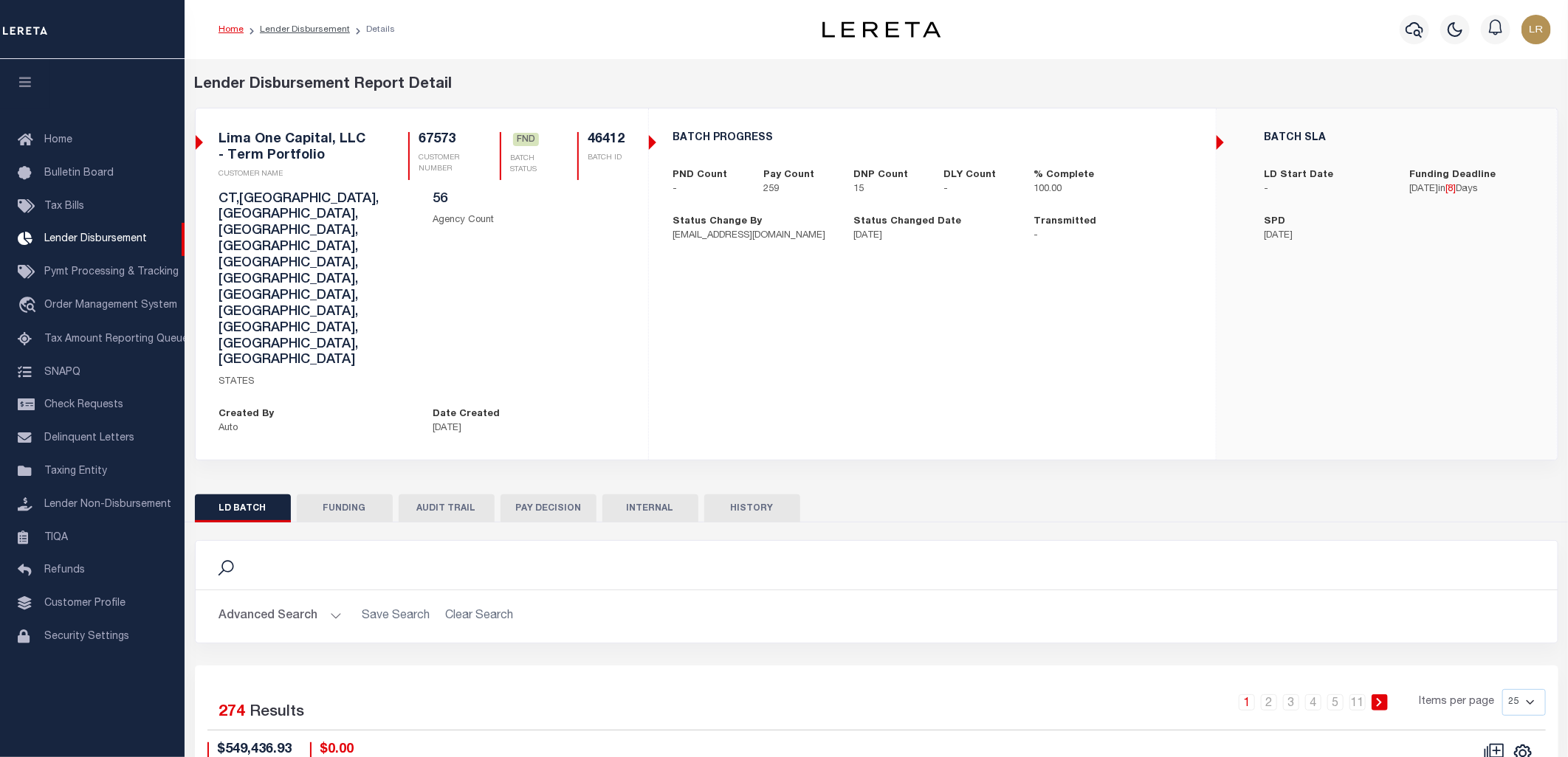
type input "$520,879.29"
type input "$0"
type input "[DATE]"
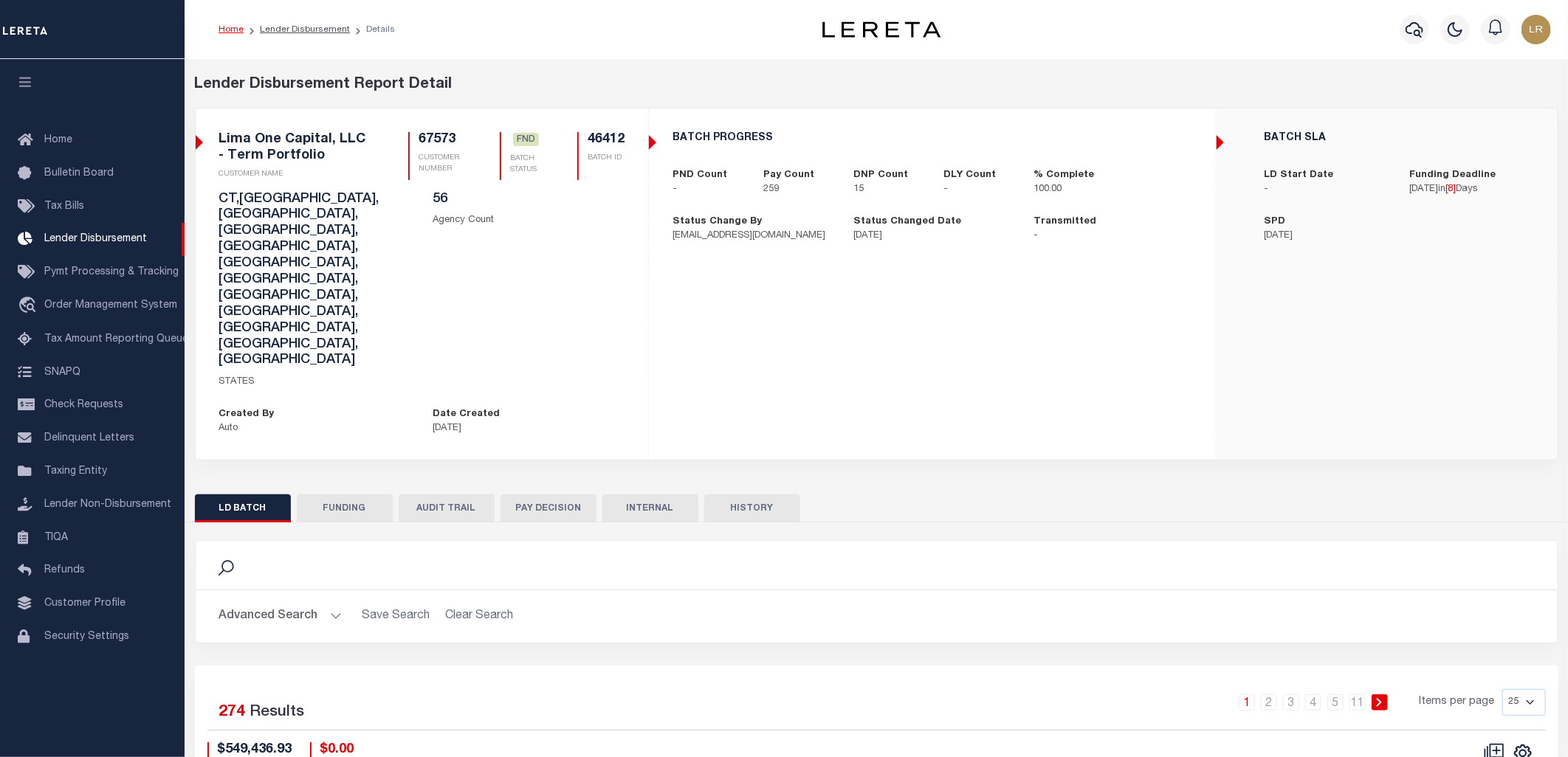
type input "20251003MMQFMP2700130210031020FT03"
type input "[DATE]"
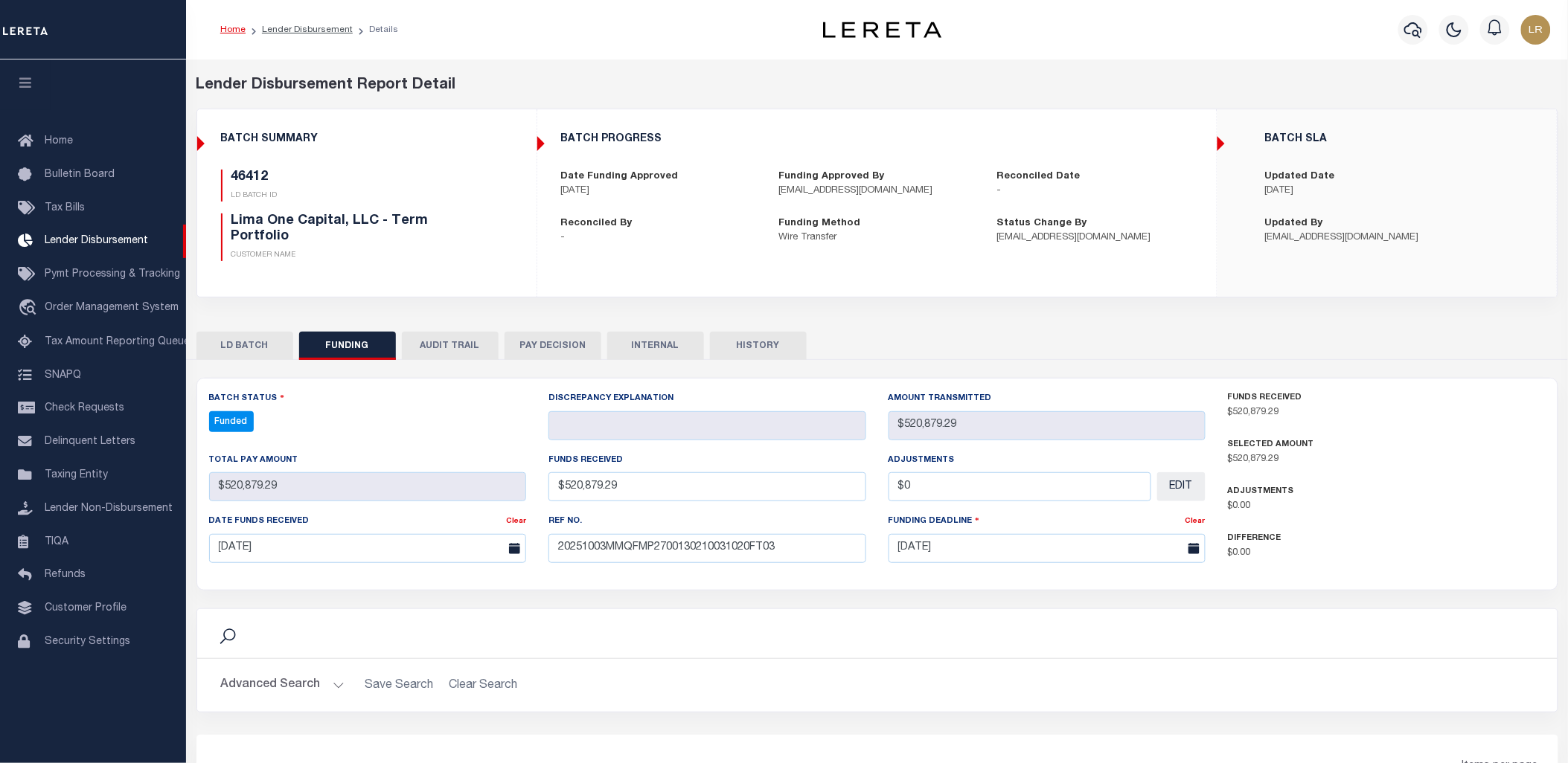
select select "100"
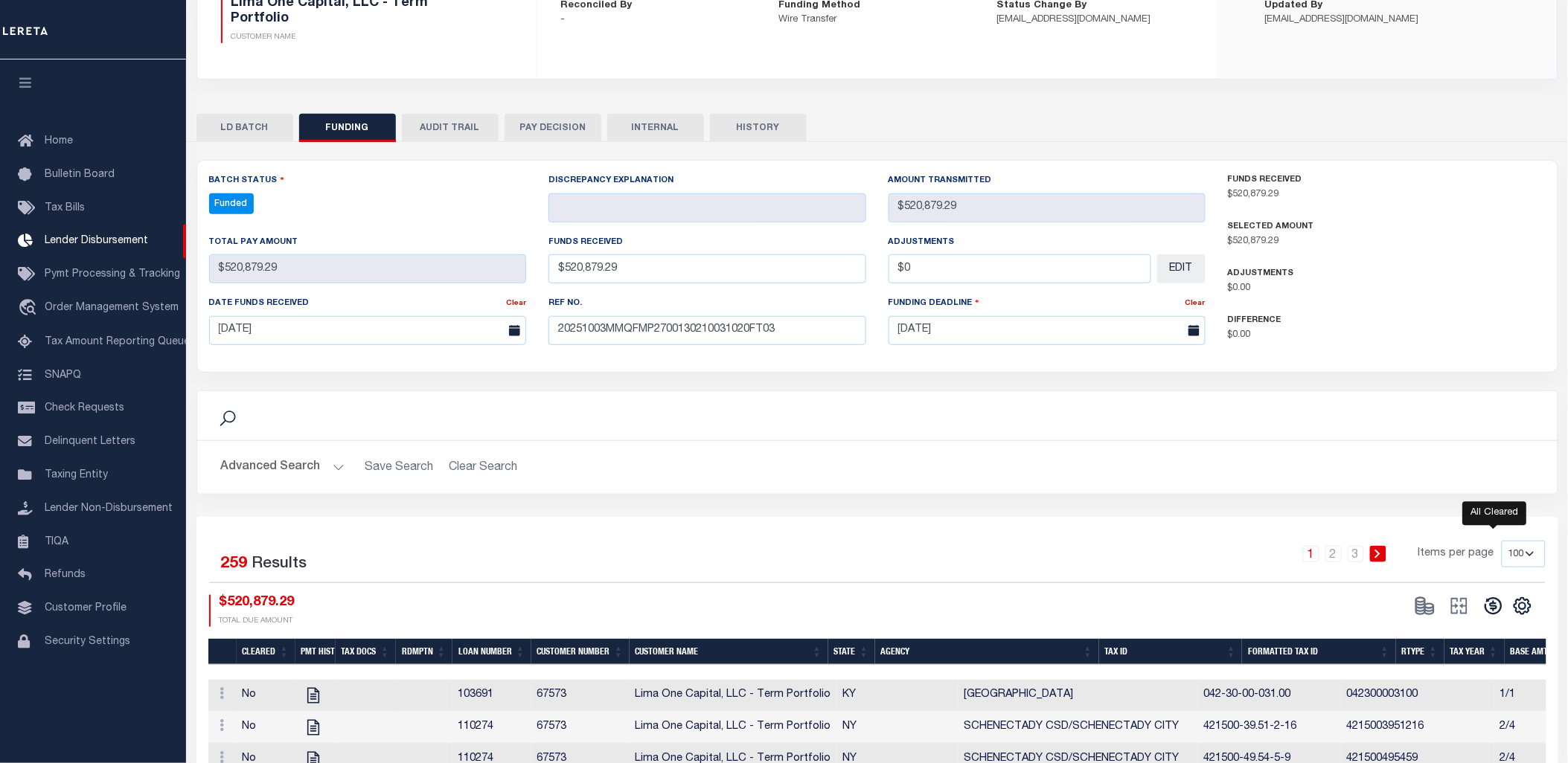
click at [1505, 606] on icon at bounding box center [1493, 606] width 21 height 21
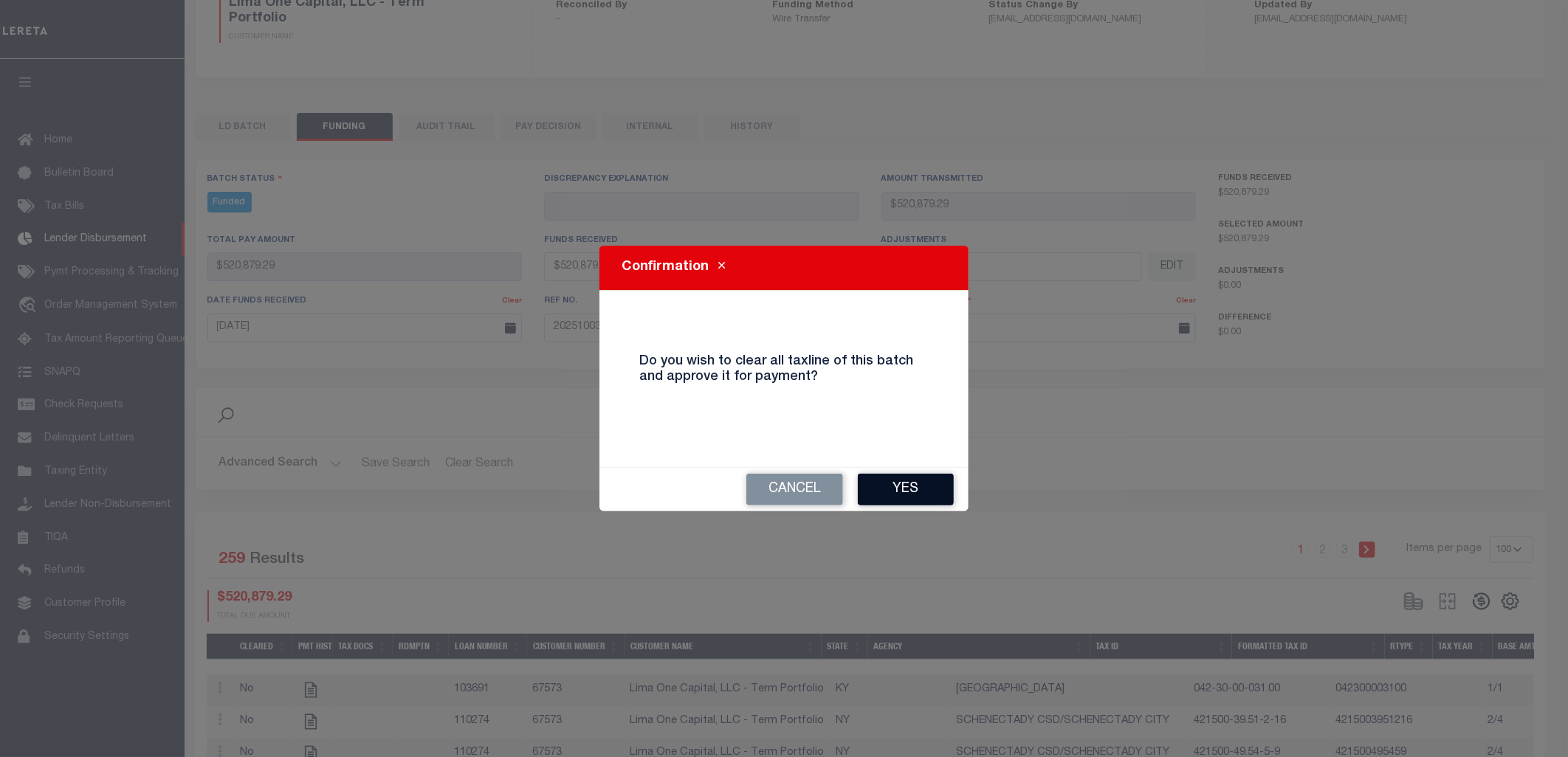
click at [915, 497] on button "Yes" at bounding box center [906, 490] width 96 height 31
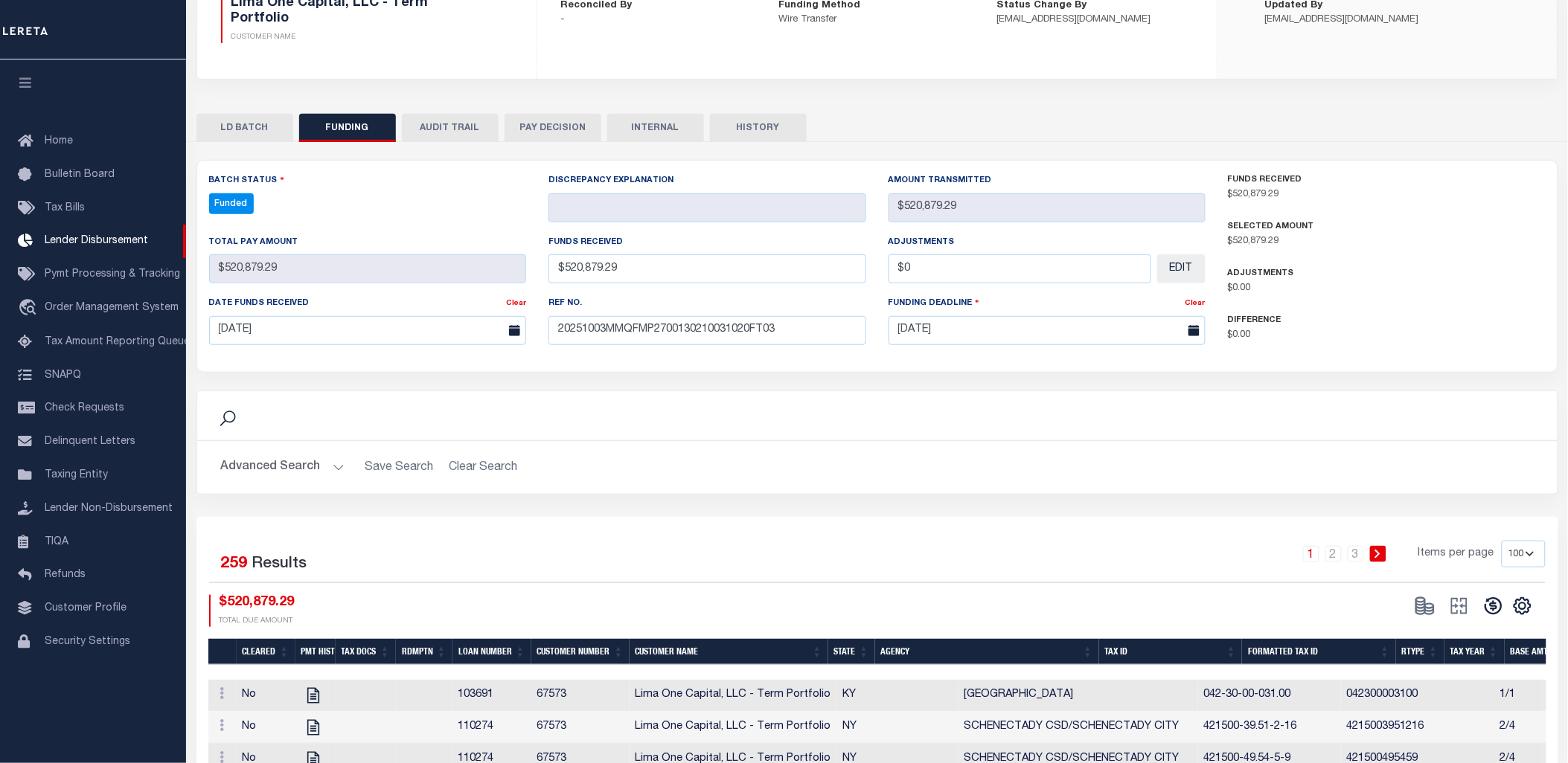
type input "$520,879.29"
type input "$0"
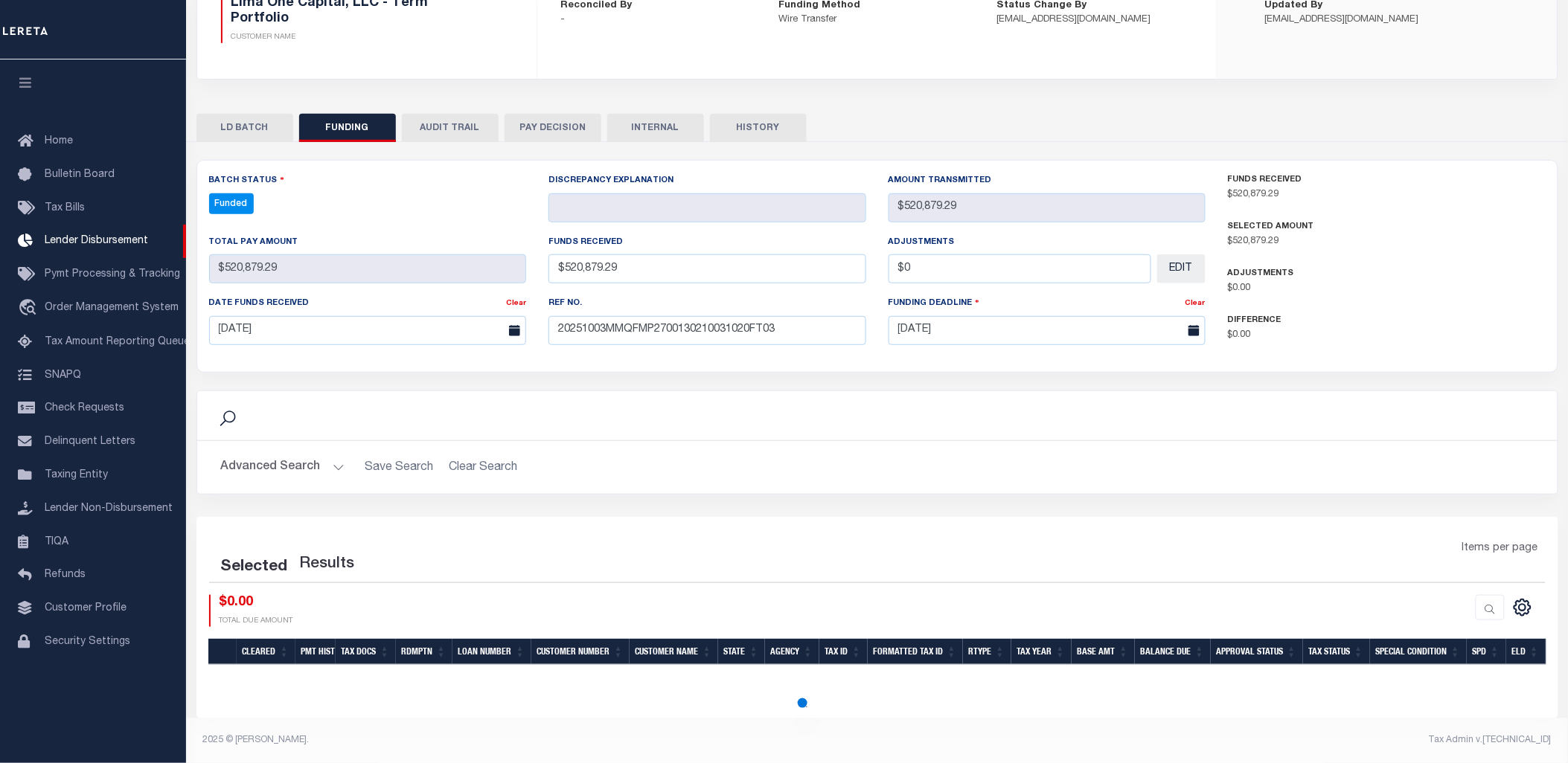
select select "100"
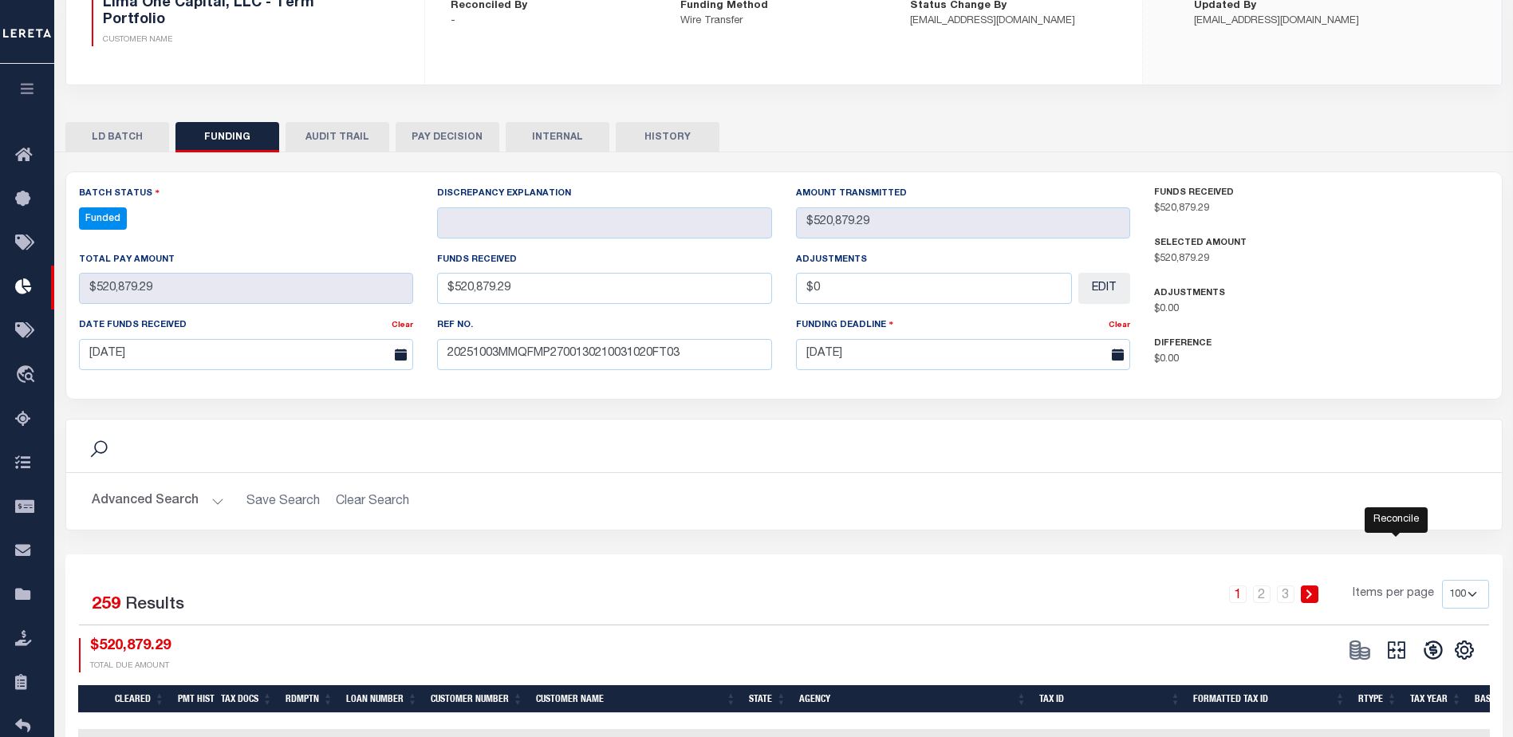
click at [1395, 647] on icon "" at bounding box center [1396, 650] width 22 height 22
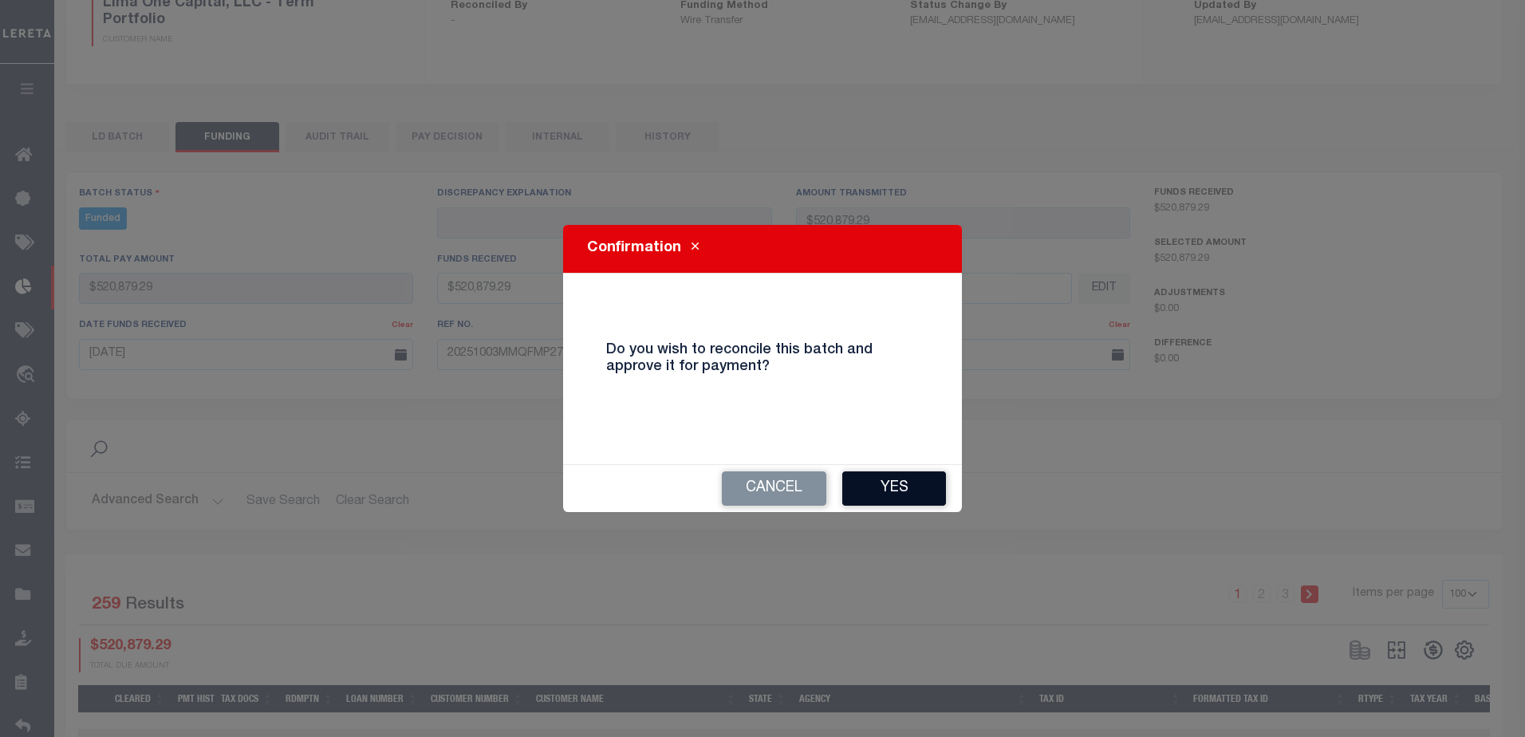
click at [890, 494] on button "Yes" at bounding box center [894, 488] width 104 height 34
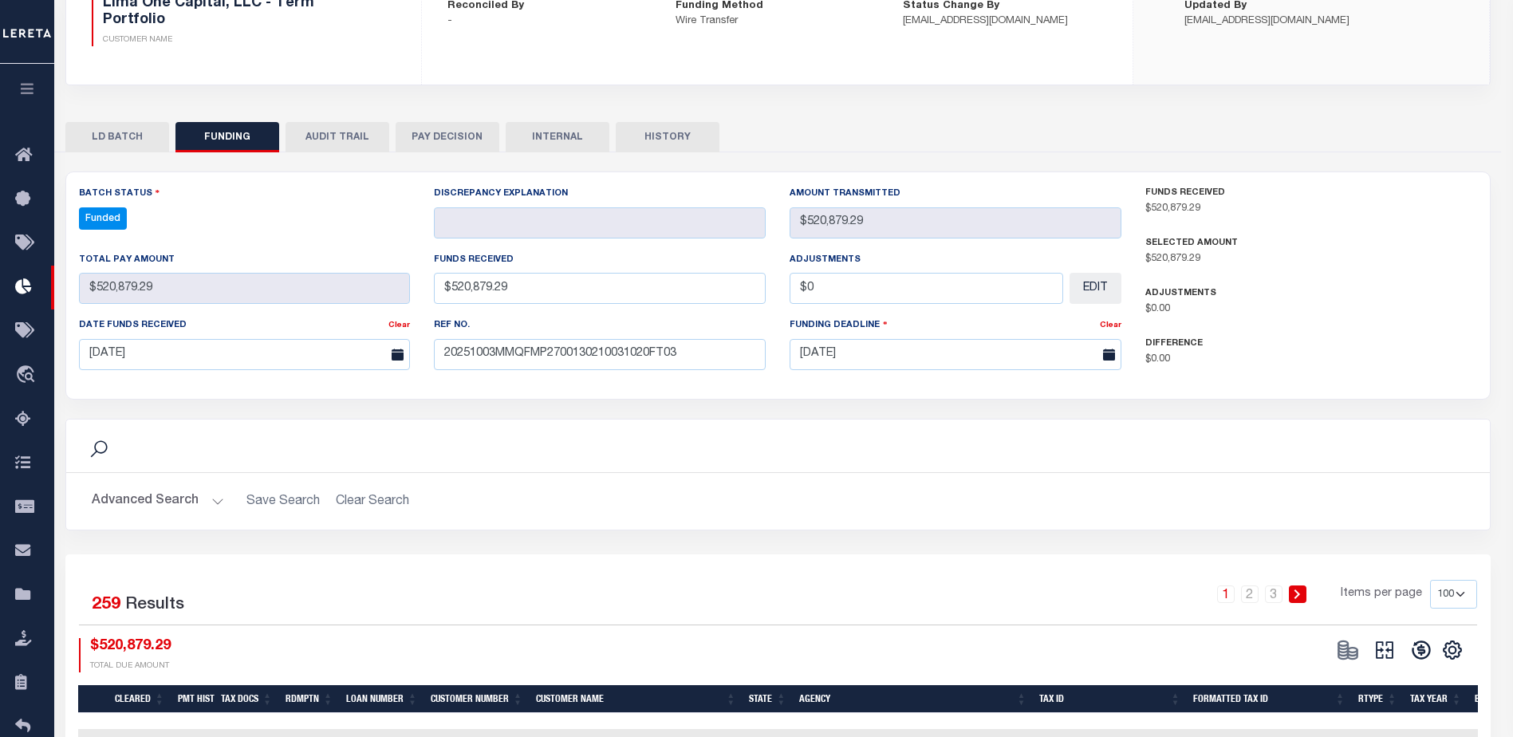
type input "$520,879.29"
type input "$0"
select select "100"
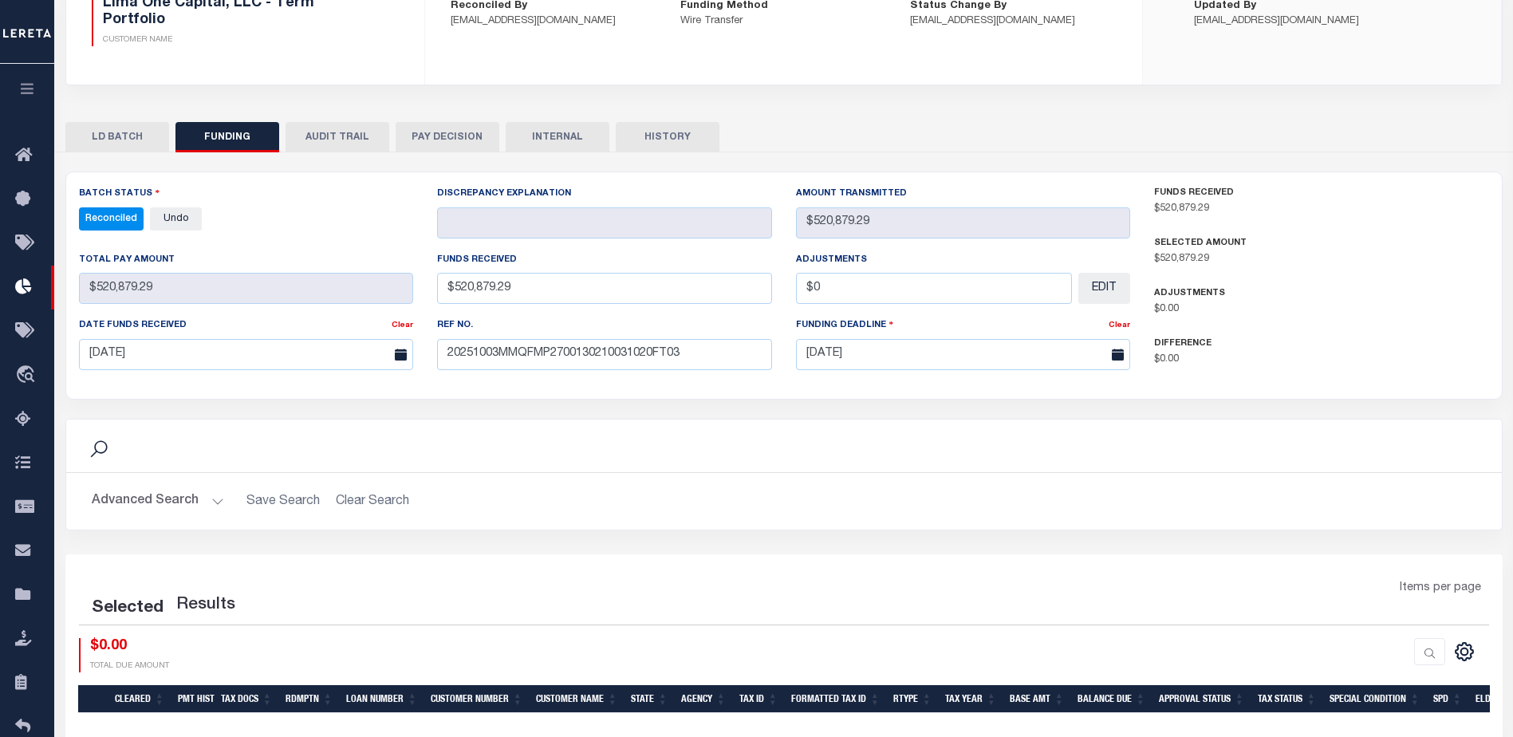
select select "100"
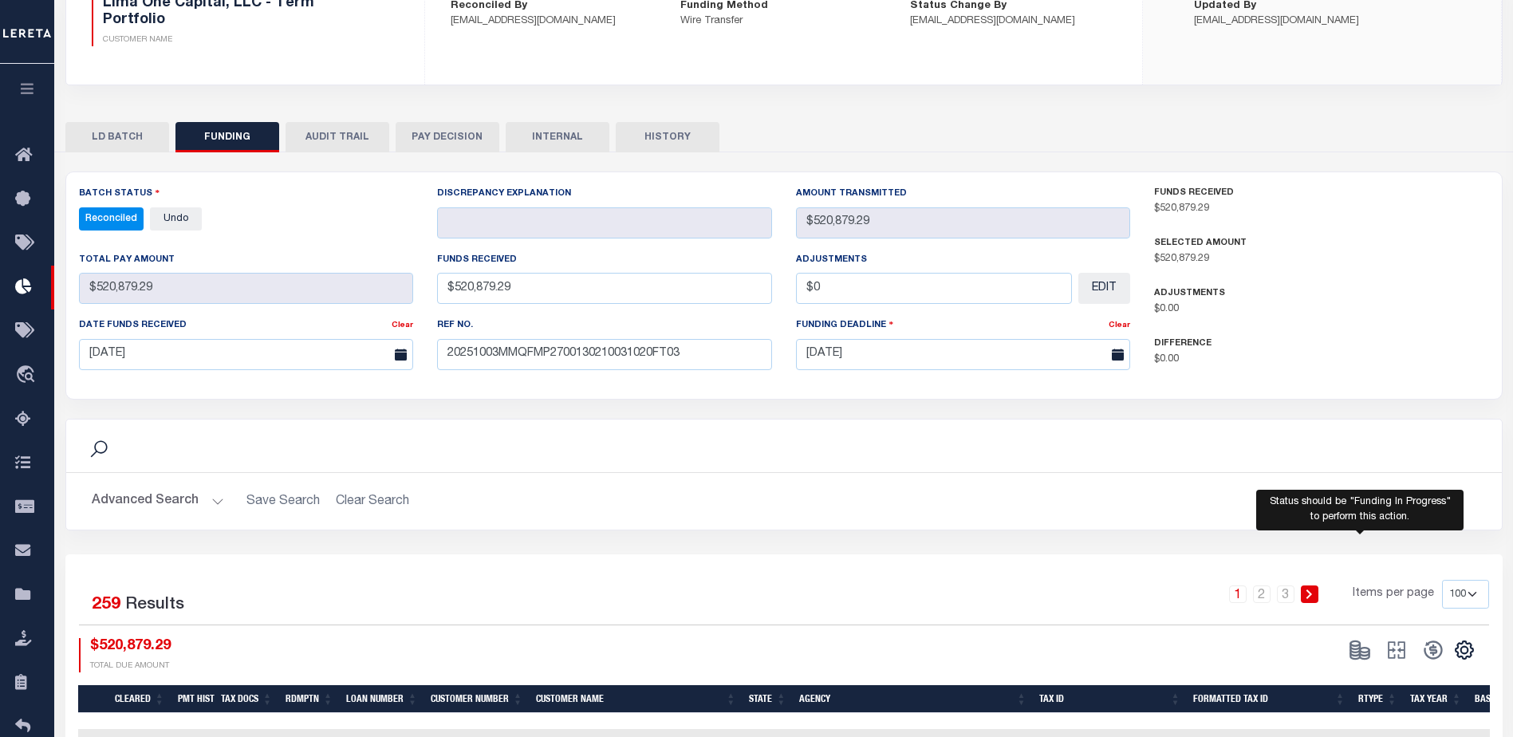
click at [1343, 652] on span at bounding box center [1359, 650] width 37 height 24
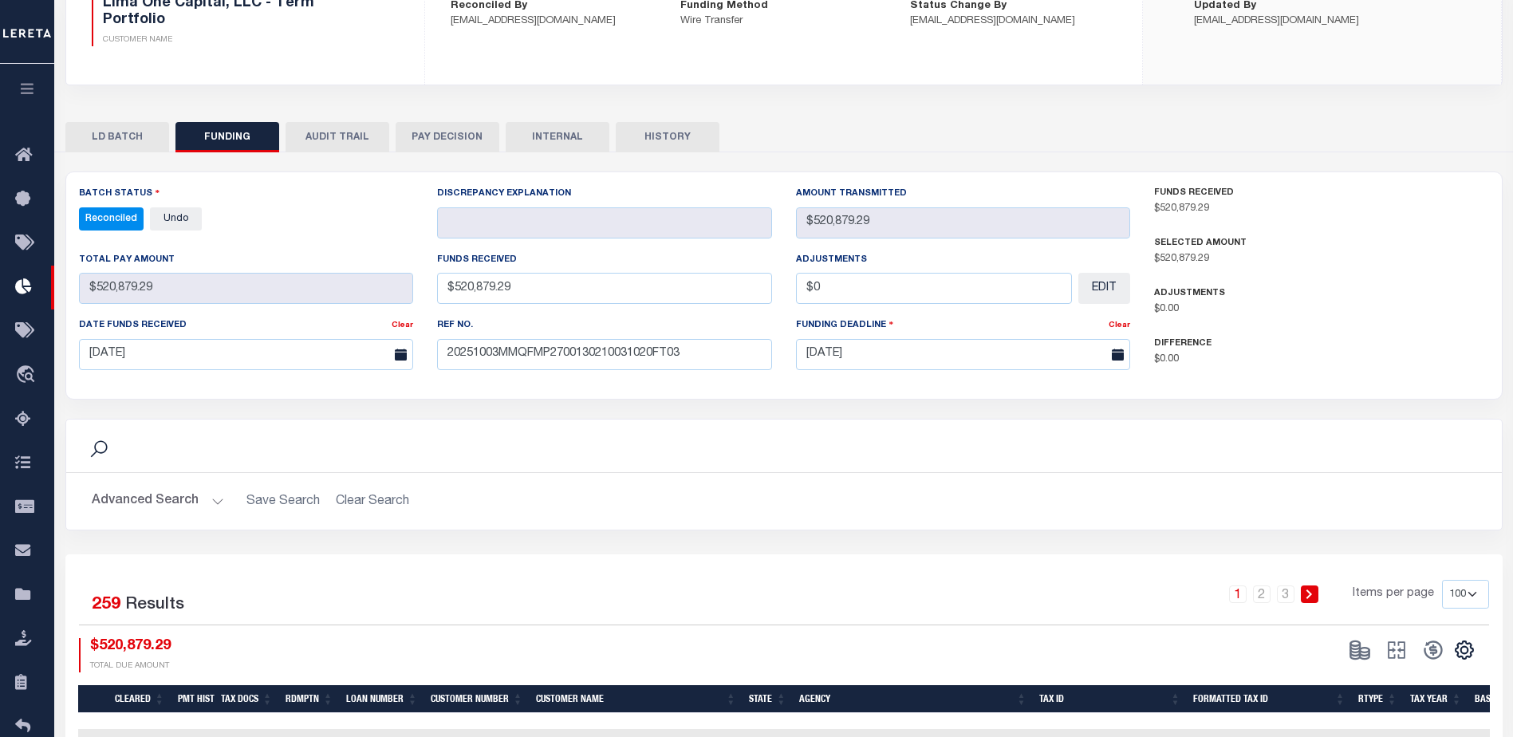
click at [1355, 649] on span at bounding box center [1359, 650] width 37 height 24
click at [25, 288] on icon at bounding box center [28, 287] width 26 height 20
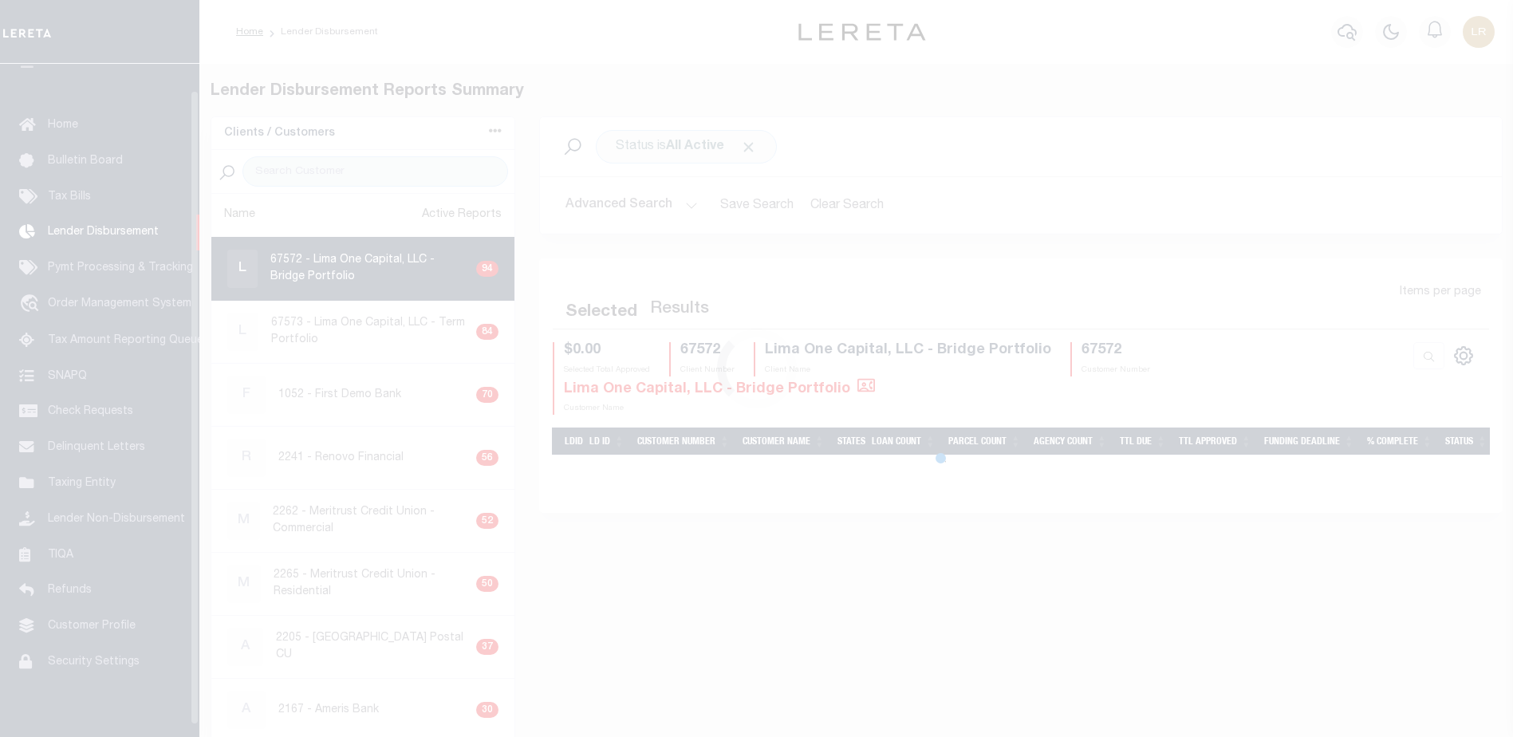
scroll to position [28, 0]
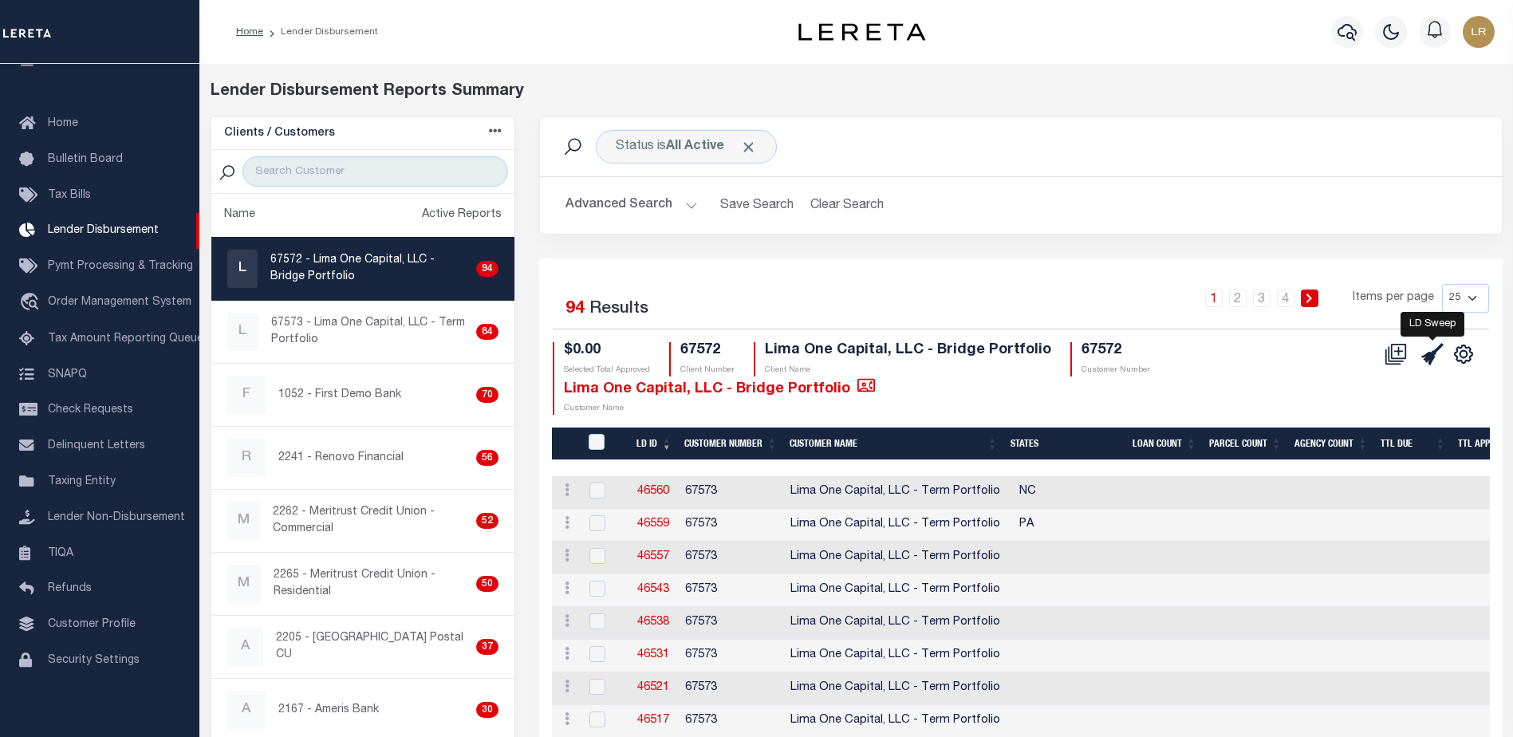
click at [1435, 355] on icon at bounding box center [1432, 354] width 22 height 22
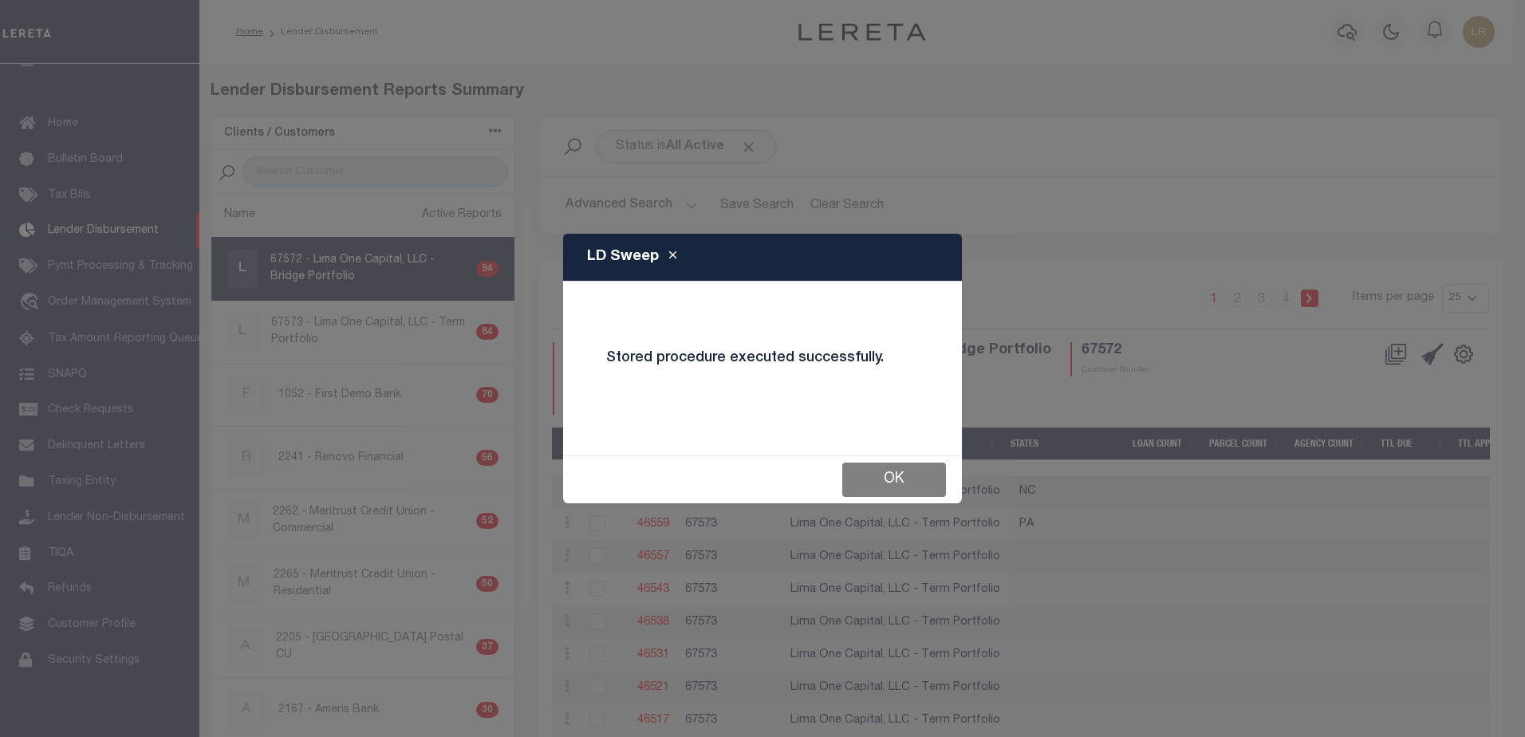
click at [902, 477] on button "OK" at bounding box center [894, 479] width 104 height 34
